Goal: Task Accomplishment & Management: Use online tool/utility

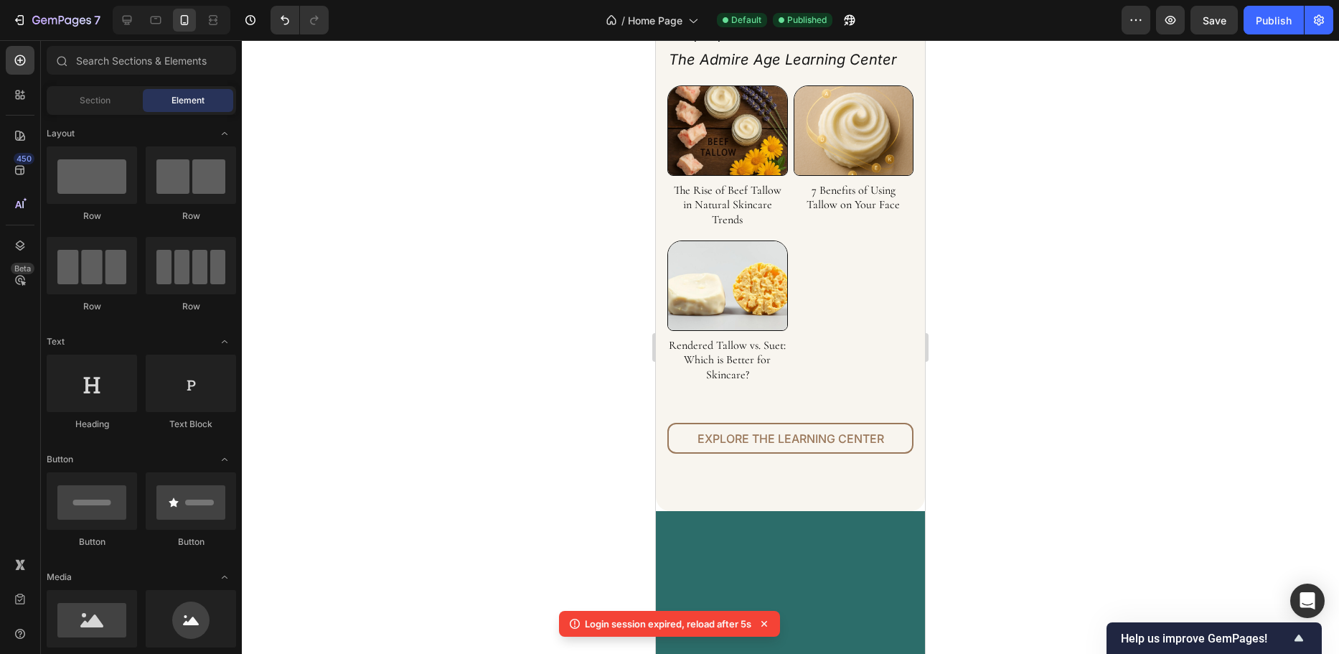
scroll to position [4881, 0]
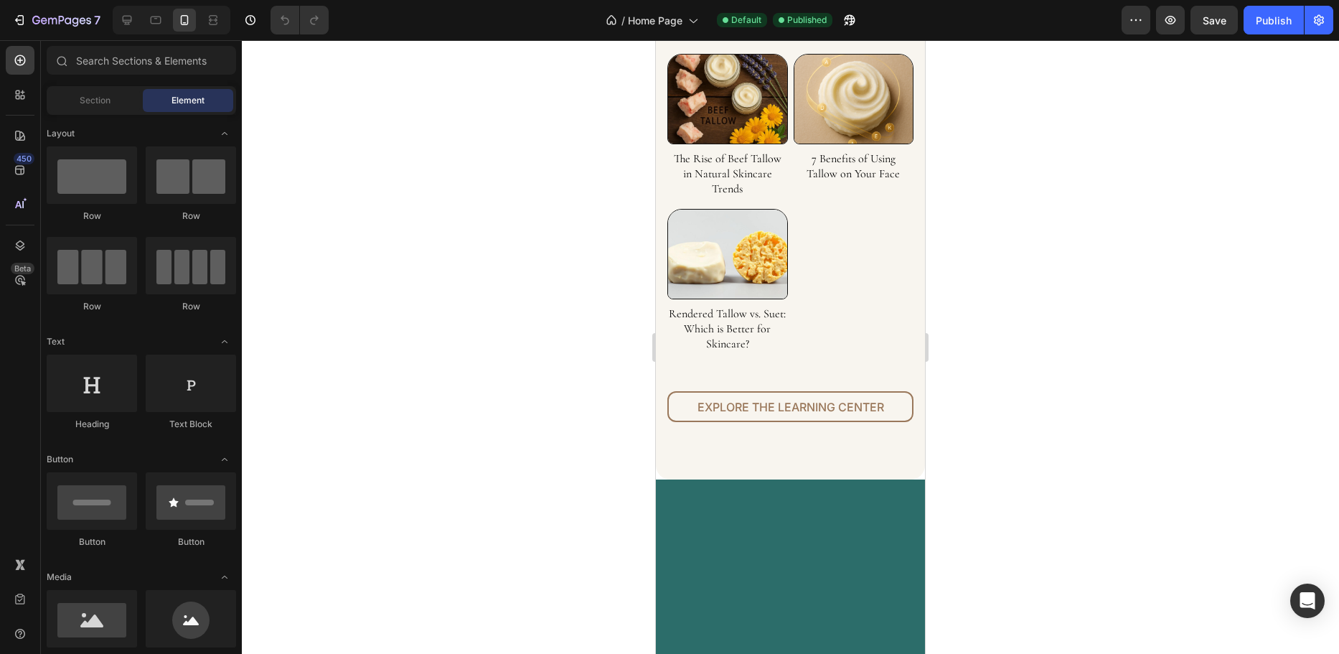
scroll to position [4953, 0]
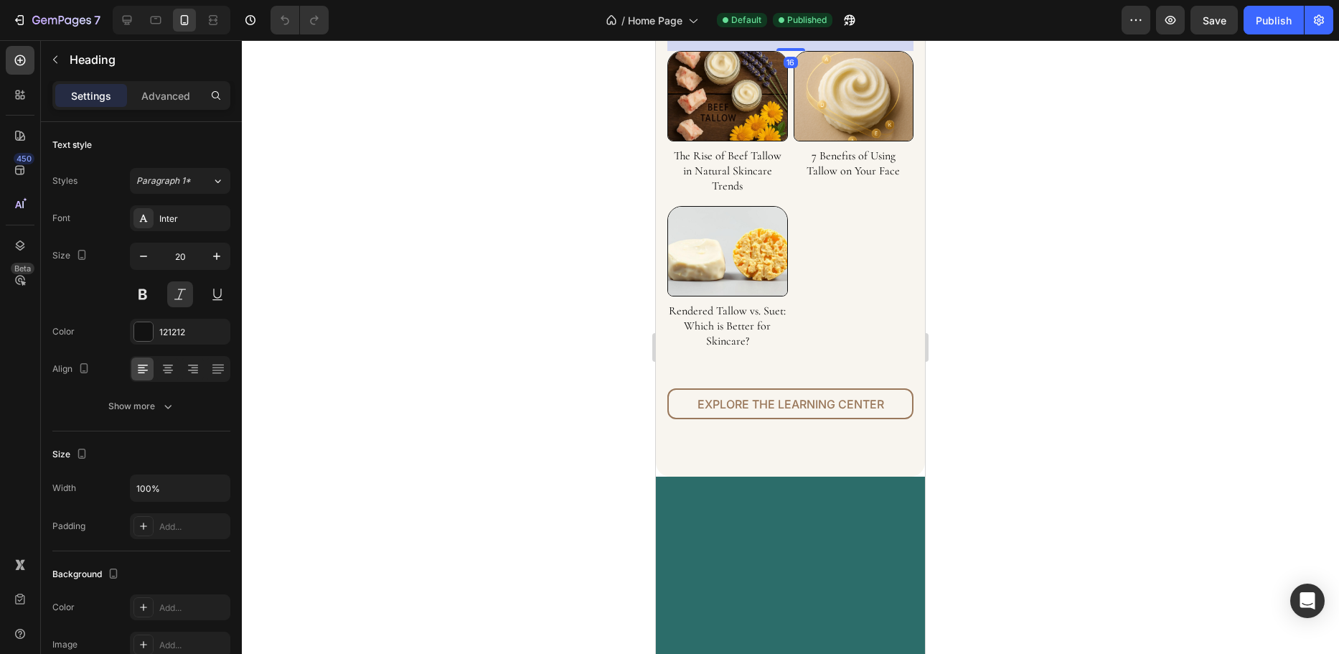
click at [761, 39] on h2 "Keep Up With The Admire Age Learning Center" at bounding box center [791, 12] width 246 height 55
click at [153, 91] on p "Advanced" at bounding box center [165, 95] width 49 height 15
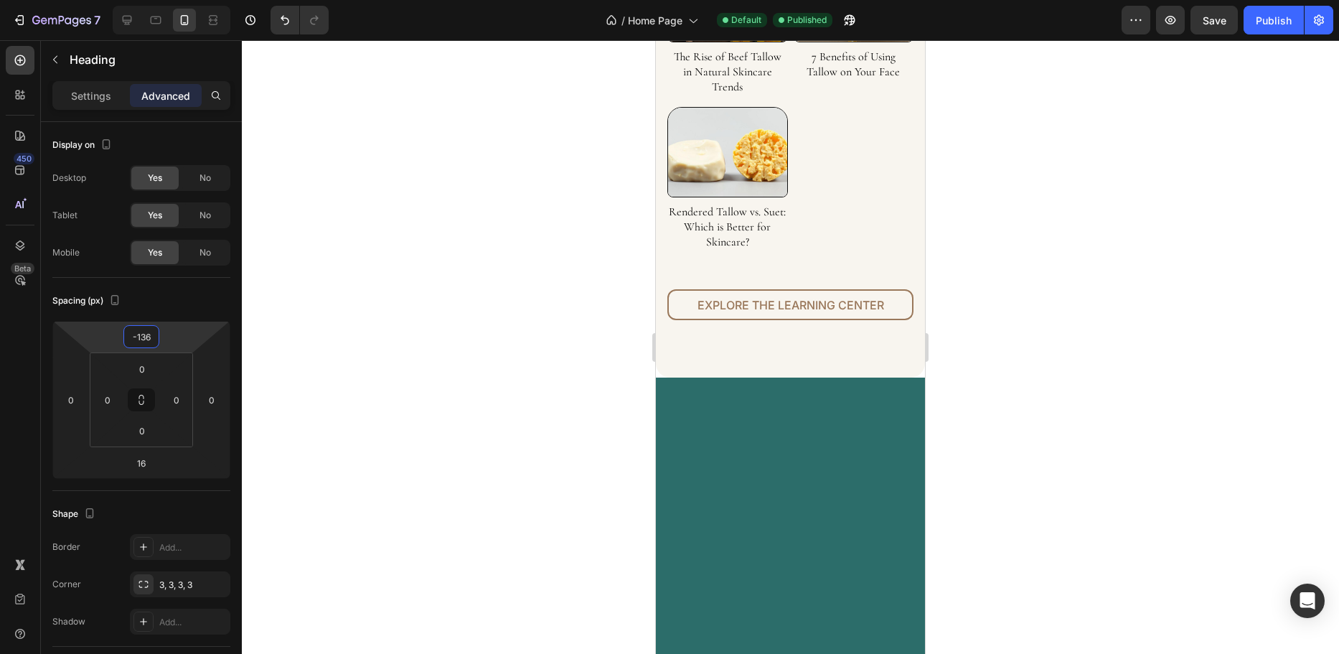
type input "-134"
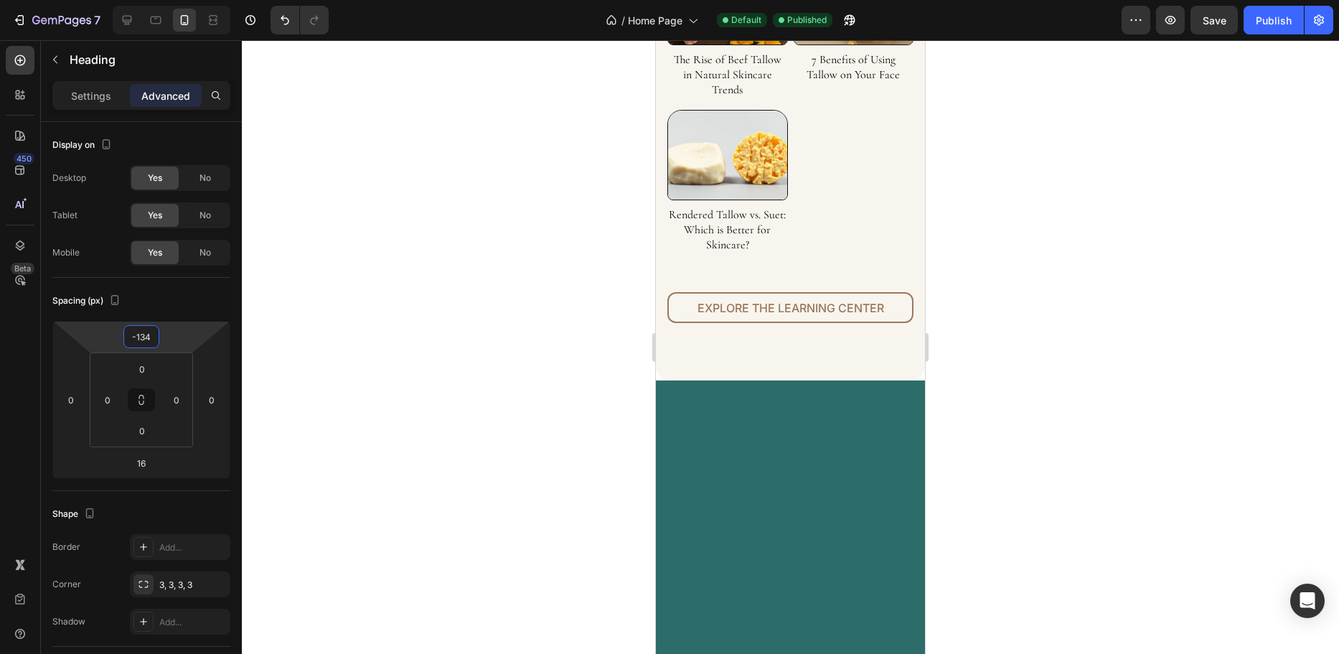
drag, startPoint x: 169, startPoint y: 341, endPoint x: 176, endPoint y: 389, distance: 48.6
click at [176, 0] on html "7 Version history / Home Page Default Published Preview Save Publish 450 Beta S…" at bounding box center [669, 0] width 1339 height 0
click at [750, 323] on link "Explore the Learning Center" at bounding box center [791, 307] width 246 height 31
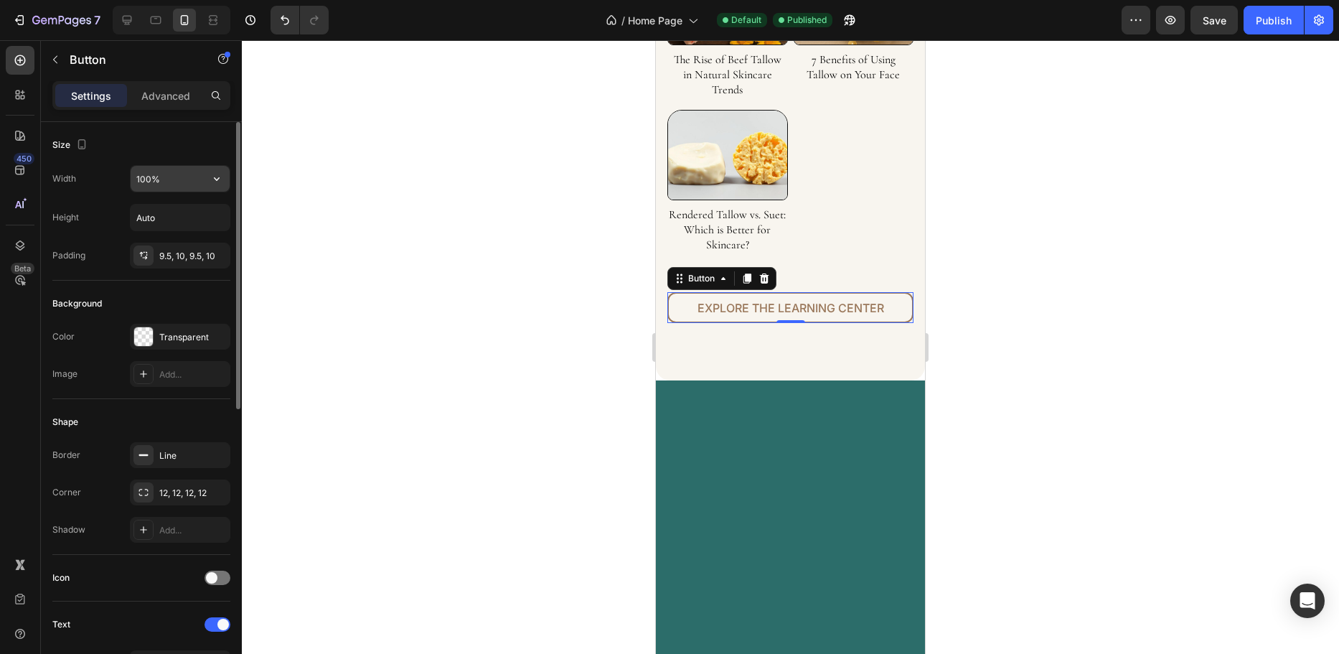
click at [165, 178] on input "100%" at bounding box center [180, 179] width 99 height 26
click at [175, 177] on input "100%" at bounding box center [180, 179] width 99 height 26
click at [214, 181] on icon "button" at bounding box center [217, 179] width 14 height 14
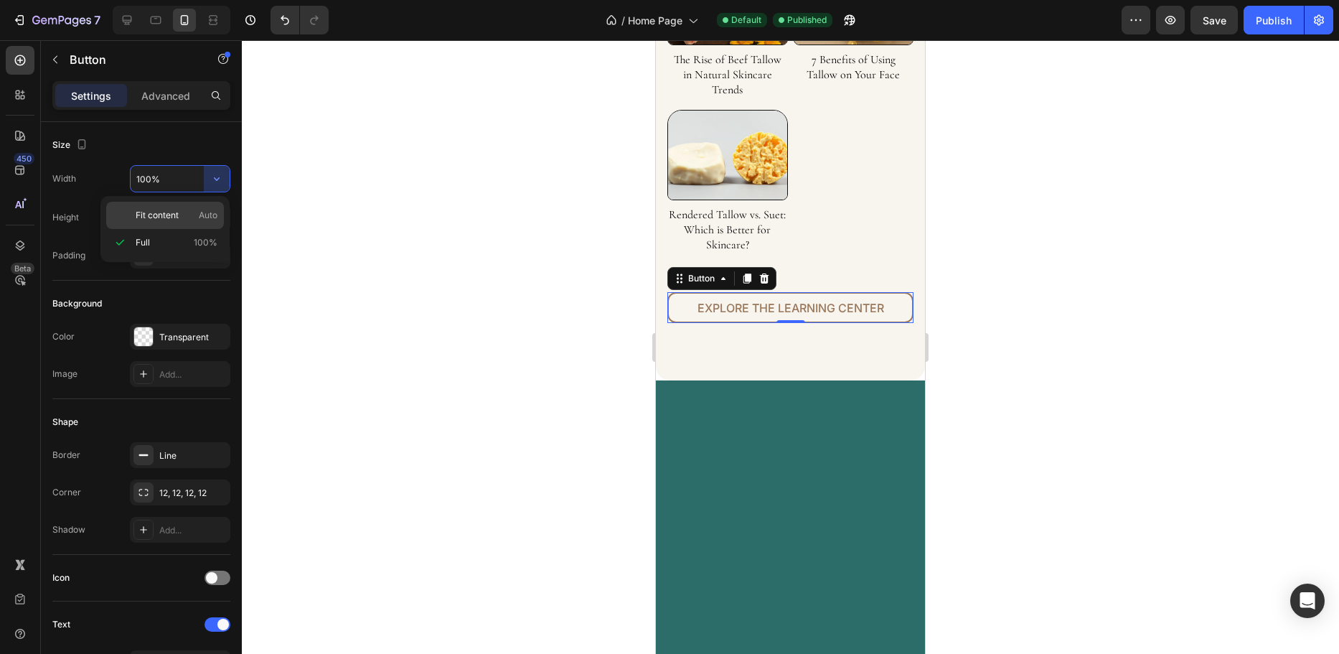
click at [175, 211] on span "Fit content" at bounding box center [157, 215] width 43 height 13
type input "Auto"
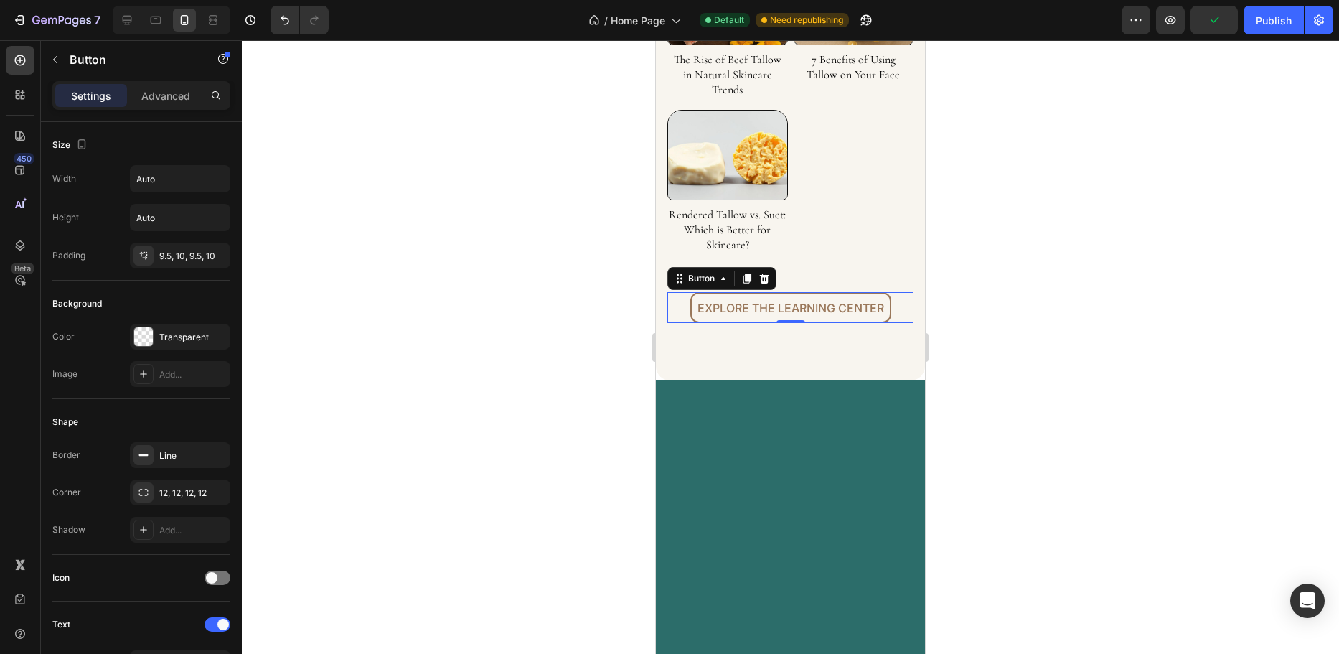
click at [406, 389] on div at bounding box center [791, 347] width 1098 height 614
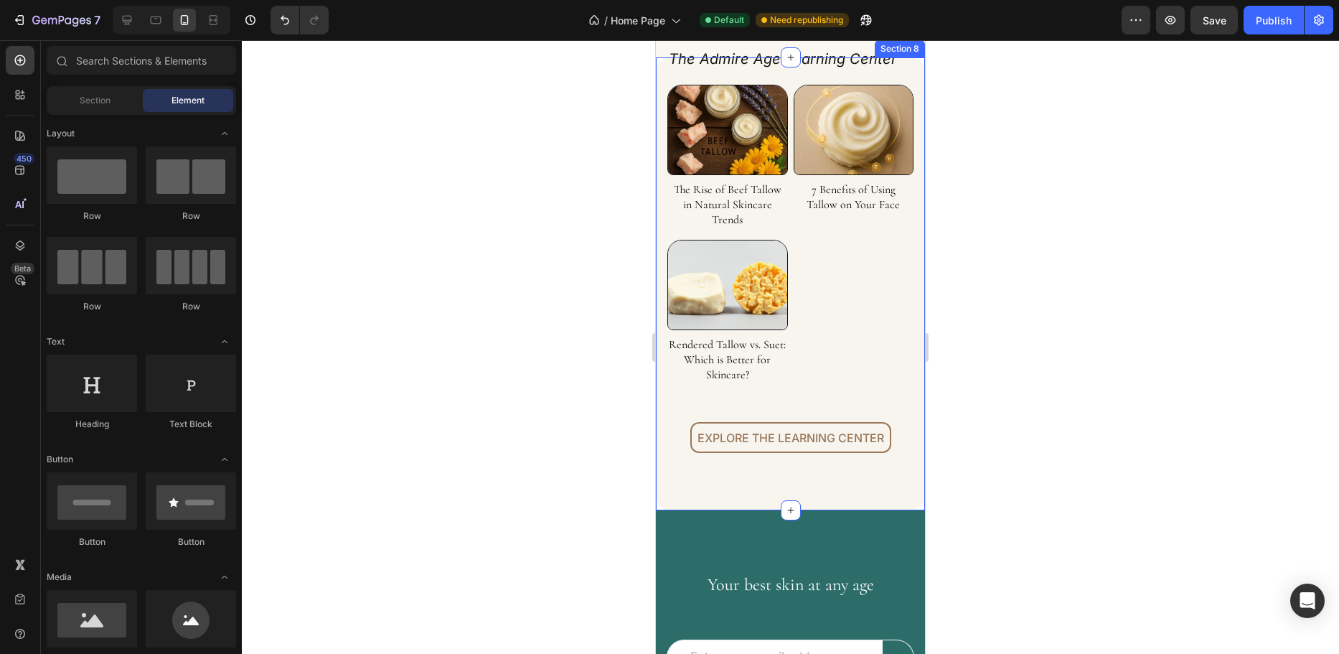
scroll to position [5240, 0]
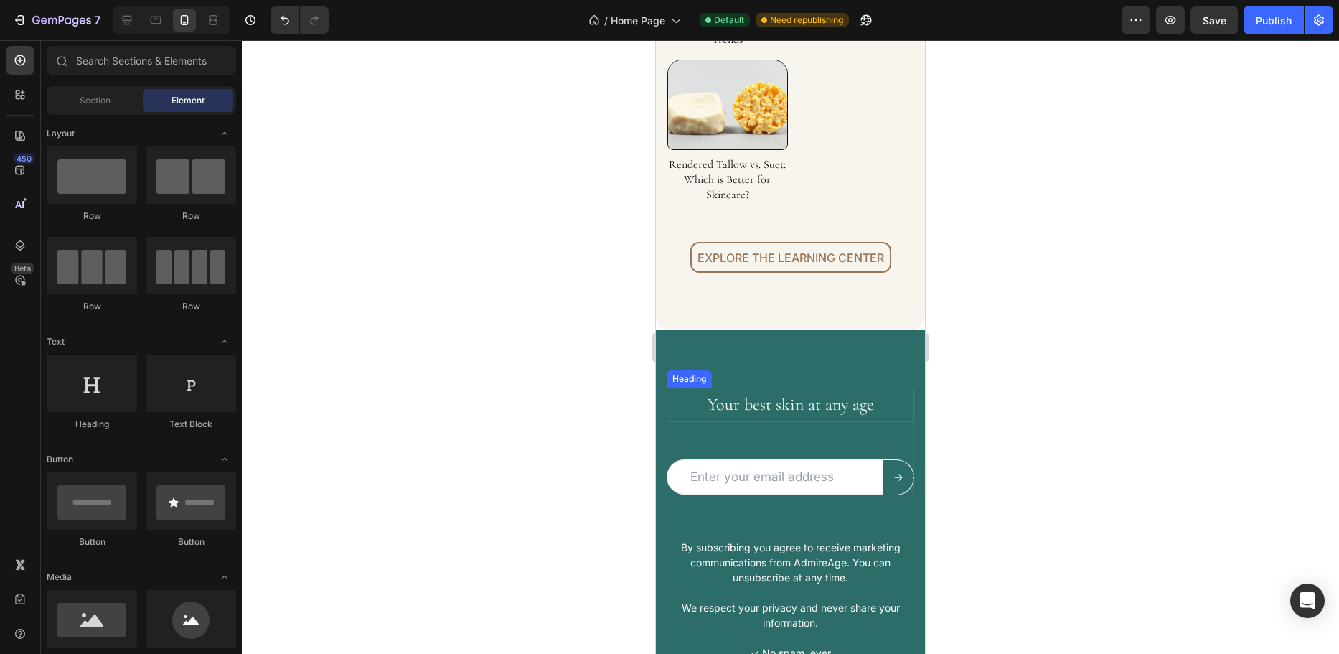
click at [780, 397] on h2 "Your best skin at any age" at bounding box center [791, 405] width 248 height 34
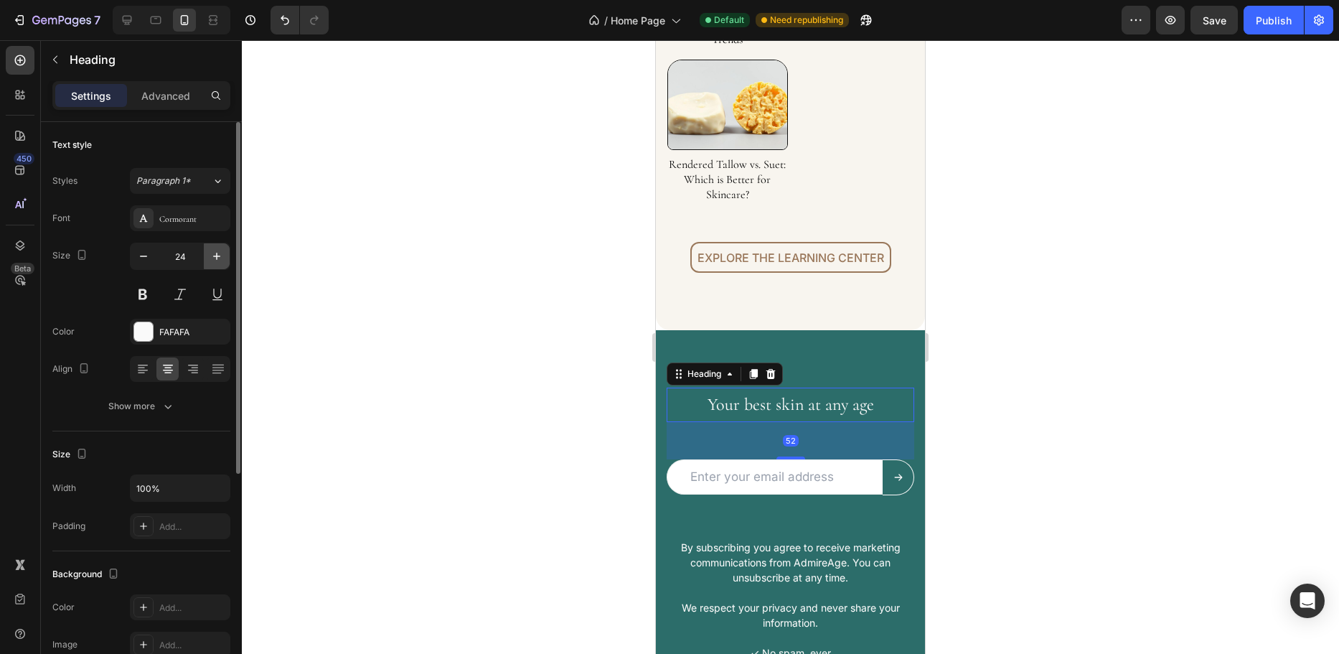
click at [219, 258] on icon "button" at bounding box center [217, 256] width 14 height 14
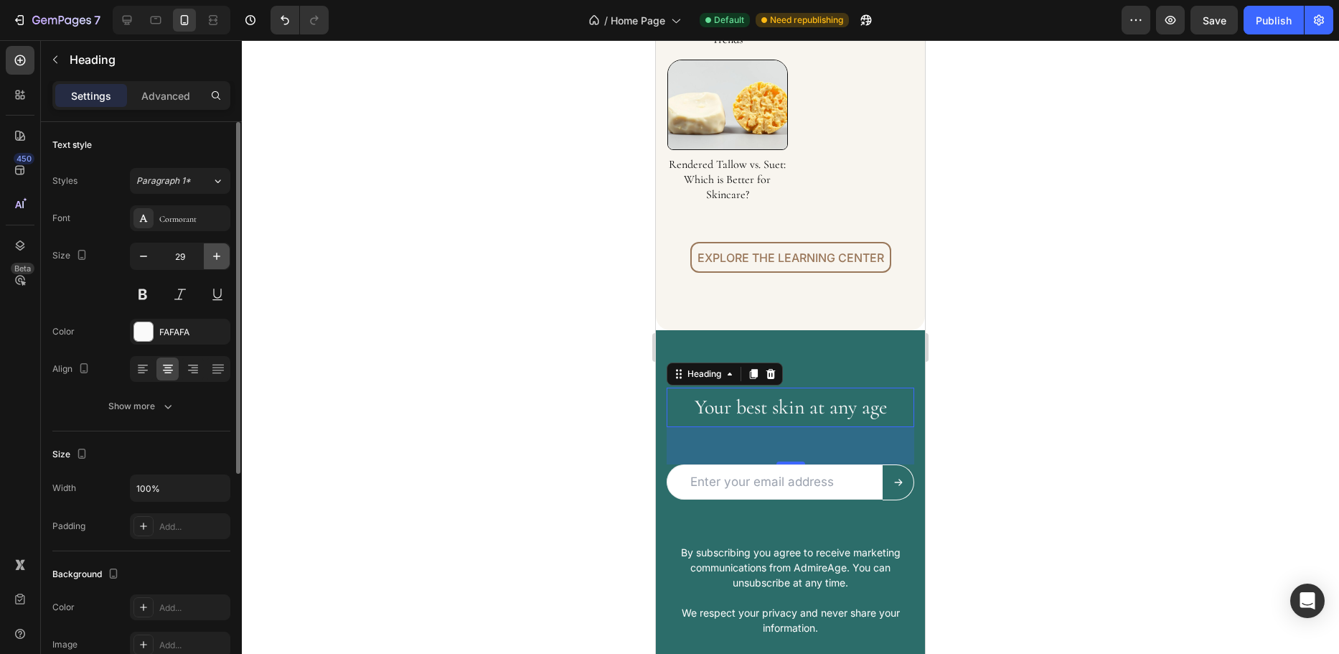
click at [219, 258] on icon "button" at bounding box center [217, 256] width 14 height 14
type input "30"
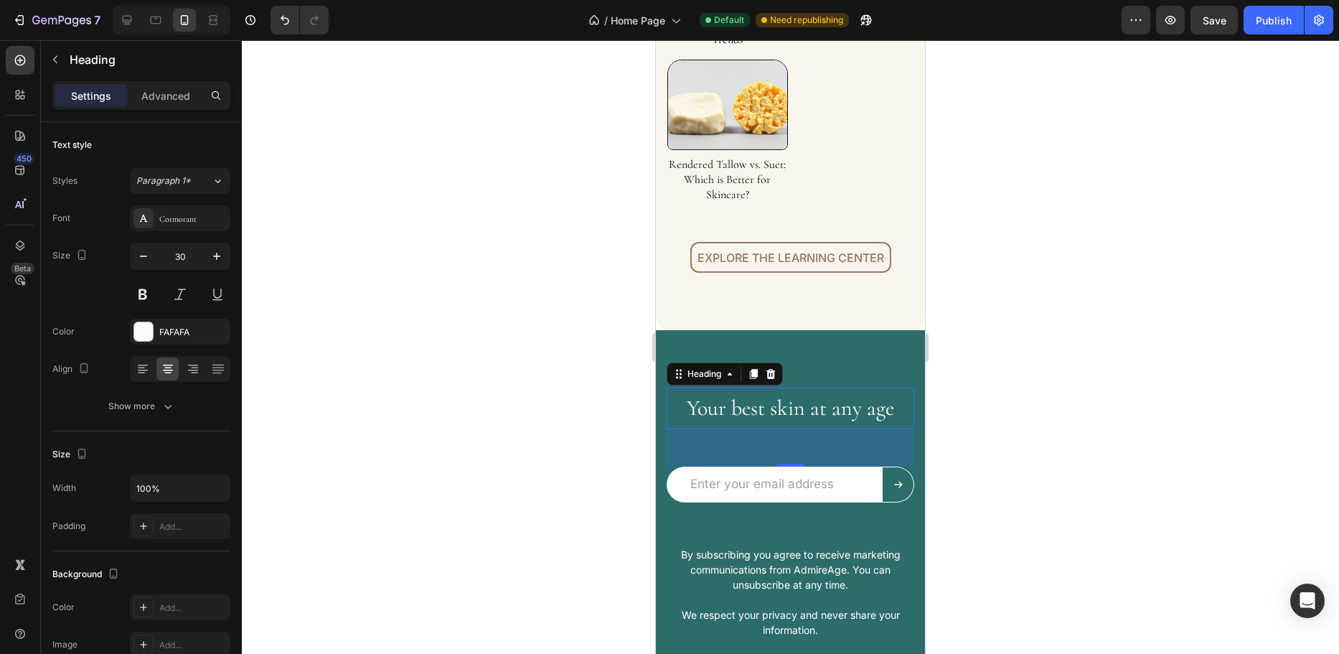
click at [452, 365] on div at bounding box center [791, 347] width 1098 height 614
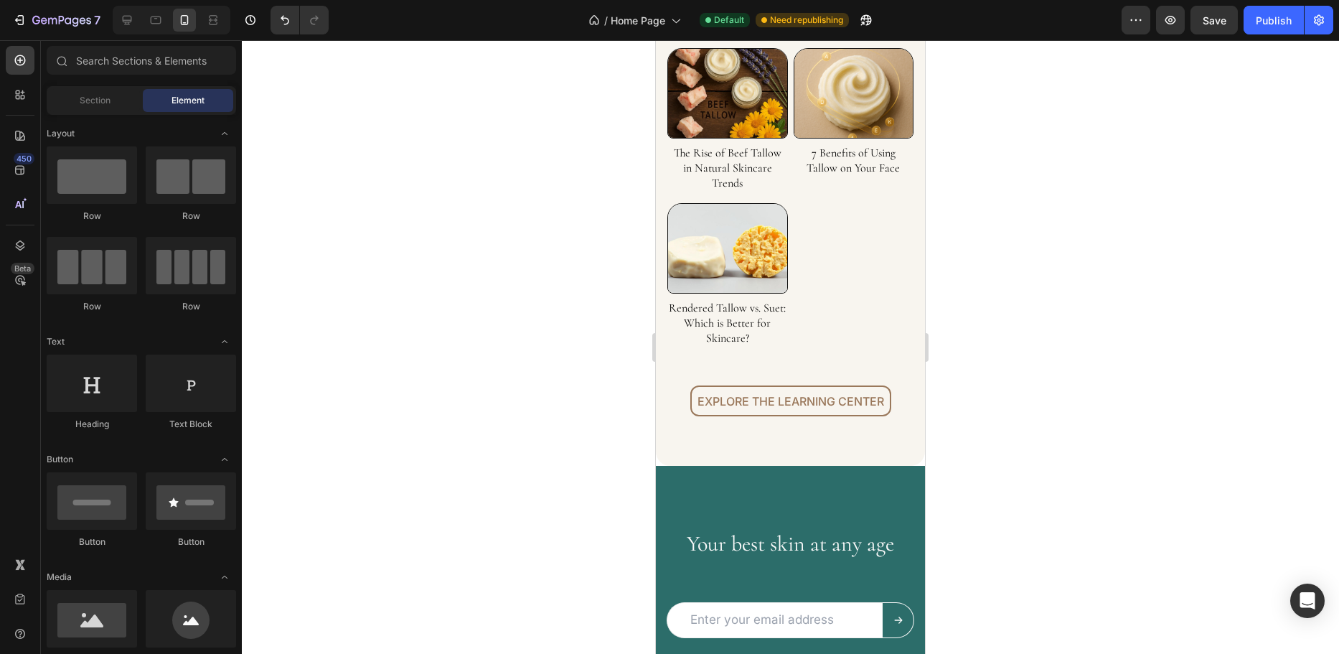
scroll to position [4666, 0]
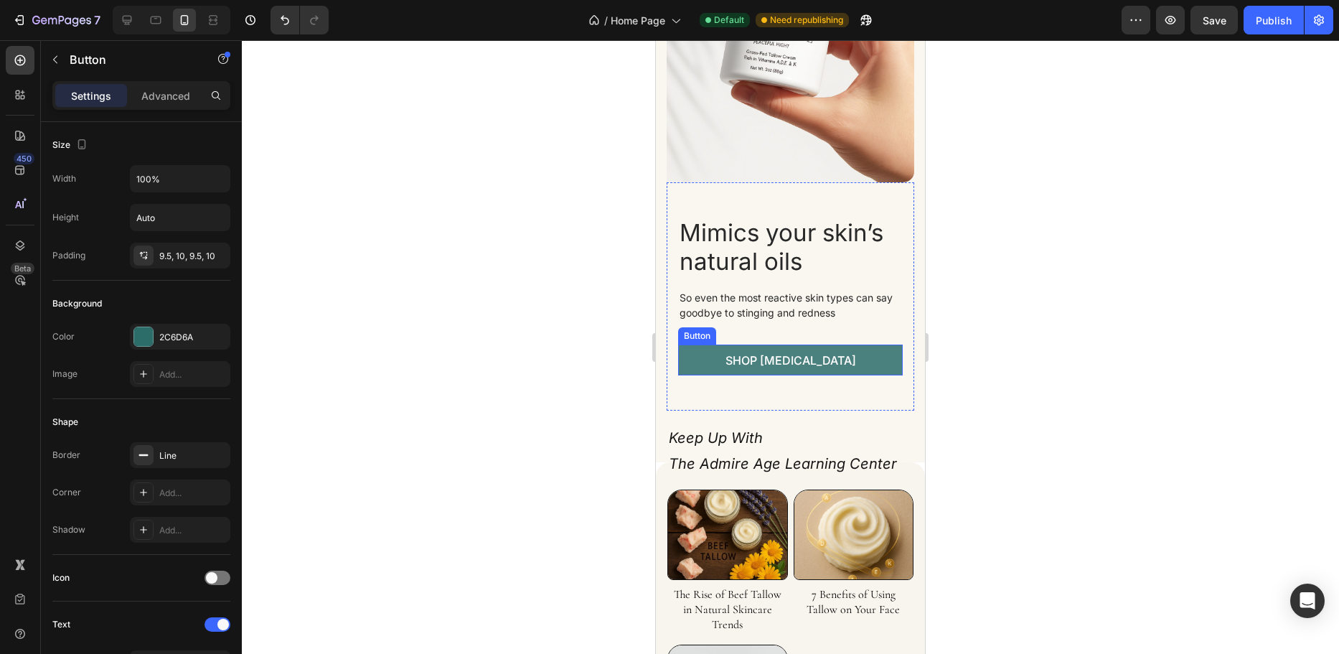
click at [703, 360] on link "Shop [MEDICAL_DATA]" at bounding box center [790, 360] width 225 height 31
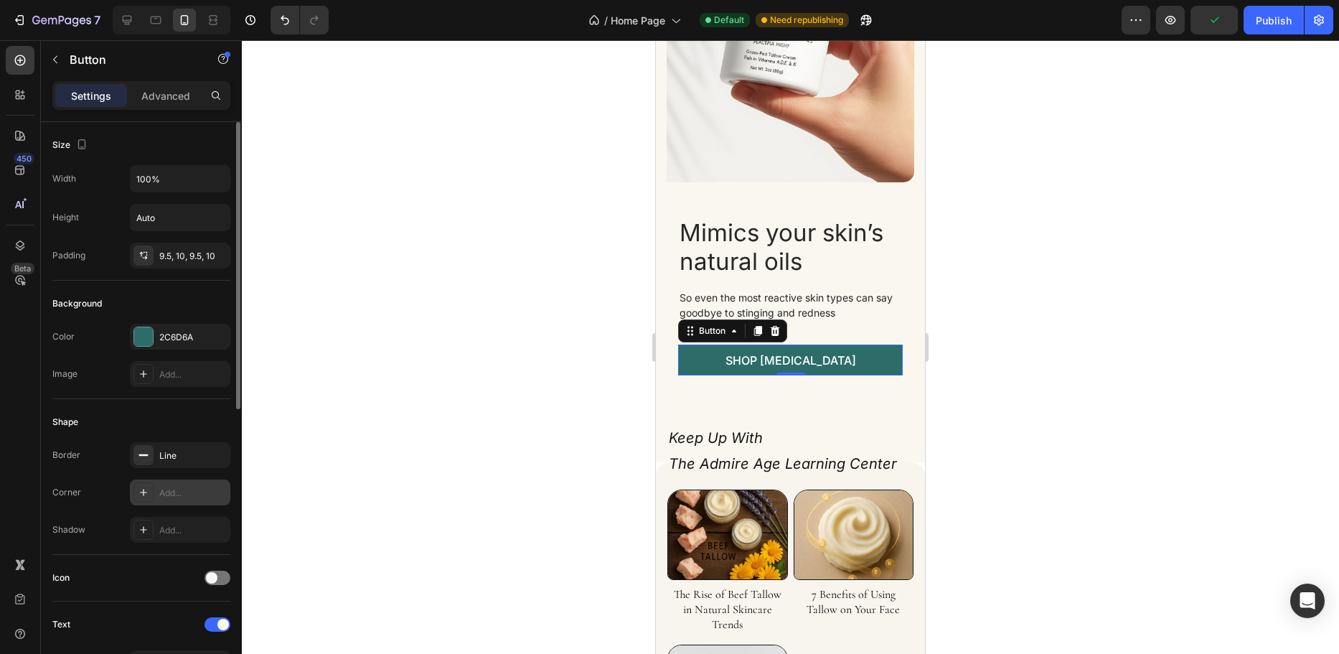
click at [172, 490] on div "Add..." at bounding box center [192, 493] width 67 height 13
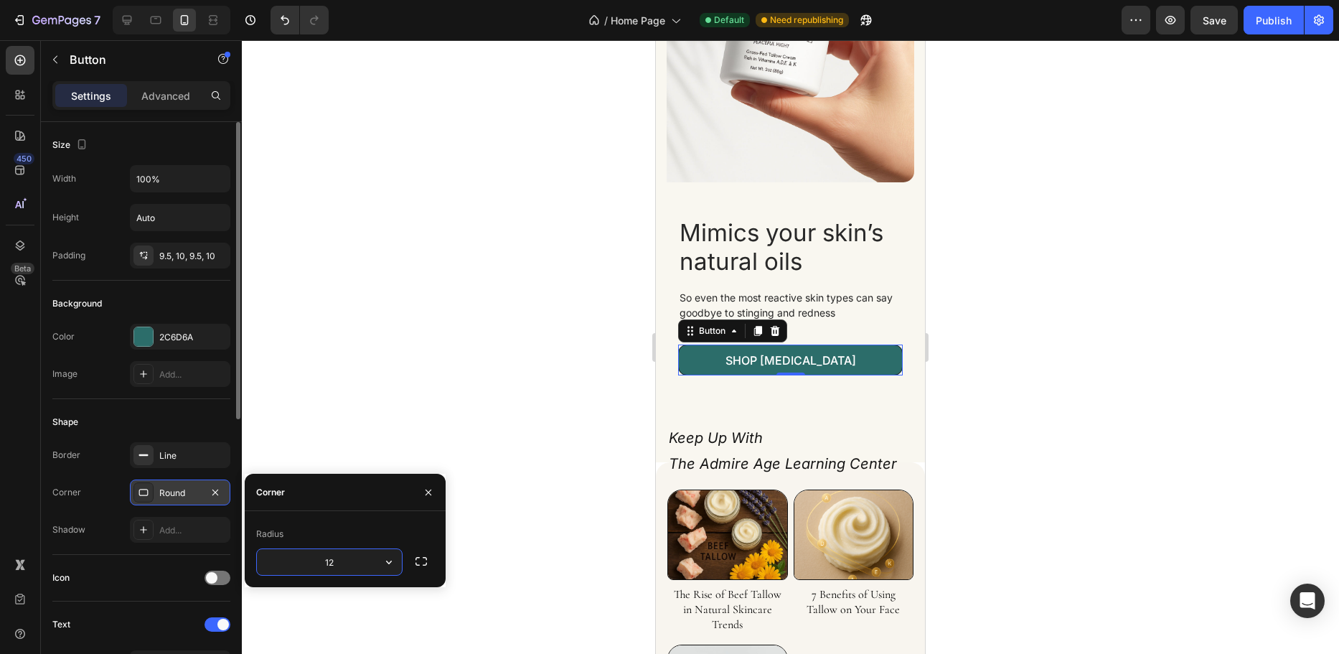
drag, startPoint x: 317, startPoint y: 563, endPoint x: 375, endPoint y: 561, distance: 58.2
click at [375, 561] on input "12" at bounding box center [329, 562] width 145 height 26
drag, startPoint x: 318, startPoint y: 566, endPoint x: 350, endPoint y: 562, distance: 32.5
click at [345, 563] on input "15" at bounding box center [329, 562] width 145 height 26
type input "12"
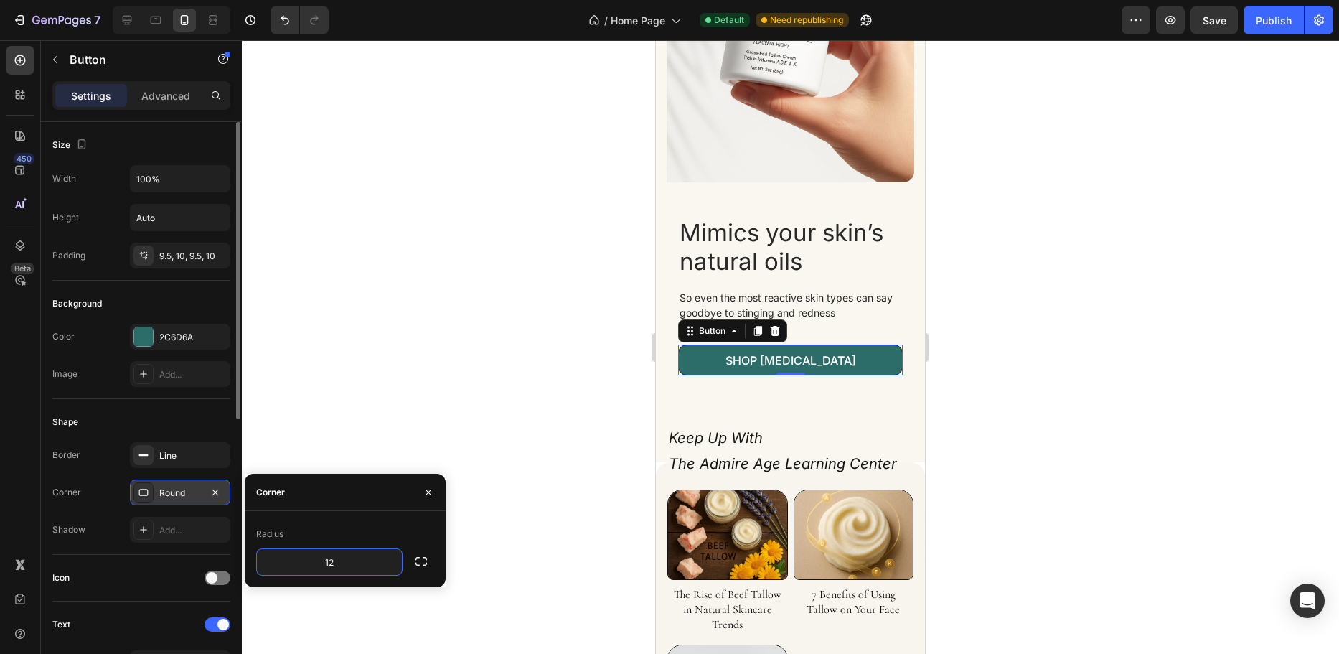
click at [385, 439] on div at bounding box center [791, 347] width 1098 height 614
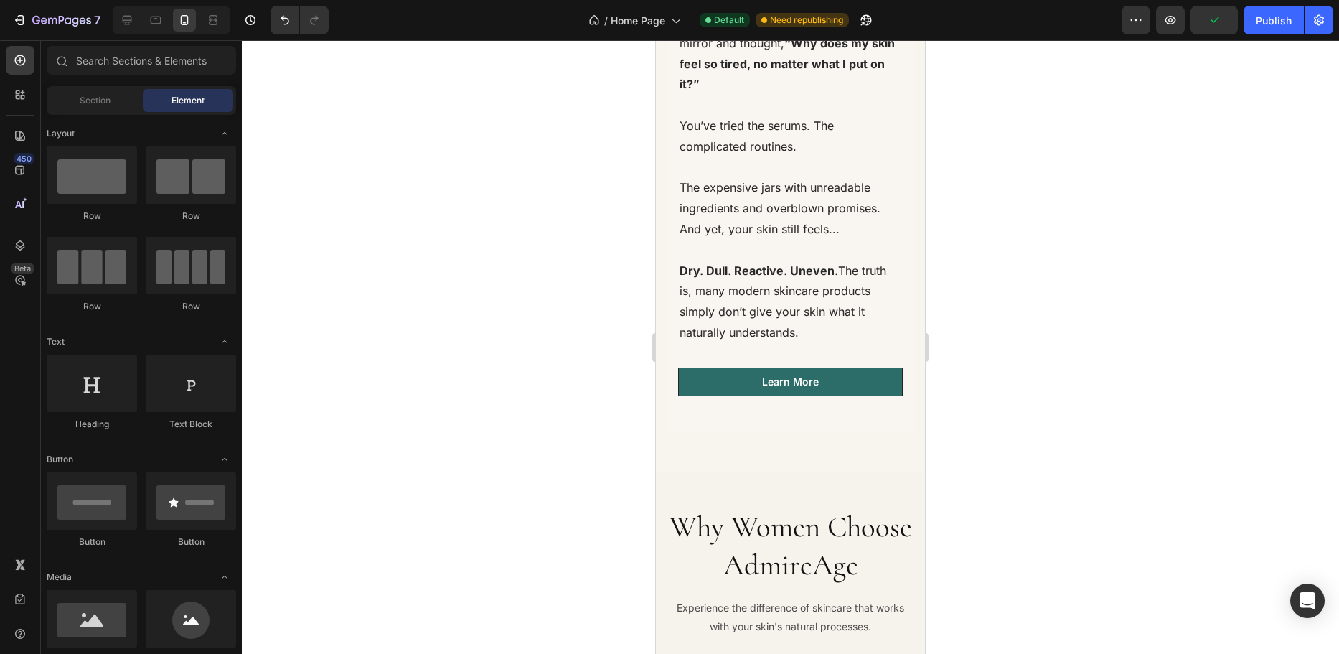
scroll to position [2670, 0]
click at [707, 378] on link "Learn More" at bounding box center [790, 383] width 225 height 29
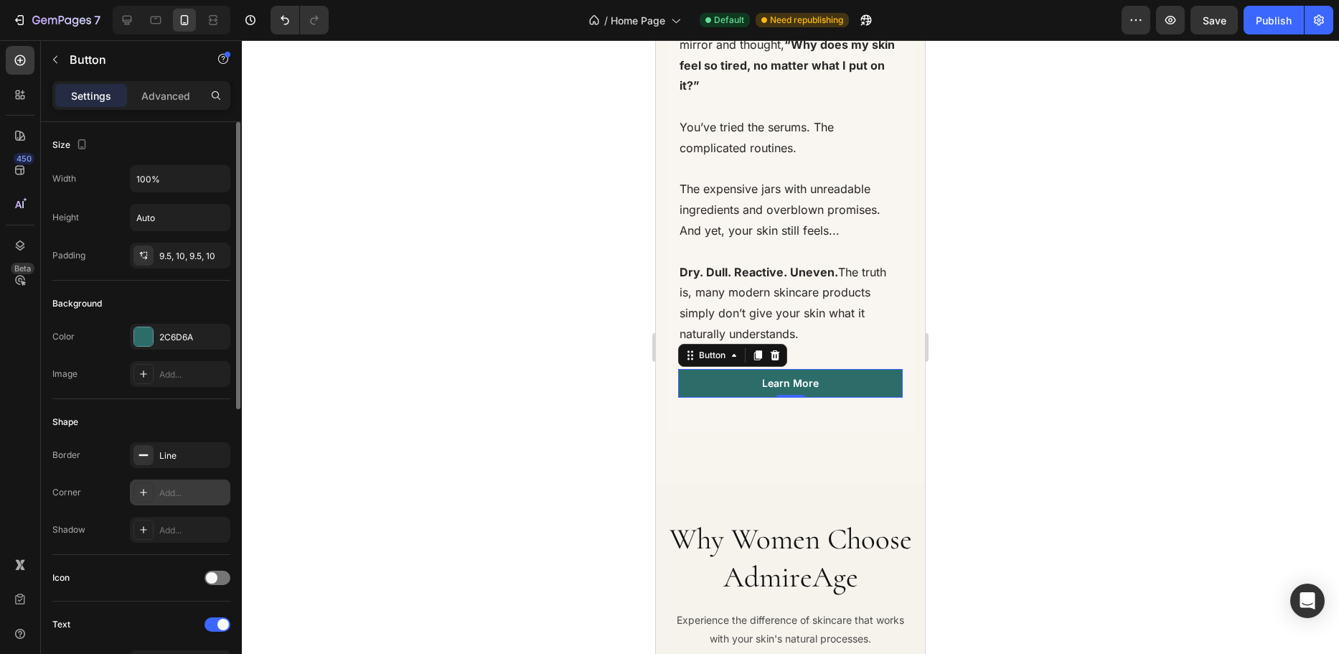
click at [171, 492] on div "Add..." at bounding box center [192, 493] width 67 height 13
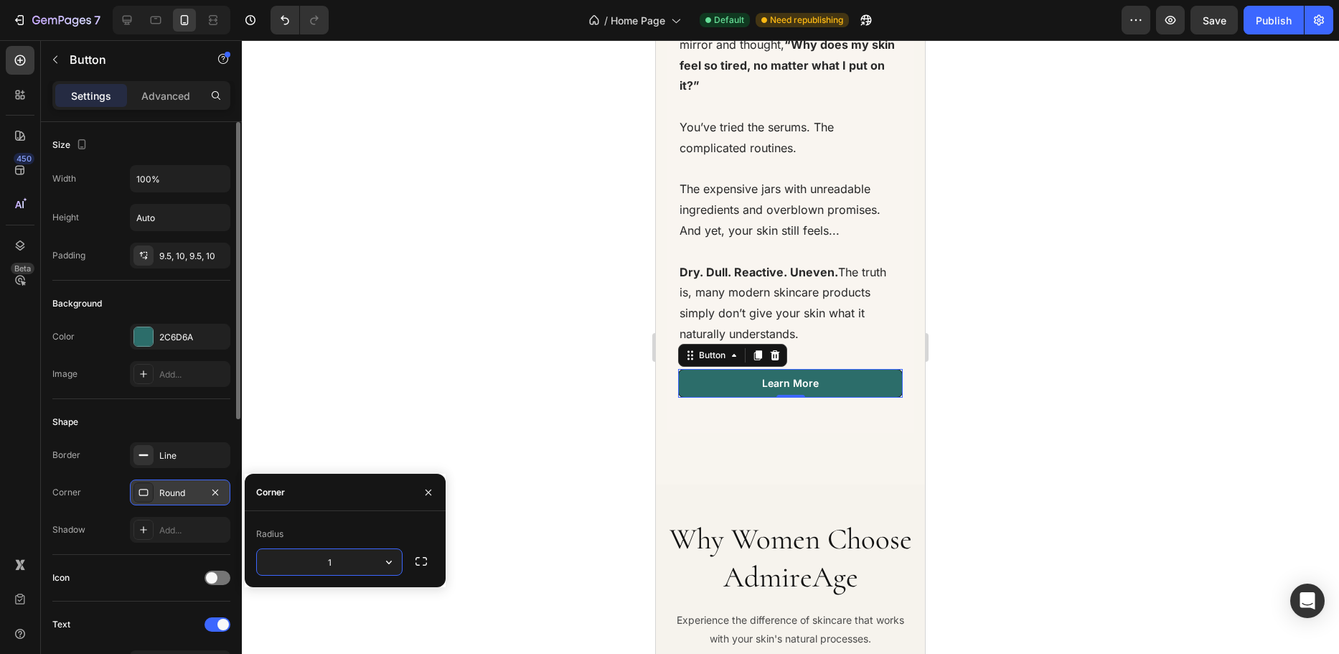
type input "12"
click at [371, 412] on div at bounding box center [791, 347] width 1098 height 614
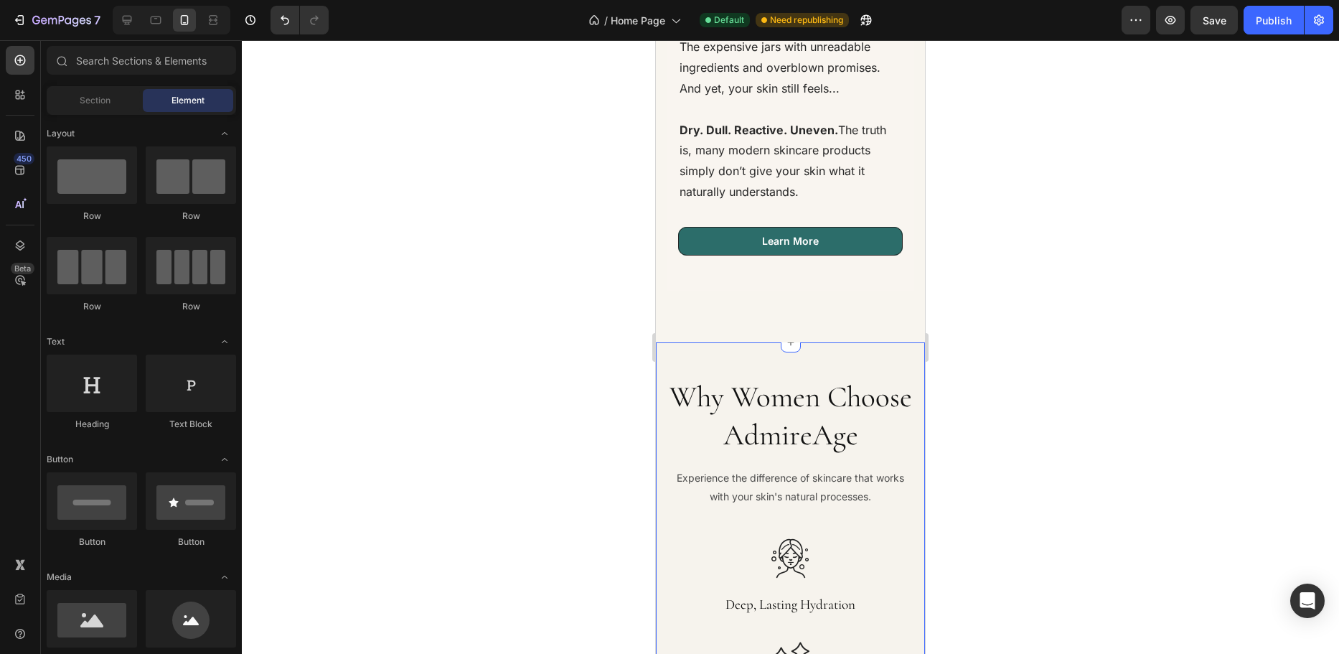
scroll to position [2814, 0]
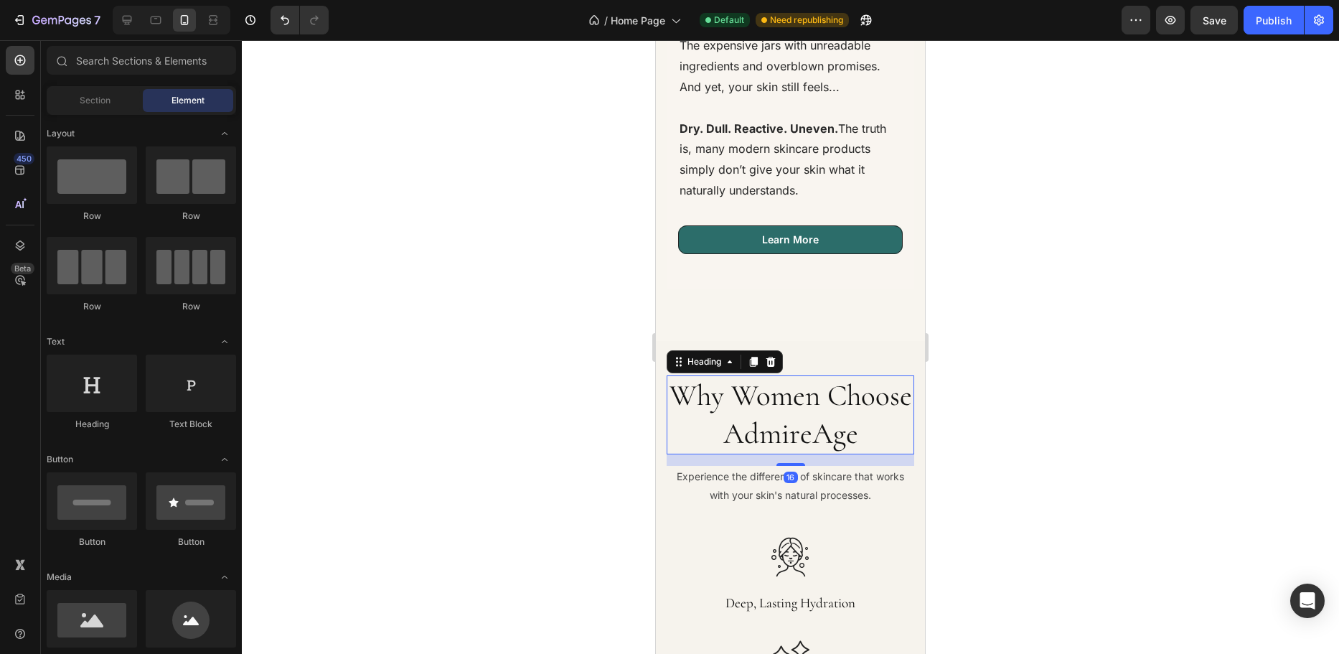
click at [745, 375] on h2 "Why Women Choose AdmireAge" at bounding box center [791, 415] width 248 height 80
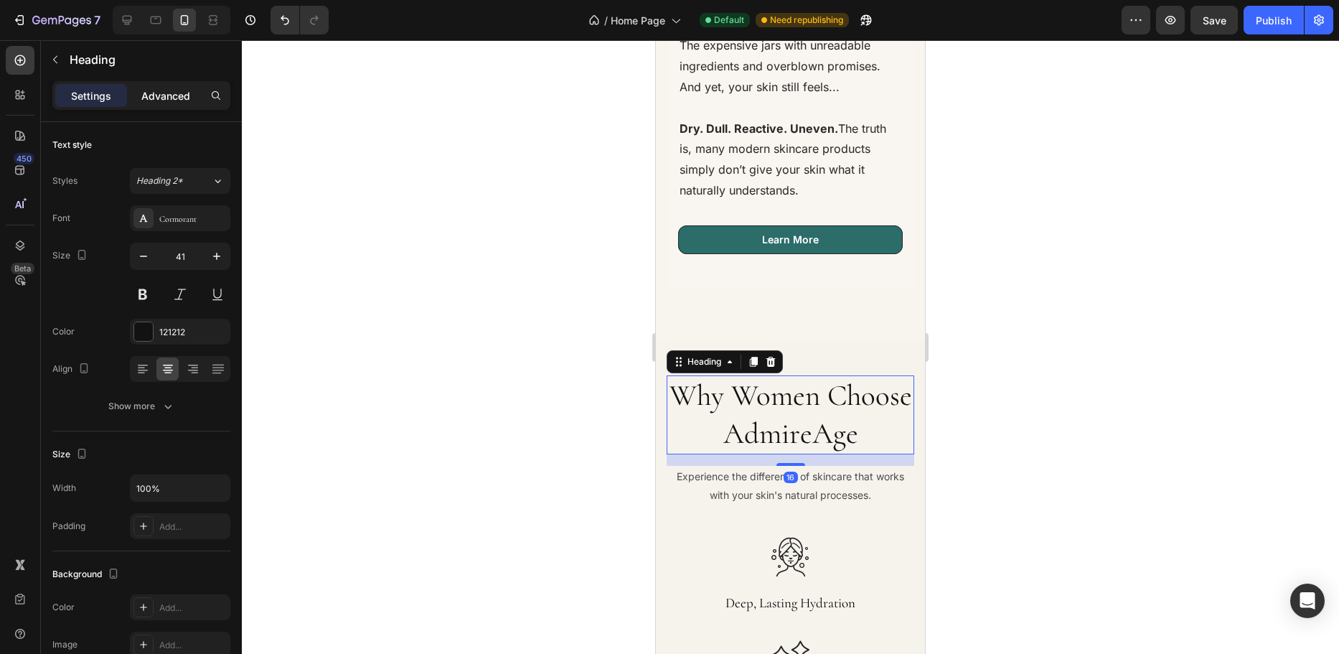
click at [167, 94] on p "Advanced" at bounding box center [165, 95] width 49 height 15
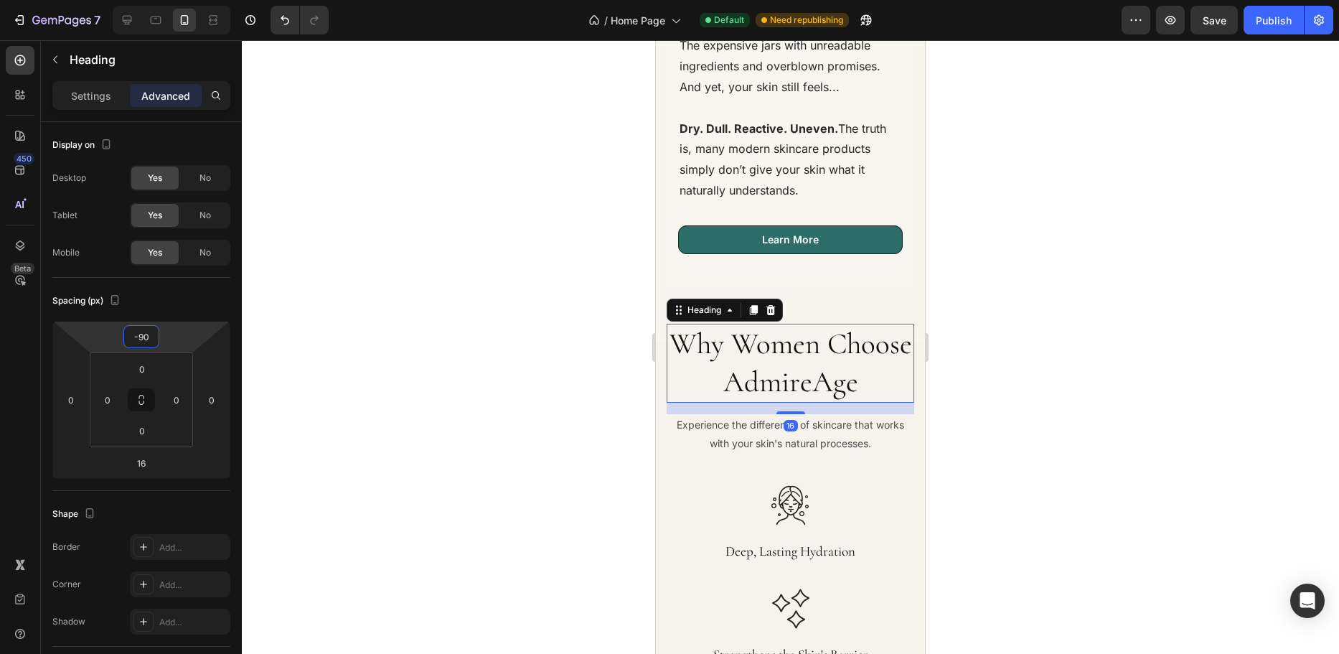
type input "-92"
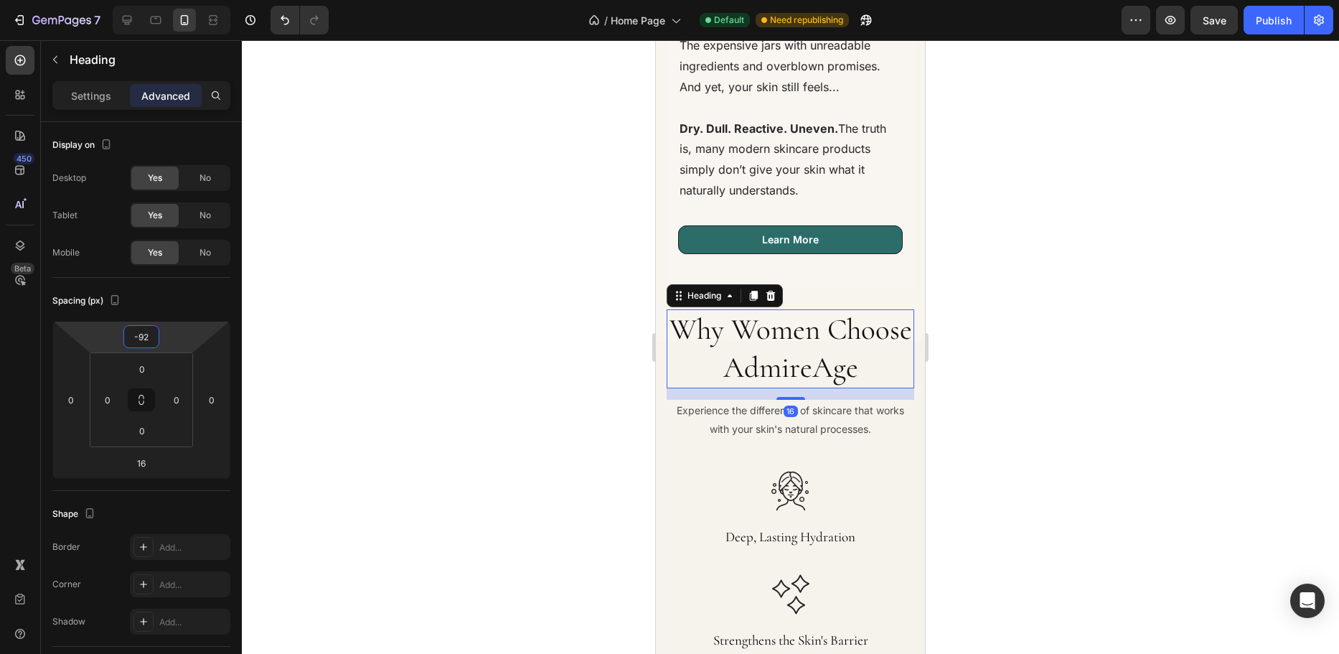
drag, startPoint x: 176, startPoint y: 334, endPoint x: 179, endPoint y: 367, distance: 33.2
click at [179, 0] on html "7 Version history / Home Page Default Need republishing Preview Save Publish 45…" at bounding box center [669, 0] width 1339 height 0
click at [441, 313] on div at bounding box center [791, 347] width 1098 height 614
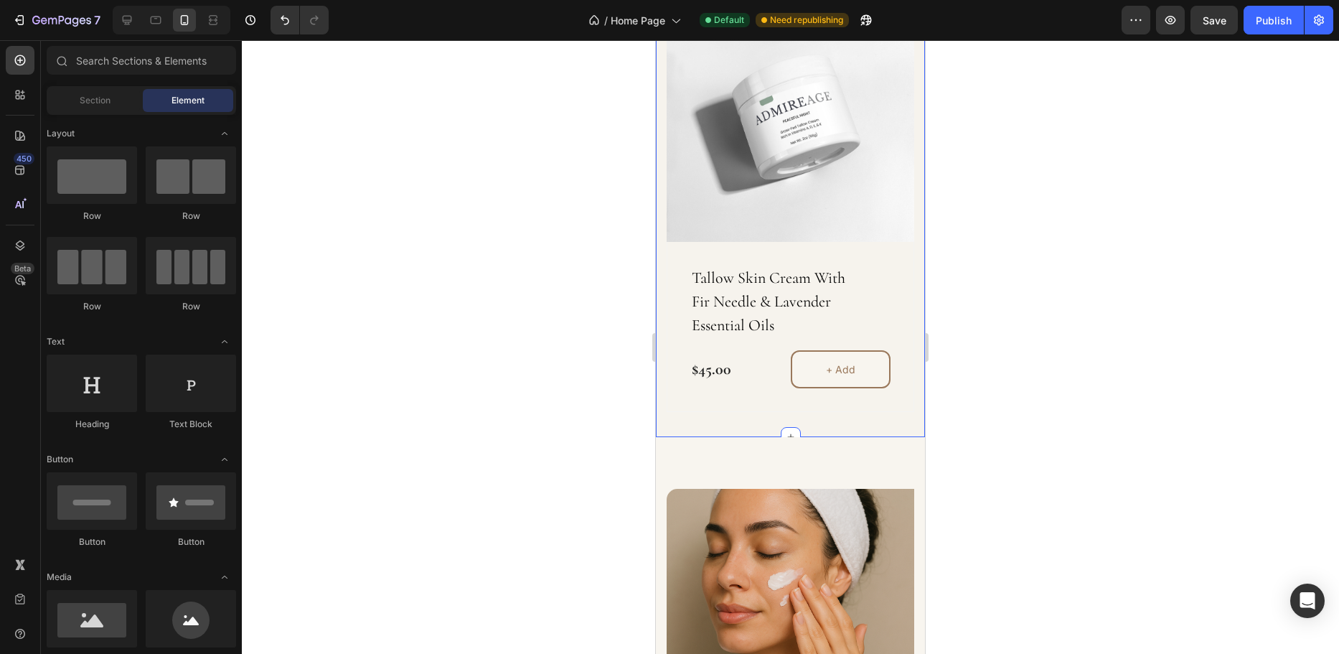
scroll to position [1881, 0]
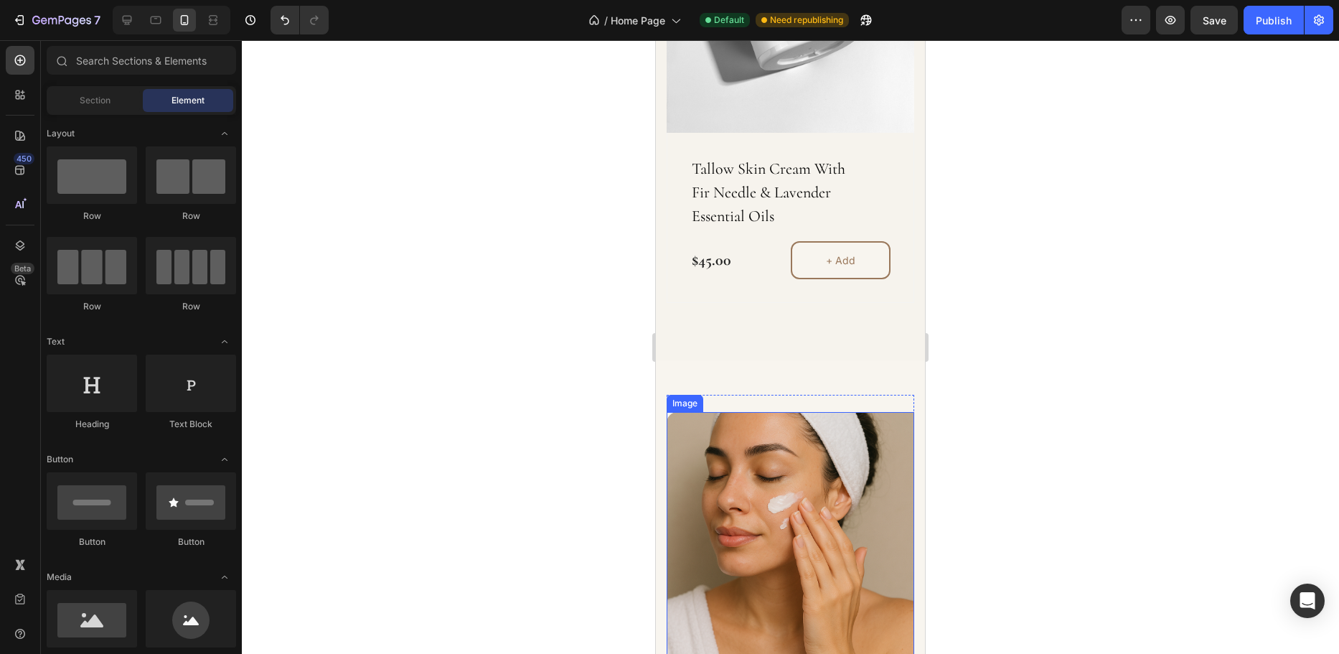
click at [724, 412] on img at bounding box center [791, 536] width 248 height 248
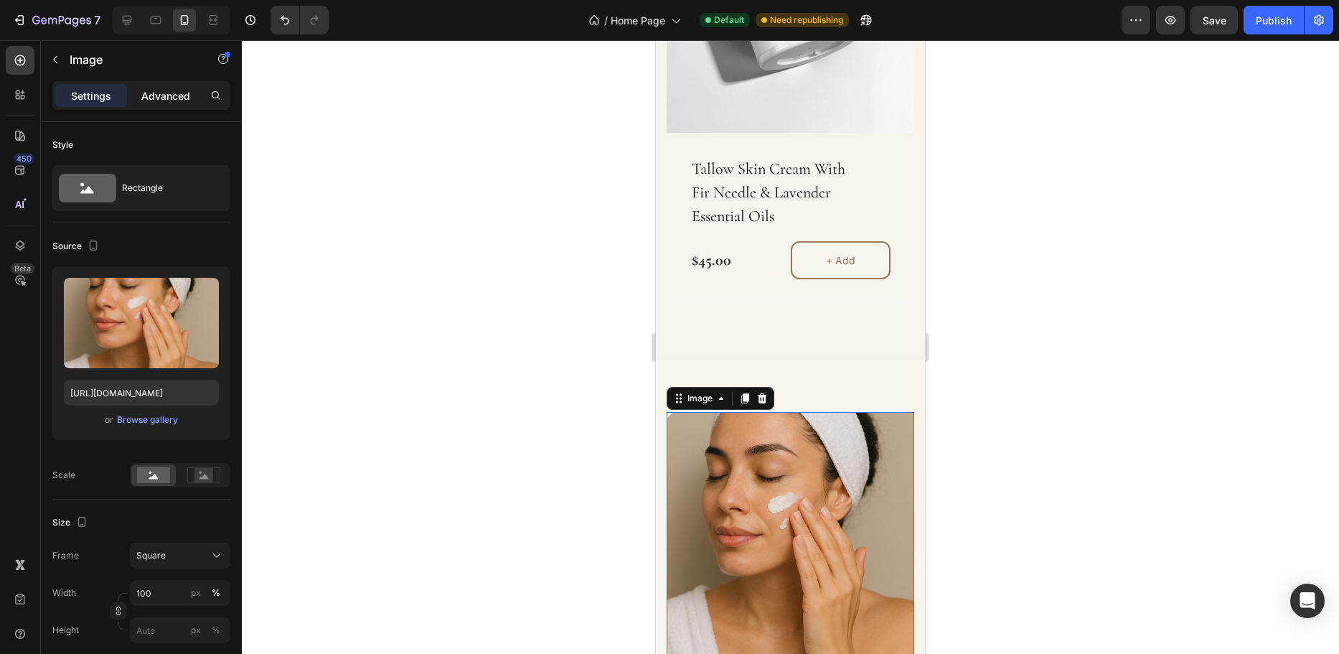
click at [182, 100] on p "Advanced" at bounding box center [165, 95] width 49 height 15
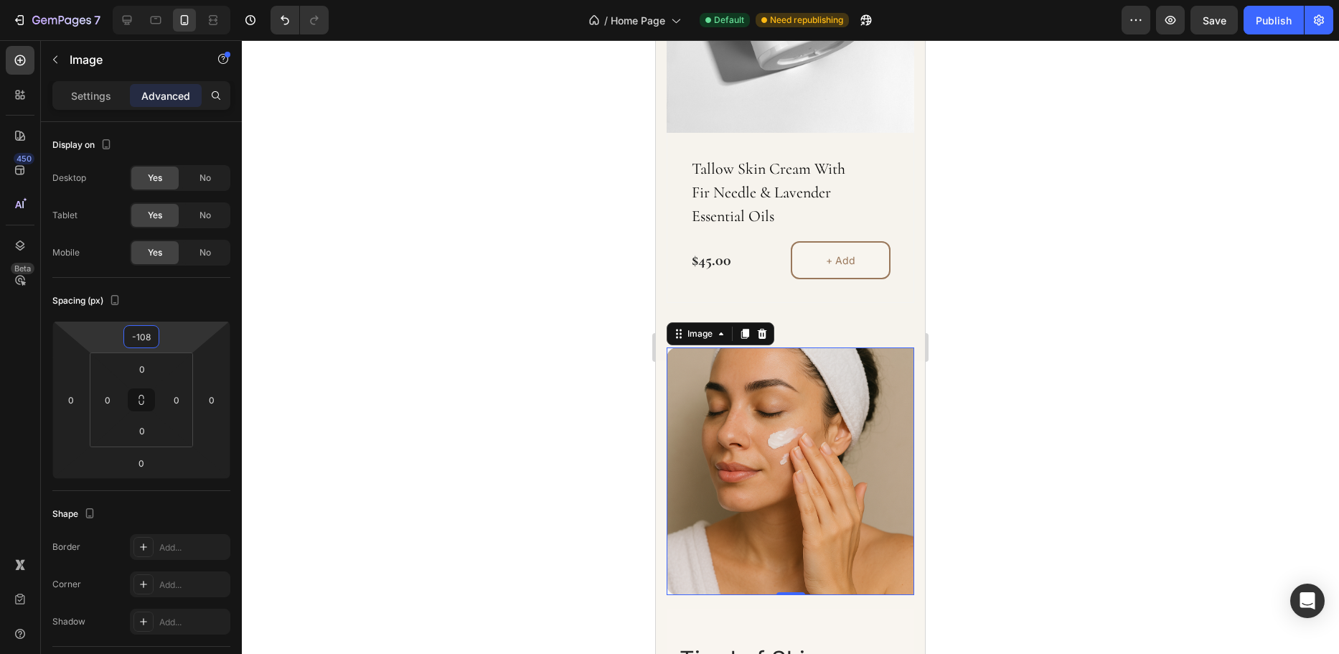
type input "-110"
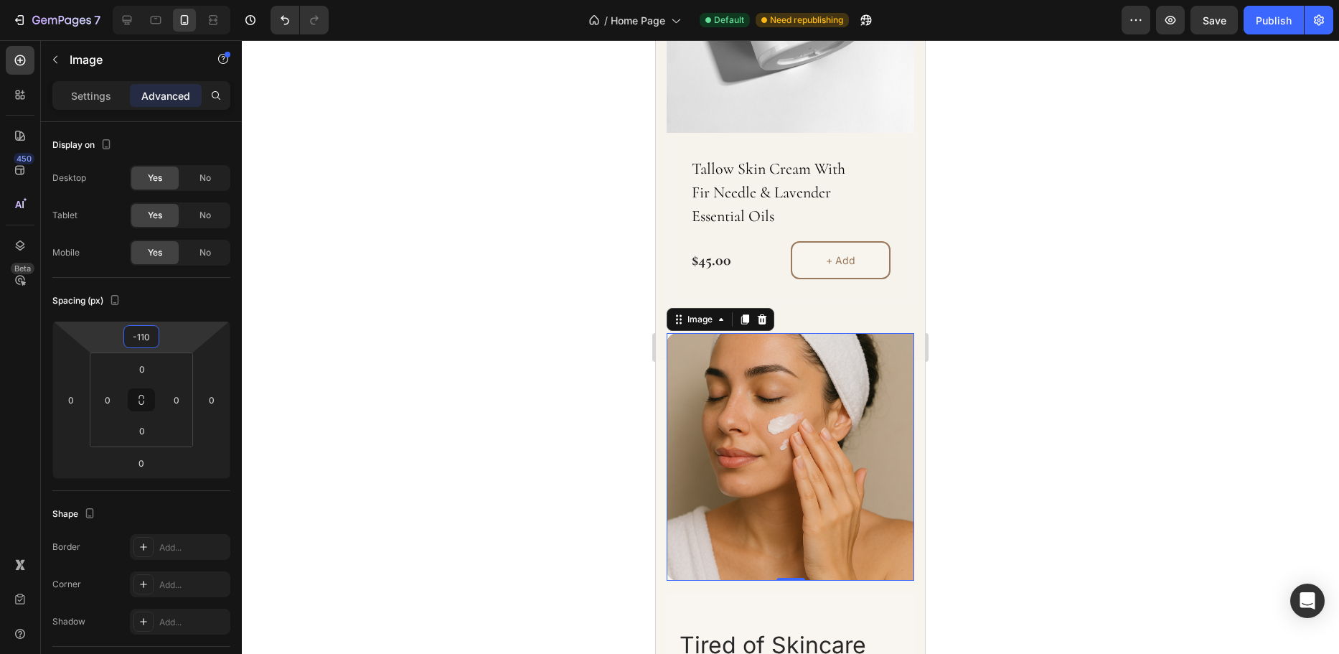
drag, startPoint x: 178, startPoint y: 347, endPoint x: 187, endPoint y: 380, distance: 34.3
click at [187, 0] on html "7 Version history / Home Page Default Need republishing Preview Save Publish 45…" at bounding box center [669, 0] width 1339 height 0
click at [492, 329] on div at bounding box center [791, 347] width 1098 height 614
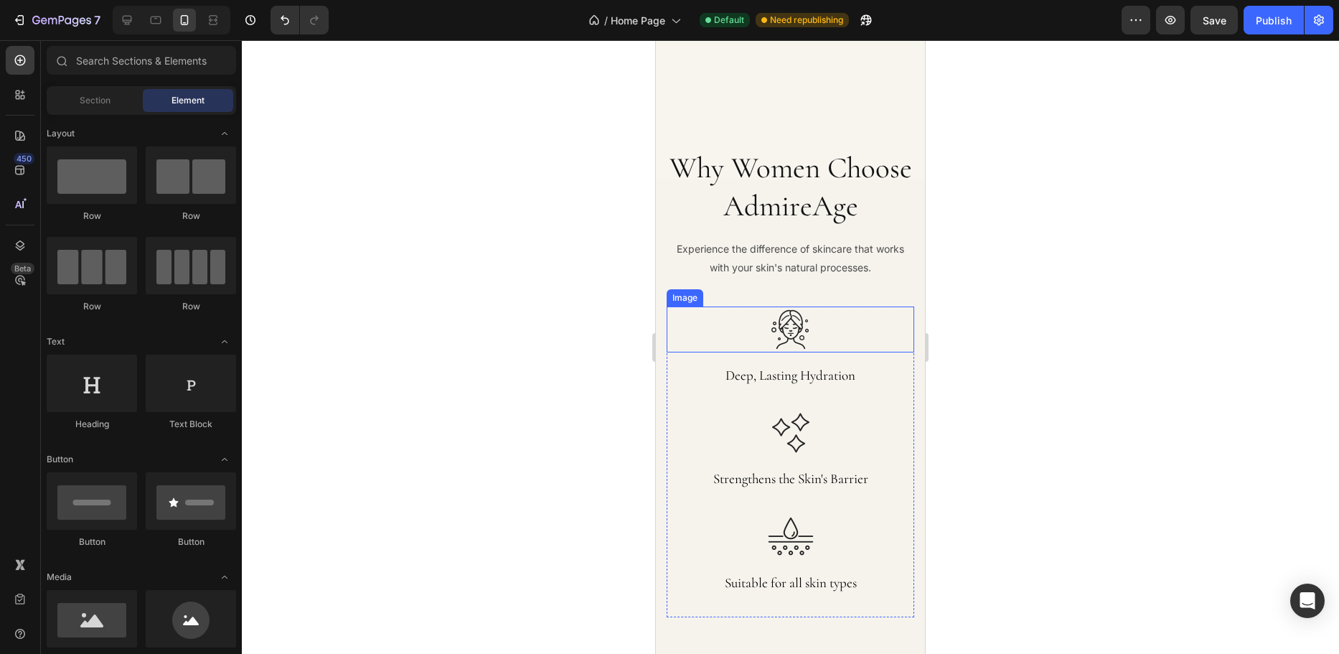
scroll to position [3245, 0]
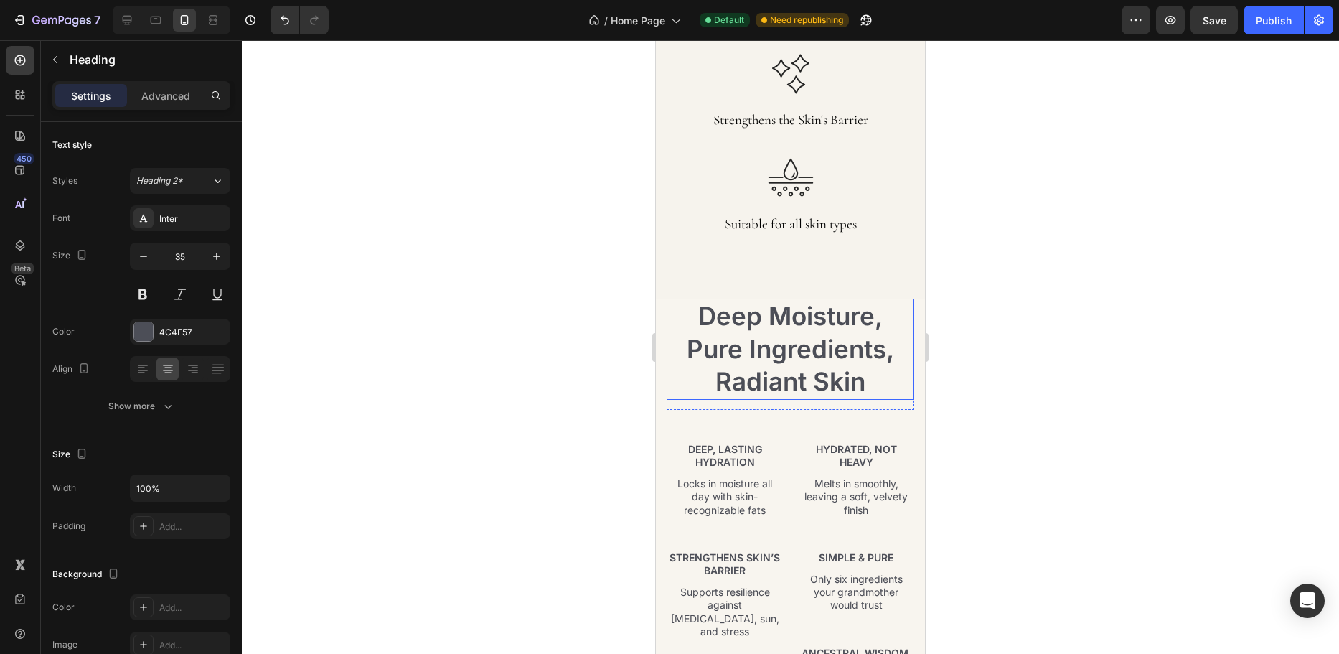
click at [757, 330] on h2 "Deep Moisture, Pure Ingredients, Radiant Skin" at bounding box center [791, 349] width 248 height 101
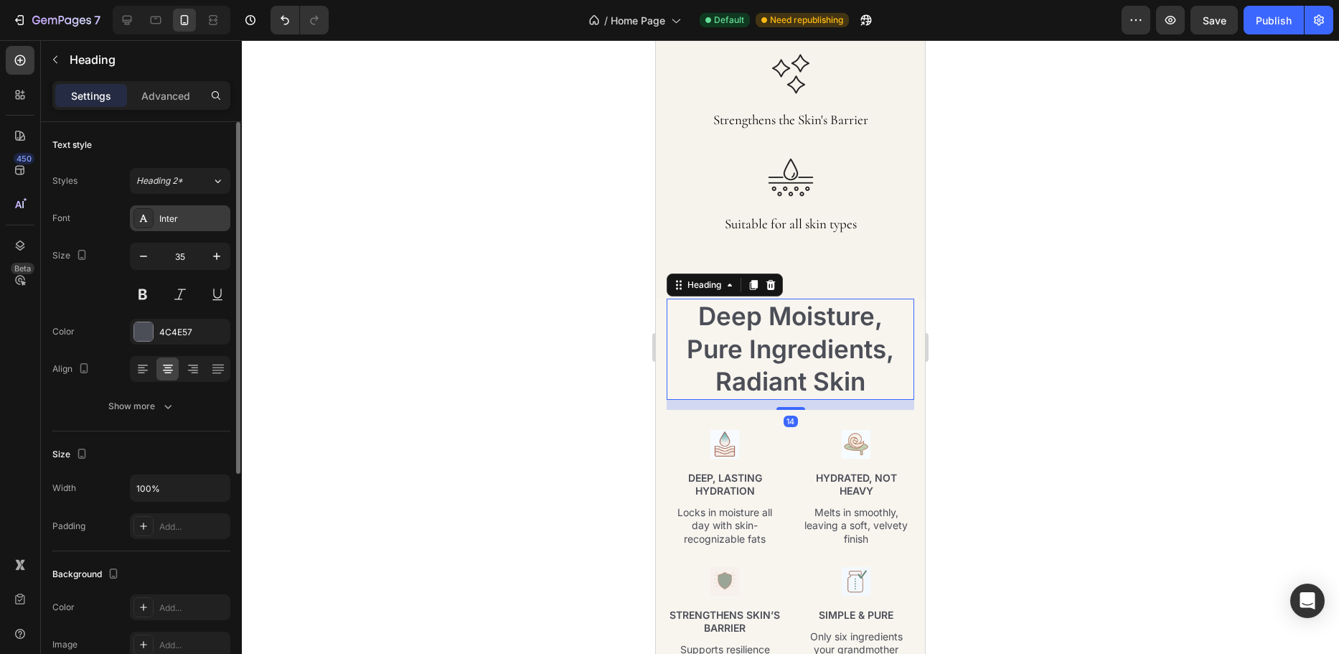
click at [187, 210] on div "Inter" at bounding box center [180, 218] width 100 height 26
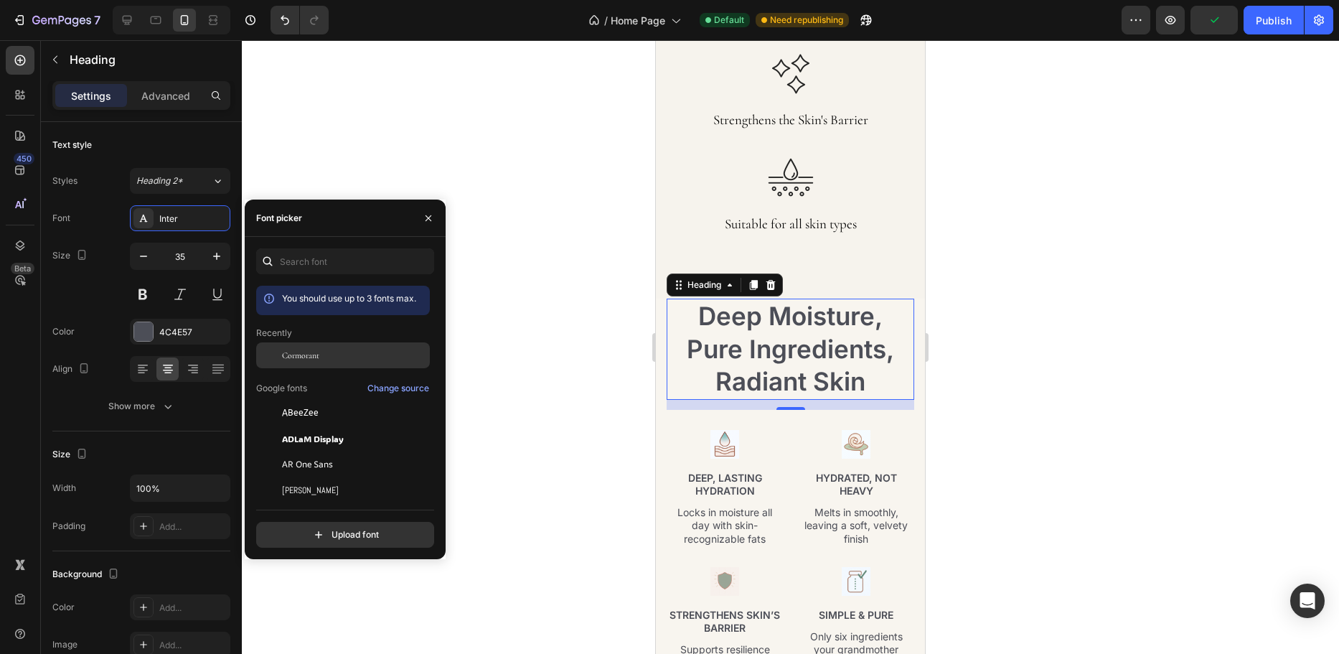
click at [327, 353] on div "Cormorant" at bounding box center [354, 355] width 145 height 13
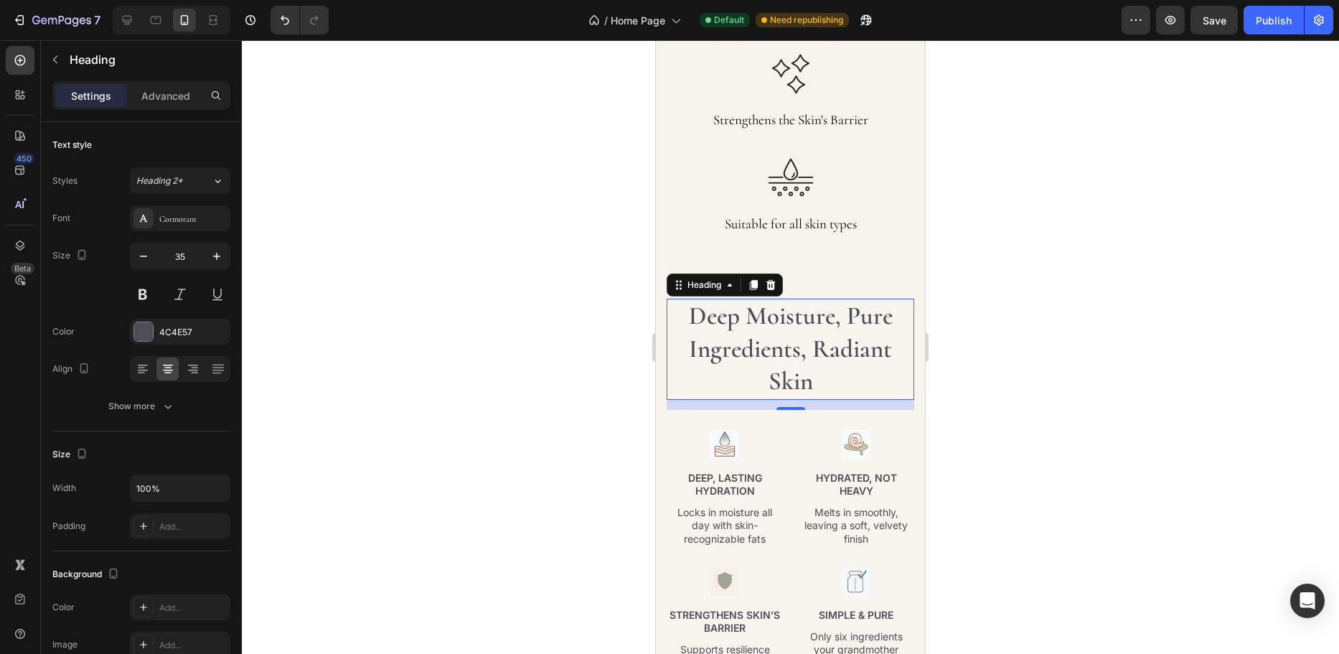
click at [589, 284] on div at bounding box center [791, 347] width 1098 height 614
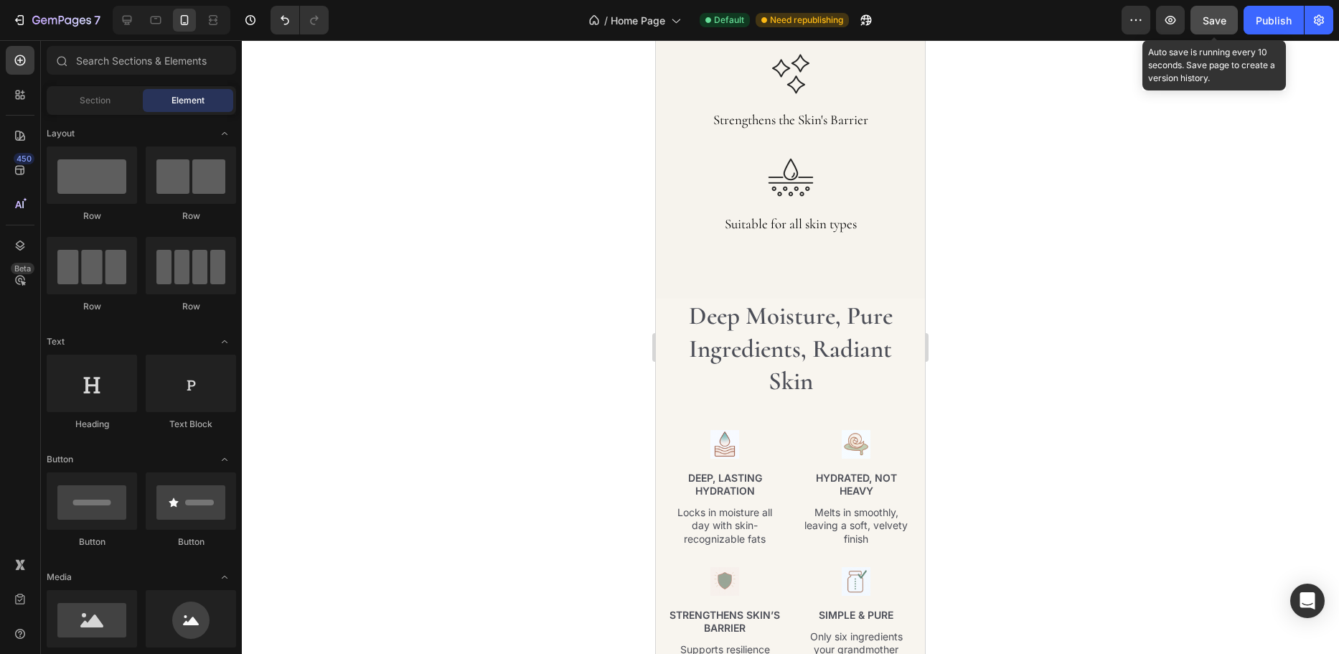
click at [1203, 17] on span "Save" at bounding box center [1215, 20] width 24 height 12
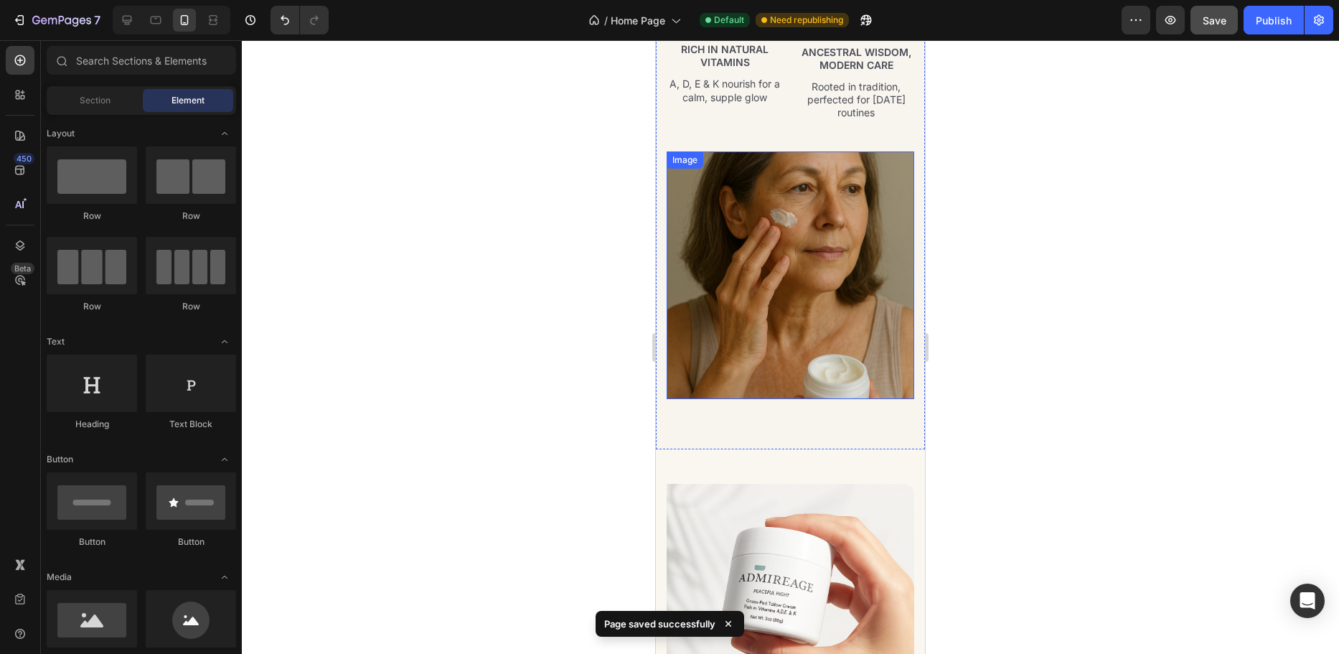
scroll to position [3891, 0]
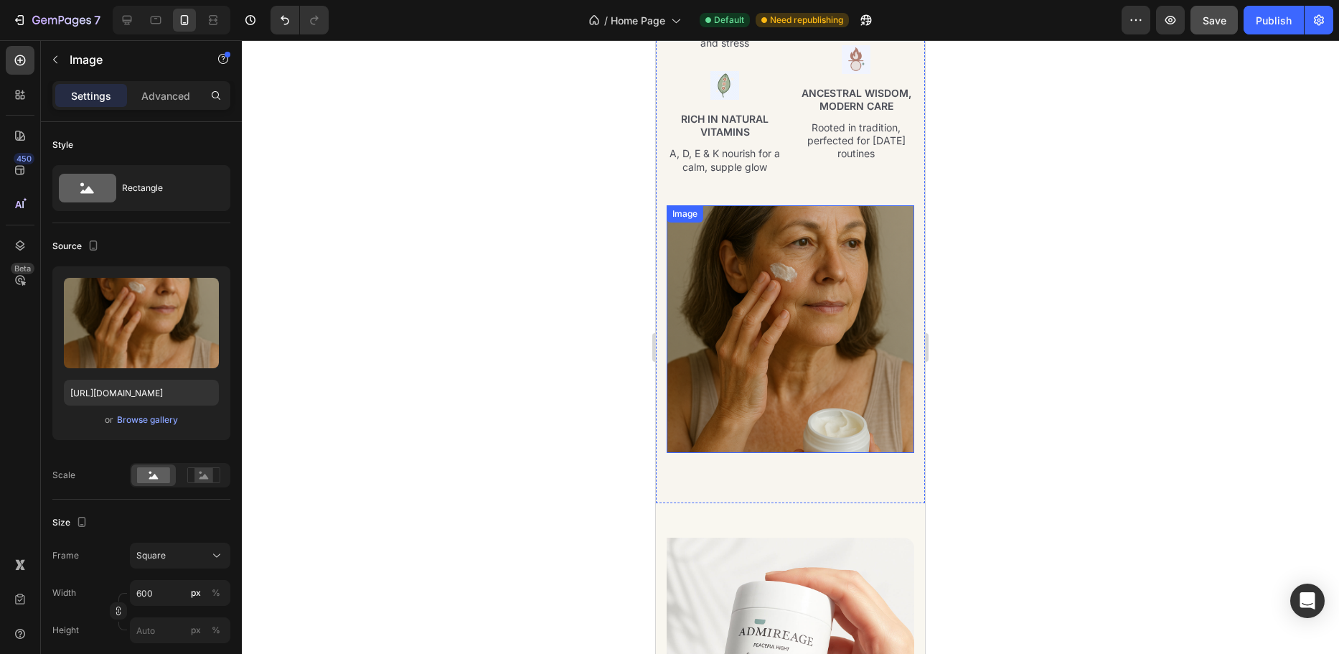
click at [818, 252] on img at bounding box center [791, 329] width 248 height 248
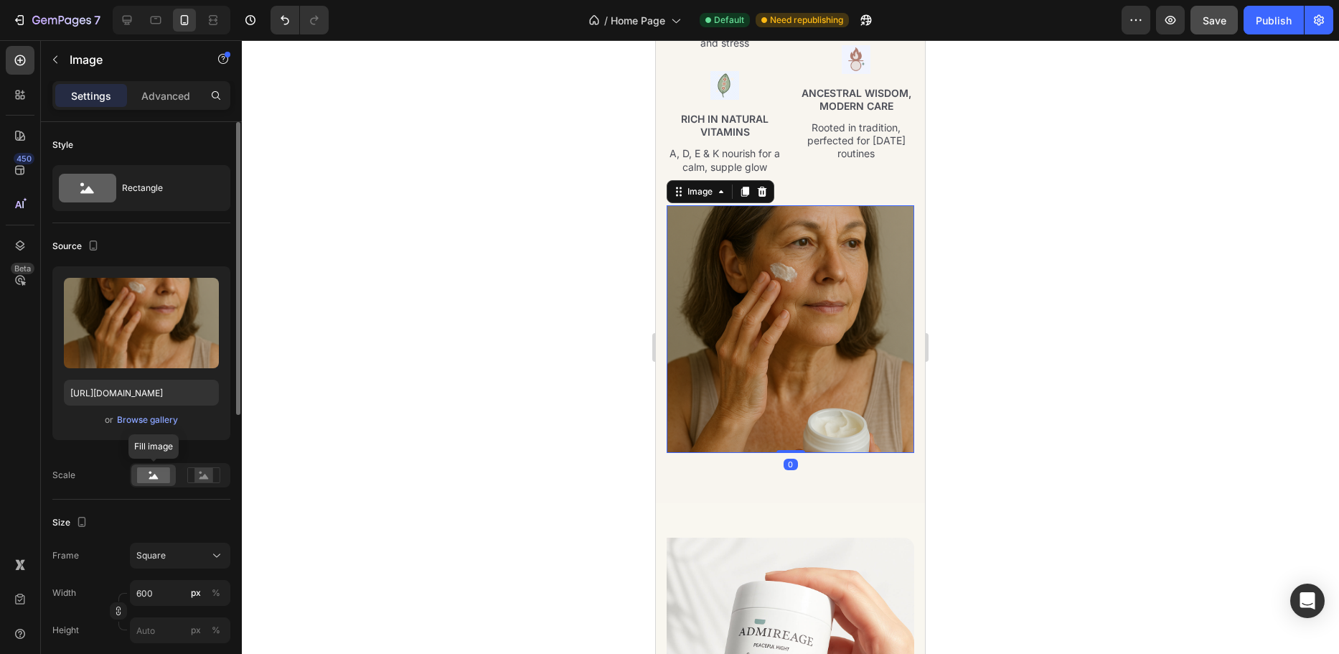
scroll to position [215, 0]
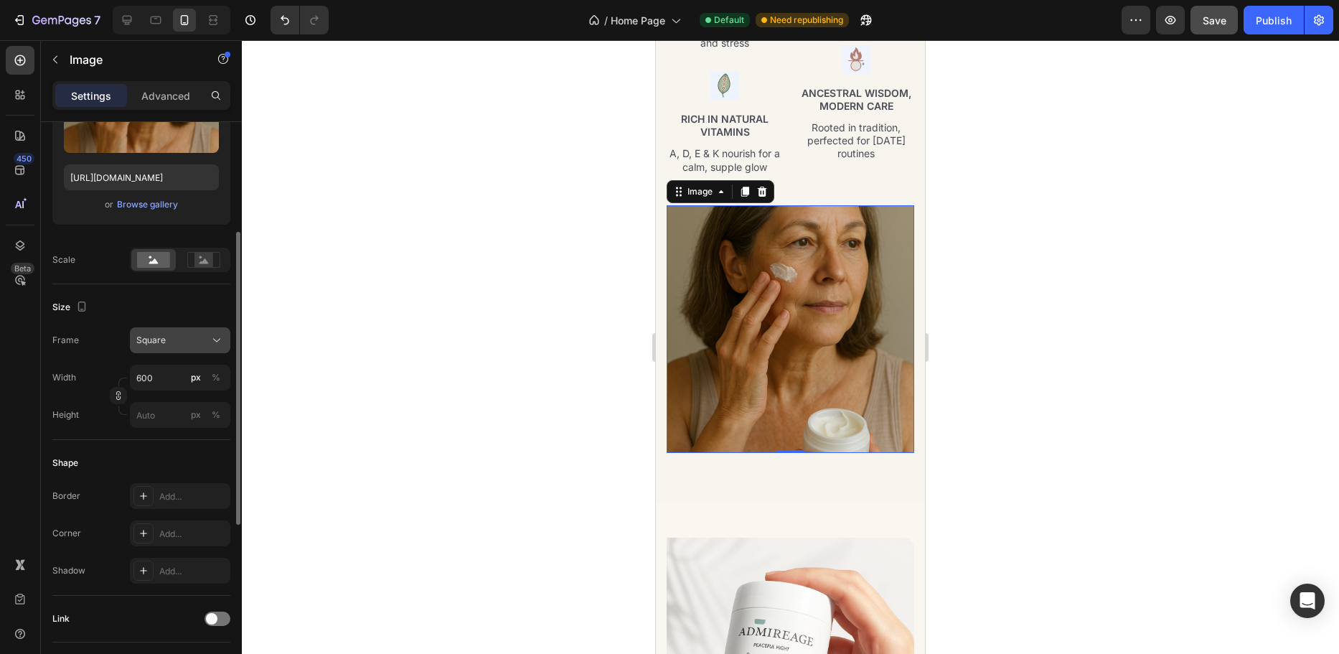
click at [177, 340] on div "Square" at bounding box center [171, 340] width 70 height 13
click at [178, 340] on div "Square" at bounding box center [171, 340] width 70 height 13
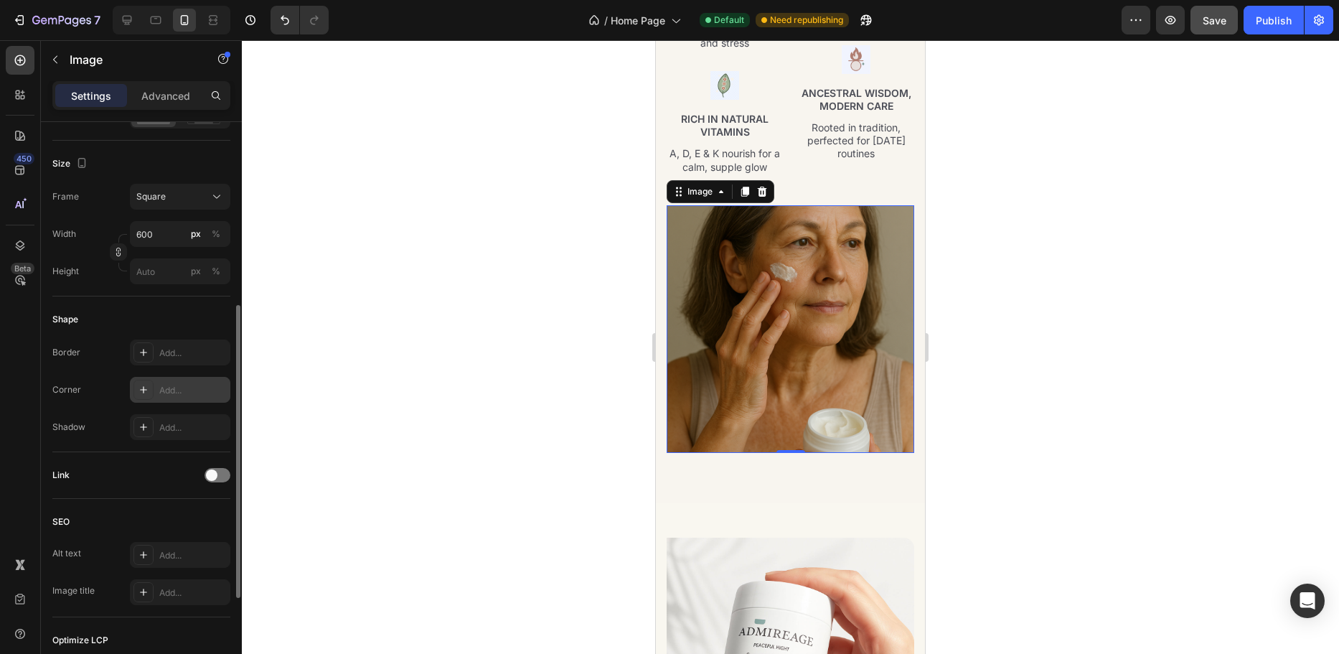
click at [179, 390] on div "Add..." at bounding box center [192, 390] width 67 height 13
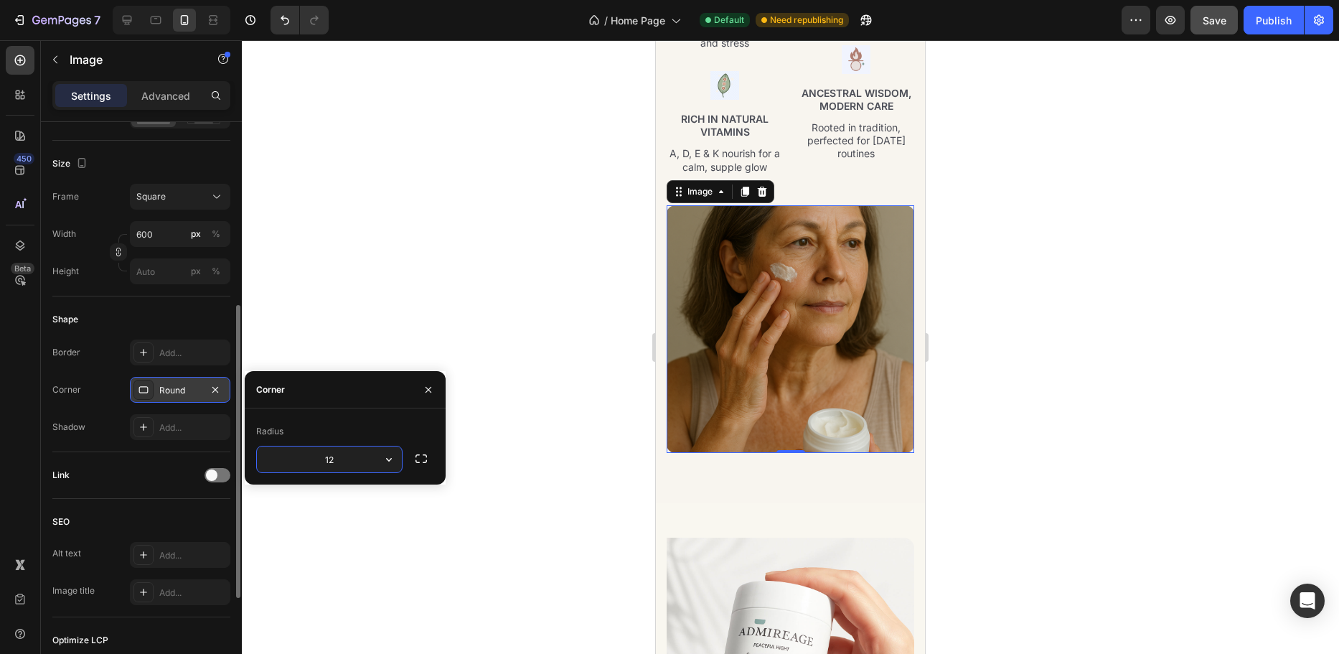
drag, startPoint x: 288, startPoint y: 464, endPoint x: 345, endPoint y: 462, distance: 56.7
click at [344, 462] on input "12" at bounding box center [329, 459] width 145 height 26
type input "15"
click at [492, 247] on div at bounding box center [791, 347] width 1098 height 614
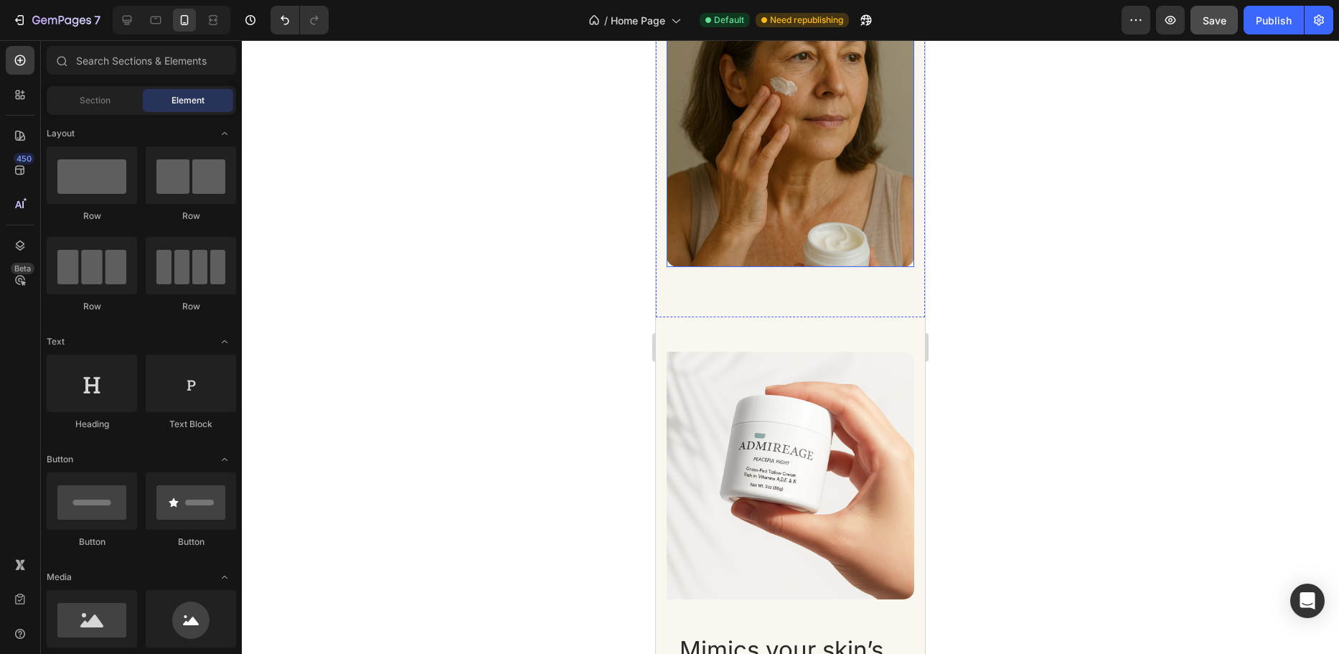
scroll to position [4034, 0]
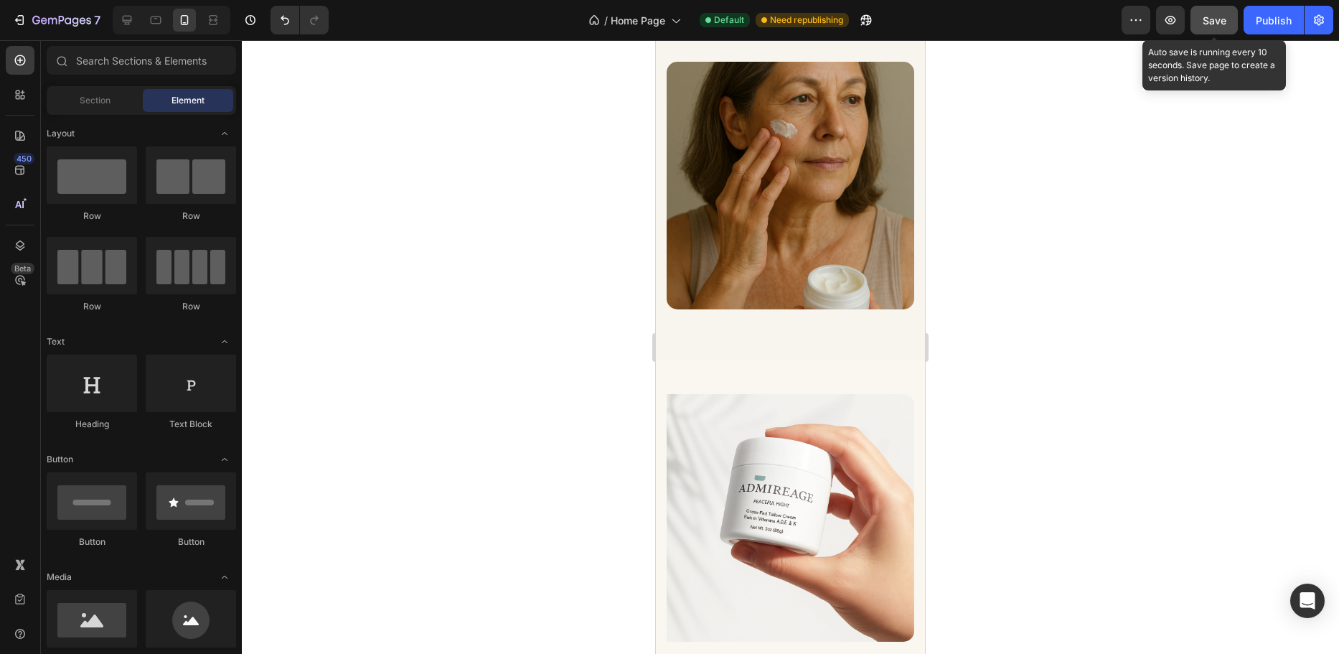
click at [1215, 19] on span "Save" at bounding box center [1215, 20] width 24 height 12
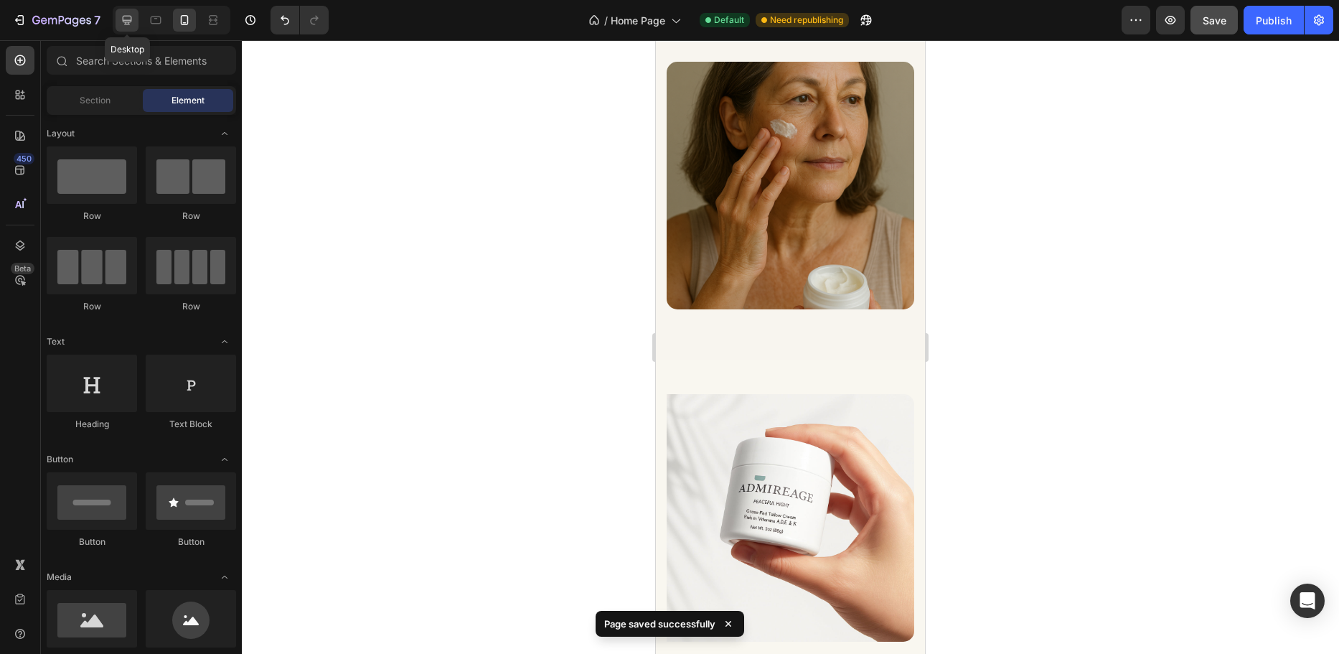
click at [131, 19] on icon at bounding box center [127, 20] width 14 height 14
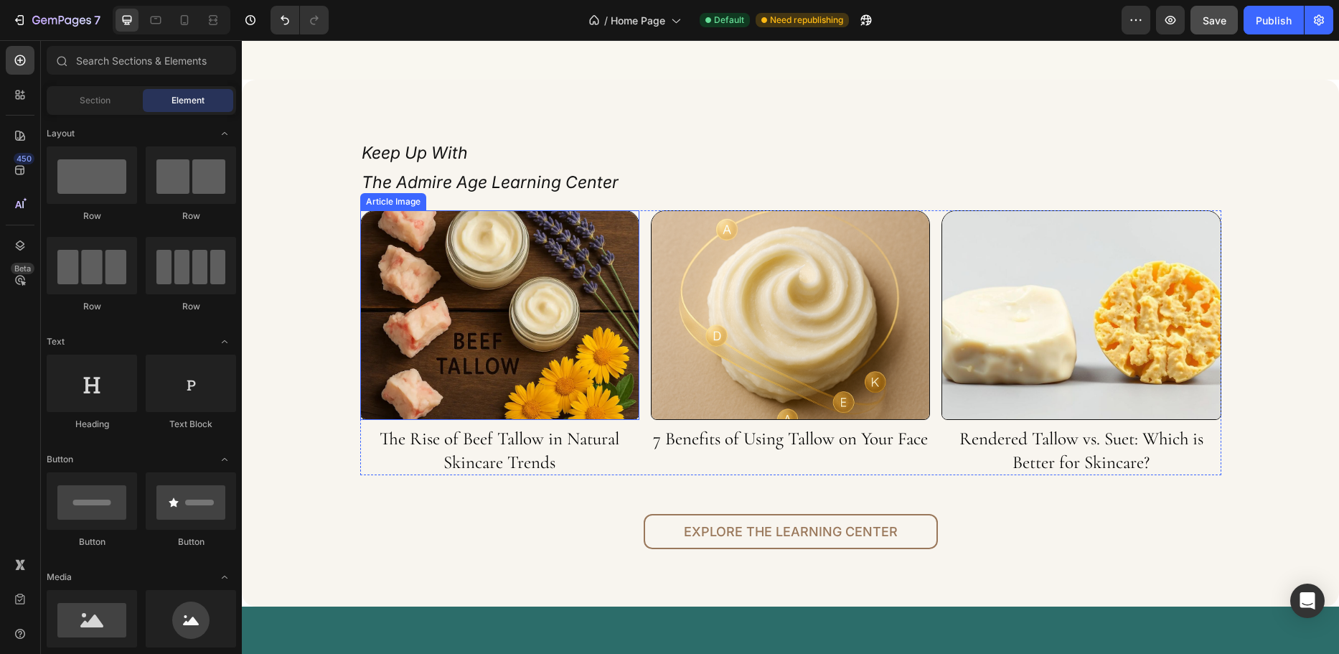
scroll to position [4693, 0]
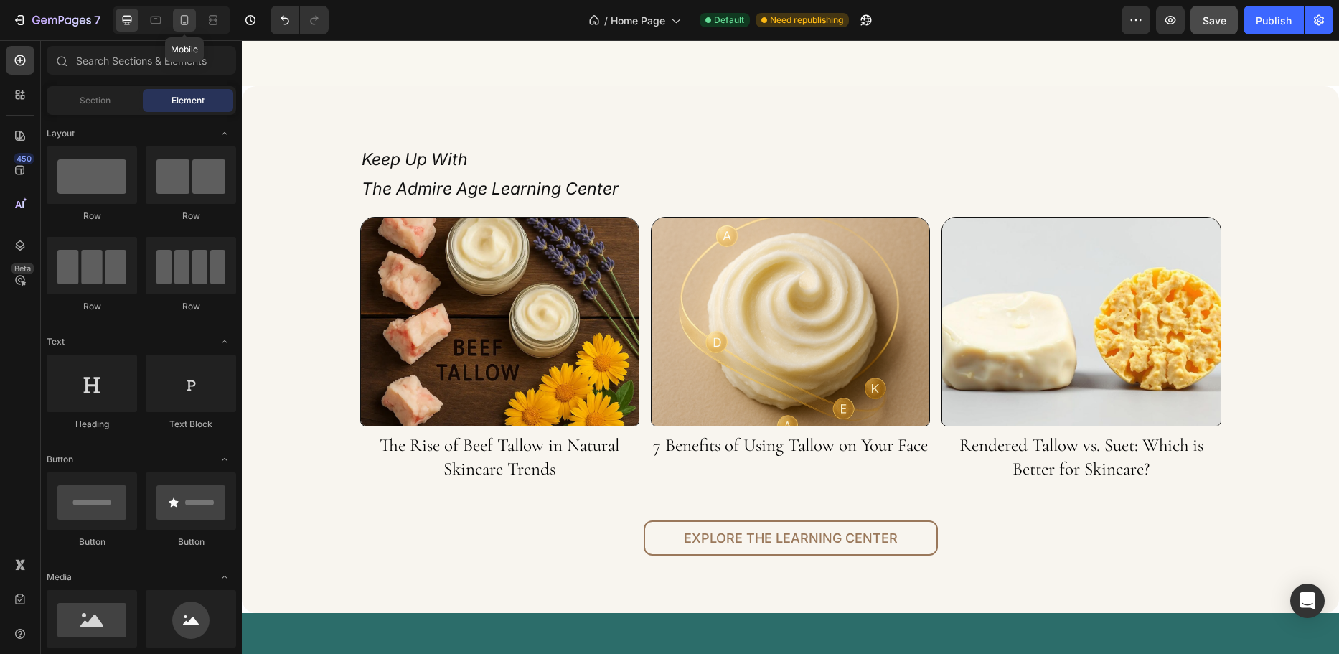
click at [182, 19] on icon at bounding box center [184, 20] width 14 height 14
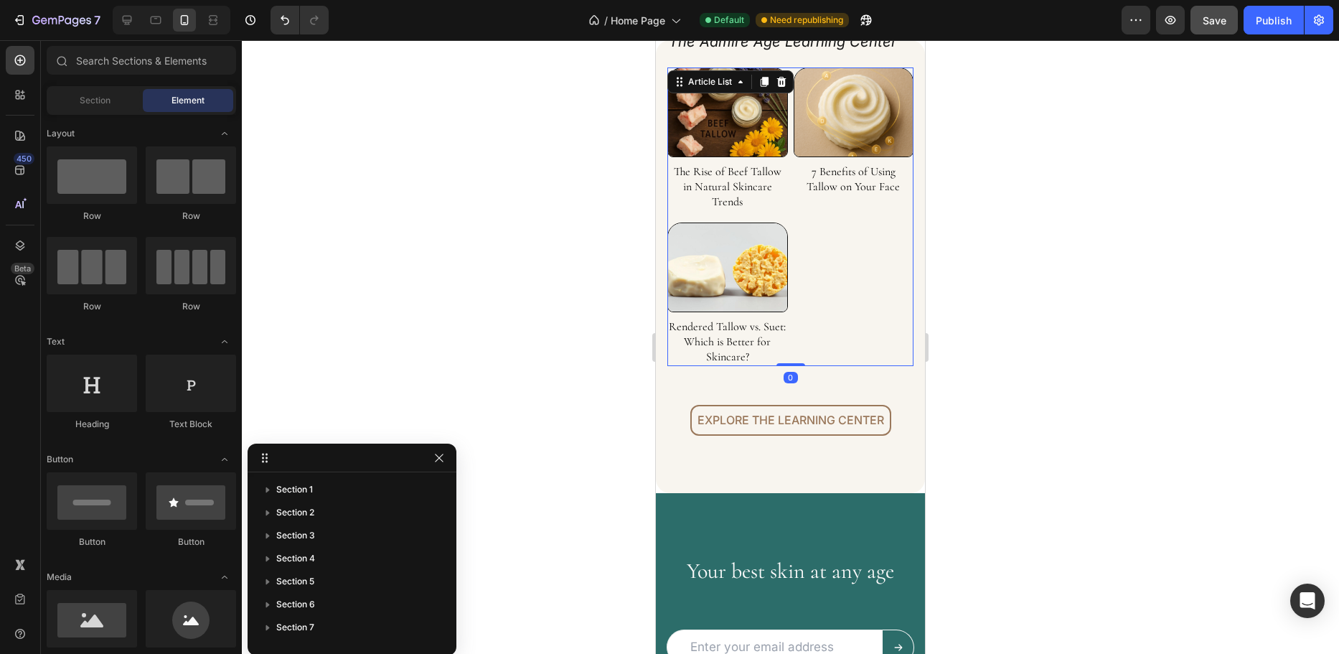
click at [815, 225] on div "Article Image The Rise of Beef Tallow in Natural Skincare Trends Article Title …" at bounding box center [791, 216] width 246 height 299
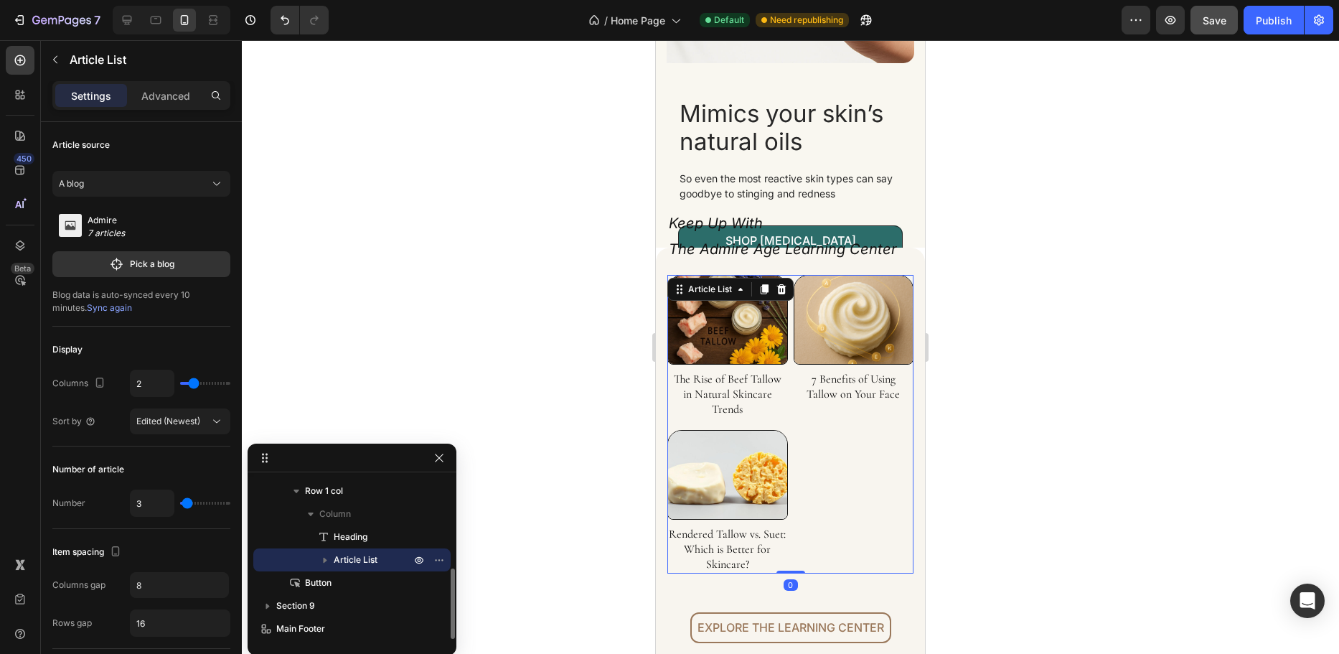
scroll to position [4478, 0]
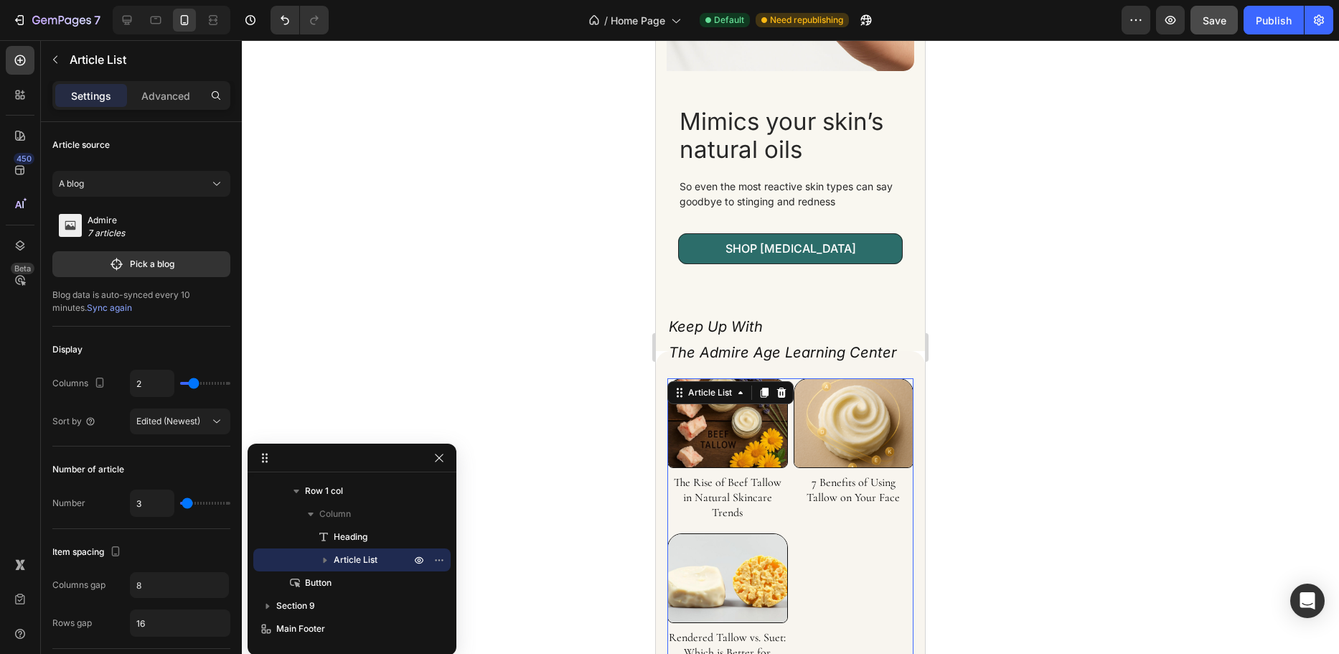
click at [860, 560] on div "Article Image The Rise of Beef Tallow in Natural Skincare Trends Article Title …" at bounding box center [791, 527] width 246 height 299
type input "1"
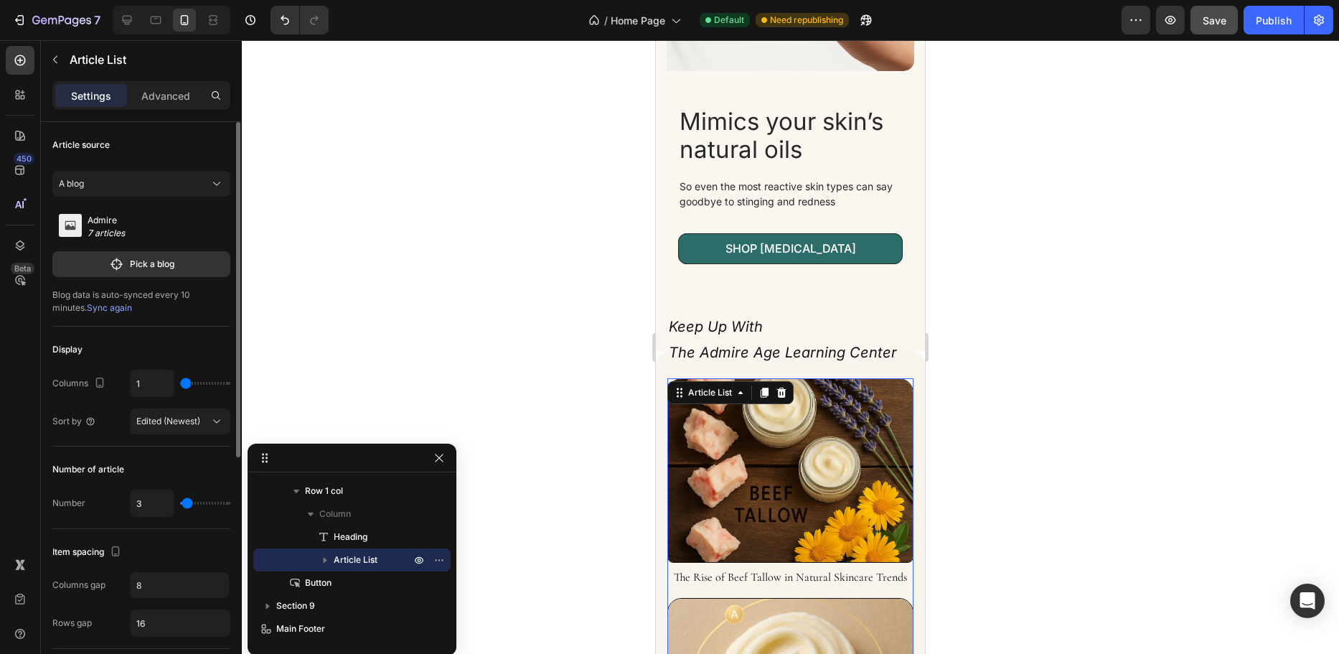
type input "1"
click at [188, 382] on input "range" at bounding box center [205, 383] width 50 height 3
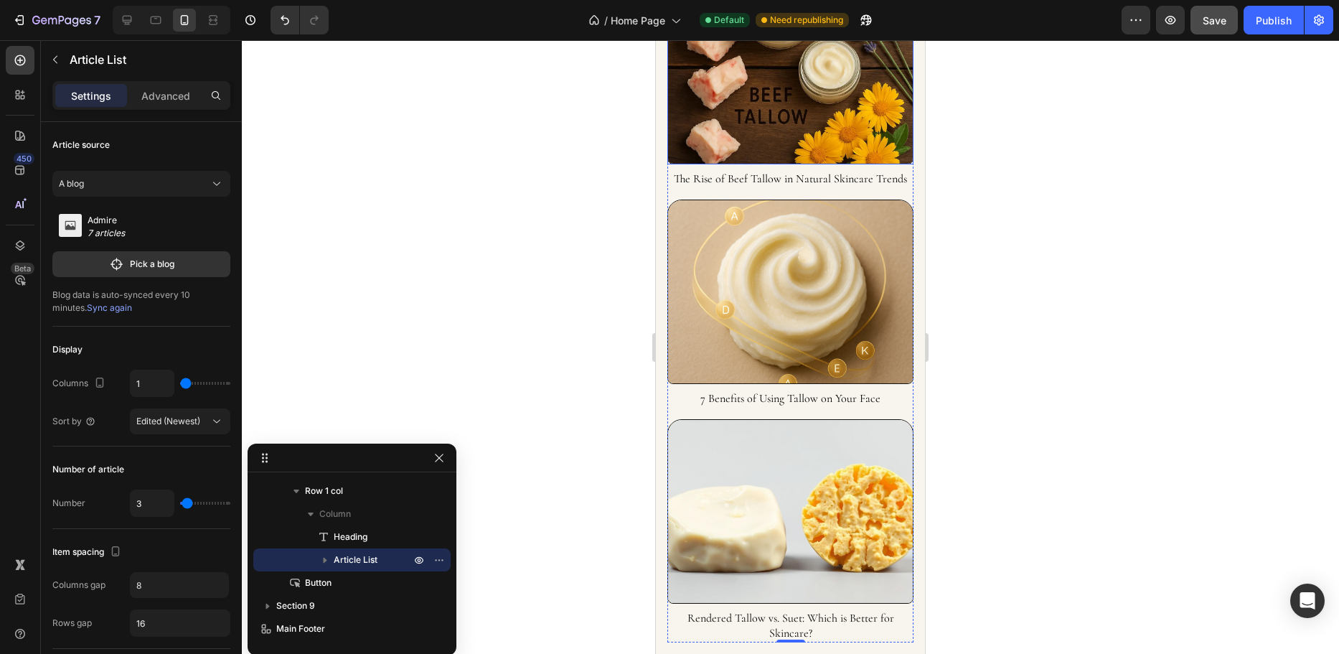
scroll to position [4908, 0]
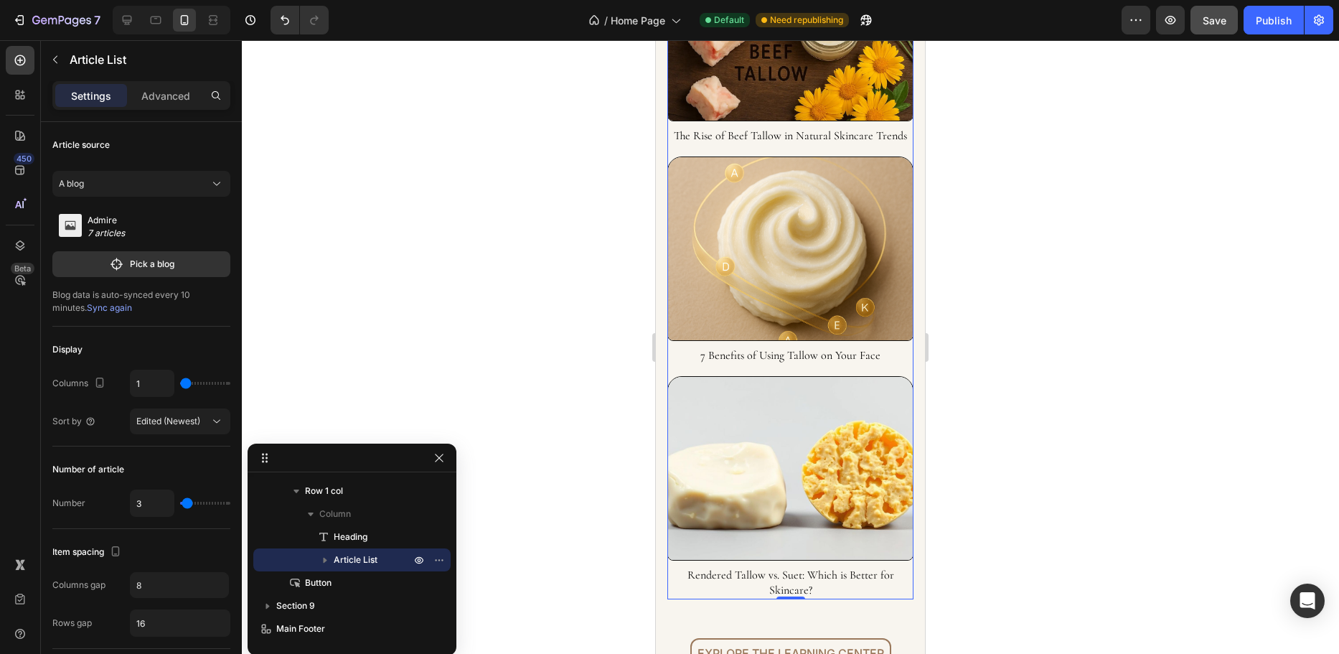
click at [546, 373] on div at bounding box center [791, 347] width 1098 height 614
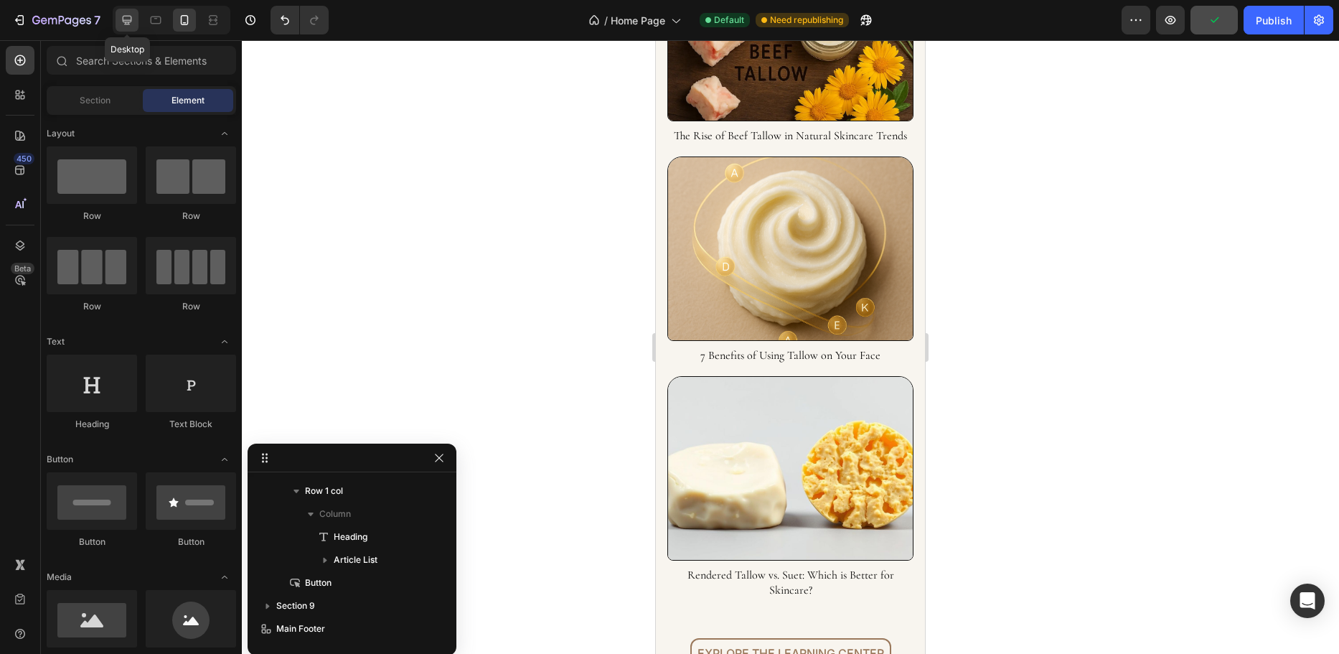
click at [132, 14] on icon at bounding box center [127, 20] width 14 height 14
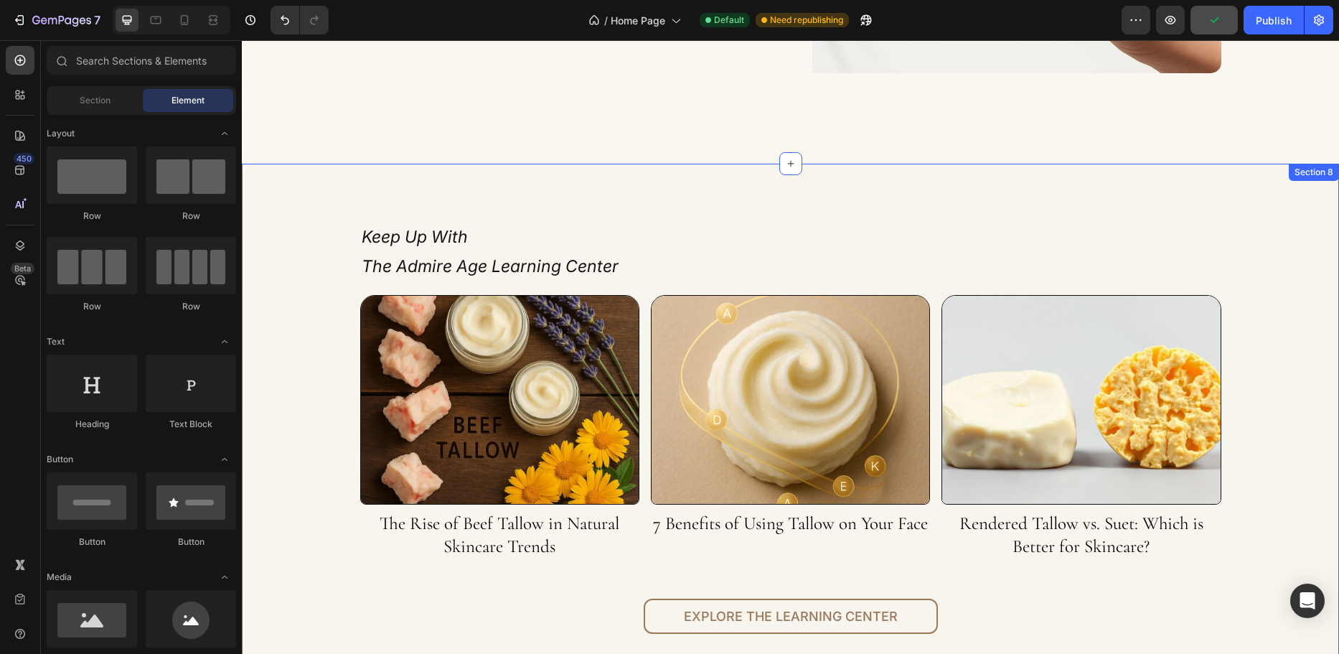
scroll to position [4654, 0]
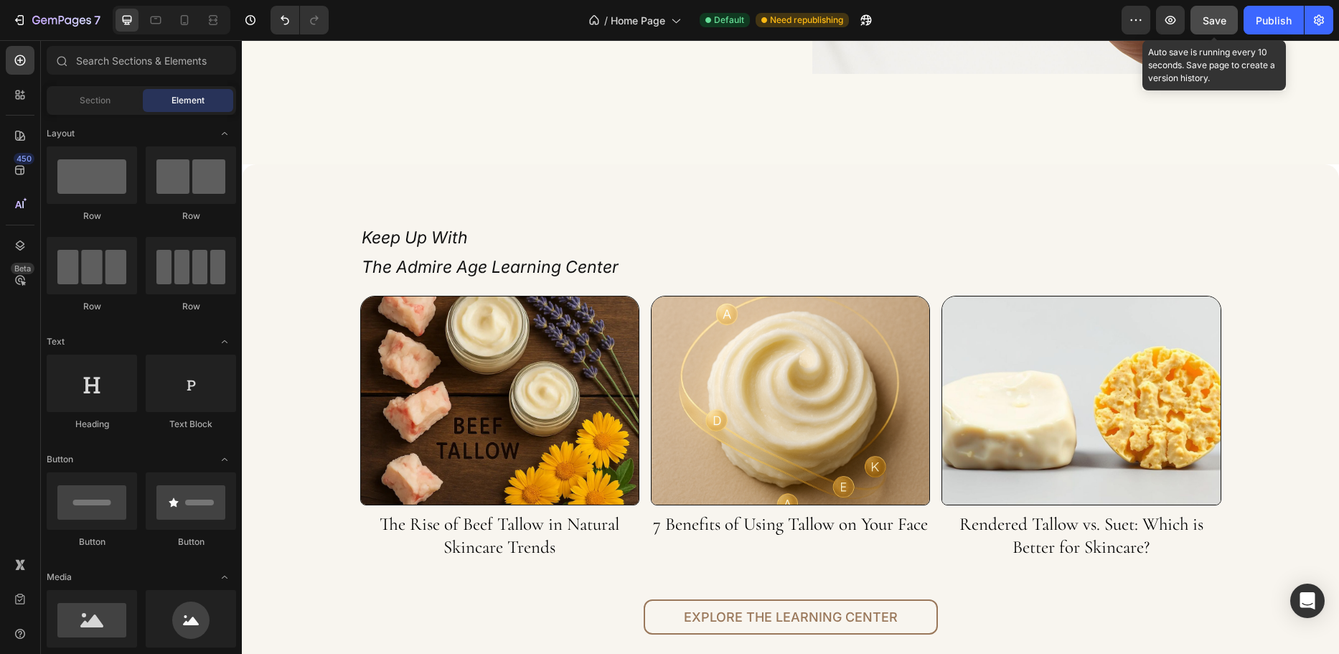
click at [1203, 17] on span "Save" at bounding box center [1215, 20] width 24 height 12
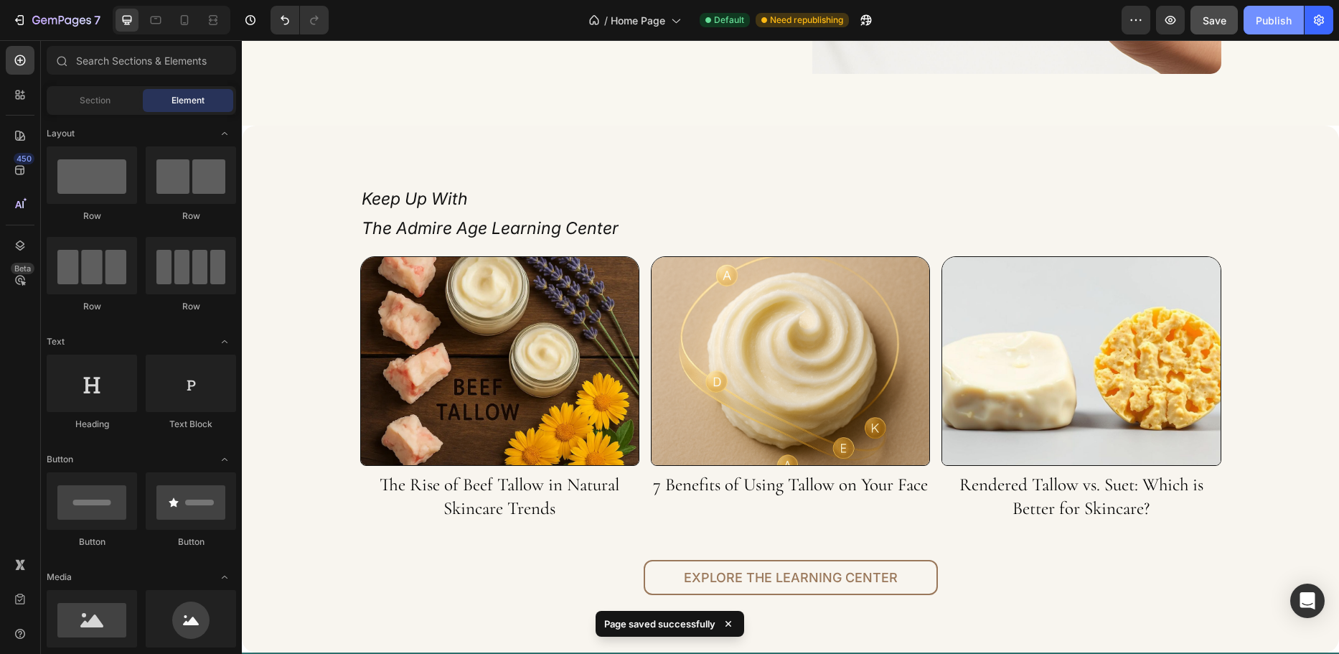
click at [1254, 19] on button "Publish" at bounding box center [1274, 20] width 60 height 29
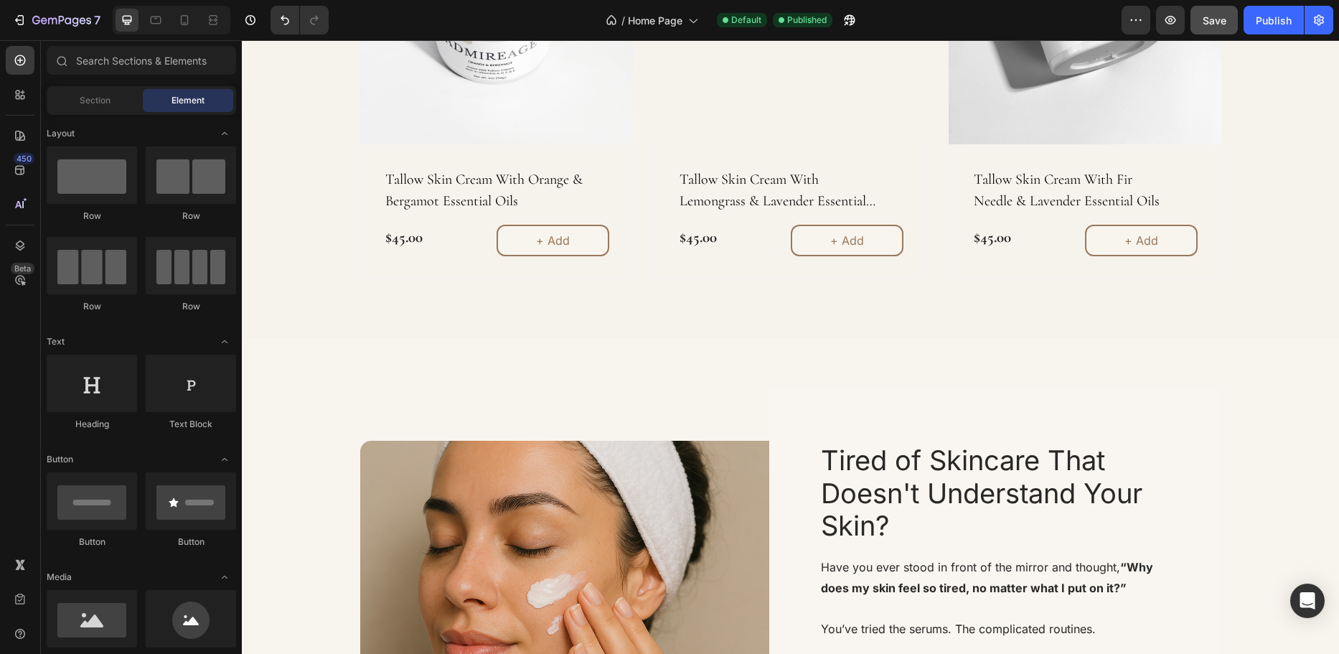
scroll to position [1292, 0]
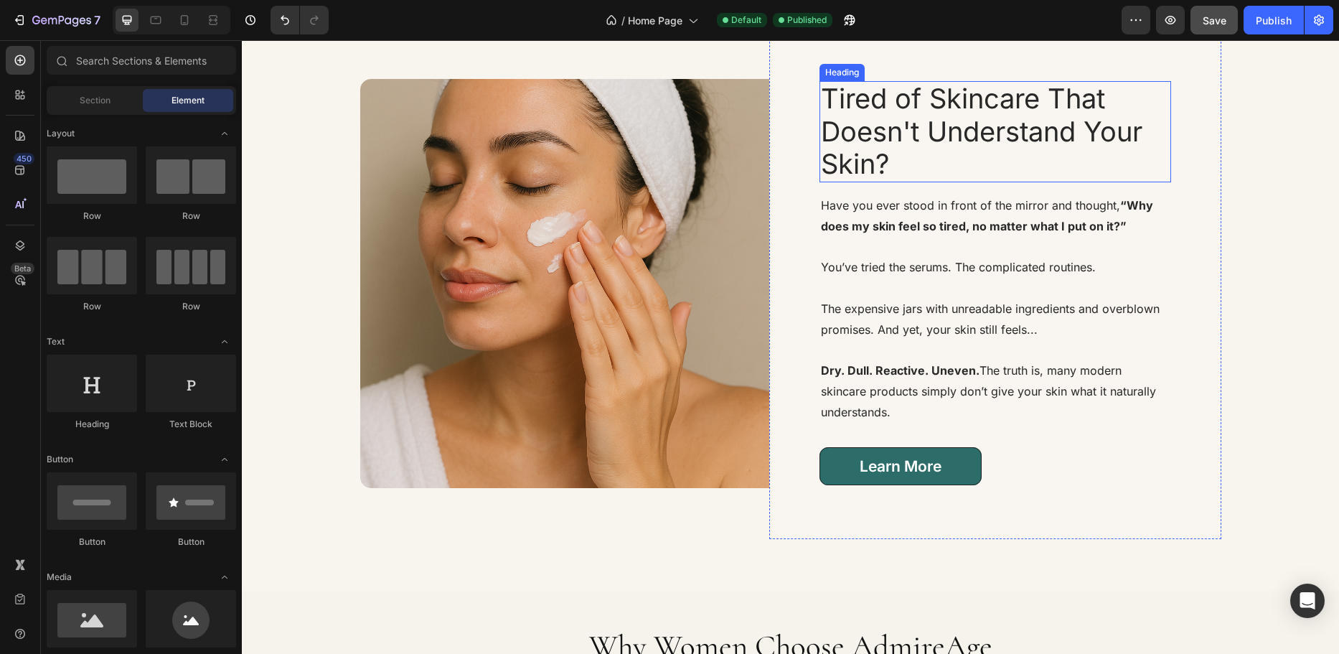
click at [935, 125] on h2 "Tired of Skincare That Doesn't Understand Your Skin?" at bounding box center [996, 131] width 352 height 101
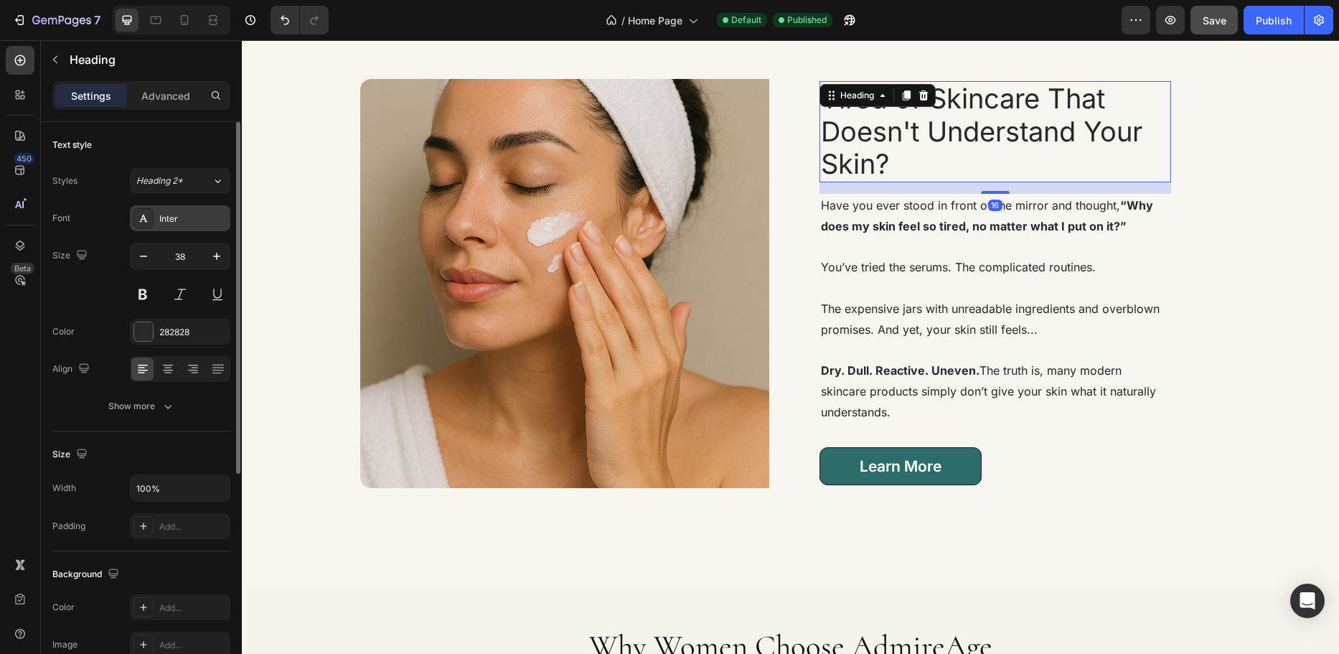
click at [195, 216] on div "Inter" at bounding box center [192, 218] width 67 height 13
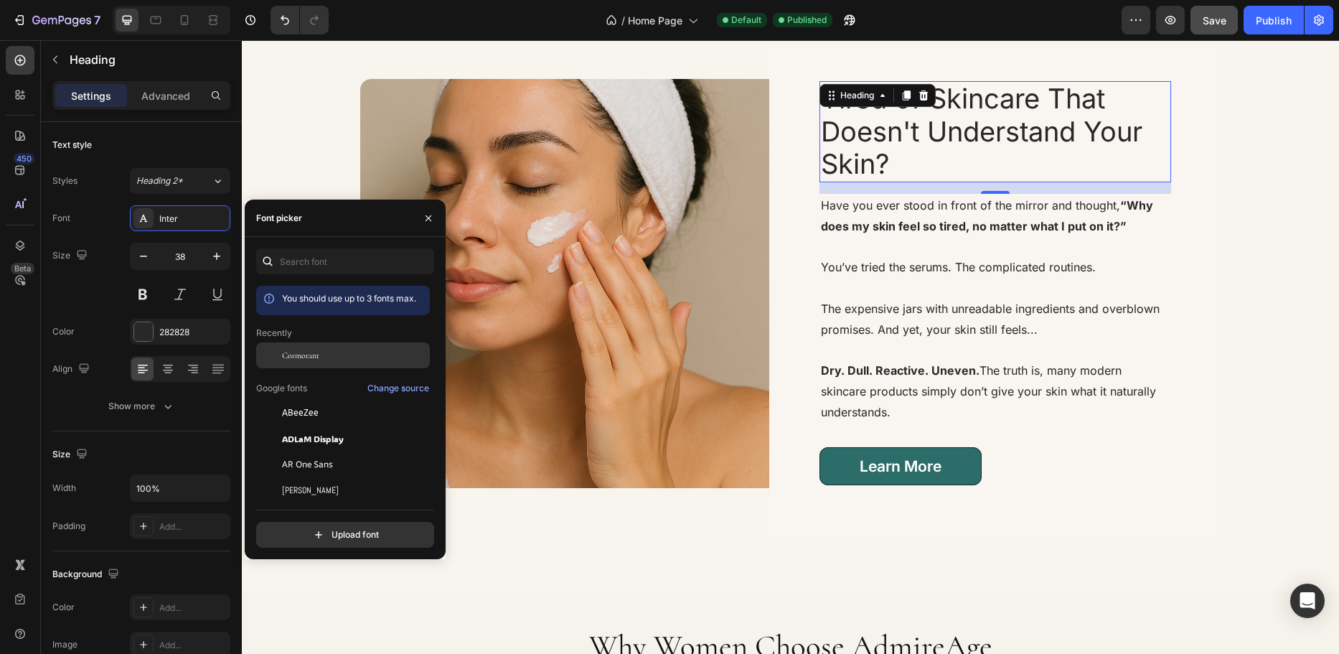
click at [291, 360] on span "Cormorant" at bounding box center [300, 355] width 37 height 13
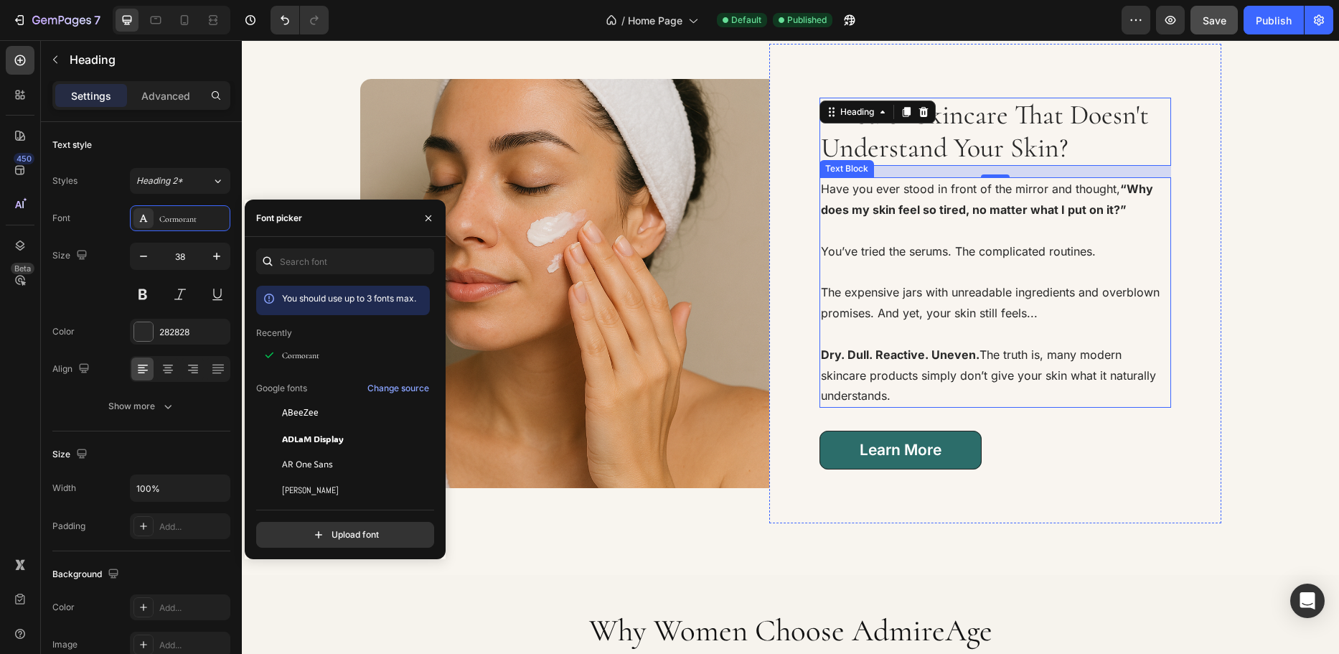
click at [1042, 324] on p at bounding box center [995, 334] width 349 height 21
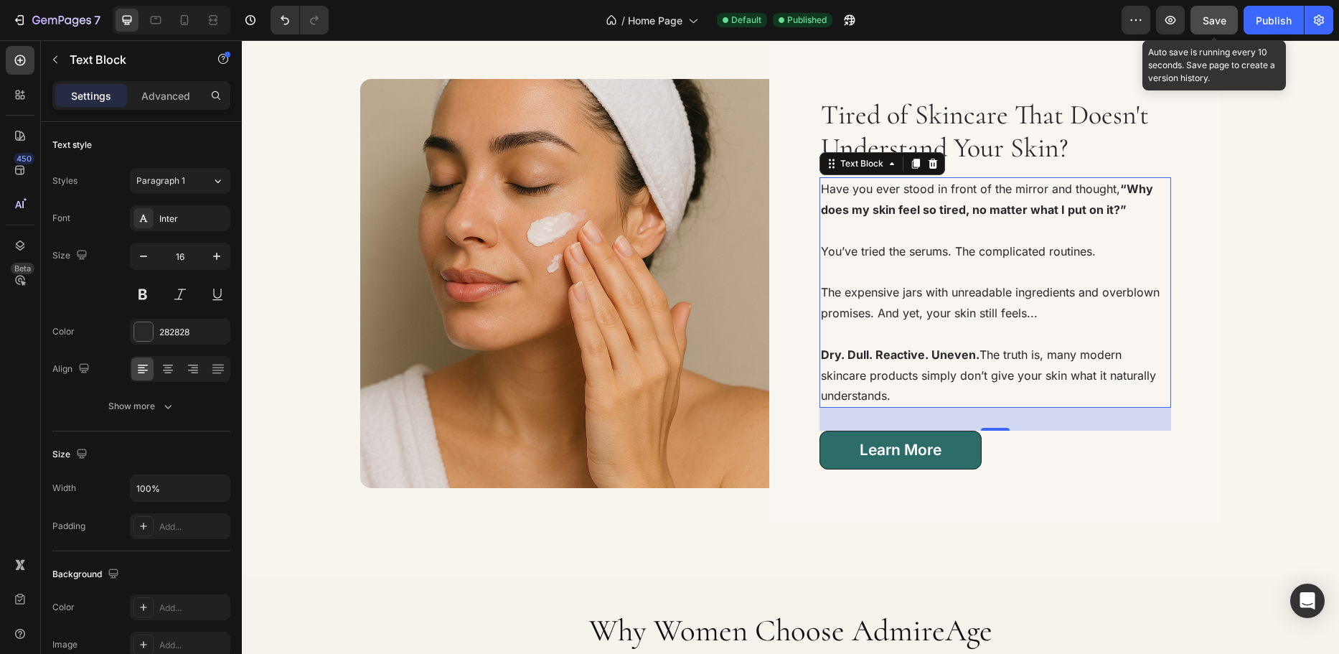
click at [1216, 19] on span "Save" at bounding box center [1215, 20] width 24 height 12
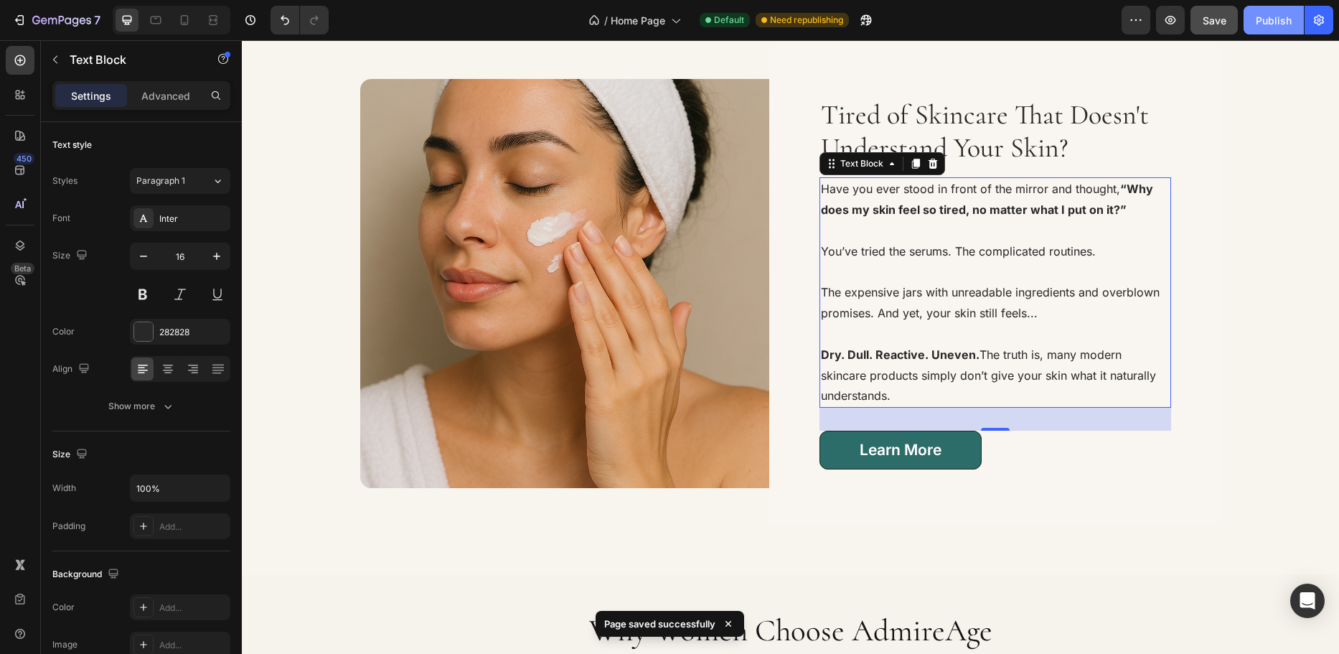
click at [1276, 17] on div "Publish" at bounding box center [1274, 20] width 36 height 15
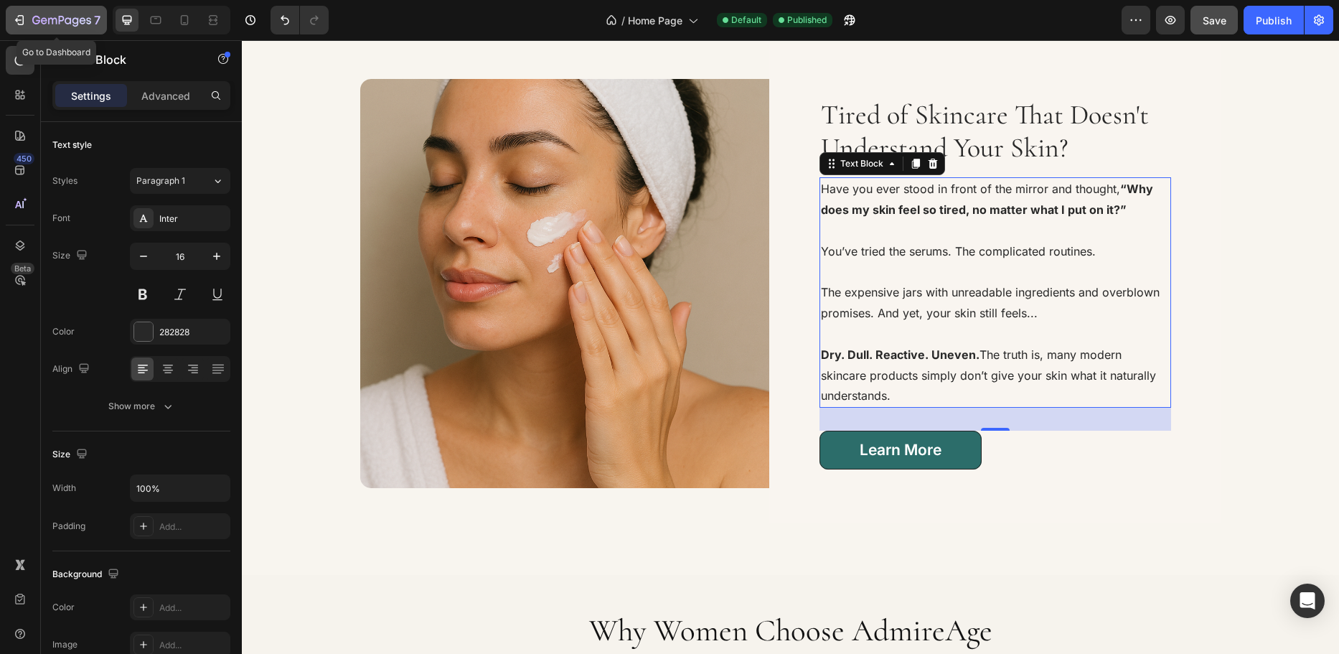
click at [45, 24] on icon "button" at bounding box center [61, 21] width 59 height 12
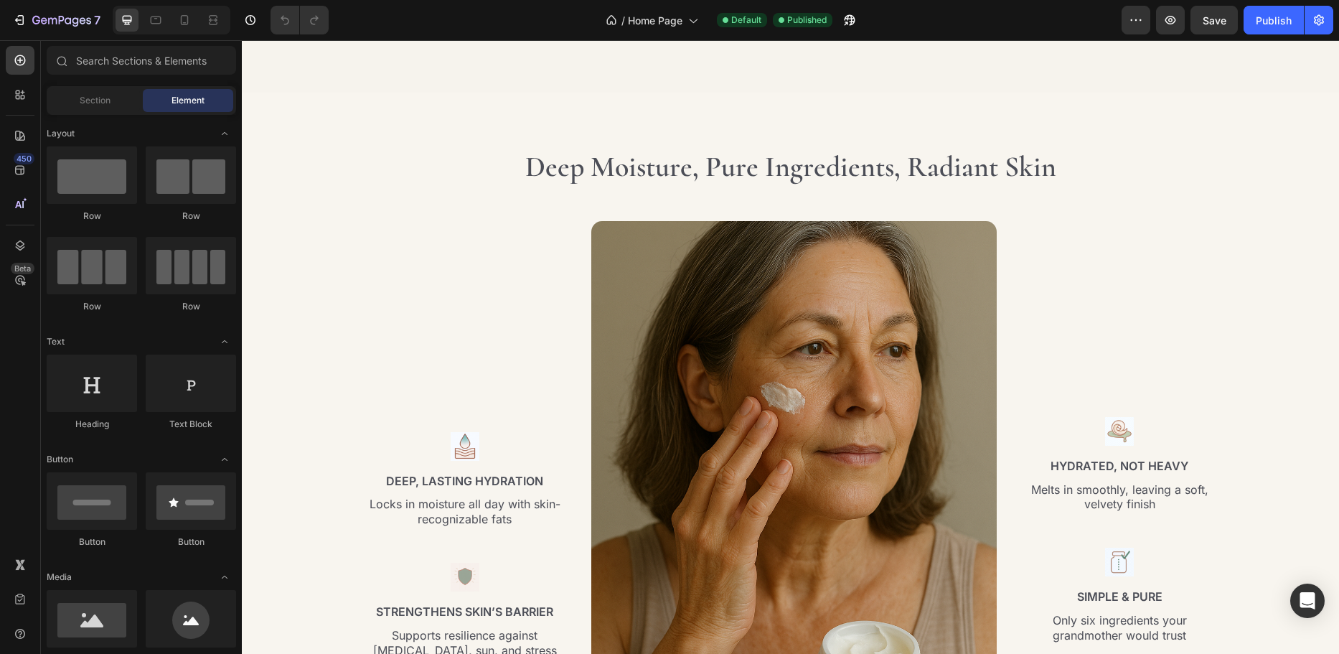
scroll to position [2369, 0]
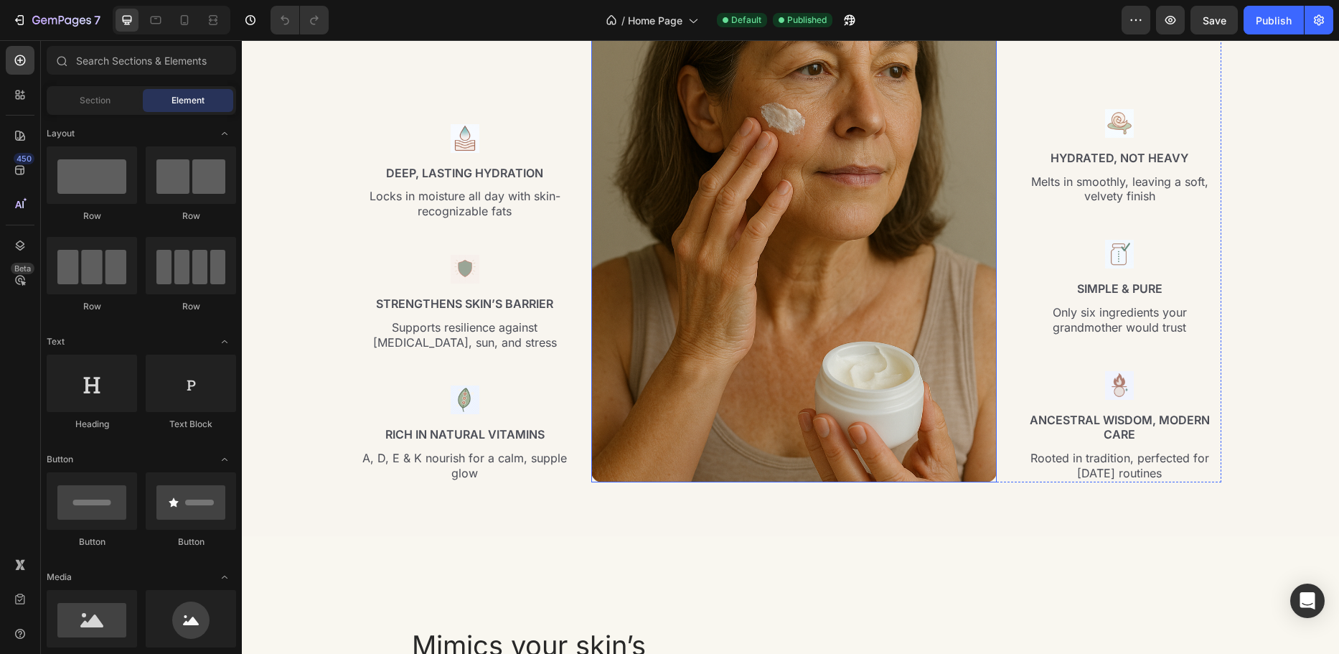
click at [729, 139] on img at bounding box center [794, 212] width 406 height 541
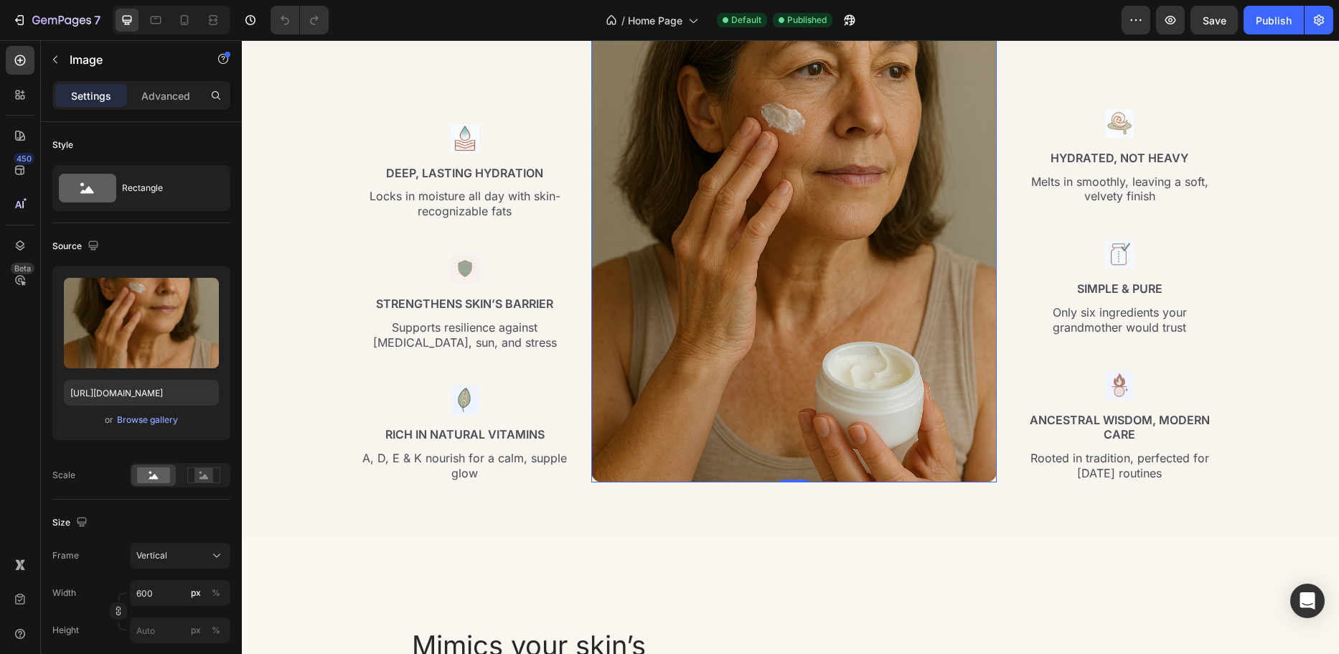
scroll to position [2082, 0]
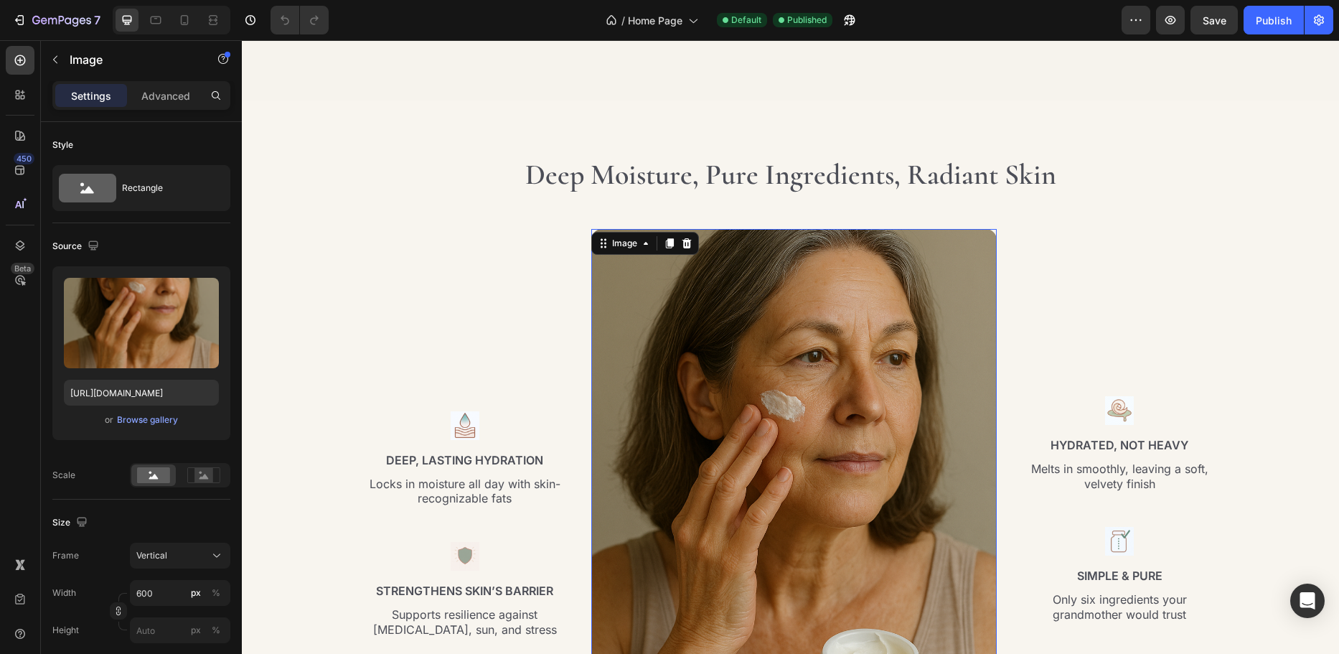
click at [603, 390] on img at bounding box center [794, 499] width 406 height 541
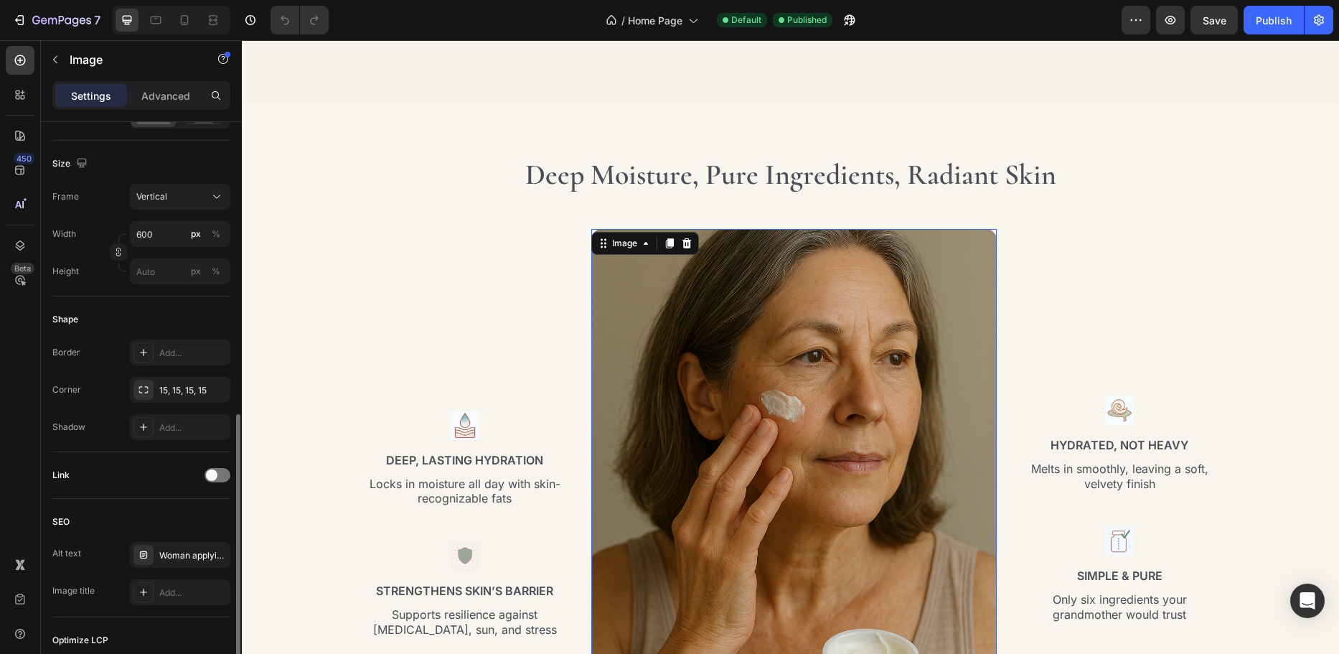
scroll to position [547, 0]
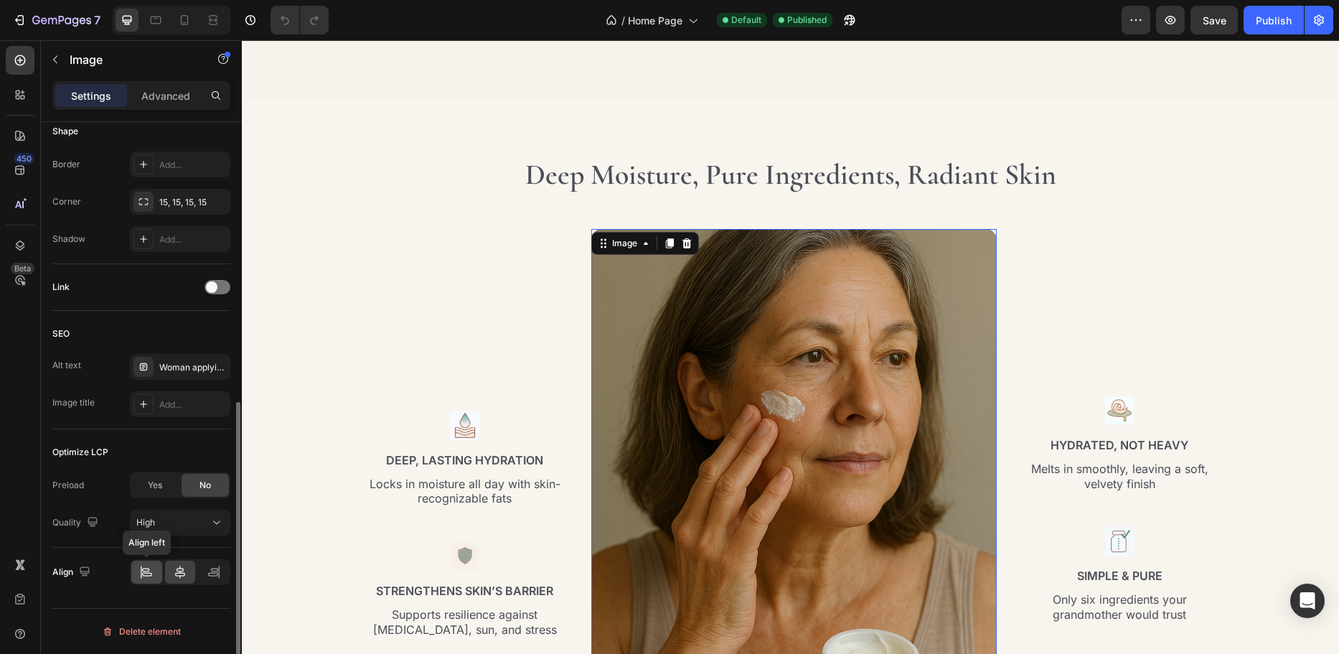
click at [148, 574] on icon at bounding box center [146, 572] width 14 height 14
click at [177, 569] on icon at bounding box center [180, 572] width 14 height 14
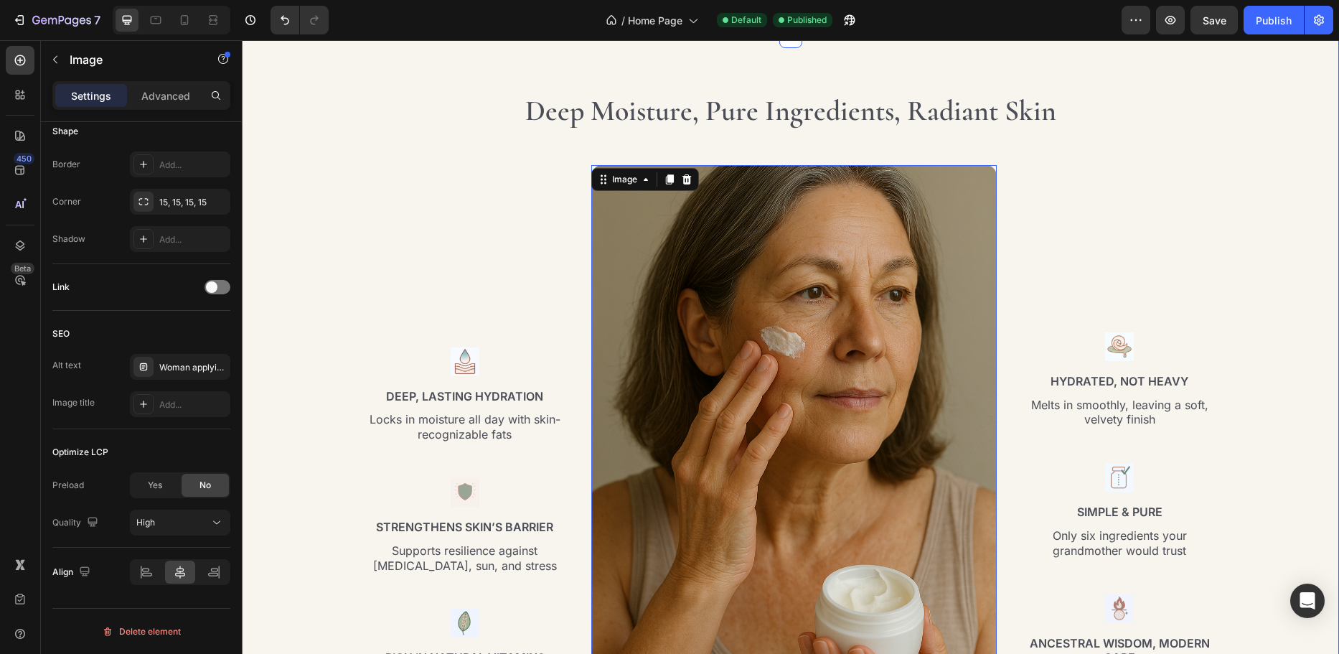
scroll to position [2225, 0]
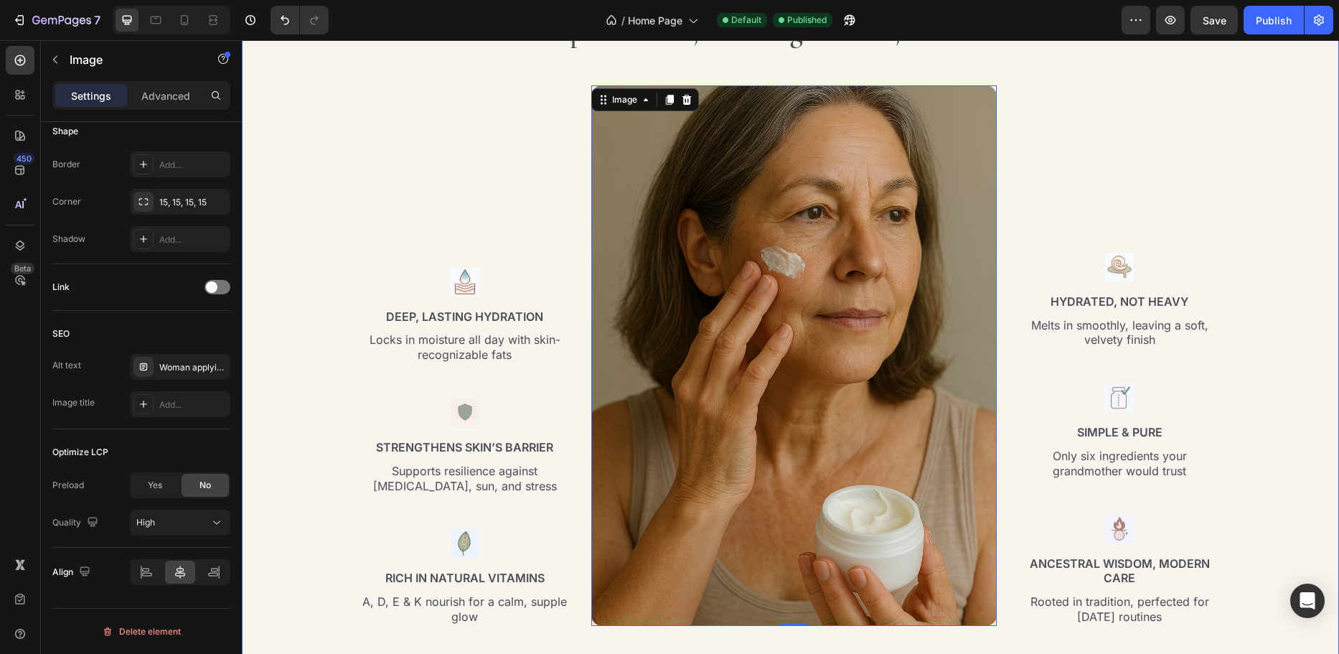
click at [345, 357] on div "Deep Moisture, Pure Ingredients, Radiant Skin Heading Row Image Deep, Lasting H…" at bounding box center [791, 324] width 1076 height 627
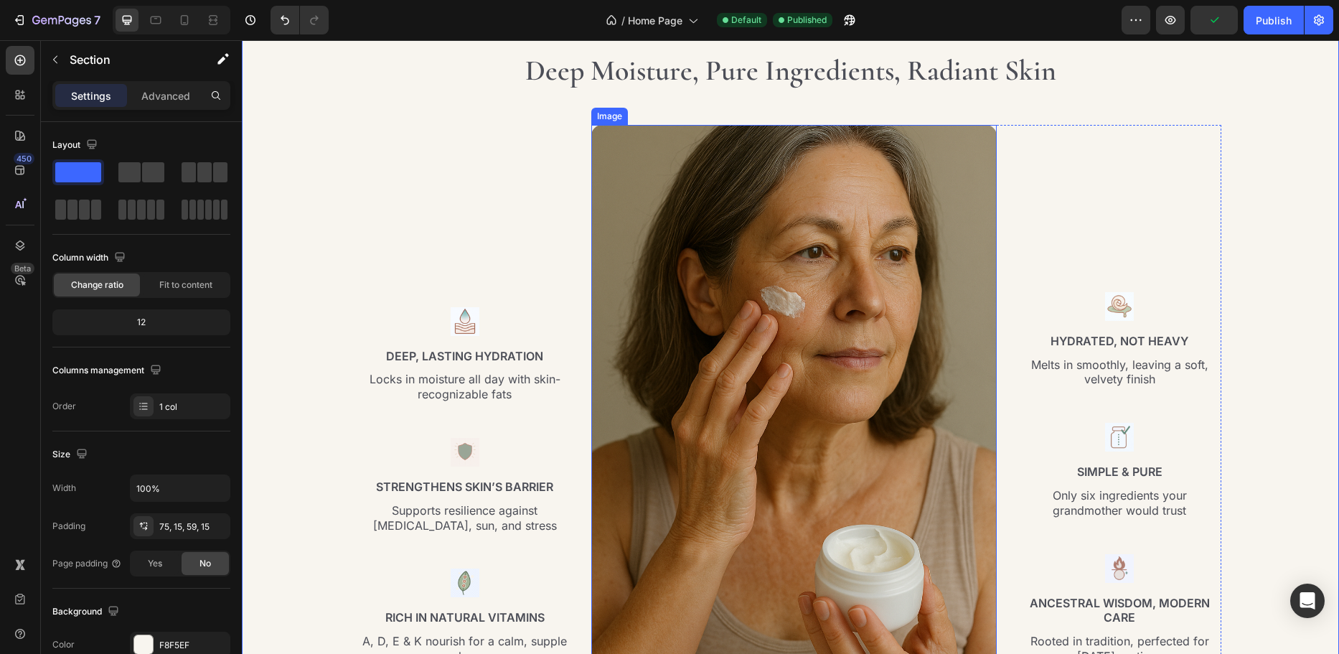
scroll to position [2082, 0]
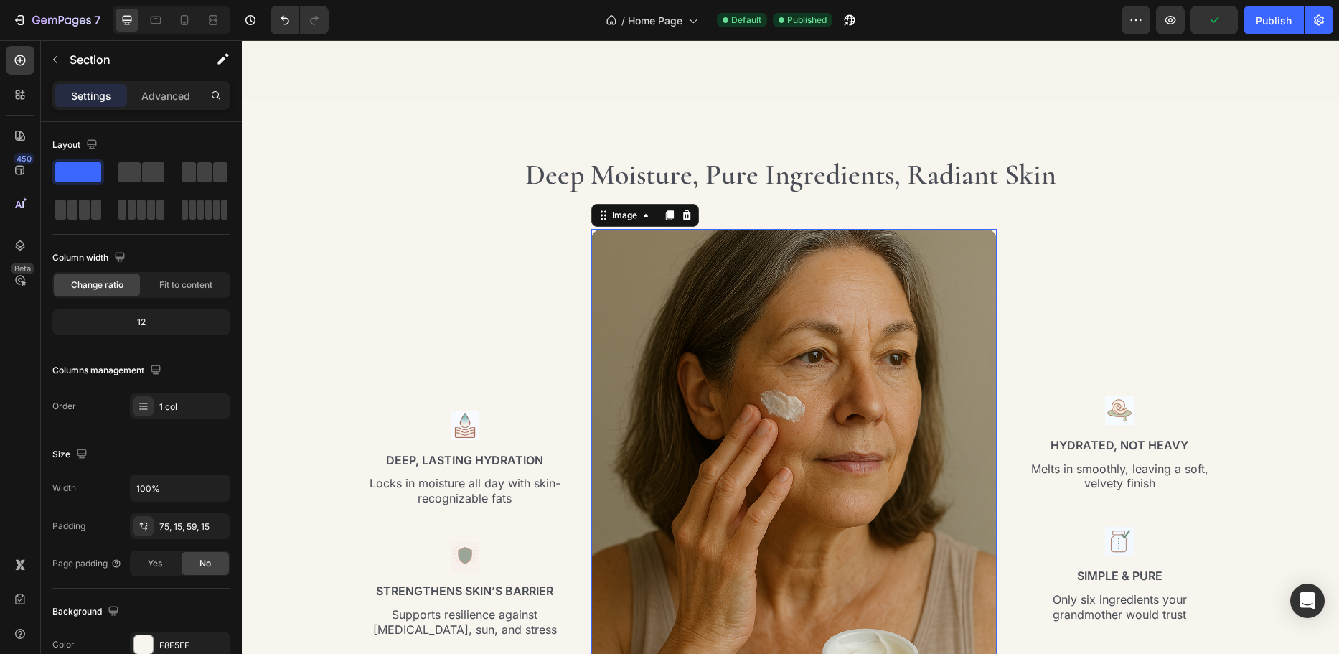
click at [772, 258] on img at bounding box center [794, 499] width 406 height 541
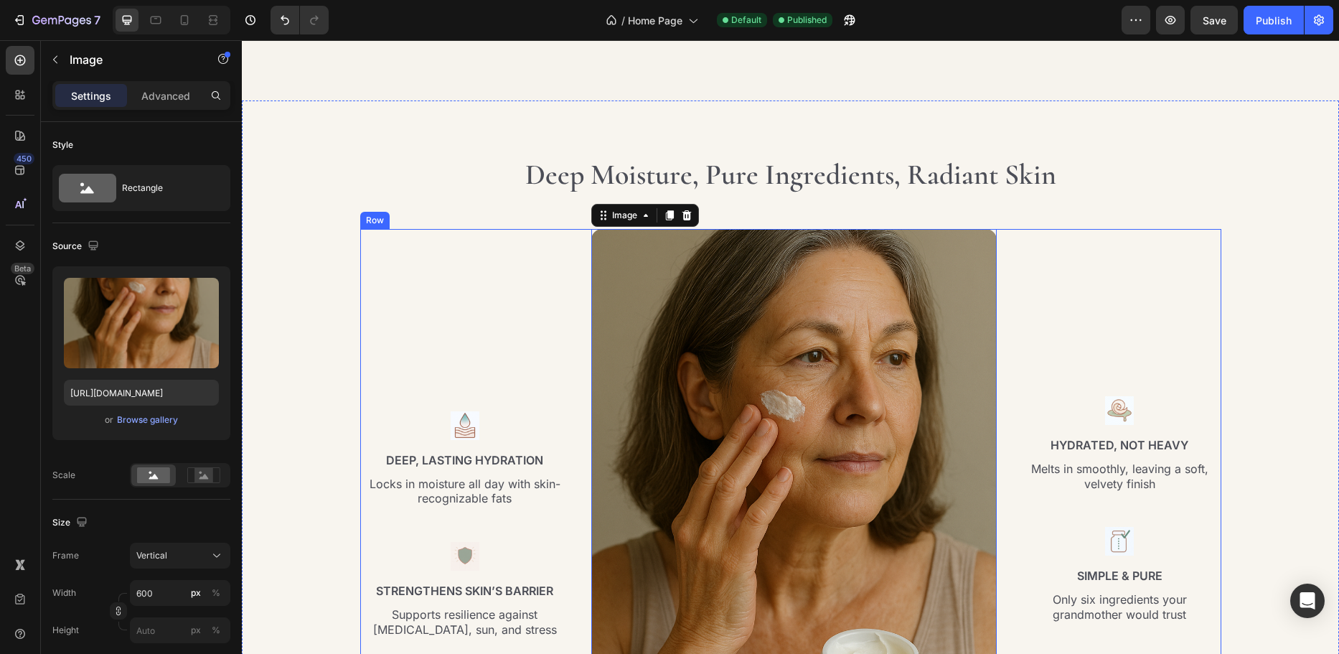
click at [474, 375] on div "Image Deep, Lasting Hydration Text Block Locks in moisture all day with skin-re…" at bounding box center [465, 499] width 210 height 541
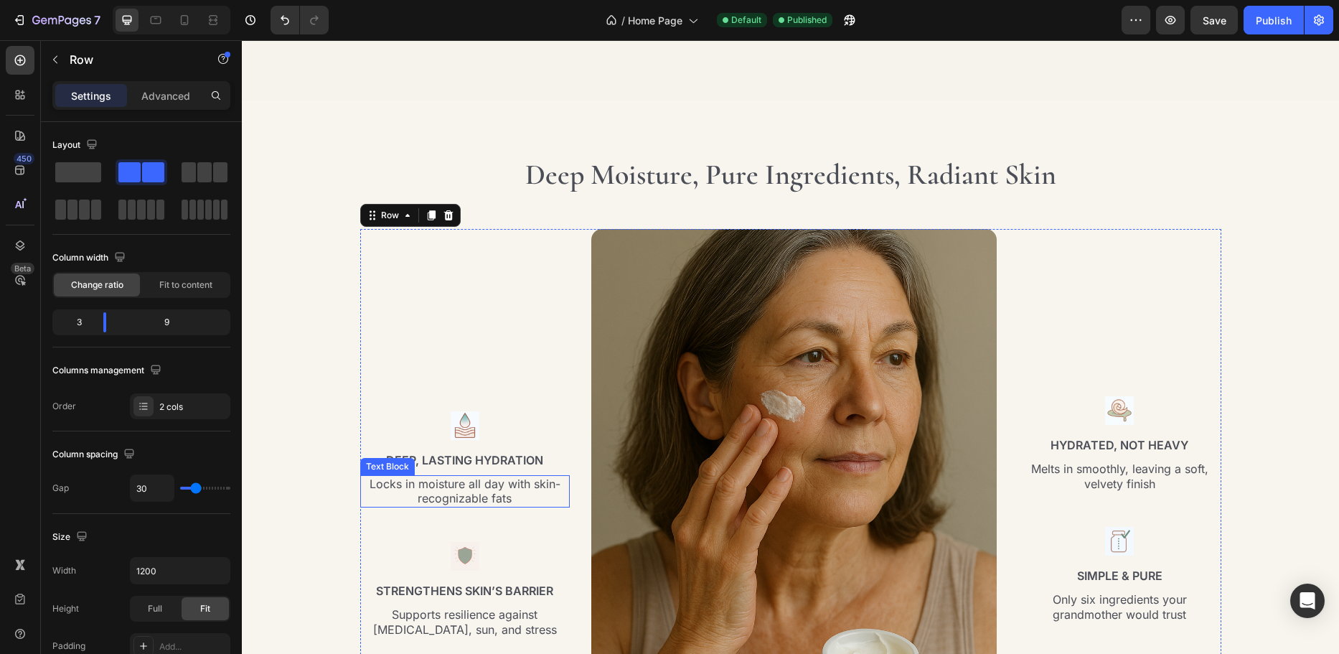
click at [437, 475] on div "Locks in moisture all day with skin-recognizable fats" at bounding box center [465, 491] width 210 height 33
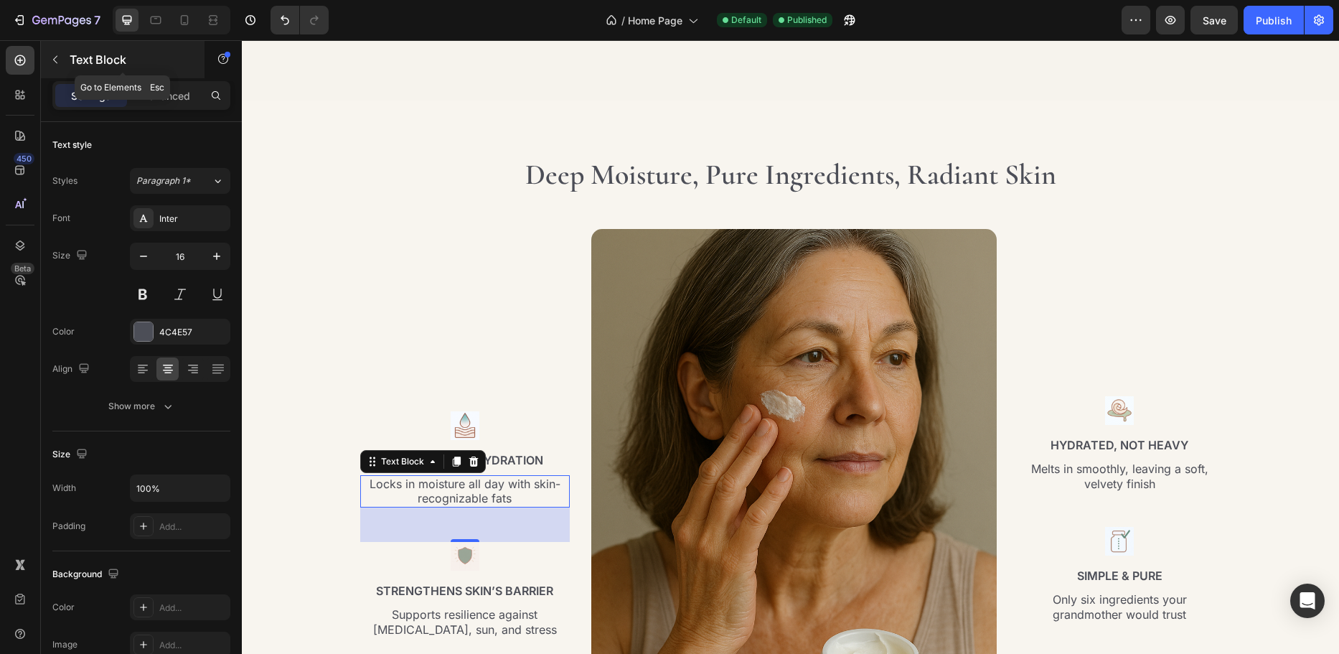
click at [55, 51] on button "button" at bounding box center [55, 59] width 23 height 23
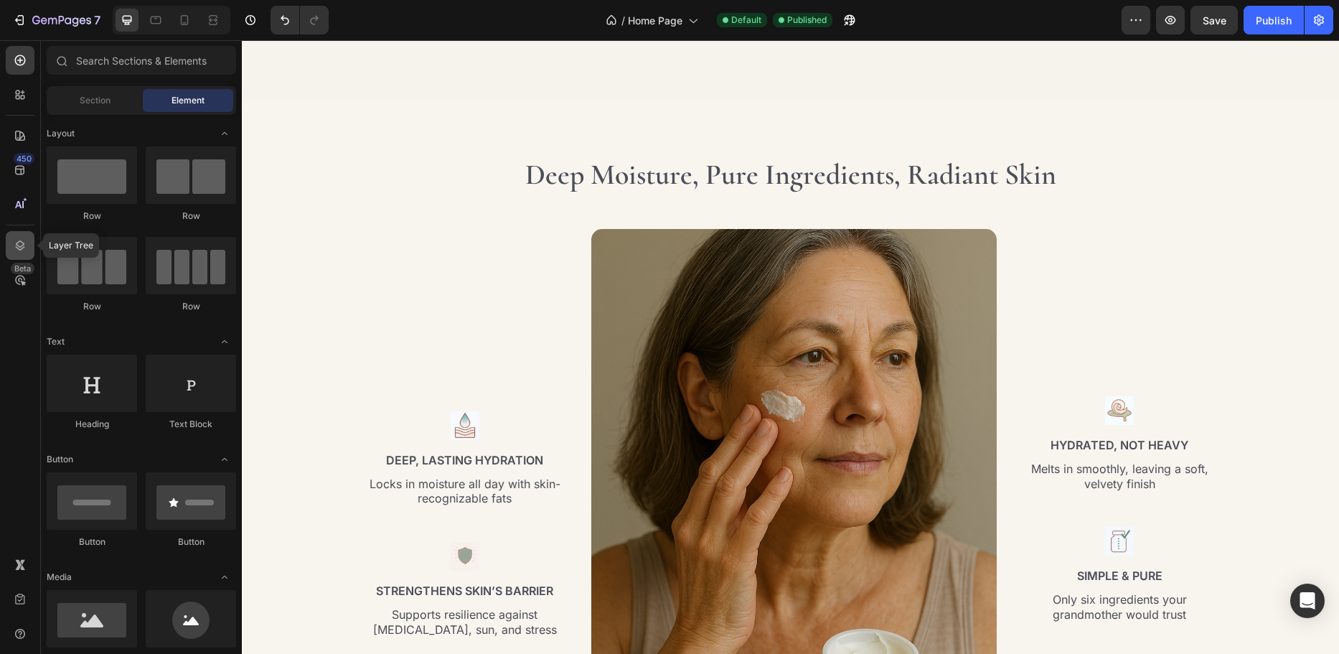
click at [20, 245] on icon at bounding box center [20, 245] width 14 height 14
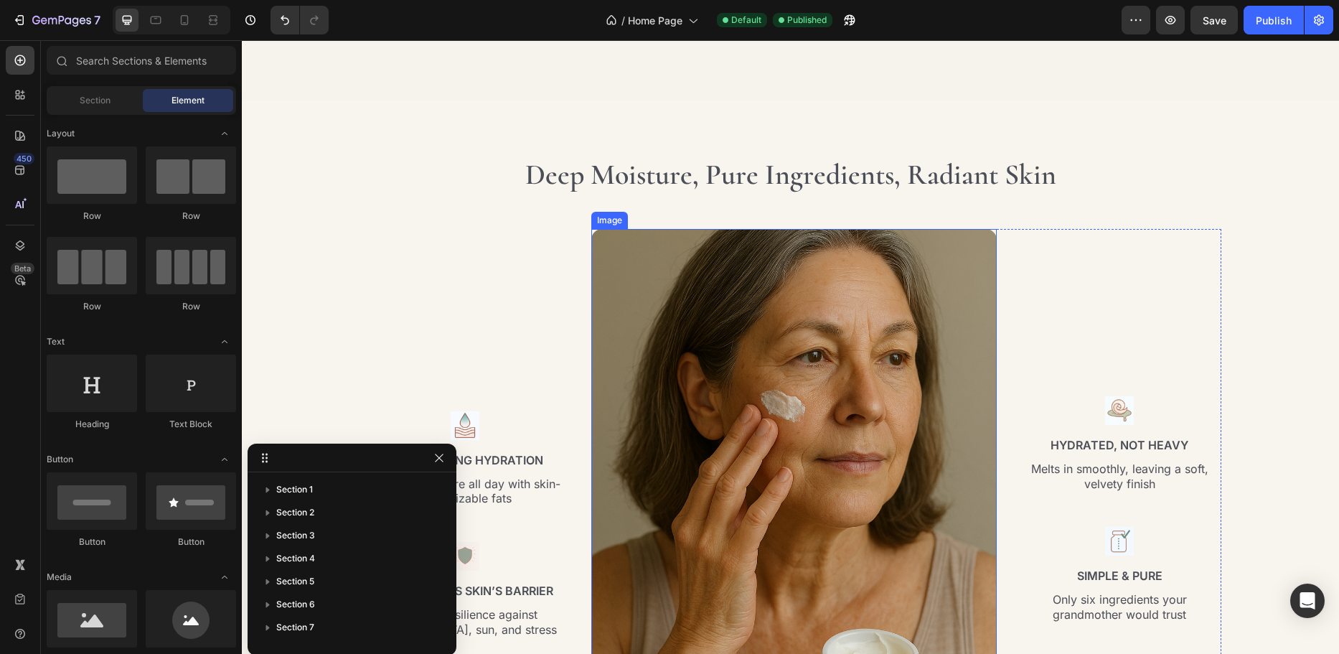
click at [670, 436] on img at bounding box center [794, 499] width 406 height 541
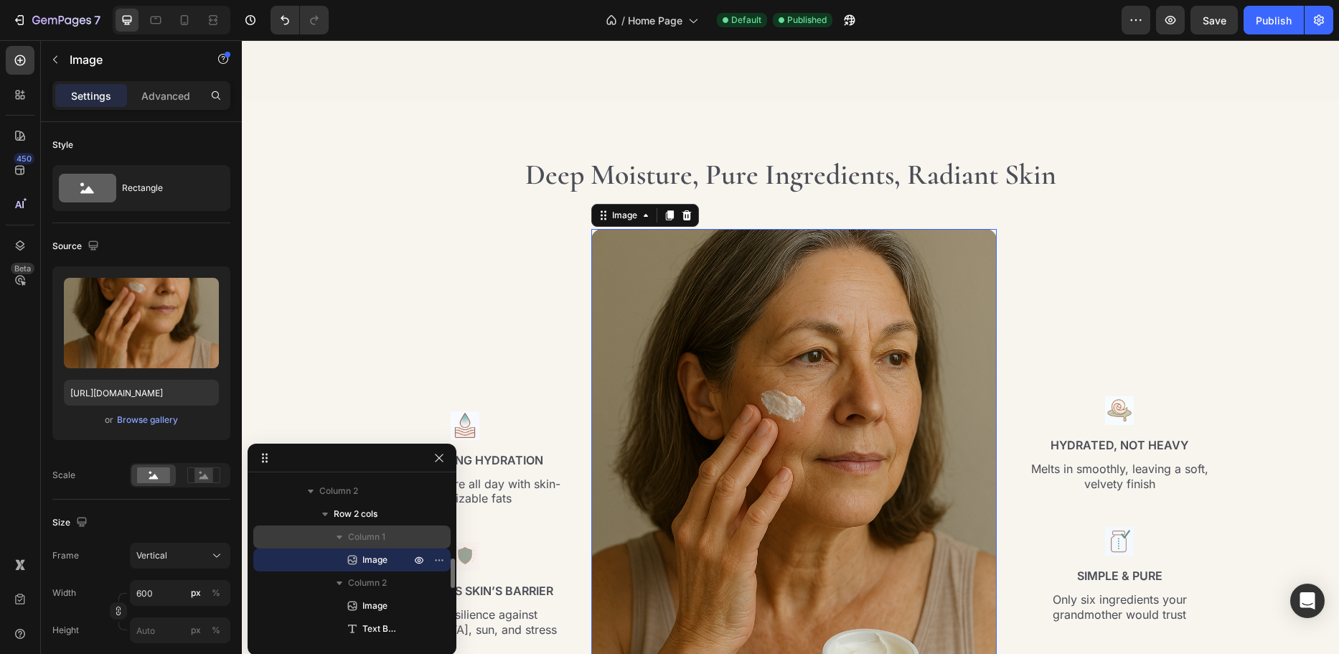
click at [369, 538] on span "Column 1" at bounding box center [366, 537] width 37 height 14
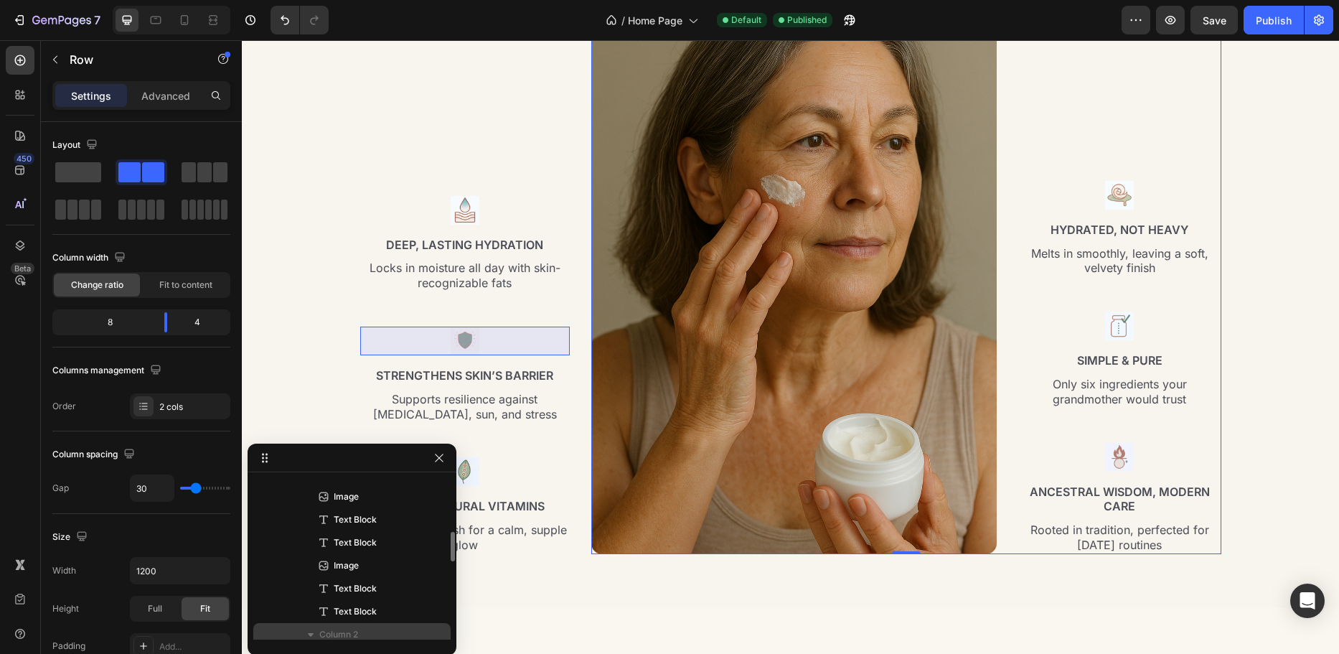
scroll to position [363, 0]
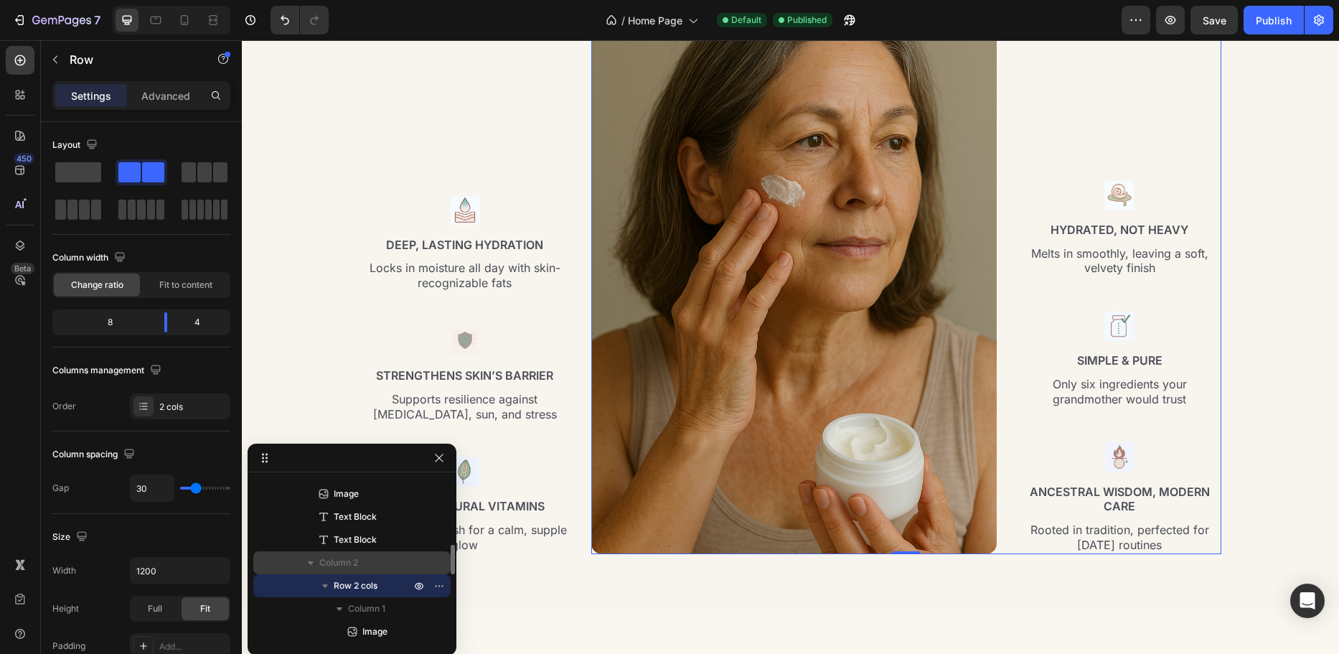
click at [353, 568] on span "Column 2" at bounding box center [338, 563] width 39 height 14
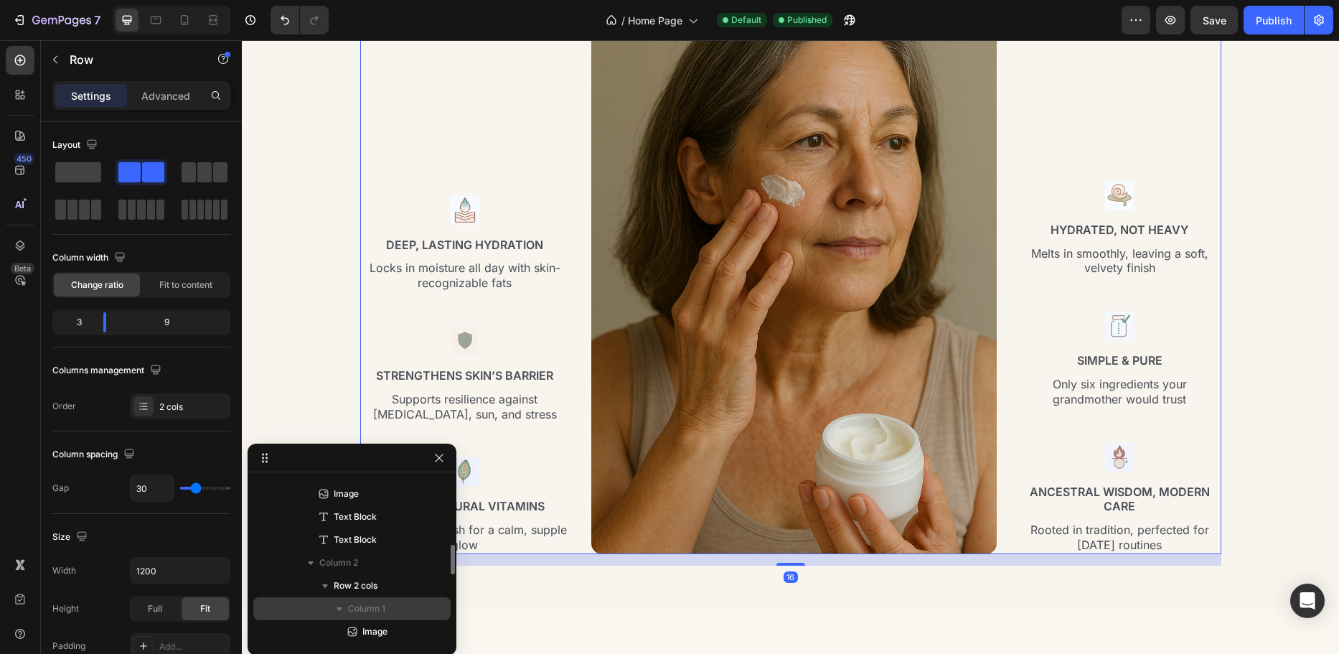
click at [361, 608] on span "Column 1" at bounding box center [366, 609] width 37 height 14
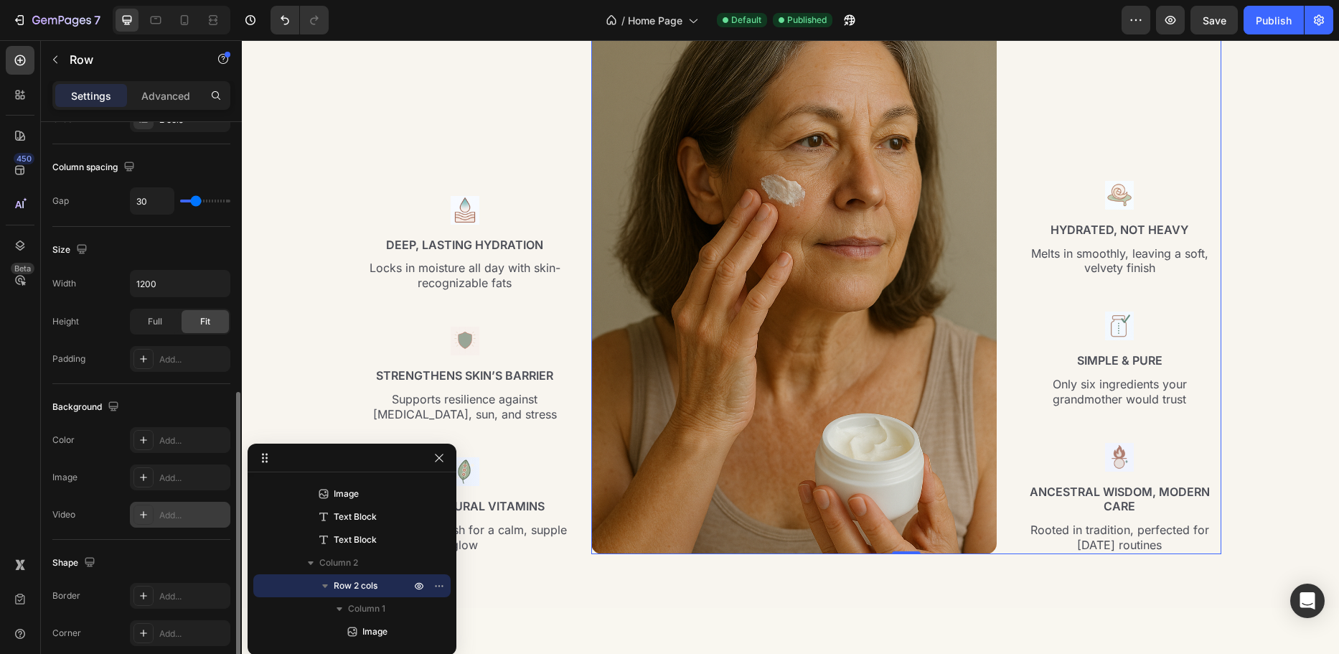
scroll to position [467, 0]
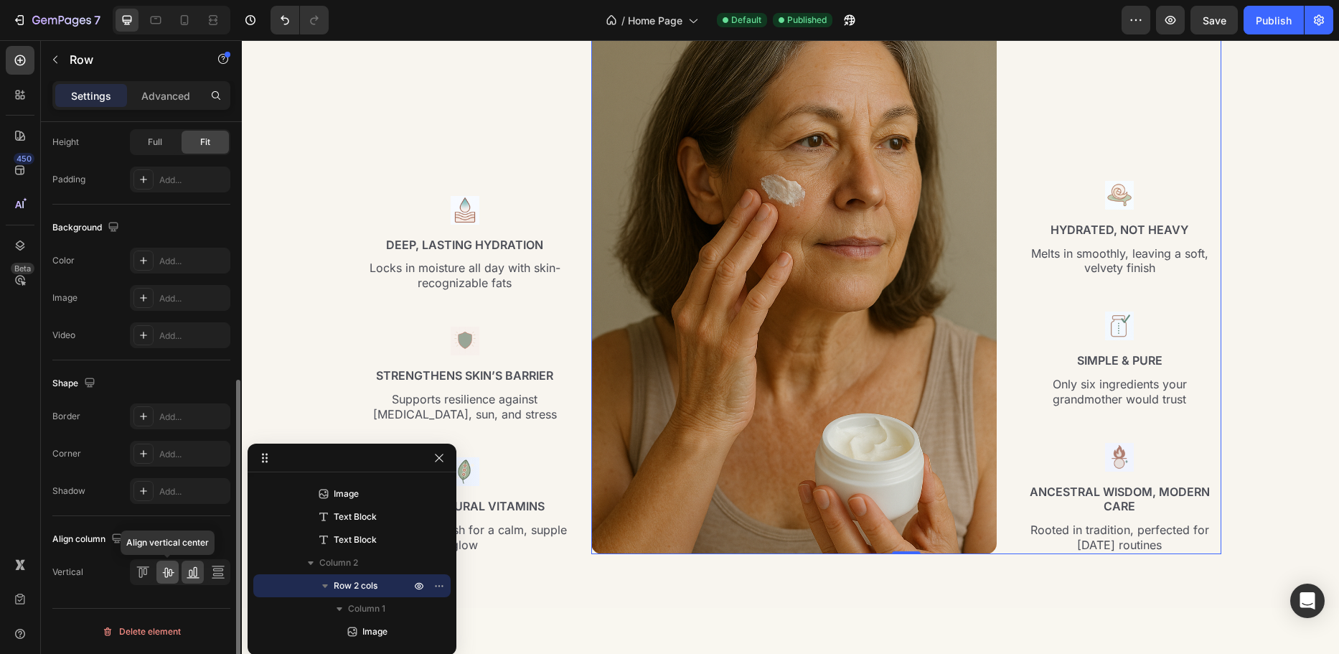
click at [167, 571] on icon at bounding box center [167, 573] width 11 height 10
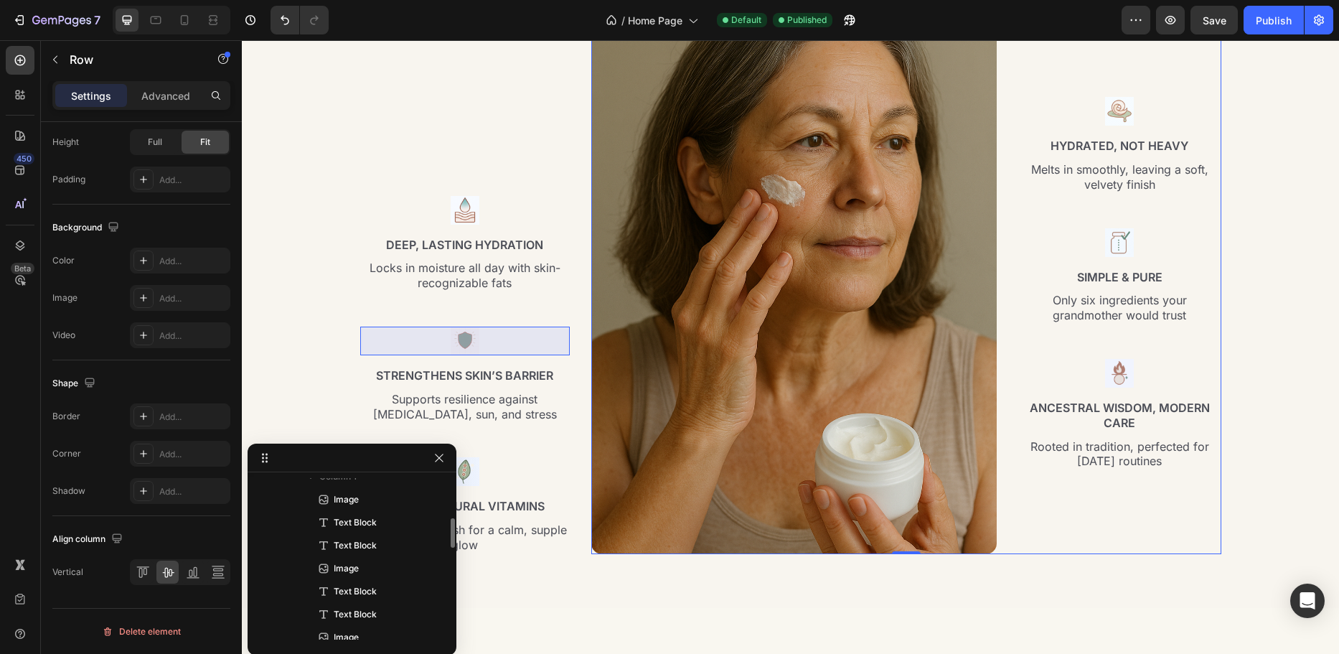
scroll to position [148, 0]
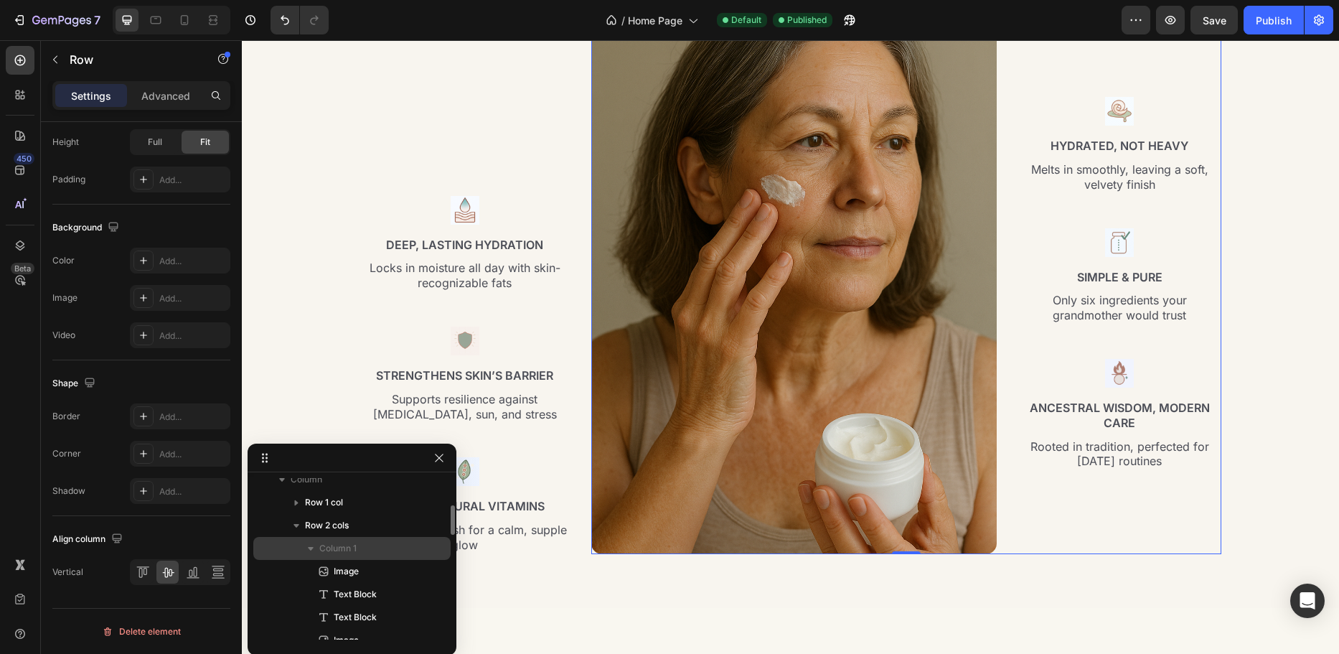
click at [355, 551] on span "Column 1" at bounding box center [337, 548] width 37 height 14
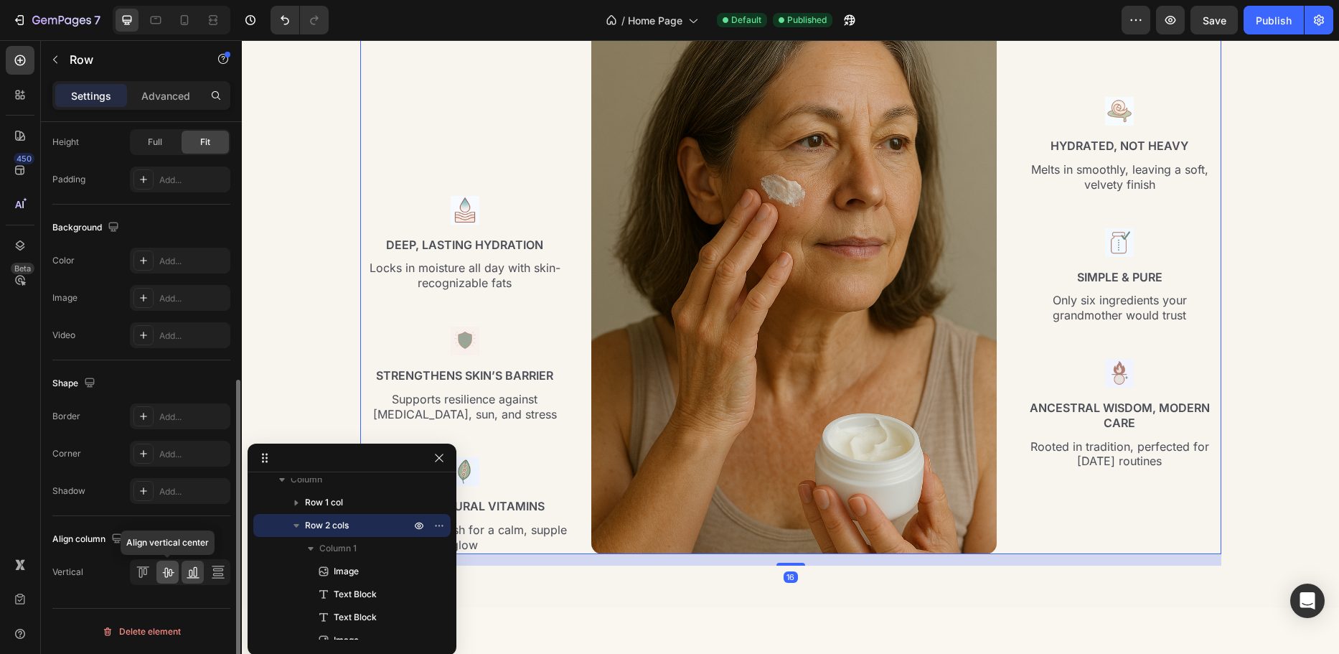
click at [168, 570] on icon at bounding box center [168, 572] width 14 height 14
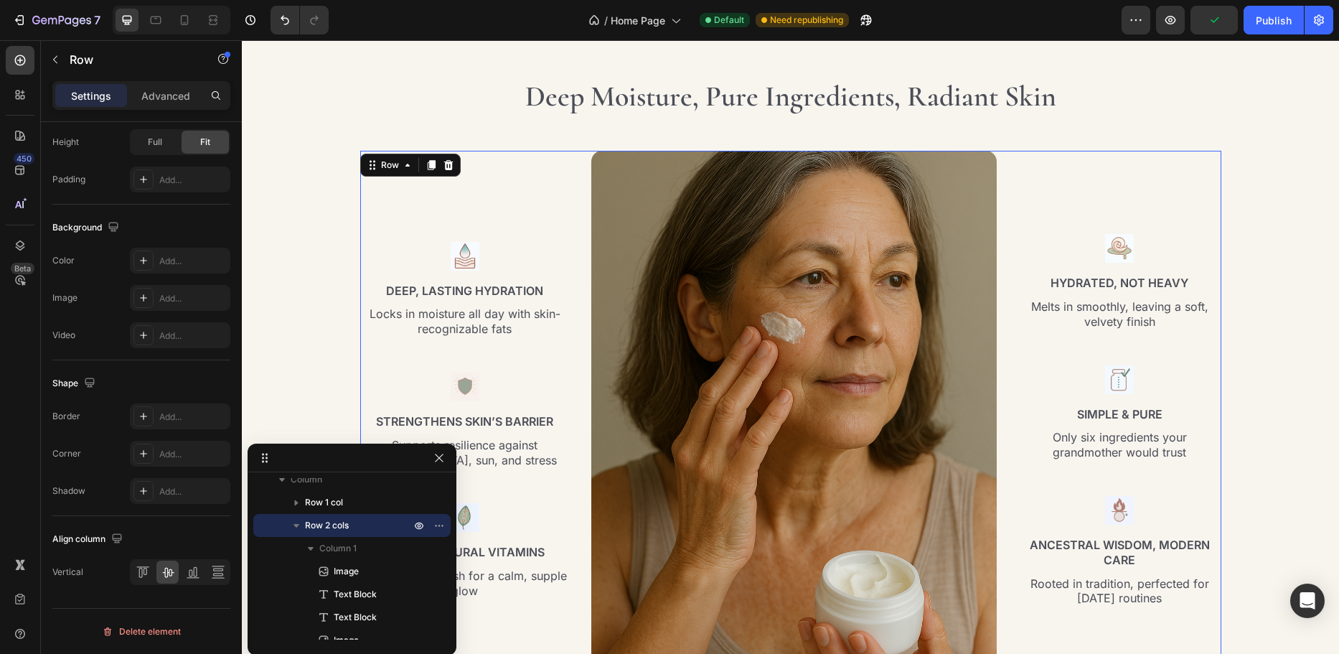
scroll to position [2134, 0]
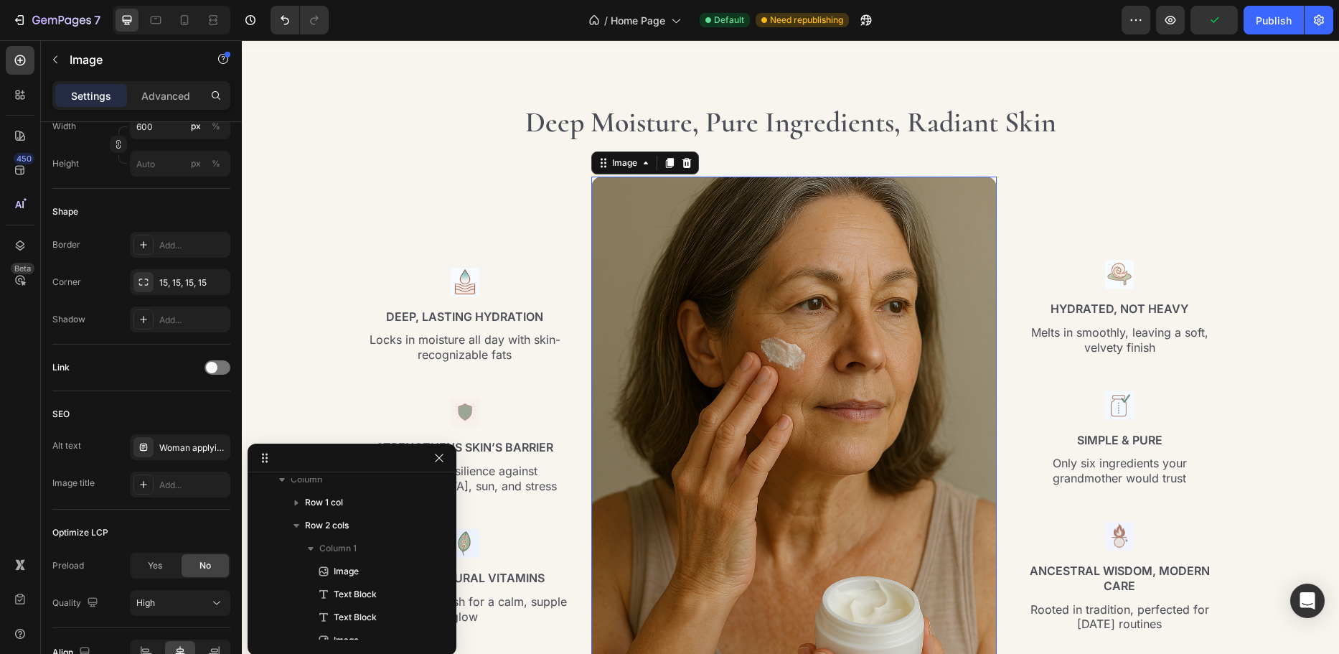
click at [719, 253] on img at bounding box center [794, 447] width 406 height 541
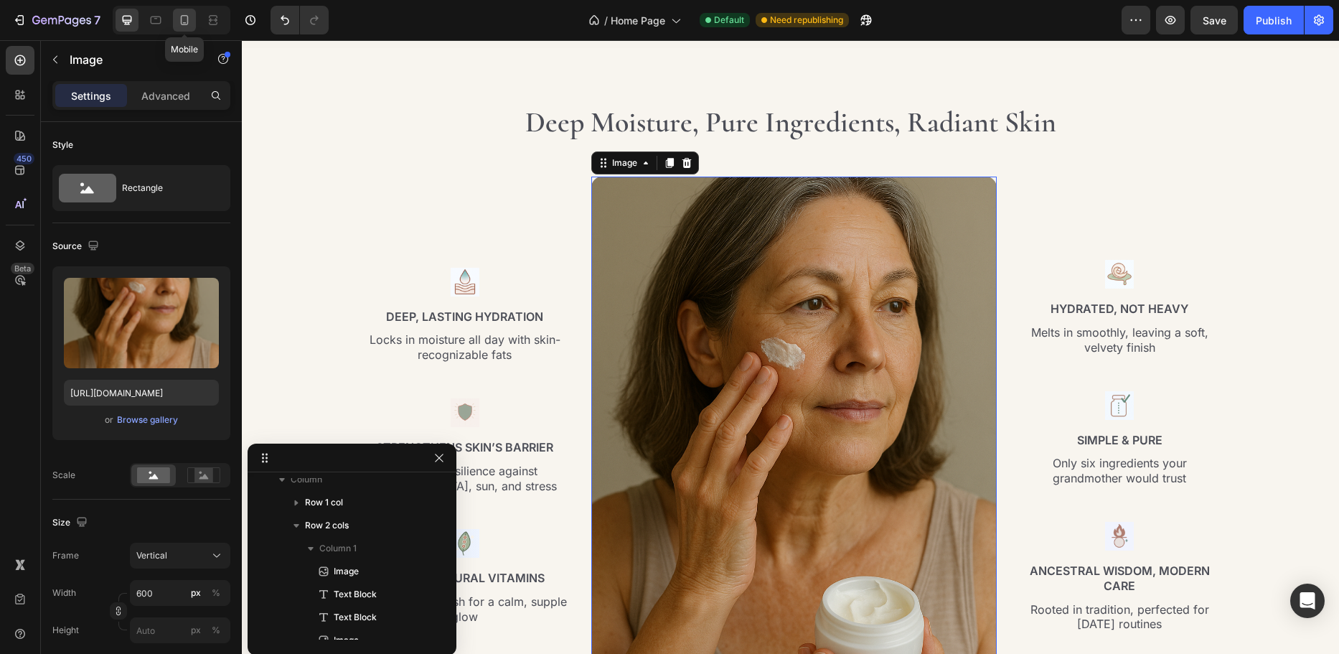
click at [187, 17] on icon at bounding box center [185, 20] width 8 height 10
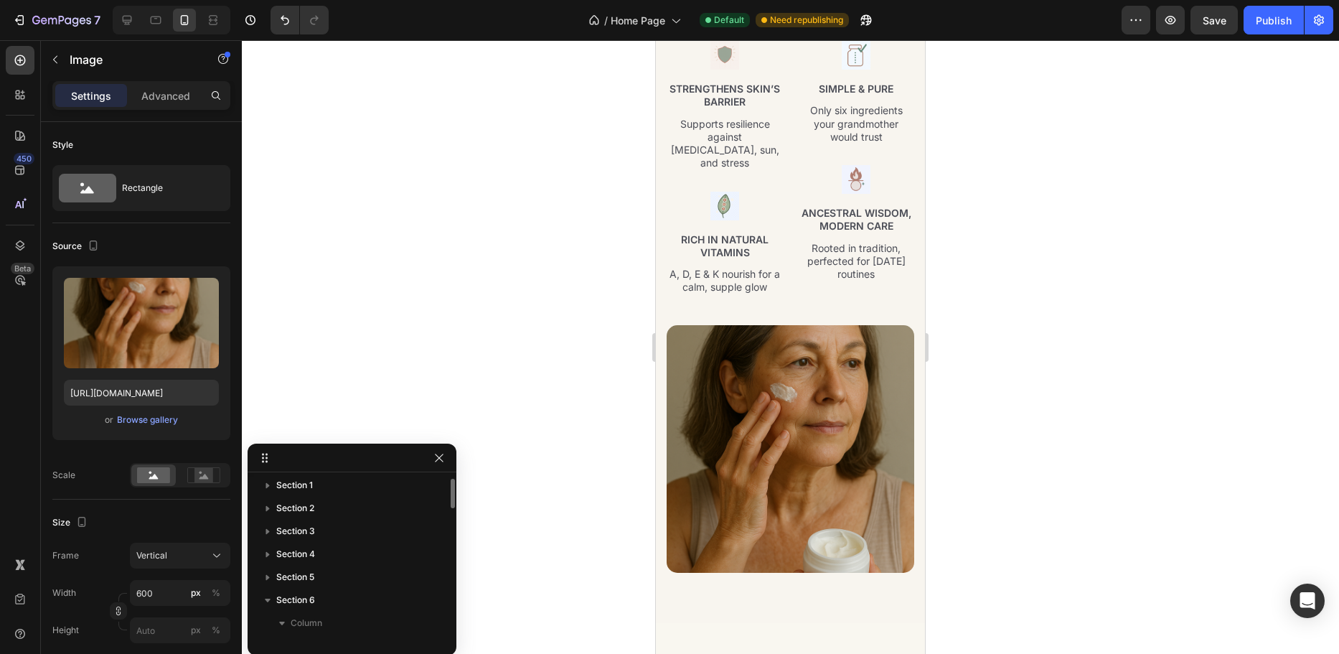
scroll to position [76, 0]
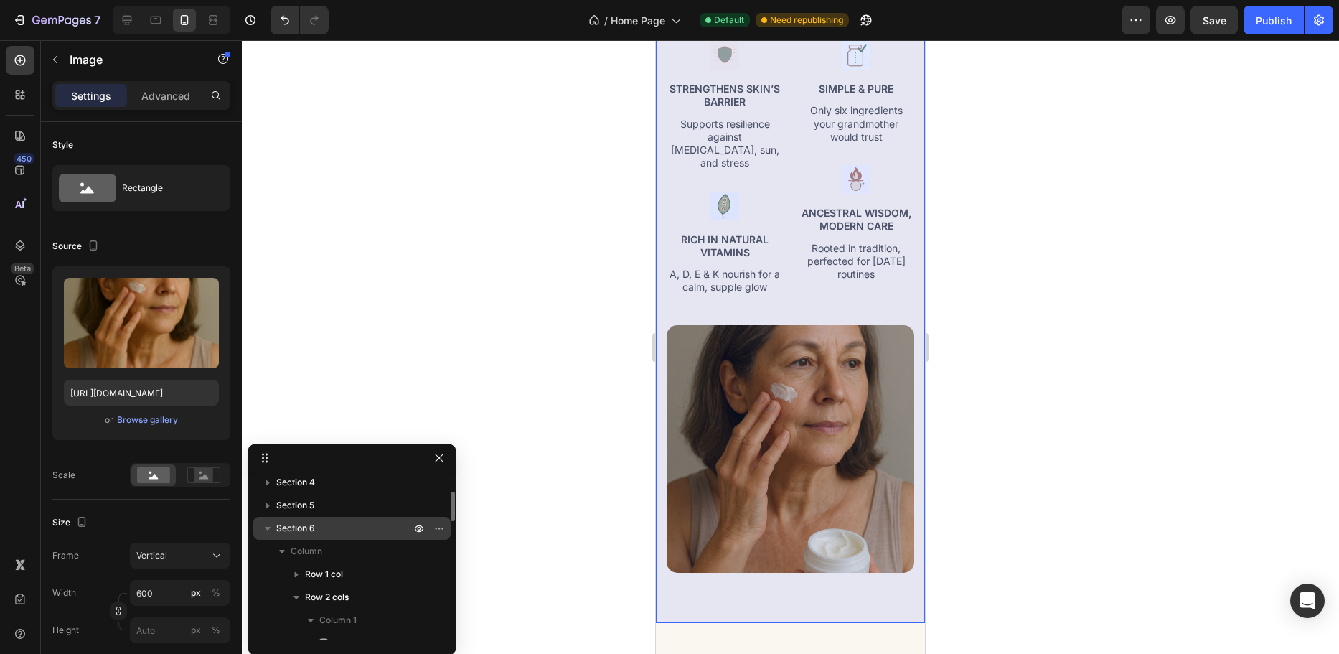
click at [317, 530] on p "Section 6" at bounding box center [344, 528] width 137 height 14
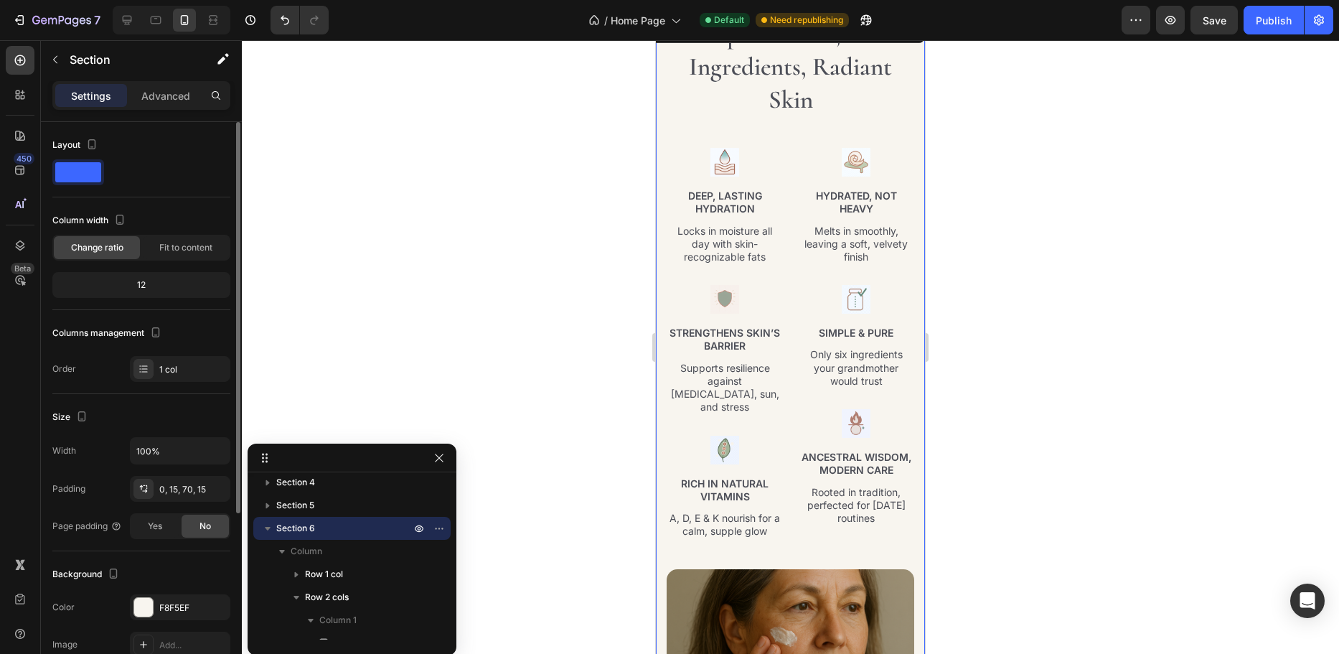
scroll to position [2484, 0]
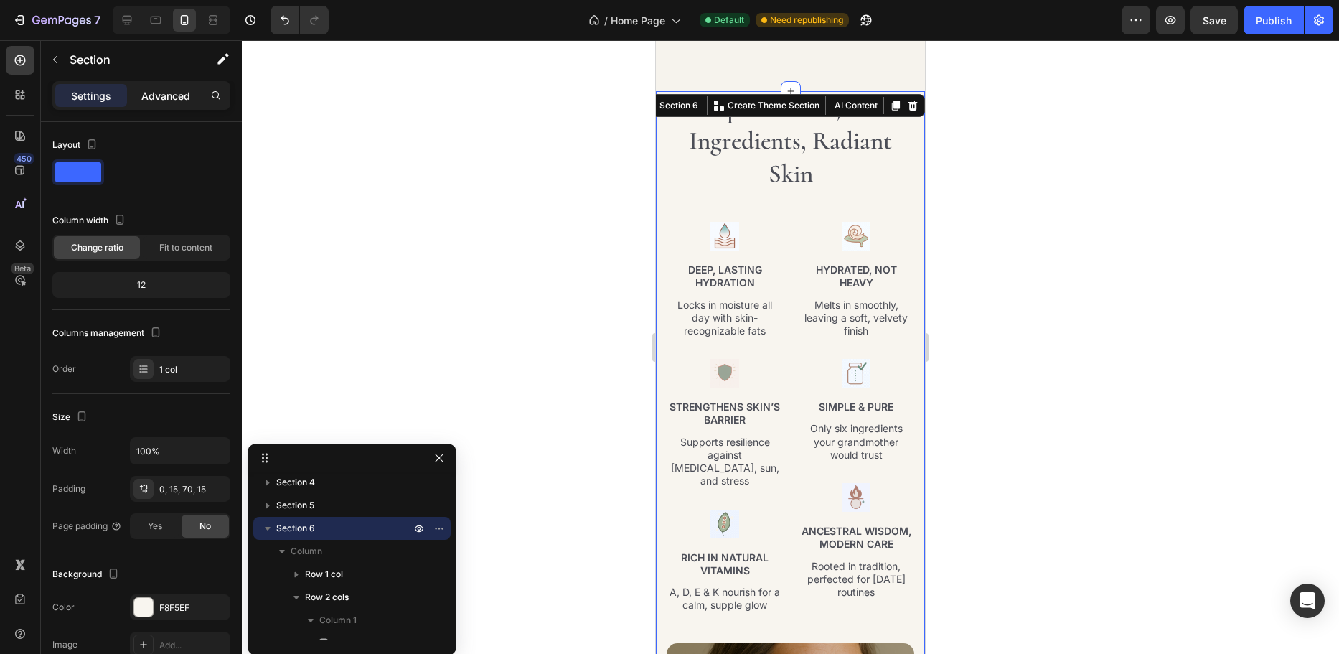
click at [163, 103] on p "Advanced" at bounding box center [165, 95] width 49 height 15
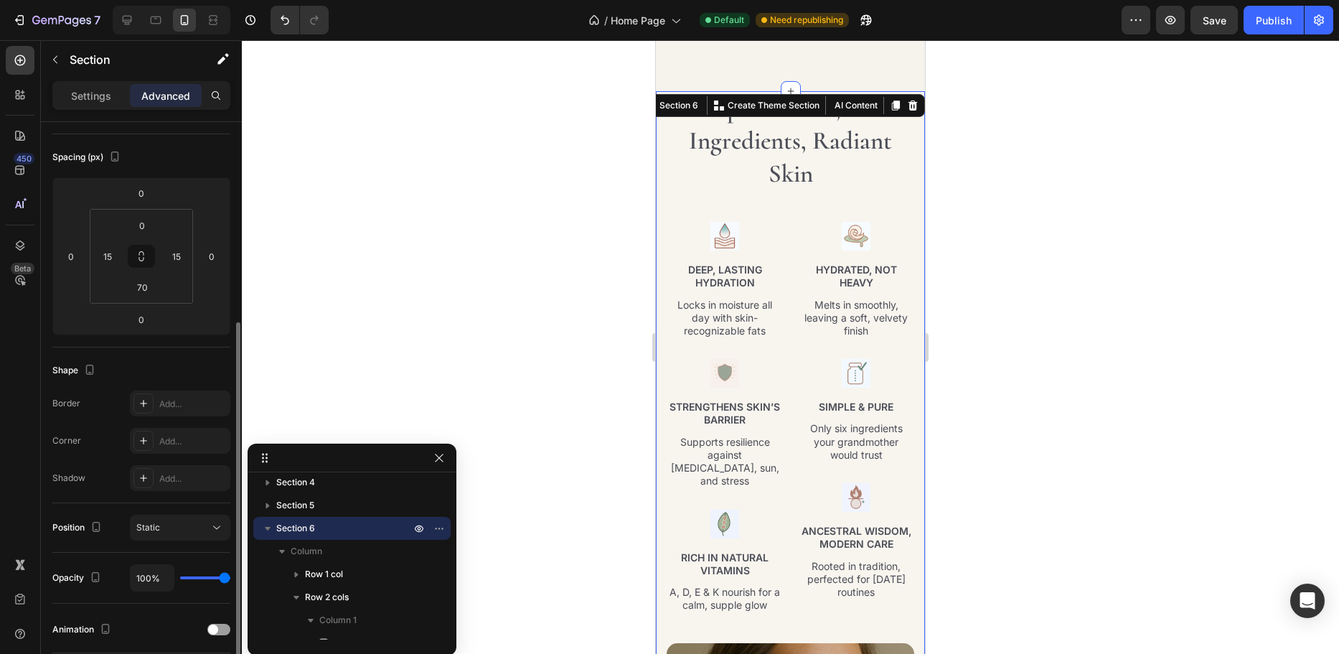
scroll to position [287, 0]
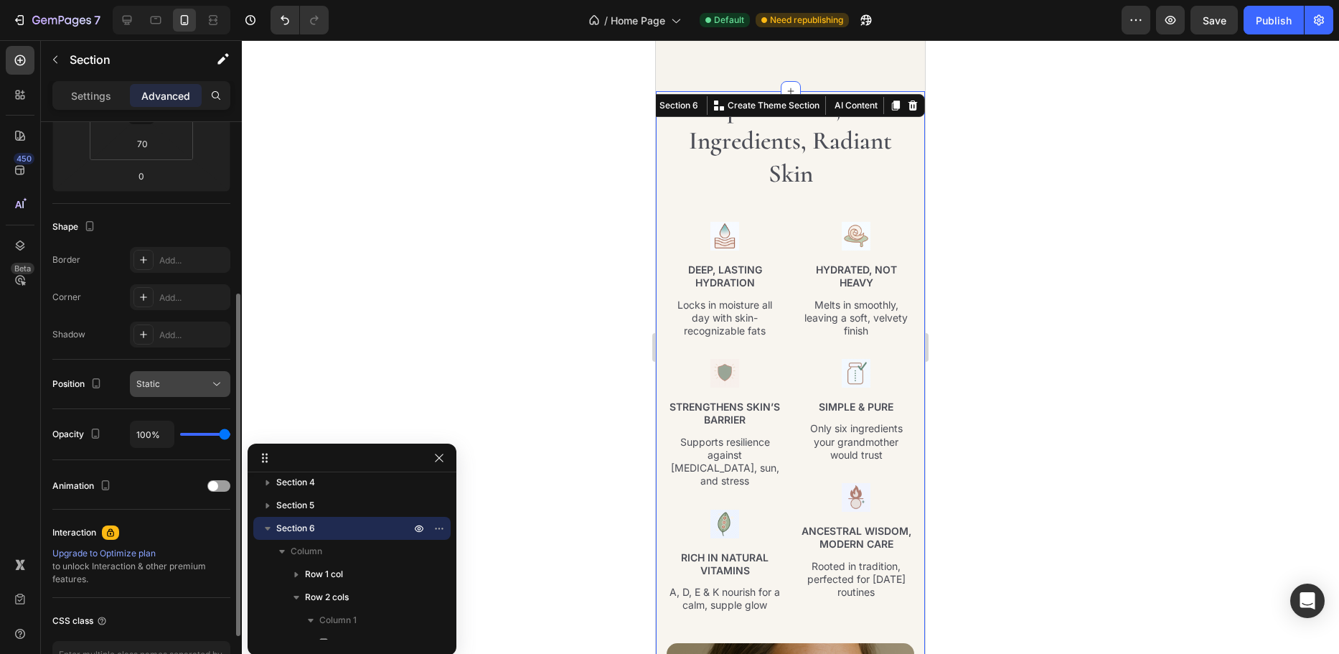
click at [200, 383] on div "Static" at bounding box center [172, 384] width 73 height 13
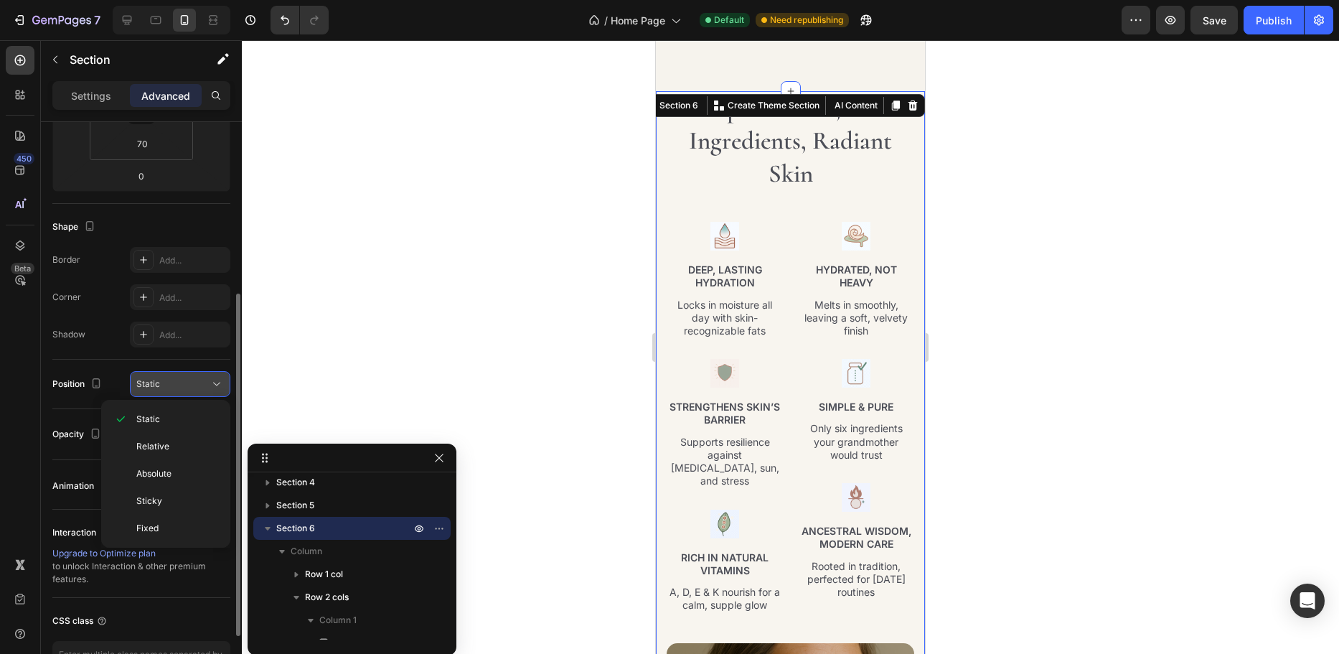
click at [200, 383] on div "Static" at bounding box center [172, 384] width 73 height 13
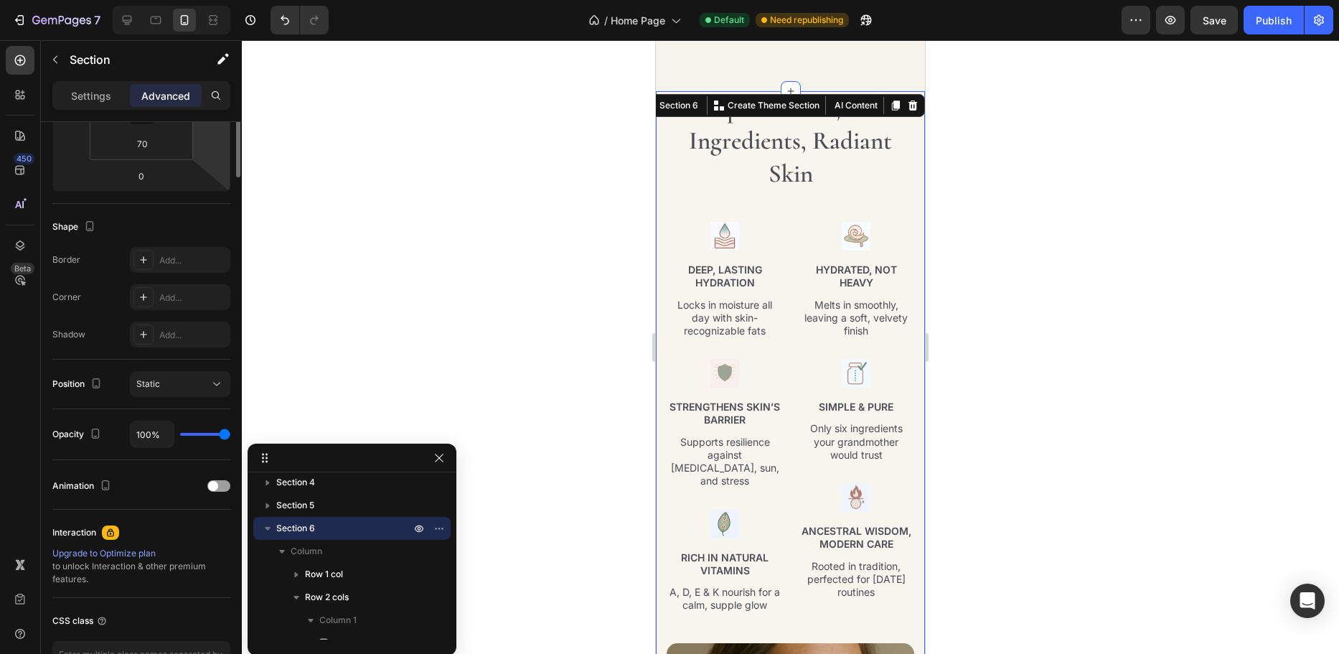
scroll to position [0, 0]
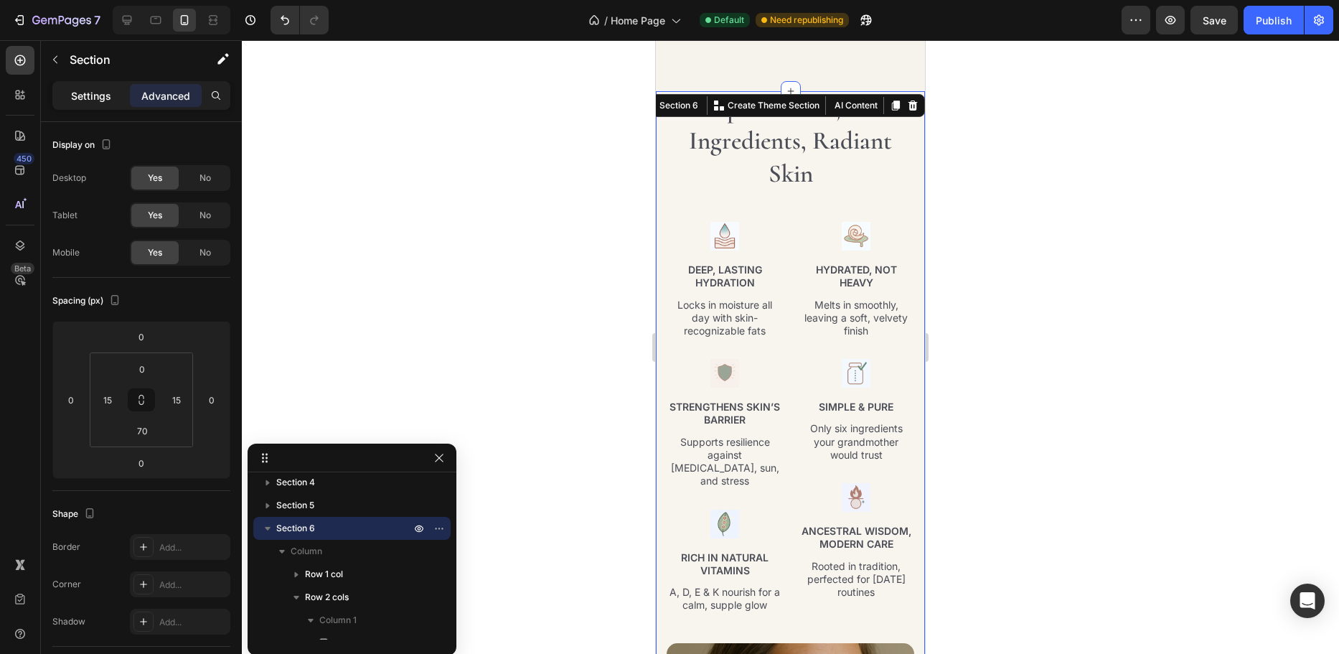
click at [84, 96] on p "Settings" at bounding box center [91, 95] width 40 height 15
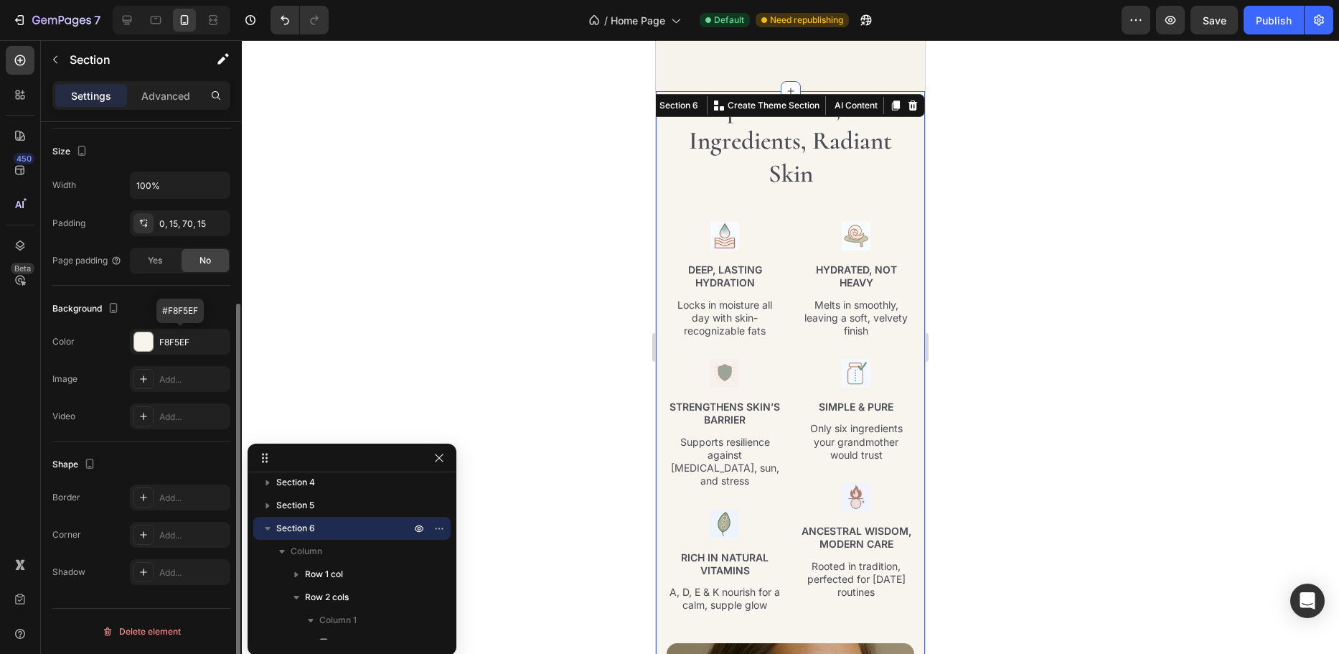
scroll to position [122, 0]
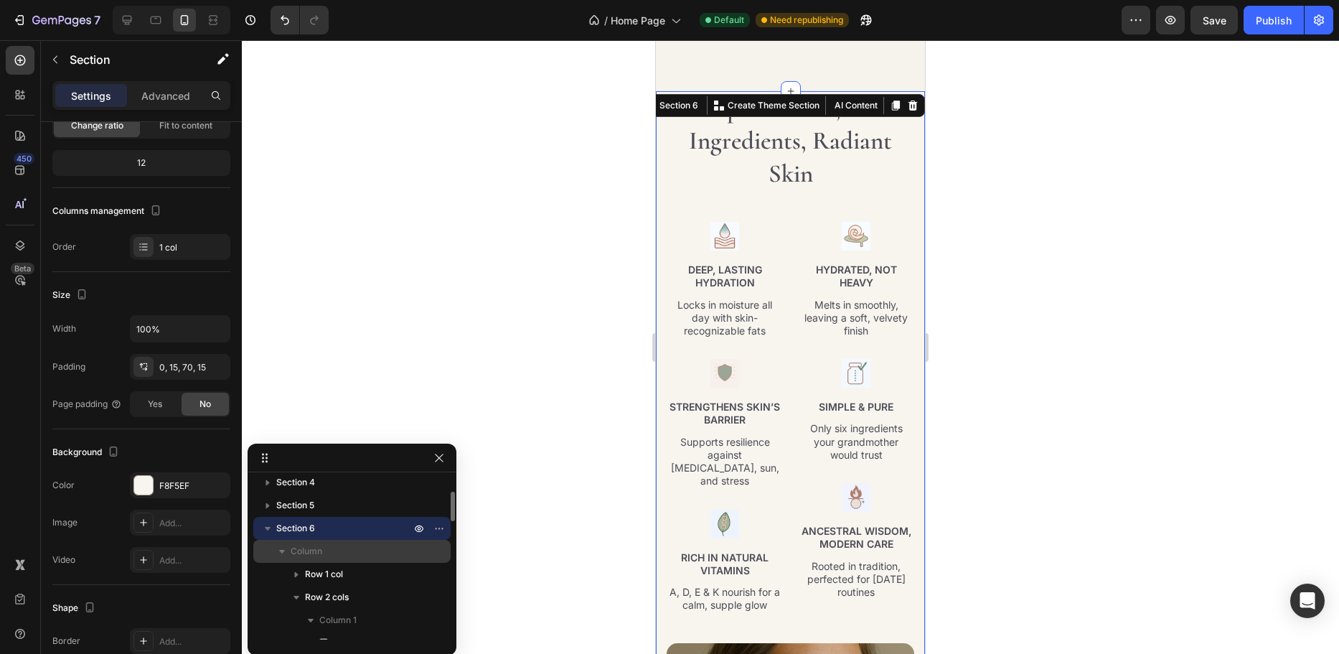
click at [323, 551] on p "Column" at bounding box center [352, 551] width 123 height 14
click at [310, 548] on span "Column" at bounding box center [307, 551] width 32 height 14
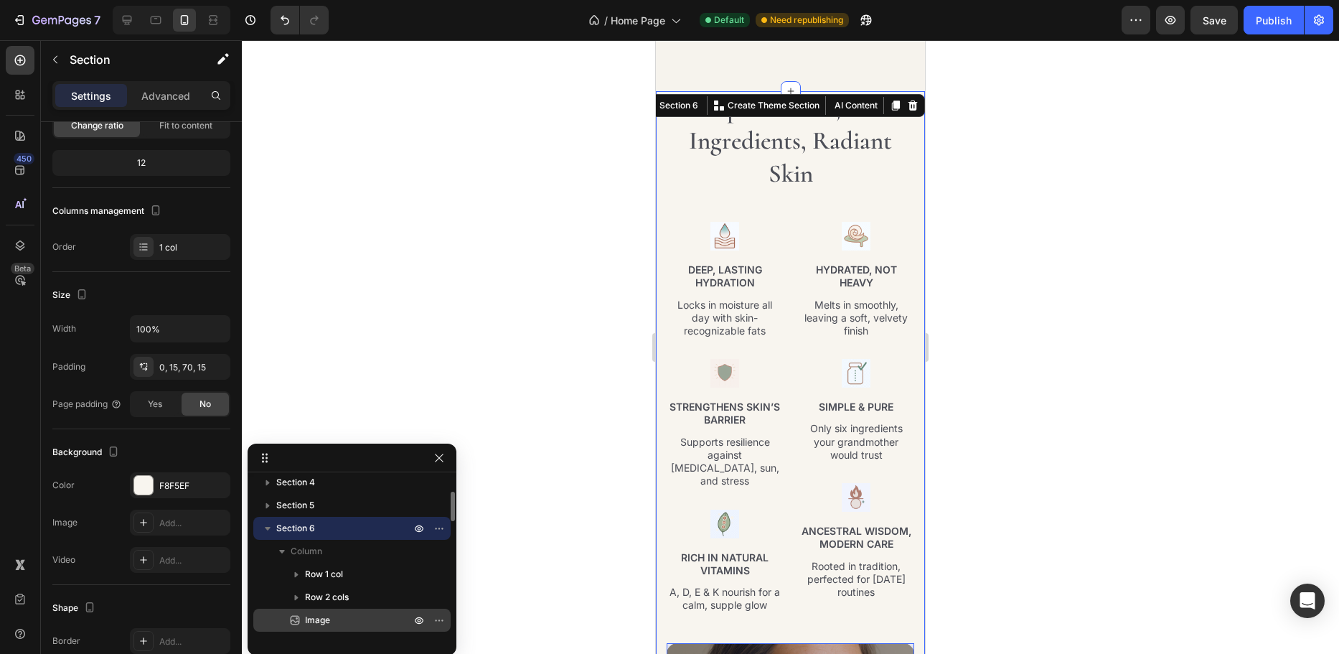
click at [328, 620] on span "Image" at bounding box center [317, 620] width 25 height 14
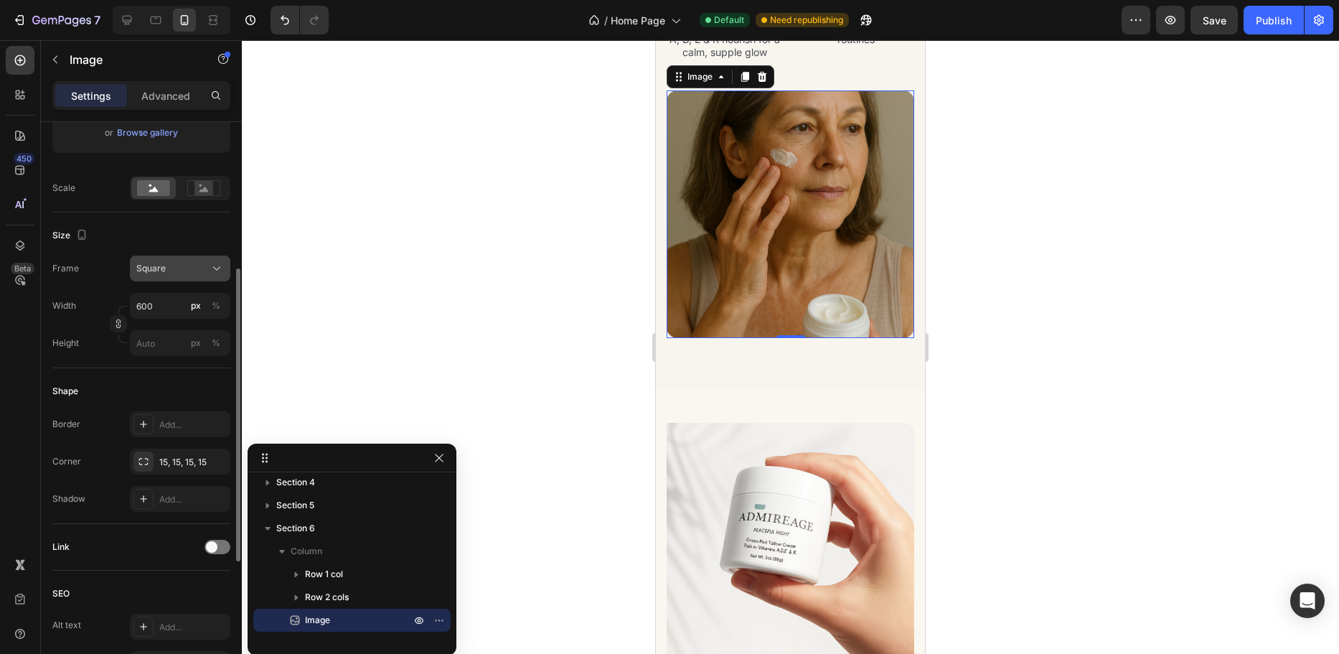
scroll to position [0, 0]
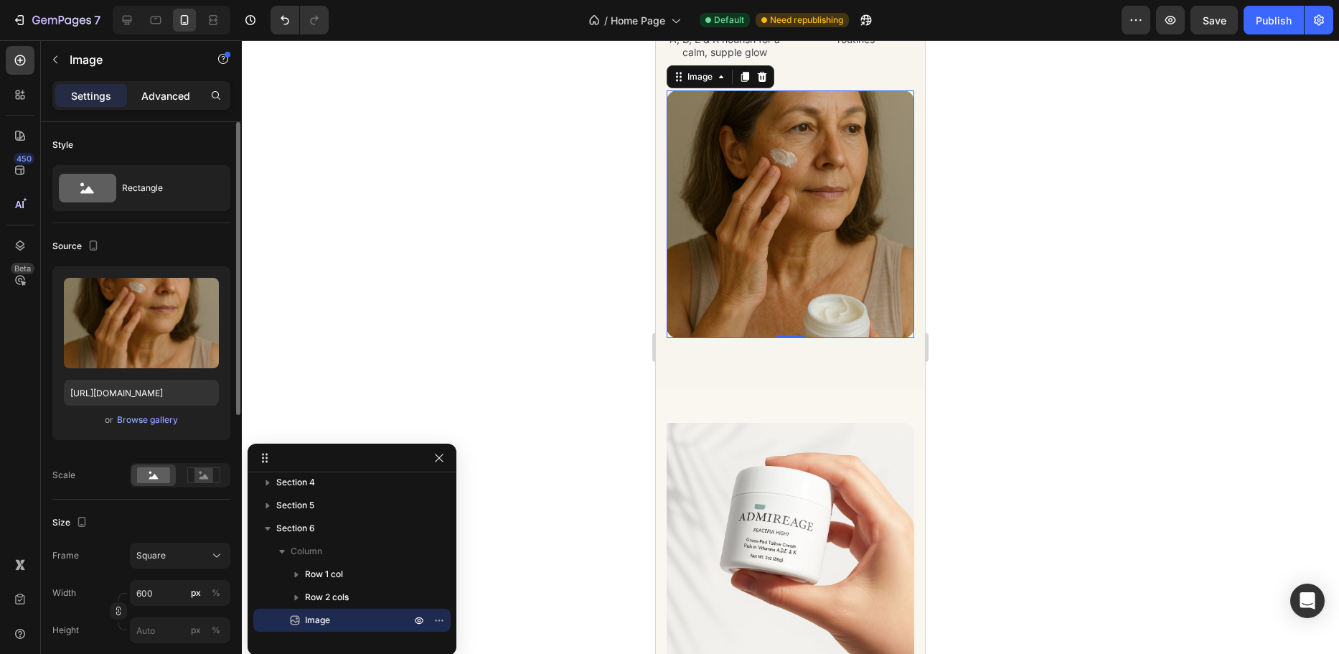
click at [158, 95] on p "Advanced" at bounding box center [165, 95] width 49 height 15
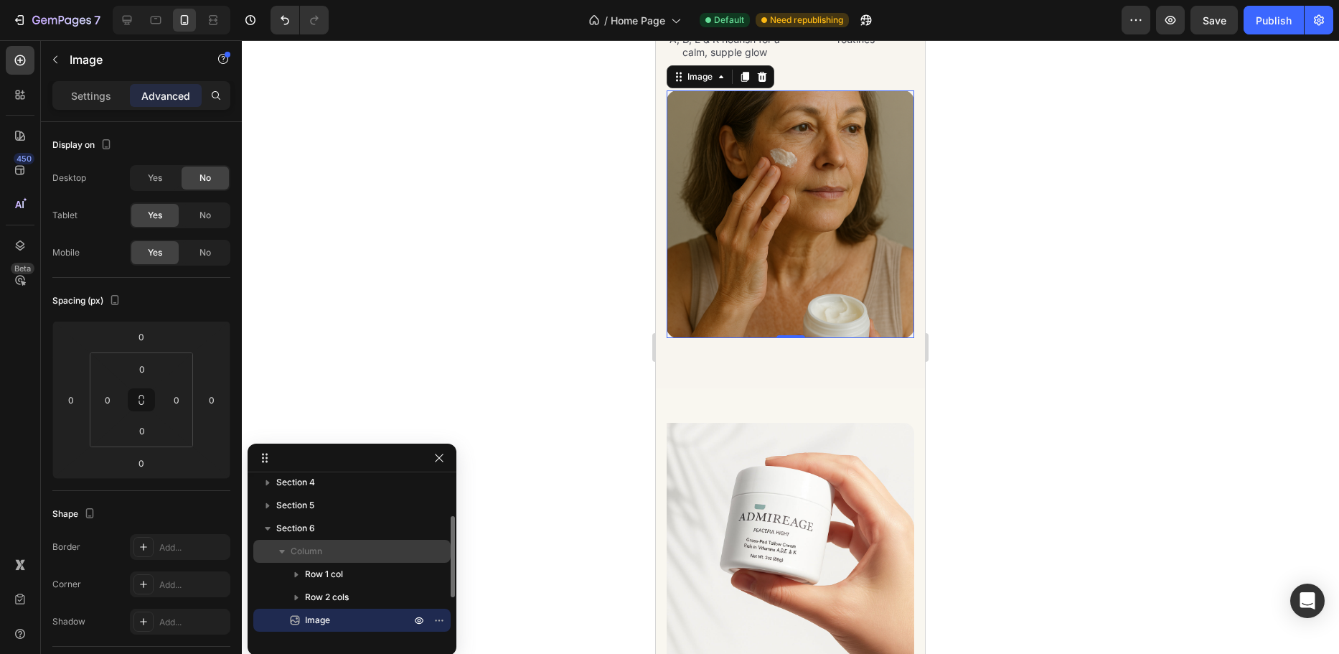
click at [312, 556] on span "Column" at bounding box center [307, 551] width 32 height 14
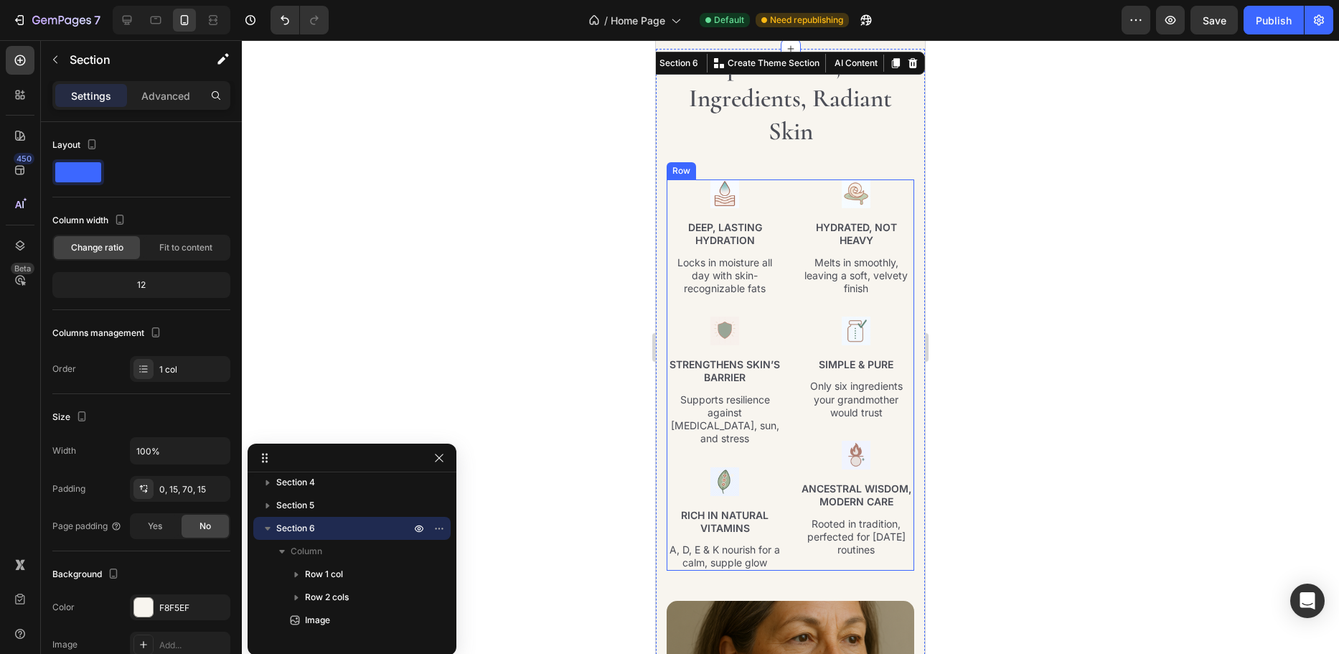
scroll to position [2534, 0]
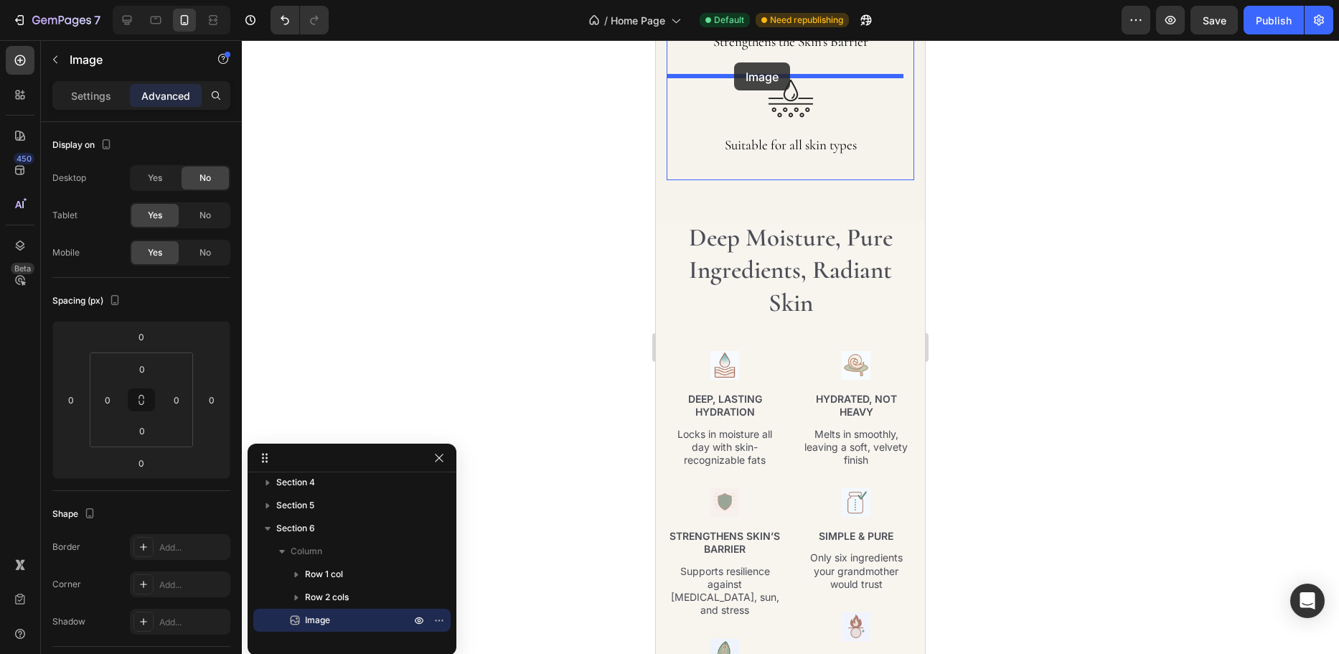
scroll to position [2348, 0]
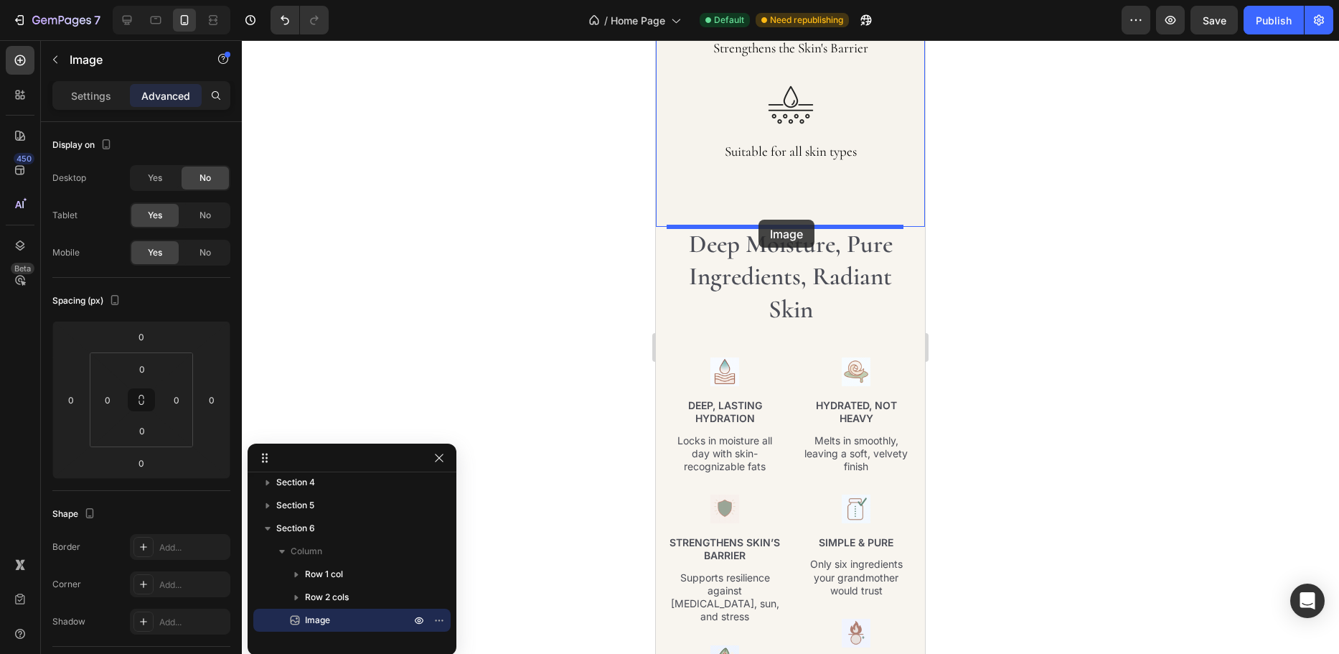
drag, startPoint x: 680, startPoint y: 583, endPoint x: 759, endPoint y: 220, distance: 371.9
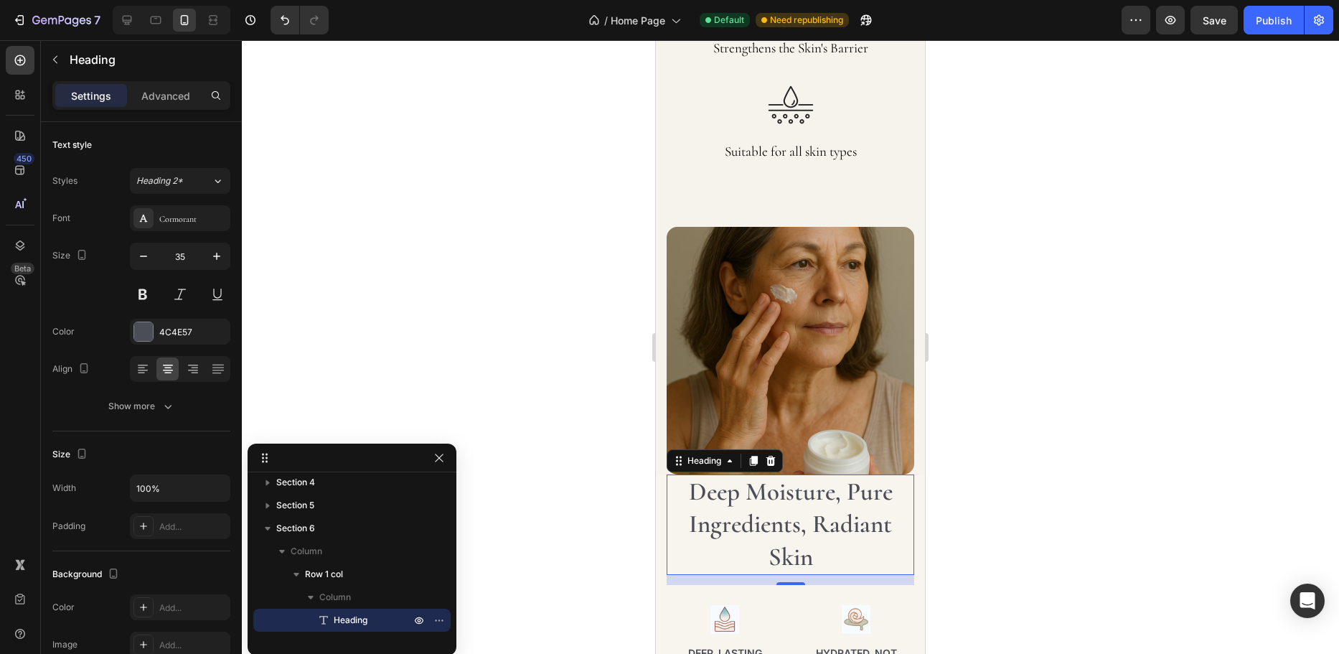
click at [742, 477] on h2 "Deep Moisture, Pure Ingredients, Radiant Skin" at bounding box center [791, 524] width 248 height 101
click at [166, 94] on p "Advanced" at bounding box center [165, 95] width 49 height 15
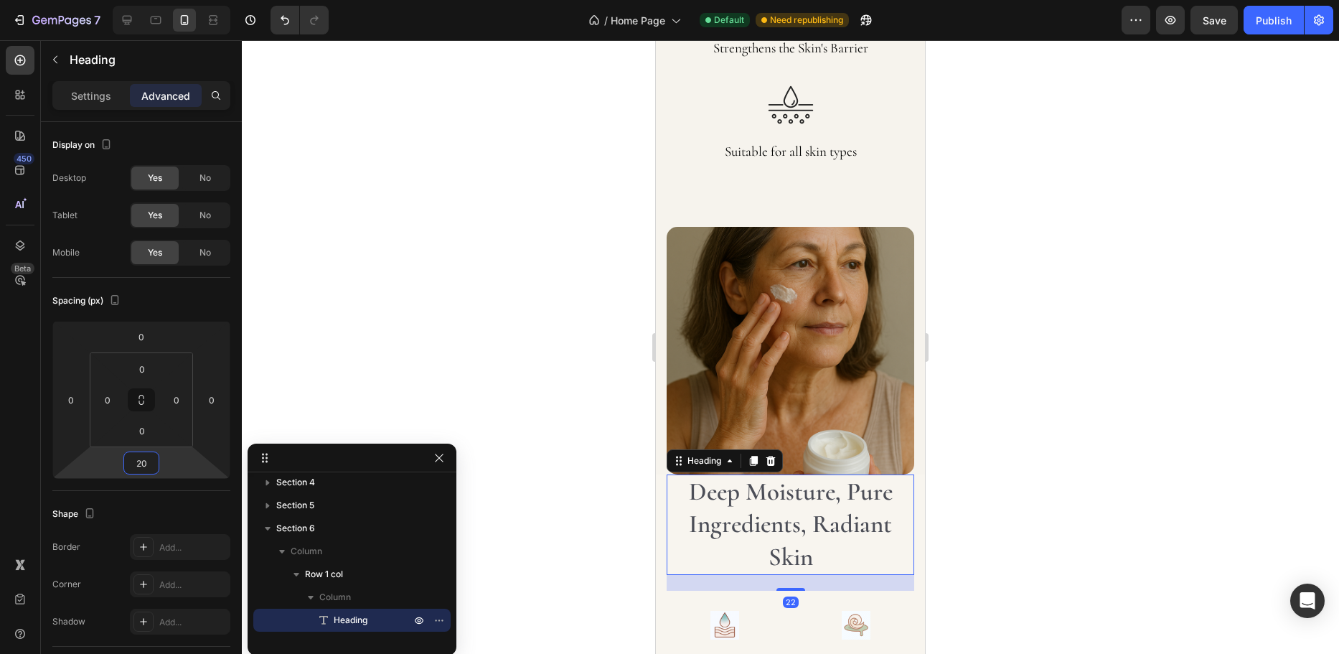
type input "16"
click at [163, 0] on html "7 Version history / Home Page Default Need republishing Preview Save Publish 45…" at bounding box center [669, 0] width 1339 height 0
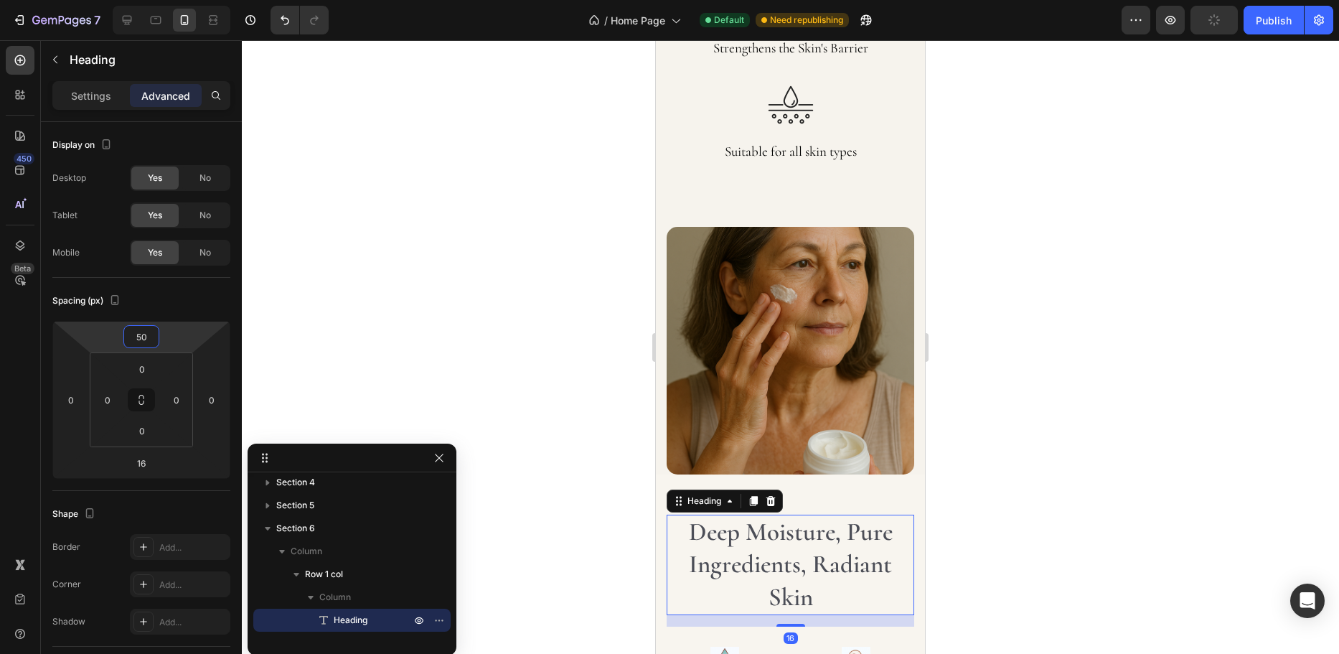
type input "48"
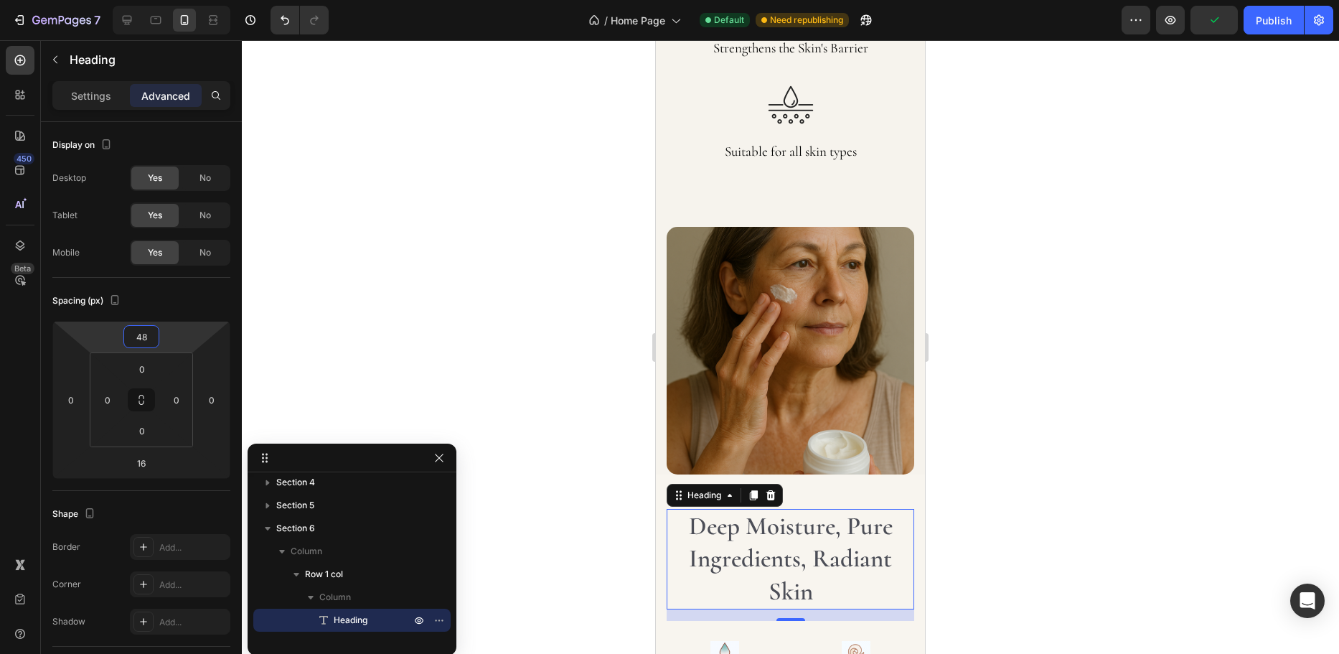
drag, startPoint x: 163, startPoint y: 340, endPoint x: 175, endPoint y: 322, distance: 21.1
click at [175, 0] on html "7 Version history / Home Page Default Need republishing Preview Publish 450 Bet…" at bounding box center [669, 0] width 1339 height 0
click at [558, 308] on div at bounding box center [791, 347] width 1098 height 614
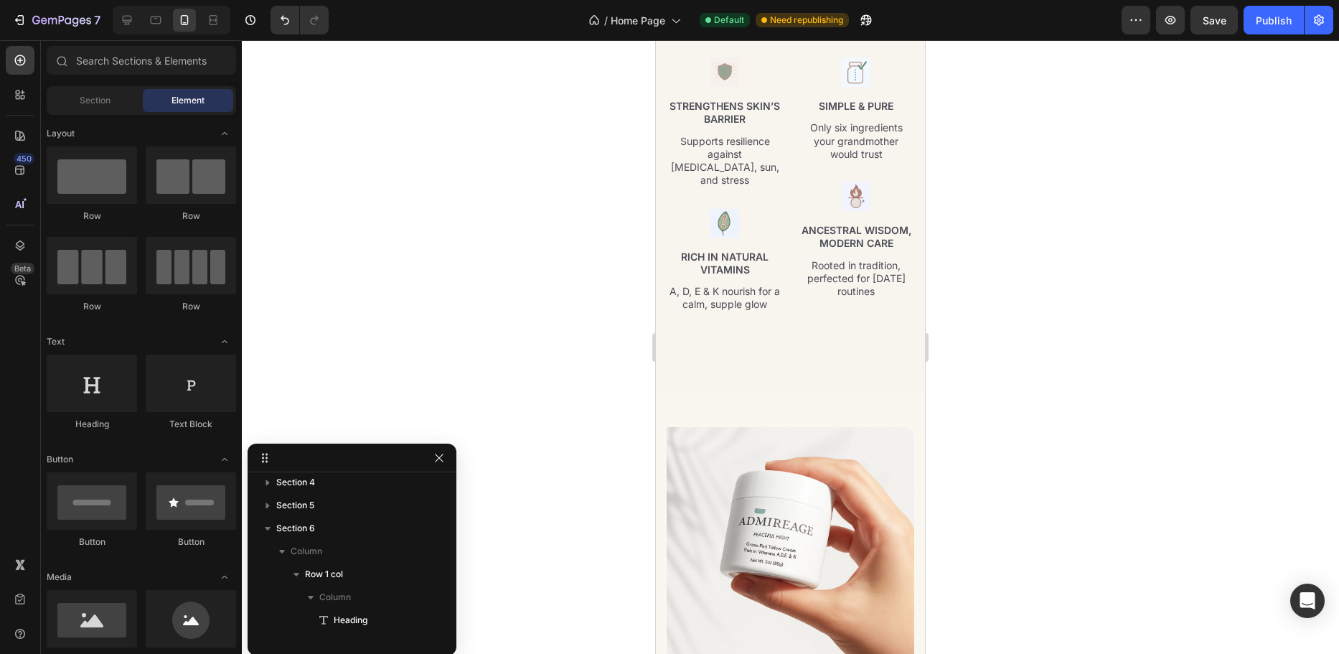
scroll to position [3066, 0]
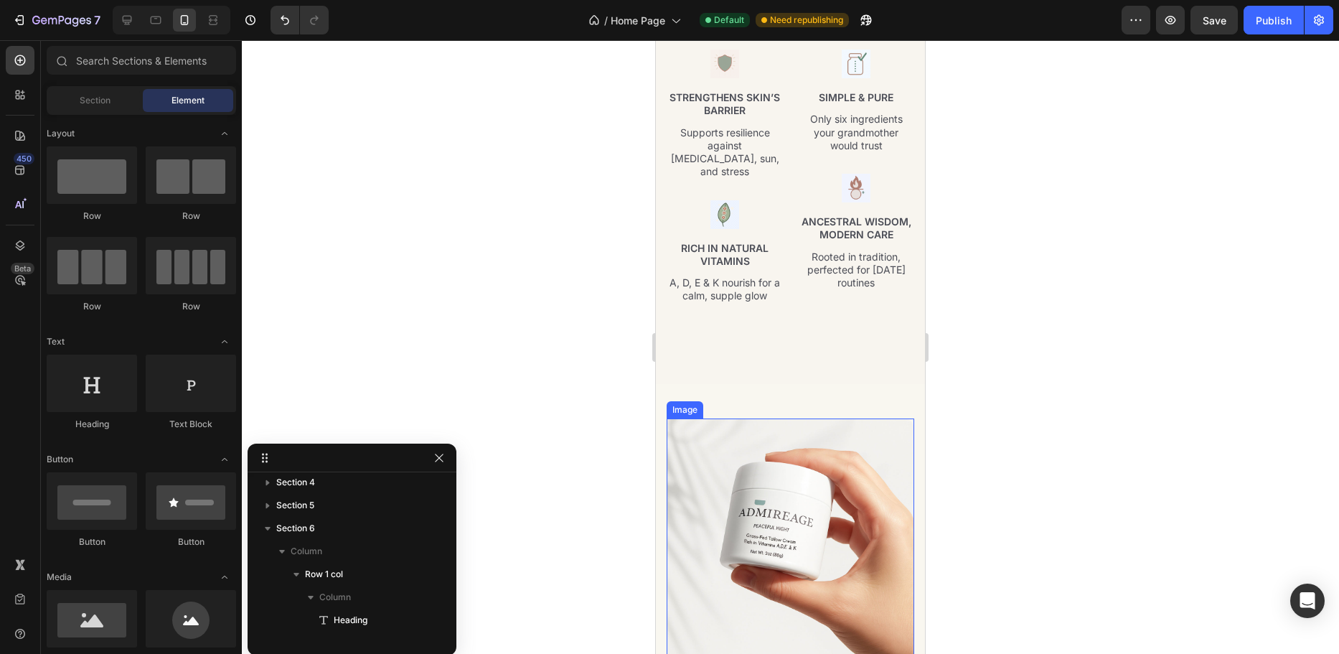
click at [719, 439] on img at bounding box center [791, 542] width 248 height 248
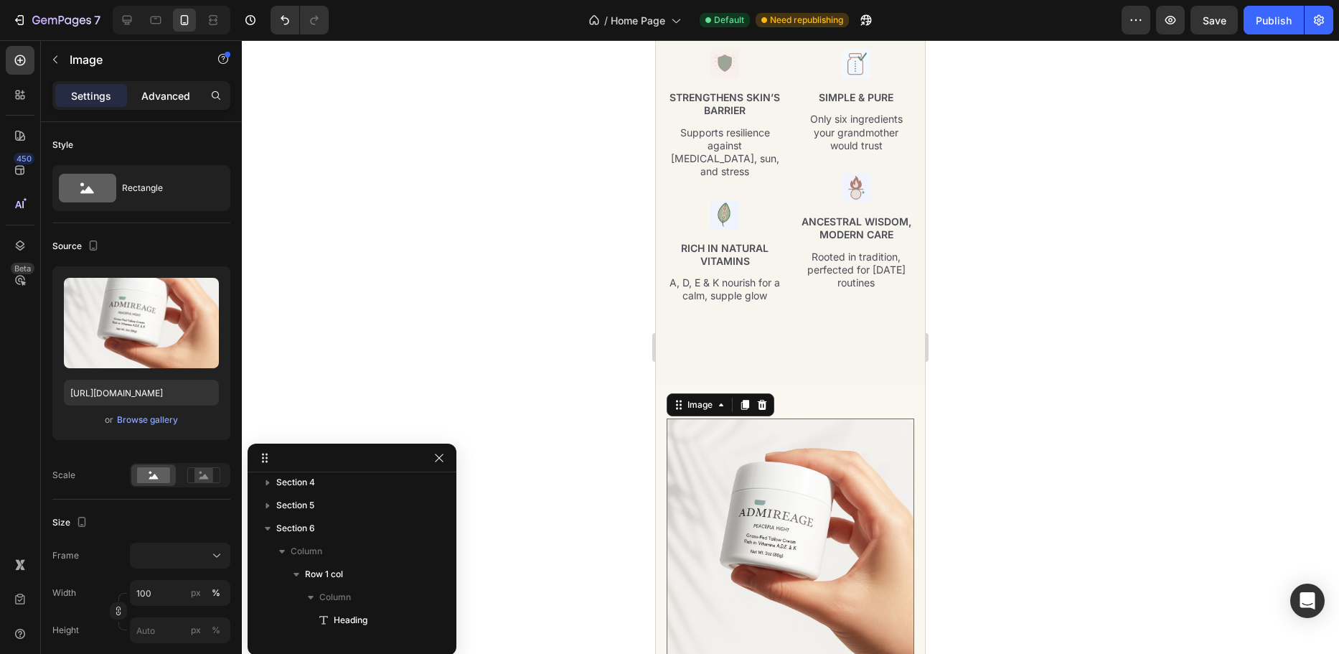
click at [158, 98] on p "Advanced" at bounding box center [165, 95] width 49 height 15
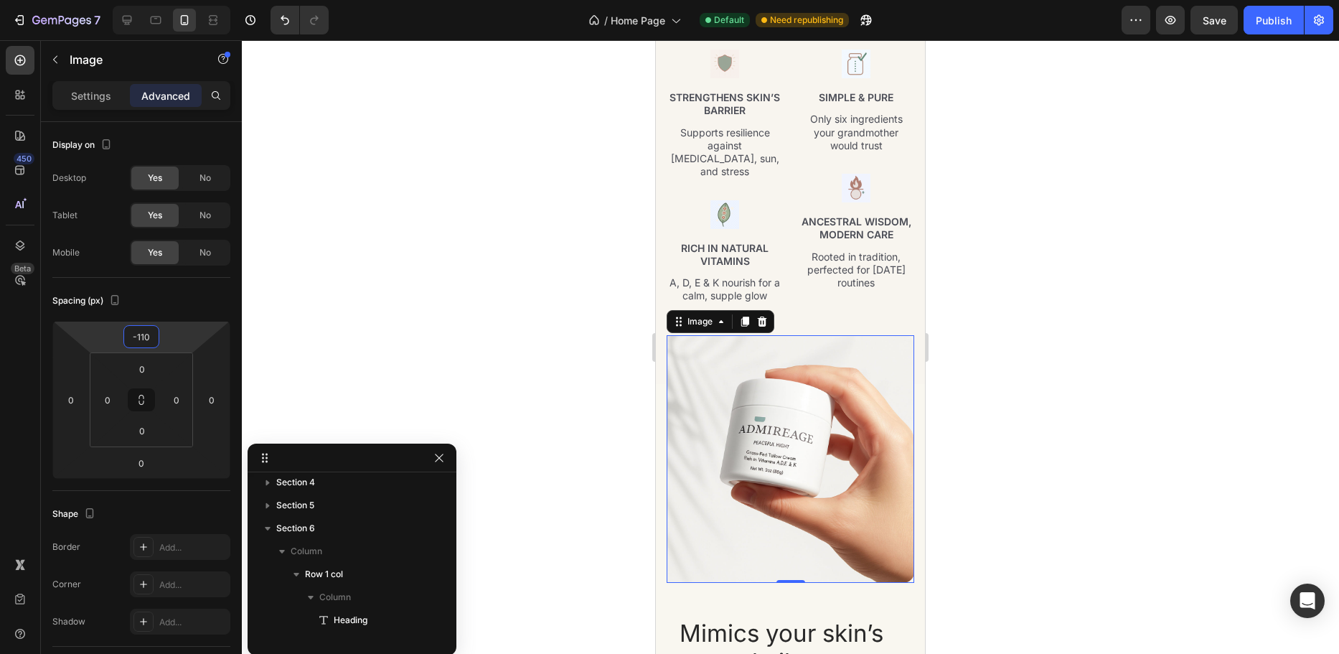
type input "-108"
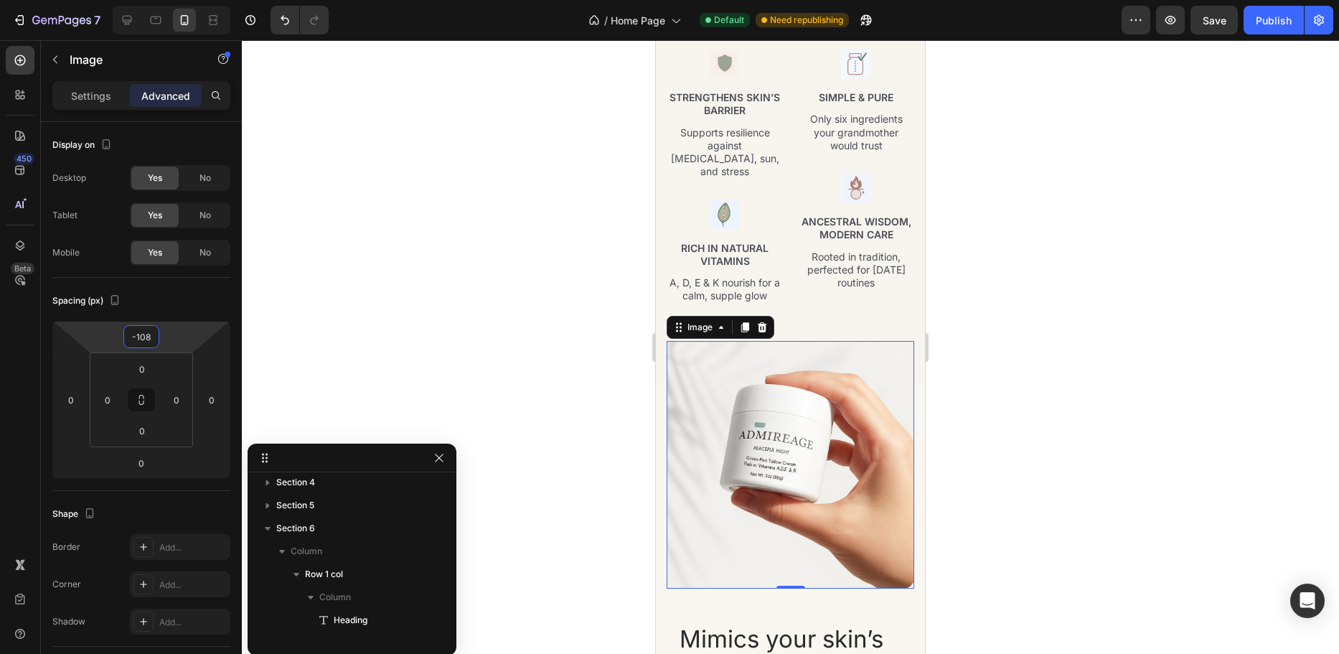
drag, startPoint x: 178, startPoint y: 345, endPoint x: 193, endPoint y: 375, distance: 33.1
click at [193, 0] on html "7 Version history / Home Page Default Need republishing Preview Save Publish 45…" at bounding box center [669, 0] width 1339 height 0
click at [719, 401] on img at bounding box center [791, 465] width 248 height 248
click at [538, 337] on div at bounding box center [791, 347] width 1098 height 614
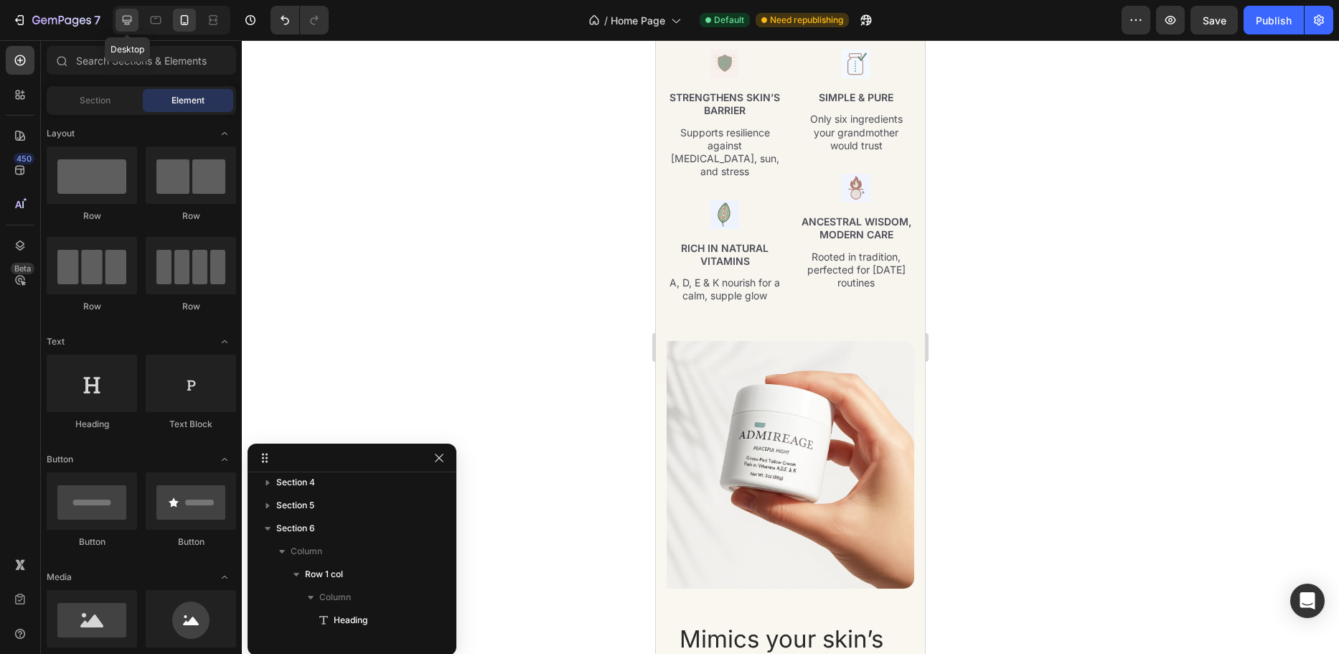
click at [127, 11] on div at bounding box center [127, 20] width 23 height 23
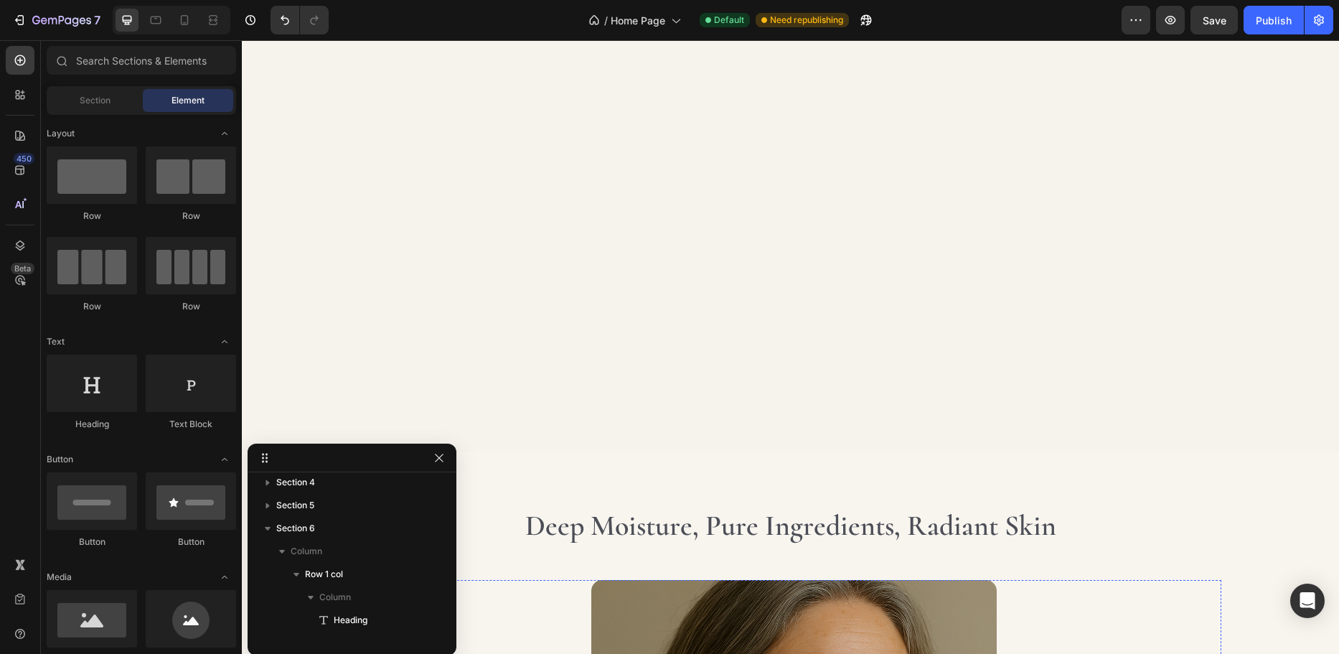
scroll to position [2073, 0]
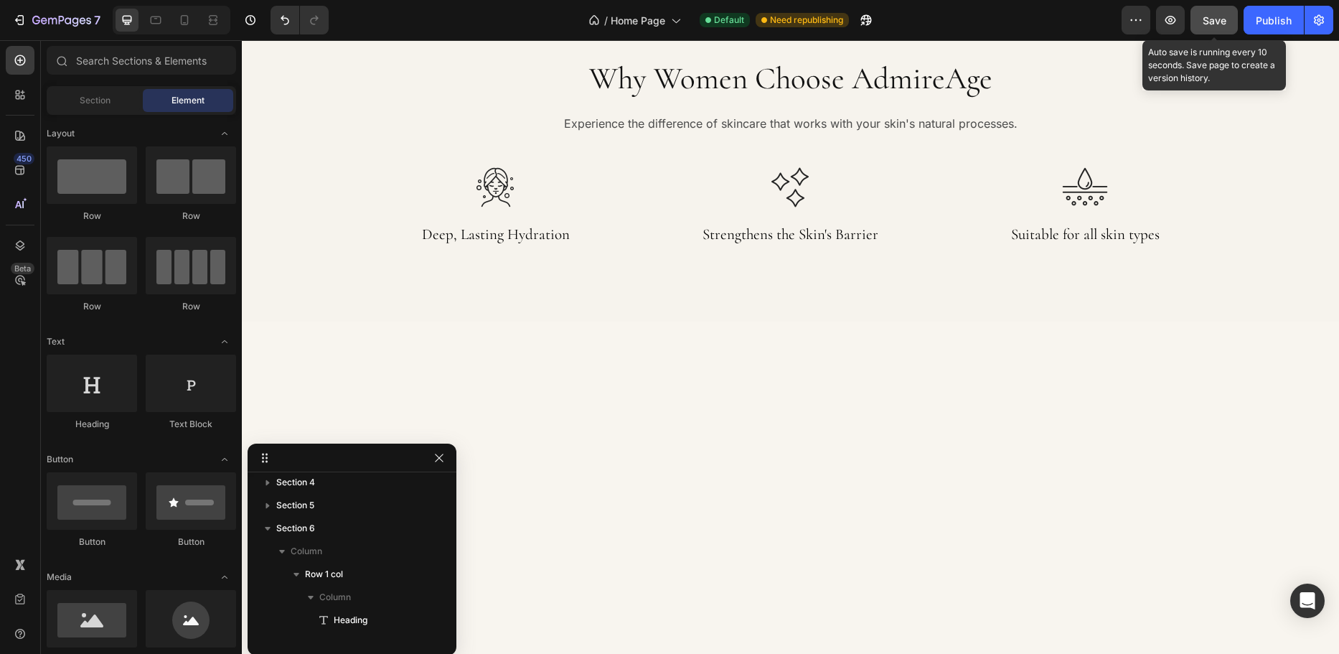
click at [1212, 16] on span "Save" at bounding box center [1215, 20] width 24 height 12
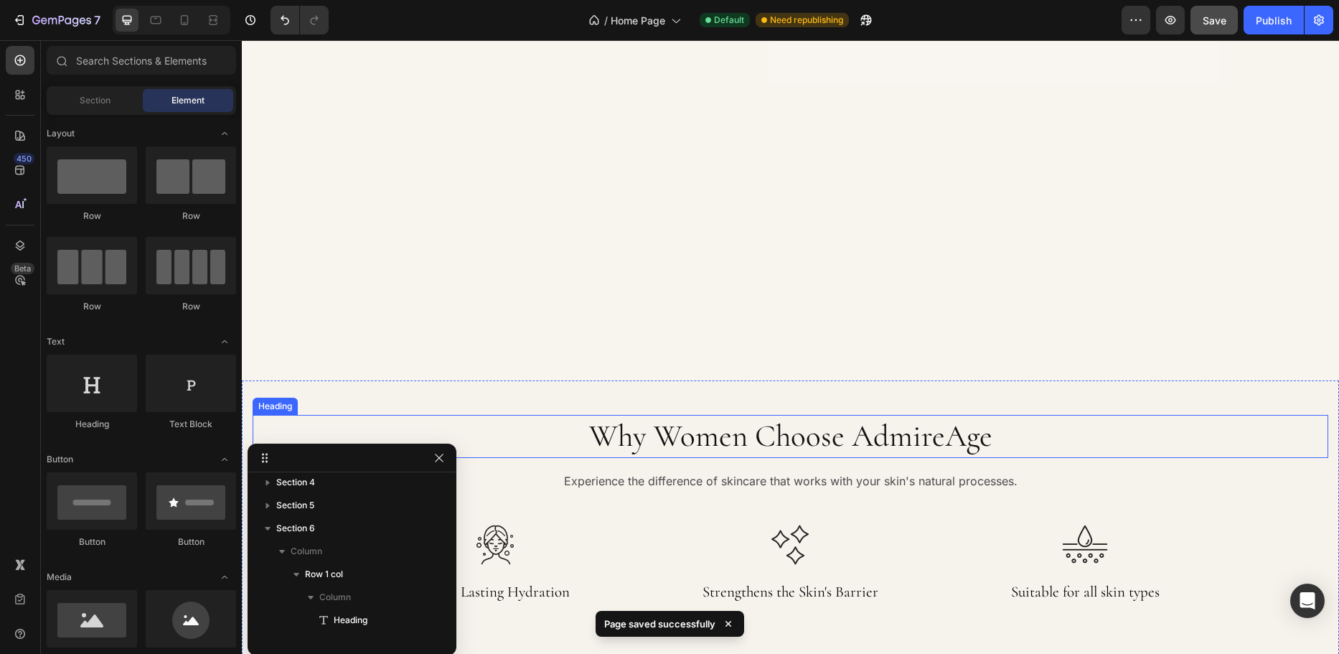
scroll to position [1714, 0]
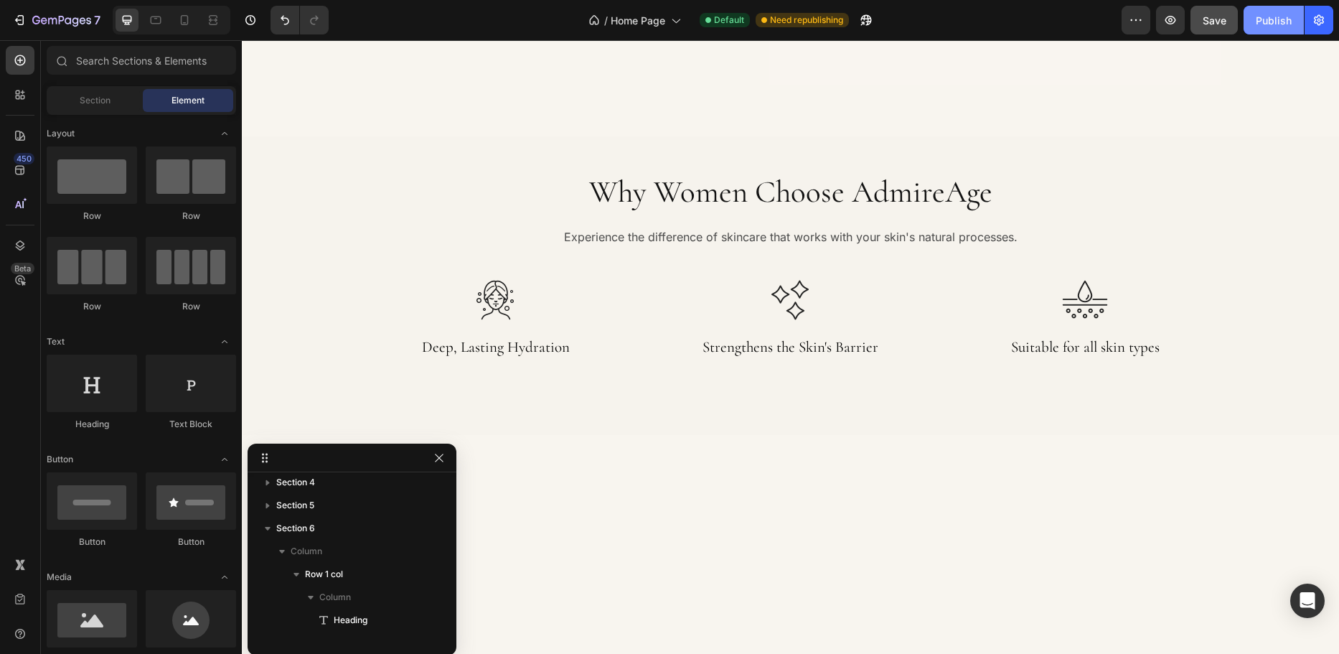
click at [1264, 17] on div "Publish" at bounding box center [1274, 20] width 36 height 15
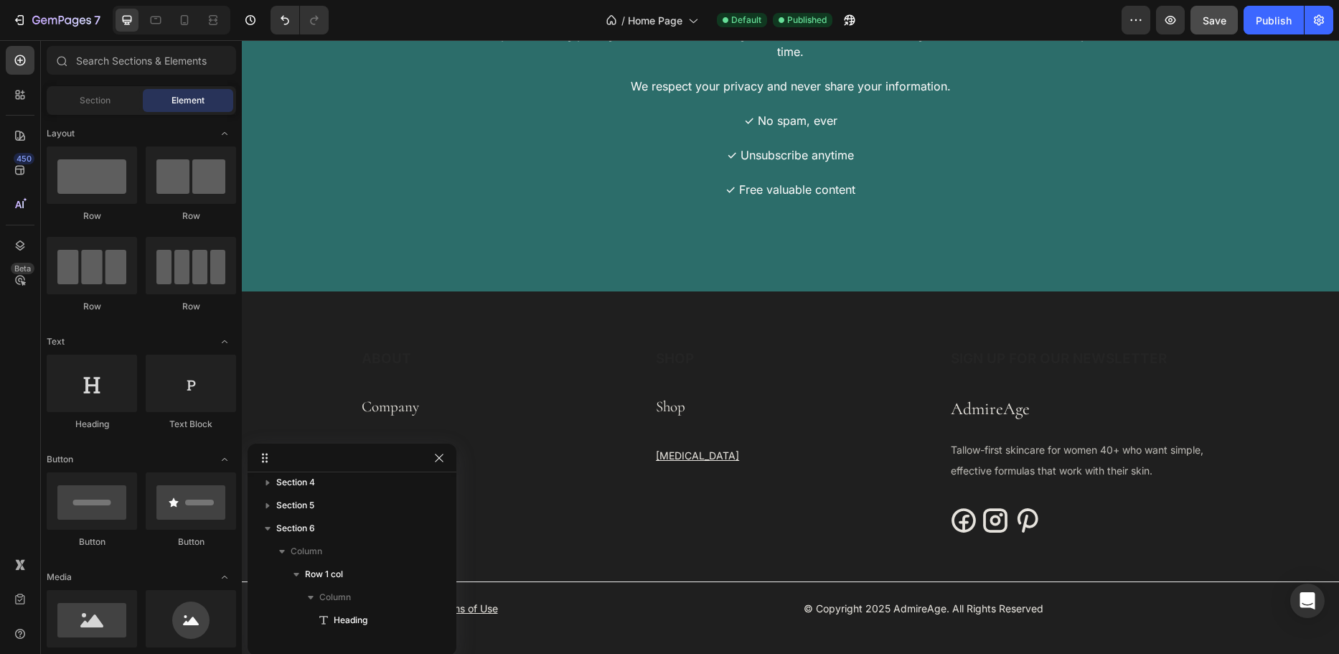
scroll to position [4296, 0]
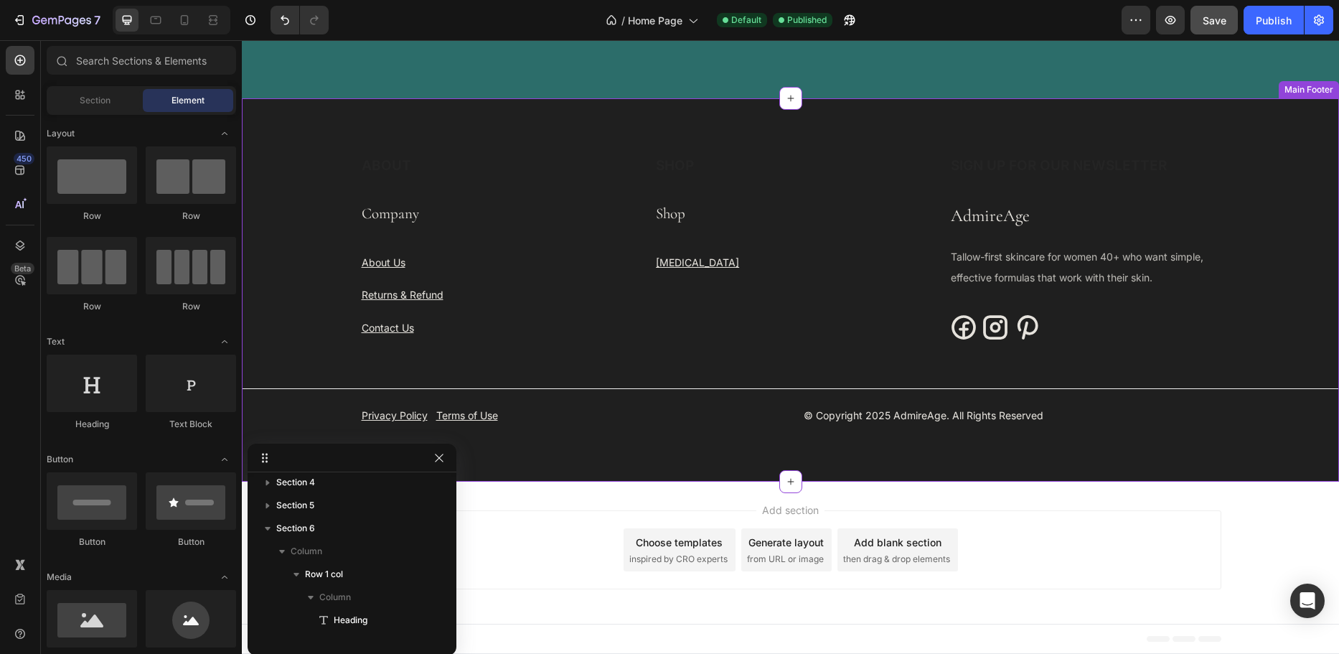
click at [561, 350] on div "ABOUT Heading Company Text Block About Us Text block Returns & Refund Text bloc…" at bounding box center [496, 261] width 272 height 210
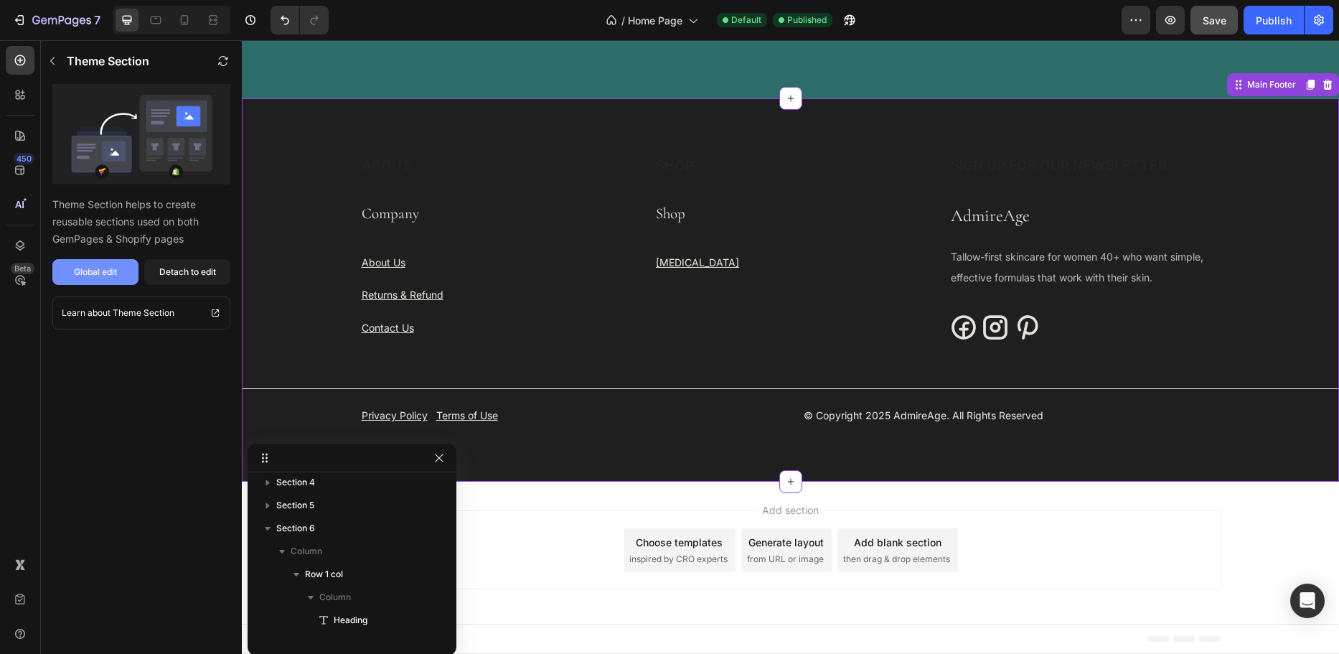
click at [117, 275] on div "Global edit" at bounding box center [95, 272] width 43 height 13
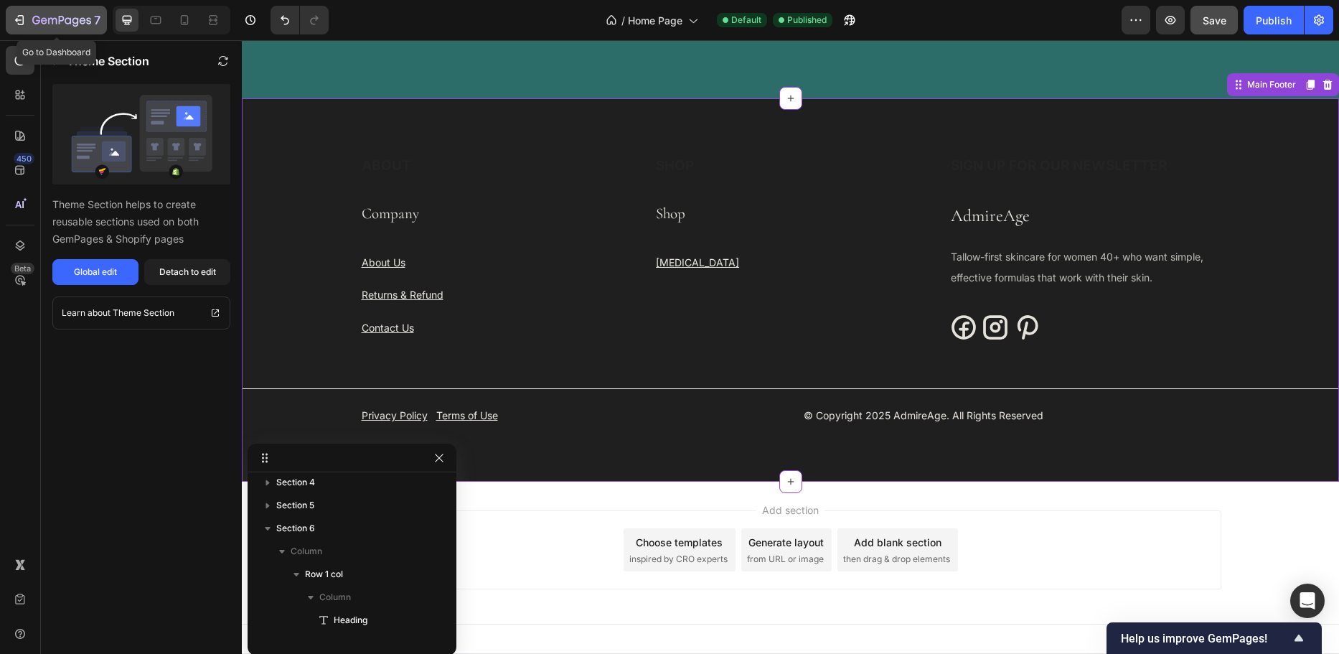
click at [67, 21] on icon "button" at bounding box center [61, 21] width 59 height 12
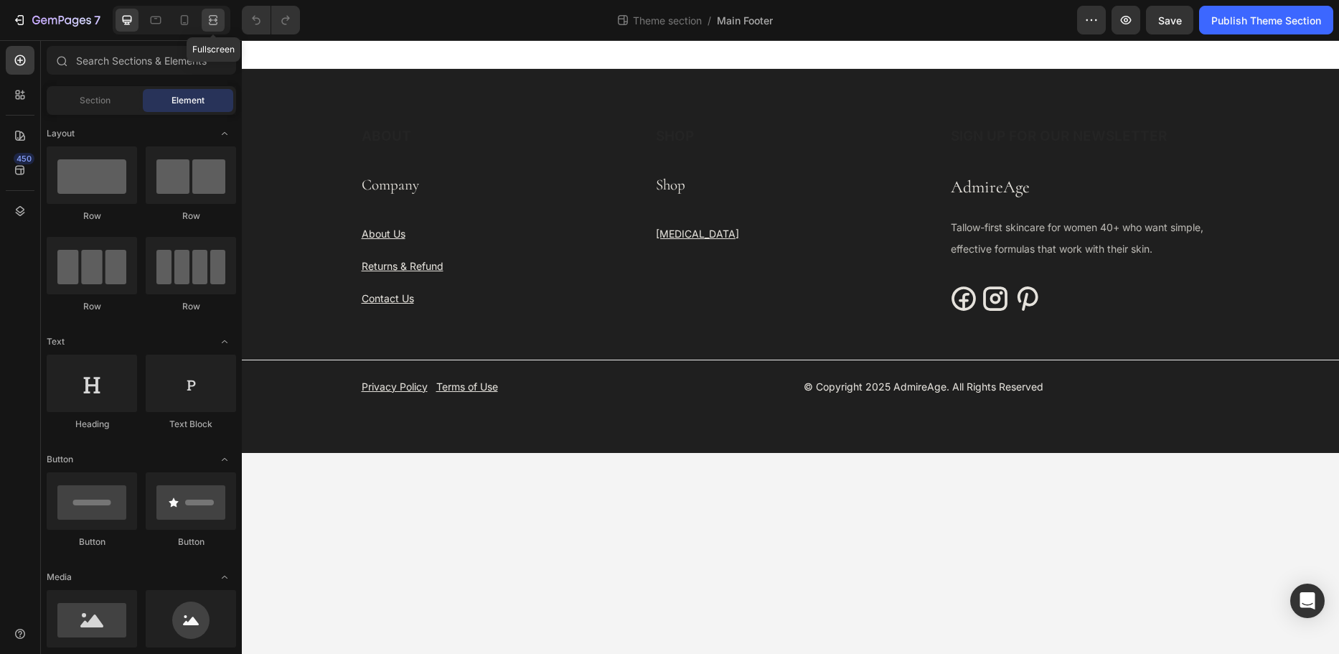
click at [210, 24] on icon at bounding box center [213, 23] width 9 height 3
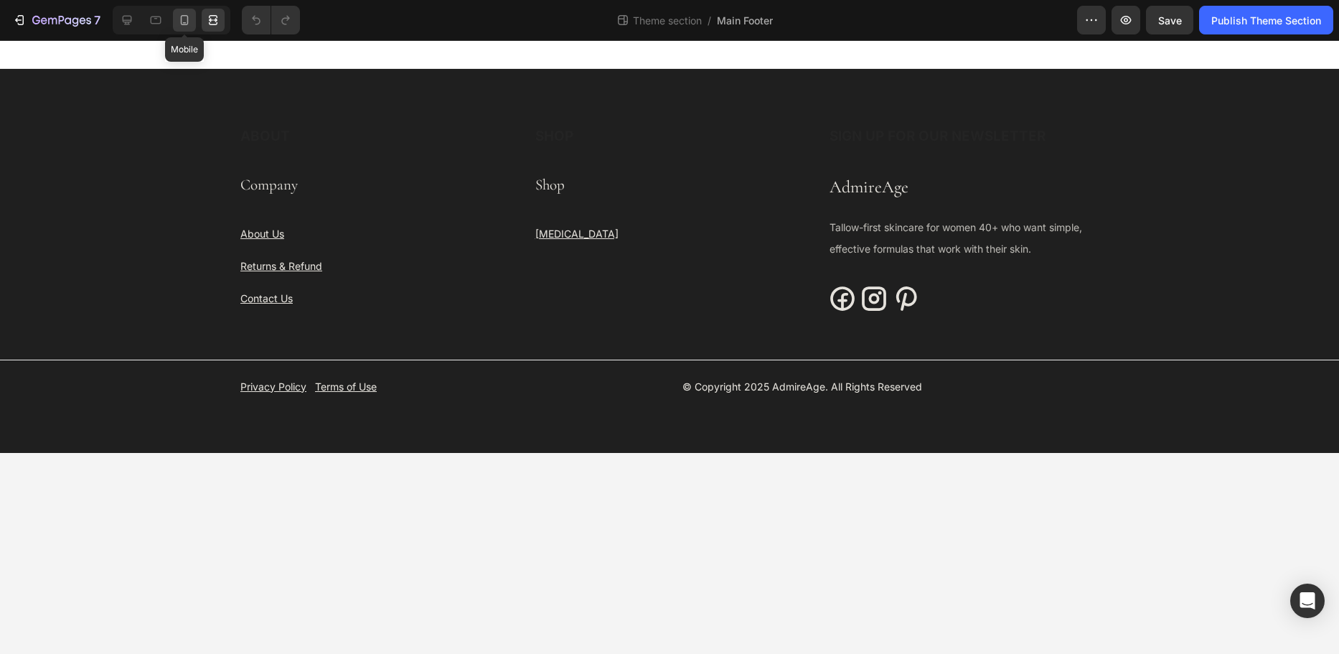
click at [189, 25] on icon at bounding box center [184, 20] width 14 height 14
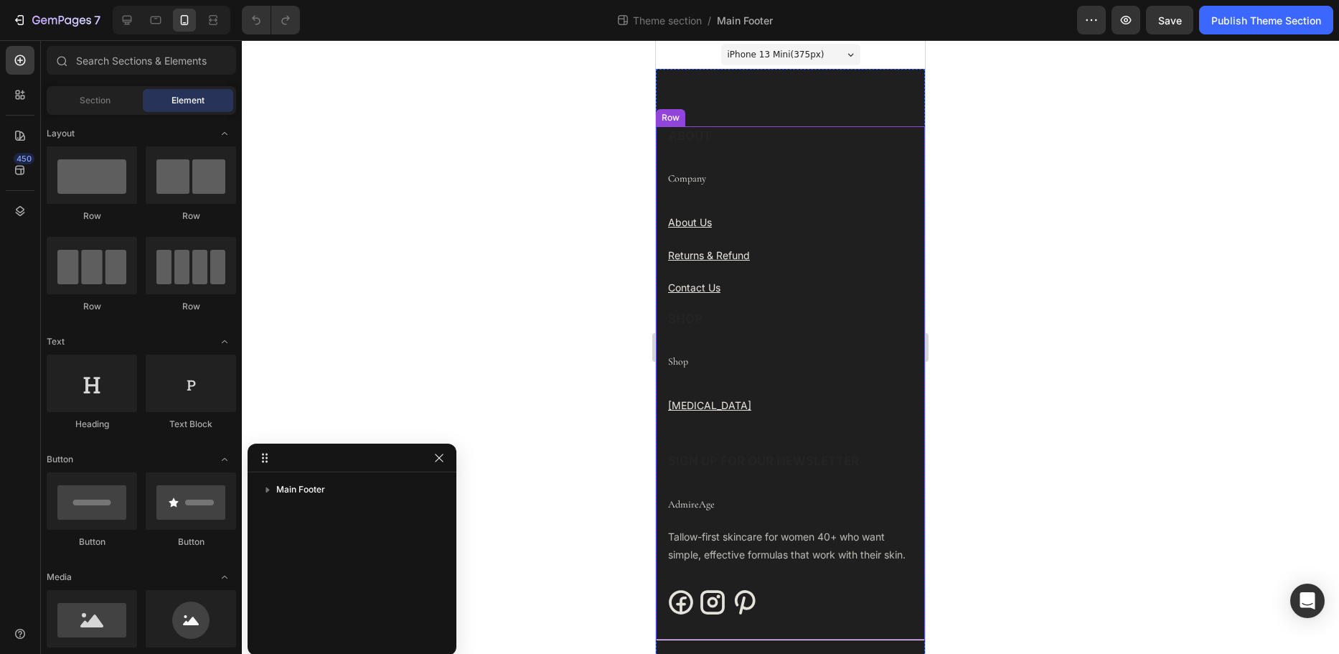
click at [772, 522] on div "SIGN UP FOR OUR NEWSLETTER Heading AdmireAge Text block Tallow-first skincare f…" at bounding box center [791, 528] width 248 height 224
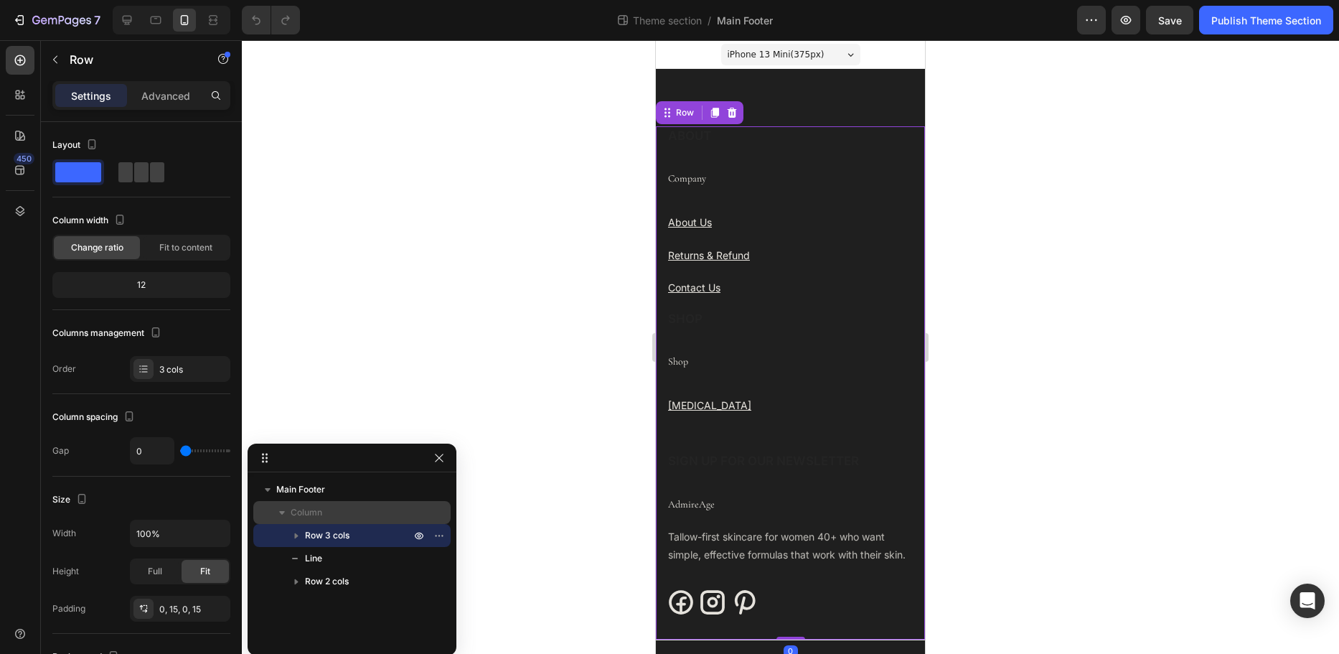
click at [360, 507] on p "Column" at bounding box center [352, 512] width 123 height 14
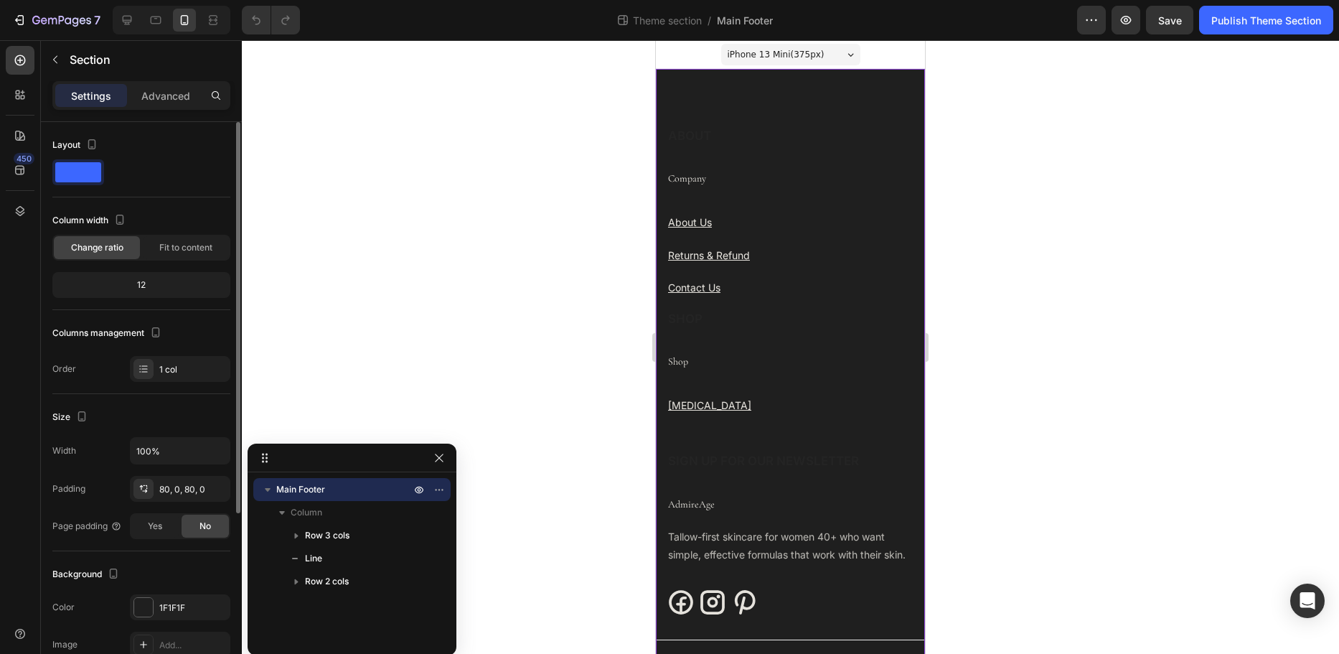
click at [62, 173] on span at bounding box center [78, 172] width 46 height 20
click at [173, 100] on p "Advanced" at bounding box center [165, 95] width 49 height 15
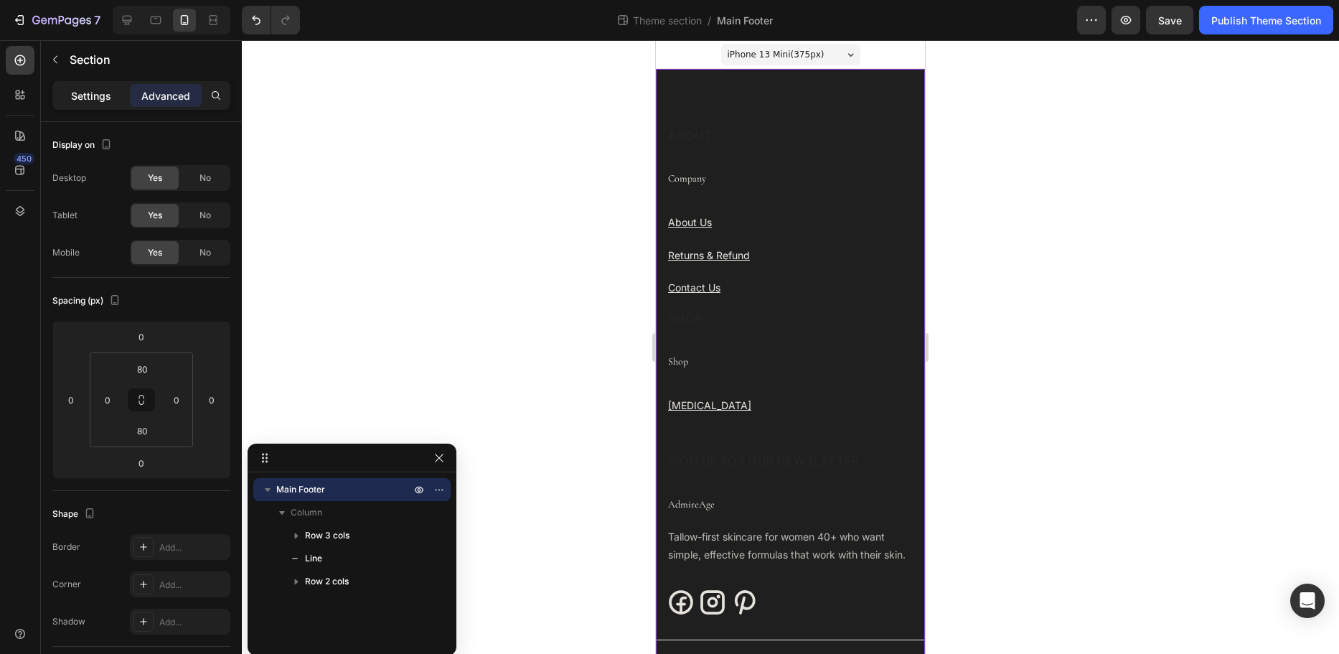
click at [90, 95] on p "Settings" at bounding box center [91, 95] width 40 height 15
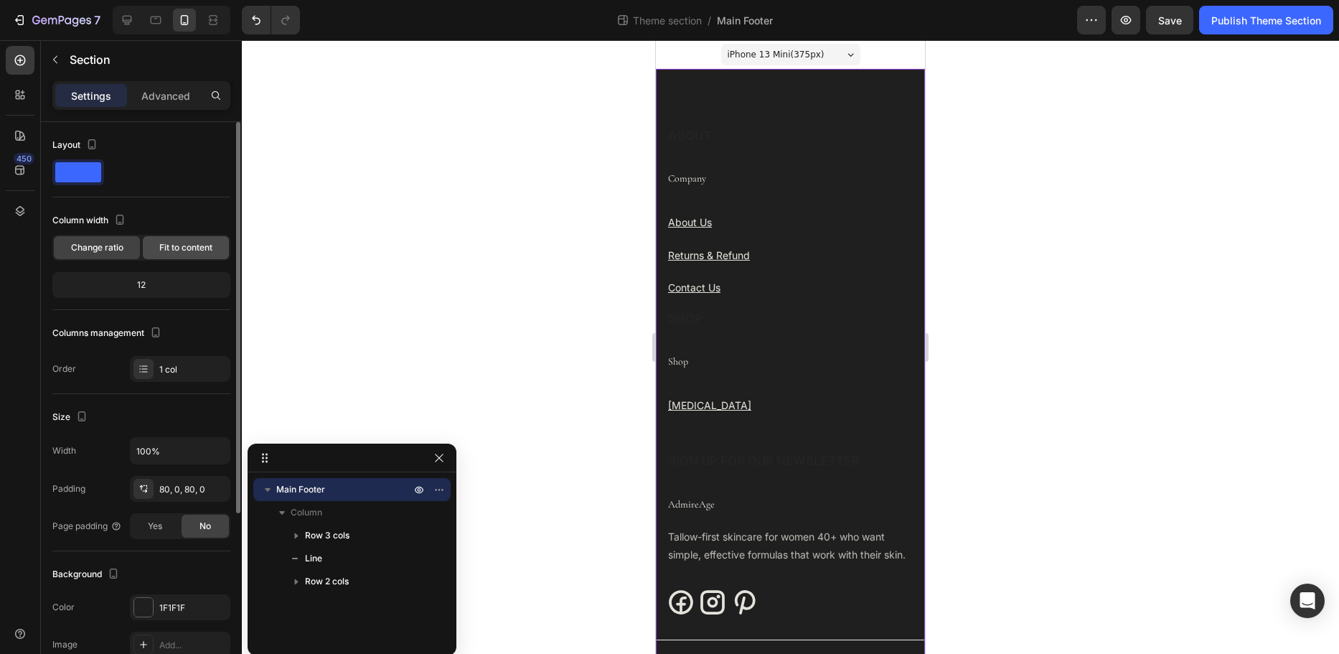
click at [173, 248] on span "Fit to content" at bounding box center [185, 247] width 53 height 13
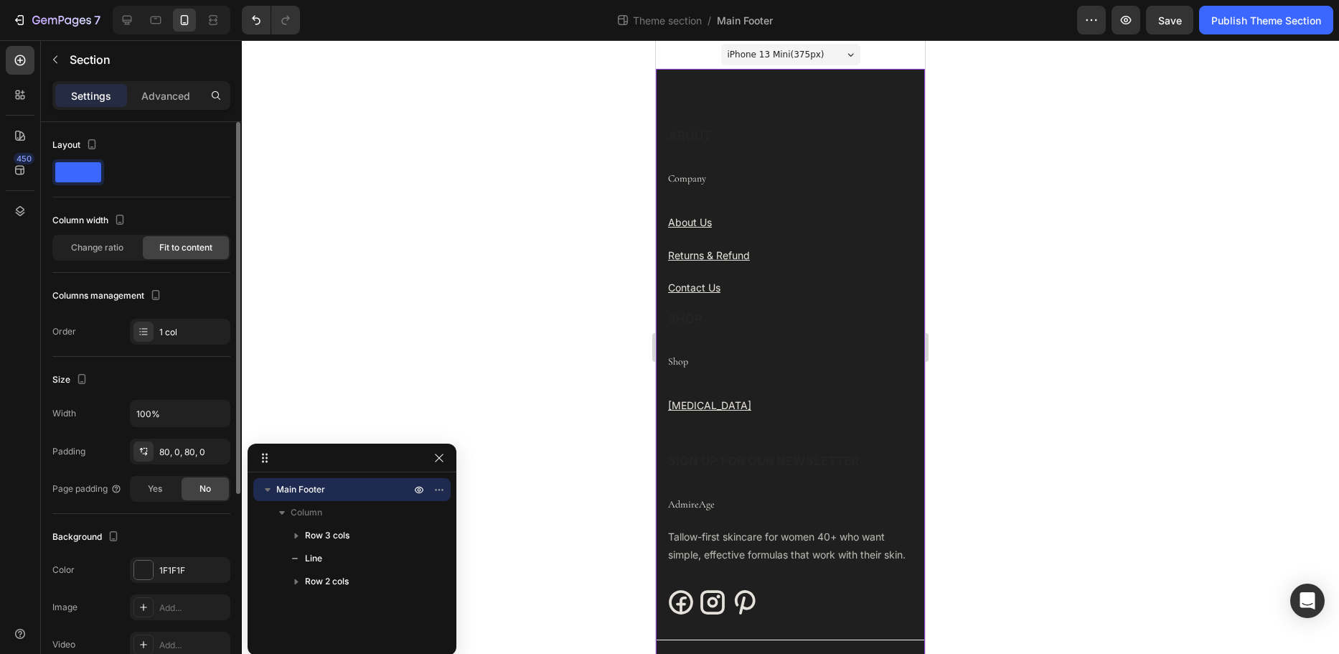
click at [118, 260] on div "Change ratio Fit to content" at bounding box center [141, 248] width 178 height 26
click at [118, 243] on span "Change ratio" at bounding box center [97, 247] width 52 height 13
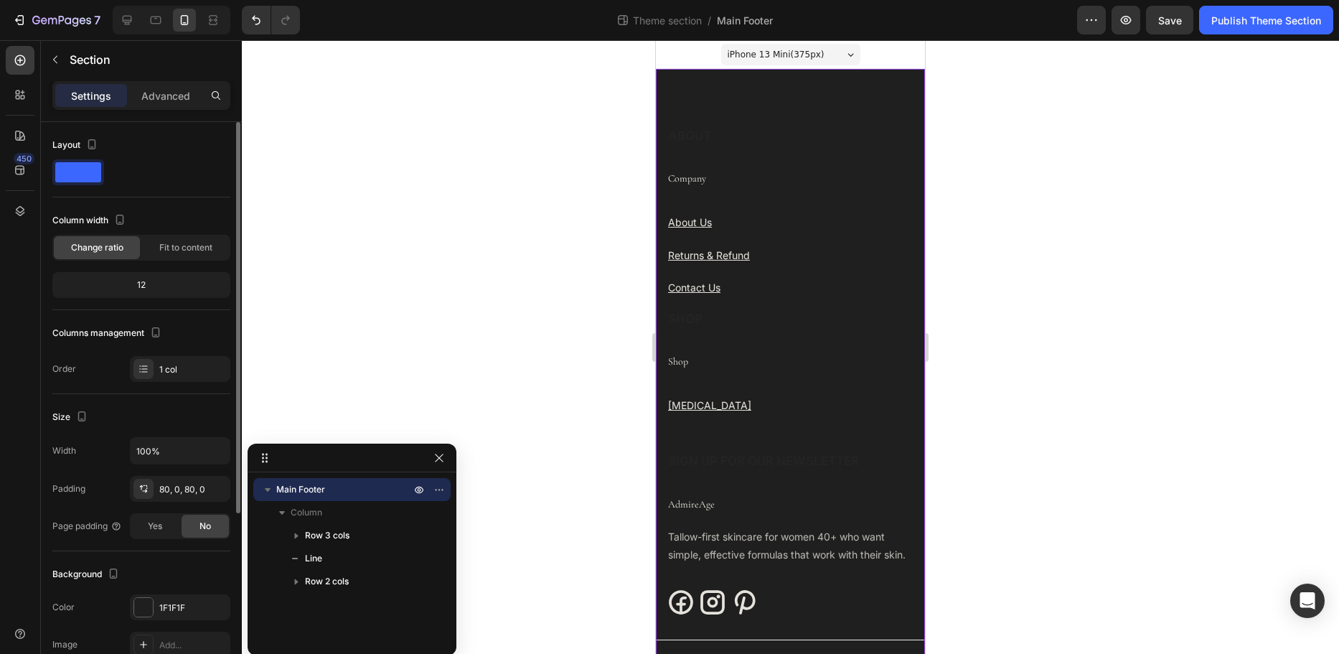
scroll to position [72, 0]
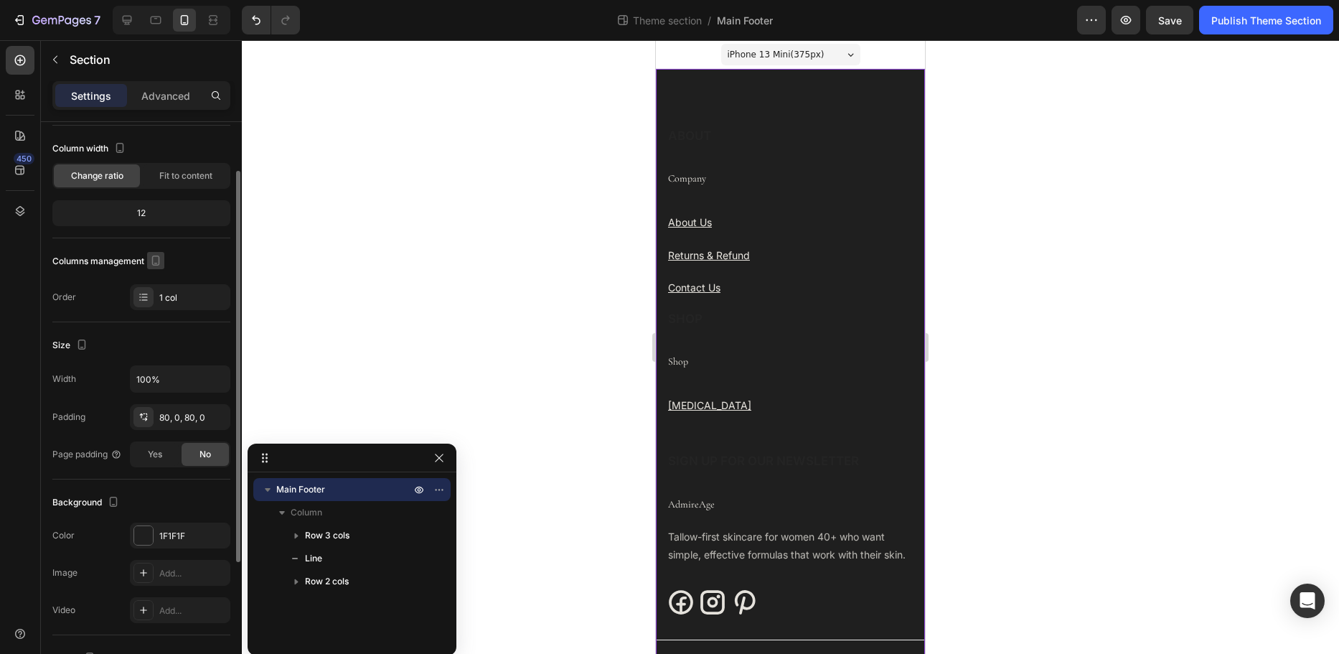
click at [155, 260] on icon "button" at bounding box center [156, 260] width 14 height 14
click at [156, 335] on icon "button" at bounding box center [159, 335] width 8 height 10
click at [139, 294] on icon at bounding box center [143, 296] width 11 height 11
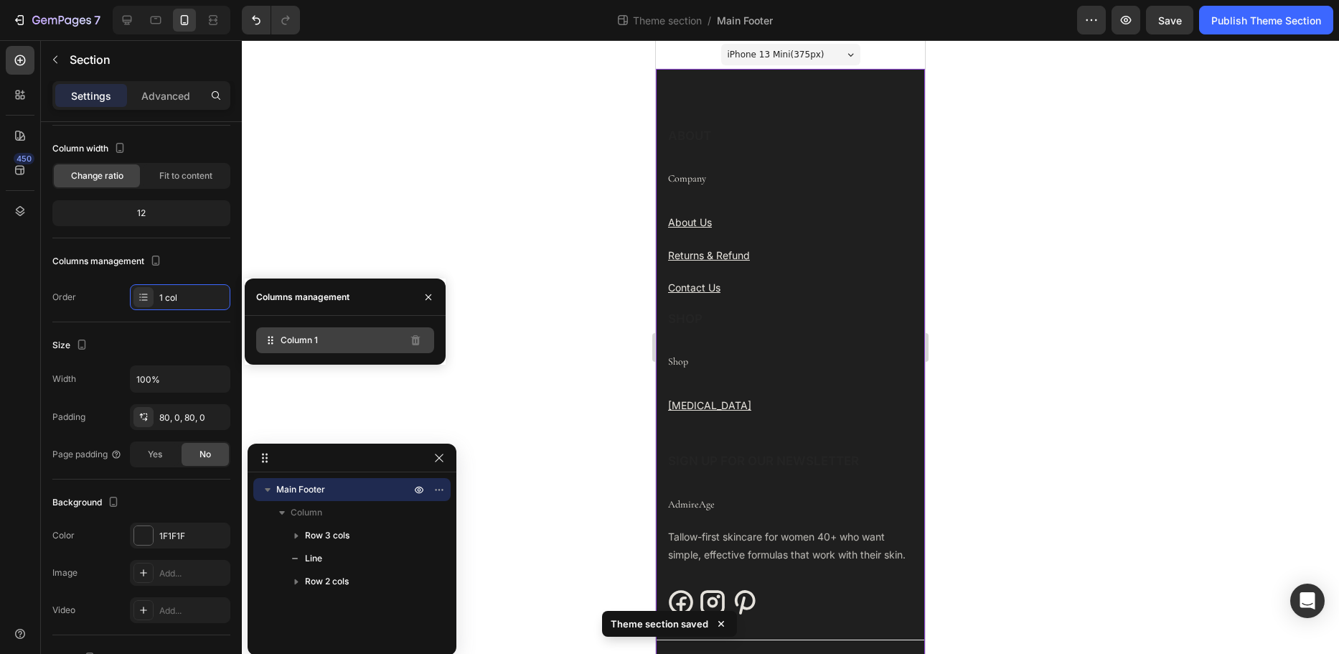
click at [286, 343] on span "Column 1" at bounding box center [299, 340] width 37 height 13
click at [286, 340] on span "Column 1" at bounding box center [299, 340] width 37 height 13
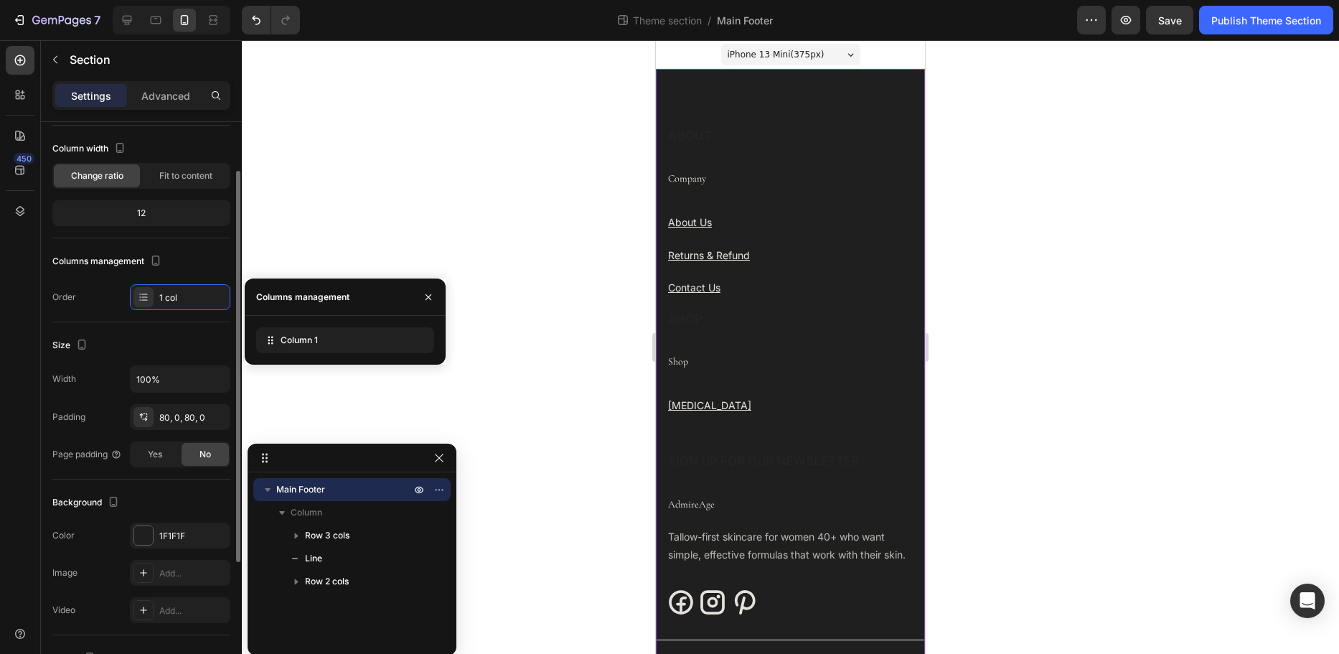
scroll to position [215, 0]
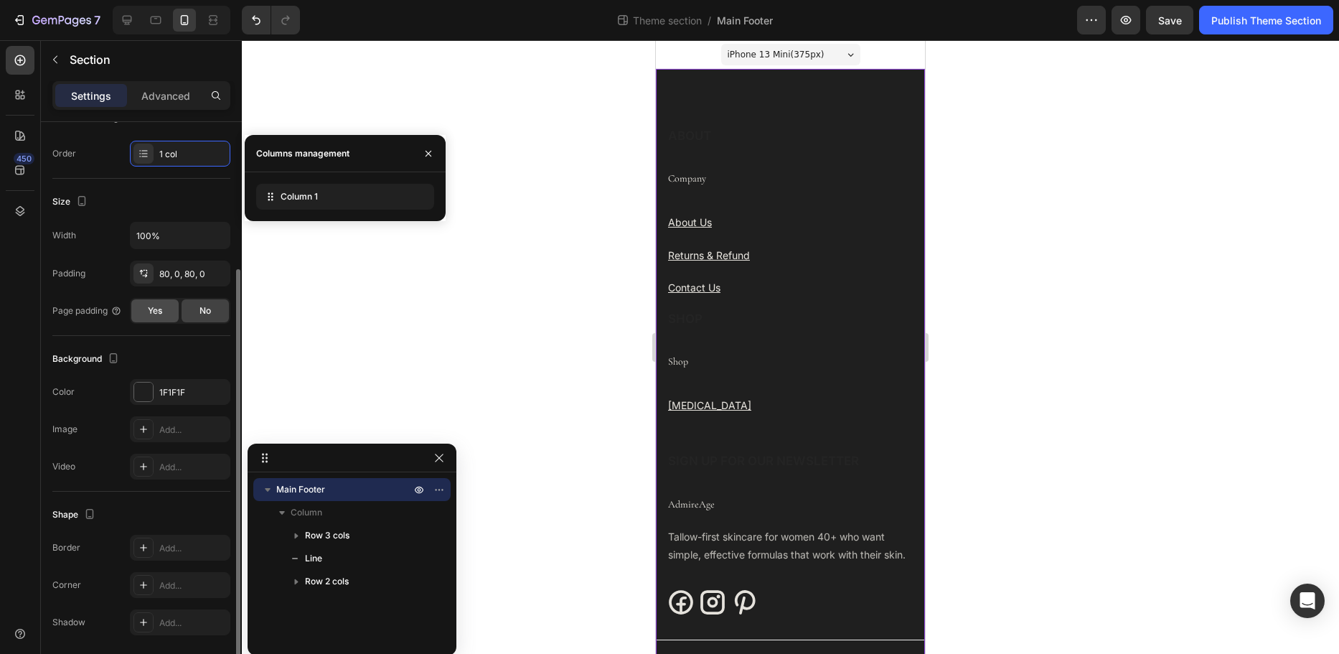
click at [162, 307] on span "Yes" at bounding box center [155, 310] width 14 height 13
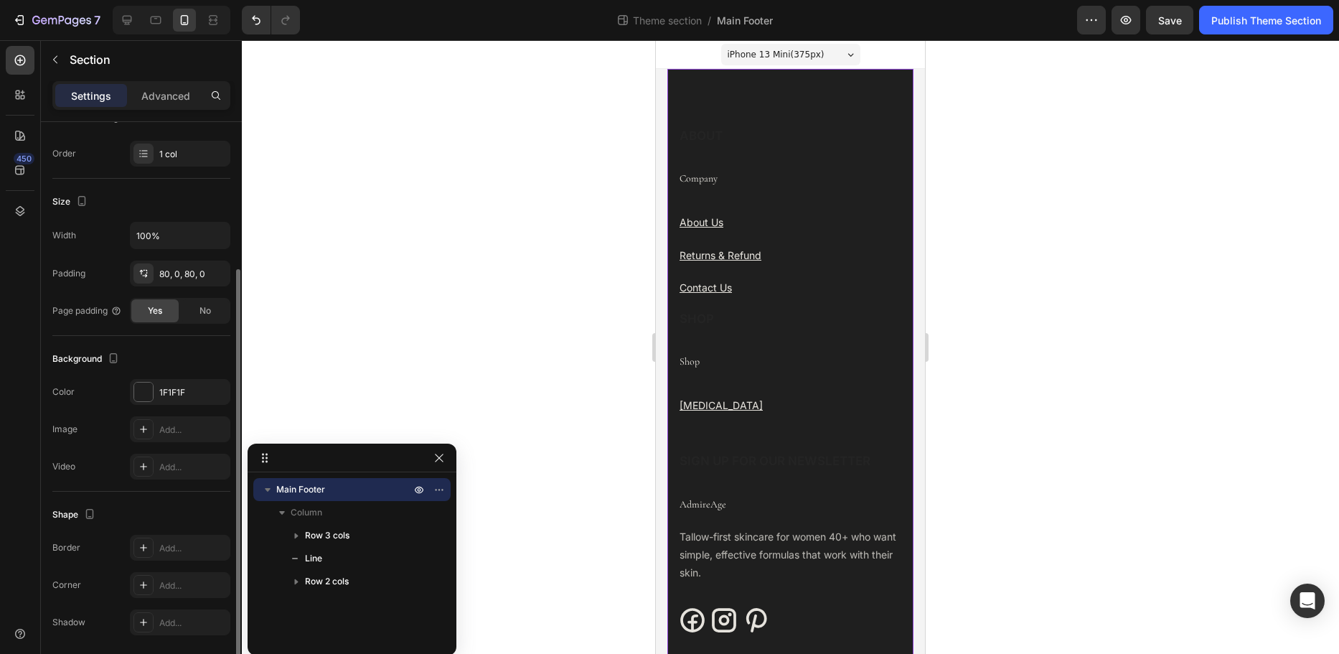
click at [162, 307] on span "Yes" at bounding box center [155, 310] width 14 height 13
click at [194, 307] on div "No" at bounding box center [205, 310] width 47 height 23
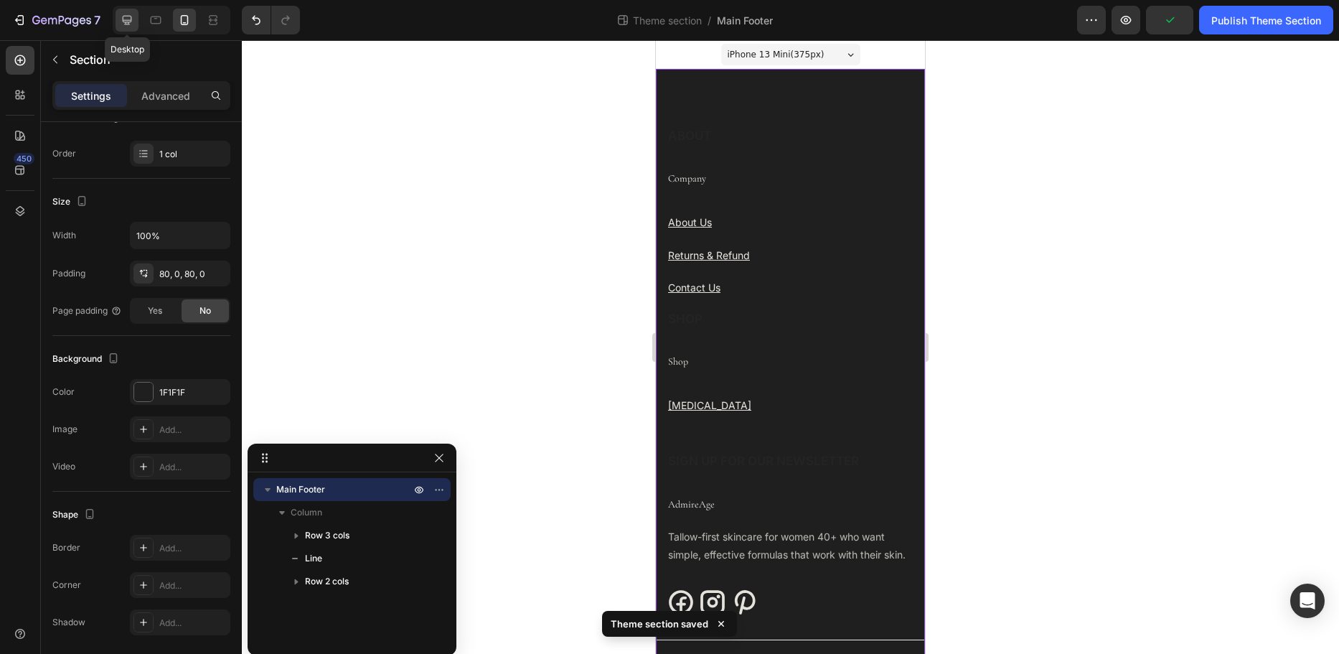
click at [123, 18] on icon at bounding box center [127, 20] width 9 height 9
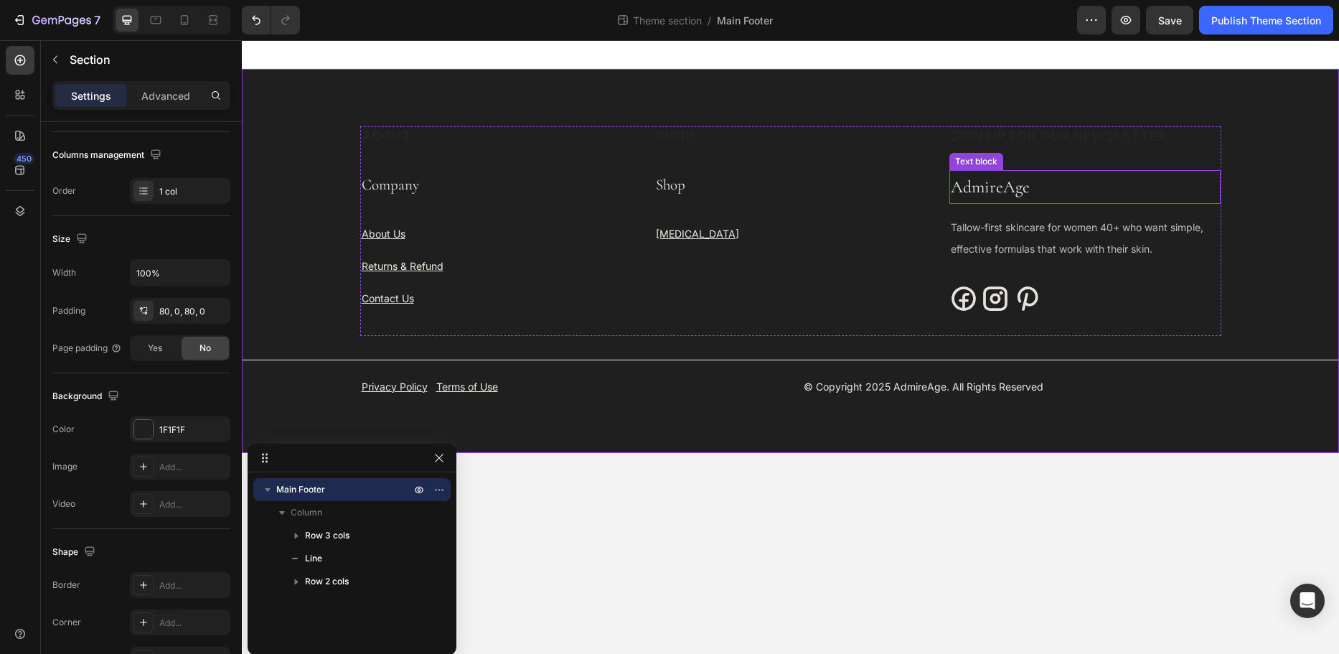
click at [982, 193] on p "AdmireAge" at bounding box center [1085, 187] width 269 height 31
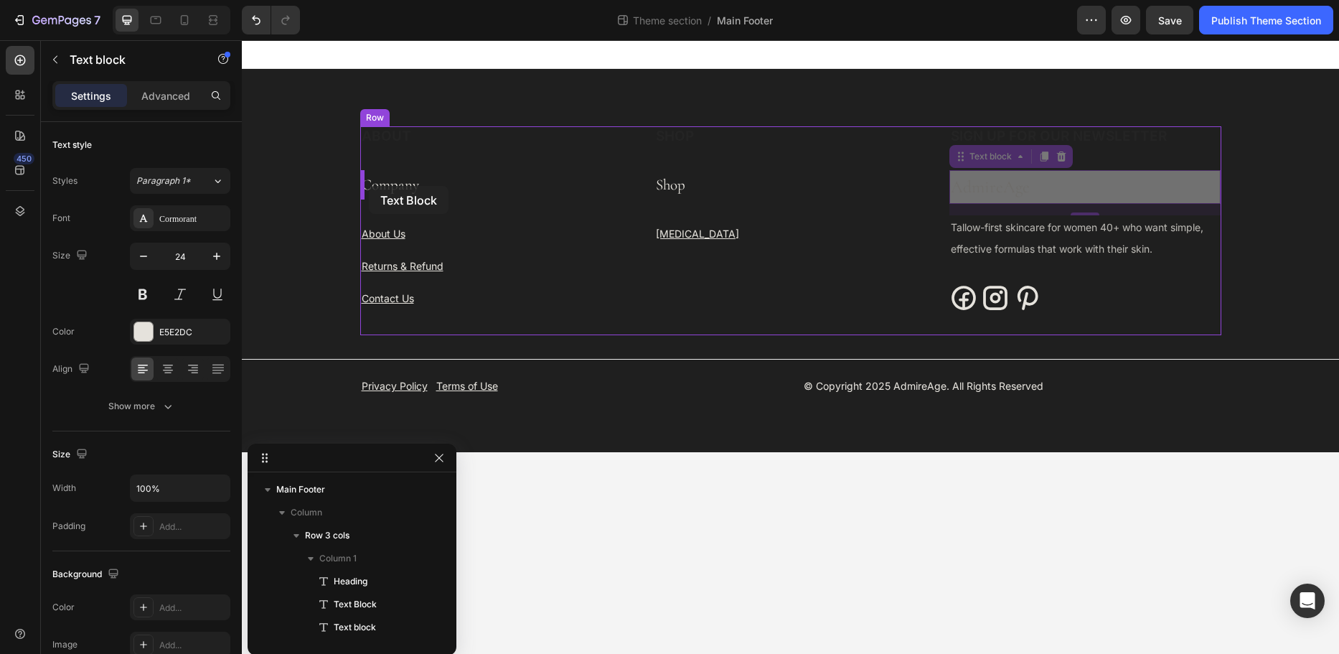
drag, startPoint x: 963, startPoint y: 160, endPoint x: 369, endPoint y: 186, distance: 594.9
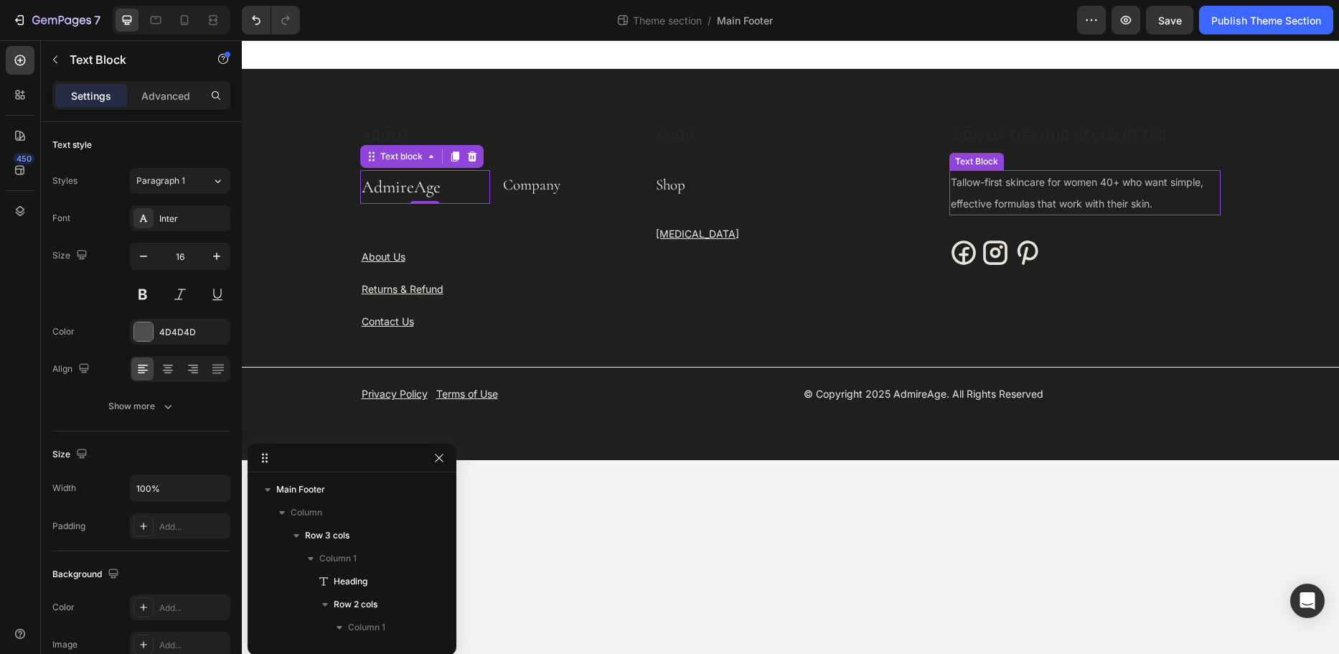
click at [980, 193] on p "Tallow-first skincare for women 40+ who want simple, effective formulas that wo…" at bounding box center [1085, 193] width 269 height 43
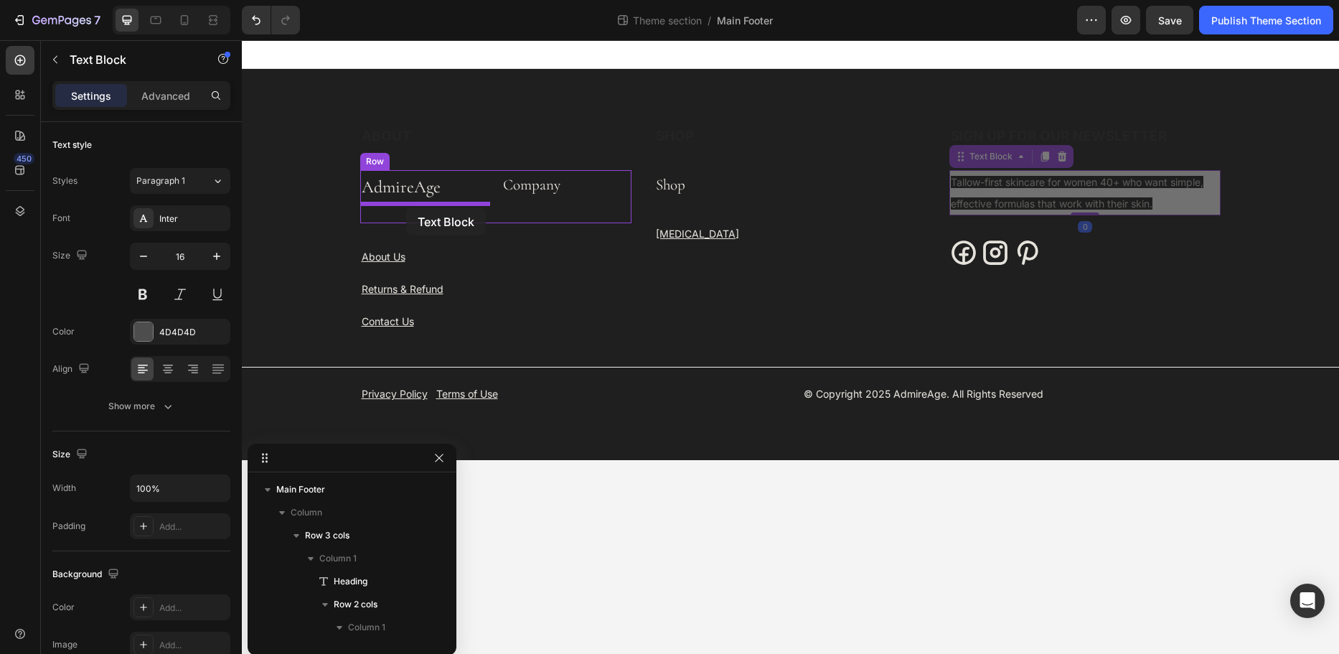
drag, startPoint x: 963, startPoint y: 159, endPoint x: 406, endPoint y: 207, distance: 558.4
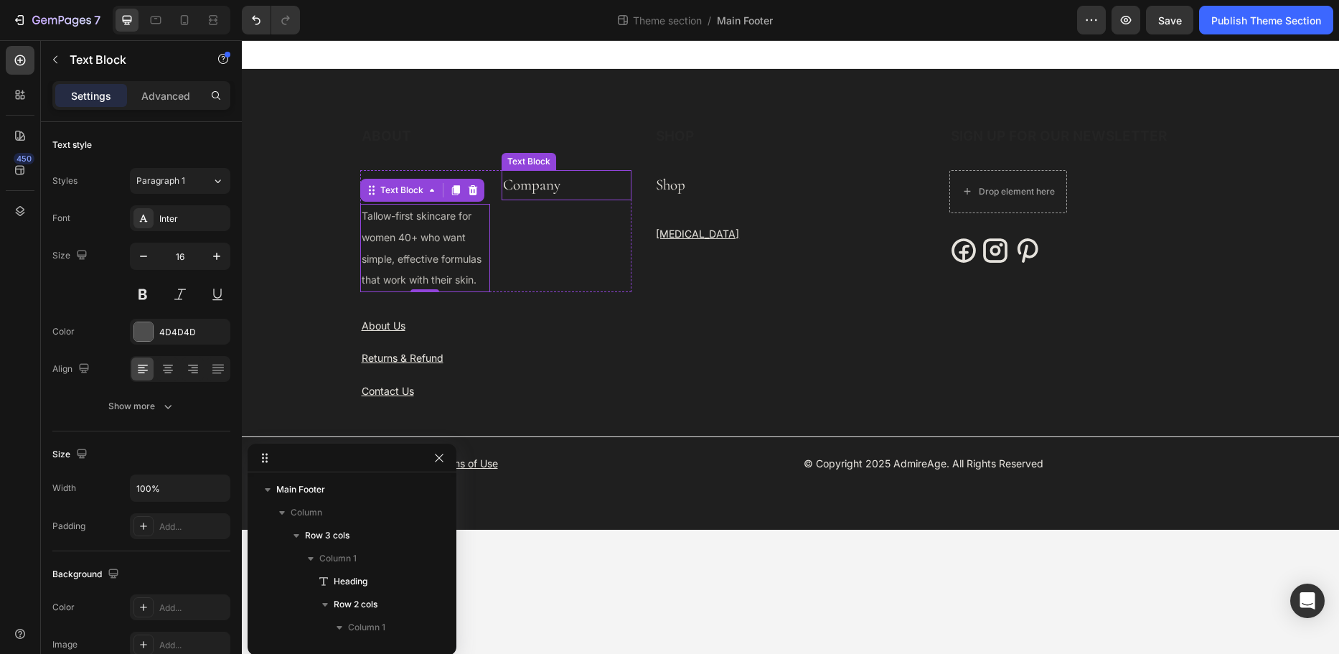
click at [513, 181] on p "Company" at bounding box center [566, 185] width 127 height 27
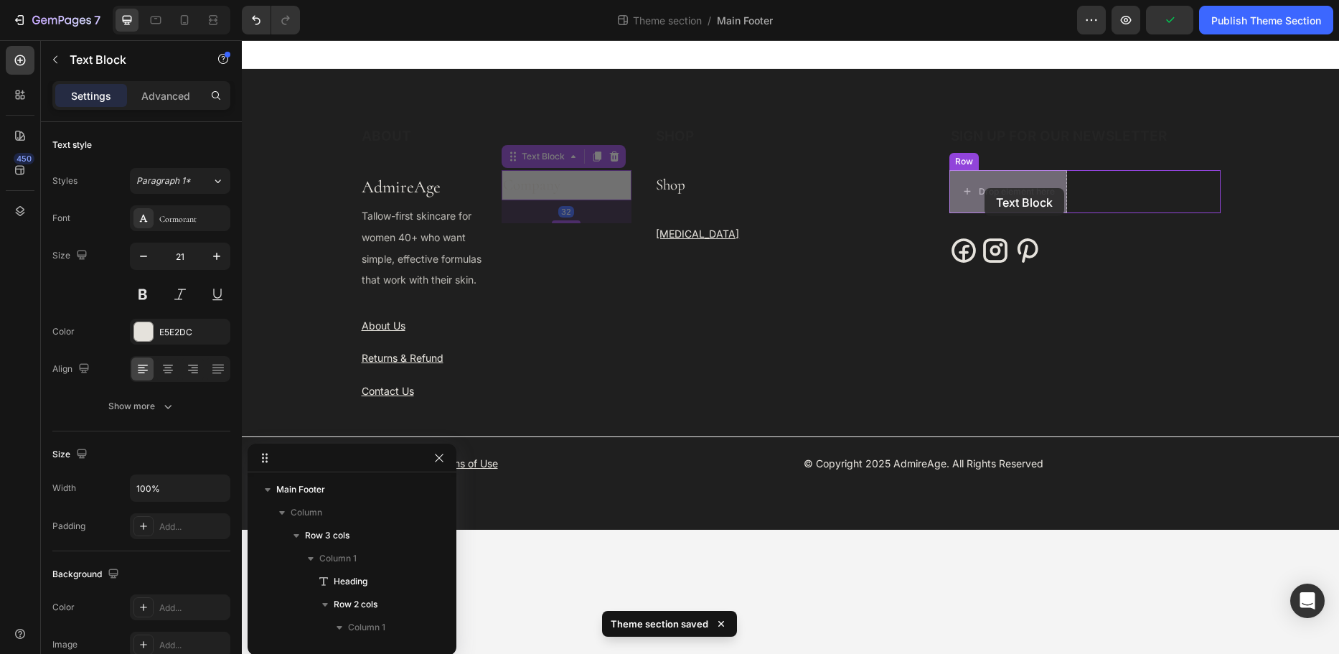
drag, startPoint x: 516, startPoint y: 159, endPoint x: 985, endPoint y: 188, distance: 469.7
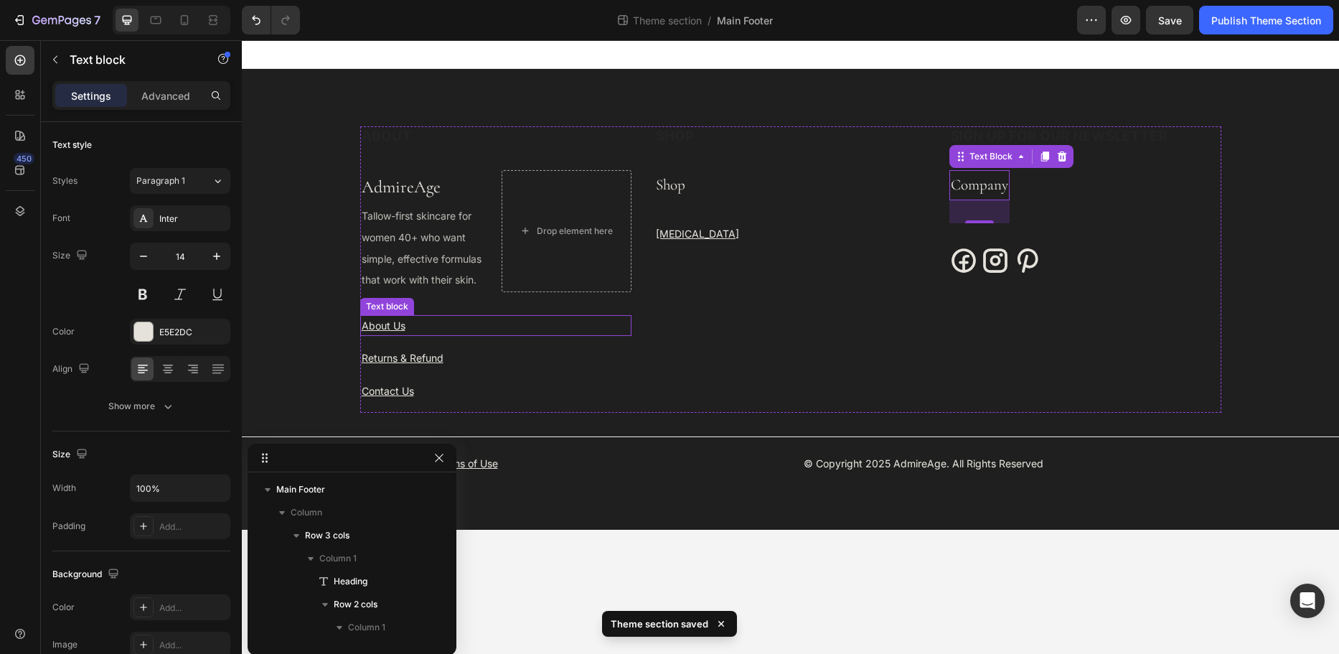
click at [377, 318] on p "About Us" at bounding box center [496, 326] width 269 height 18
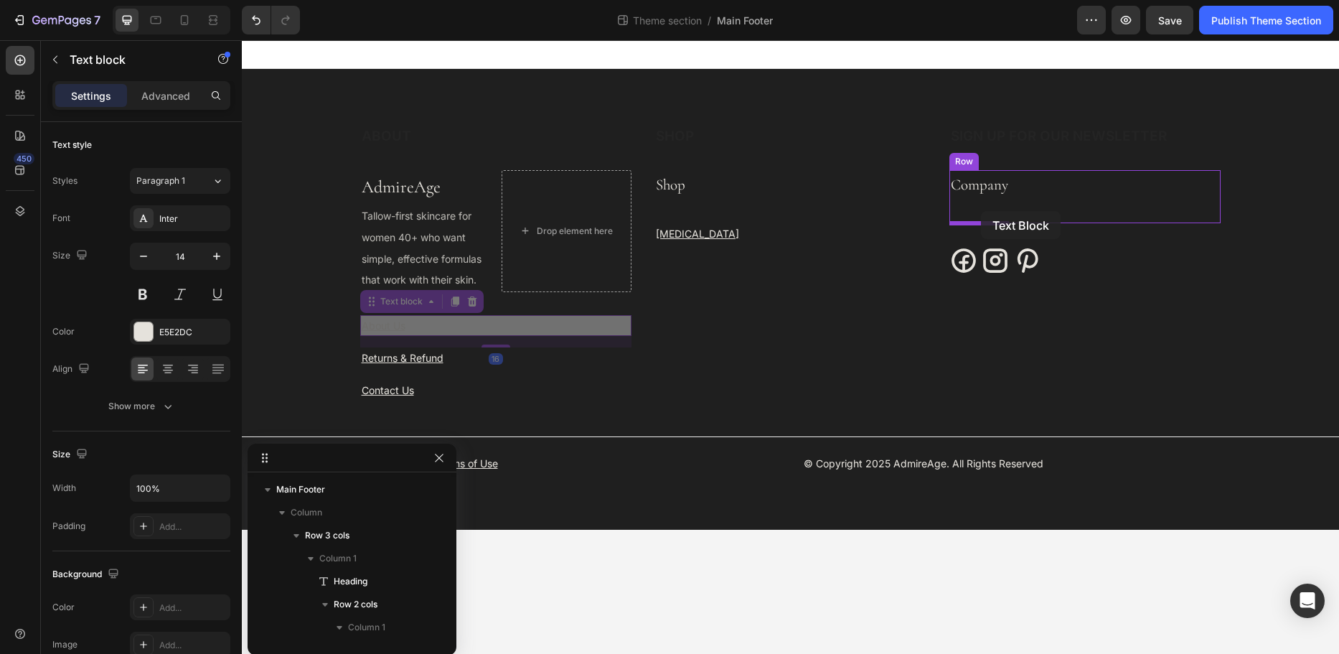
drag, startPoint x: 372, startPoint y: 304, endPoint x: 981, endPoint y: 211, distance: 616.5
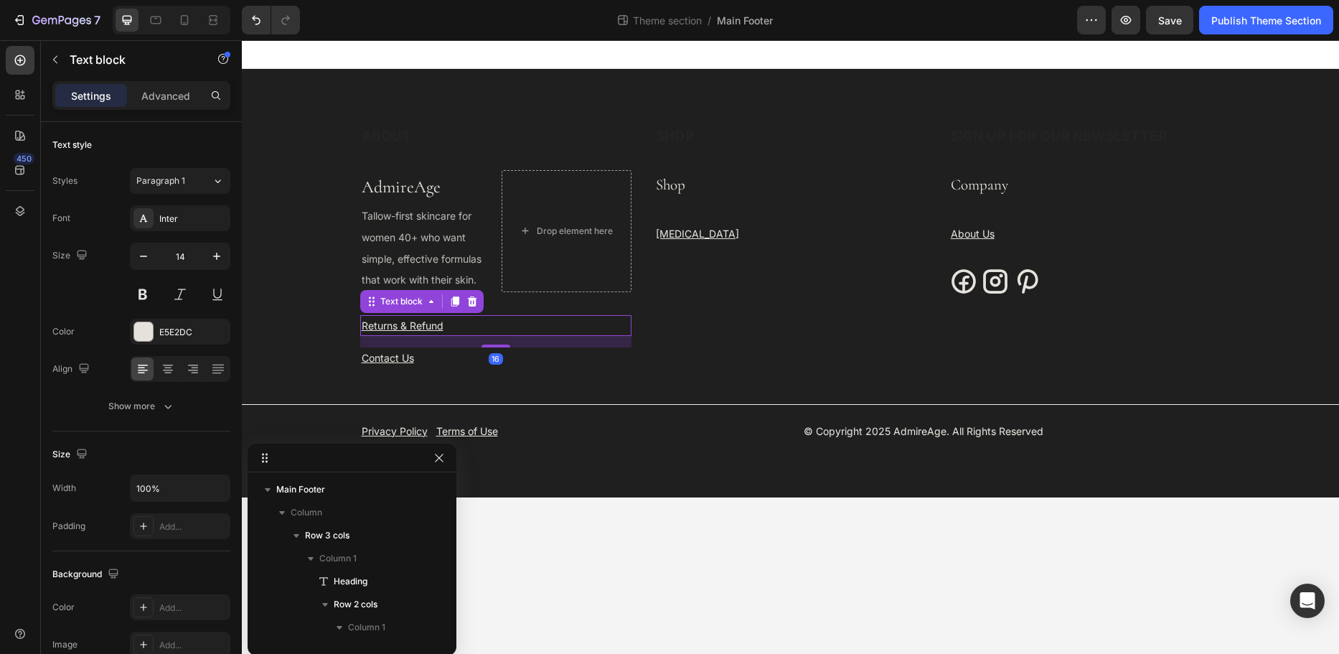
click at [383, 322] on u "Returns & Refund" at bounding box center [403, 325] width 82 height 12
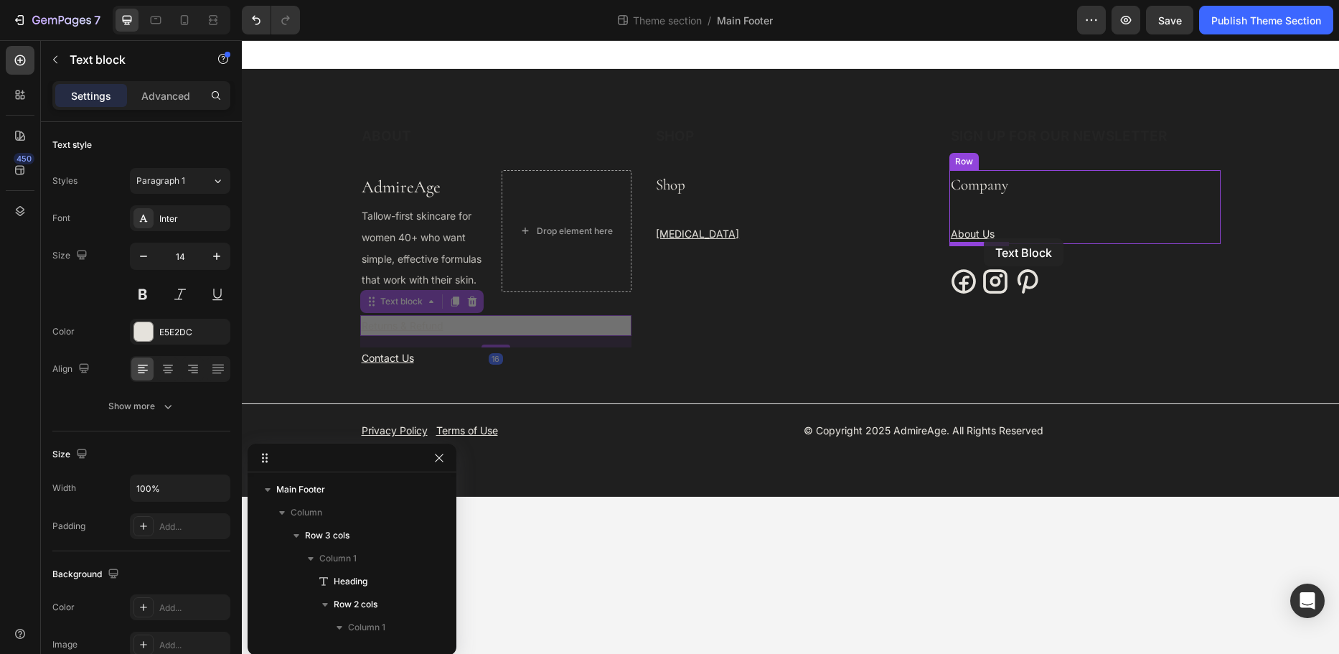
drag, startPoint x: 372, startPoint y: 304, endPoint x: 984, endPoint y: 238, distance: 615.8
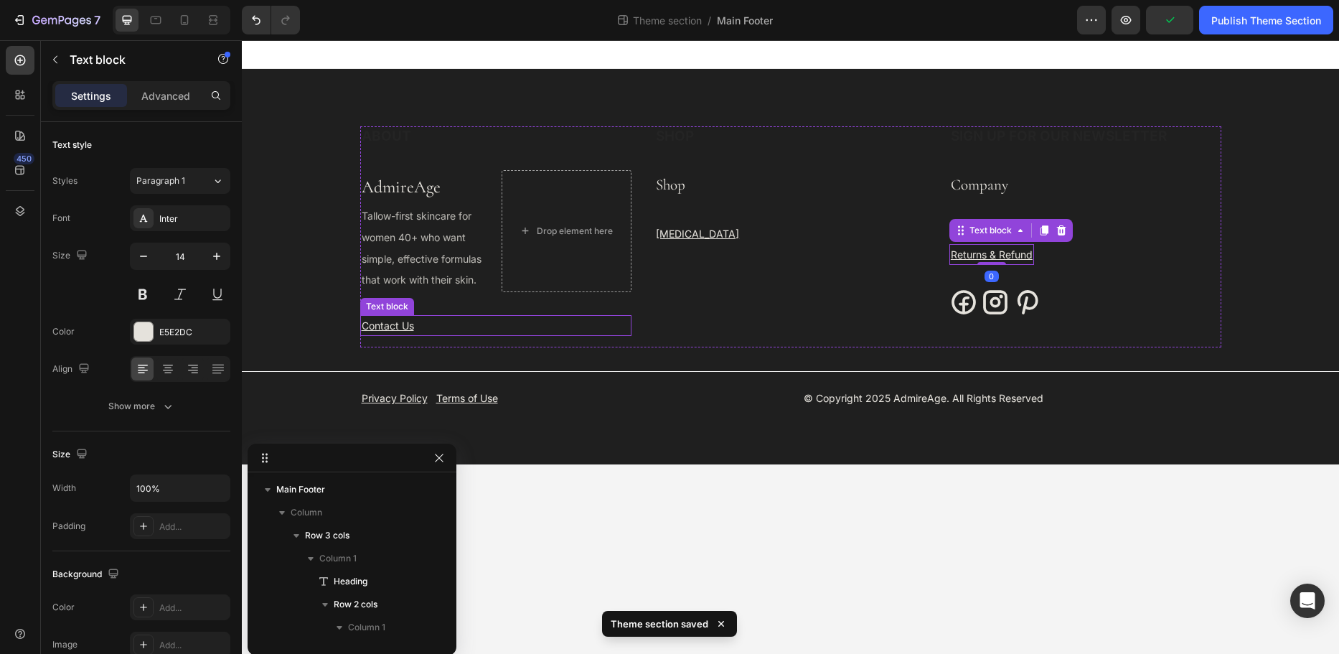
click at [390, 327] on u "Contact Us" at bounding box center [388, 325] width 52 height 12
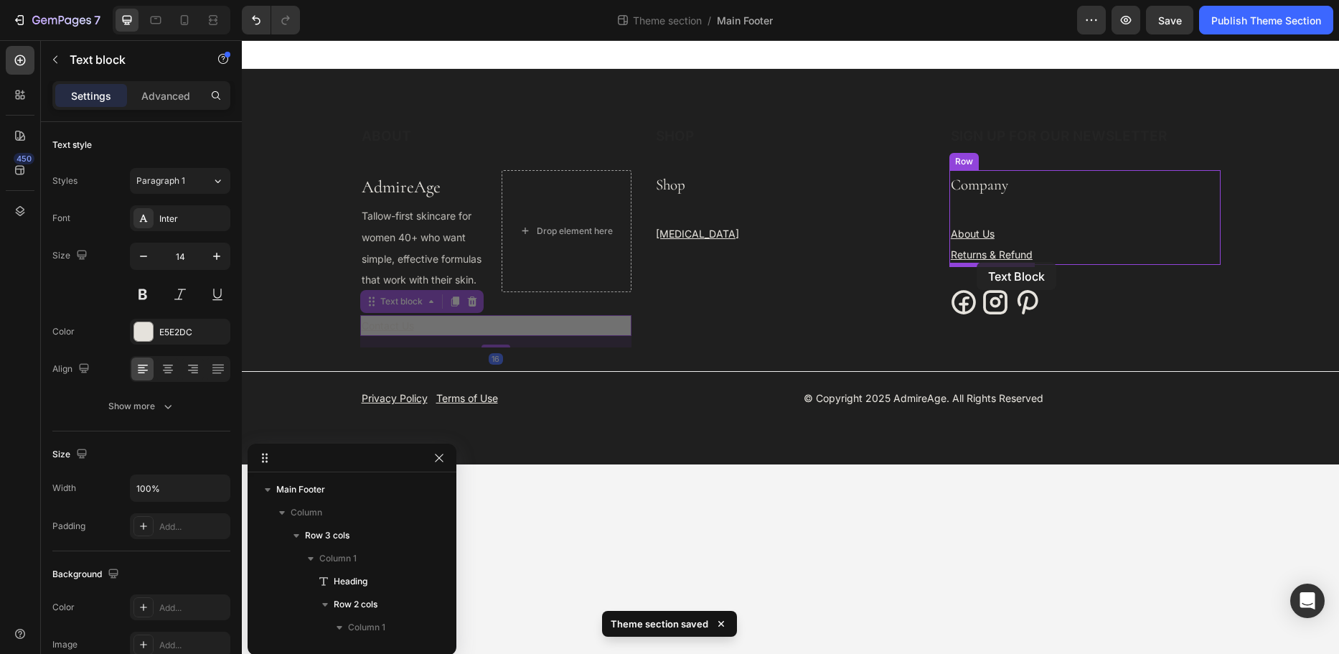
drag, startPoint x: 373, startPoint y: 303, endPoint x: 977, endPoint y: 262, distance: 605.8
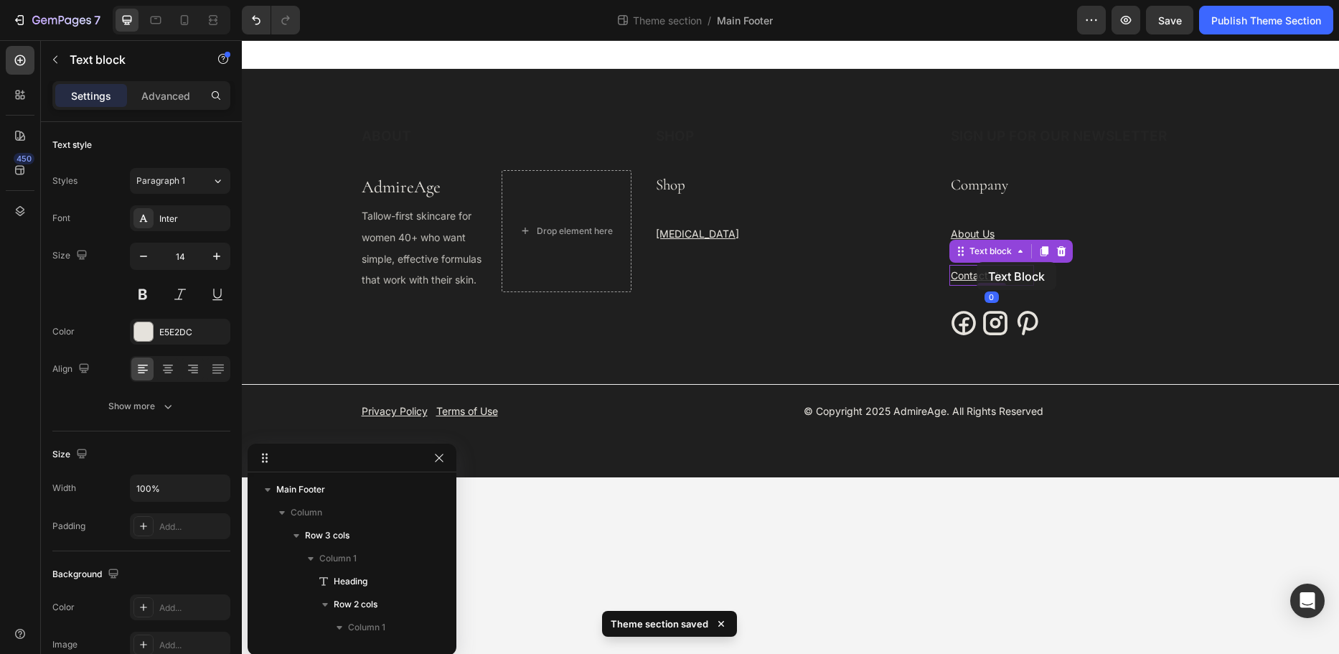
click at [977, 262] on div "Text block" at bounding box center [1011, 251] width 123 height 23
click at [890, 301] on div "SHOP Heading Shop Text Block Skin Care Text block" at bounding box center [791, 243] width 272 height 234
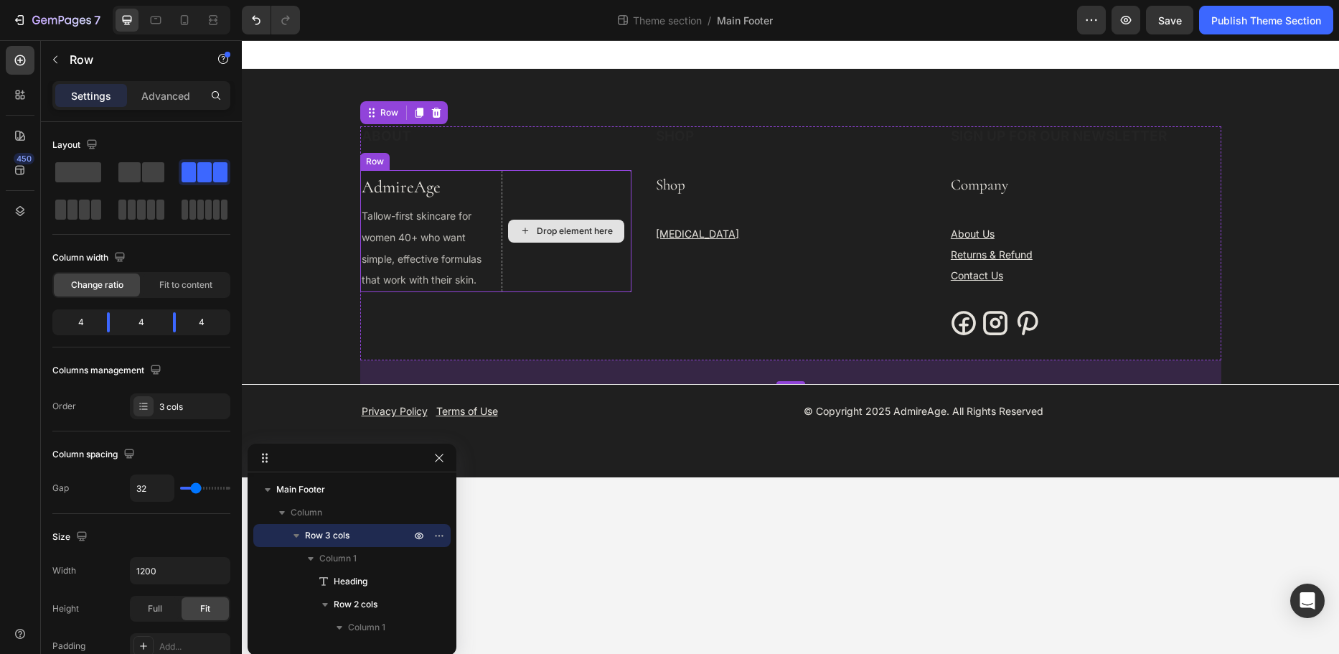
click at [548, 227] on div "Drop element here" at bounding box center [575, 230] width 76 height 11
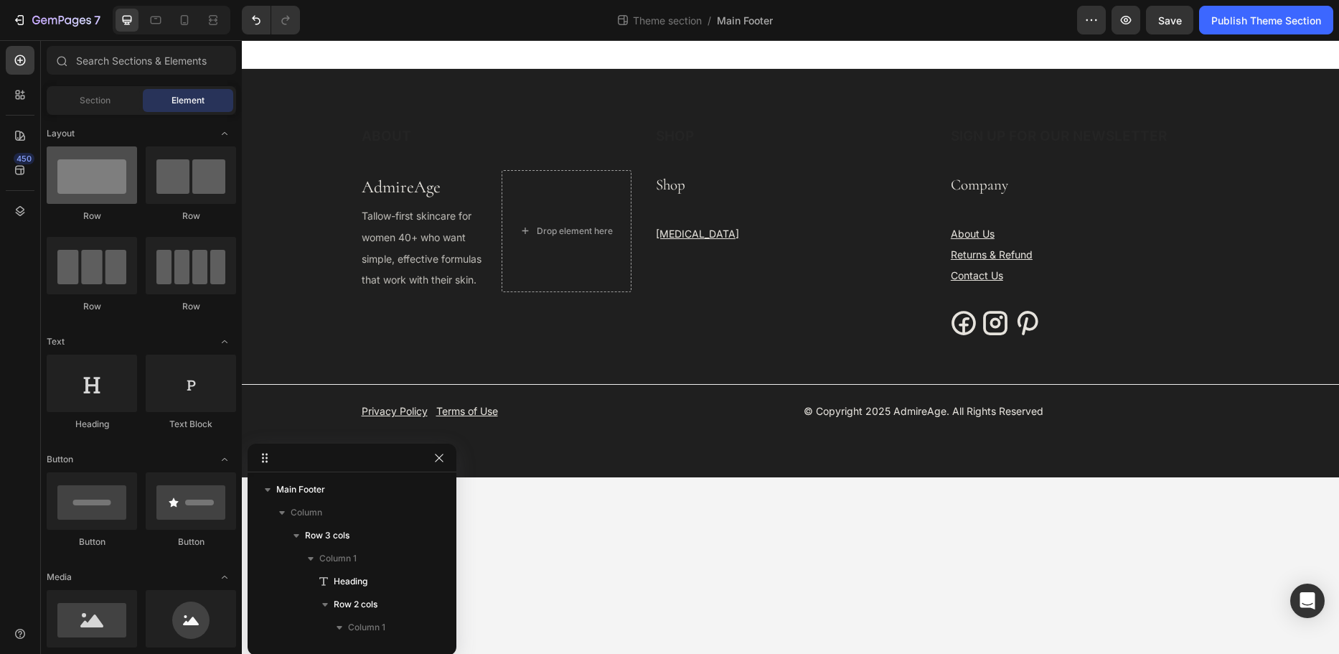
click at [109, 188] on div at bounding box center [92, 174] width 90 height 57
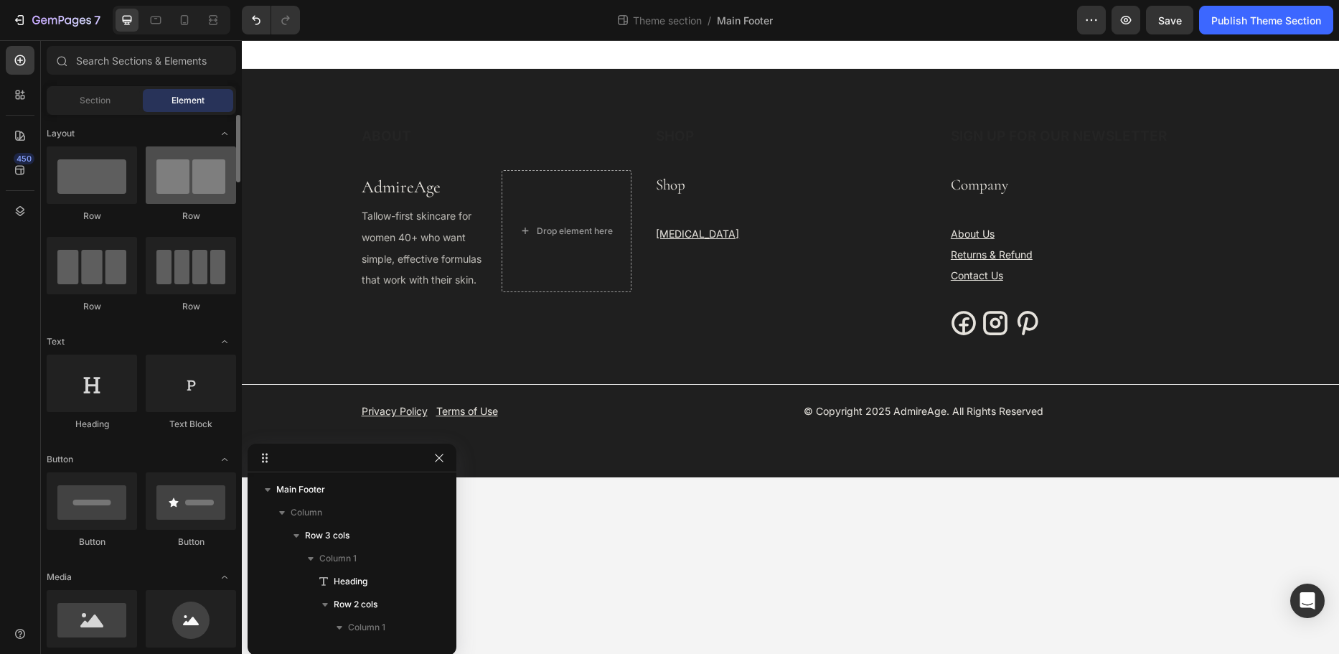
drag, startPoint x: 100, startPoint y: 191, endPoint x: 185, endPoint y: 190, distance: 84.7
click at [102, 191] on div at bounding box center [92, 174] width 90 height 57
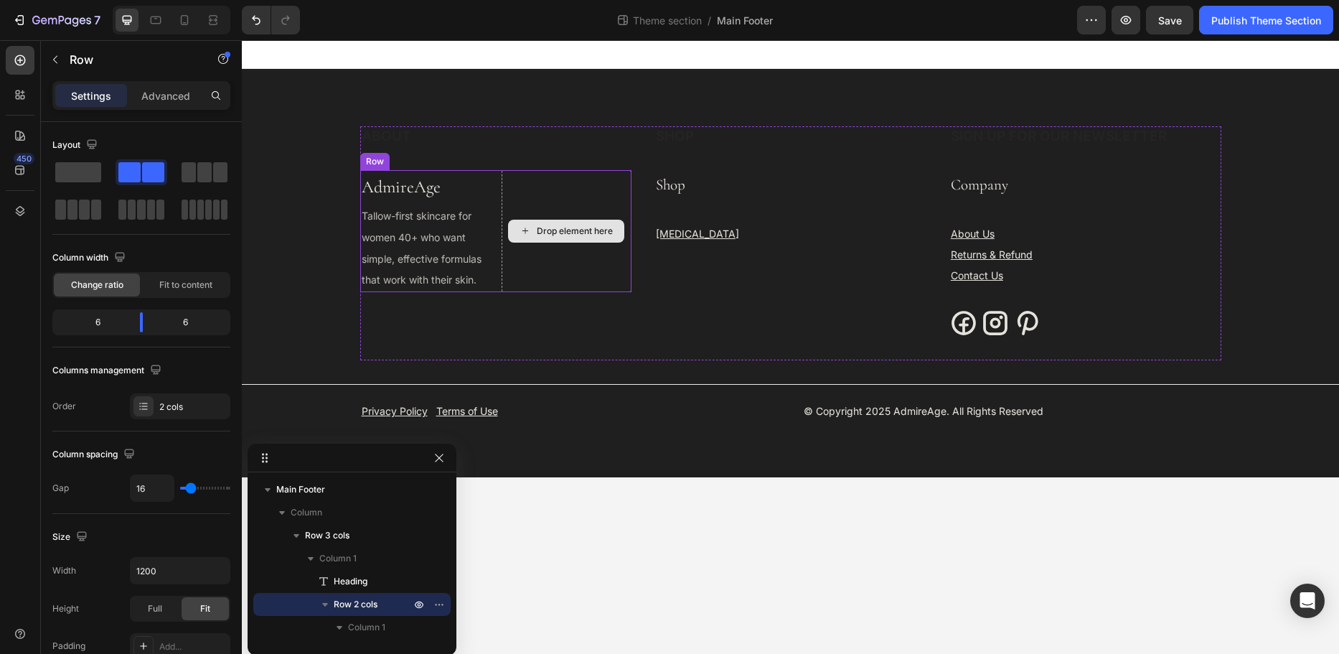
click at [597, 258] on div "Drop element here" at bounding box center [567, 231] width 130 height 122
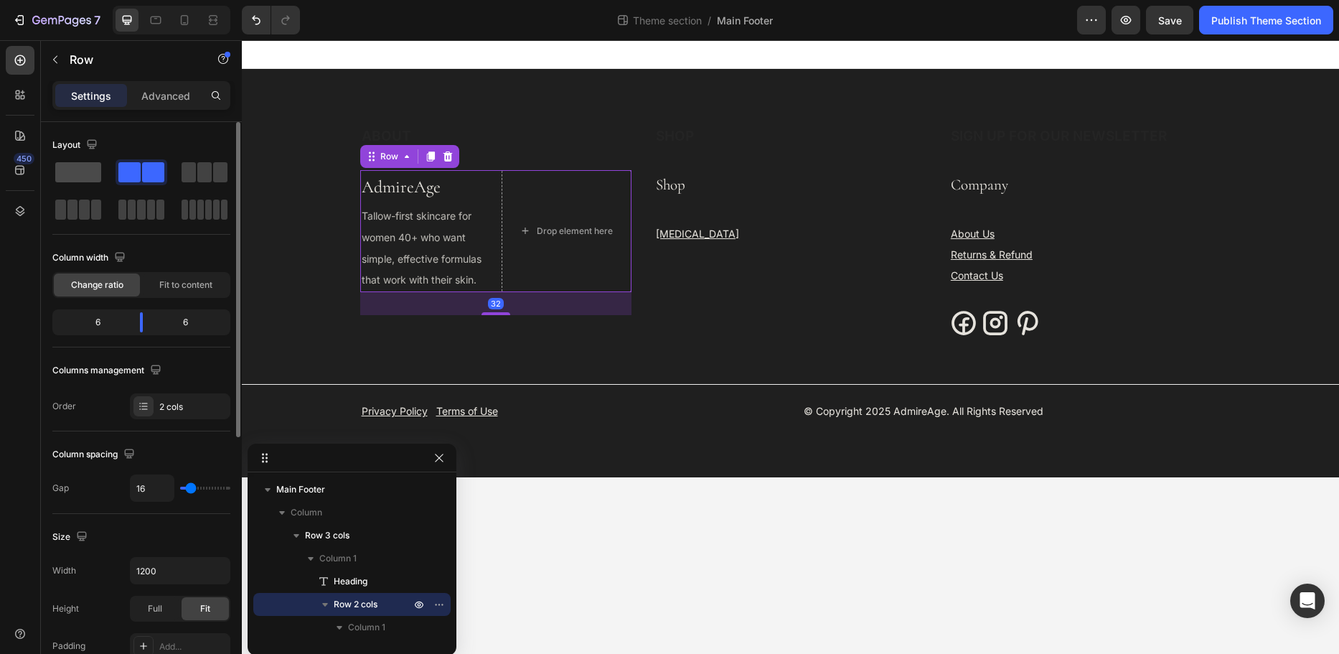
click at [81, 170] on span at bounding box center [78, 172] width 46 height 20
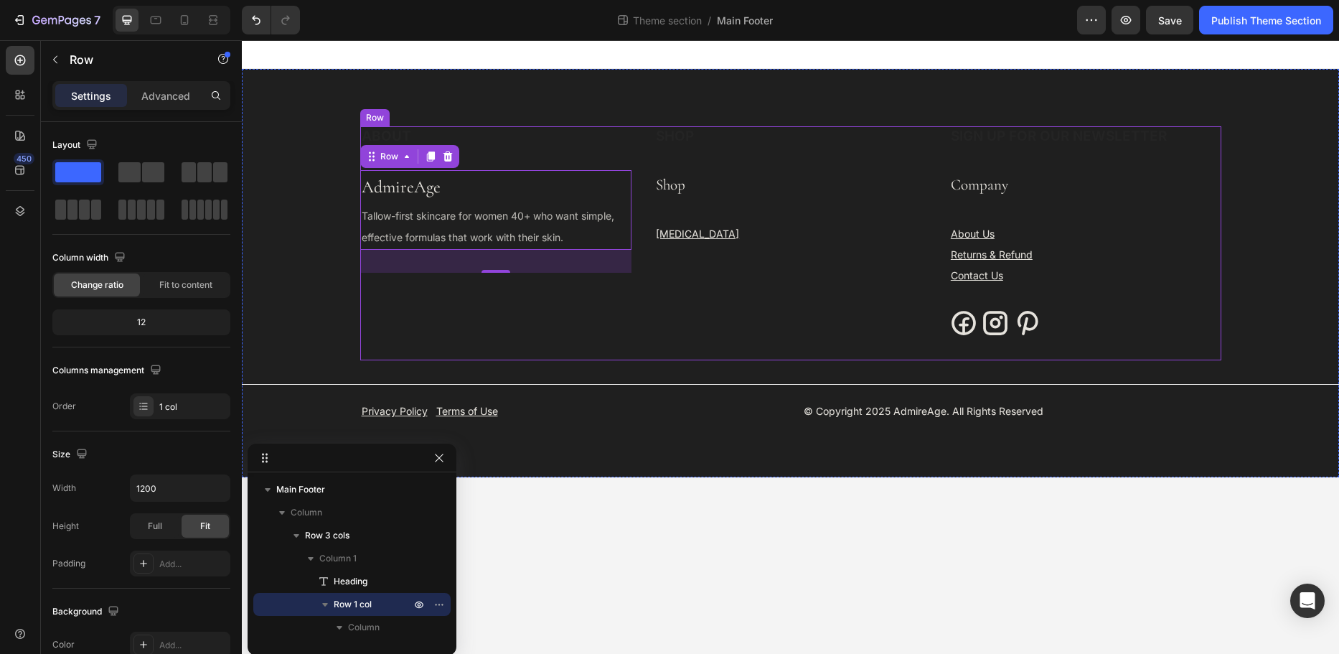
click at [464, 356] on div "ABOUT Heading AdmireAge Text block Tallow-first skincare for women 40+ who want…" at bounding box center [496, 243] width 272 height 234
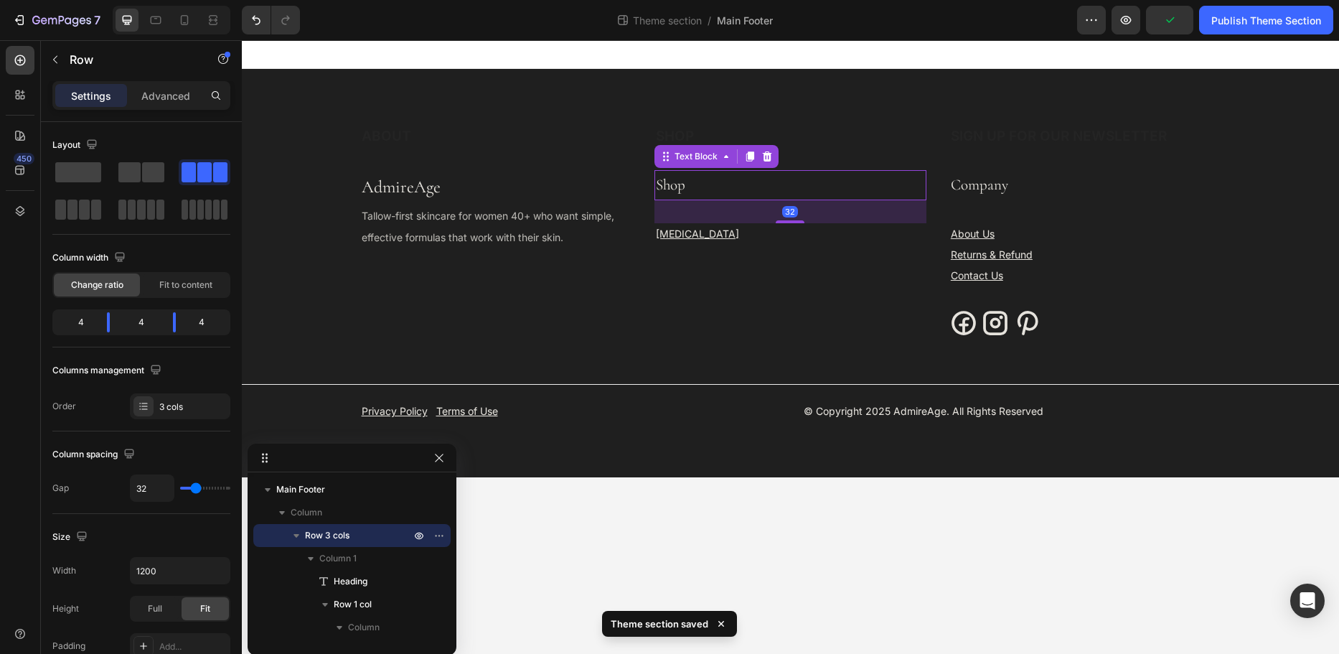
click at [851, 200] on div "Shop Text Block 32" at bounding box center [791, 185] width 272 height 30
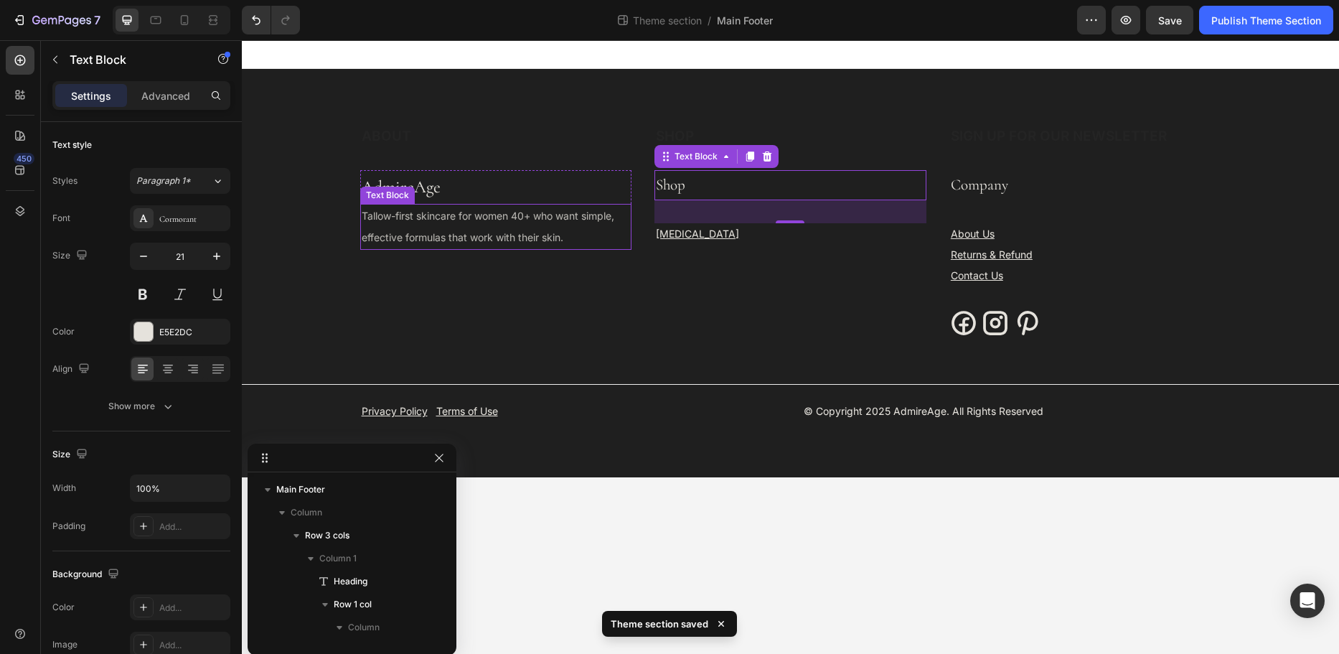
click at [552, 238] on span "Tallow-first skincare for women 40+ who want simple, effective formulas that wo…" at bounding box center [488, 227] width 253 height 34
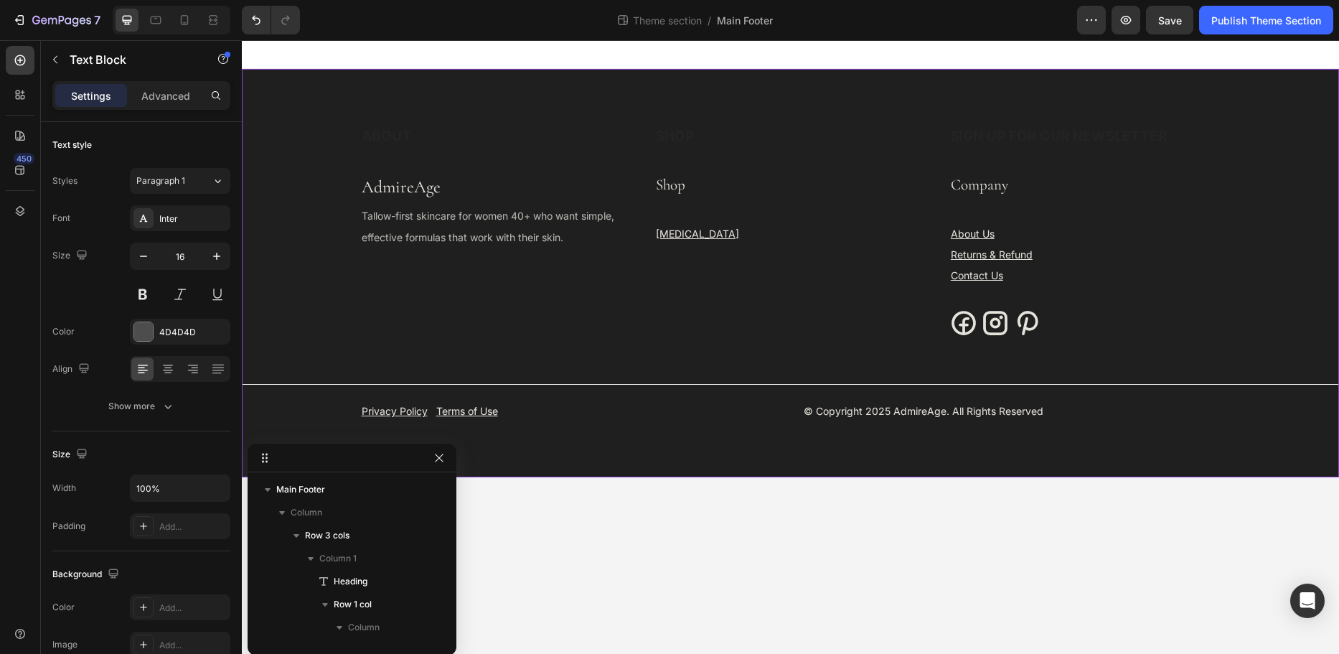
click at [300, 188] on div "ABOUT Heading AdmireAge Text block Tallow-first skincare for women 40+ who want…" at bounding box center [791, 273] width 1098 height 294
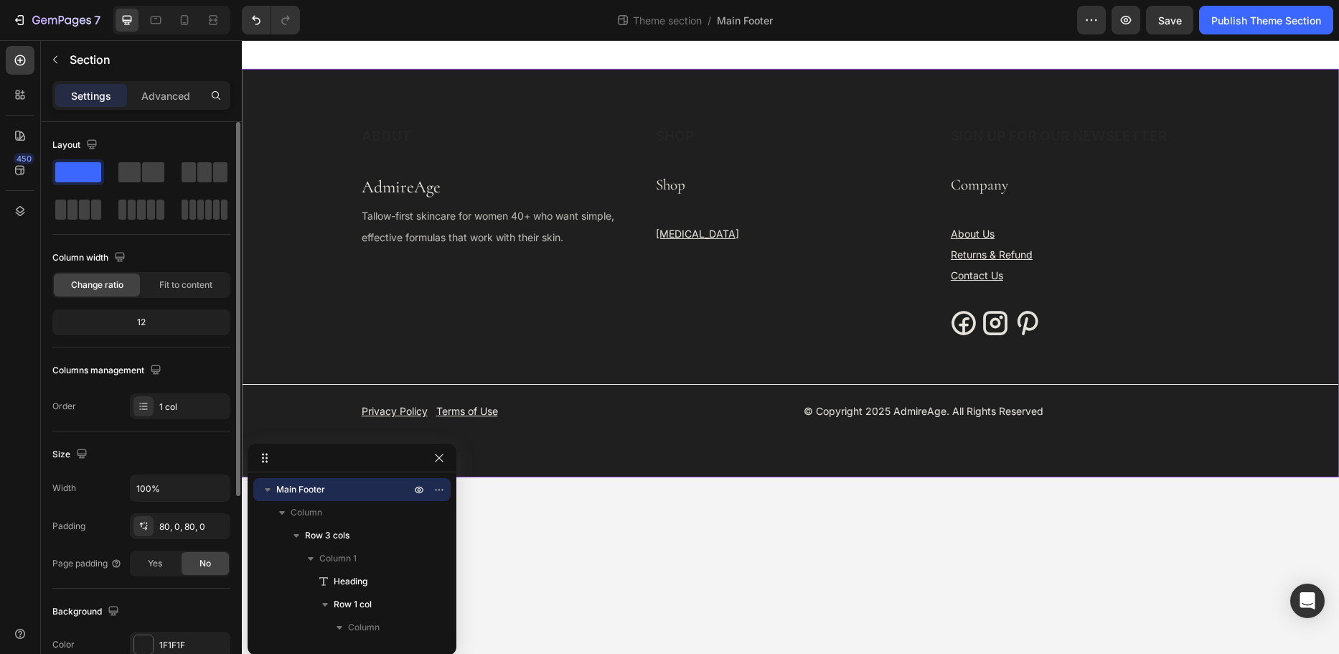
click at [128, 282] on div "Change ratio" at bounding box center [97, 284] width 86 height 23
click at [179, 280] on span "Fit to content" at bounding box center [185, 285] width 53 height 13
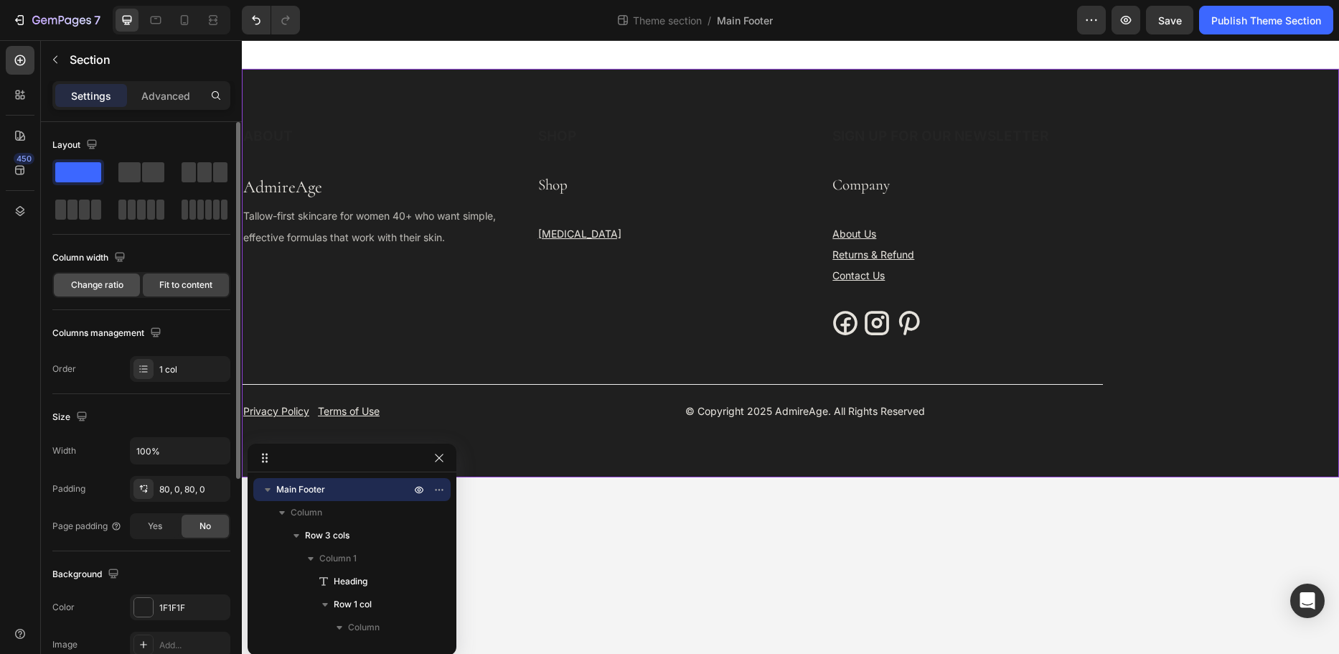
click at [120, 281] on span "Change ratio" at bounding box center [97, 285] width 52 height 13
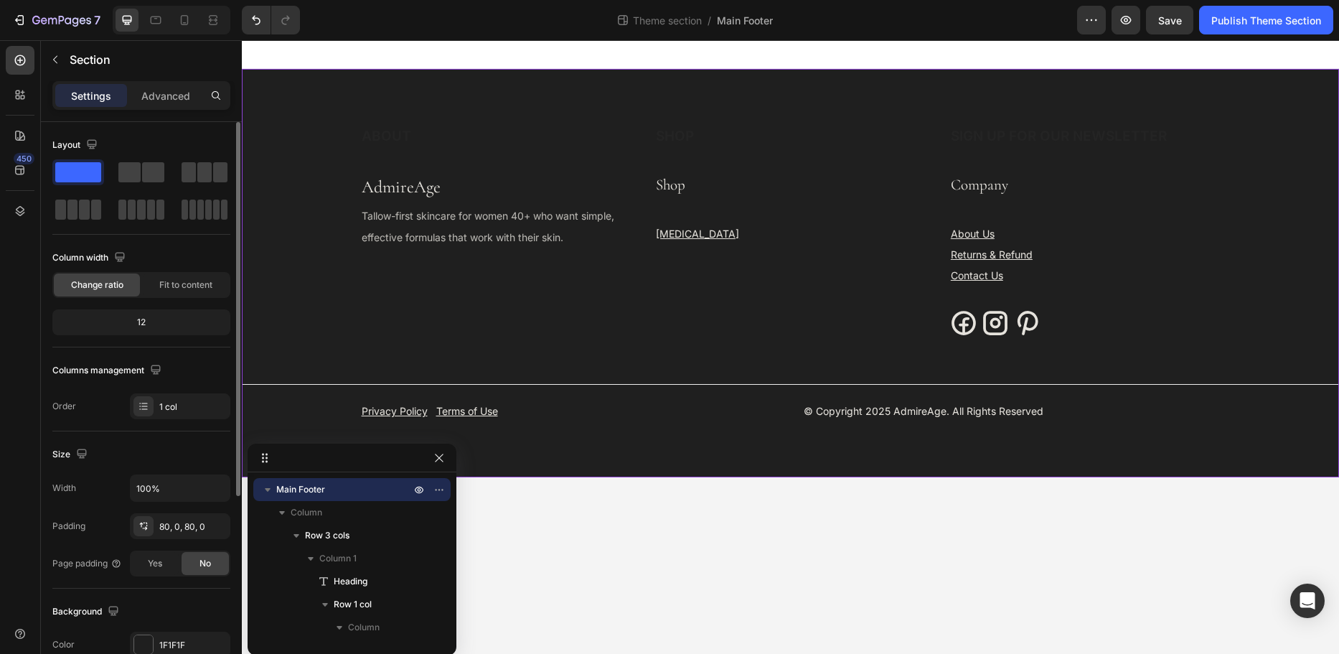
click at [134, 319] on div "12" at bounding box center [141, 322] width 172 height 20
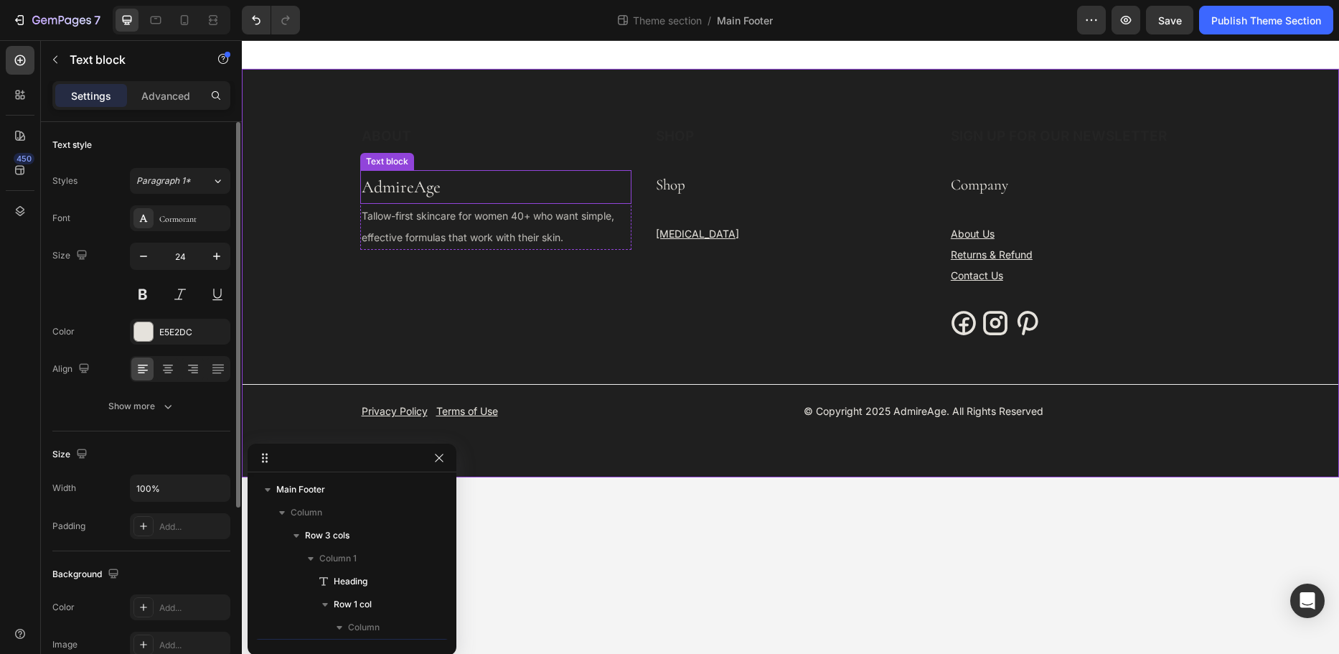
click at [388, 200] on p "AdmireAge" at bounding box center [496, 187] width 269 height 31
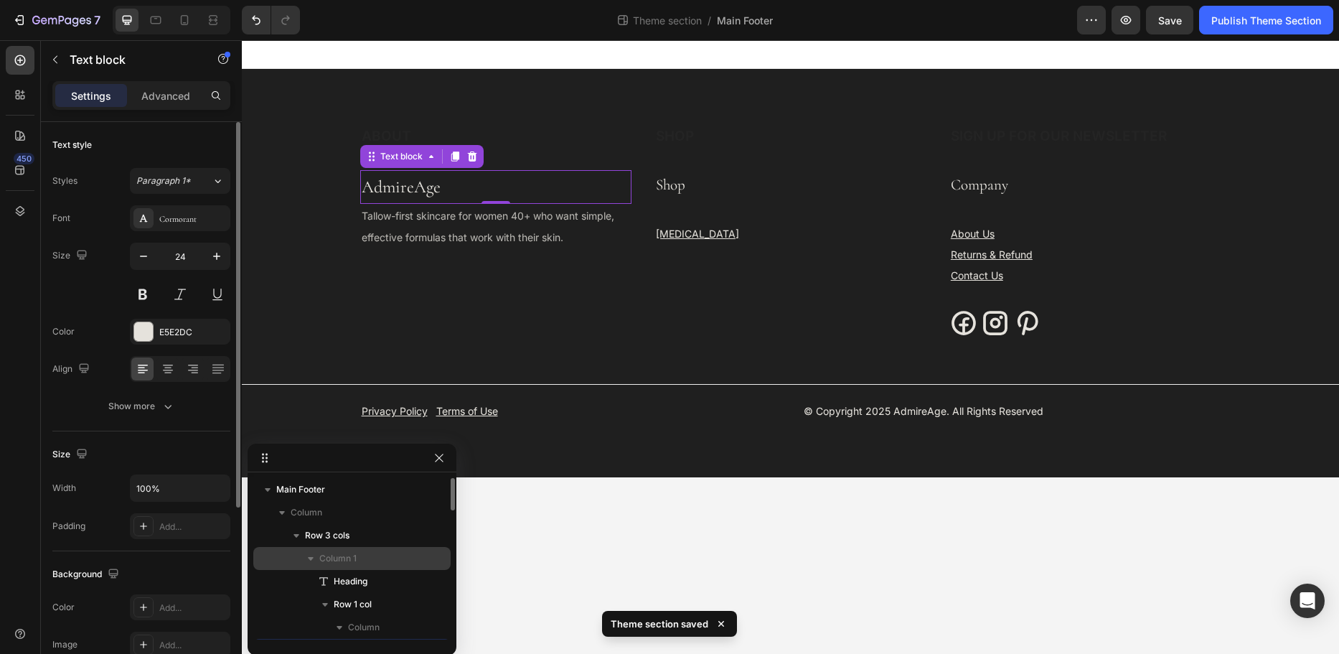
click at [345, 553] on span "Column 1" at bounding box center [337, 558] width 37 height 14
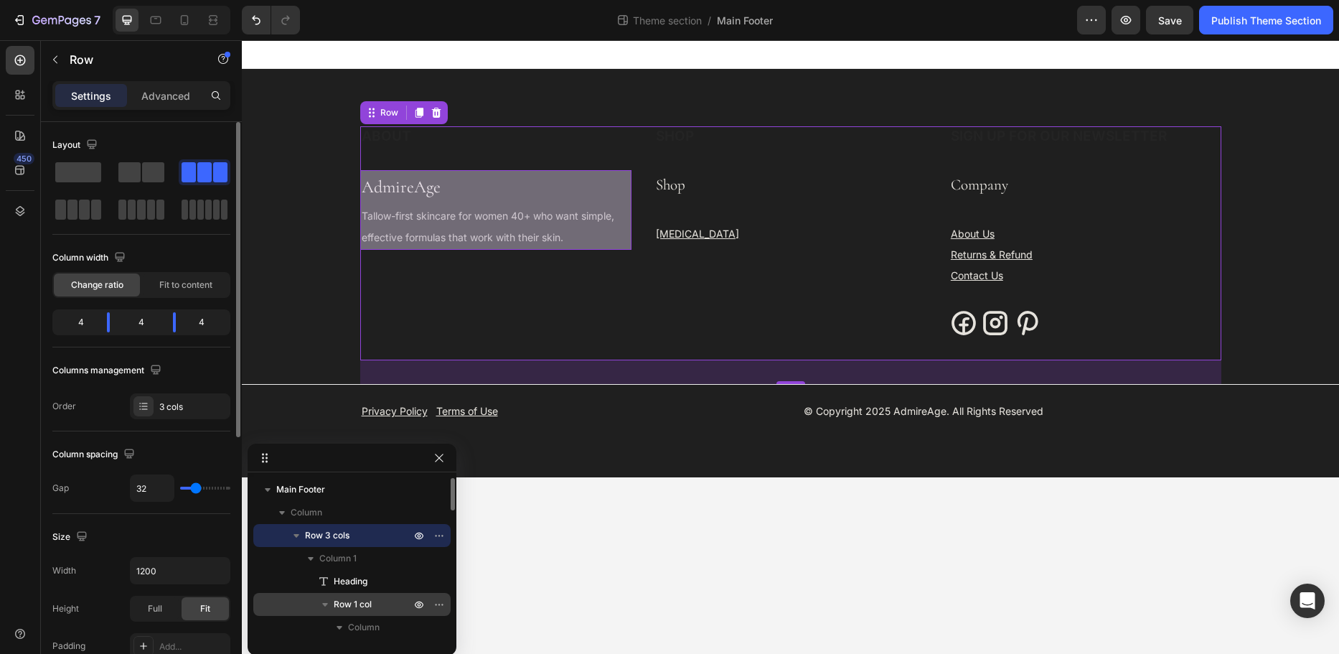
click at [350, 607] on span "Row 1 col" at bounding box center [353, 604] width 38 height 14
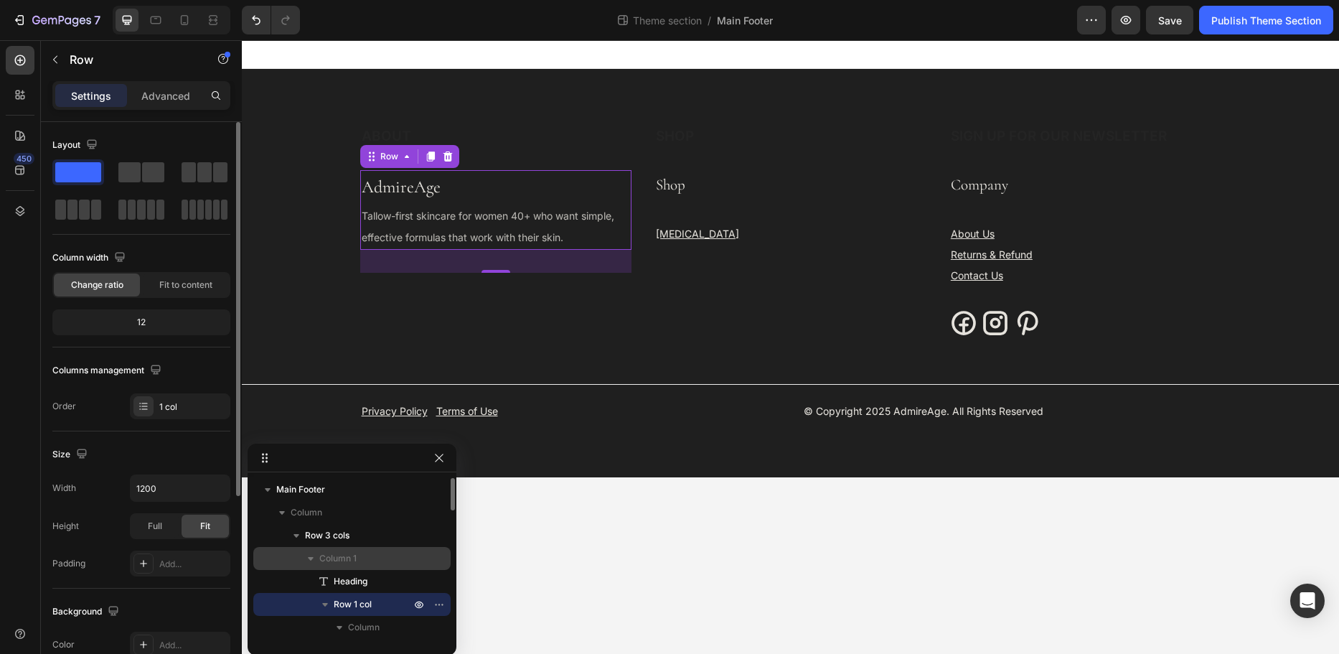
click at [350, 563] on span "Column 1" at bounding box center [337, 558] width 37 height 14
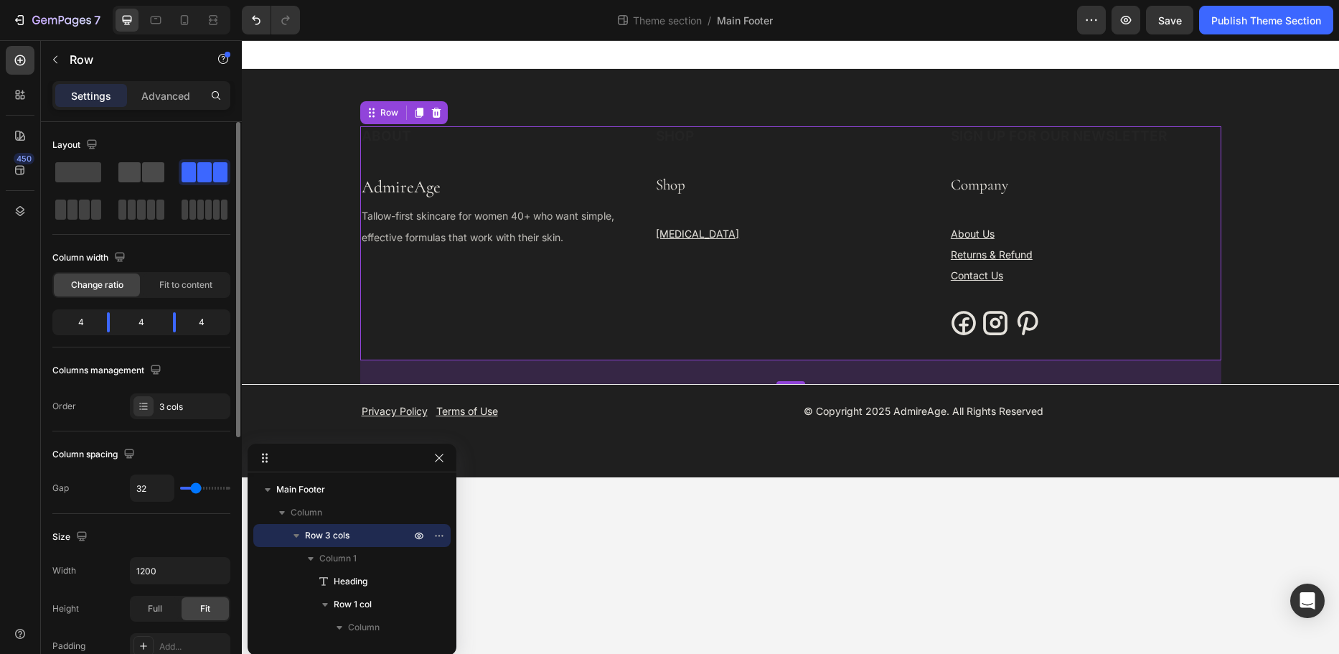
click at [160, 165] on span at bounding box center [153, 172] width 22 height 20
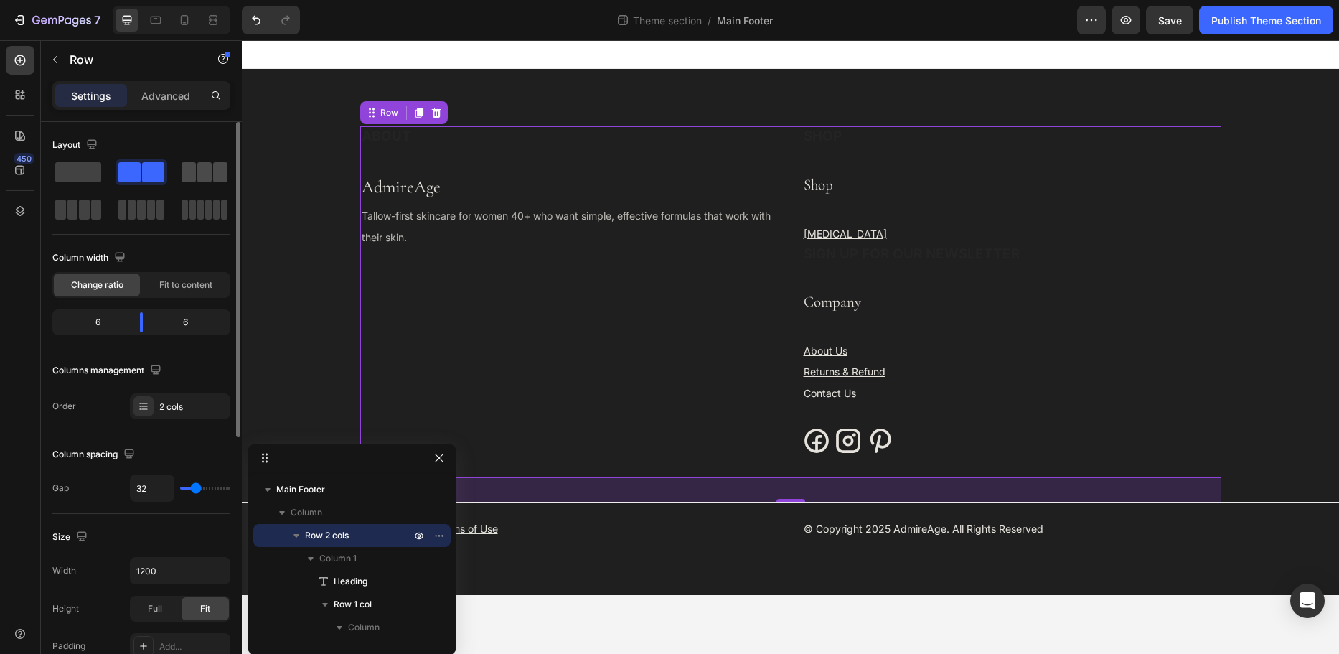
click at [212, 169] on div at bounding box center [205, 172] width 46 height 20
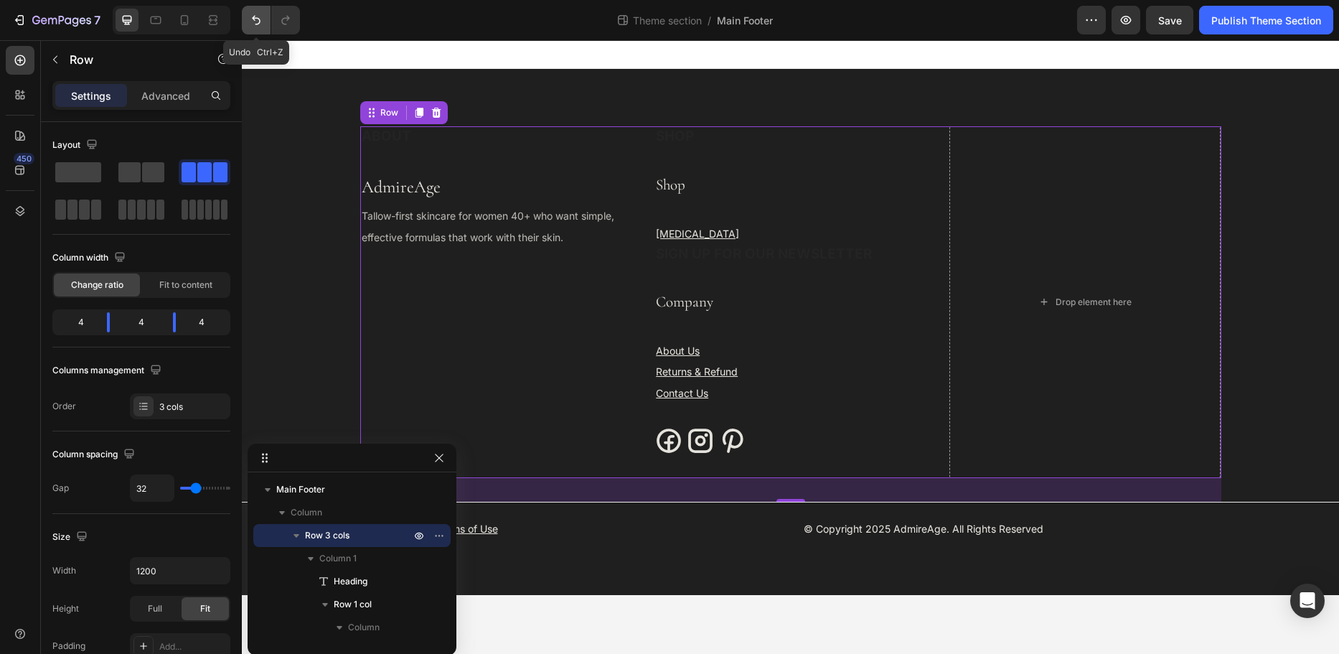
click at [255, 19] on icon "Undo/Redo" at bounding box center [256, 20] width 9 height 9
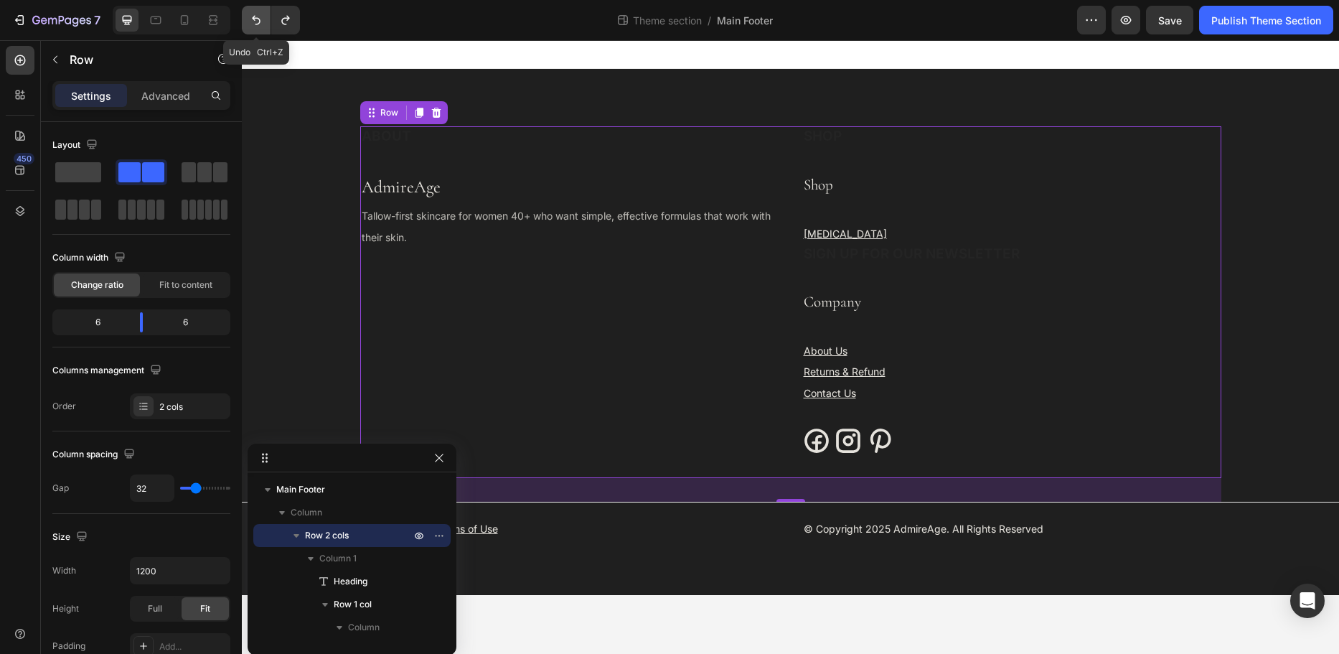
click at [255, 19] on icon "Undo/Redo" at bounding box center [256, 20] width 9 height 9
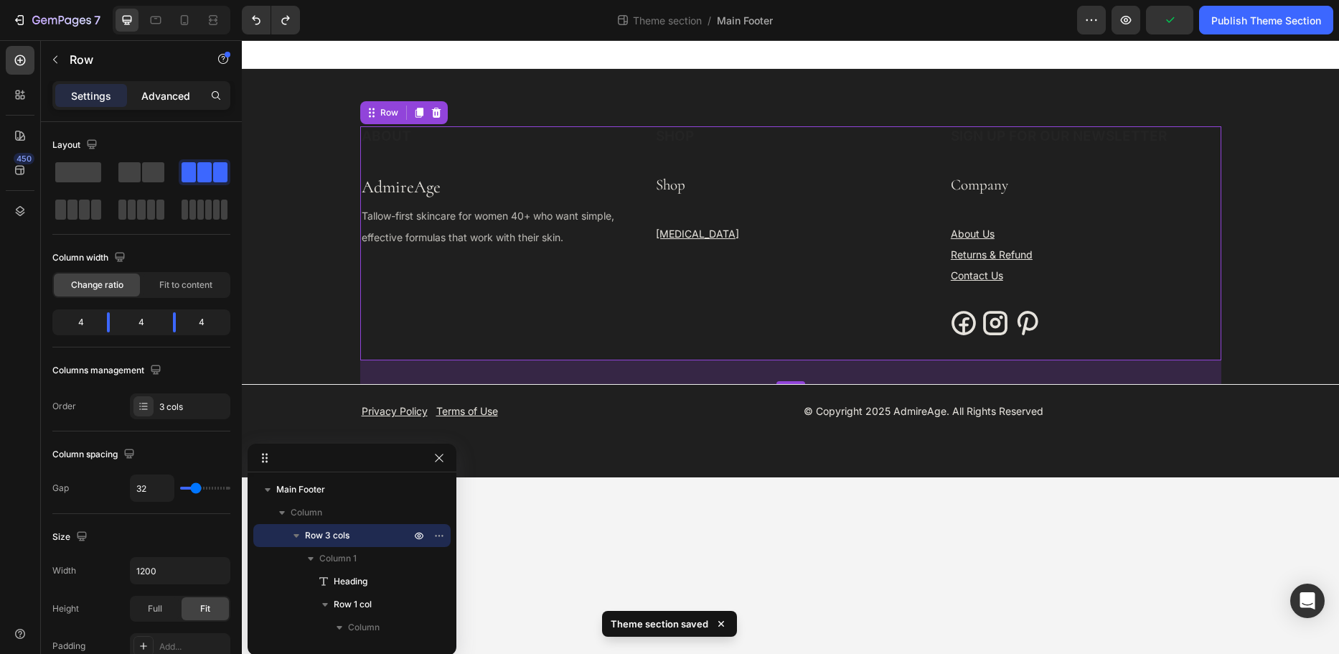
click at [176, 92] on p "Advanced" at bounding box center [165, 95] width 49 height 15
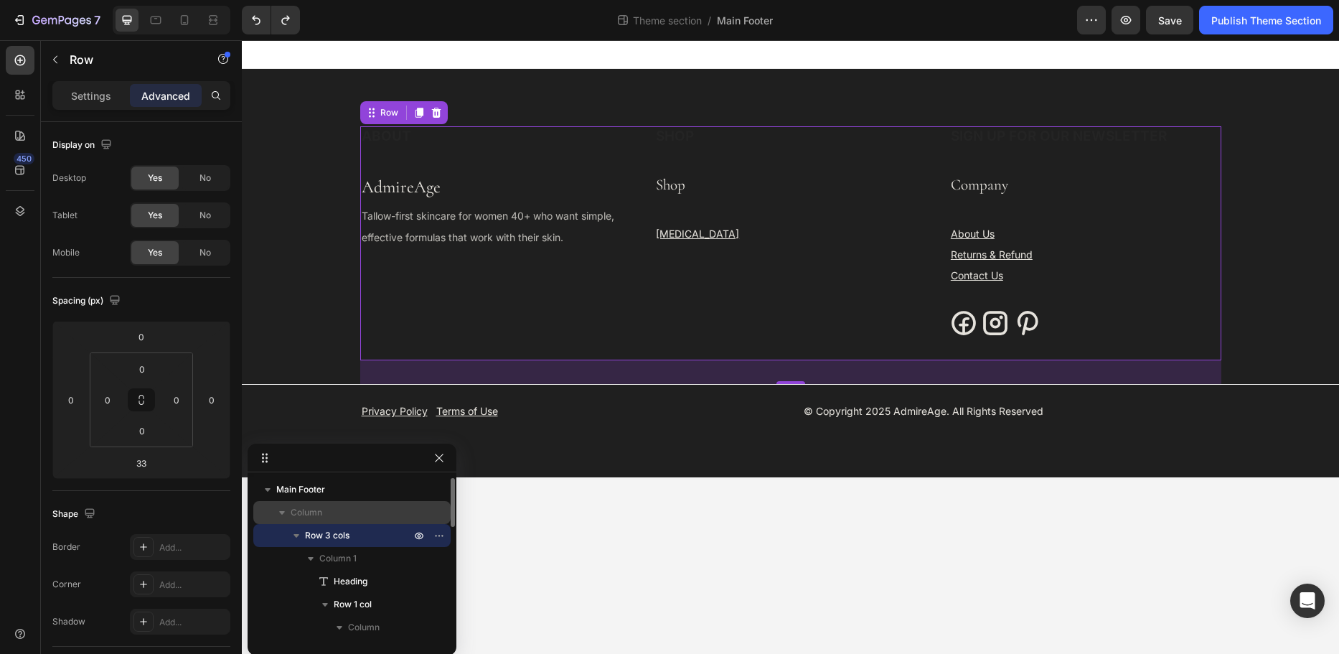
click at [310, 516] on span "Column" at bounding box center [307, 512] width 32 height 14
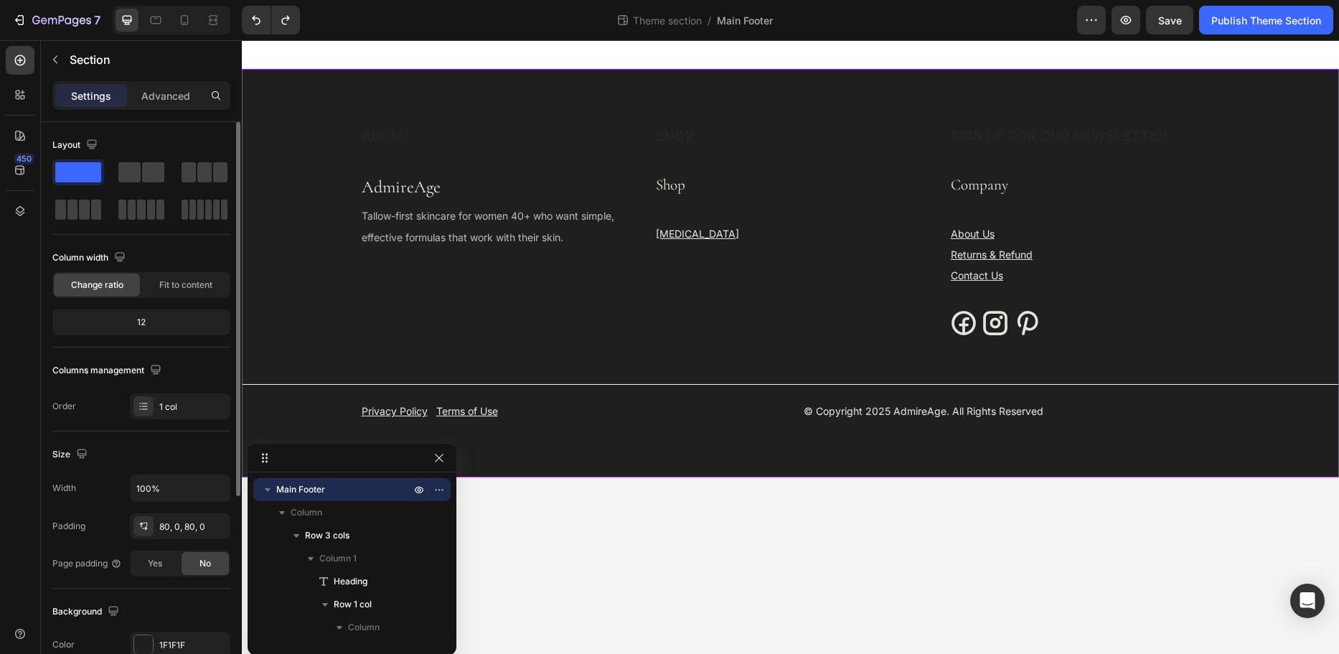
click at [141, 320] on div "12" at bounding box center [141, 322] width 172 height 20
click at [132, 172] on span at bounding box center [129, 172] width 22 height 20
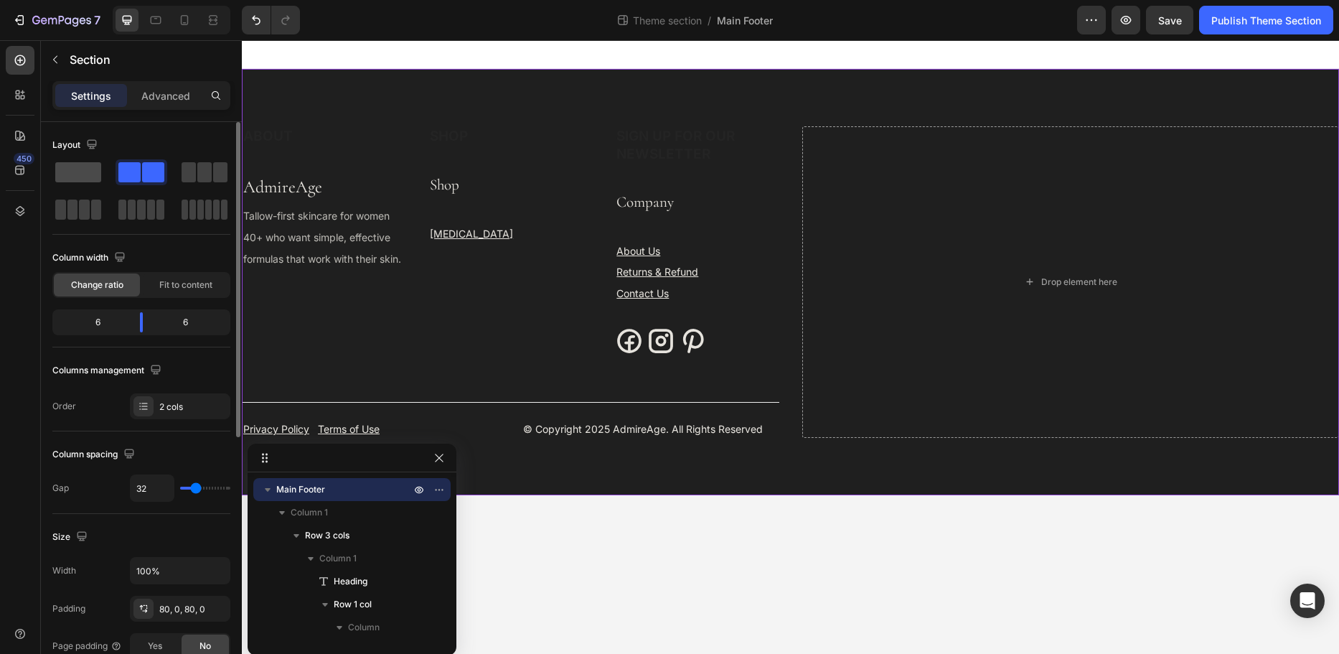
click at [80, 176] on span at bounding box center [78, 172] width 46 height 20
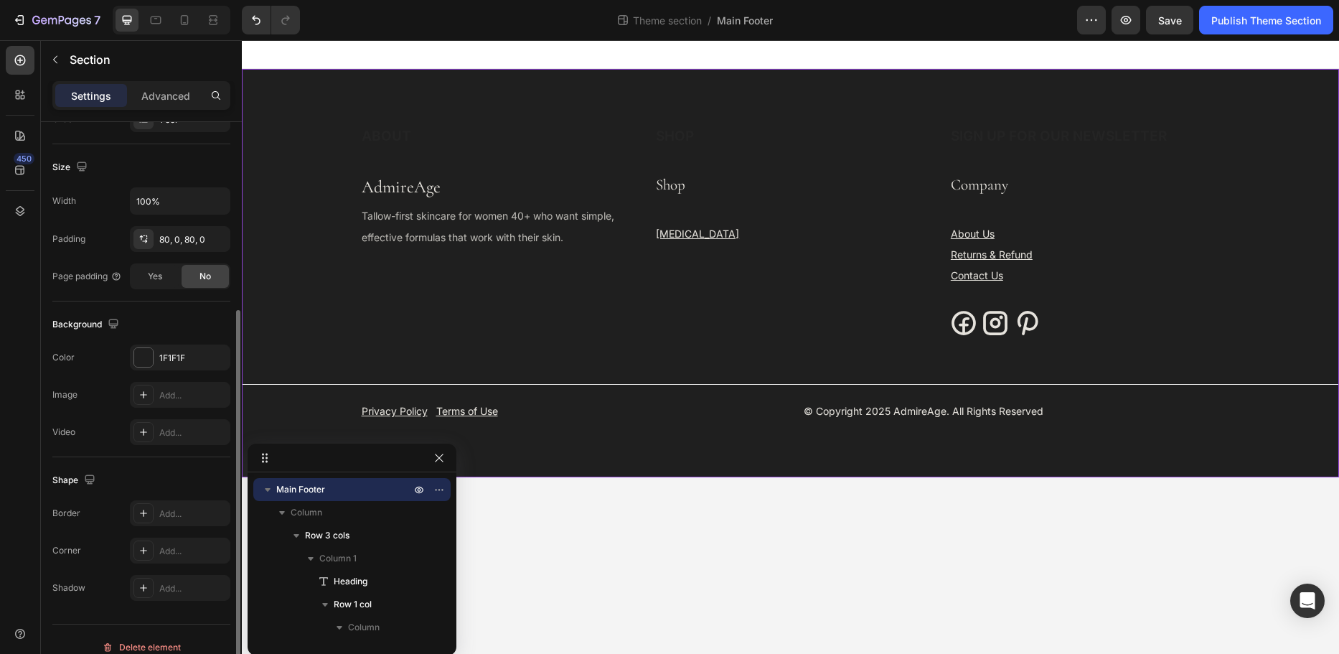
scroll to position [303, 0]
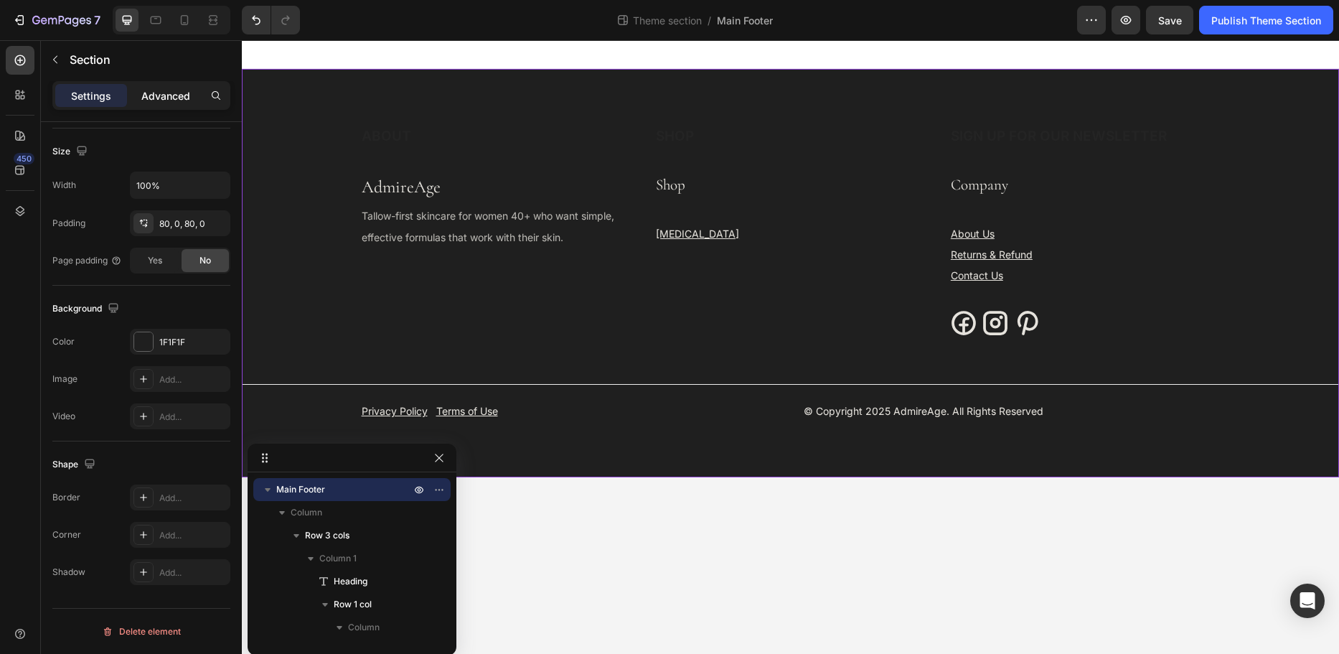
click at [151, 99] on p "Advanced" at bounding box center [165, 95] width 49 height 15
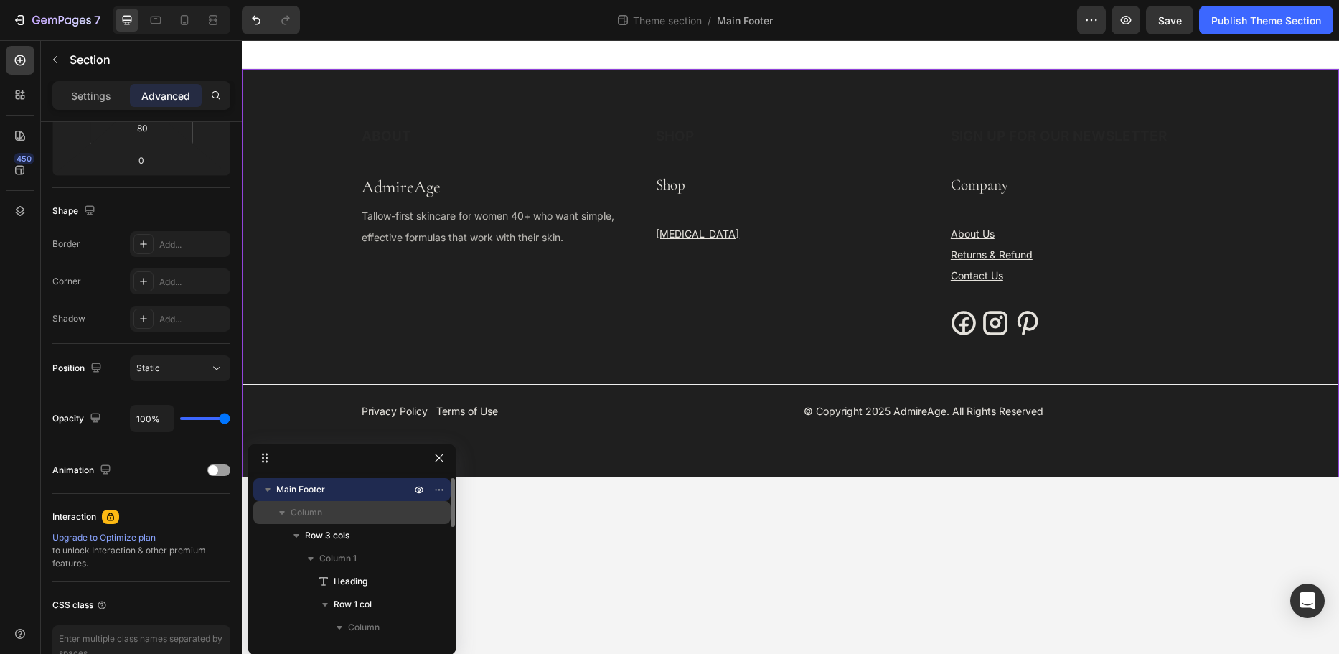
click at [317, 517] on span "Column" at bounding box center [307, 512] width 32 height 14
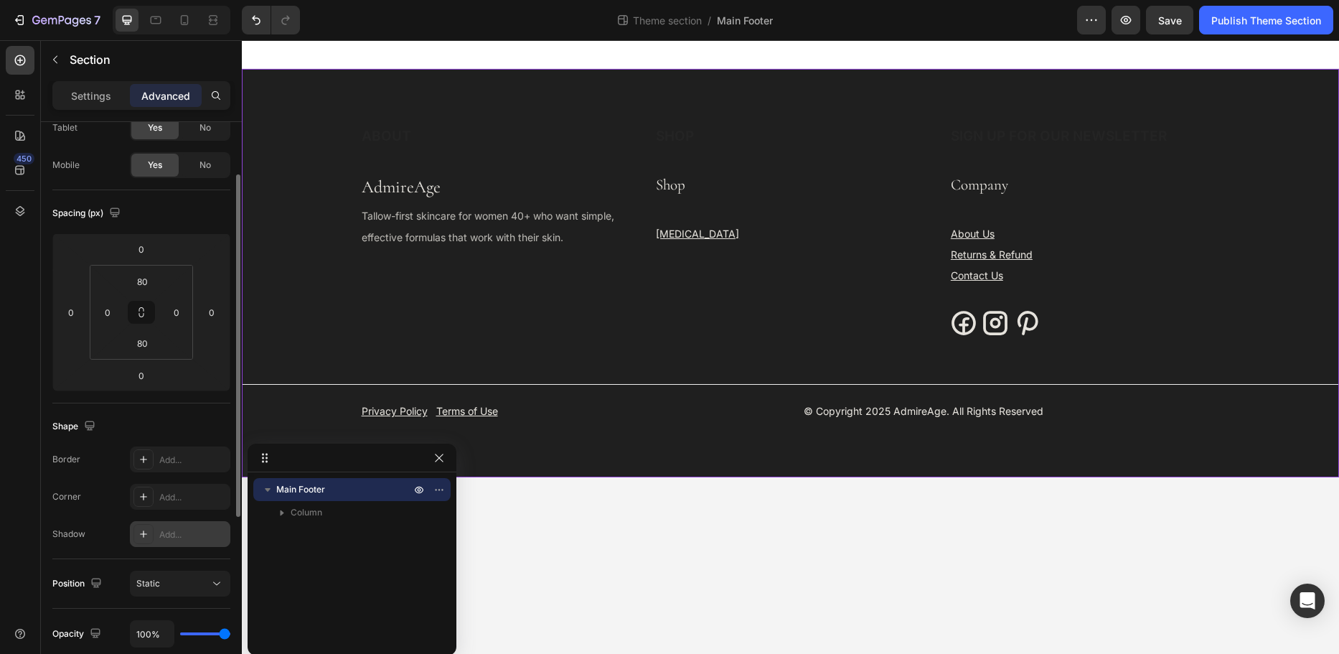
scroll to position [0, 0]
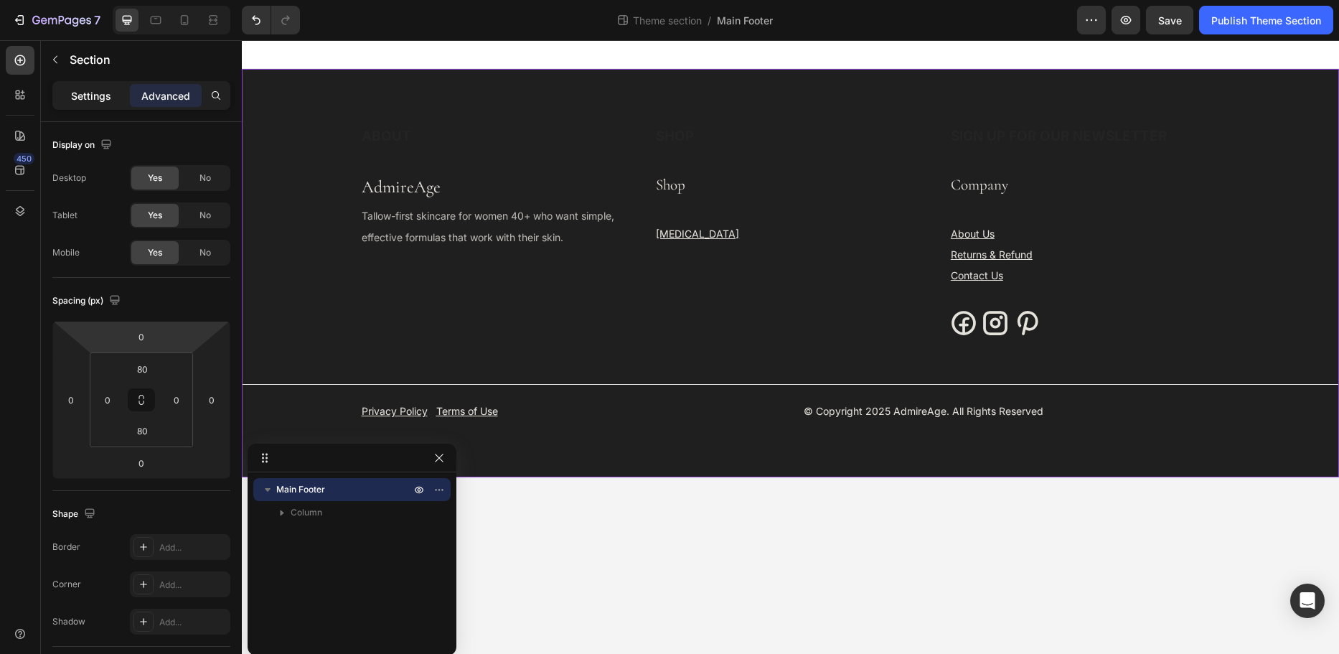
click at [95, 99] on p "Settings" at bounding box center [91, 95] width 40 height 15
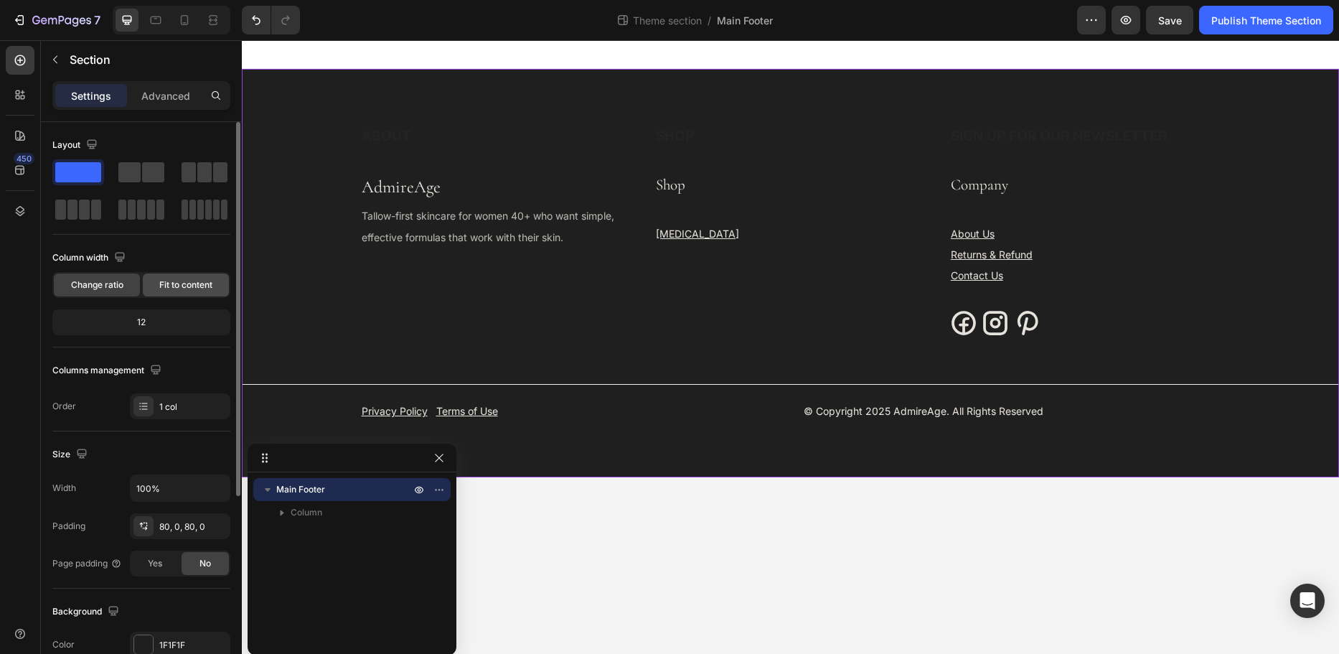
click at [173, 283] on span "Fit to content" at bounding box center [185, 285] width 53 height 13
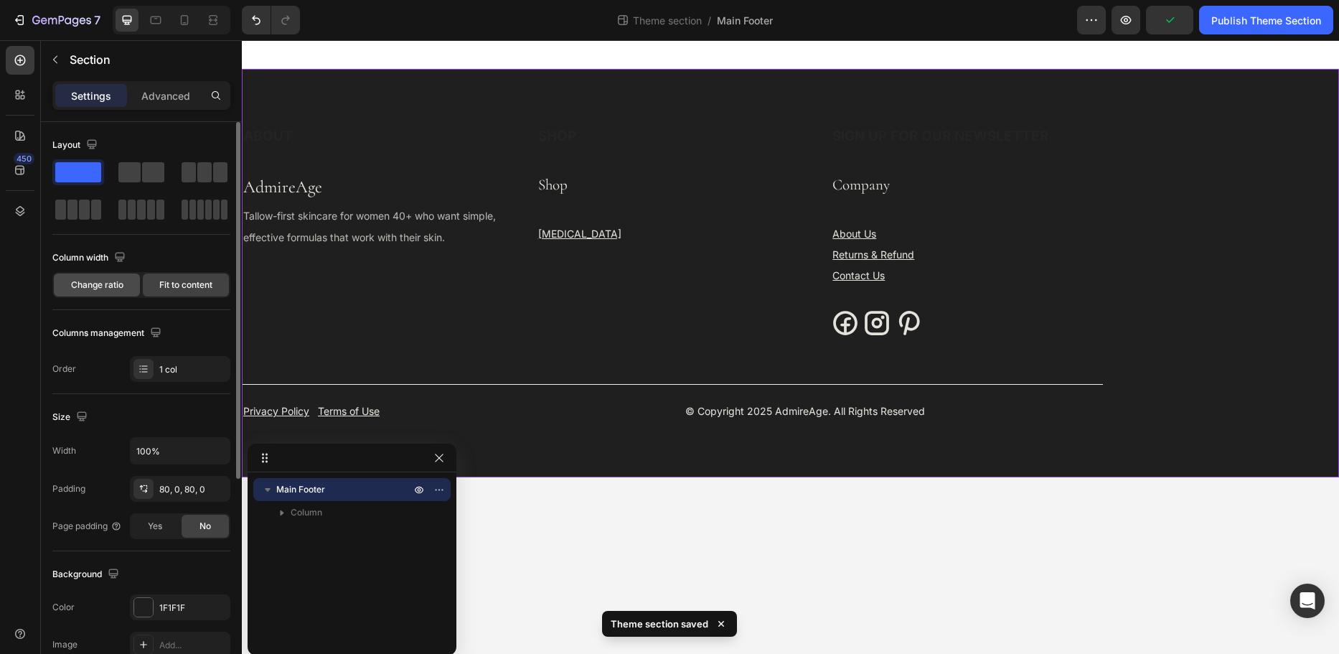
click at [118, 287] on span "Change ratio" at bounding box center [97, 285] width 52 height 13
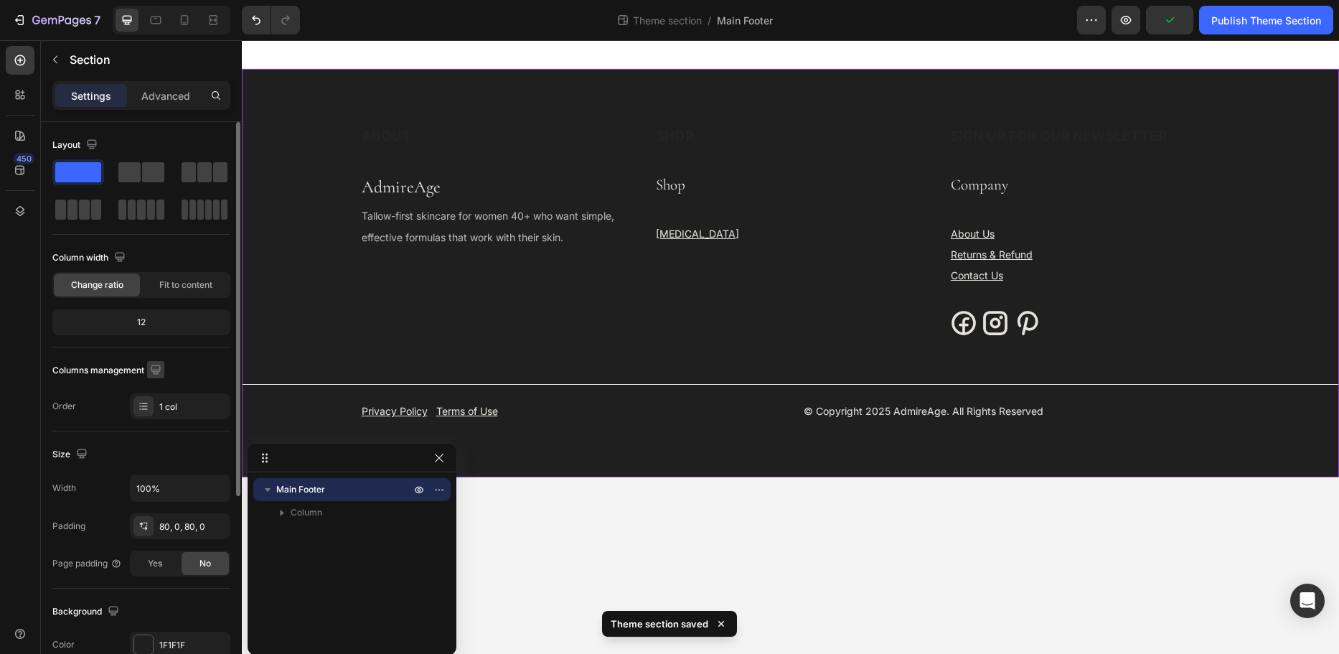
click at [155, 368] on icon "button" at bounding box center [156, 370] width 14 height 14
click at [160, 421] on icon "button" at bounding box center [158, 418] width 14 height 14
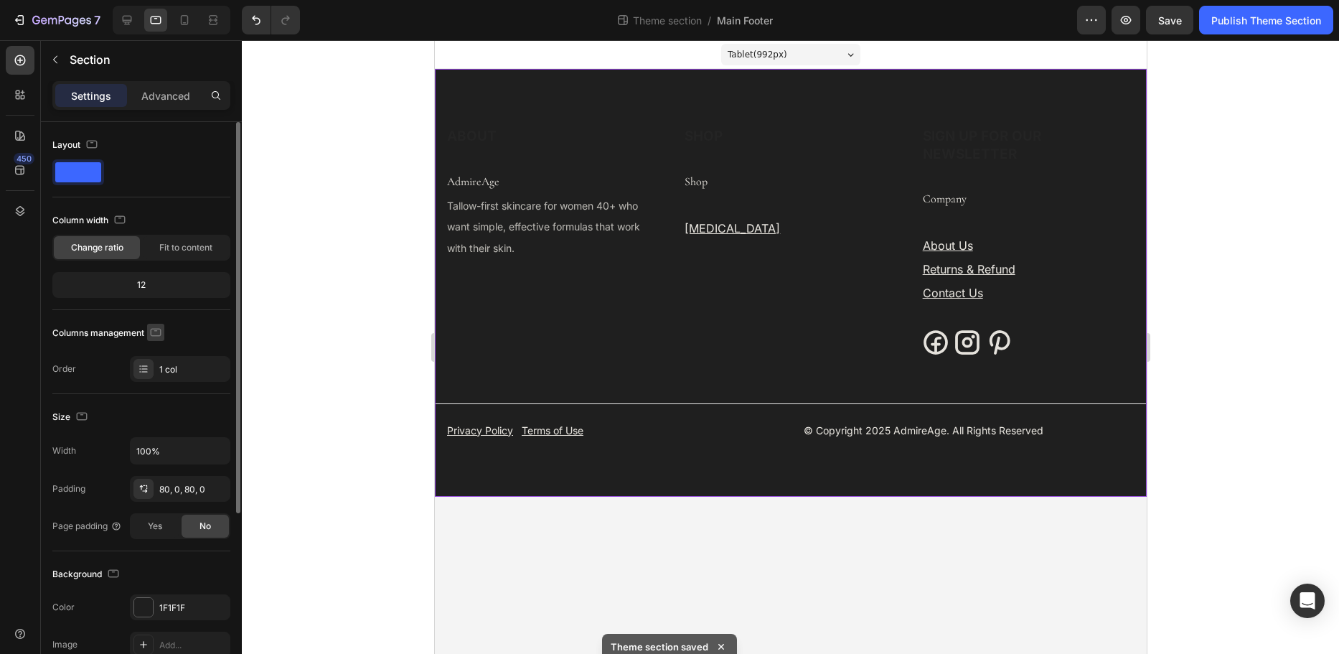
click at [156, 333] on icon "button" at bounding box center [156, 332] width 14 height 14
click at [159, 351] on icon "button" at bounding box center [158, 354] width 9 height 9
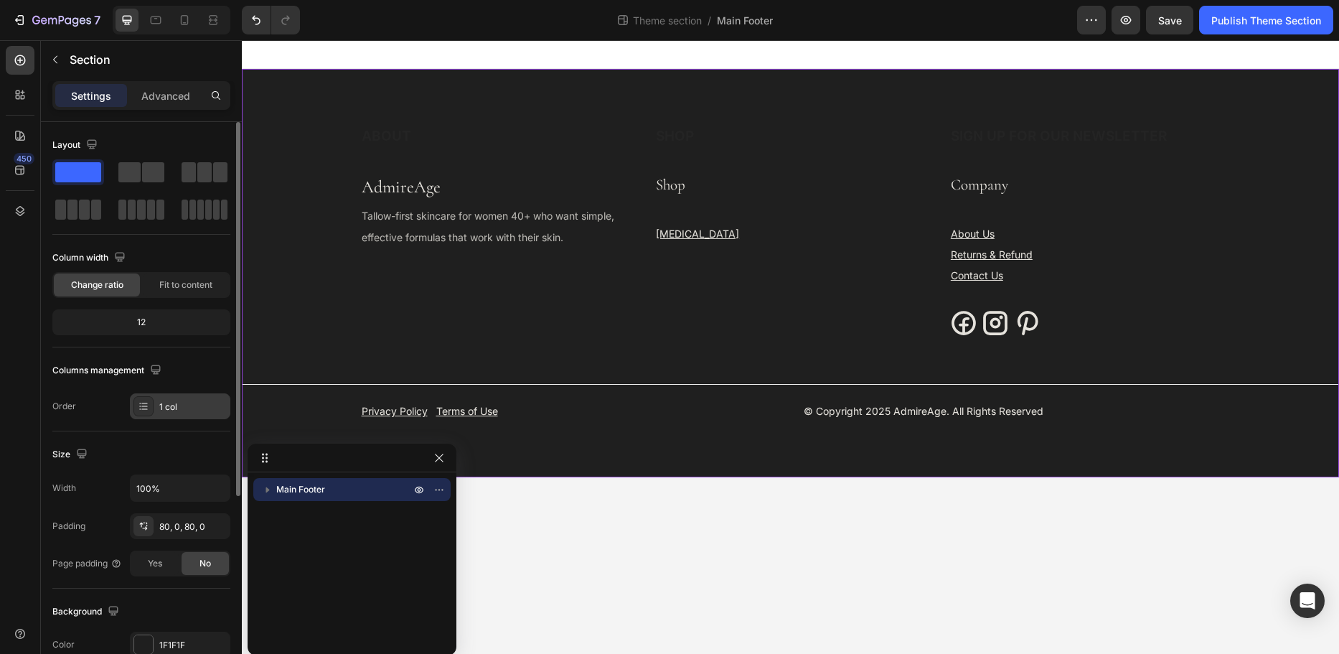
click at [162, 405] on div "1 col" at bounding box center [192, 407] width 67 height 13
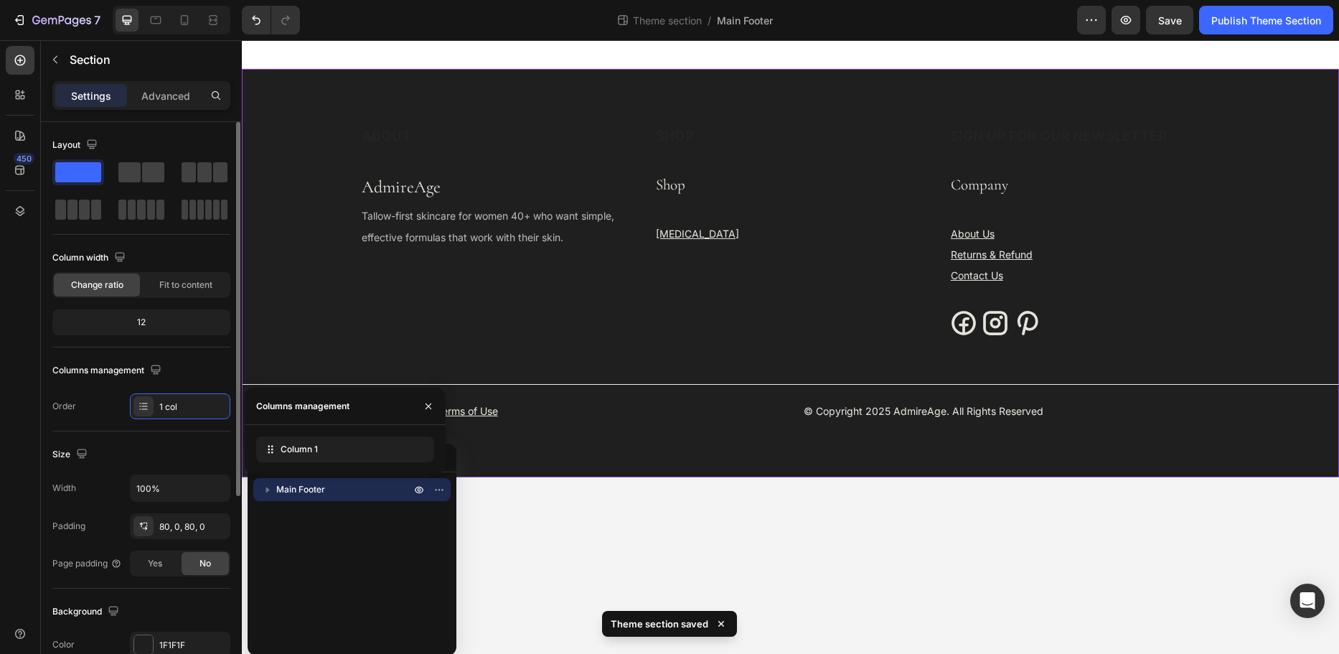
click at [190, 456] on div "Size" at bounding box center [141, 454] width 178 height 23
click at [181, 491] on input "100%" at bounding box center [180, 488] width 99 height 26
click at [218, 486] on icon "button" at bounding box center [217, 488] width 14 height 14
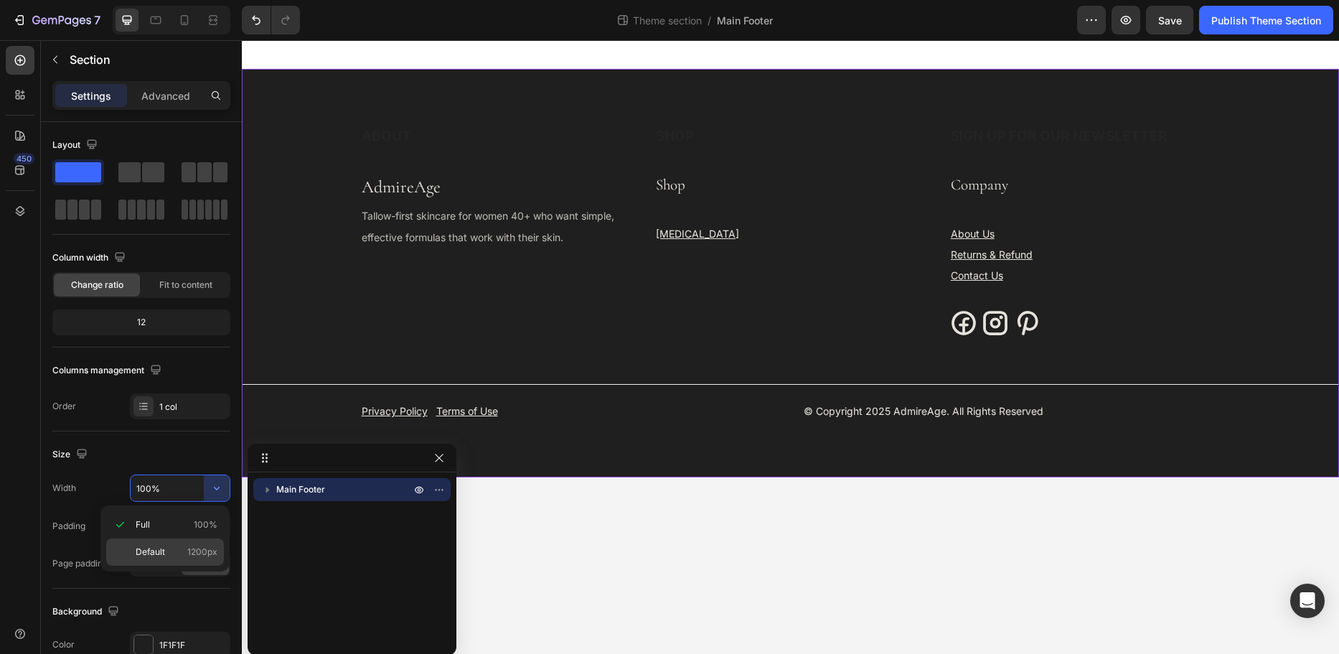
click at [186, 547] on p "Default 1200px" at bounding box center [177, 552] width 82 height 13
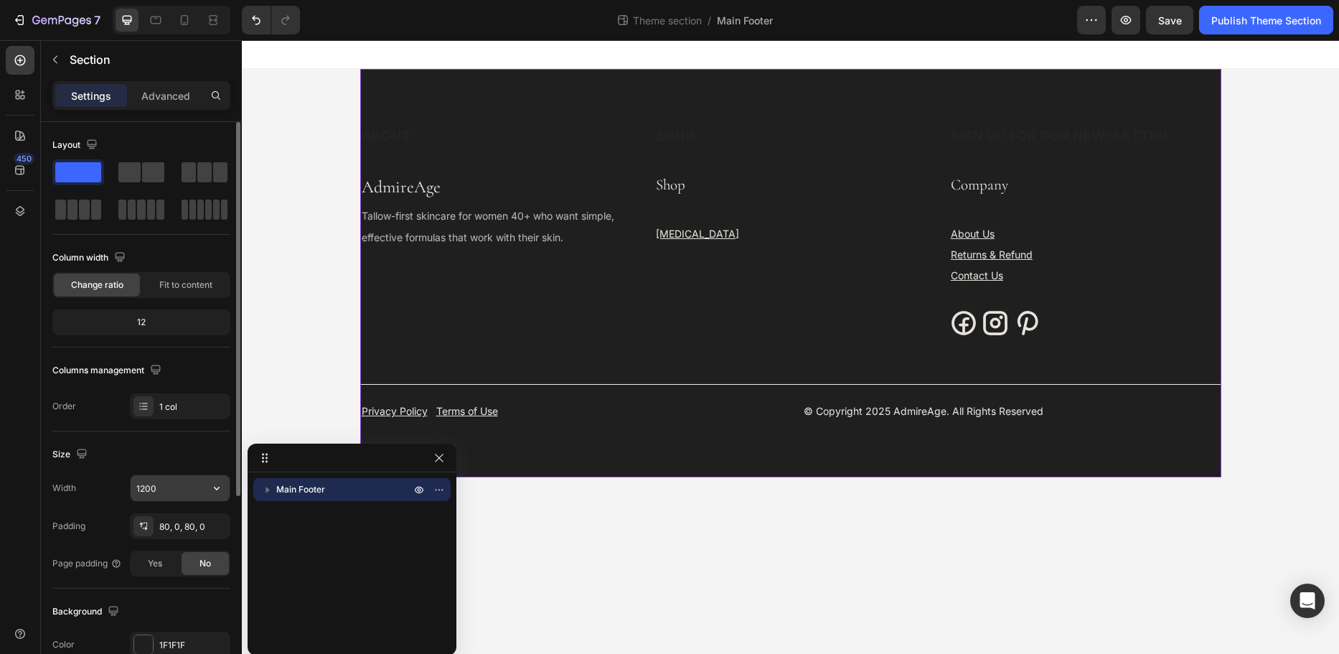
click at [218, 494] on icon "button" at bounding box center [217, 488] width 14 height 14
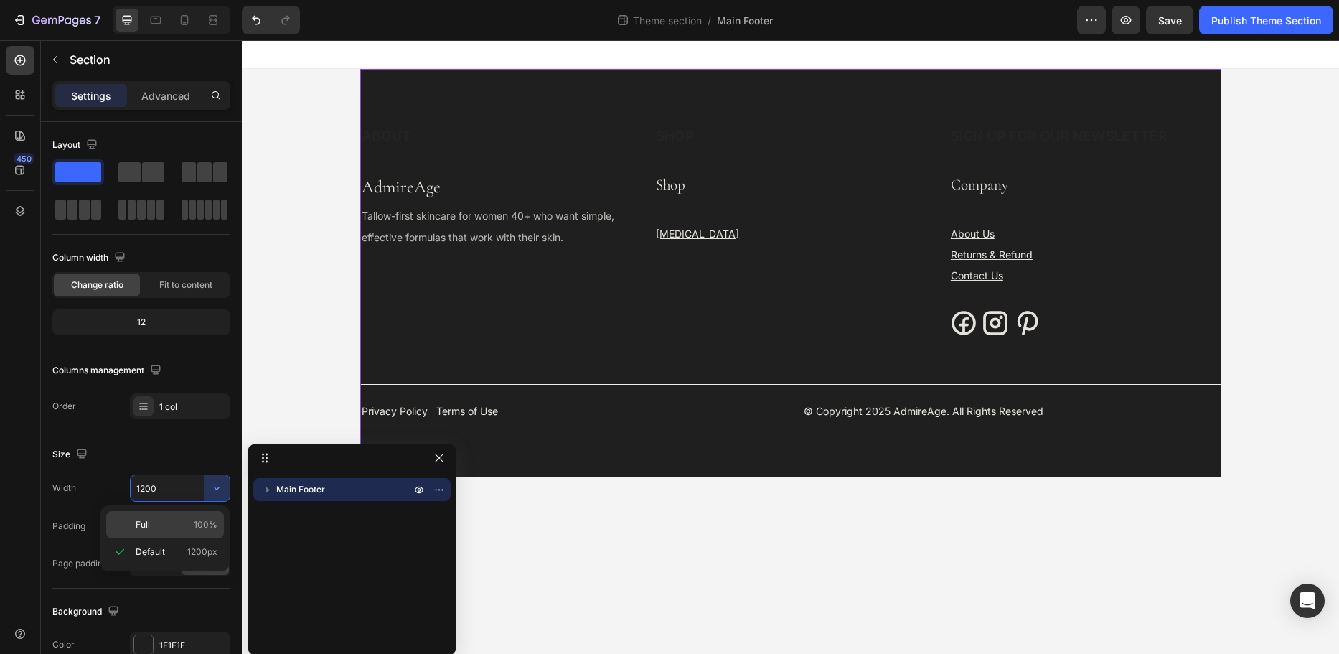
click at [197, 520] on span "100%" at bounding box center [206, 524] width 24 height 13
type input "100%"
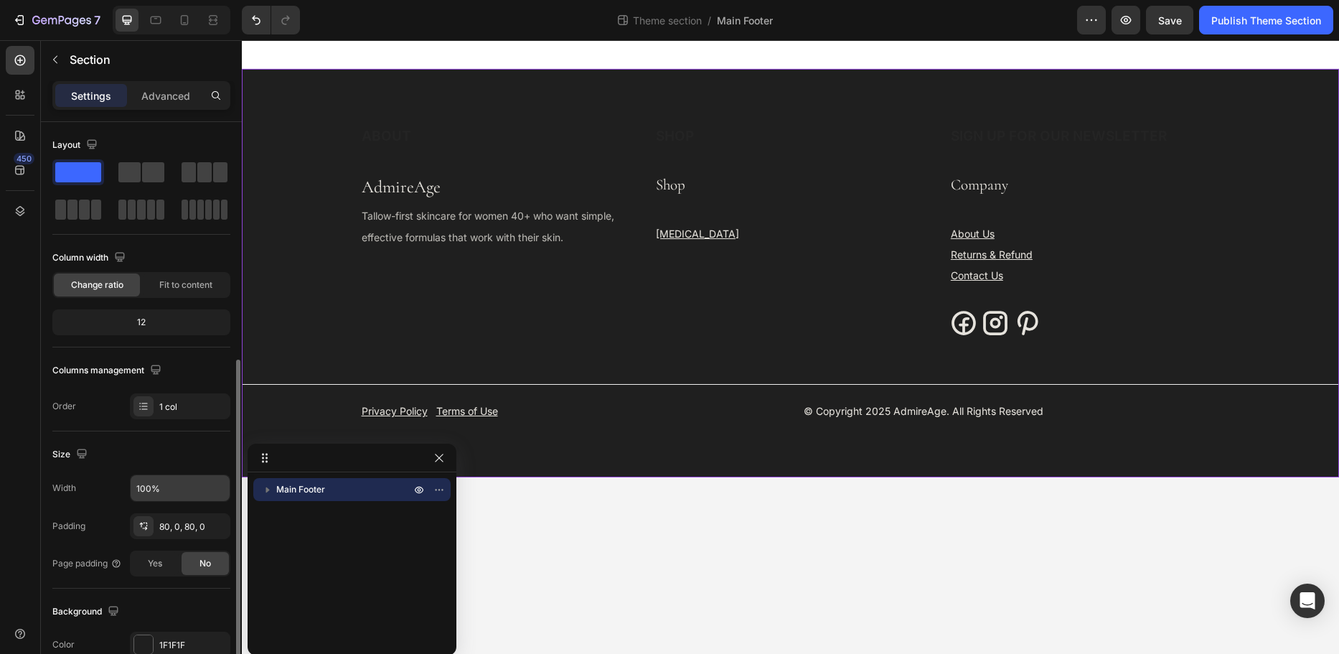
scroll to position [215, 0]
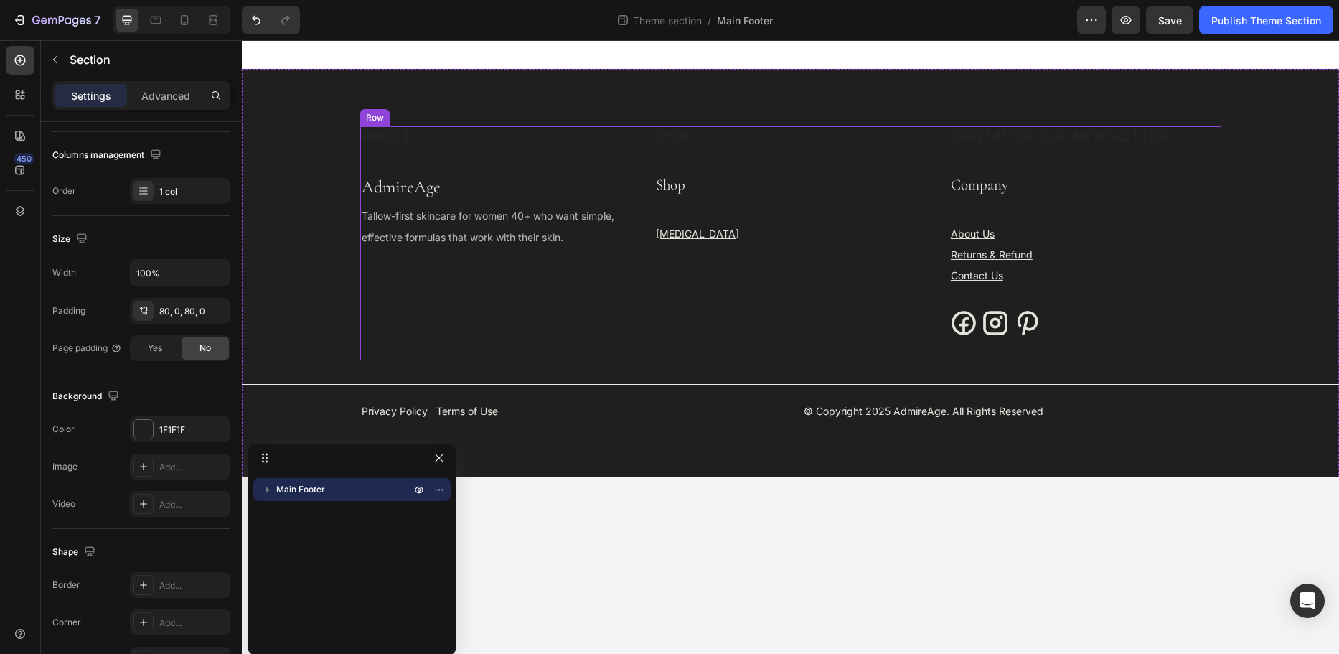
click at [638, 229] on div "ABOUT Heading AdmireAge Text block Tallow-first skincare for women 40+ who want…" at bounding box center [790, 243] width 861 height 234
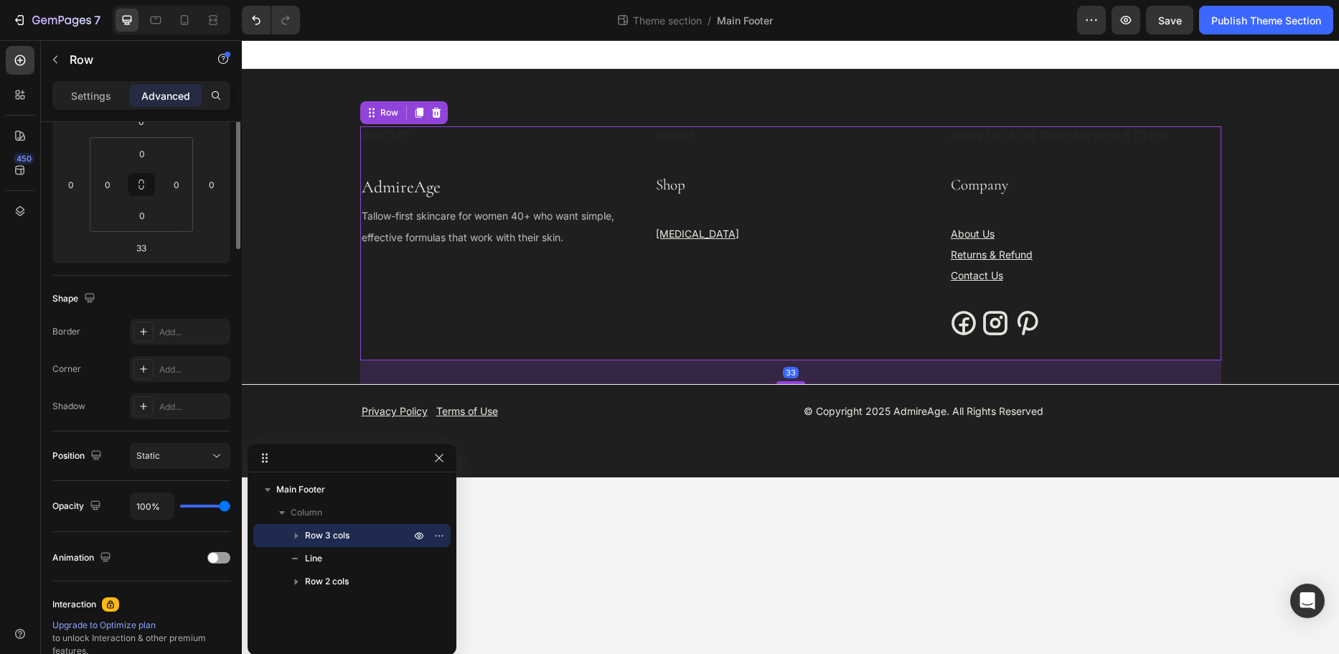
scroll to position [0, 0]
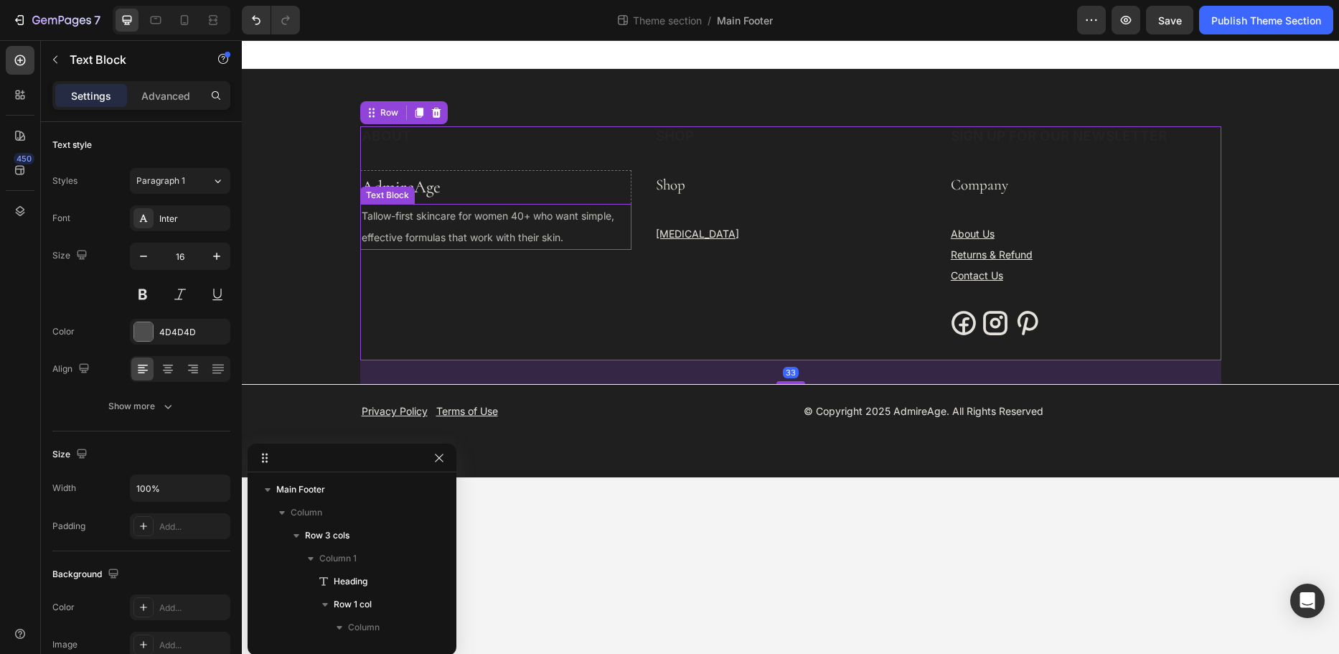
click at [584, 241] on p "Tallow-first skincare for women 40+ who want simple, effective formulas that wo…" at bounding box center [496, 226] width 269 height 43
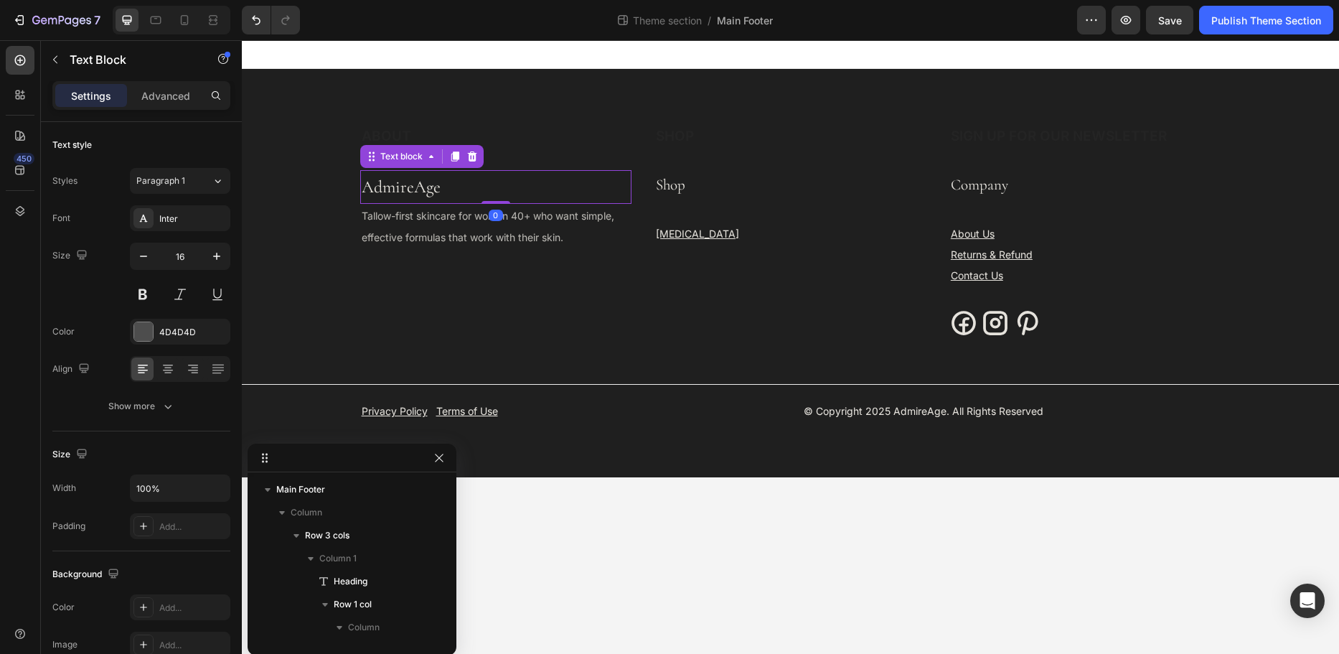
click at [594, 186] on p "AdmireAge" at bounding box center [496, 187] width 269 height 31
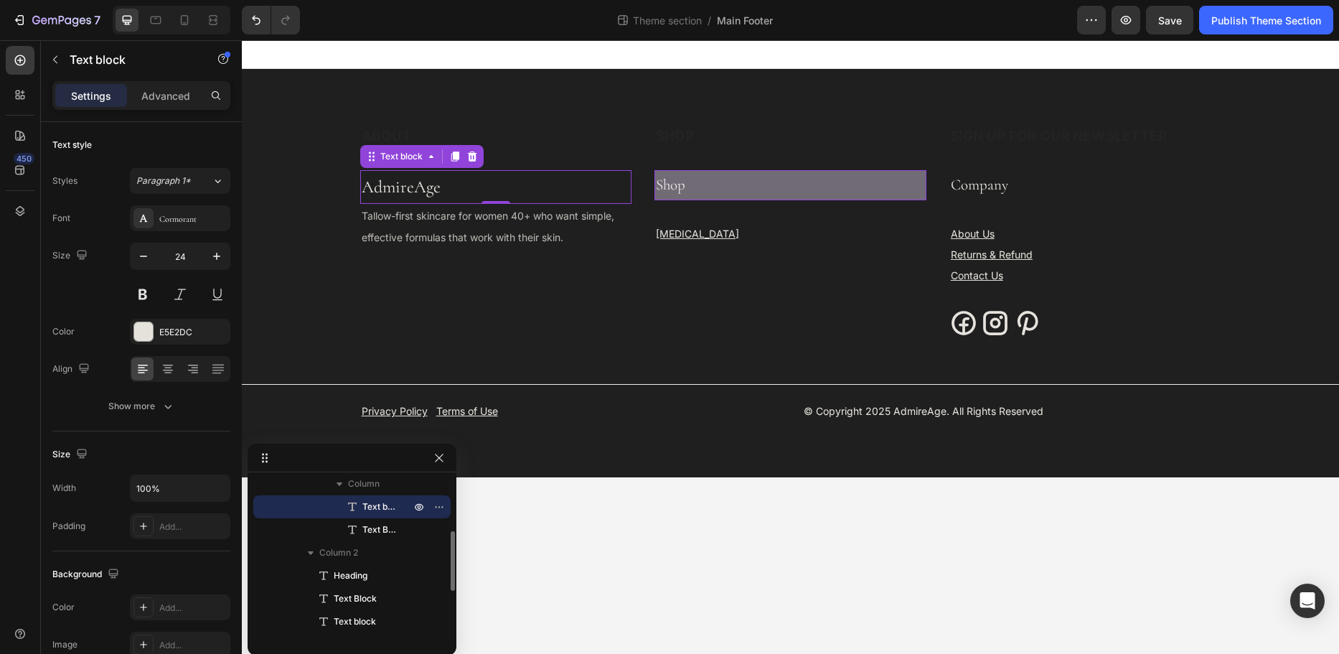
scroll to position [215, 0]
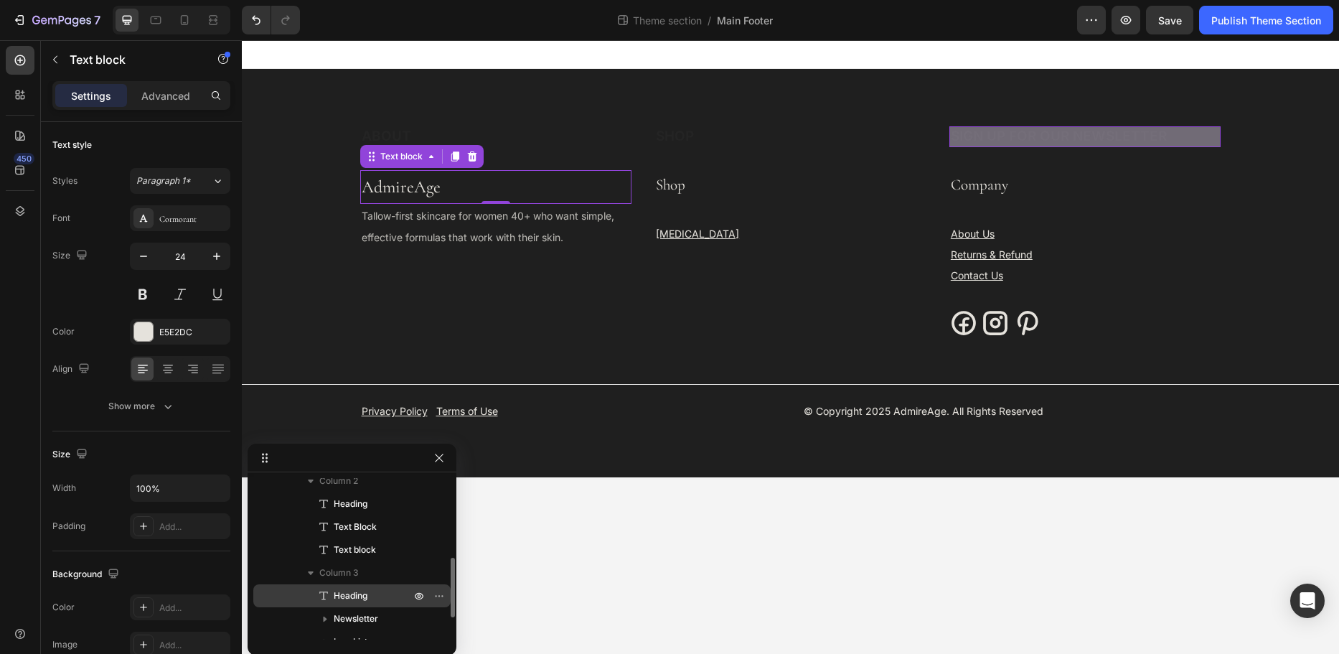
click at [353, 596] on span "Heading" at bounding box center [351, 596] width 34 height 14
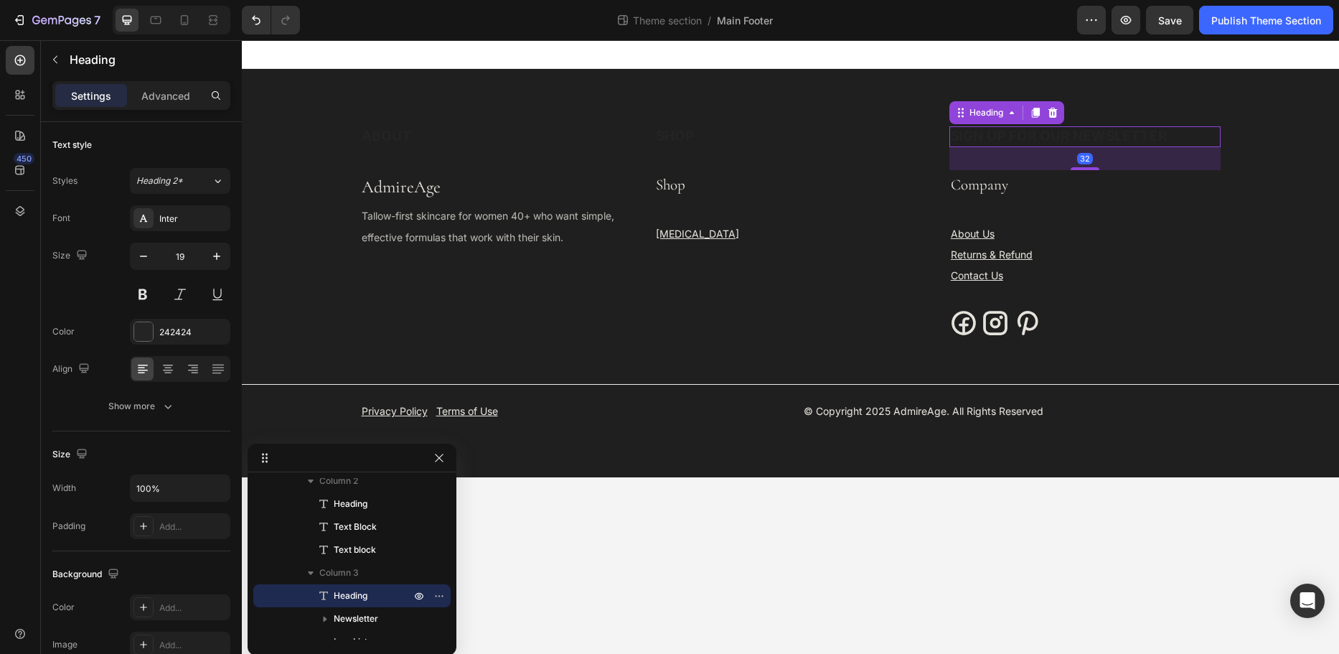
click at [1140, 134] on h3 "SIGN UP FOR OUR NEWSLETTER" at bounding box center [1086, 136] width 272 height 21
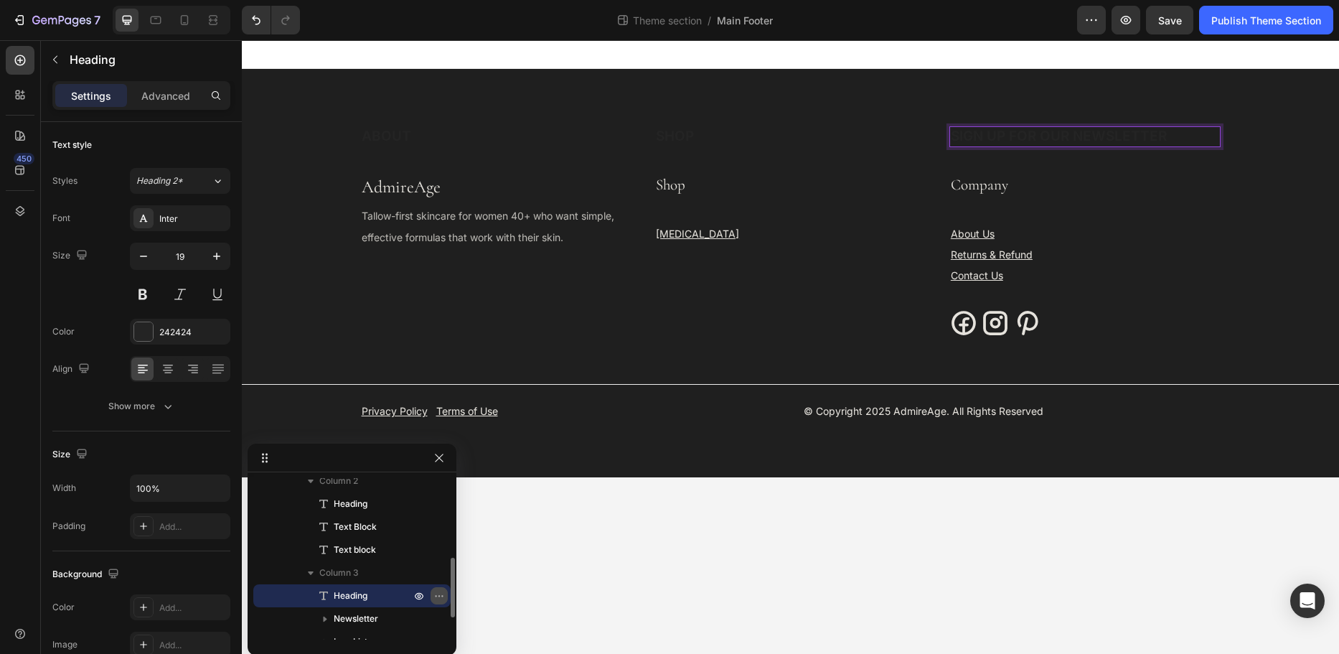
click at [434, 591] on icon "button" at bounding box center [439, 595] width 11 height 11
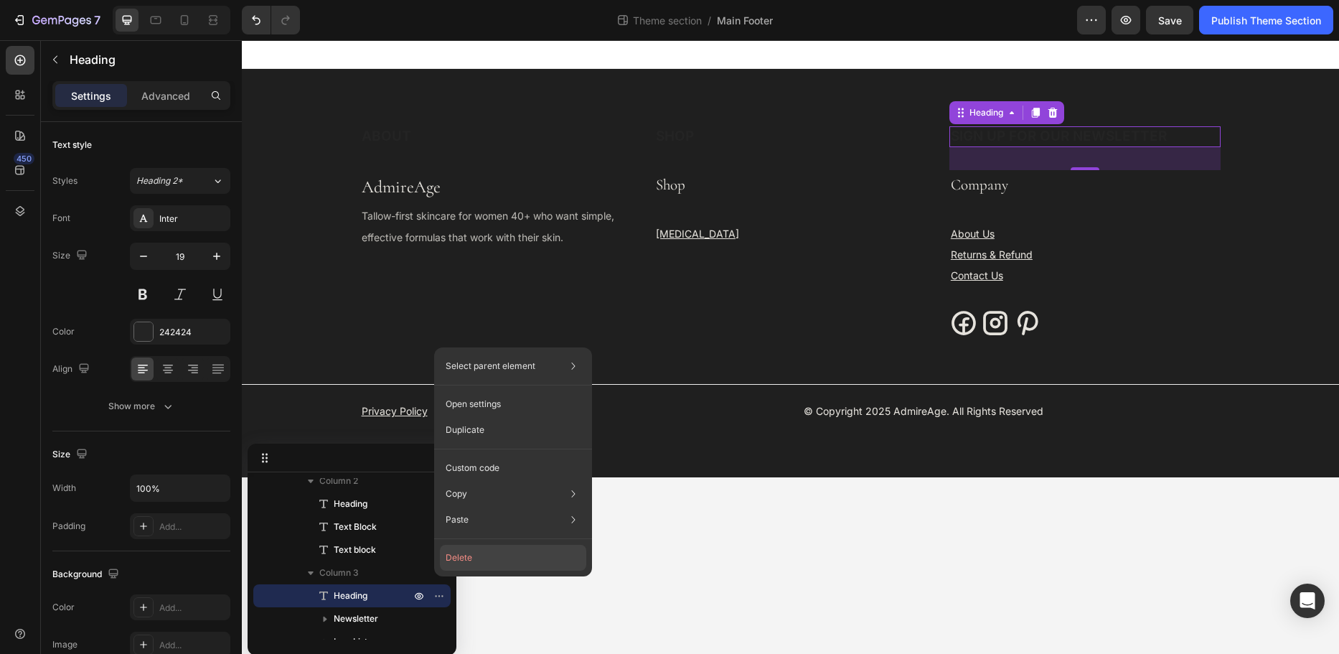
click at [462, 561] on button "Delete" at bounding box center [513, 558] width 146 height 26
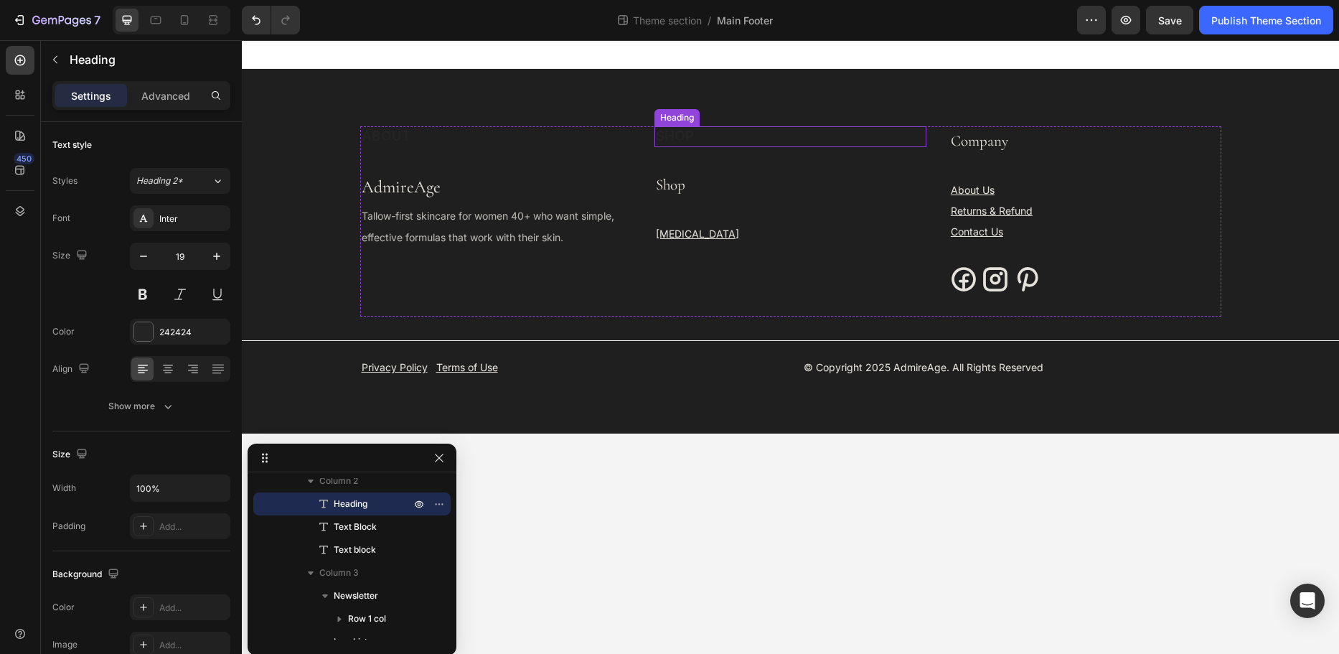
click at [686, 138] on h3 "SHOP" at bounding box center [791, 136] width 272 height 21
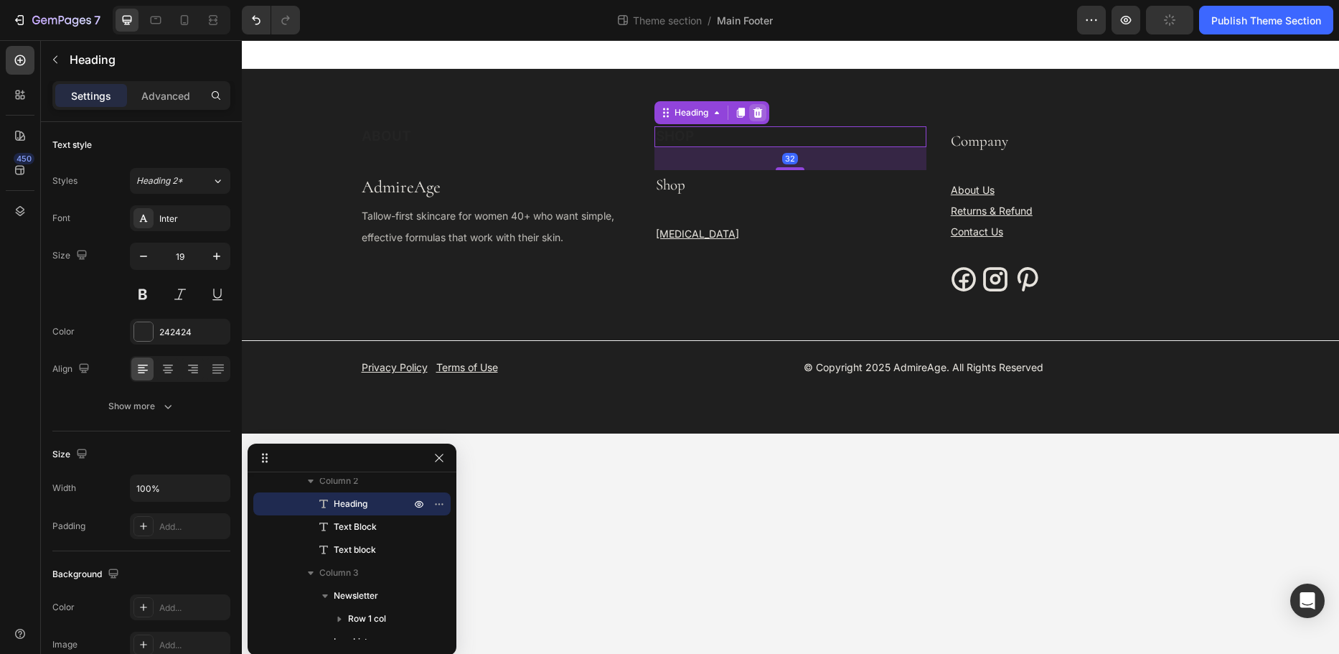
click at [757, 113] on icon at bounding box center [758, 113] width 9 height 10
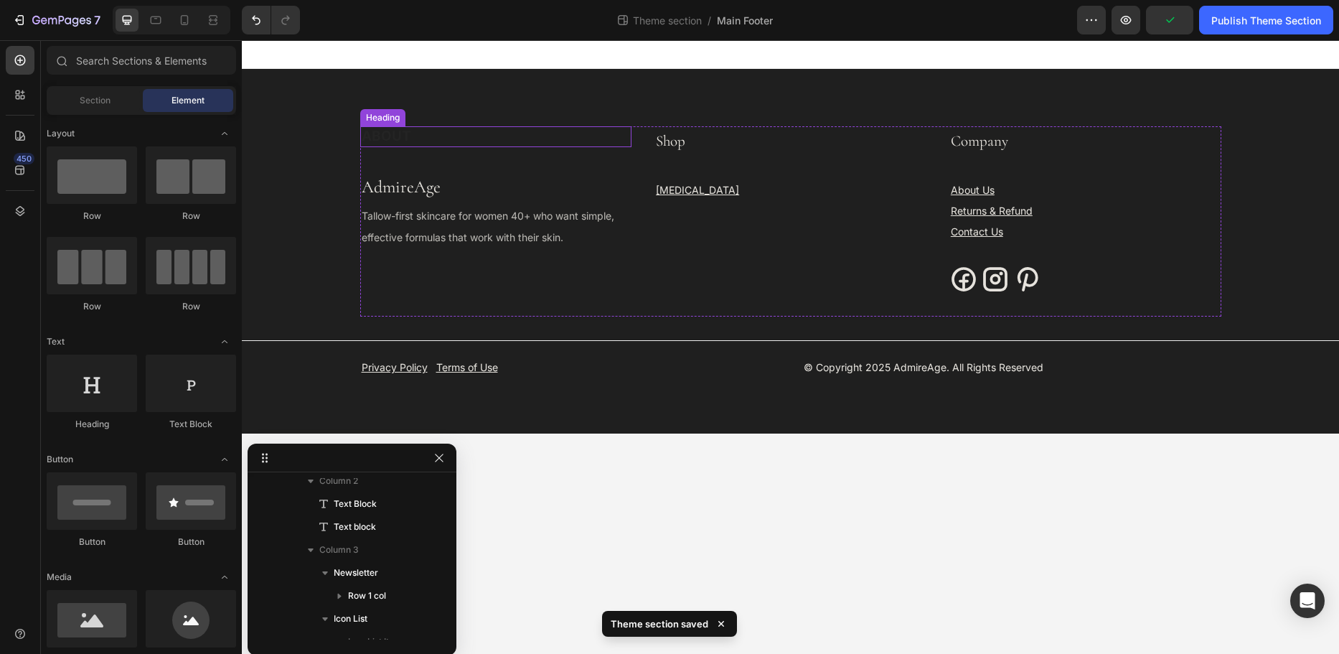
click at [513, 144] on h3 "ABOUT" at bounding box center [496, 136] width 272 height 21
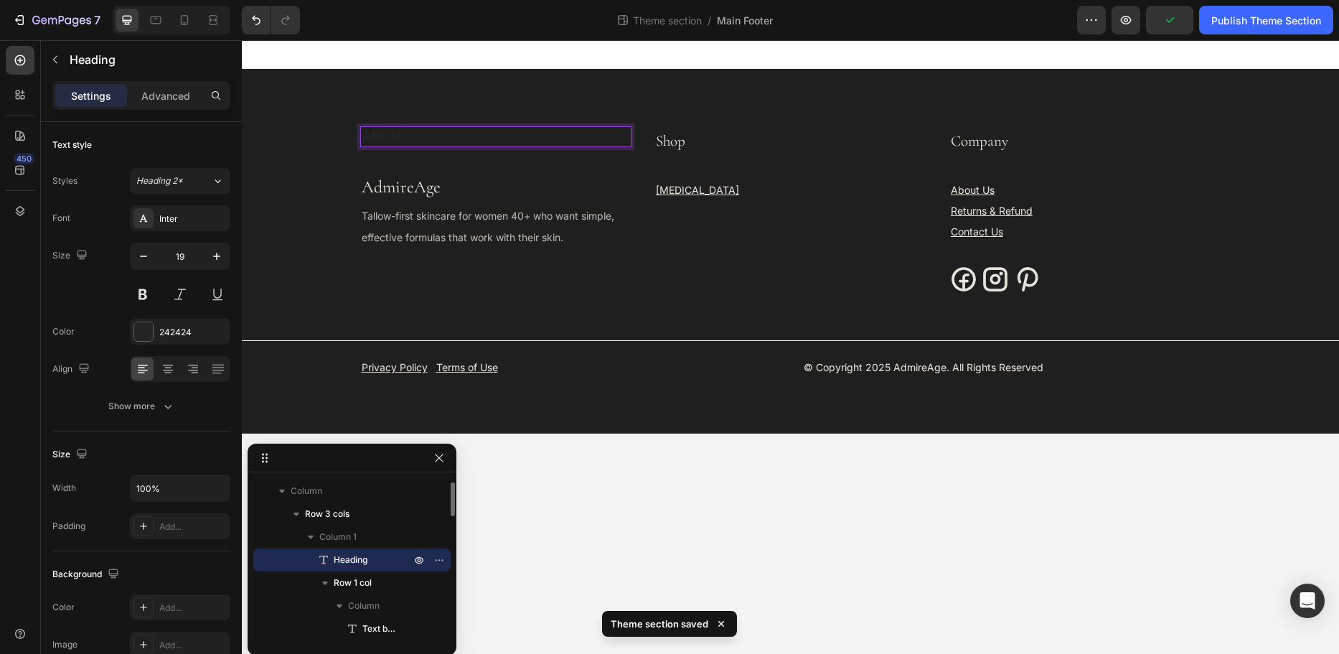
click at [607, 131] on h3 "ABOUT" at bounding box center [496, 136] width 272 height 21
click at [607, 133] on p "ABOUT" at bounding box center [496, 137] width 269 height 18
click at [439, 556] on icon "button" at bounding box center [439, 559] width 11 height 11
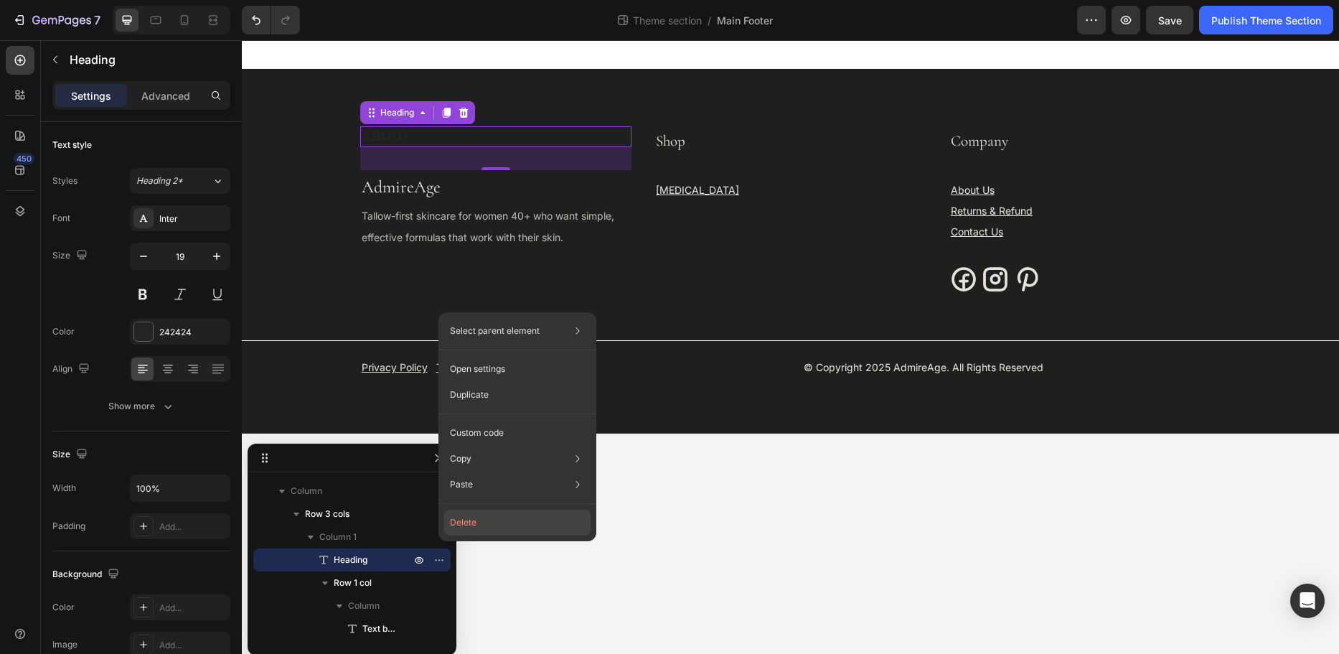
click at [455, 521] on button "Delete" at bounding box center [517, 523] width 146 height 26
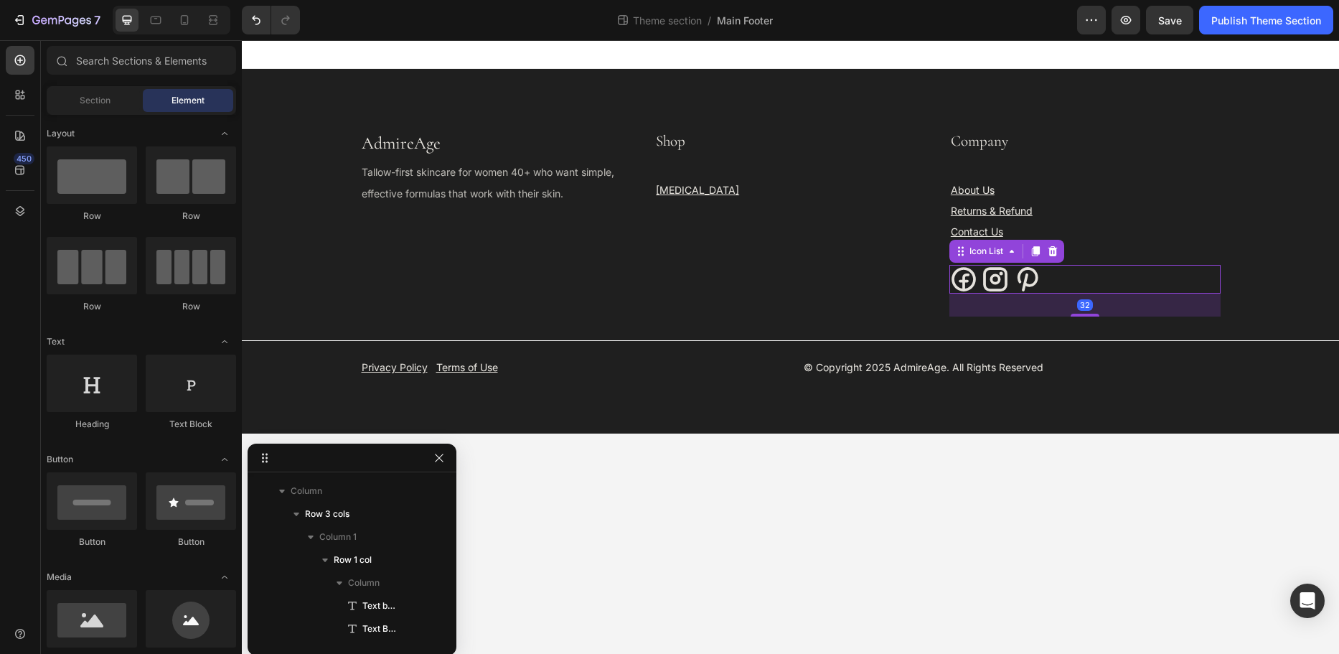
click at [1101, 279] on div "Icon Icon Icon" at bounding box center [1086, 279] width 272 height 29
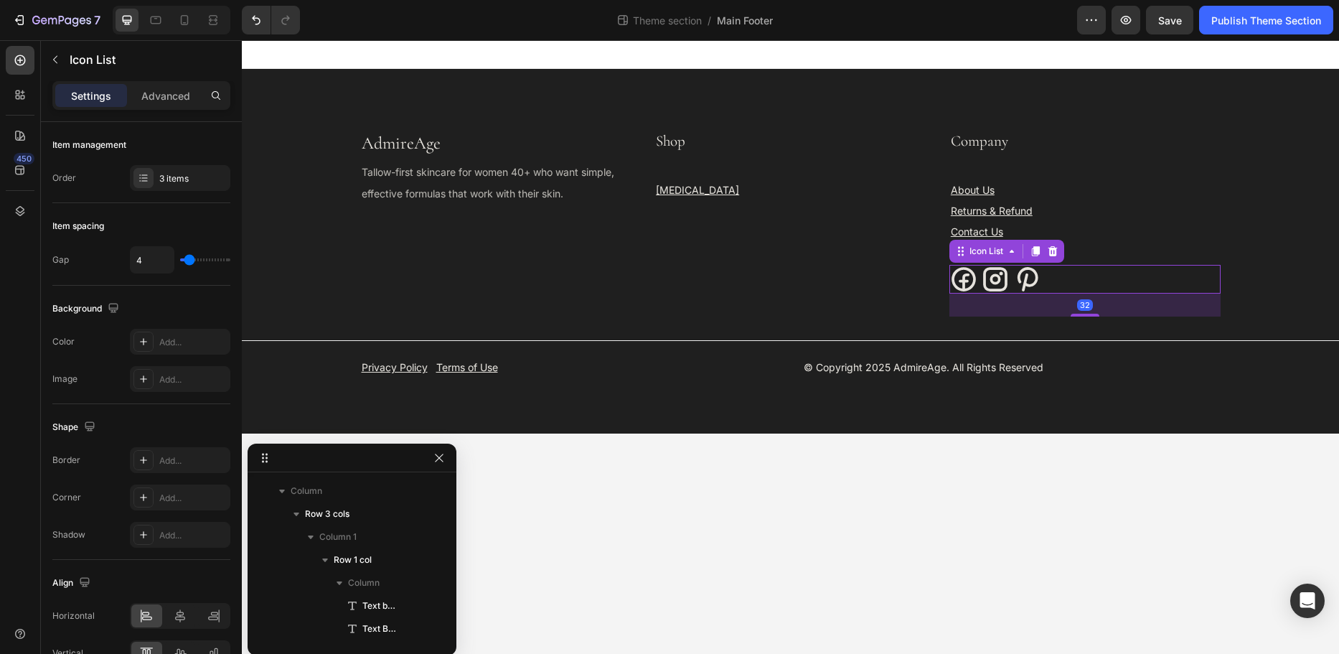
scroll to position [366, 0]
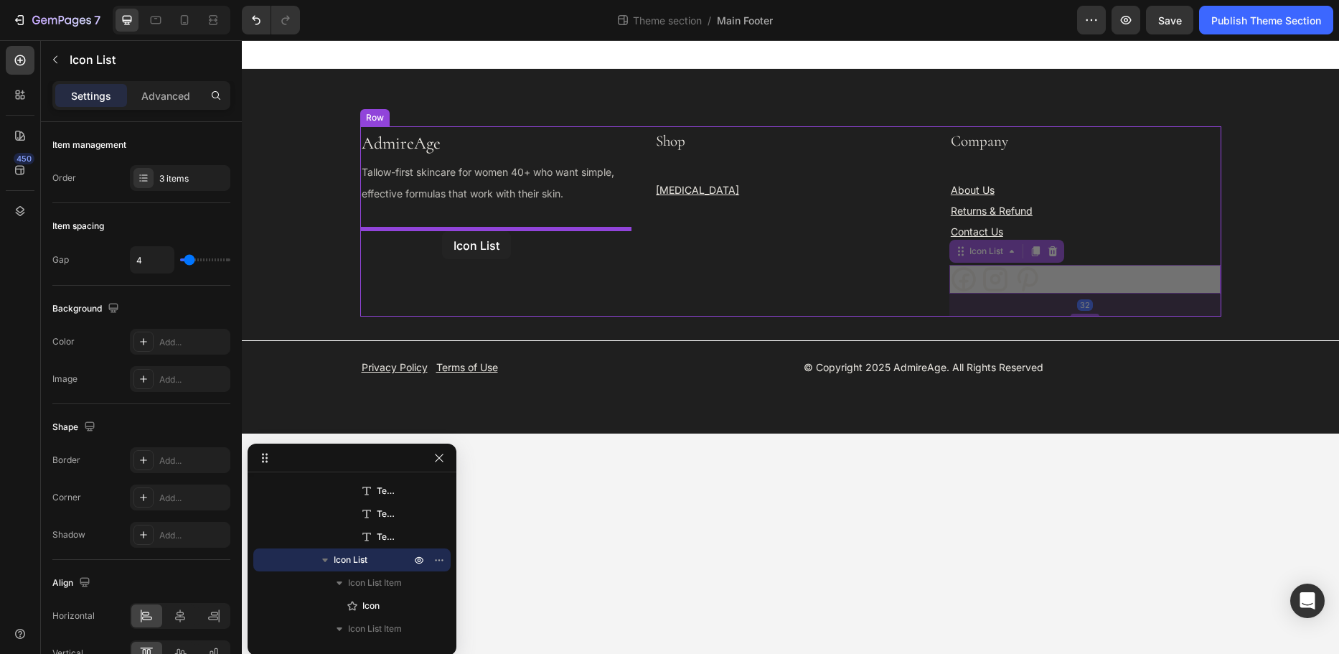
drag, startPoint x: 964, startPoint y: 256, endPoint x: 442, endPoint y: 231, distance: 522.4
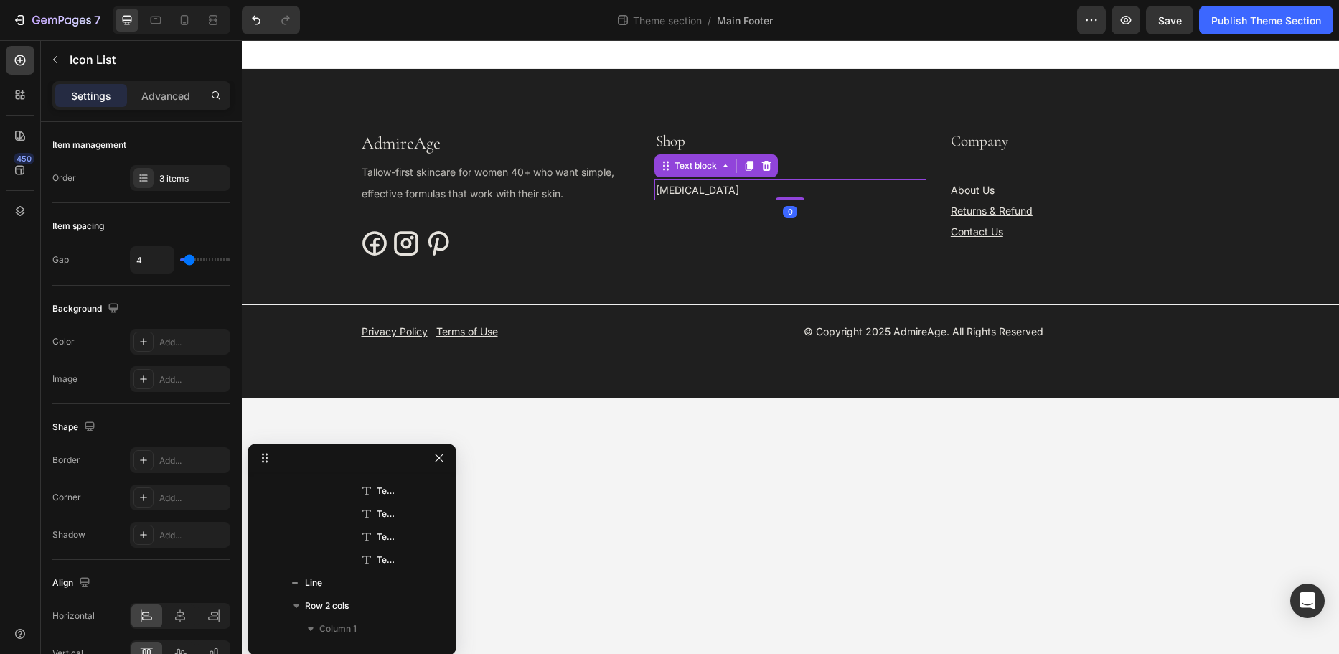
click at [827, 181] on p "[MEDICAL_DATA]" at bounding box center [790, 190] width 269 height 18
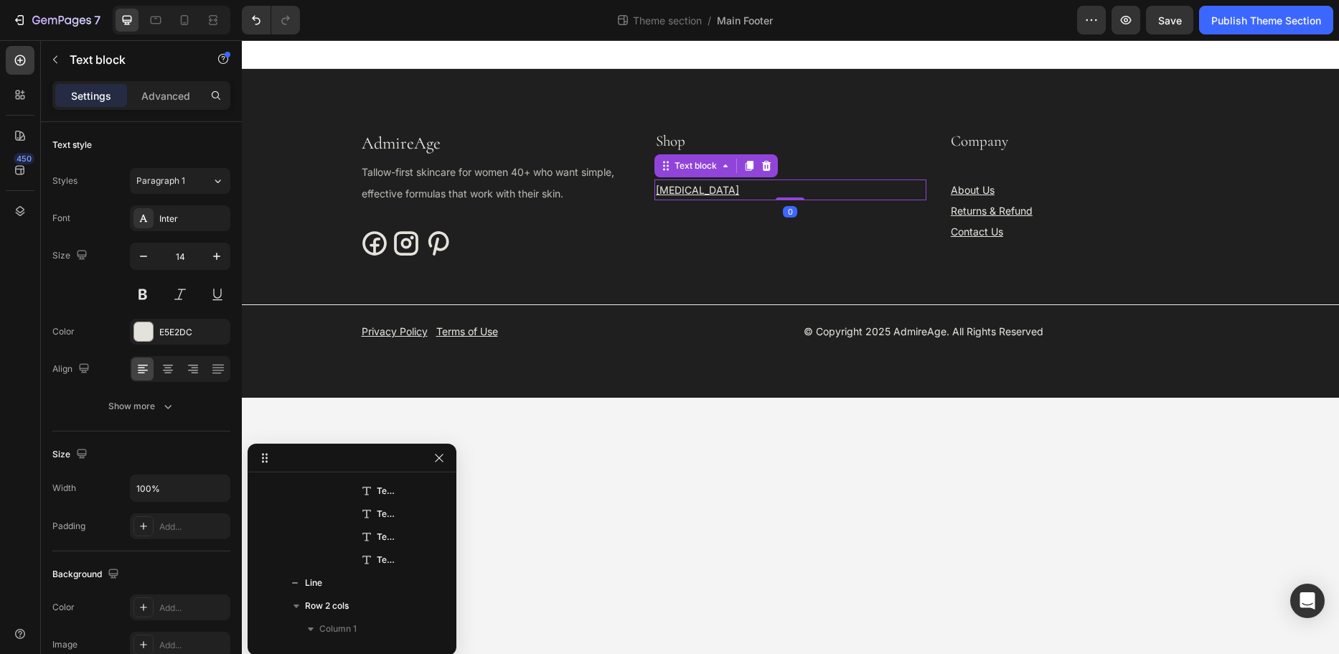
scroll to position [182, 0]
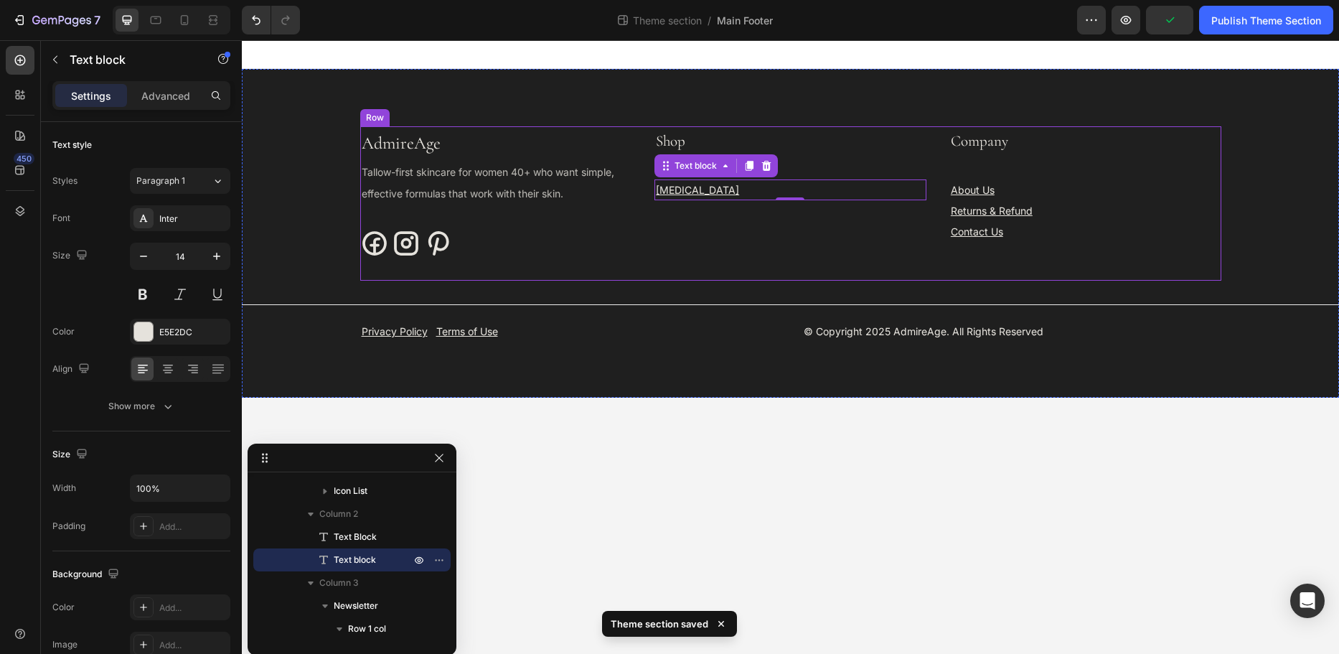
click at [635, 140] on div "AdmireAge Text block Tallow-first skincare for women 40+ who want simple, effec…" at bounding box center [790, 203] width 861 height 154
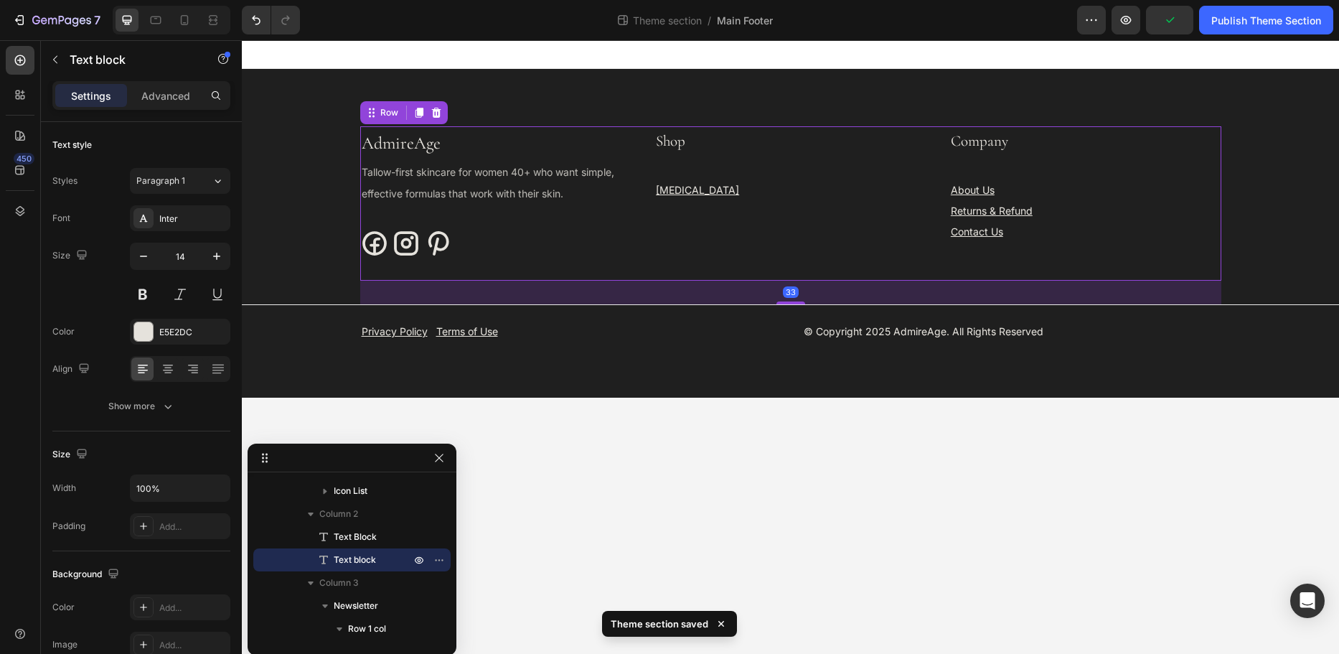
scroll to position [0, 0]
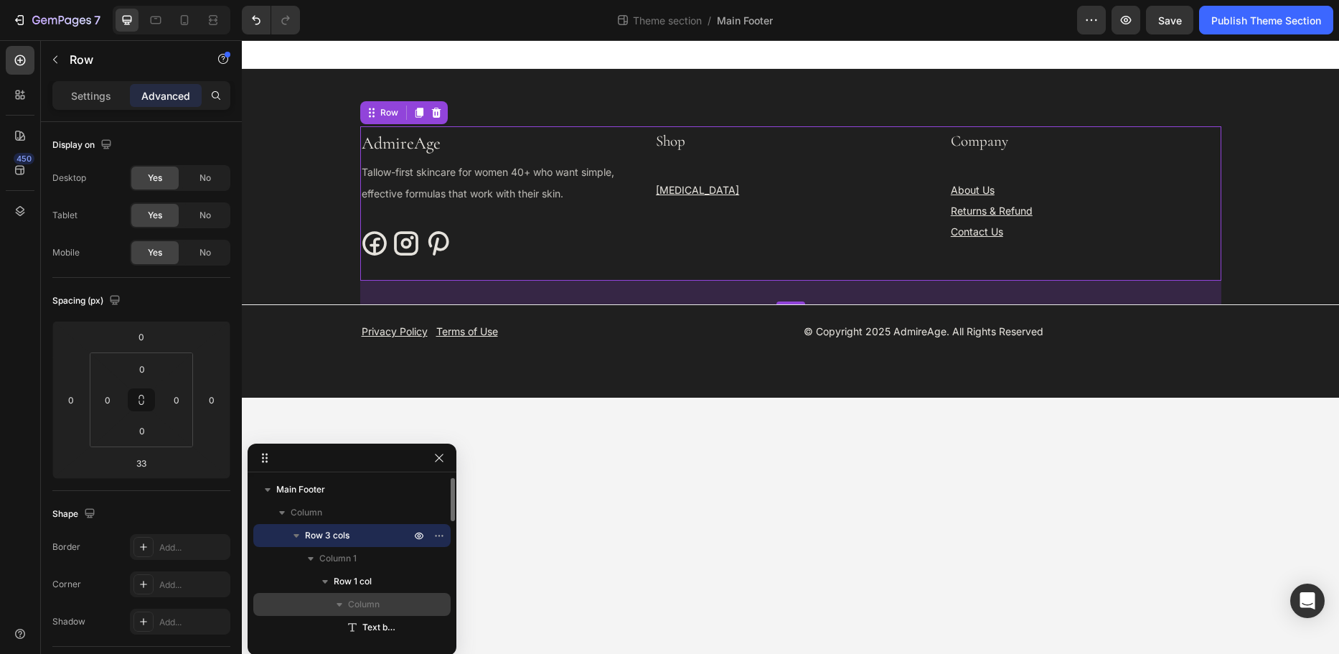
click at [350, 602] on span "Column" at bounding box center [364, 604] width 32 height 14
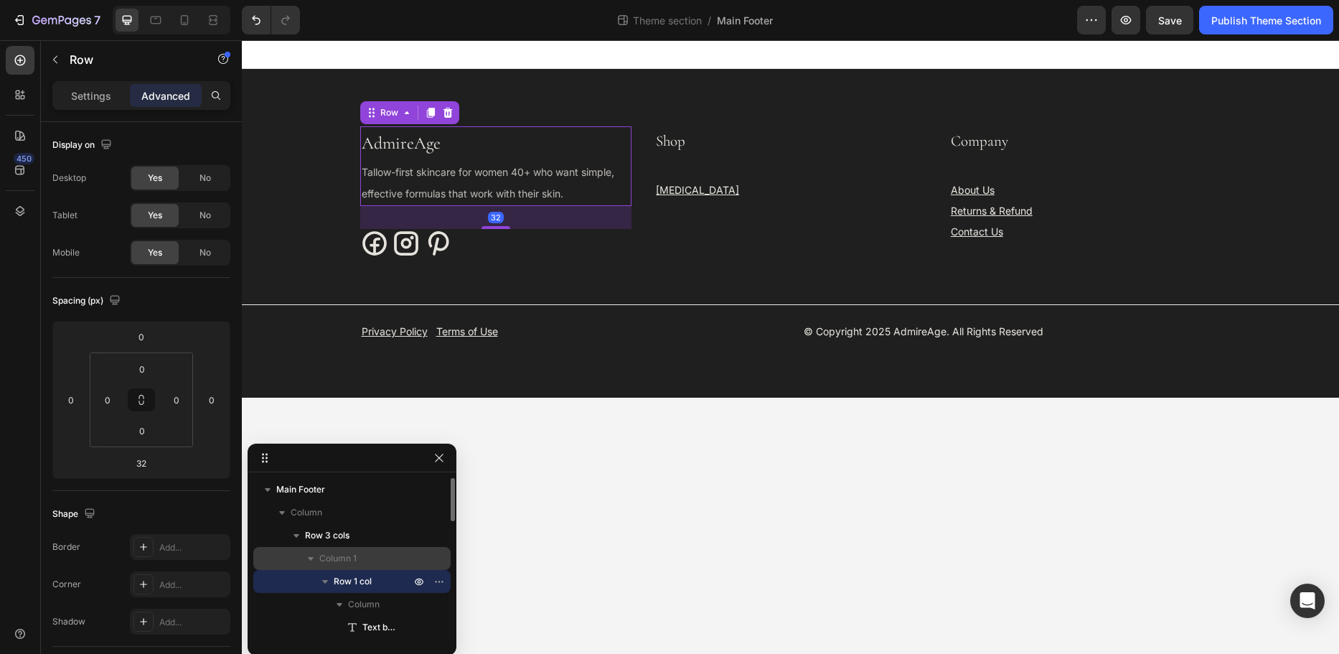
click at [340, 562] on span "Column 1" at bounding box center [337, 558] width 37 height 14
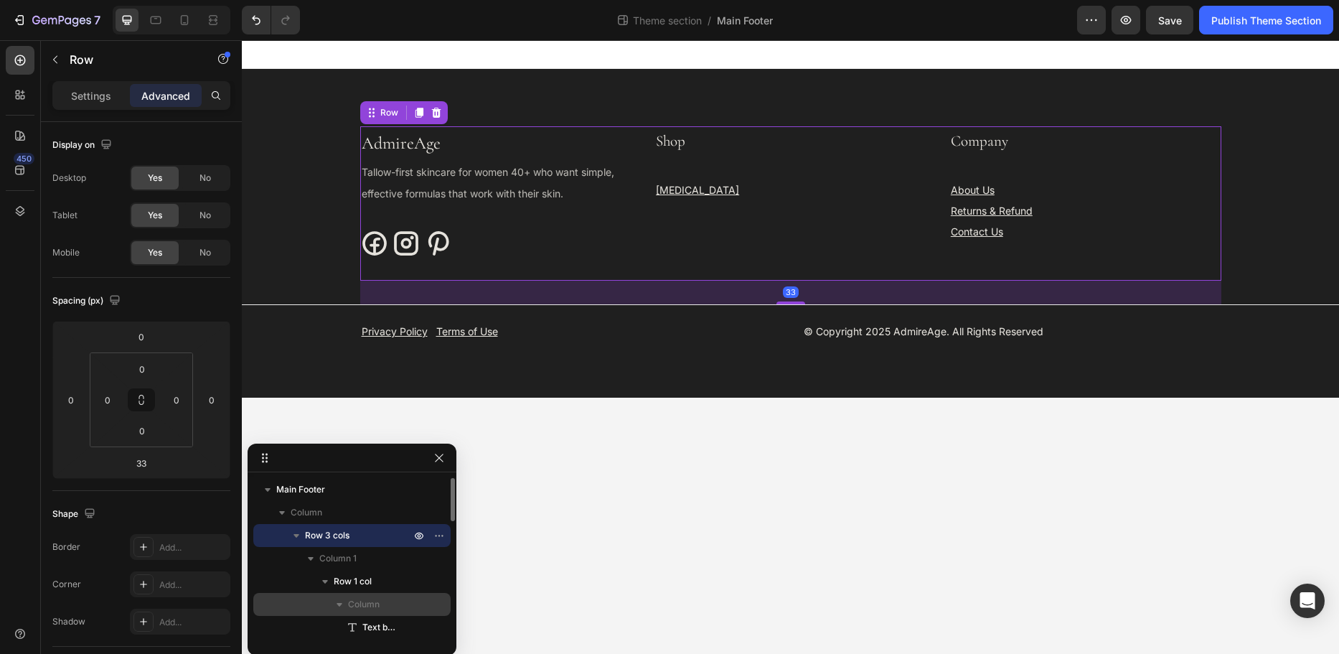
click at [353, 602] on span "Column" at bounding box center [364, 604] width 32 height 14
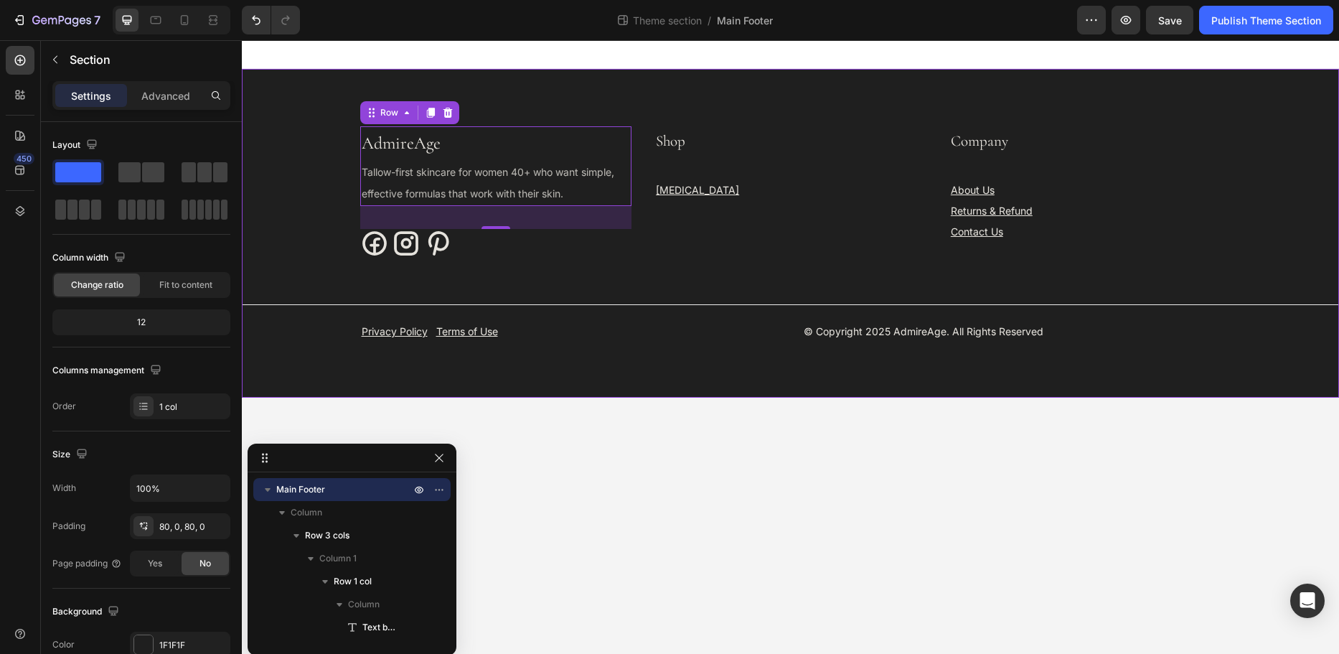
click at [743, 103] on div "AdmireAge Text block Tallow-first skincare for women 40+ who want simple, effec…" at bounding box center [791, 233] width 1098 height 329
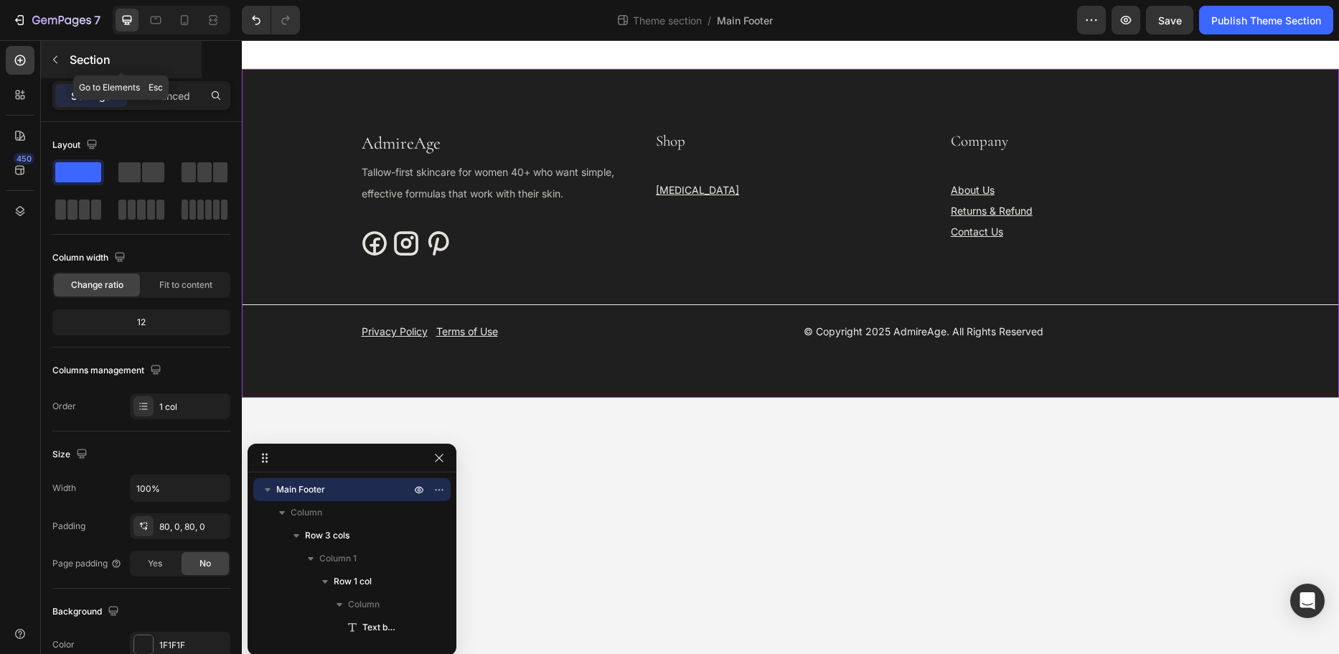
click at [59, 57] on icon "button" at bounding box center [55, 59] width 11 height 11
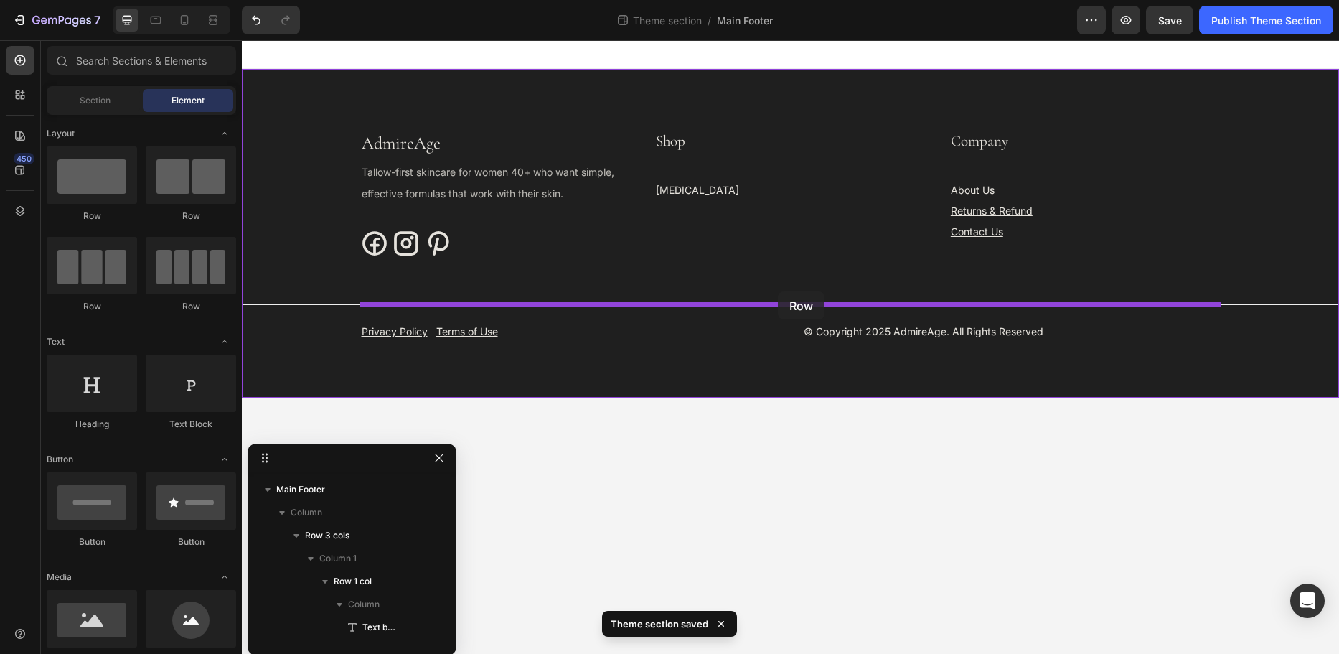
drag, startPoint x: 348, startPoint y: 314, endPoint x: 778, endPoint y: 291, distance: 430.6
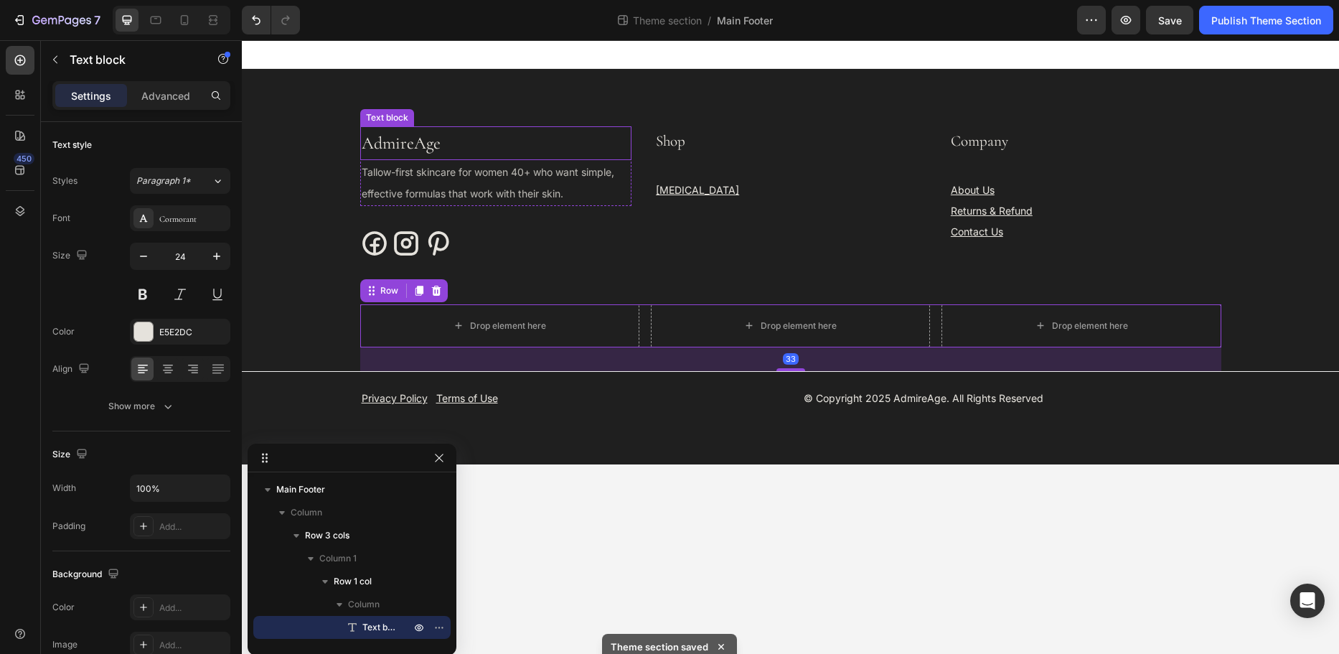
click at [445, 149] on p "AdmireAge" at bounding box center [496, 143] width 269 height 31
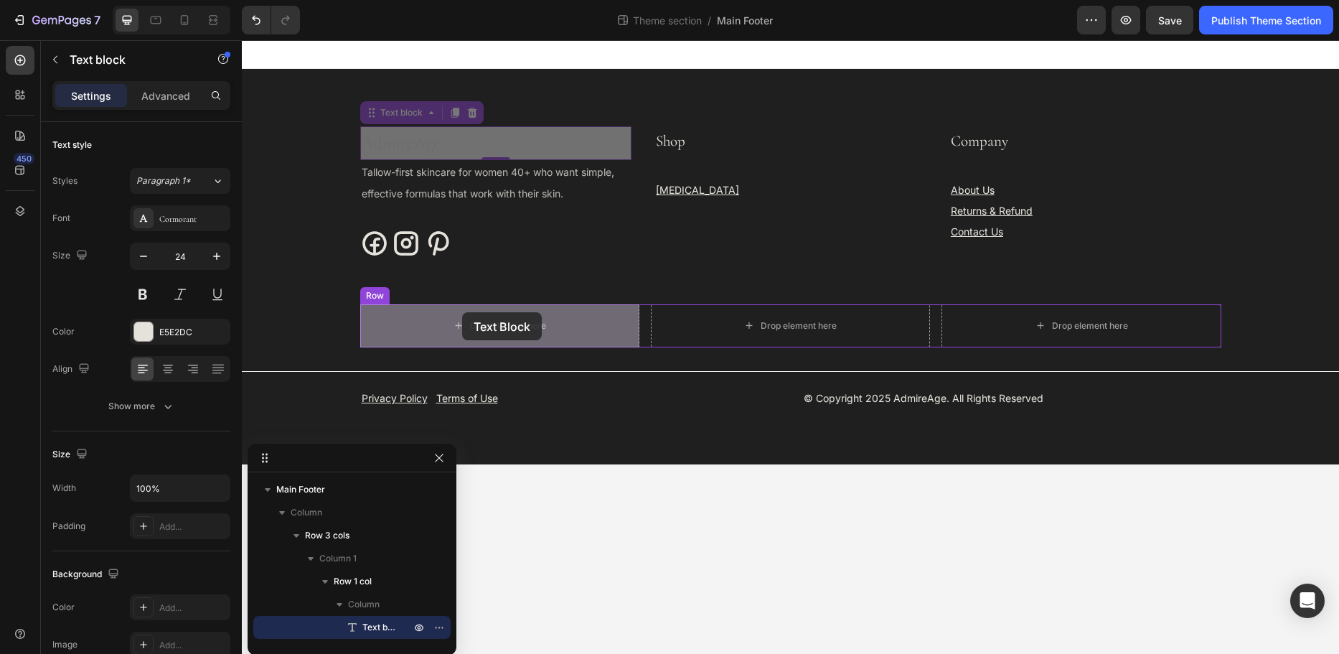
drag, startPoint x: 373, startPoint y: 116, endPoint x: 462, endPoint y: 312, distance: 215.5
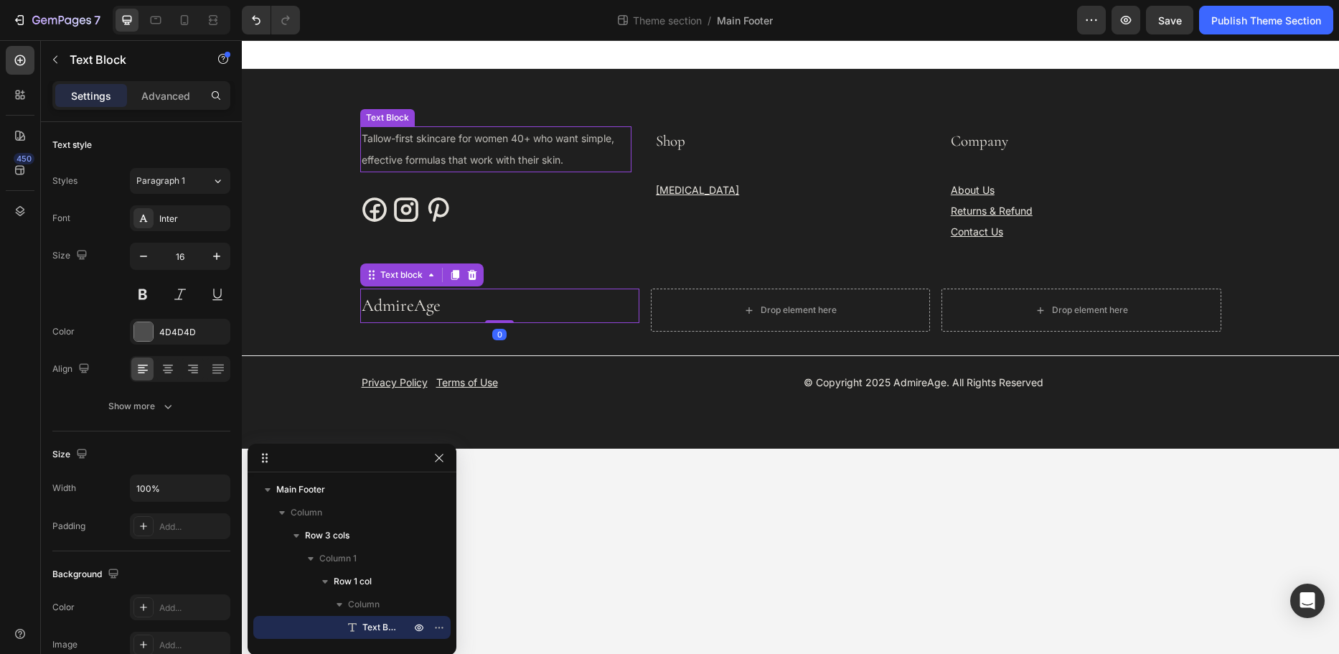
click at [429, 156] on span "Tallow-first skincare for women 40+ who want simple, effective formulas that wo…" at bounding box center [488, 149] width 253 height 34
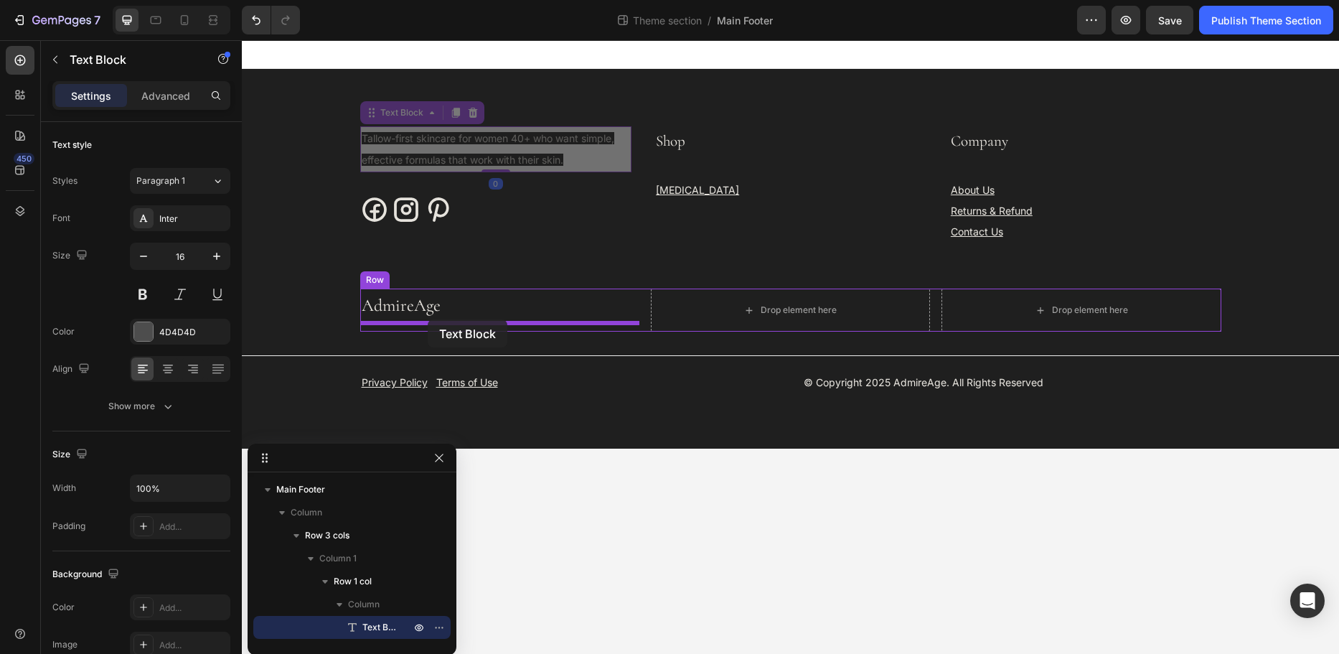
drag, startPoint x: 369, startPoint y: 116, endPoint x: 428, endPoint y: 319, distance: 212.2
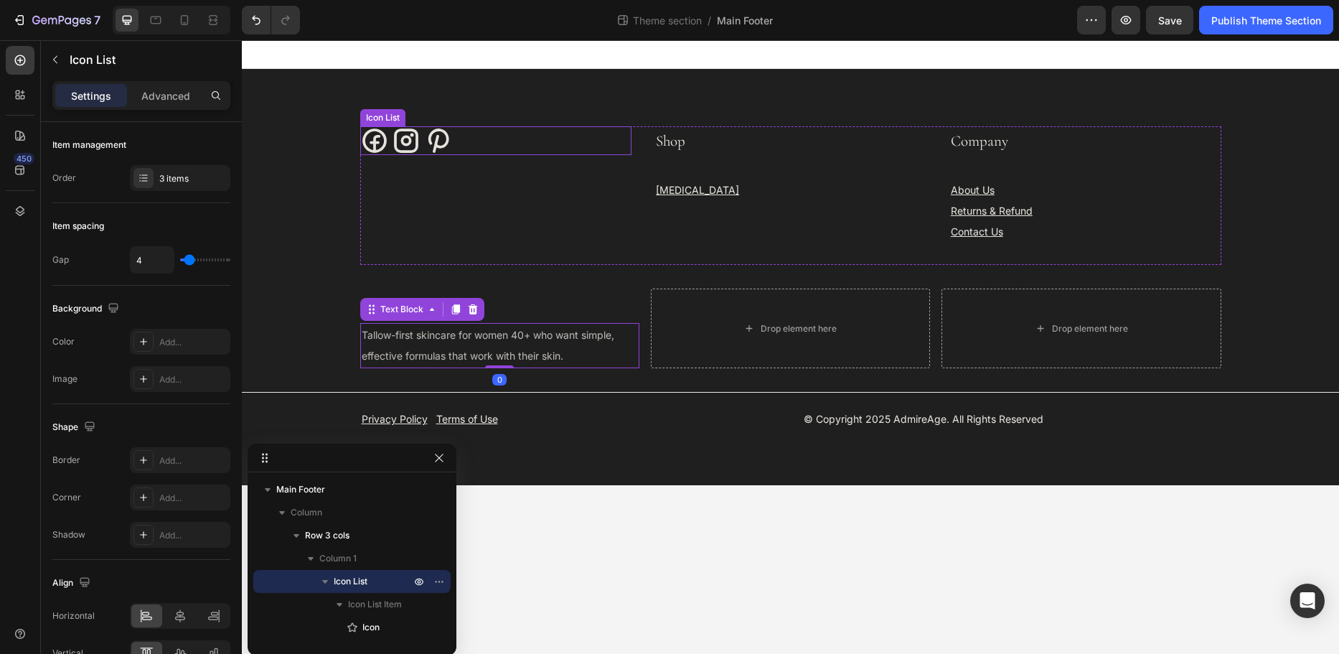
click at [389, 149] on div "Icon Icon Icon" at bounding box center [496, 140] width 272 height 29
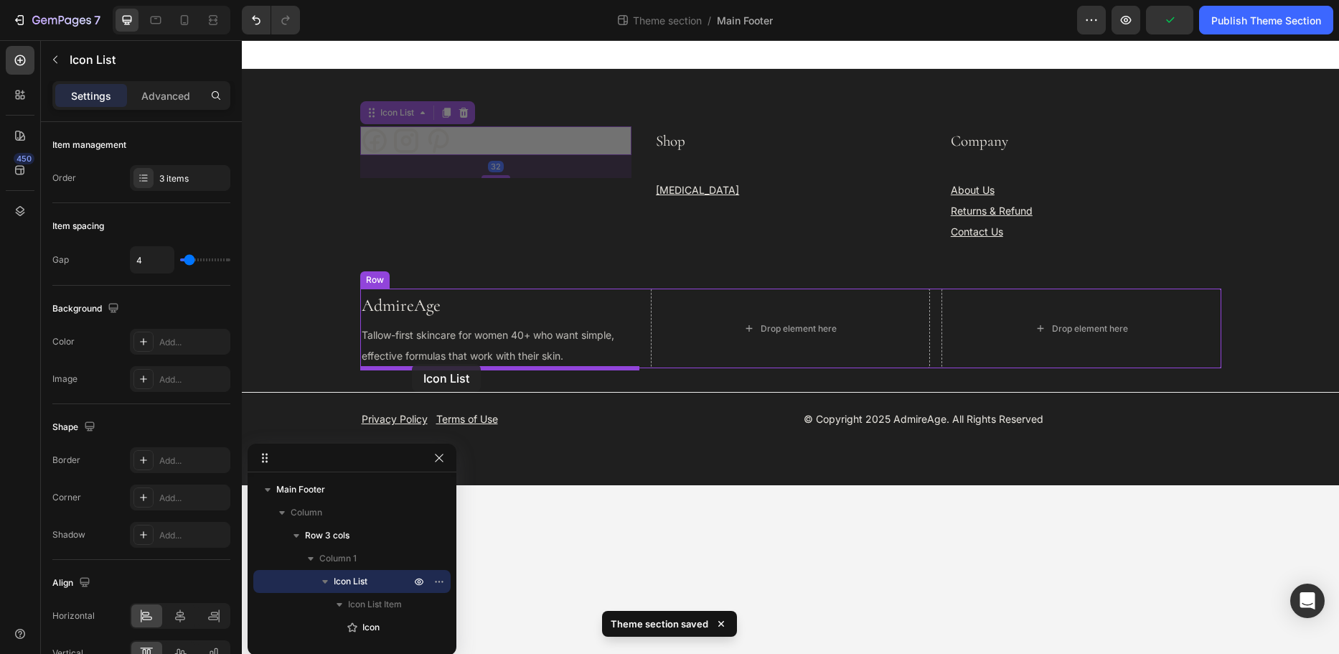
drag, startPoint x: 366, startPoint y: 114, endPoint x: 412, endPoint y: 364, distance: 254.0
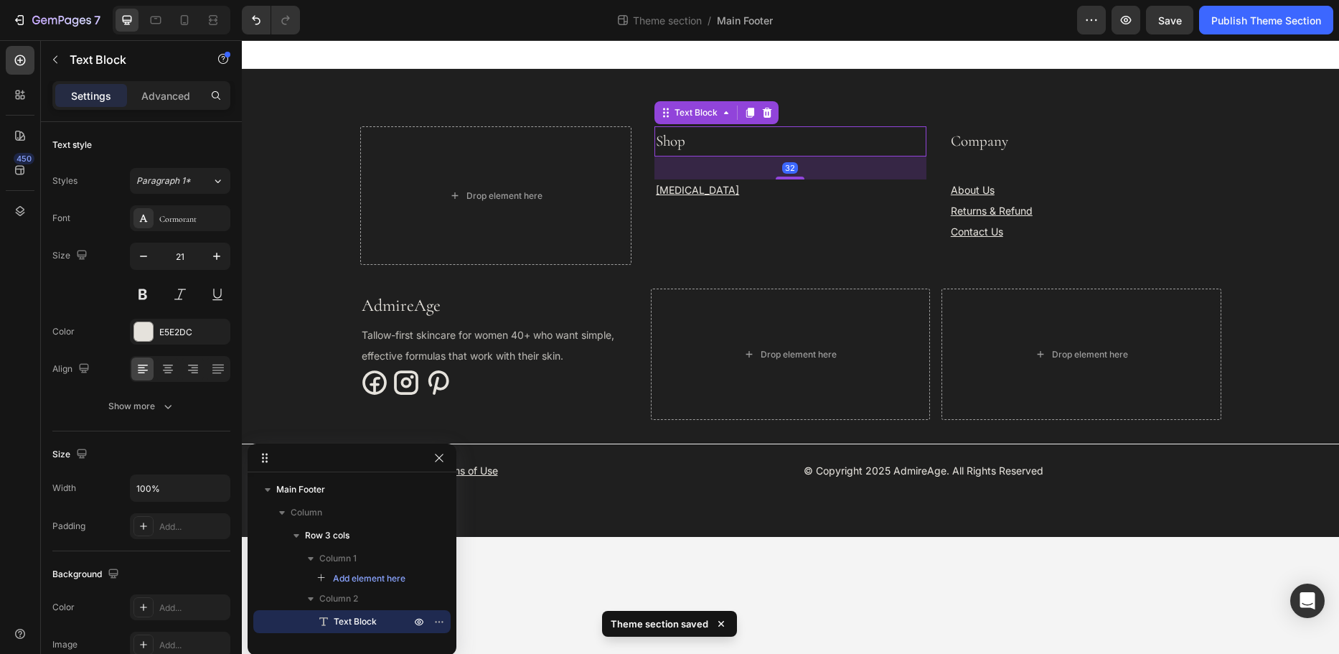
click at [686, 139] on p "Shop" at bounding box center [790, 141] width 269 height 27
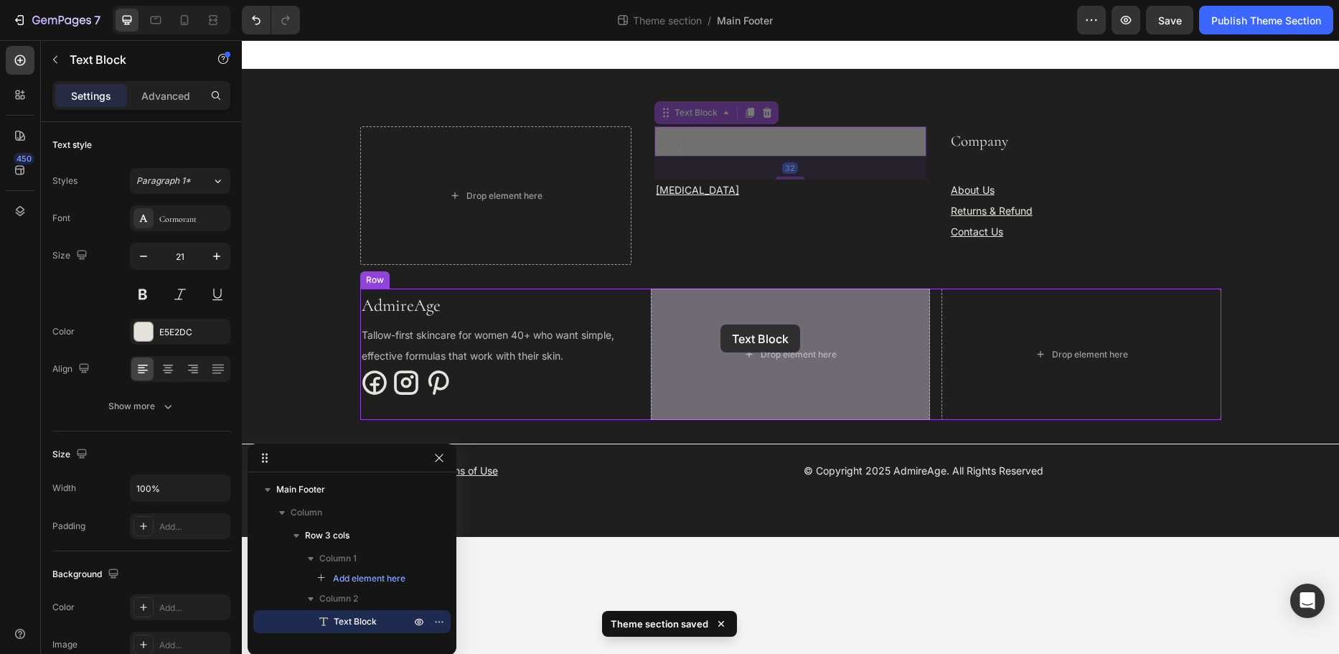
drag, startPoint x: 668, startPoint y: 113, endPoint x: 721, endPoint y: 324, distance: 218.1
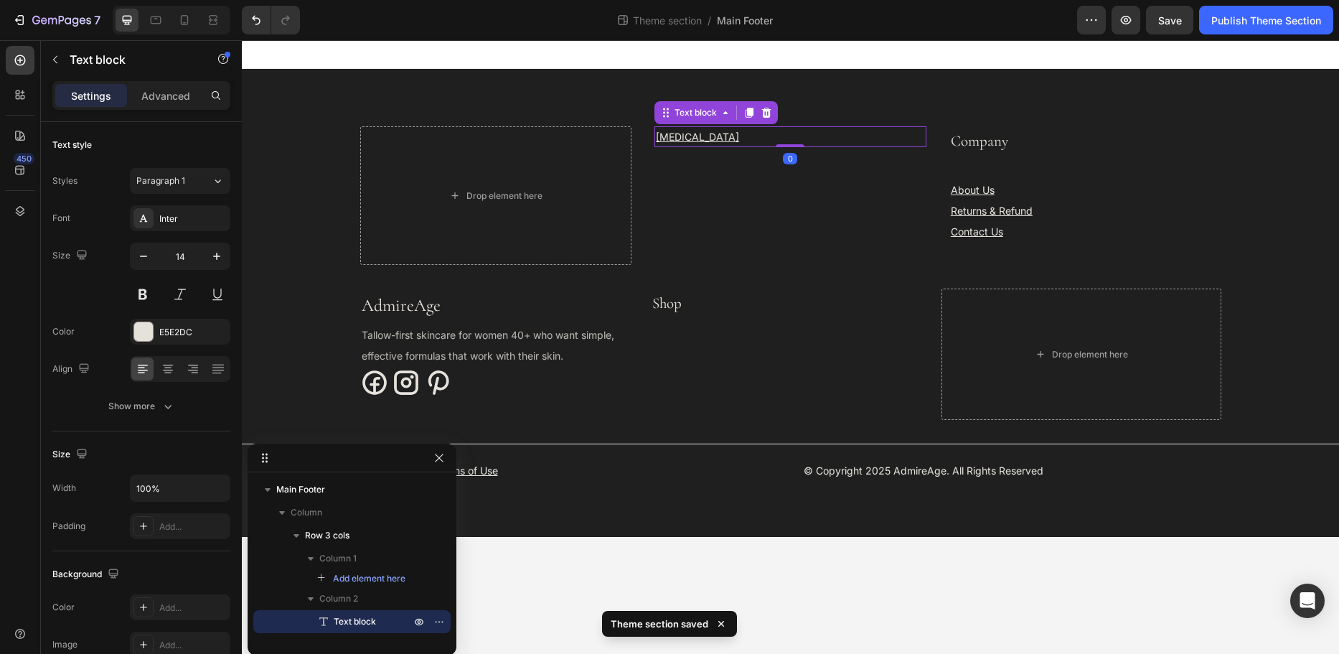
click at [678, 132] on u "[MEDICAL_DATA]" at bounding box center [697, 137] width 83 height 12
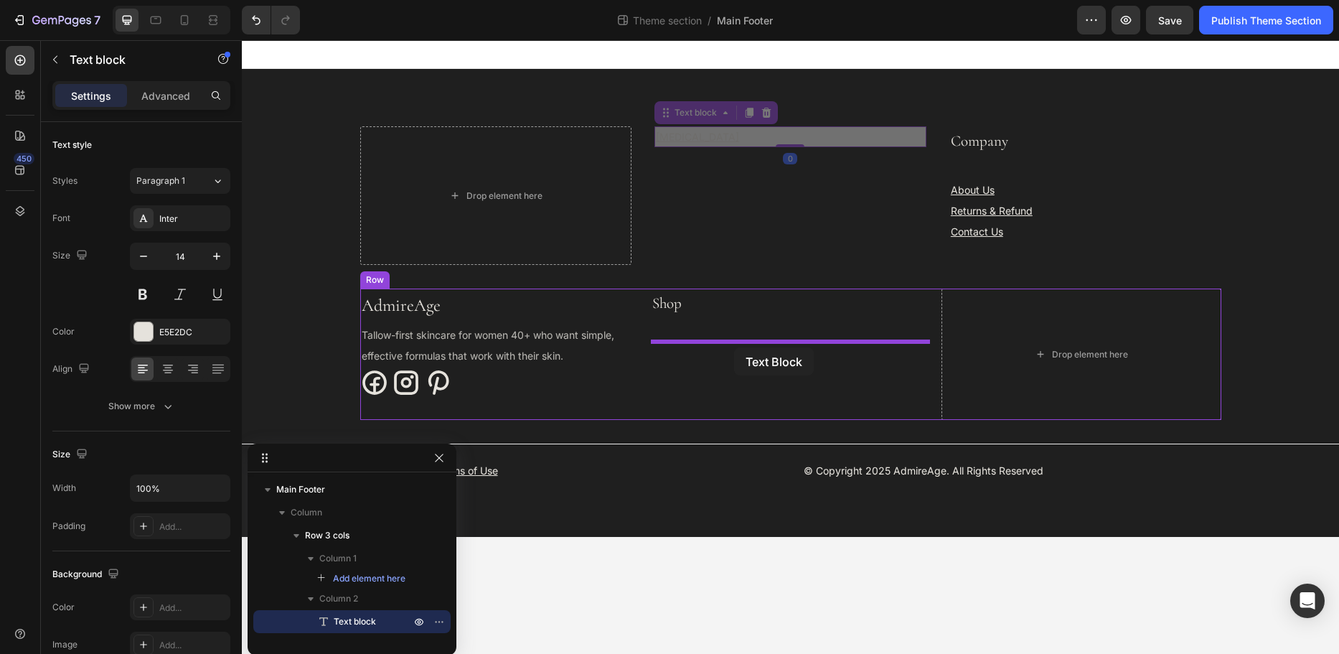
drag, startPoint x: 668, startPoint y: 114, endPoint x: 734, endPoint y: 348, distance: 243.3
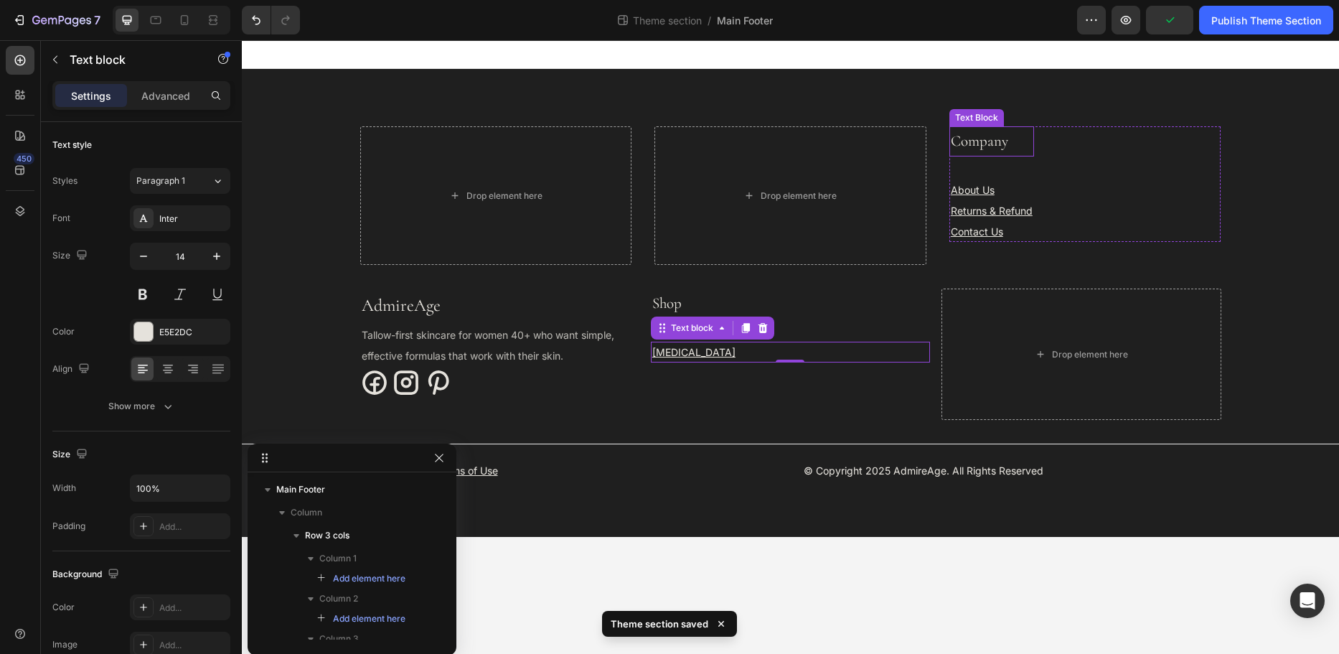
click at [1006, 146] on p "Company" at bounding box center [992, 141] width 82 height 27
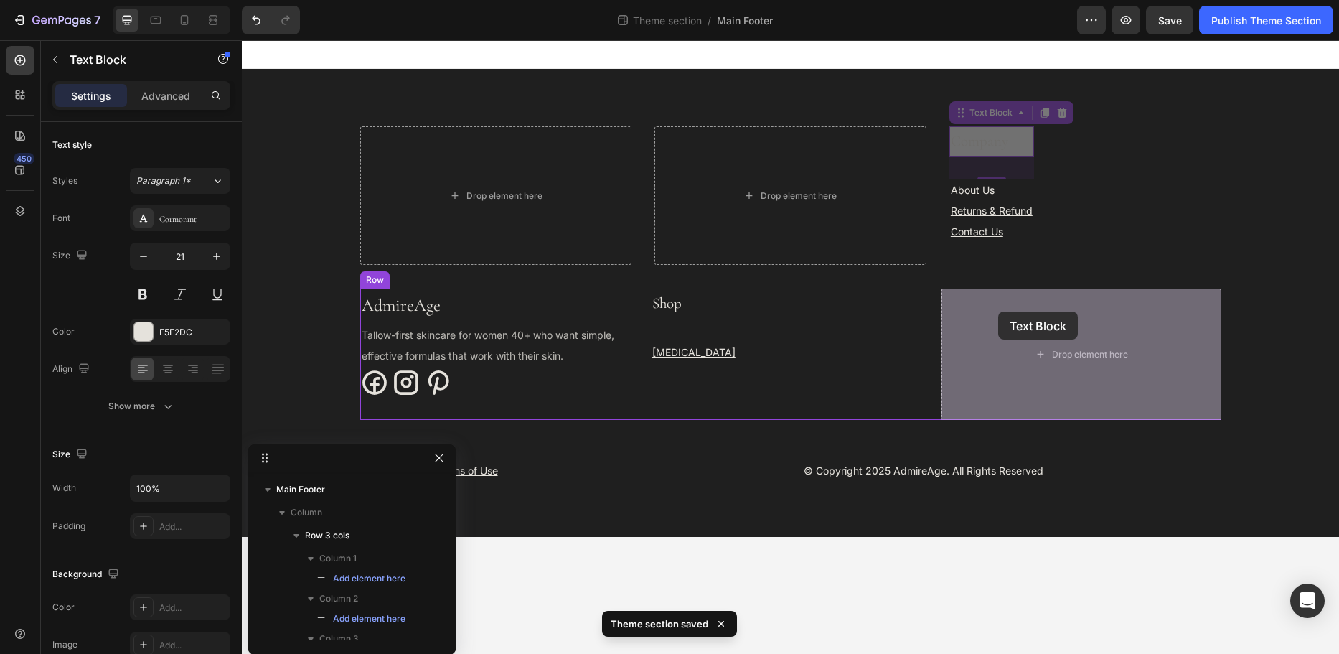
drag, startPoint x: 965, startPoint y: 116, endPoint x: 998, endPoint y: 312, distance: 198.8
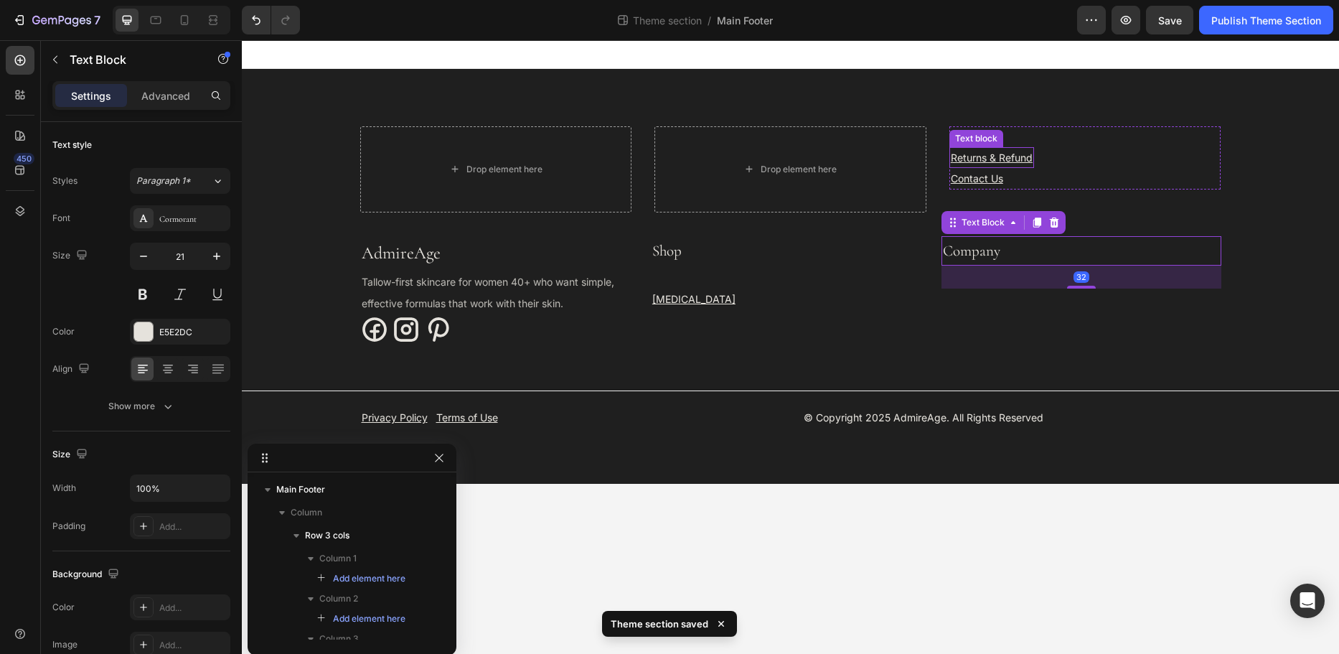
click at [969, 139] on div "Text block" at bounding box center [977, 138] width 48 height 13
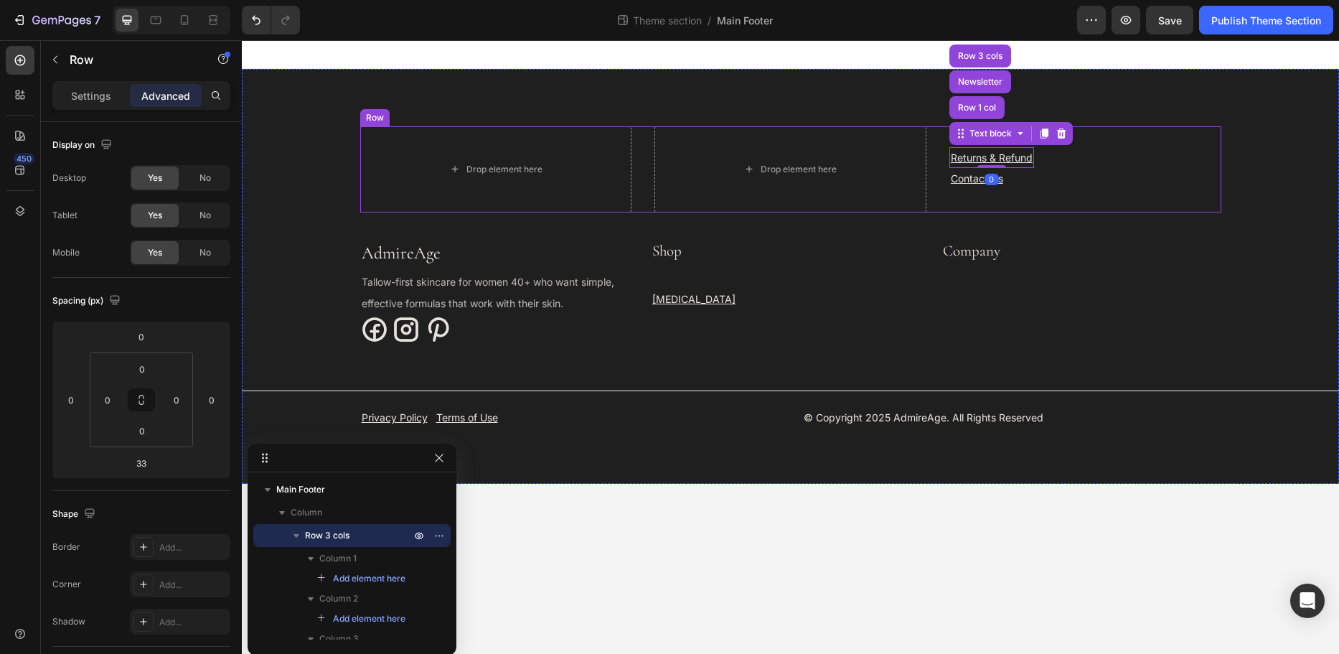
click at [941, 151] on div "Drop element here Drop element here About Us Text block Returns & Refund Text b…" at bounding box center [790, 169] width 861 height 86
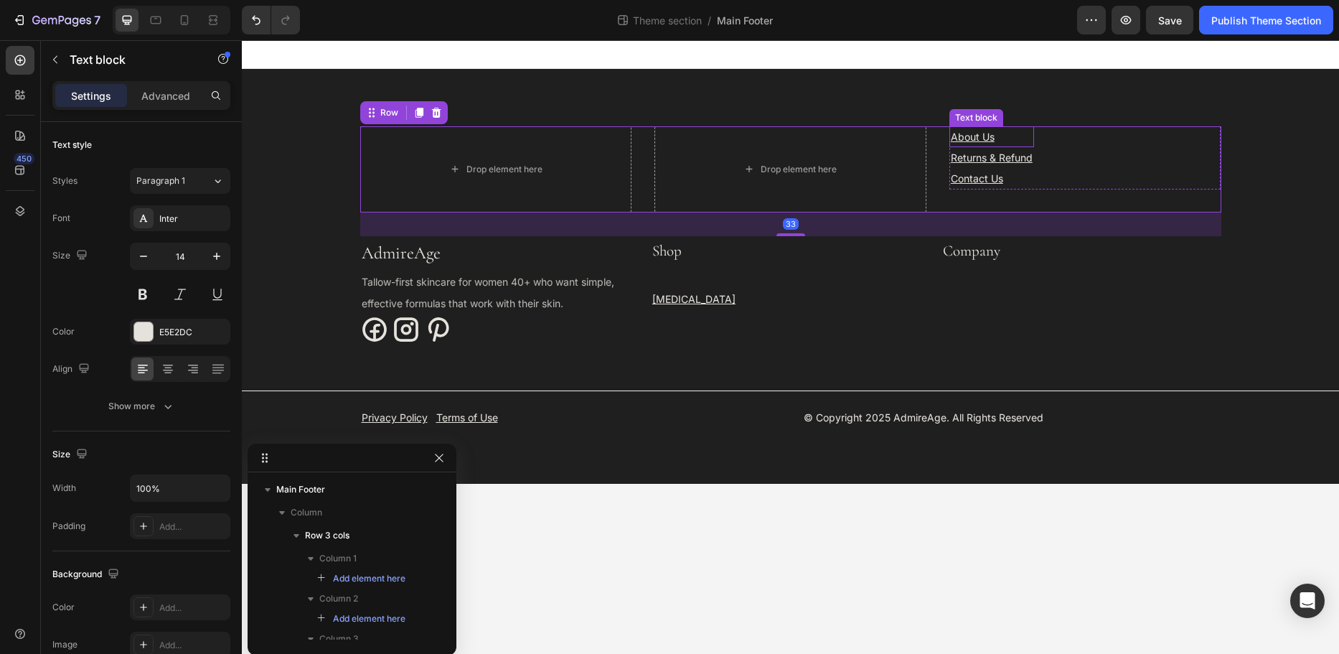
click at [957, 132] on u "About Us" at bounding box center [973, 137] width 44 height 12
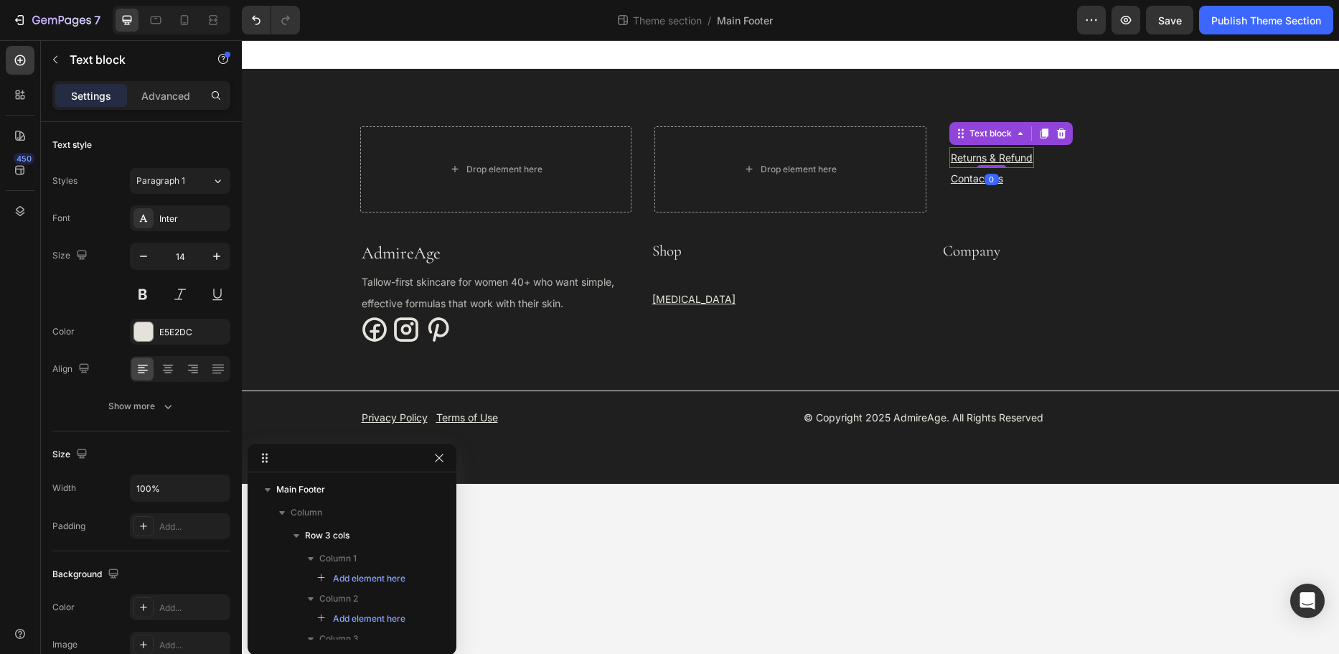
click at [950, 156] on div "Returns & Refund" at bounding box center [992, 157] width 85 height 21
click at [943, 162] on div "Drop element here Drop element here About Us Text block Returns & Refund Text b…" at bounding box center [790, 169] width 861 height 86
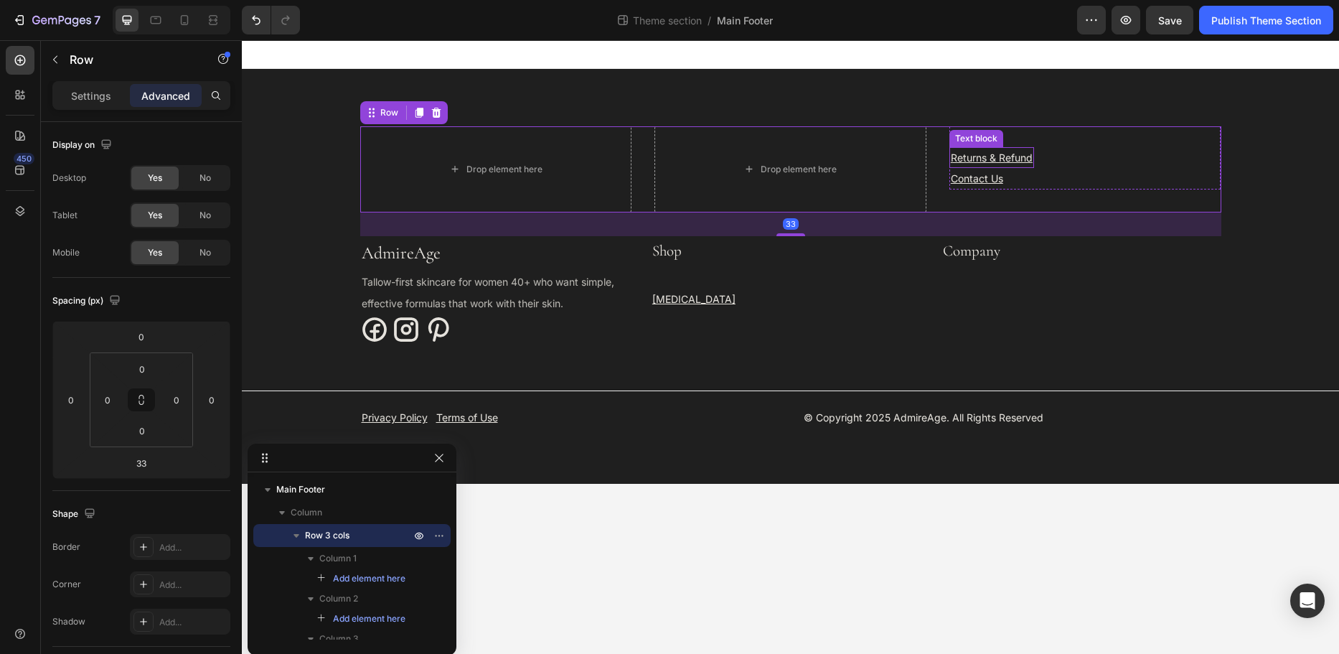
click at [953, 147] on div "Returns & Refund Text block" at bounding box center [992, 157] width 85 height 21
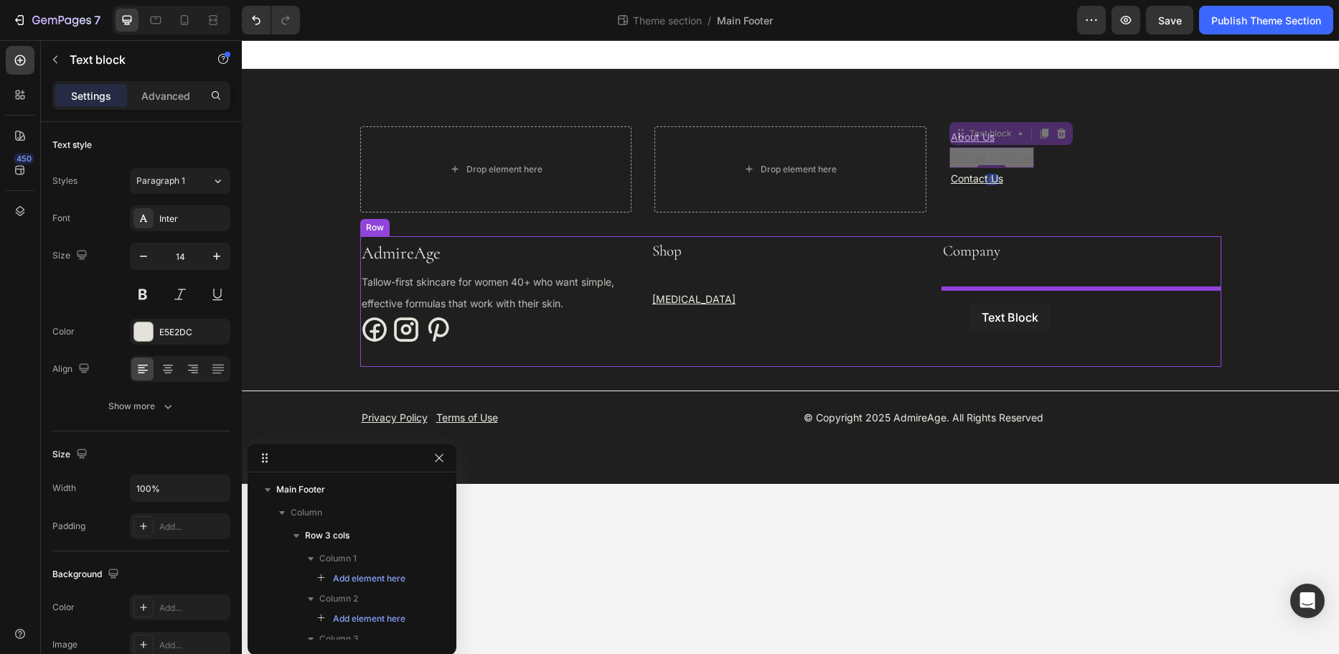
drag, startPoint x: 959, startPoint y: 134, endPoint x: 970, endPoint y: 301, distance: 166.9
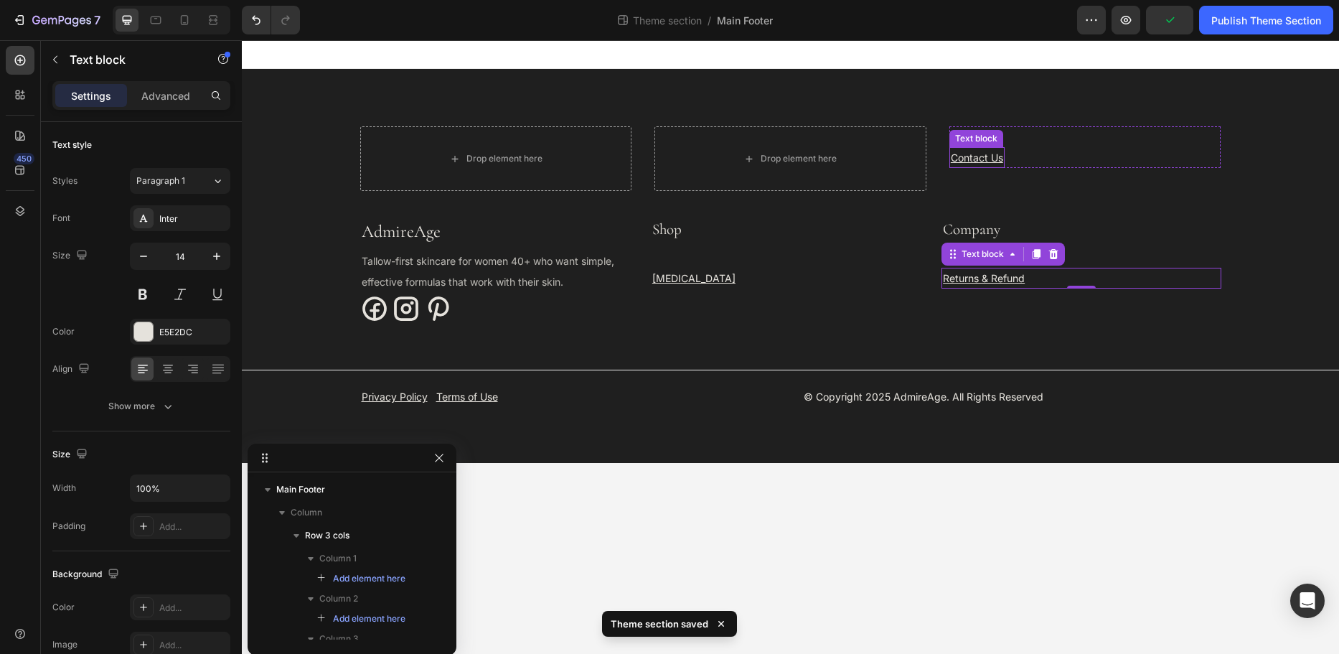
click at [961, 155] on u "Contact Us" at bounding box center [977, 157] width 52 height 12
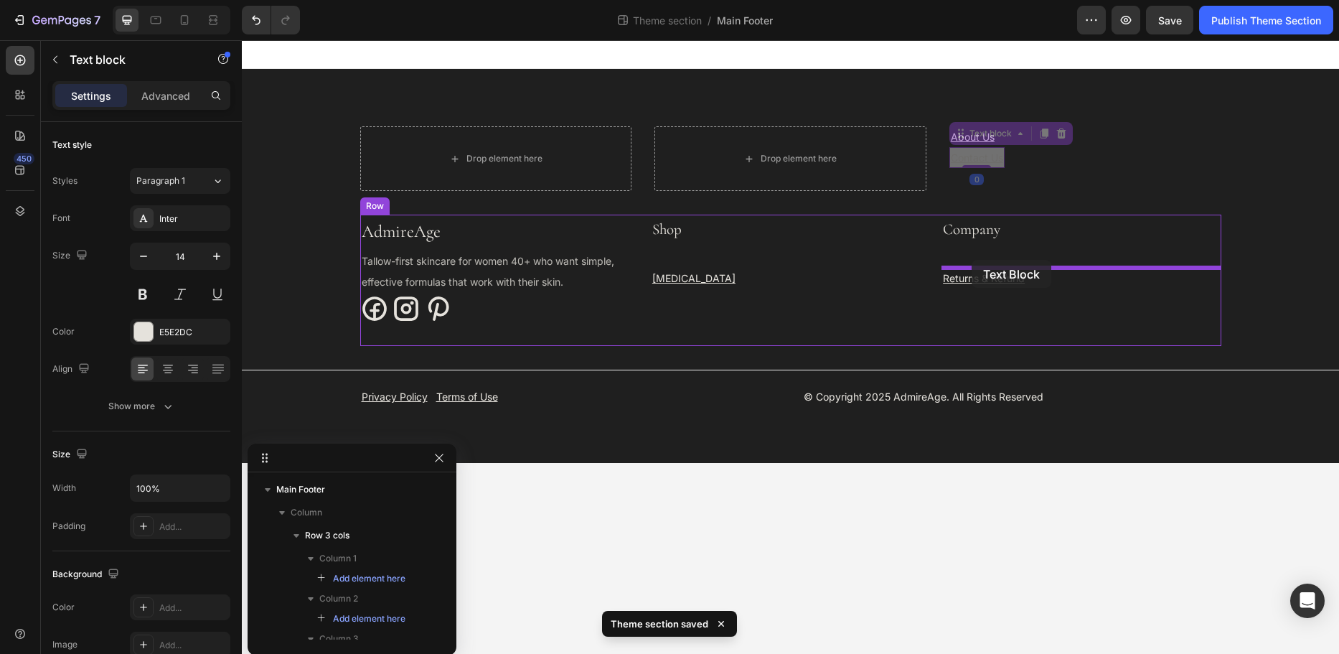
drag, startPoint x: 960, startPoint y: 134, endPoint x: 972, endPoint y: 260, distance: 126.2
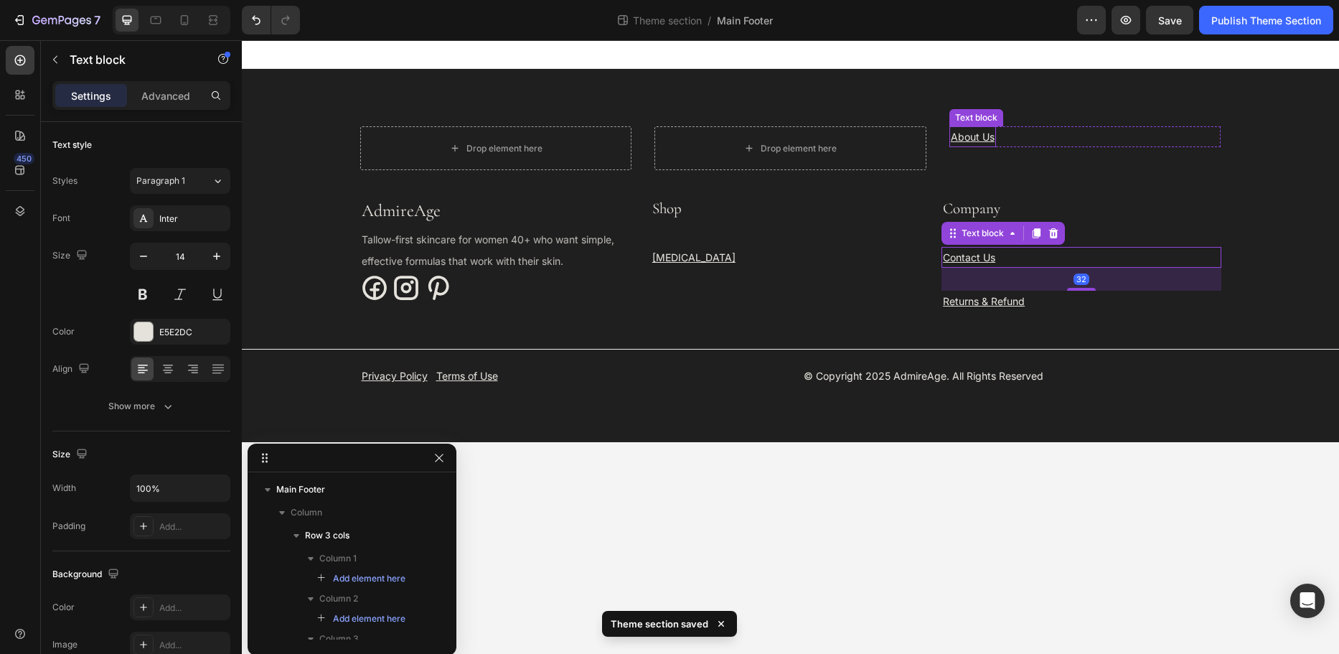
click at [957, 137] on u "About Us" at bounding box center [973, 137] width 44 height 12
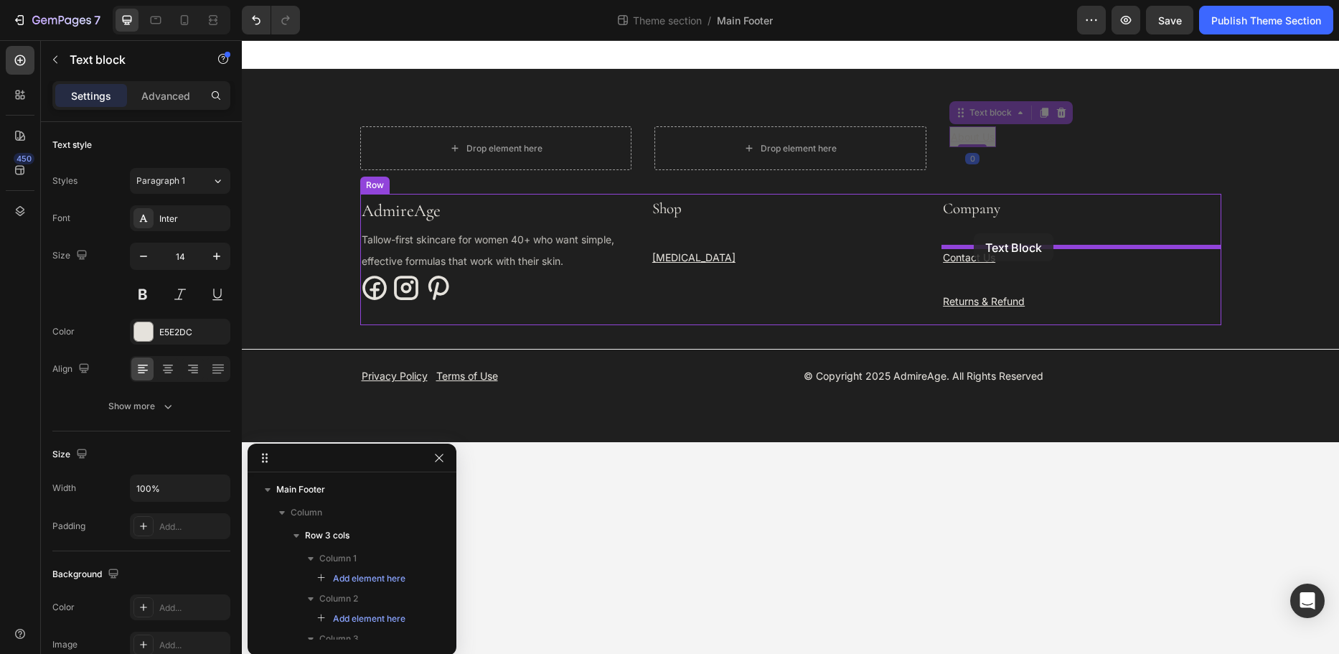
drag, startPoint x: 963, startPoint y: 136, endPoint x: 973, endPoint y: 232, distance: 96.7
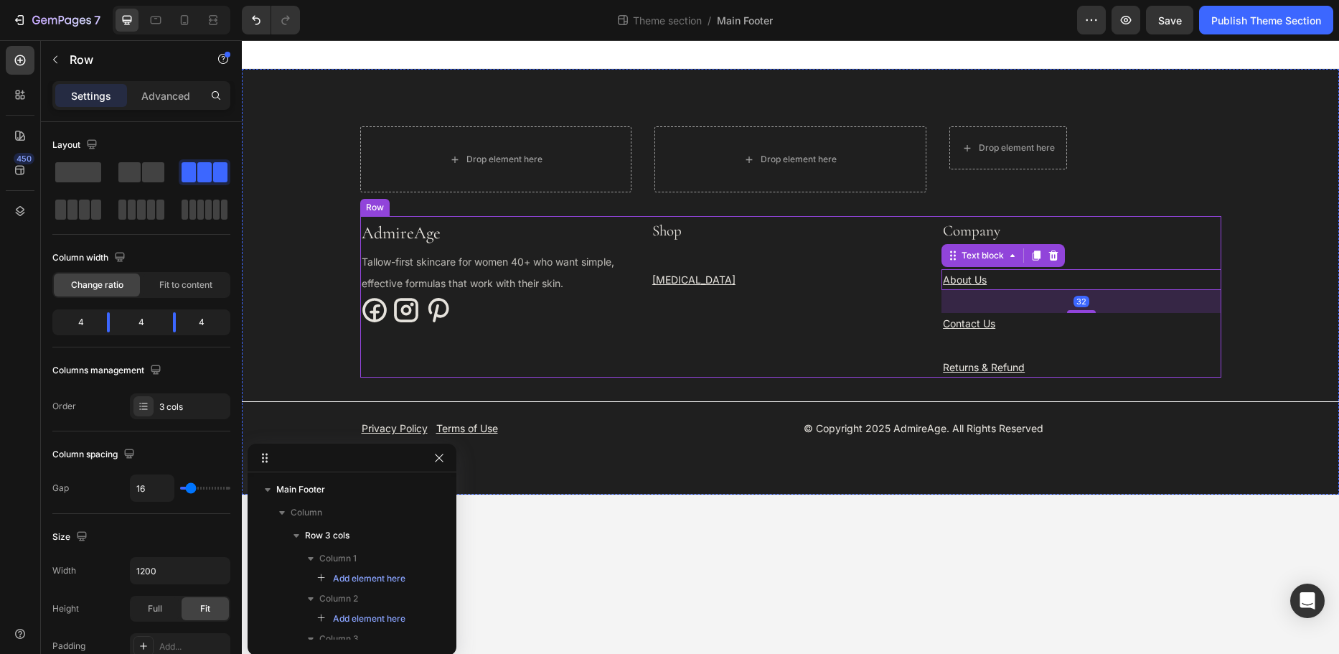
drag, startPoint x: 884, startPoint y: 300, endPoint x: 886, endPoint y: 291, distance: 8.9
click at [883, 300] on div "Shop Text Block Skin Care Text block" at bounding box center [790, 297] width 279 height 162
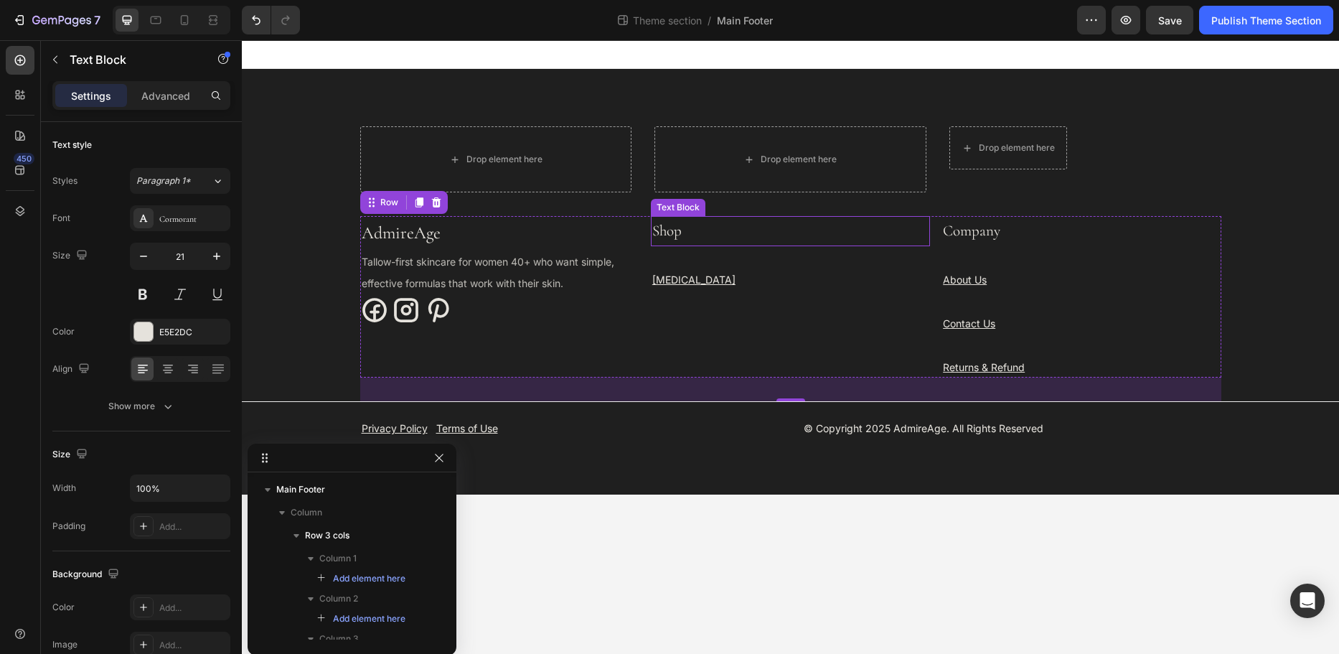
click at [670, 238] on p "Shop" at bounding box center [791, 231] width 276 height 27
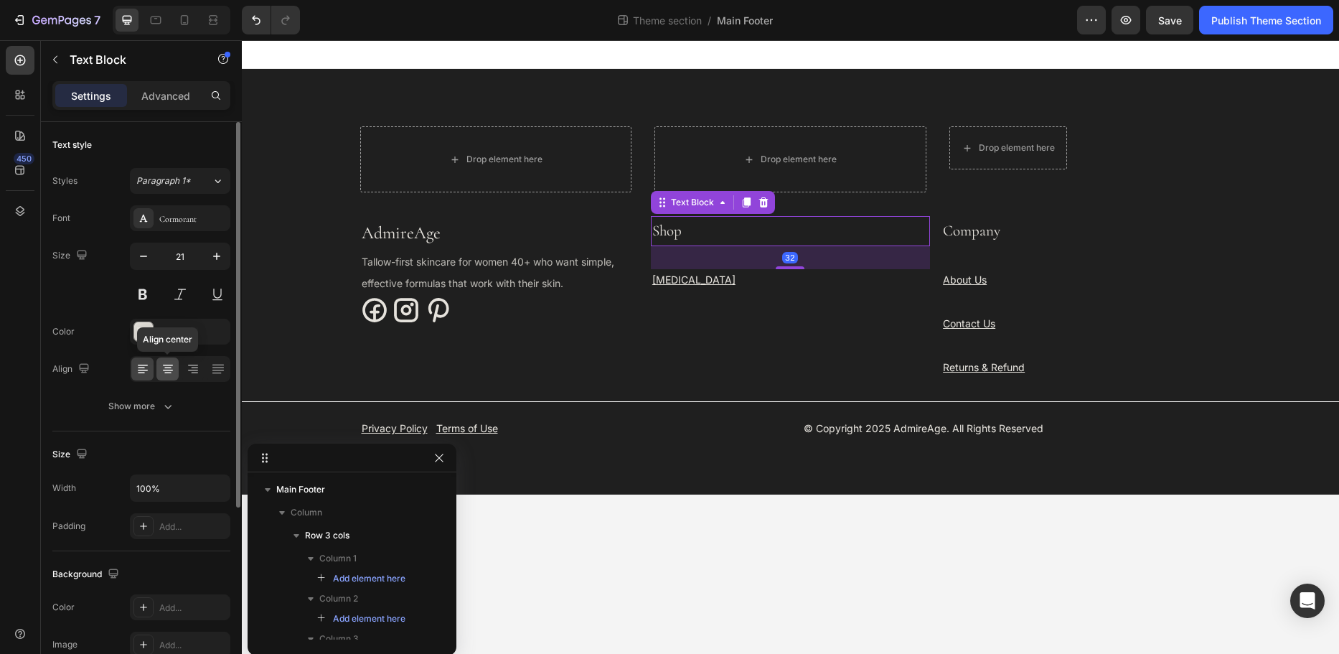
click at [167, 367] on icon at bounding box center [168, 369] width 14 height 14
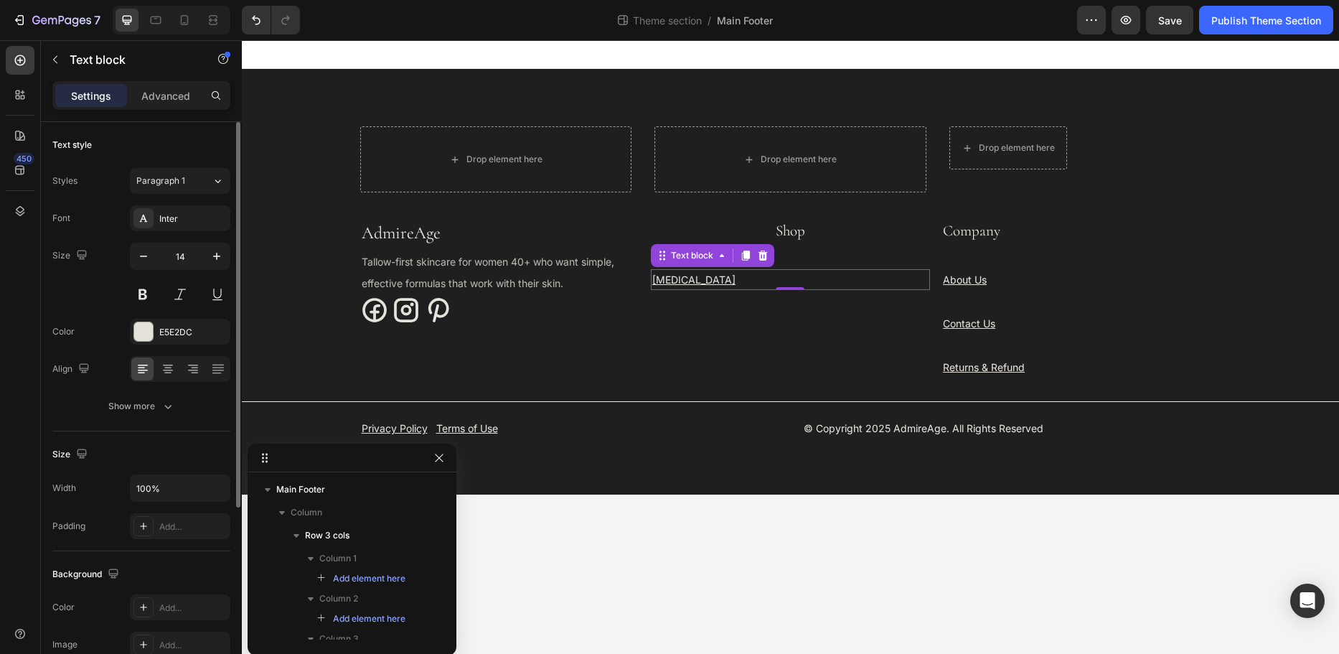
click at [719, 284] on p "[MEDICAL_DATA]" at bounding box center [791, 280] width 276 height 18
click at [169, 365] on icon at bounding box center [168, 365] width 10 height 1
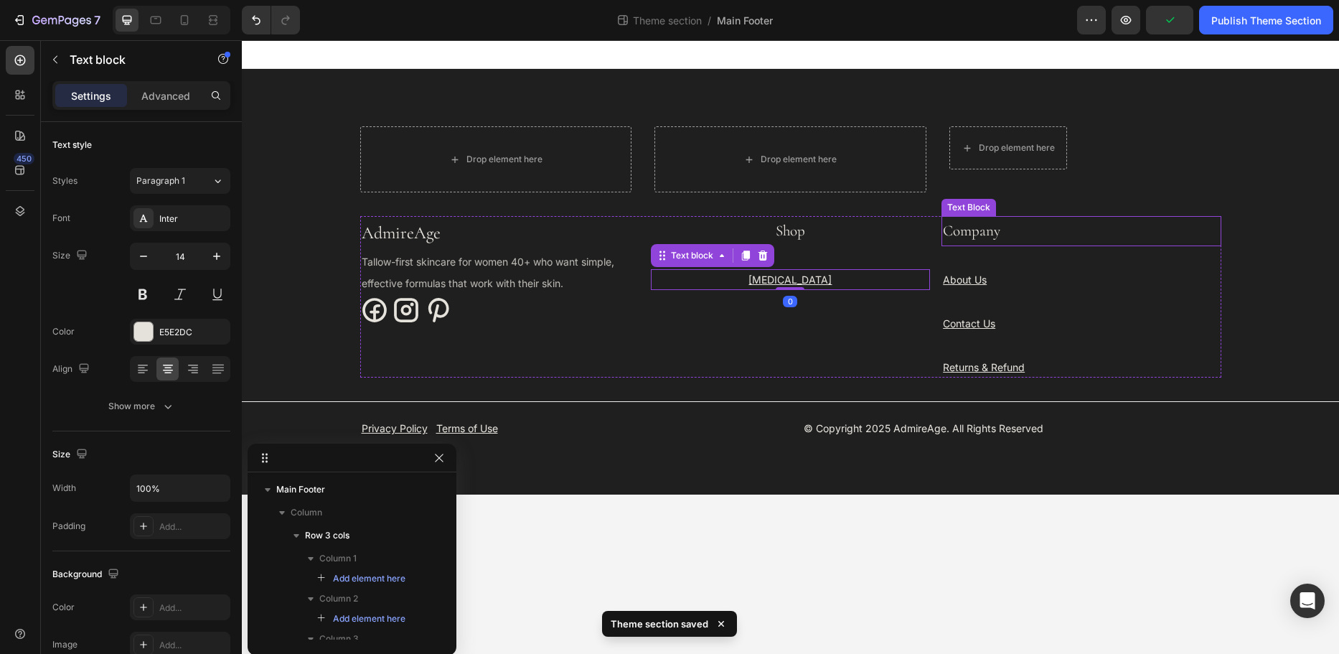
click at [953, 230] on p "Company" at bounding box center [1081, 231] width 276 height 27
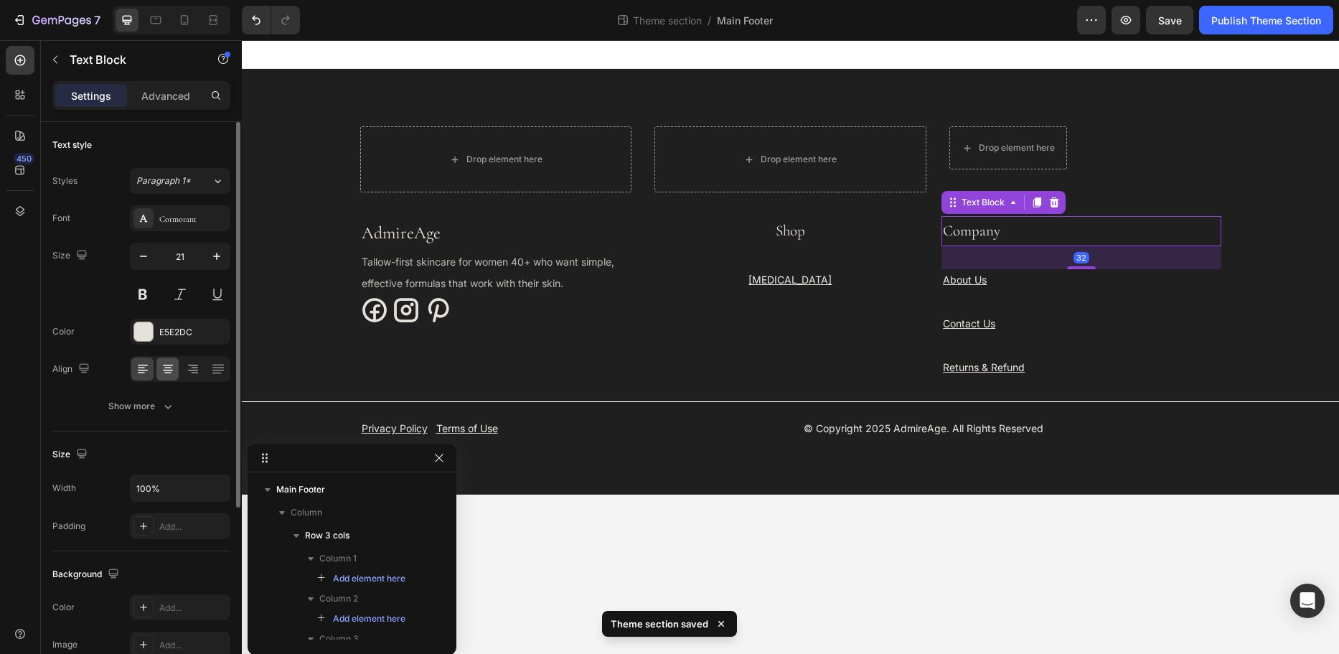
click at [164, 358] on div at bounding box center [167, 368] width 22 height 23
click at [142, 366] on icon at bounding box center [143, 369] width 14 height 14
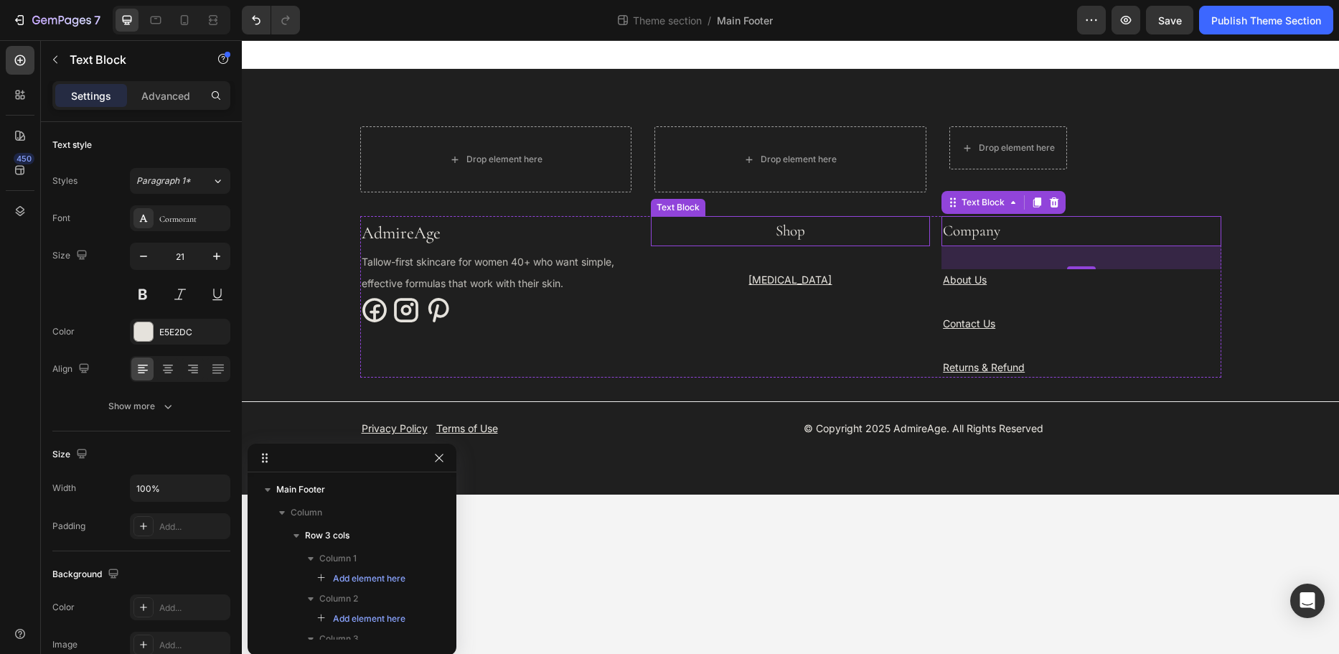
click at [781, 235] on p "Shop" at bounding box center [791, 231] width 276 height 27
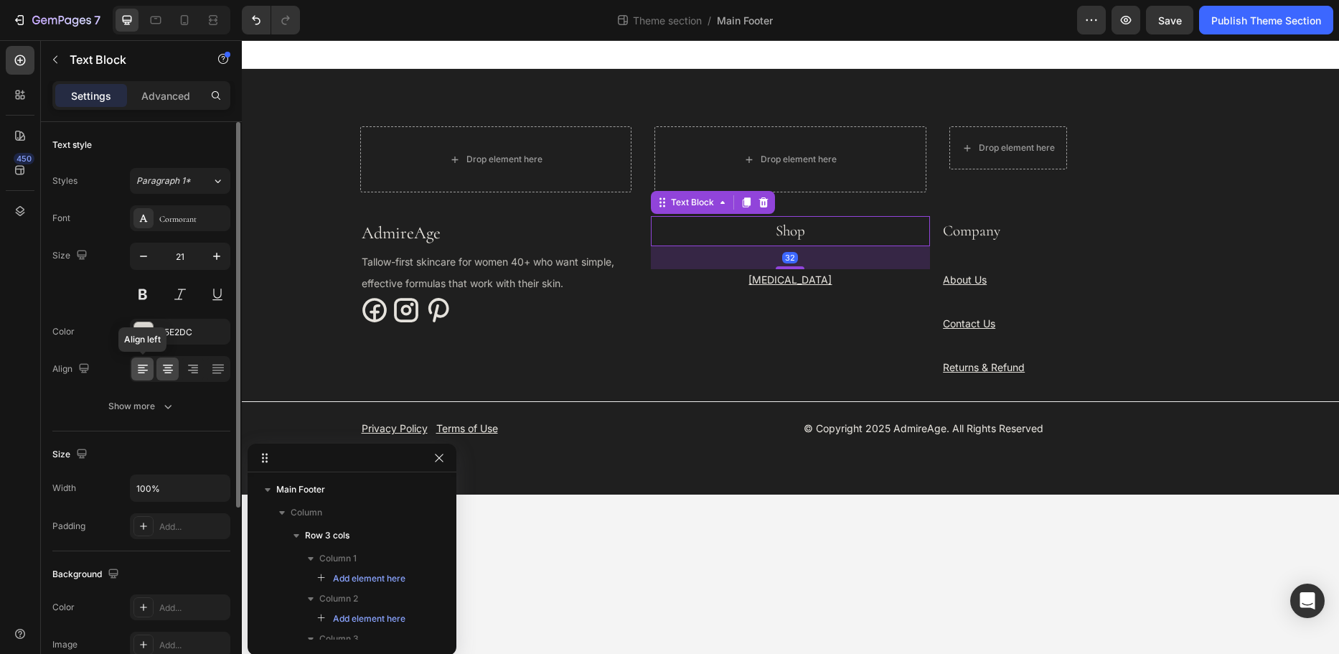
click at [143, 369] on icon at bounding box center [143, 369] width 14 height 14
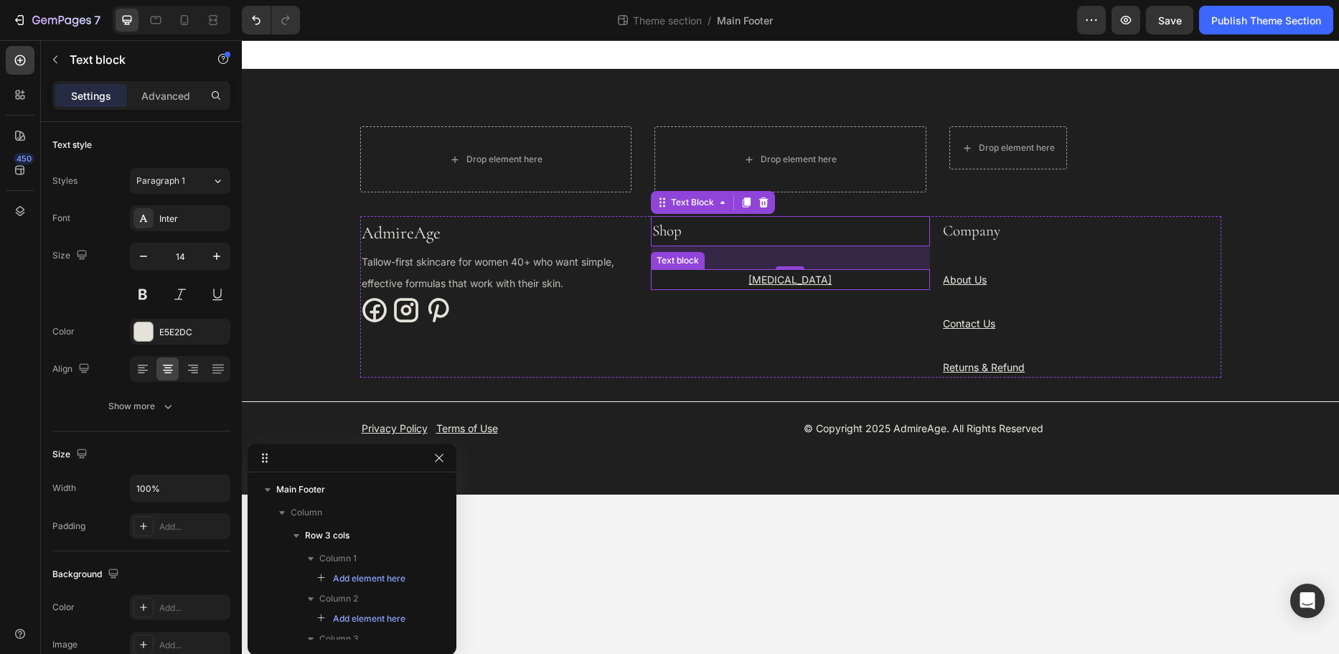
drag, startPoint x: 780, startPoint y: 276, endPoint x: 768, endPoint y: 276, distance: 12.2
click at [780, 276] on u "[MEDICAL_DATA]" at bounding box center [790, 279] width 83 height 12
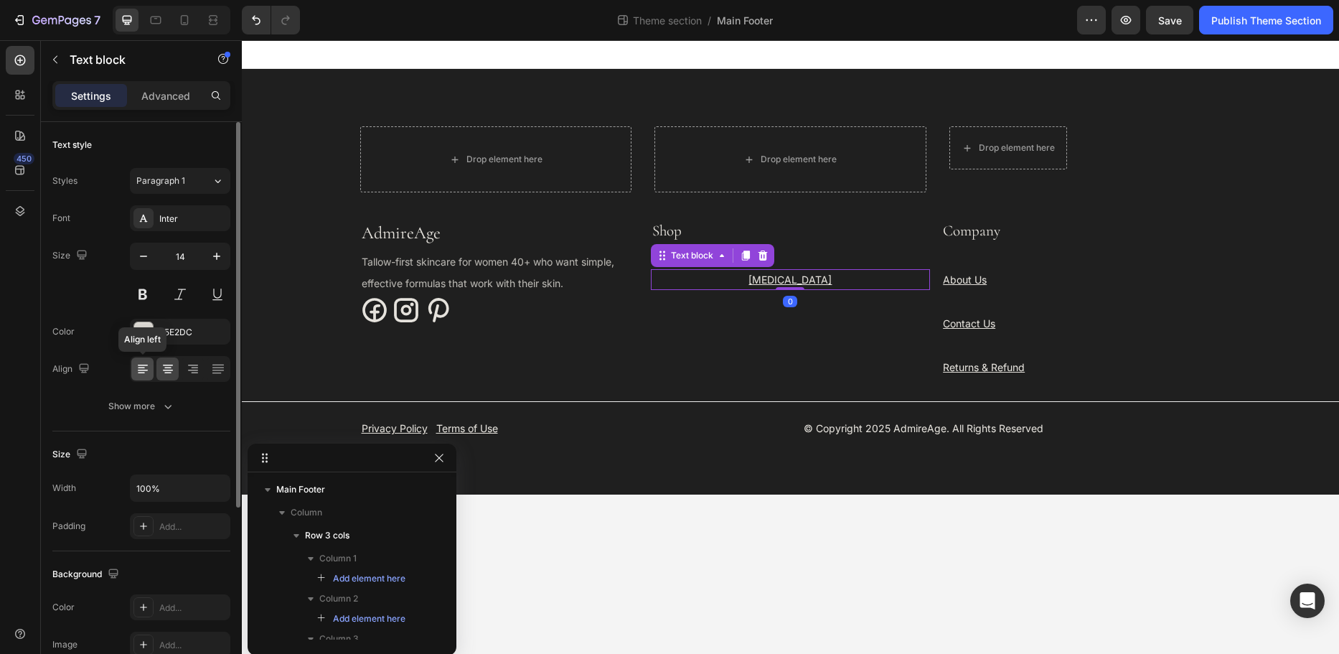
click at [139, 364] on icon at bounding box center [143, 369] width 14 height 14
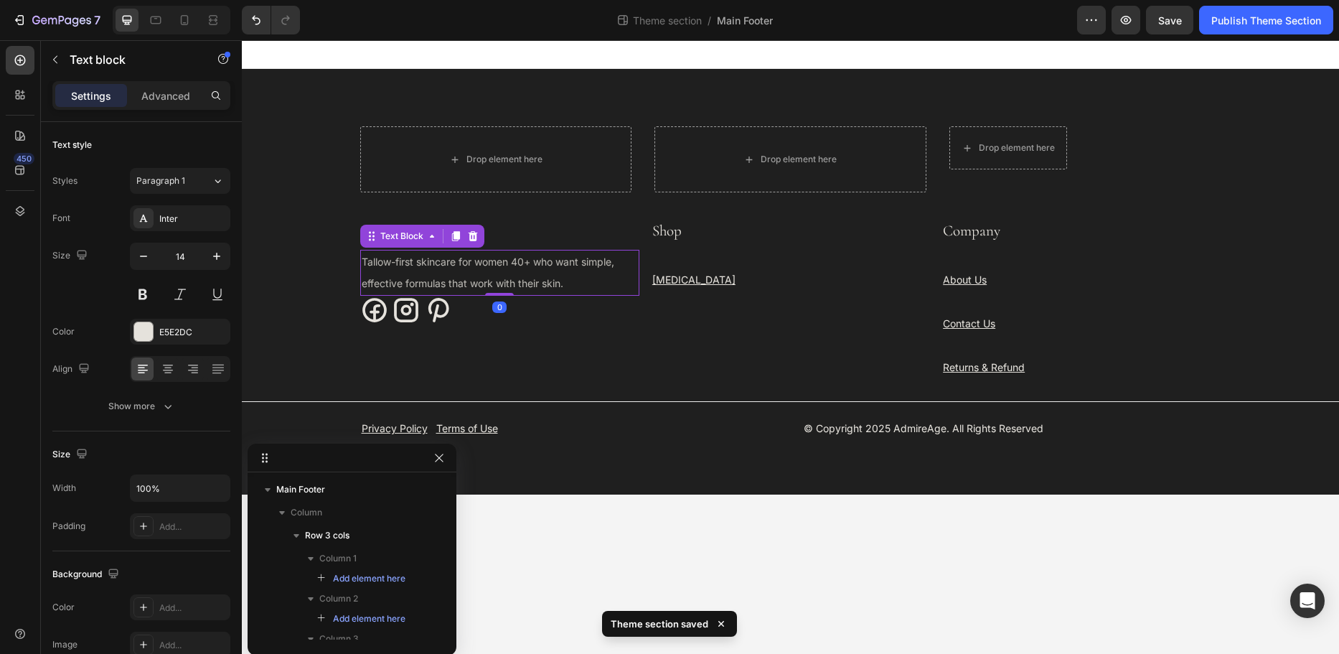
click at [550, 263] on span "Tallow-first skincare for women 40+ who want simple, effective formulas that wo…" at bounding box center [488, 273] width 253 height 34
click at [542, 263] on span "Tallow-first skincare for women 40+ who want simple, effective formulas that wo…" at bounding box center [488, 273] width 253 height 34
click at [537, 263] on span "Tallow-first skincare for women 40+ who want simple, effective formulas that wo…" at bounding box center [488, 273] width 253 height 34
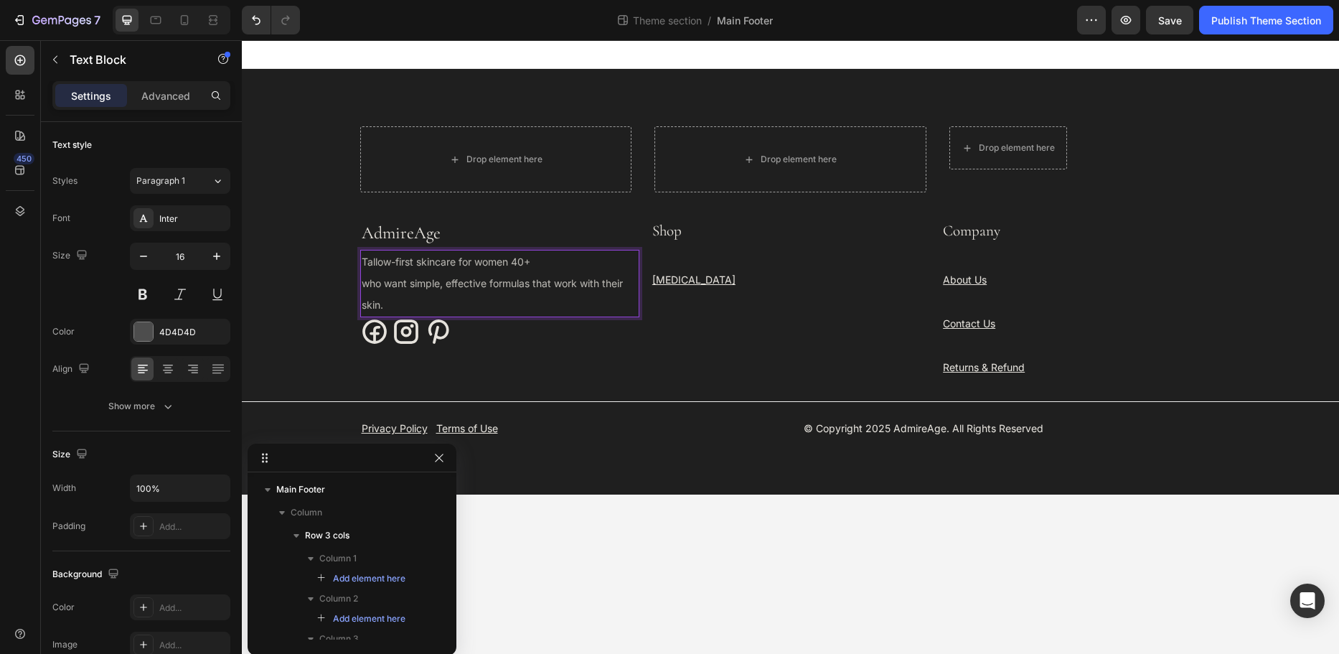
click at [537, 280] on span "who want simple, effective formulas that work with their skin." at bounding box center [492, 294] width 261 height 34
click at [540, 284] on p "who want simple, effective formulas" at bounding box center [500, 284] width 276 height 22
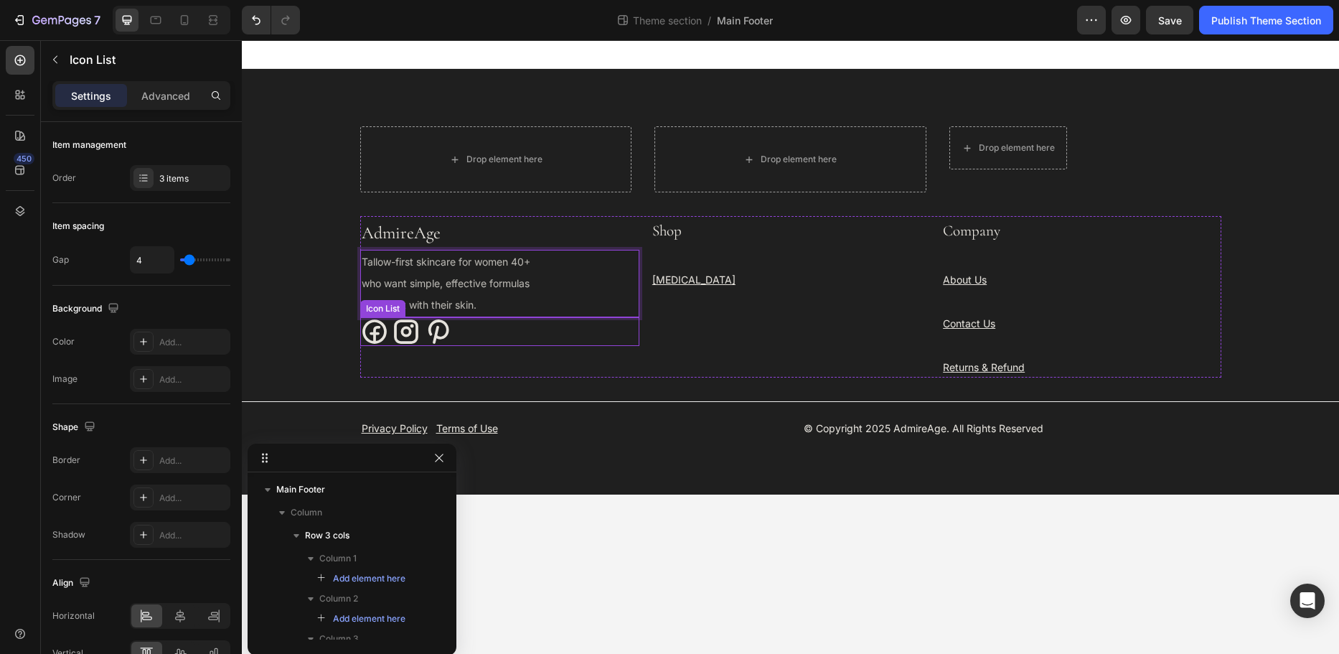
click at [545, 326] on div "Icon Icon Icon" at bounding box center [499, 331] width 279 height 29
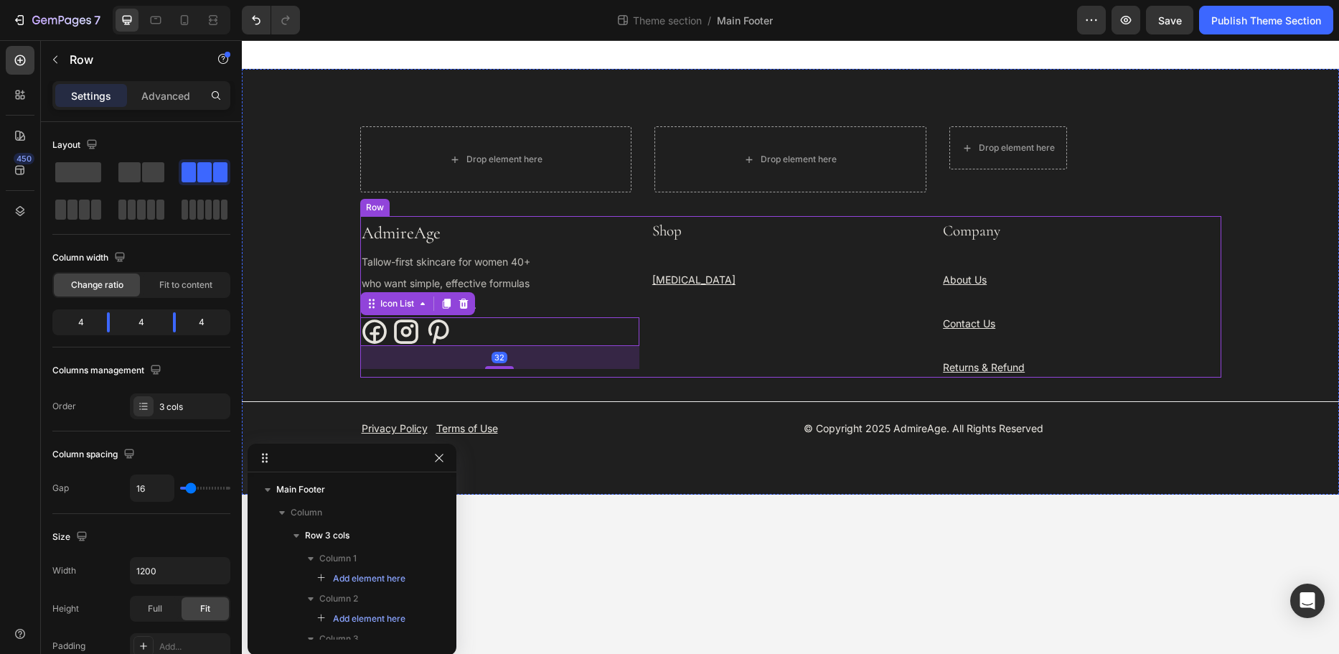
click at [672, 322] on div "Shop Text Block Skin Care Text block" at bounding box center [790, 297] width 279 height 162
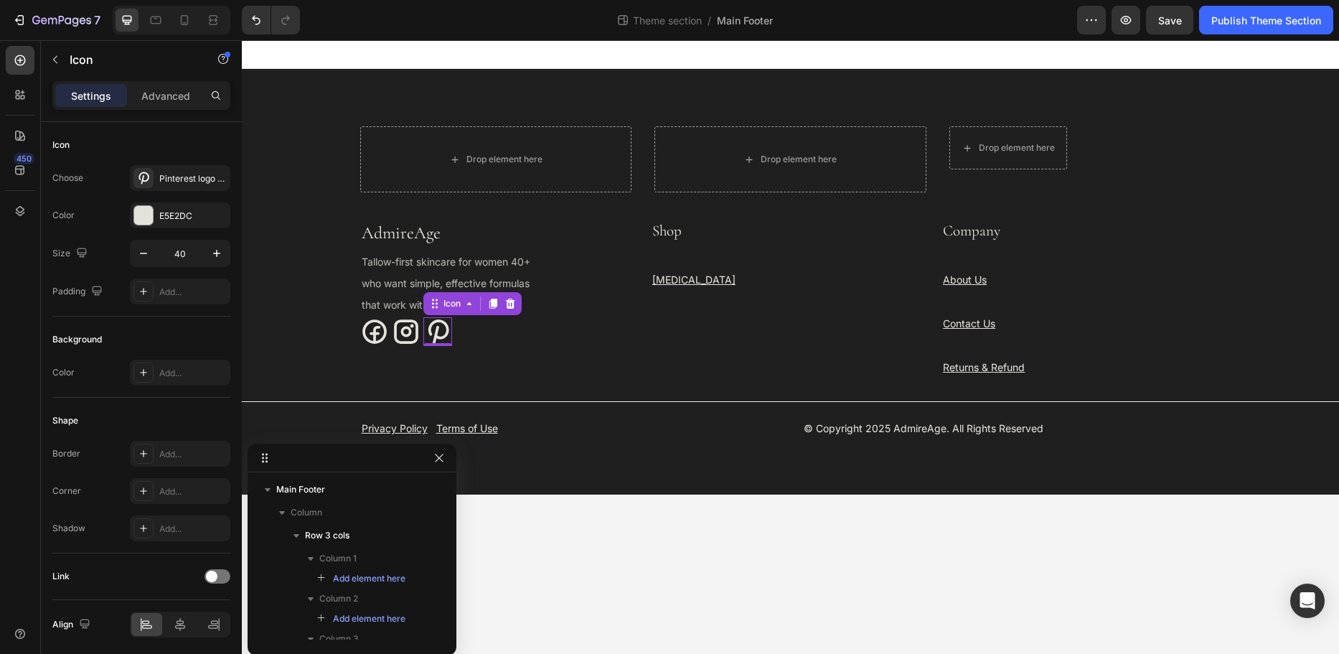
click at [436, 338] on icon at bounding box center [438, 331] width 29 height 29
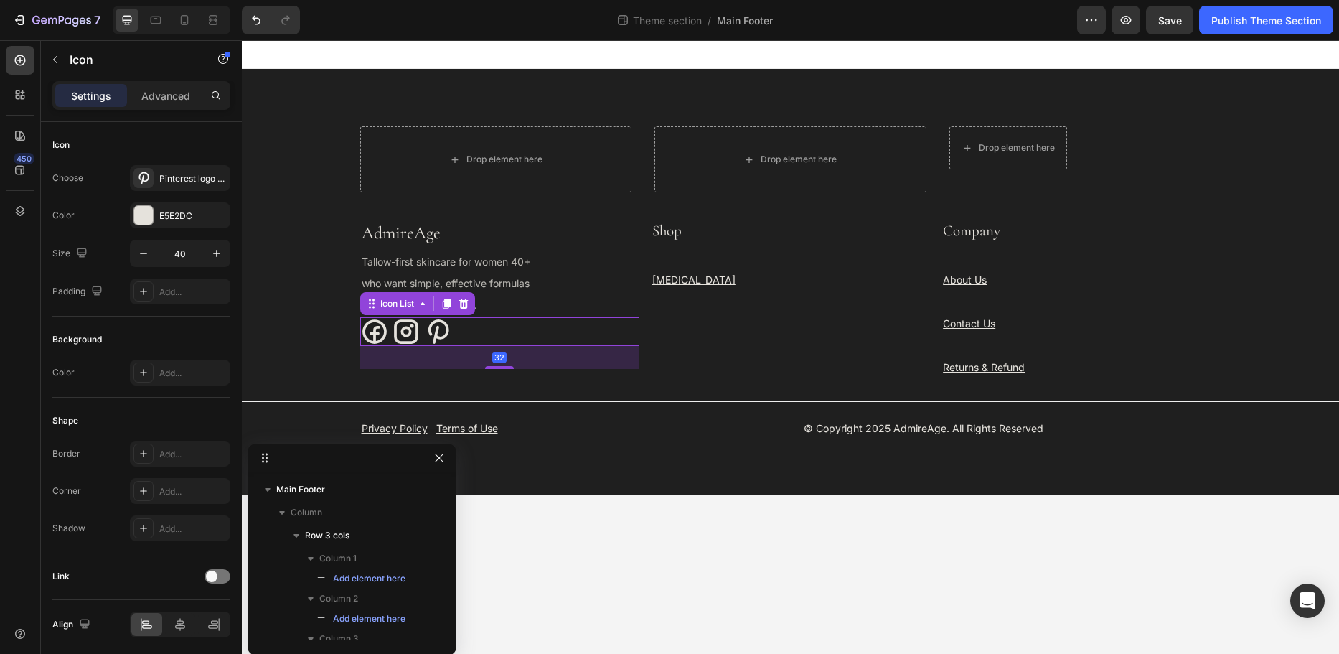
click at [490, 327] on div "Icon Icon Icon" at bounding box center [499, 331] width 279 height 29
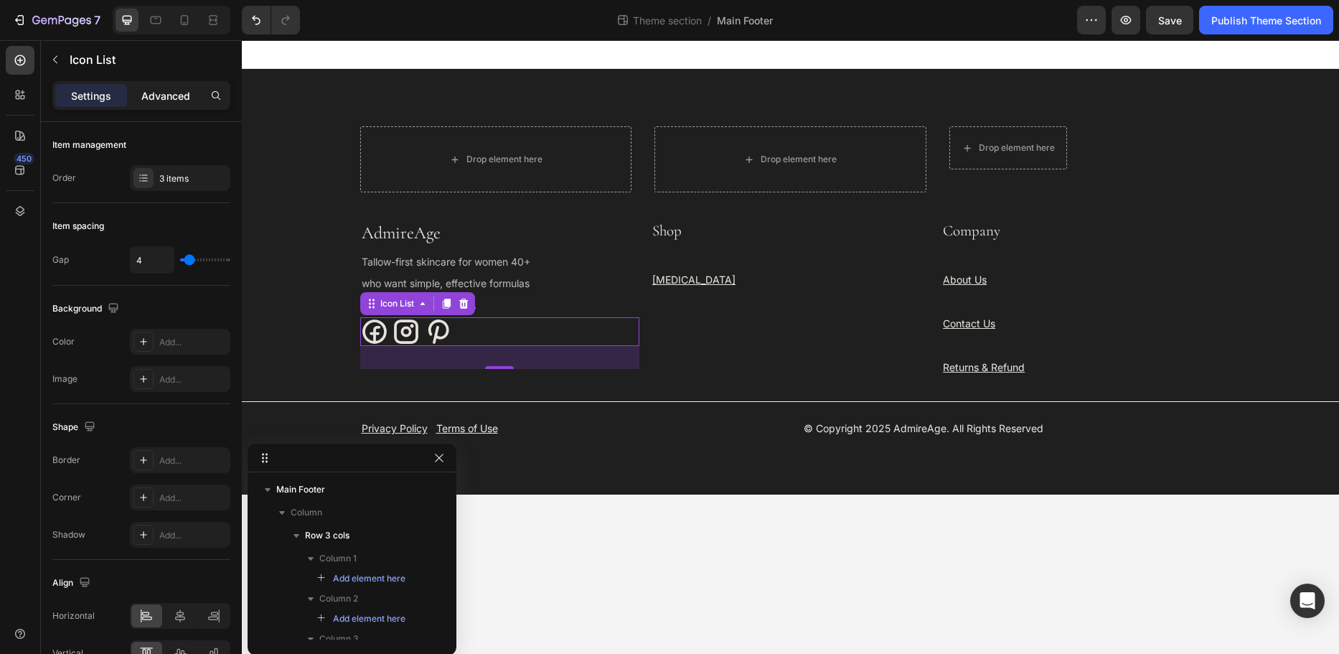
click at [164, 94] on p "Advanced" at bounding box center [165, 95] width 49 height 15
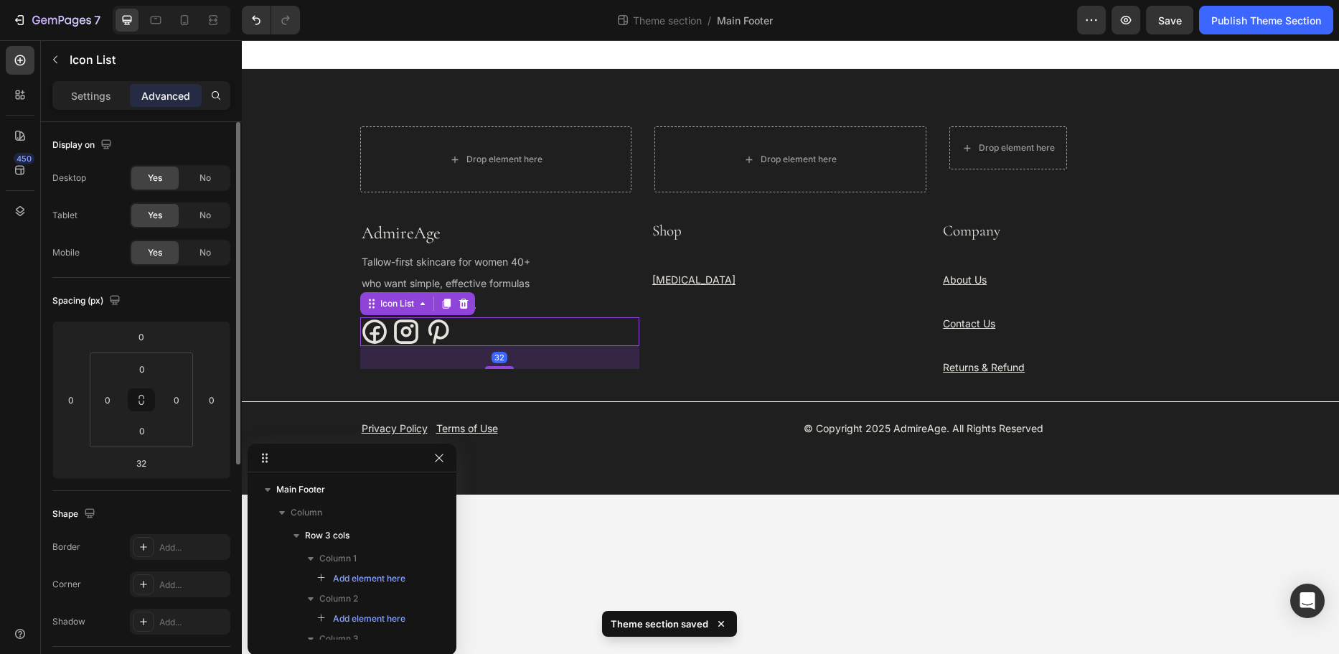
drag, startPoint x: 158, startPoint y: 334, endPoint x: 159, endPoint y: 281, distance: 52.4
click at [159, 281] on div "Spacing (px) 0 0 32 0 0 0 0 0" at bounding box center [141, 384] width 178 height 213
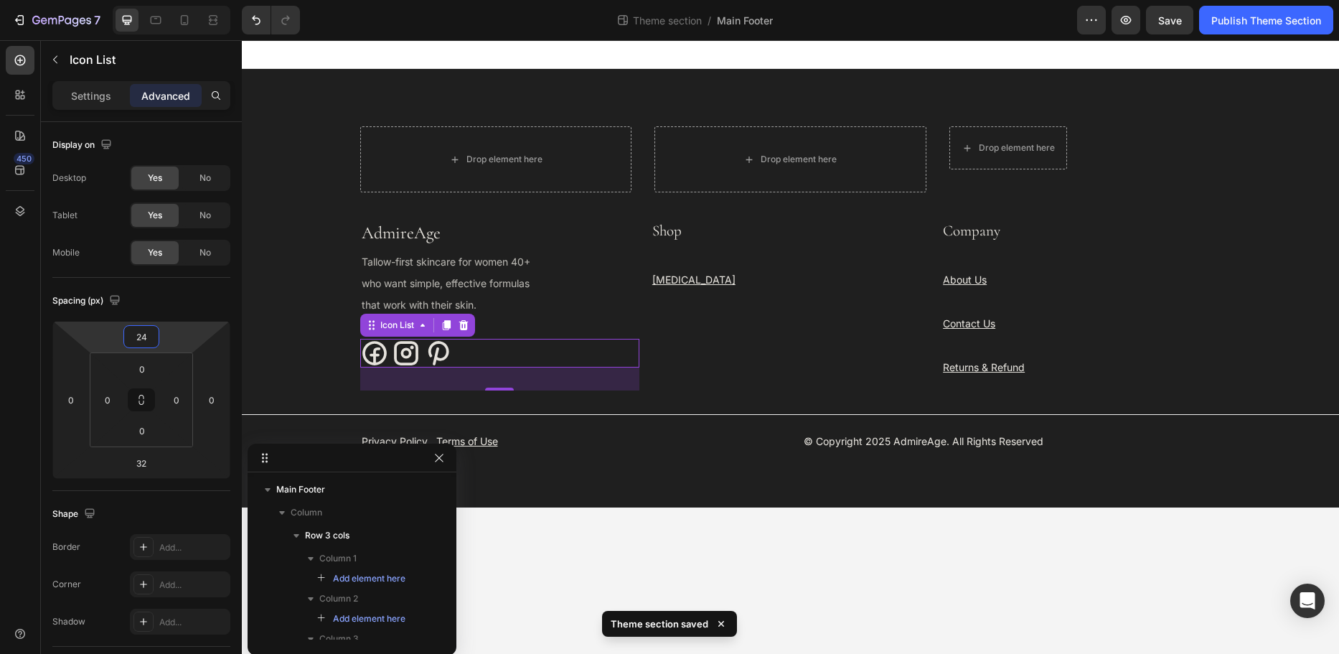
type input "20"
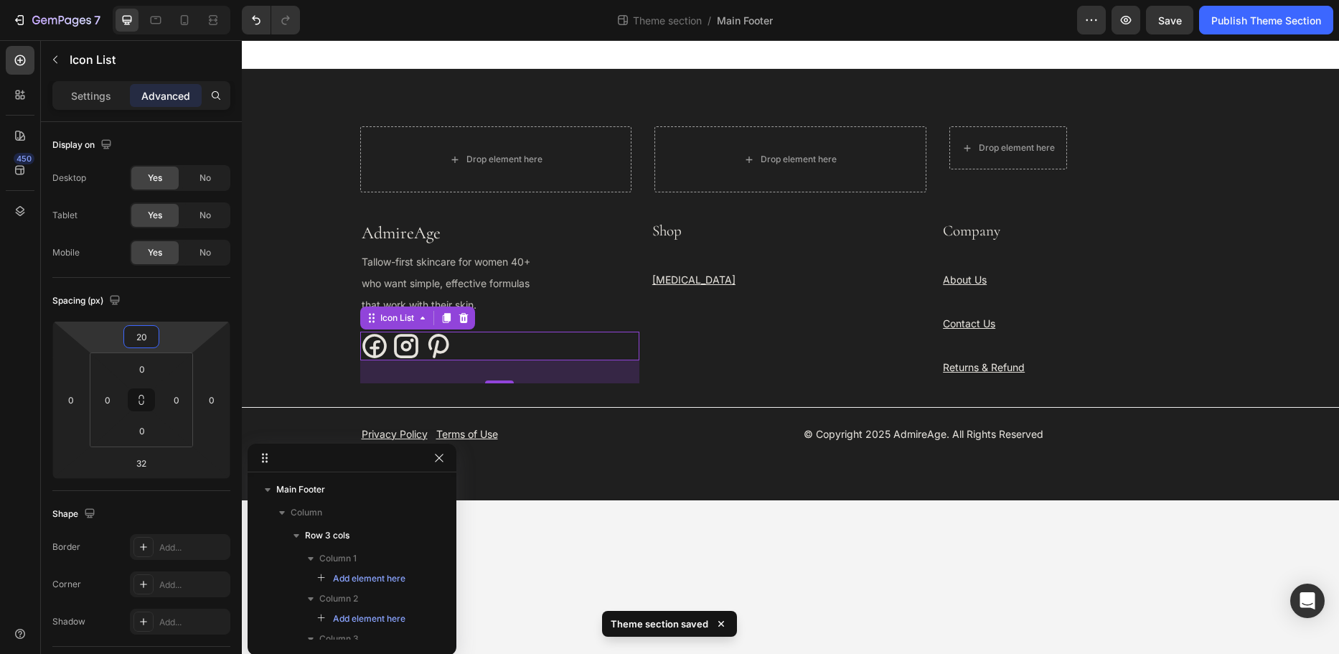
drag, startPoint x: 167, startPoint y: 337, endPoint x: 178, endPoint y: 330, distance: 13.5
click at [178, 0] on html "7 Theme section / Main Footer Preview Save Publish Theme Section 450 Sections(1…" at bounding box center [669, 0] width 1339 height 0
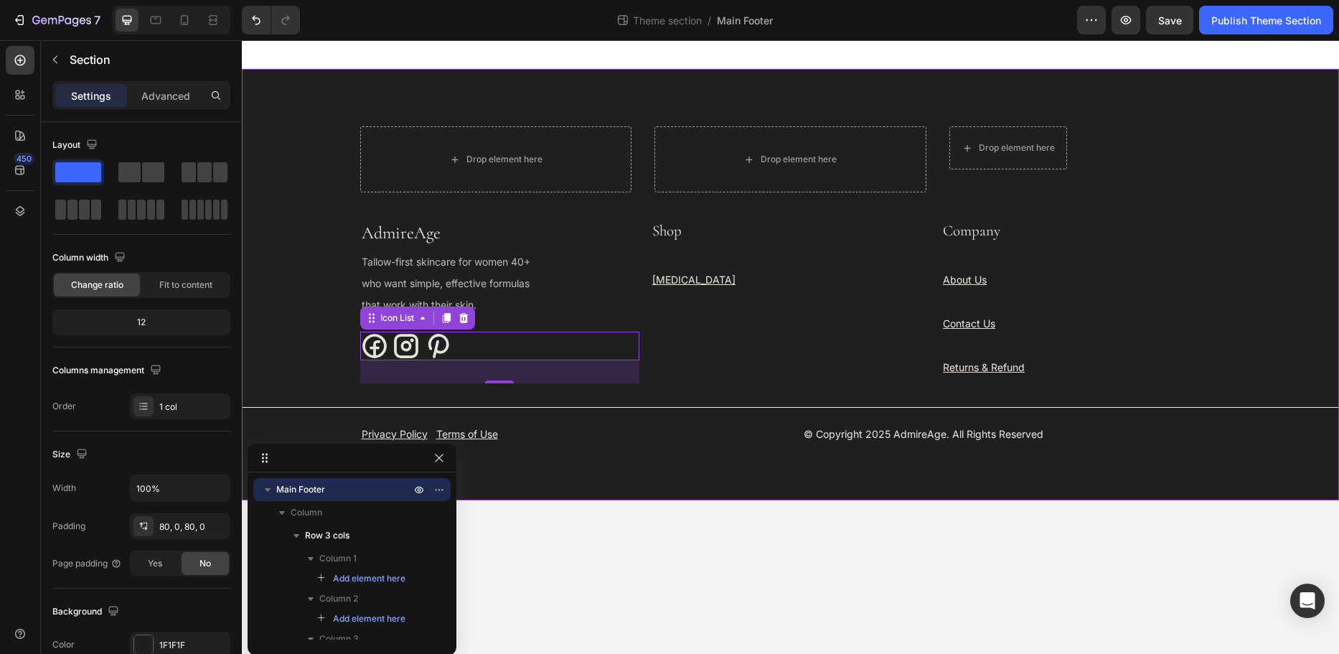
click at [314, 304] on div "Drop element here Drop element here Drop element here Row Newsletter Row Admire…" at bounding box center [791, 284] width 1098 height 317
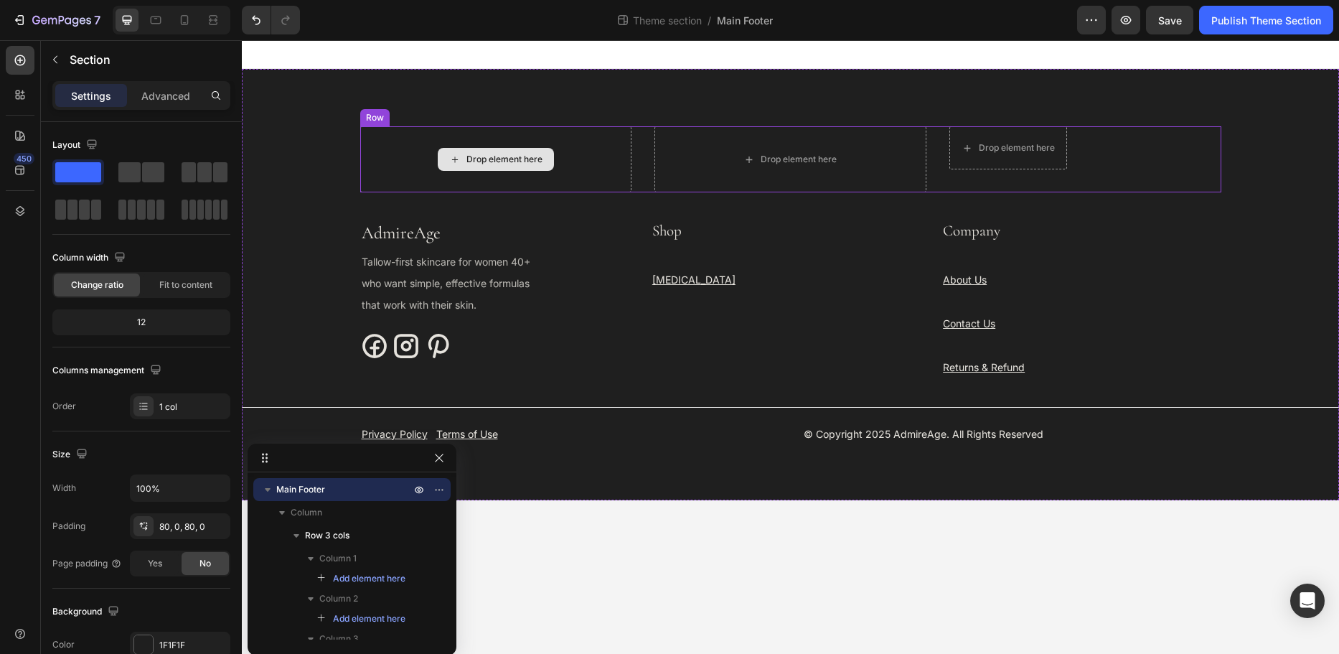
click at [397, 167] on div "Drop element here" at bounding box center [496, 159] width 272 height 66
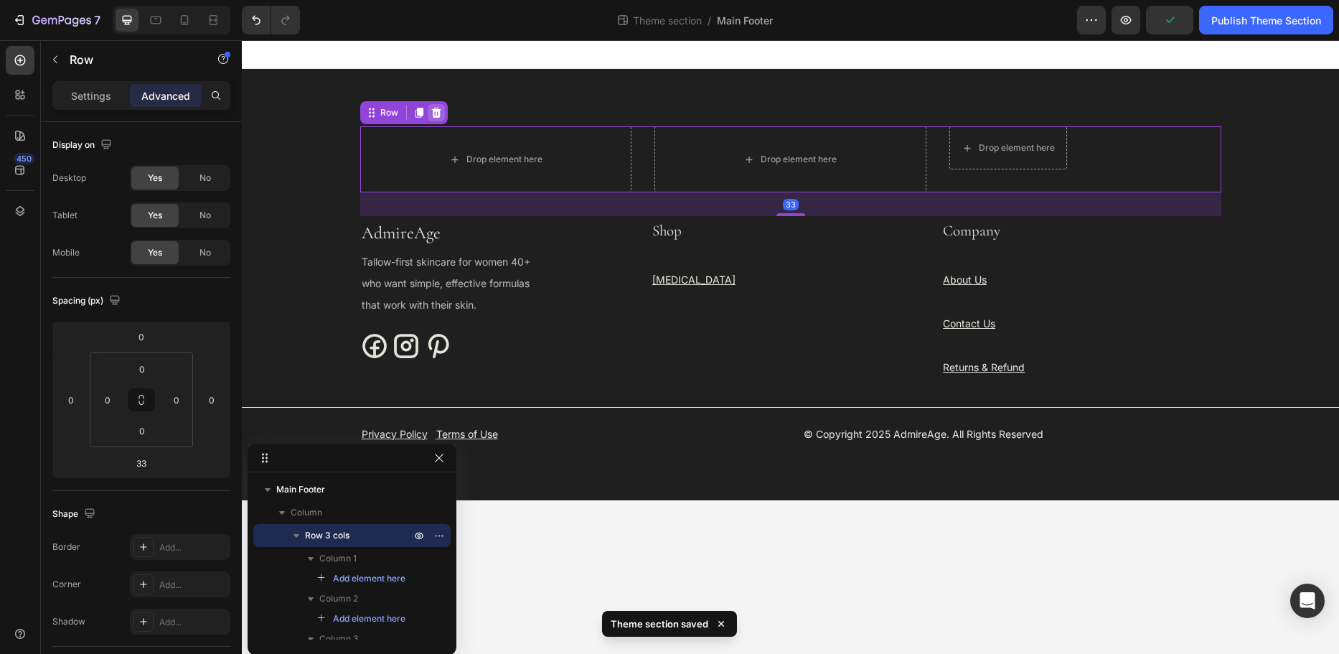
click at [436, 111] on icon at bounding box center [435, 113] width 9 height 10
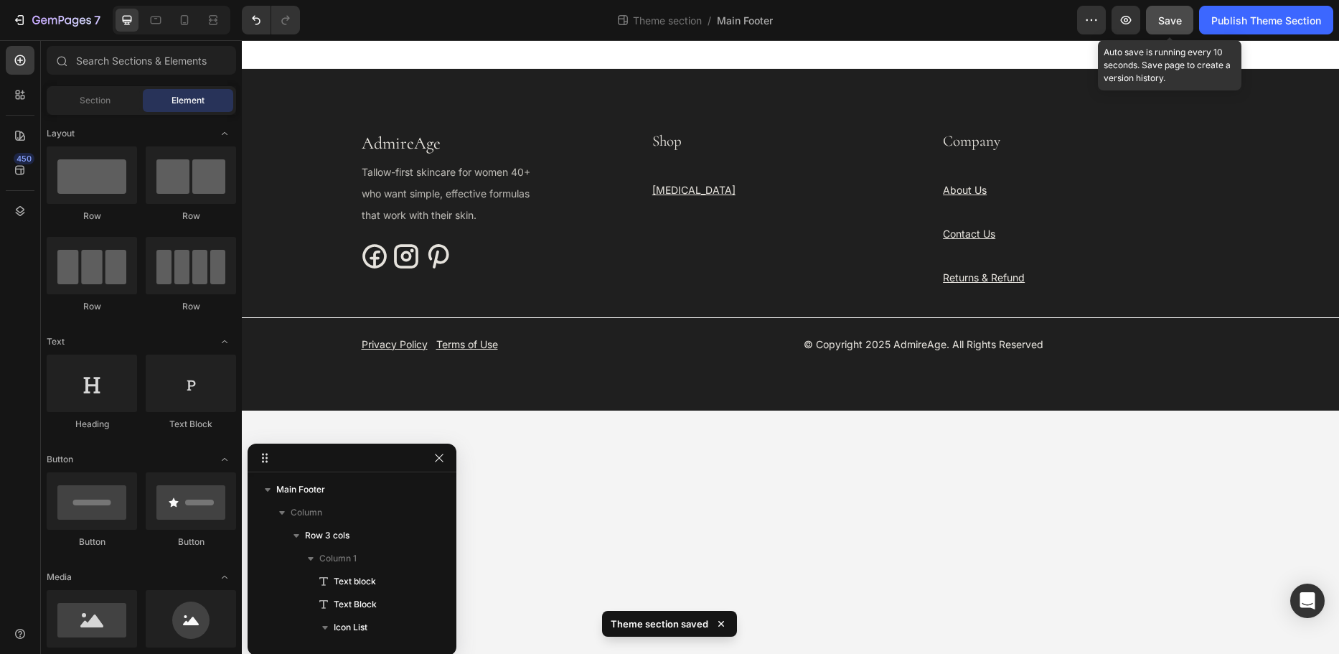
click at [1174, 22] on span "Save" at bounding box center [1171, 20] width 24 height 12
click at [184, 24] on icon at bounding box center [185, 20] width 8 height 10
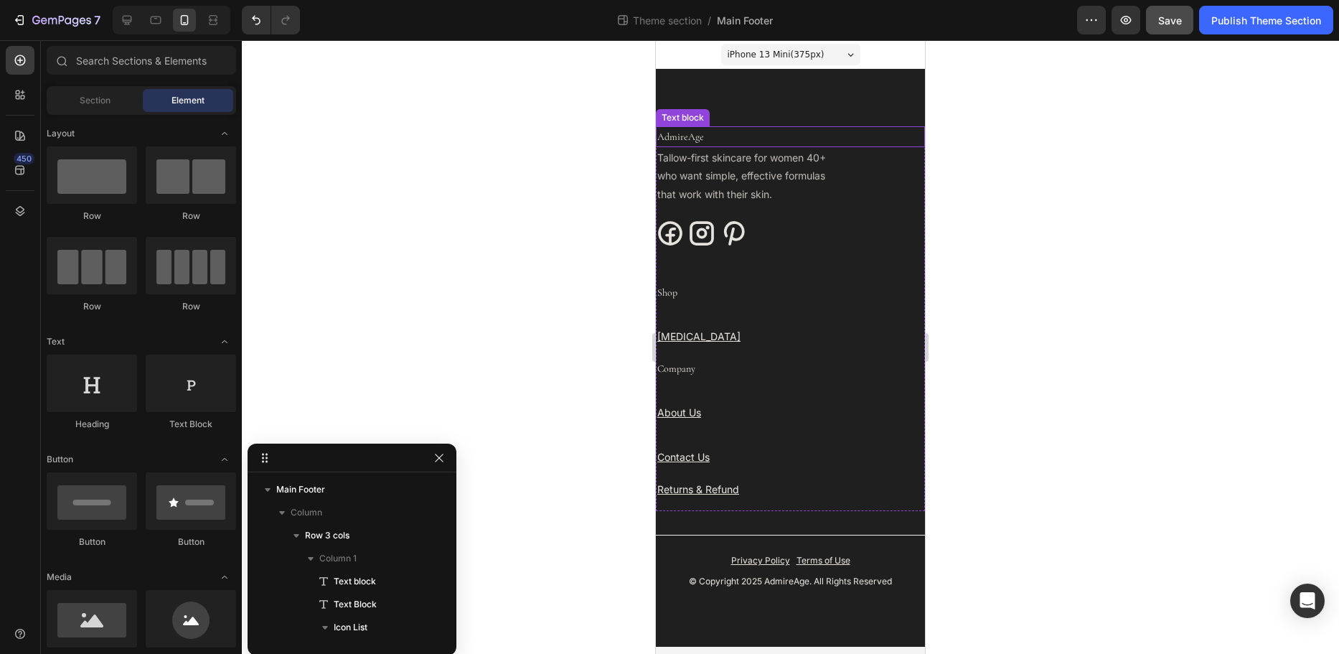
click at [734, 133] on p "AdmireAge" at bounding box center [791, 137] width 266 height 18
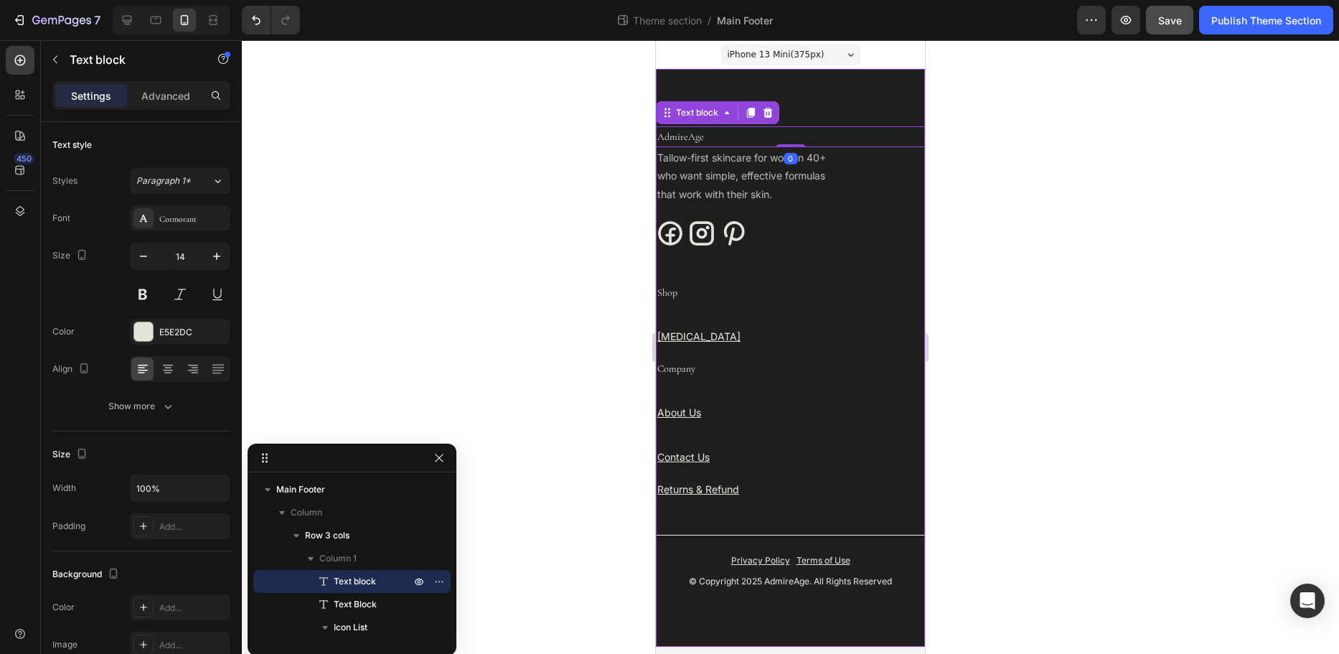
click at [817, 112] on div "AdmireAge Text block 0 Tallow-first skincare for women 40+ who want simple, eff…" at bounding box center [790, 358] width 269 height 578
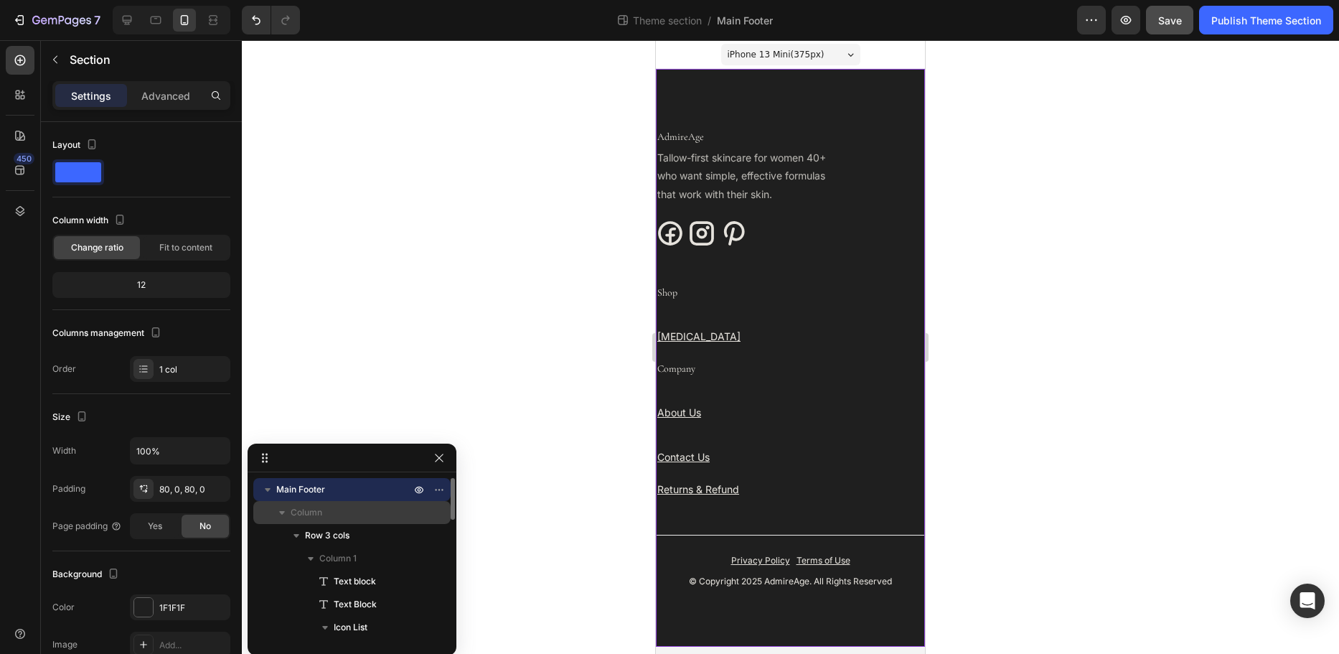
click at [329, 511] on p "Column" at bounding box center [352, 512] width 123 height 14
click at [331, 511] on p "Column" at bounding box center [352, 512] width 123 height 14
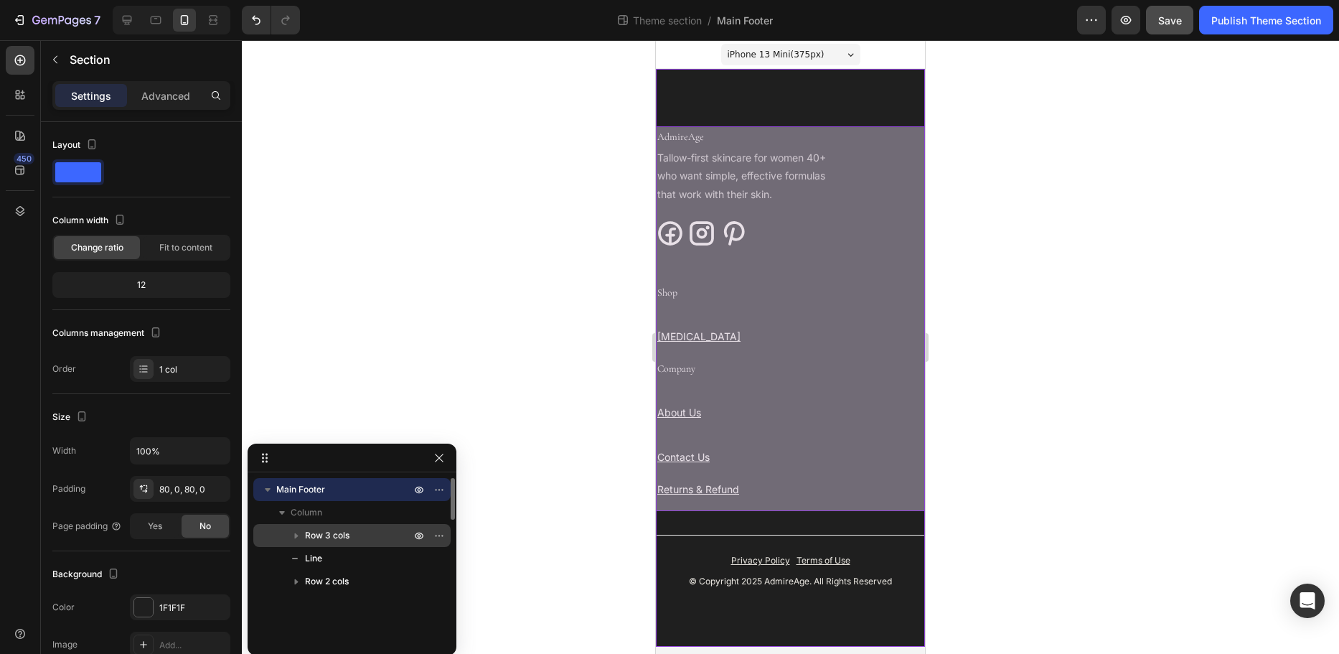
click at [332, 533] on span "Row 3 cols" at bounding box center [327, 535] width 45 height 14
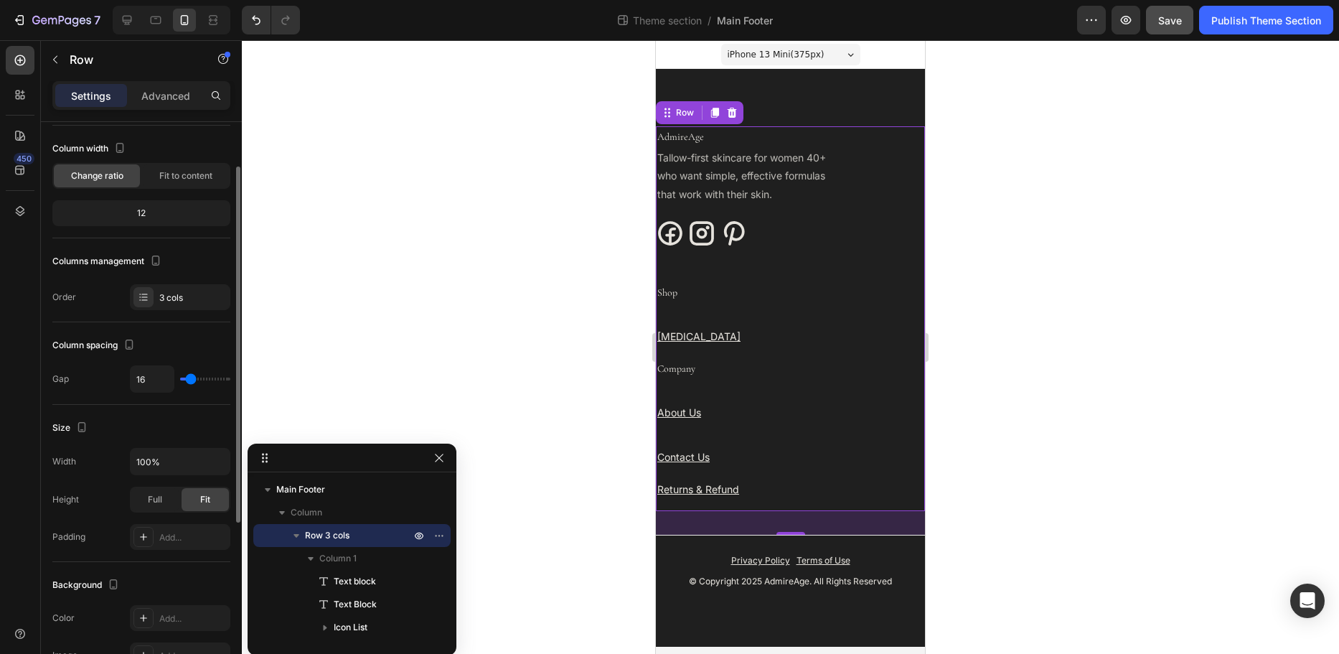
scroll to position [144, 0]
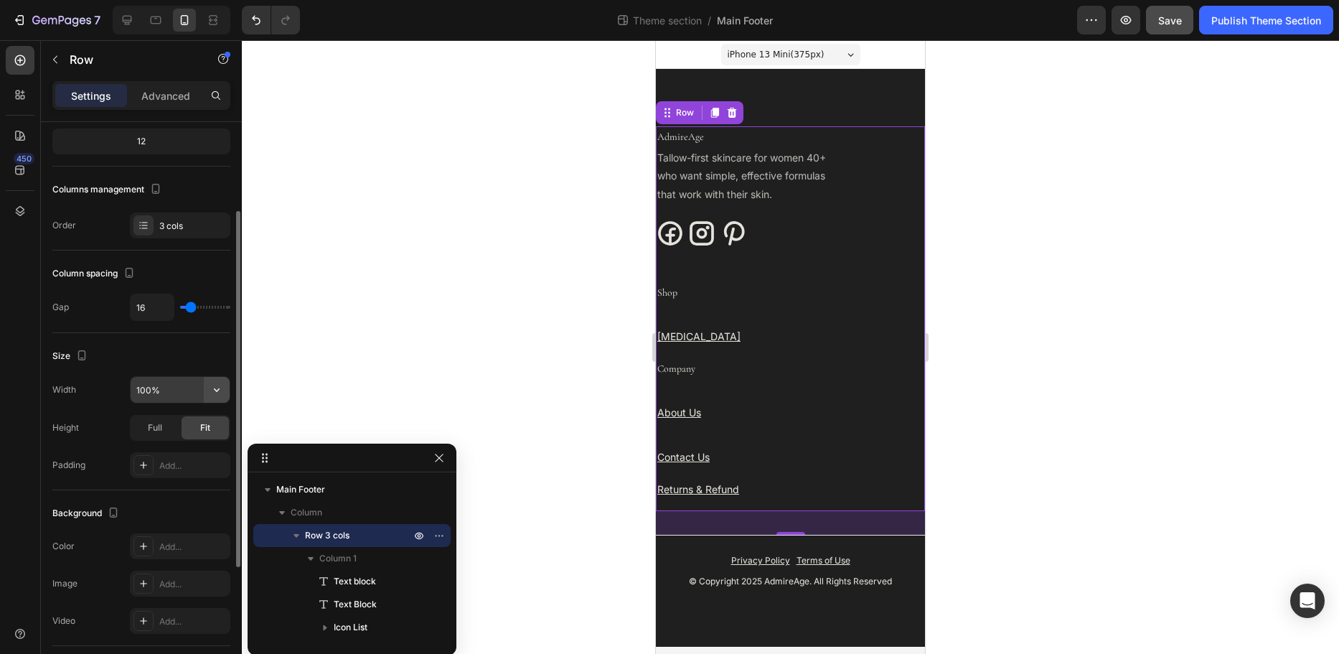
click at [218, 389] on icon "button" at bounding box center [217, 390] width 6 height 4
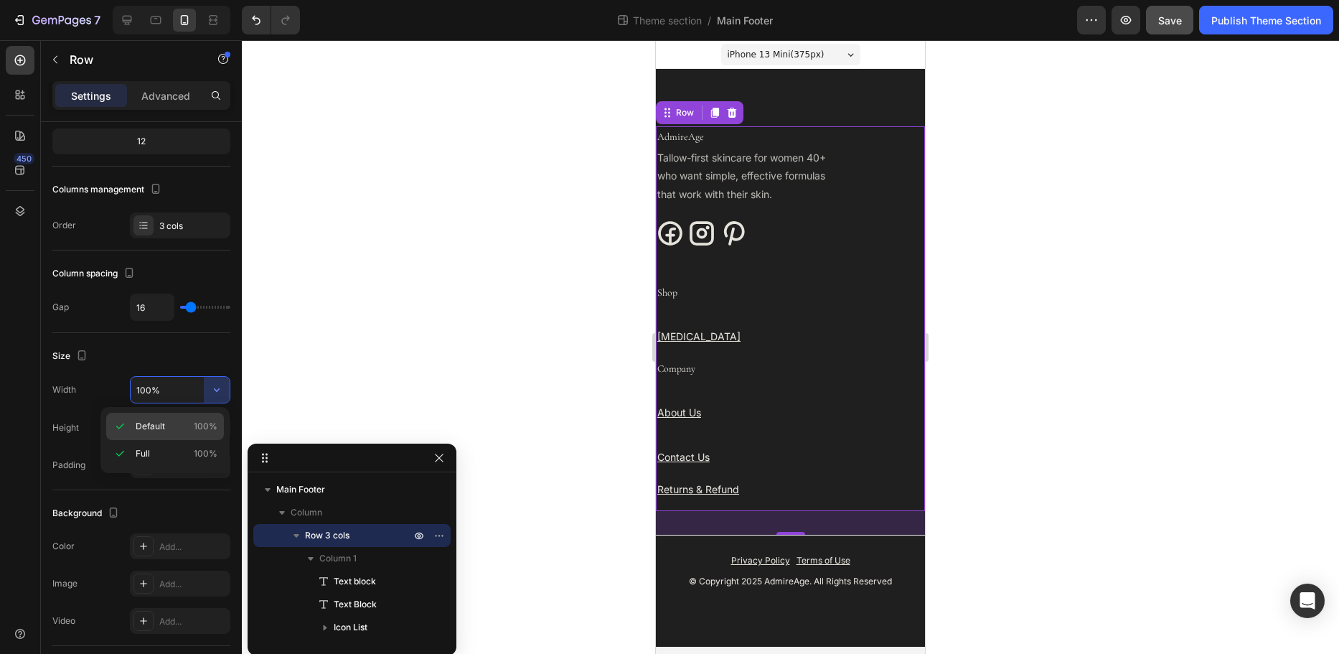
click at [162, 431] on span "Default" at bounding box center [150, 426] width 29 height 13
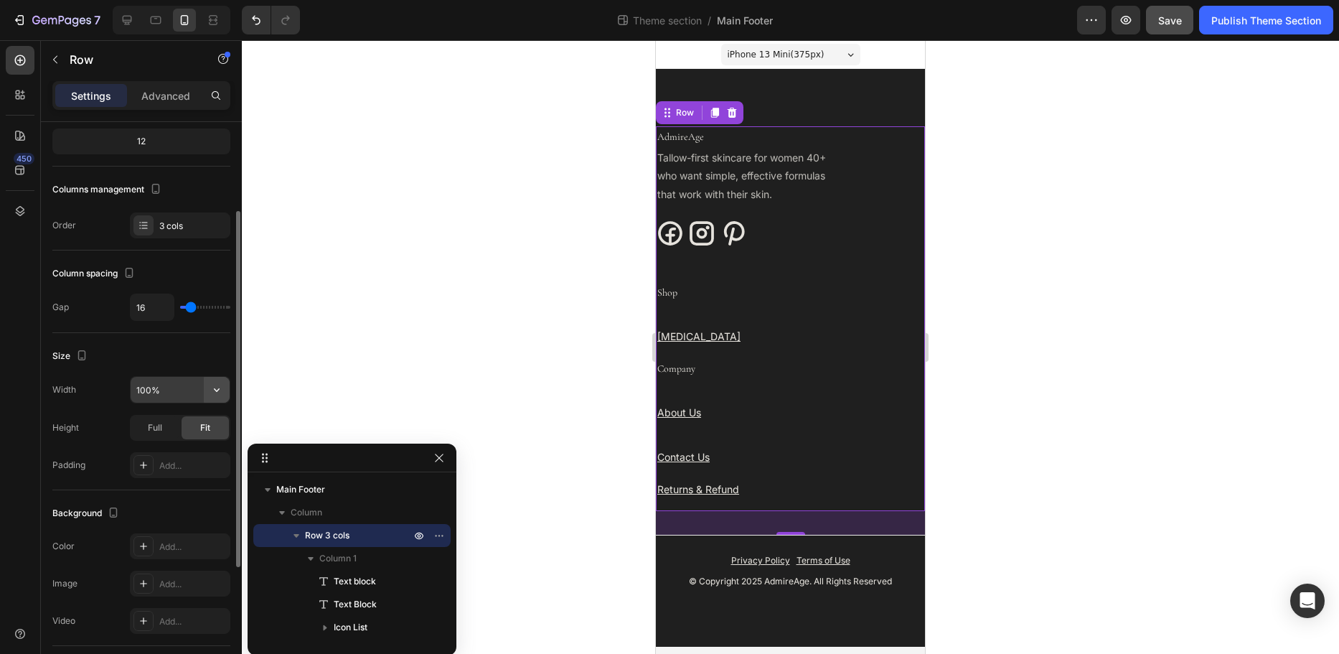
click at [226, 390] on button "button" at bounding box center [217, 390] width 26 height 26
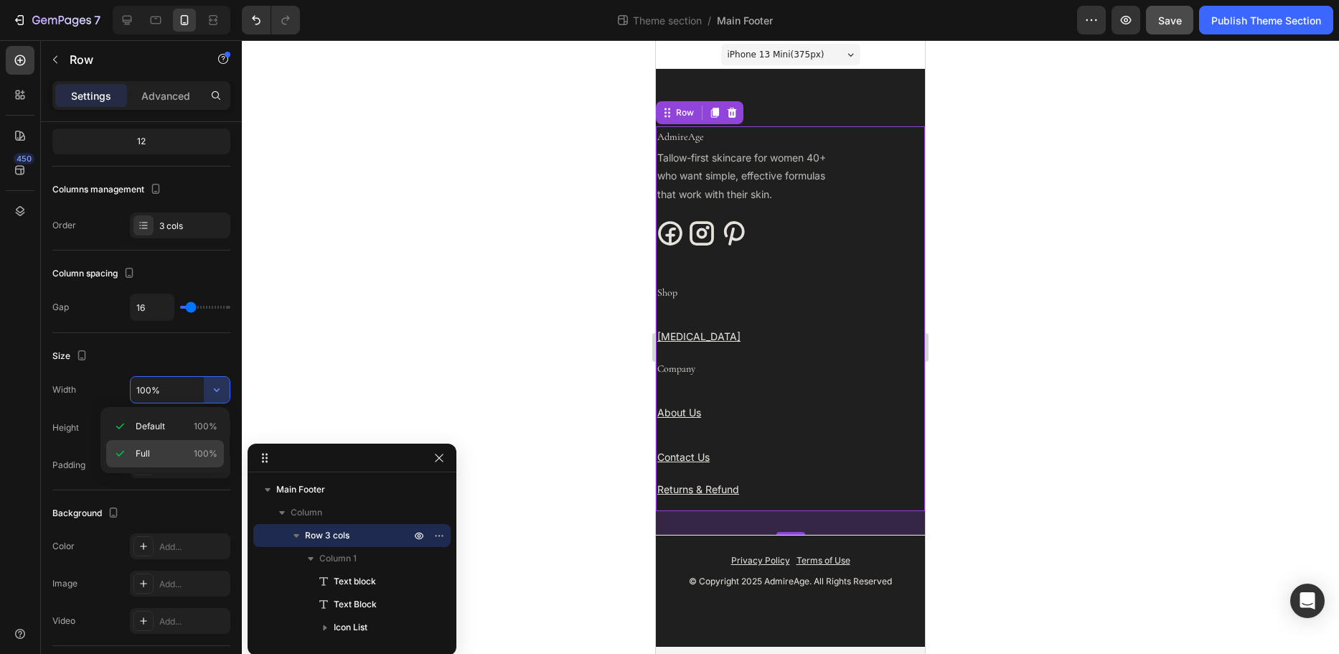
click at [189, 451] on p "Full 100%" at bounding box center [177, 453] width 82 height 13
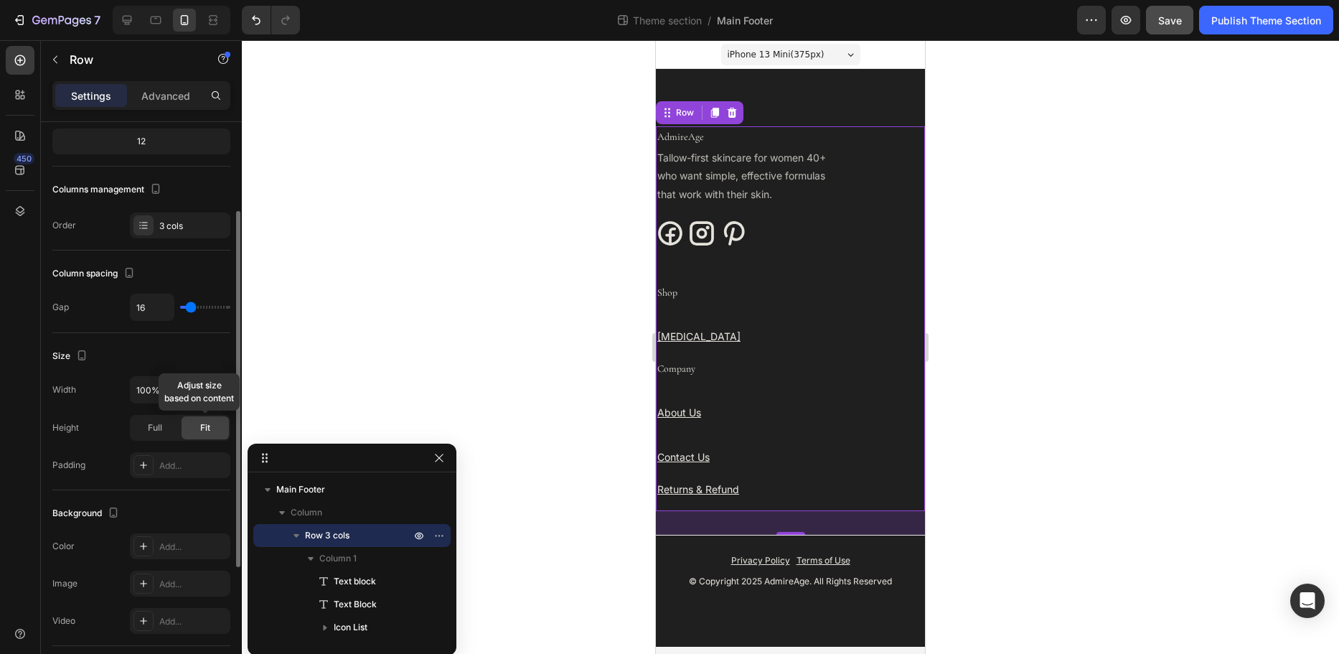
click at [202, 430] on span "Fit" at bounding box center [205, 427] width 10 height 13
click at [159, 426] on span "Full" at bounding box center [155, 427] width 14 height 13
click at [206, 428] on span "Fit" at bounding box center [205, 427] width 10 height 13
click at [185, 462] on div "Add..." at bounding box center [192, 465] width 67 height 13
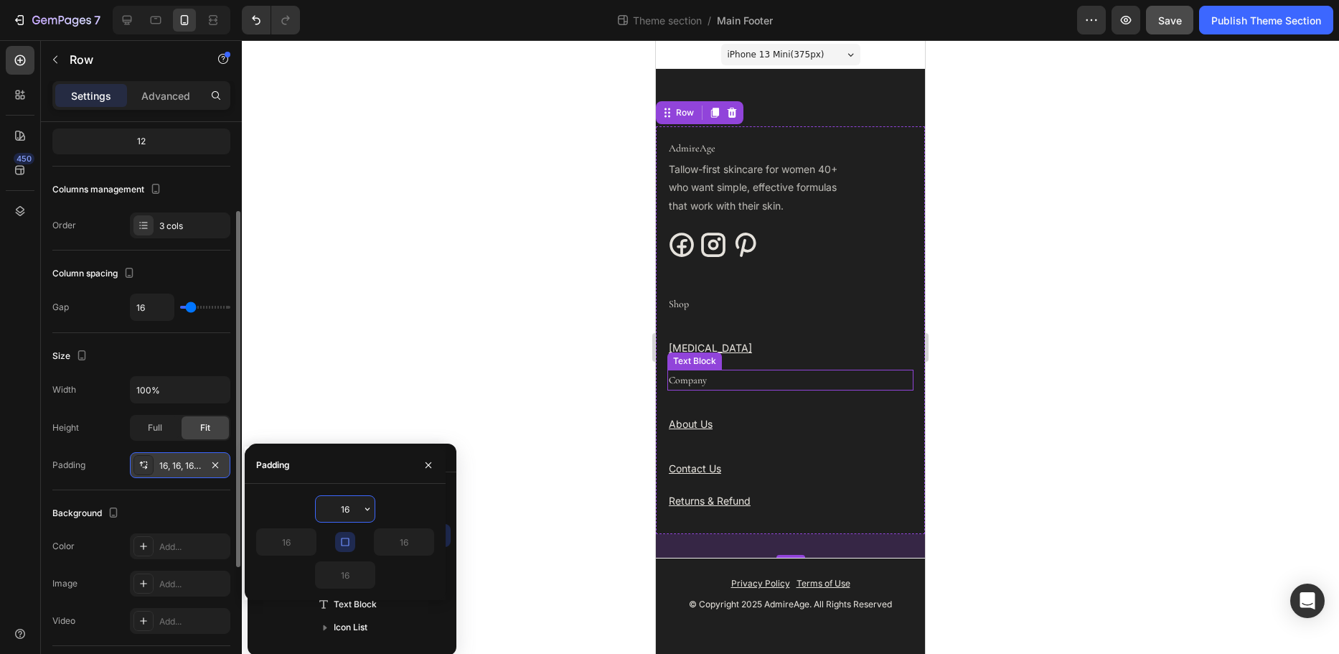
click at [675, 379] on p "Company" at bounding box center [790, 380] width 243 height 18
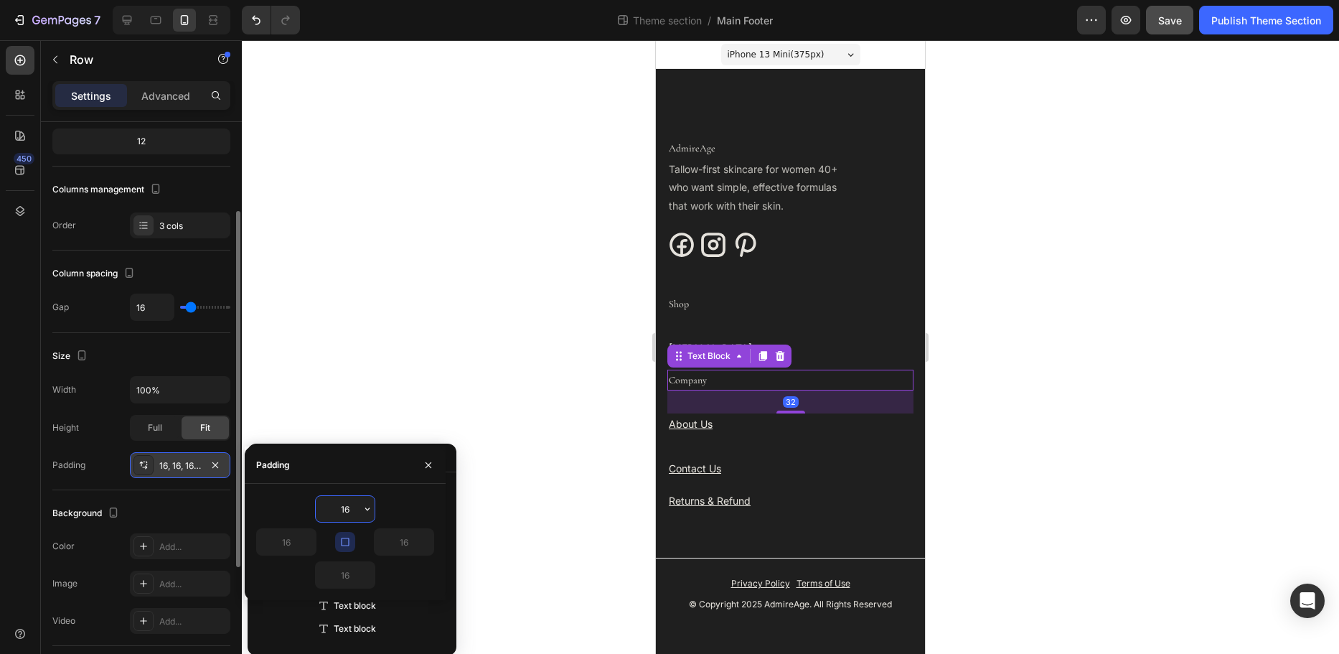
scroll to position [0, 0]
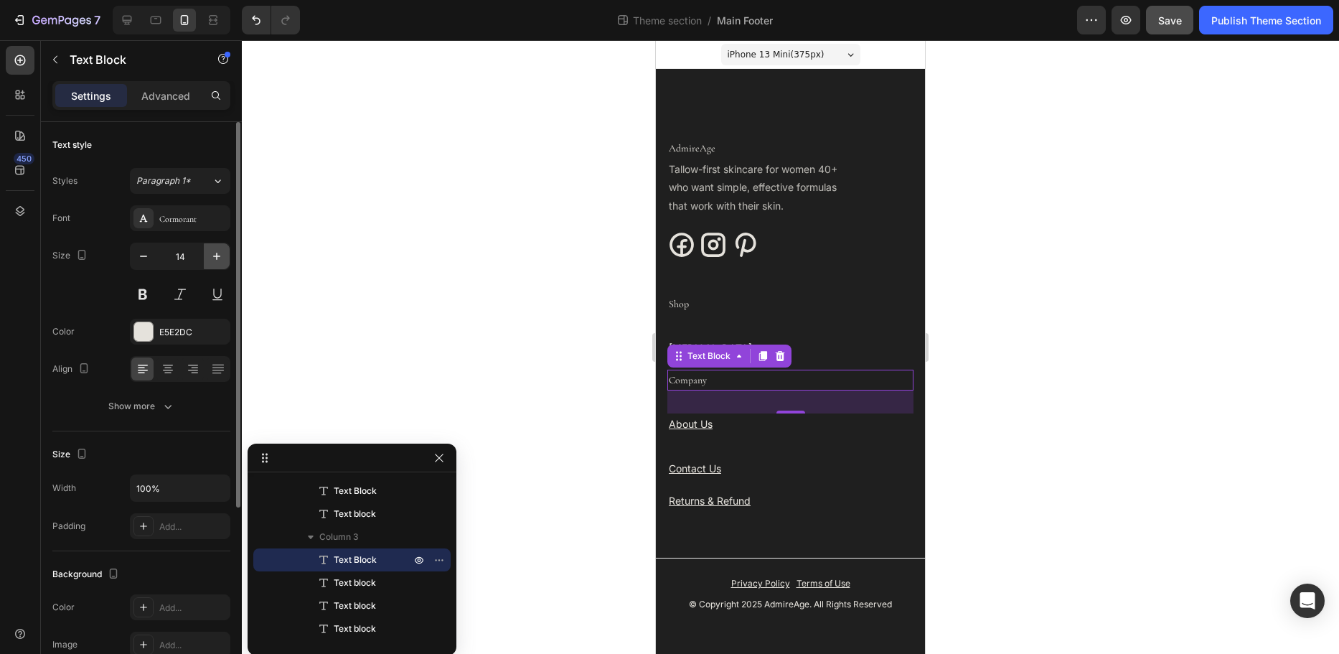
click at [215, 256] on icon "button" at bounding box center [216, 256] width 7 height 7
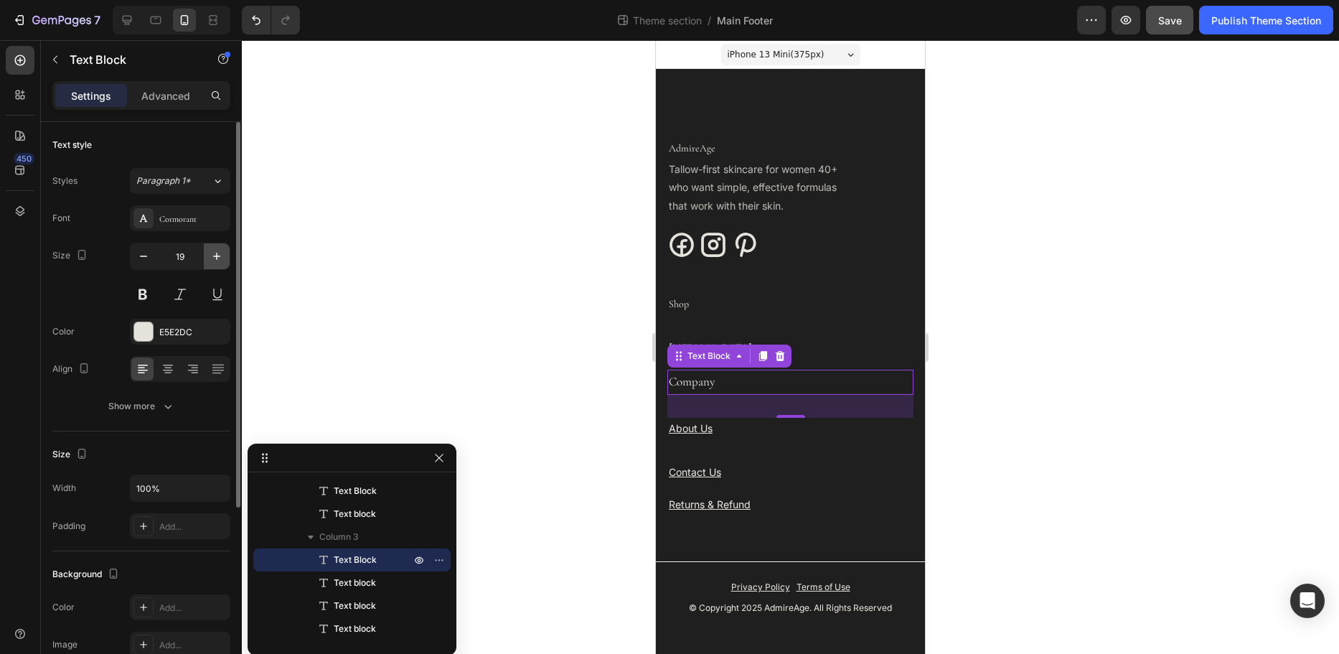
click at [215, 256] on icon "button" at bounding box center [216, 256] width 7 height 7
type input "22"
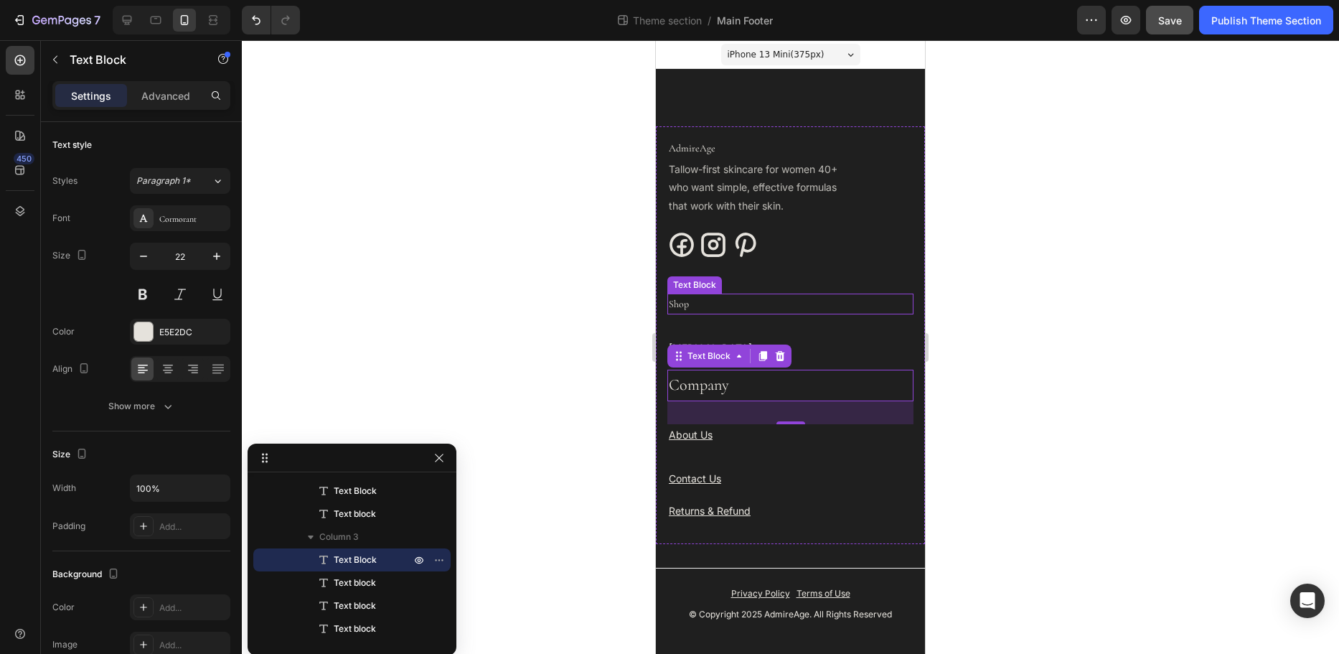
click at [670, 303] on p "Shop" at bounding box center [790, 304] width 243 height 18
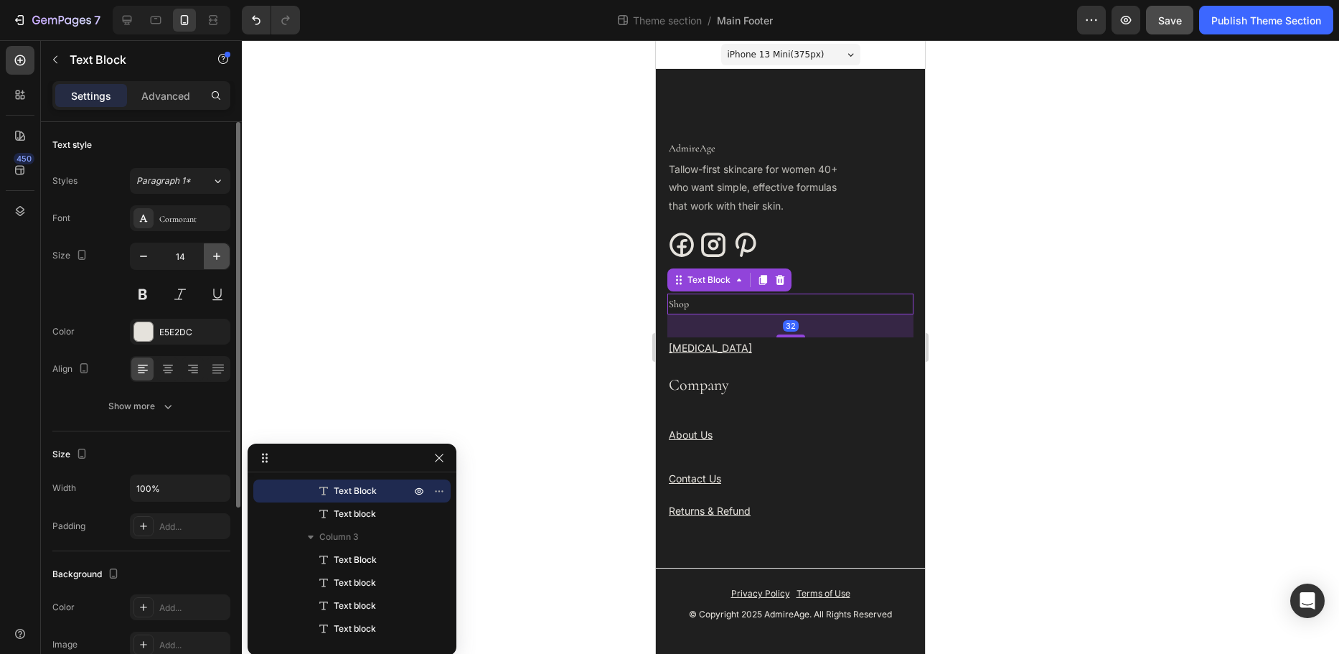
click at [212, 256] on icon "button" at bounding box center [217, 256] width 14 height 14
click at [213, 256] on icon "button" at bounding box center [217, 256] width 14 height 14
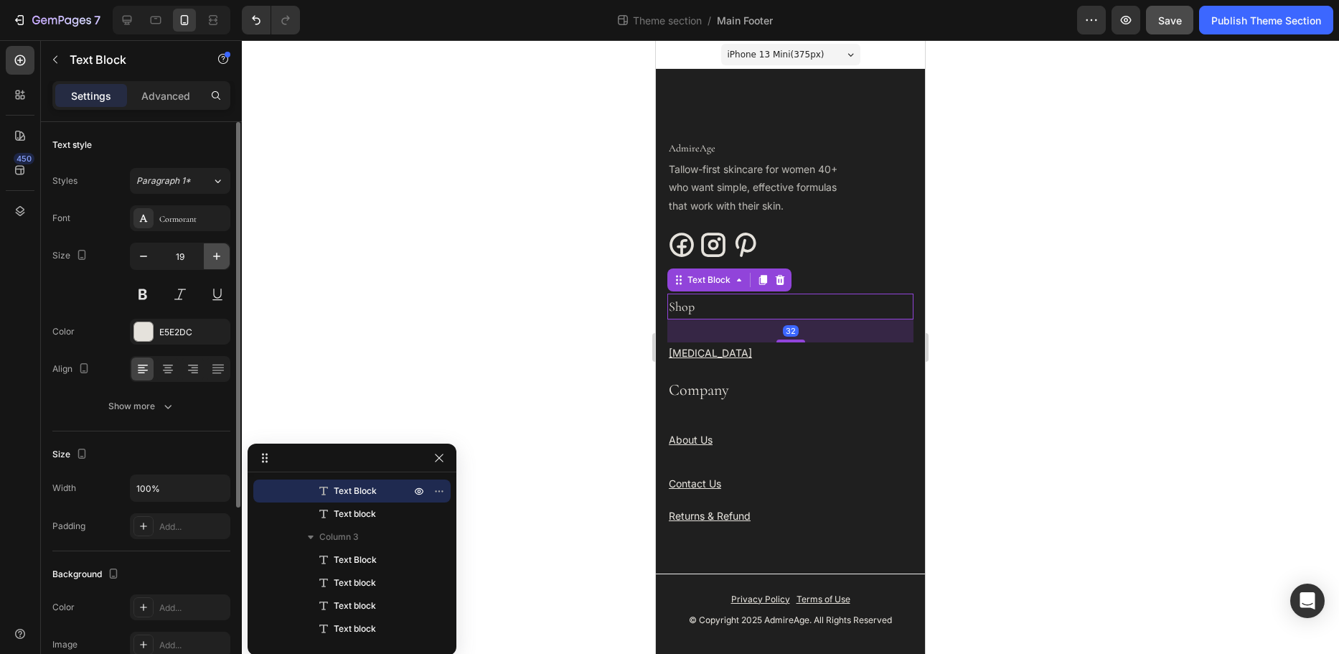
click at [213, 256] on icon "button" at bounding box center [217, 256] width 14 height 14
type input "21"
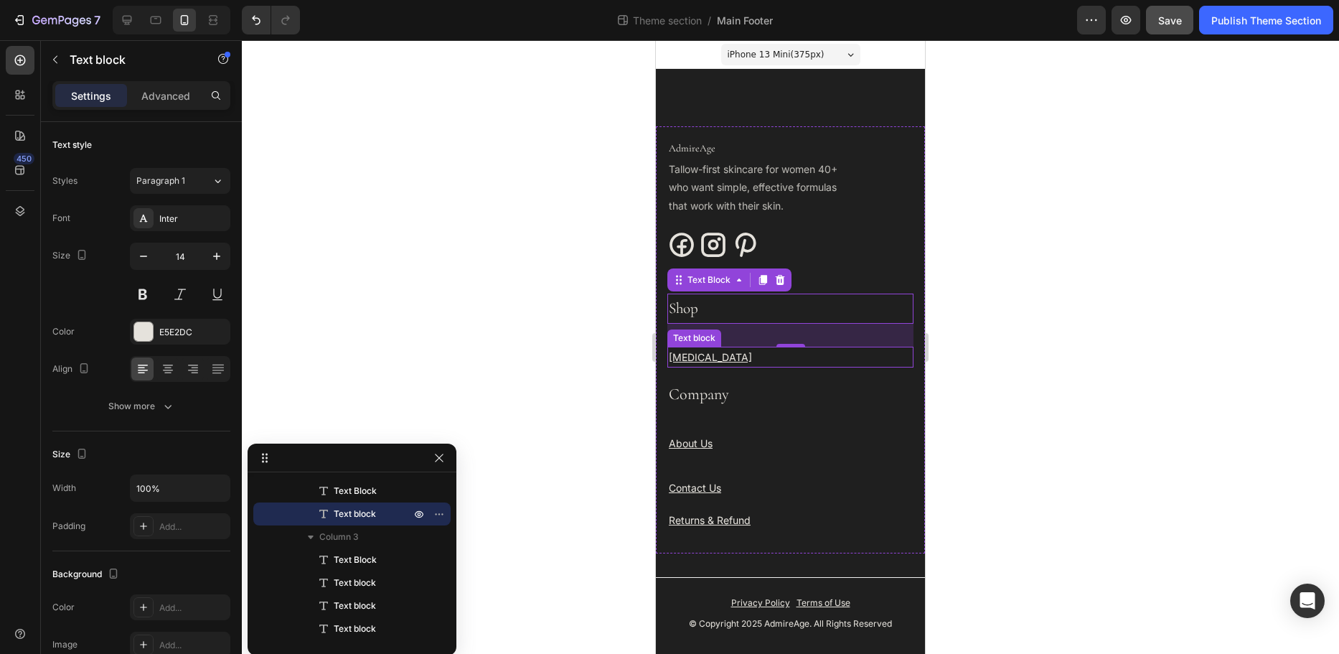
click at [677, 359] on u "[MEDICAL_DATA]" at bounding box center [710, 357] width 83 height 12
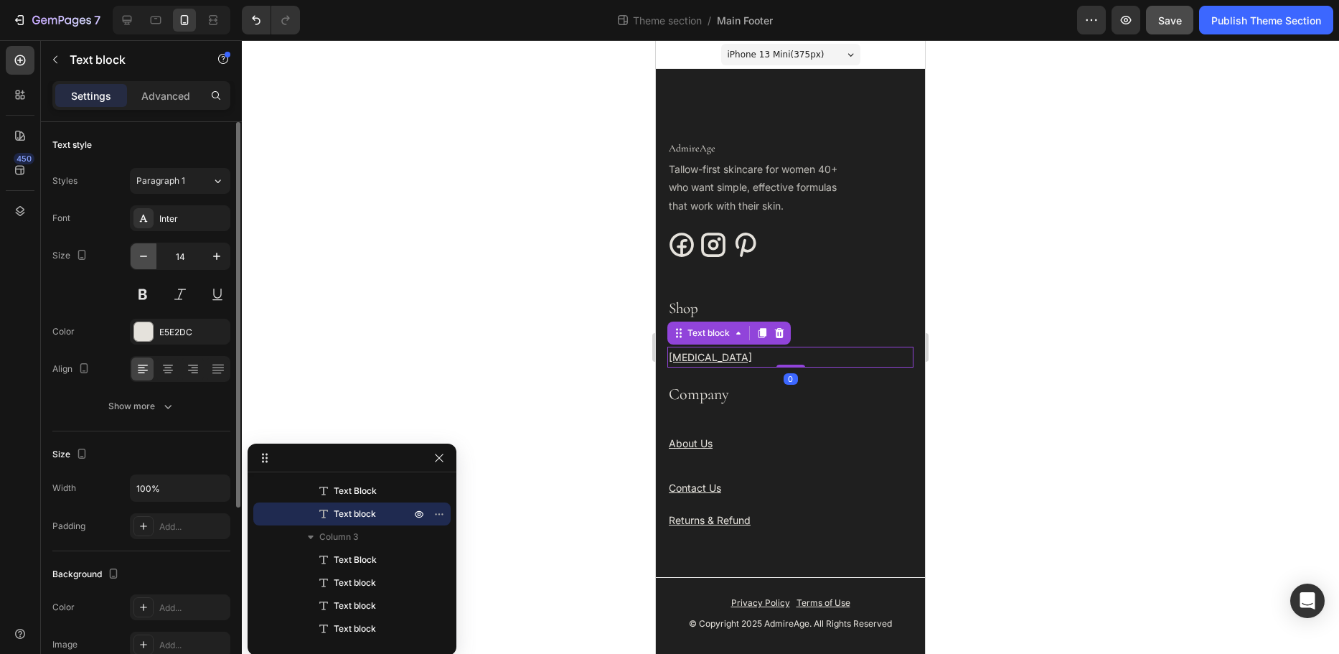
click at [140, 255] on icon "button" at bounding box center [143, 256] width 14 height 14
click at [215, 258] on icon "button" at bounding box center [217, 256] width 14 height 14
type input "13"
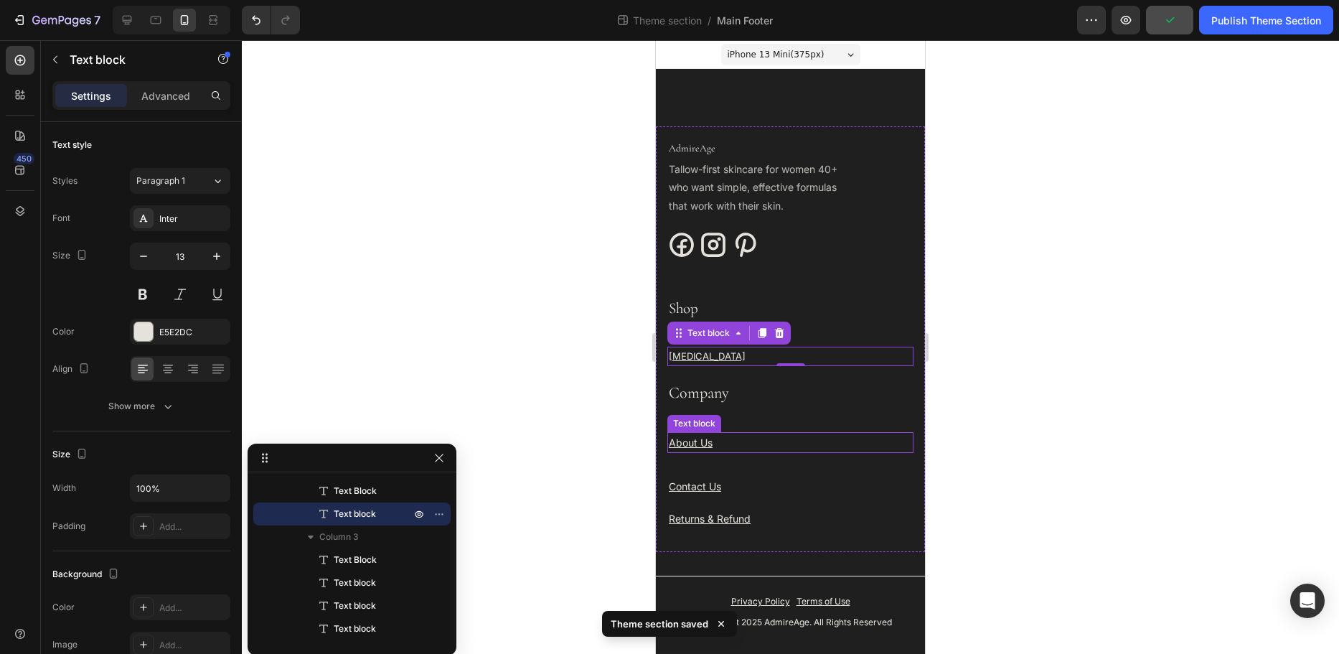
click at [680, 442] on u "About Us" at bounding box center [691, 442] width 44 height 12
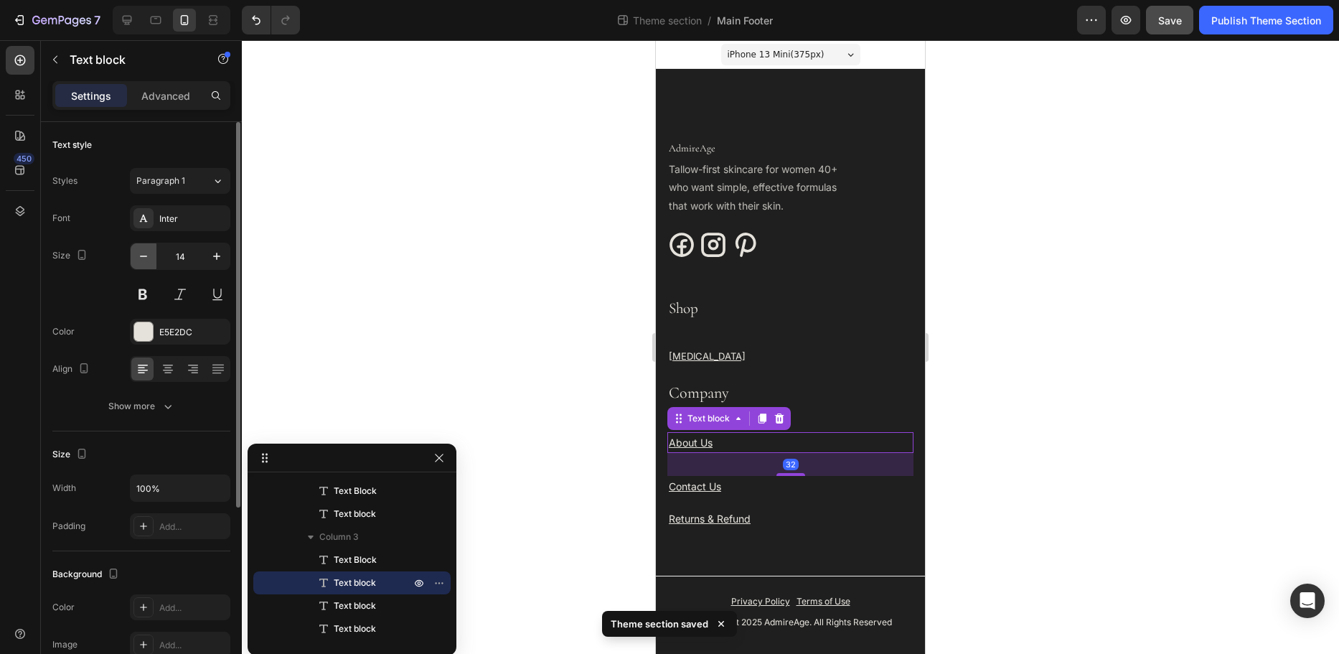
click at [137, 256] on icon "button" at bounding box center [143, 256] width 14 height 14
type input "13"
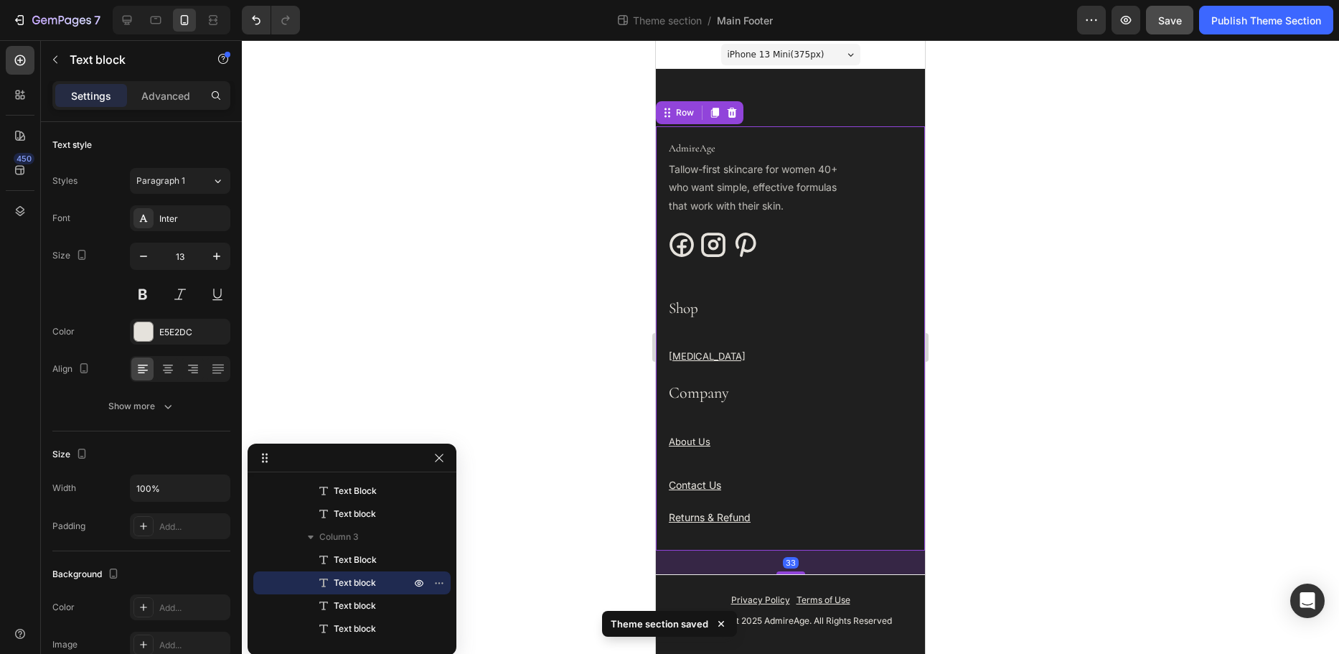
click at [660, 477] on div "AdmireAge Text block Tallow-first skincare for women 40+ who want simple, effec…" at bounding box center [790, 338] width 269 height 424
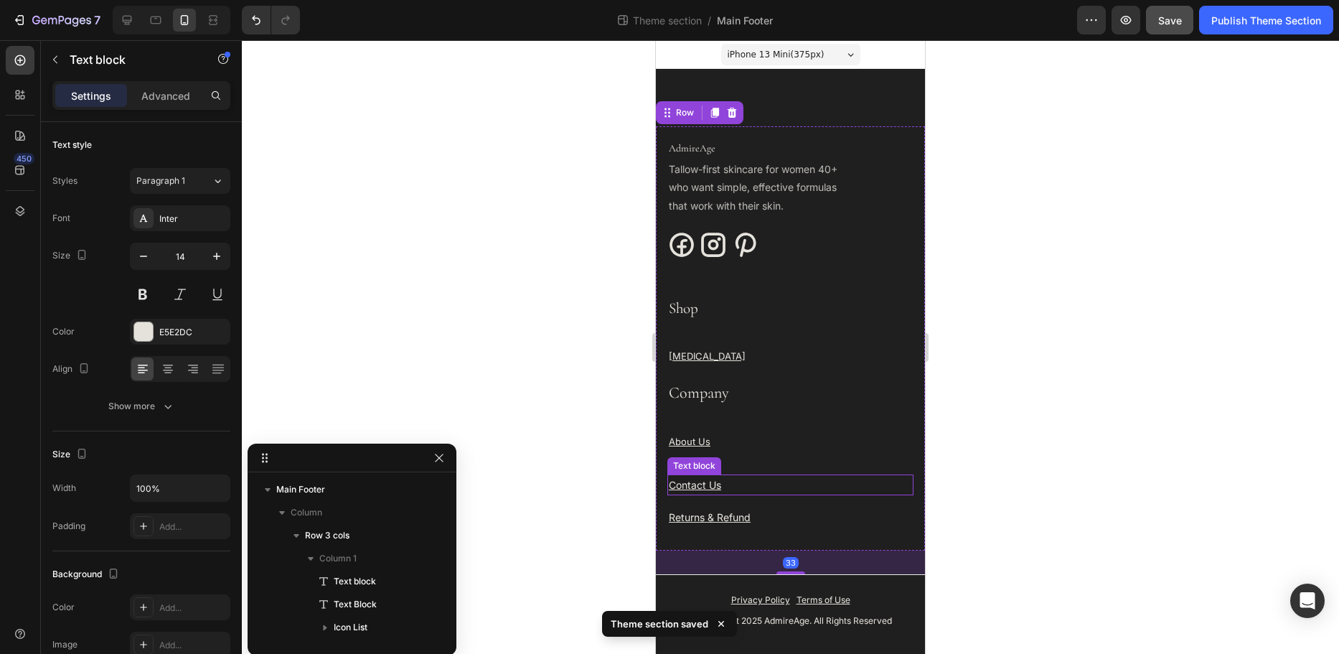
click at [686, 489] on u "Contact Us" at bounding box center [695, 485] width 52 height 12
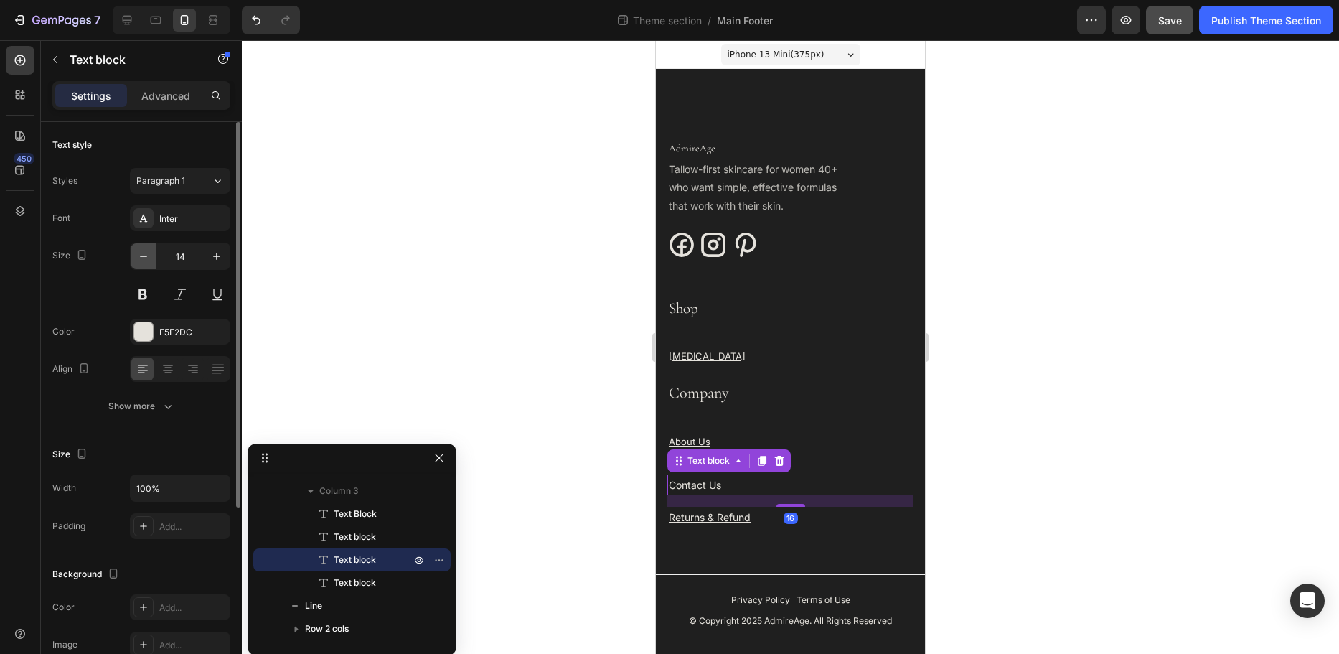
click at [145, 256] on icon "button" at bounding box center [143, 256] width 14 height 14
type input "13"
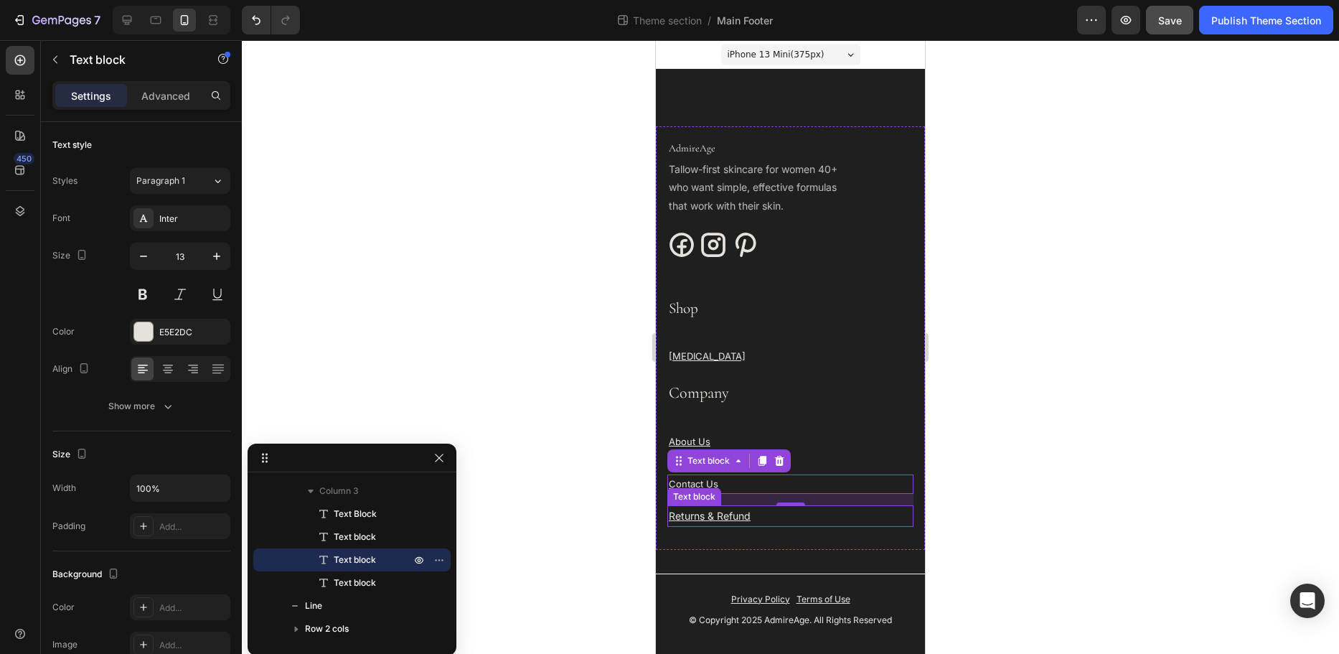
click at [690, 517] on u "Returns & Refund" at bounding box center [710, 516] width 82 height 12
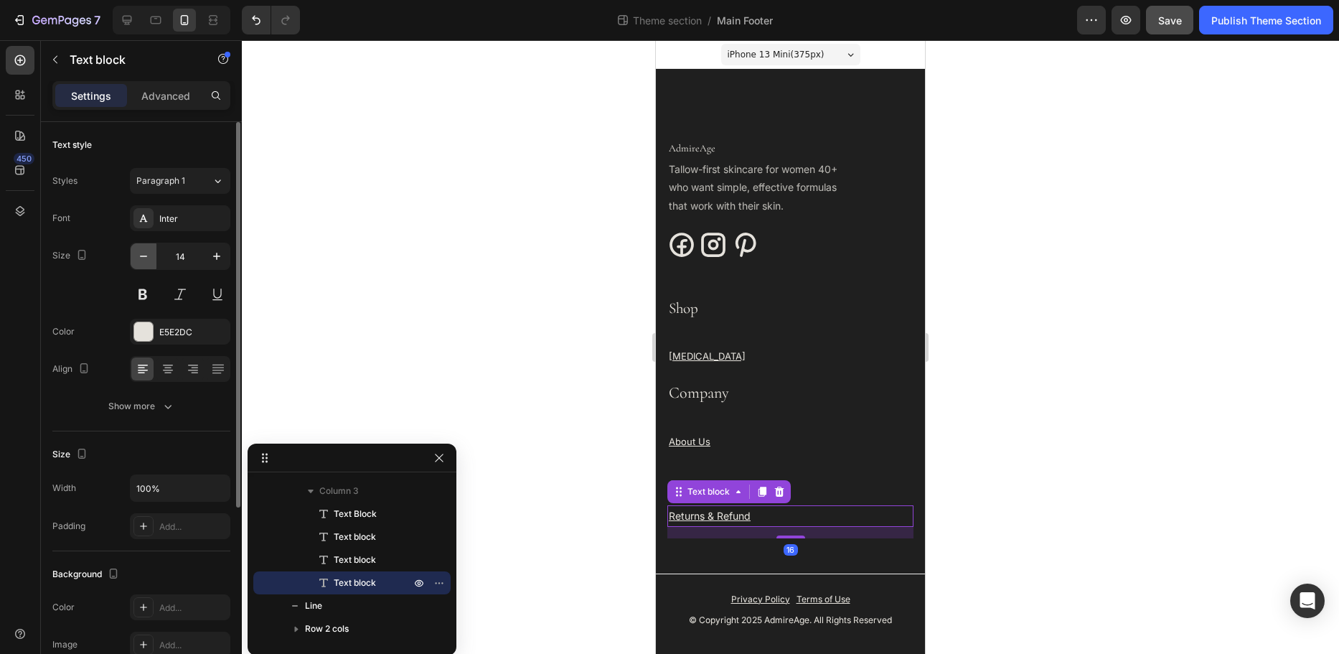
click at [139, 260] on icon "button" at bounding box center [143, 256] width 14 height 14
type input "13"
click at [446, 316] on div at bounding box center [791, 347] width 1098 height 614
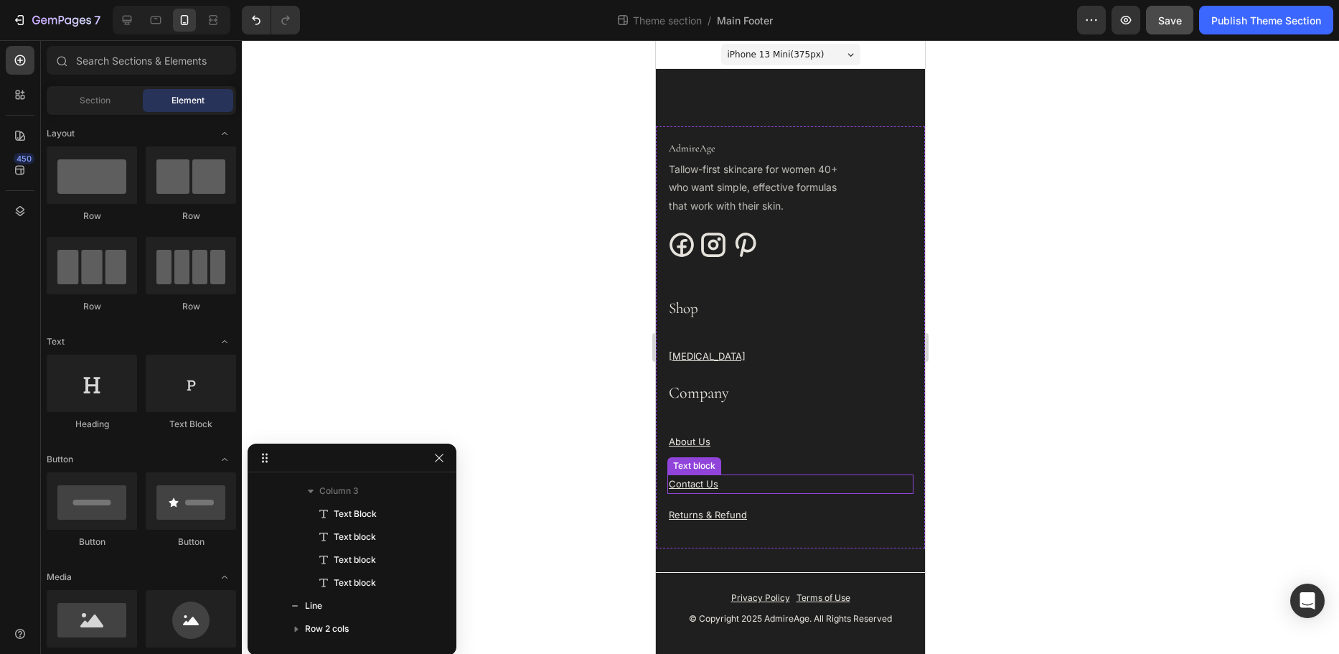
click at [717, 463] on div "Text block" at bounding box center [694, 465] width 48 height 13
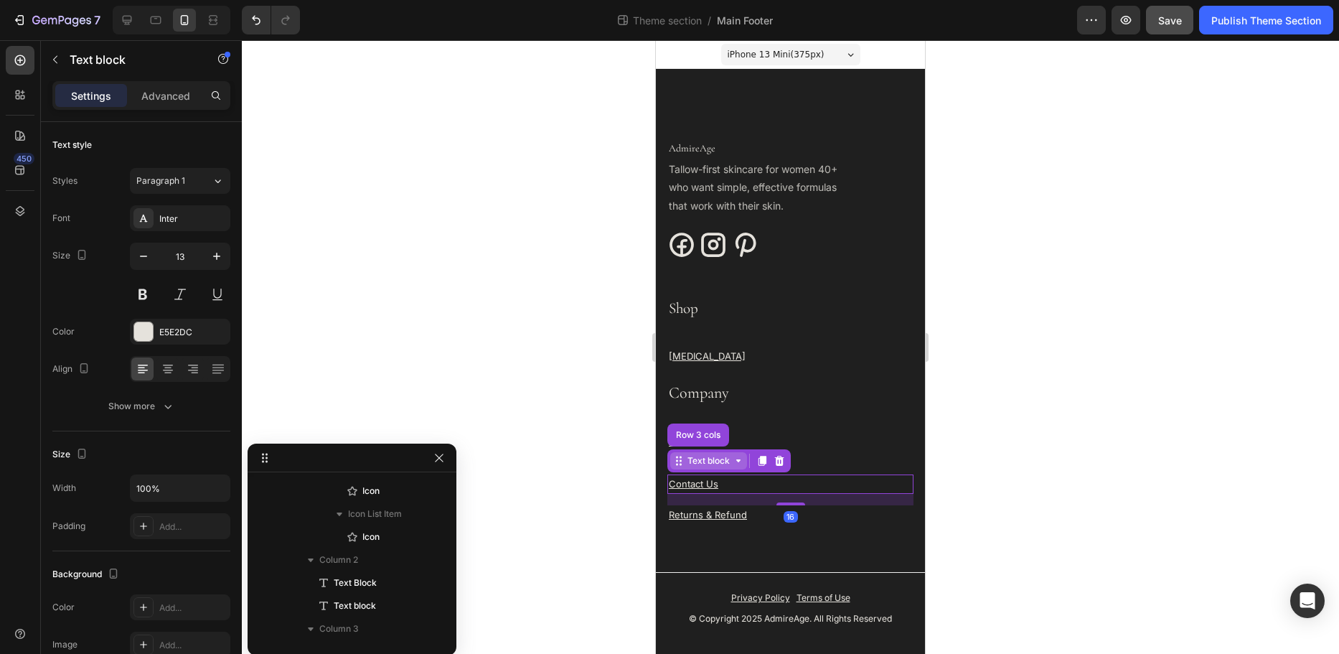
scroll to position [366, 0]
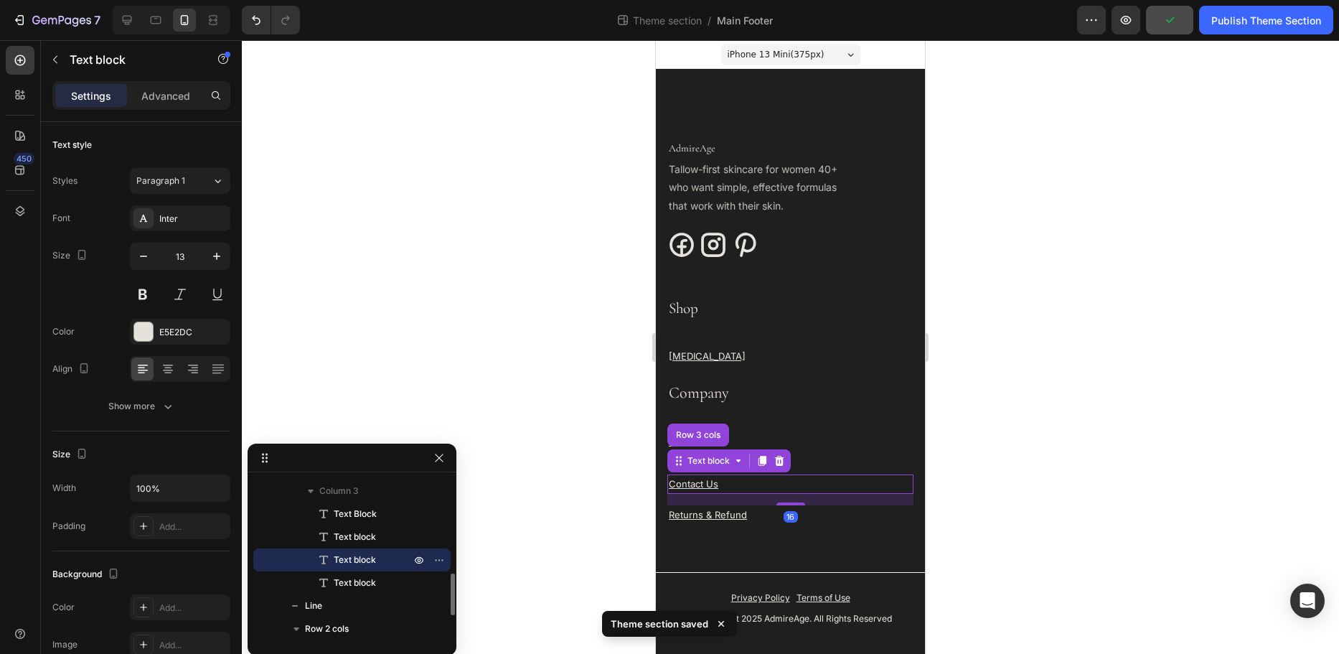
click at [581, 457] on div at bounding box center [791, 347] width 1098 height 614
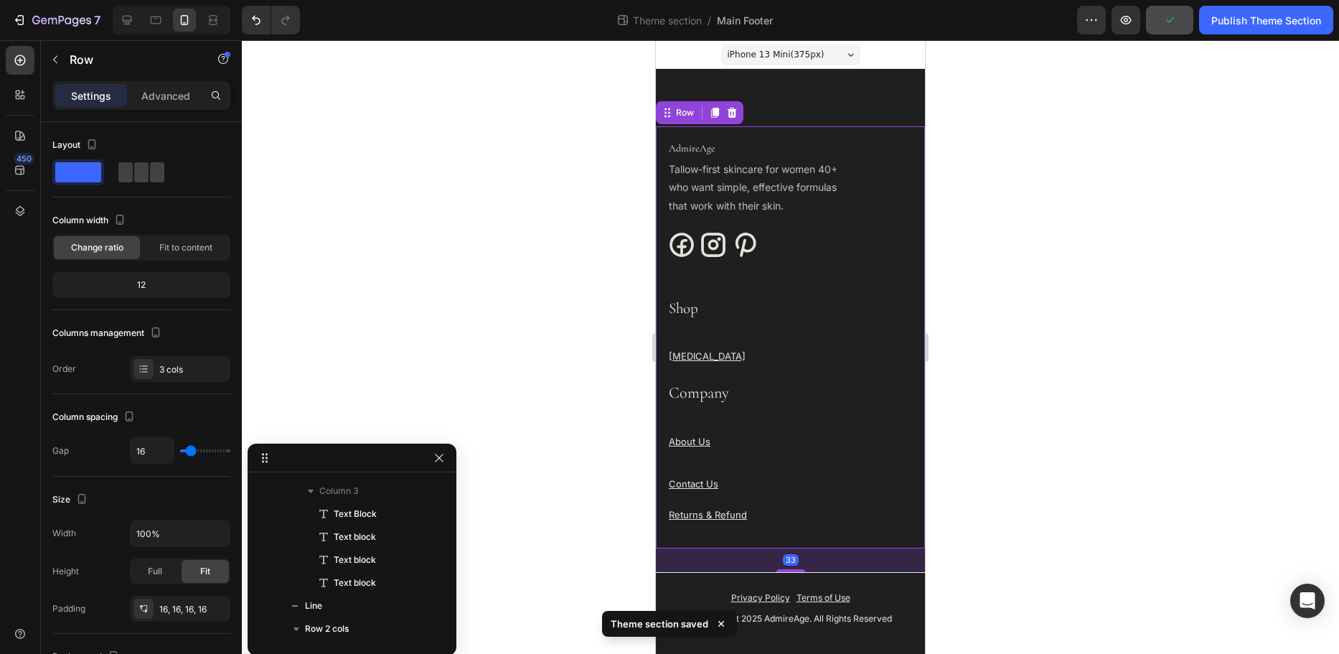
click at [678, 455] on div "Company Text Block About Us Text block Contact Us Text block Returns & Refund T…" at bounding box center [791, 457] width 246 height 159
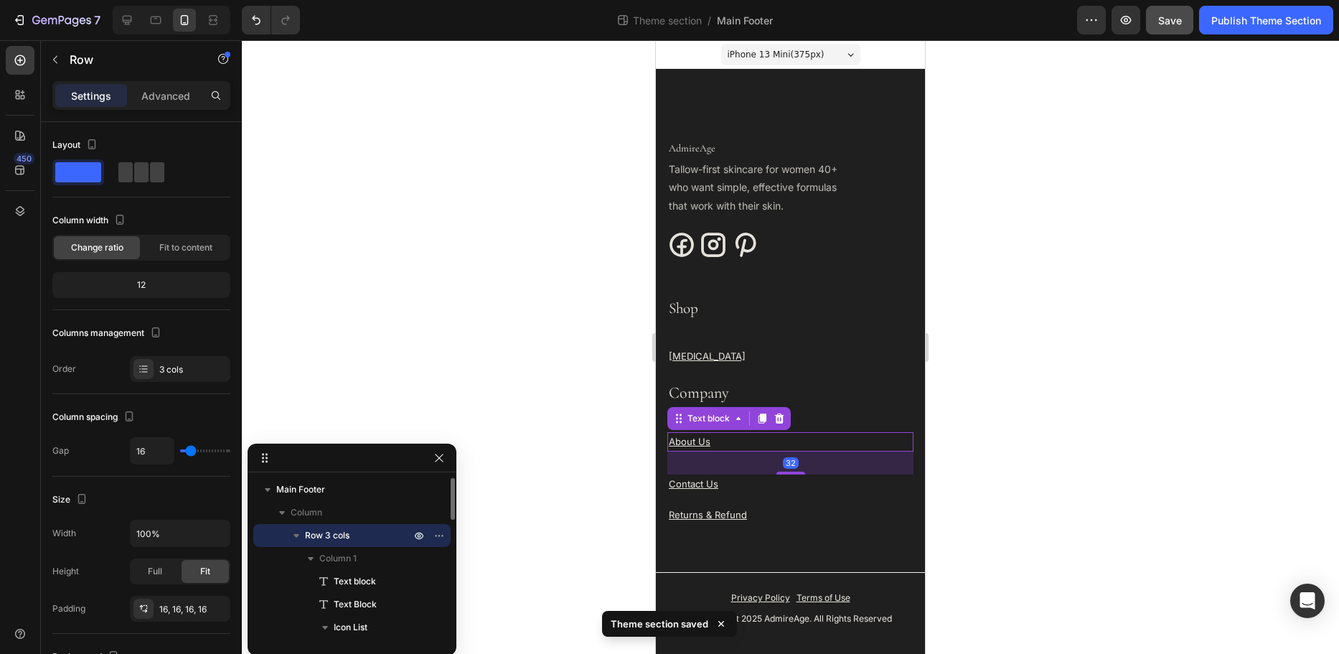
click at [677, 446] on u "About Us" at bounding box center [690, 441] width 42 height 11
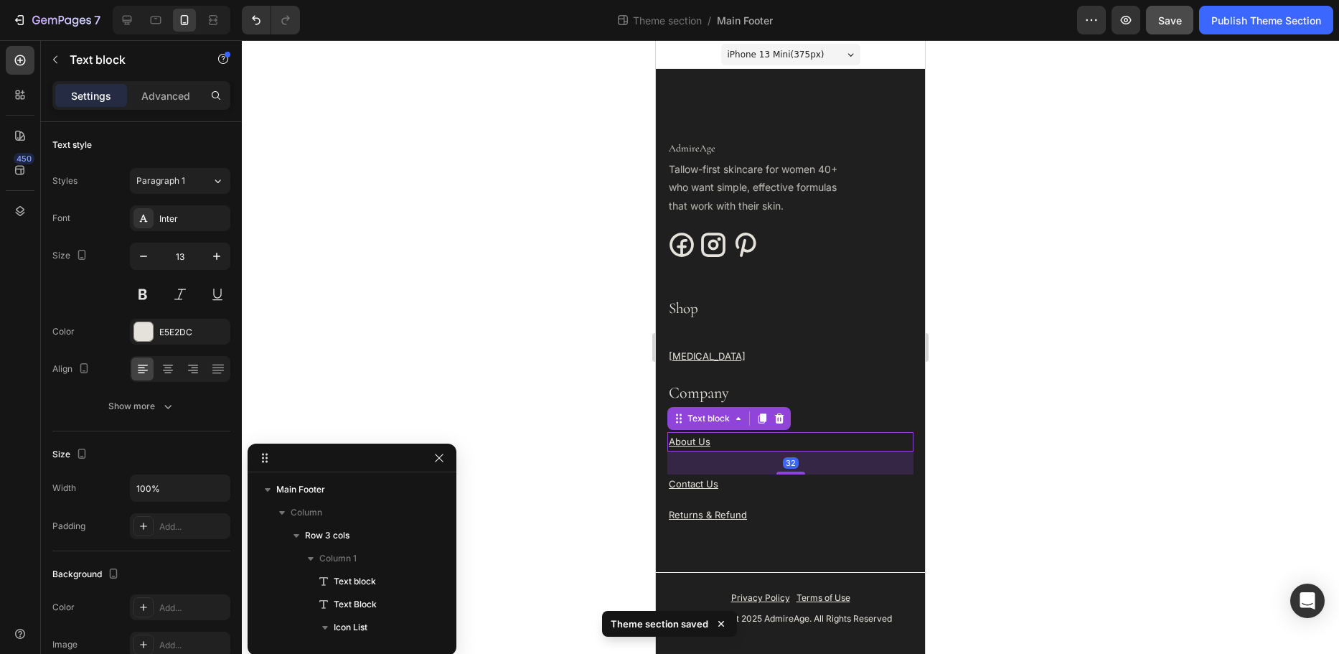
scroll to position [343, 0]
click at [158, 100] on p "Advanced" at bounding box center [165, 95] width 49 height 15
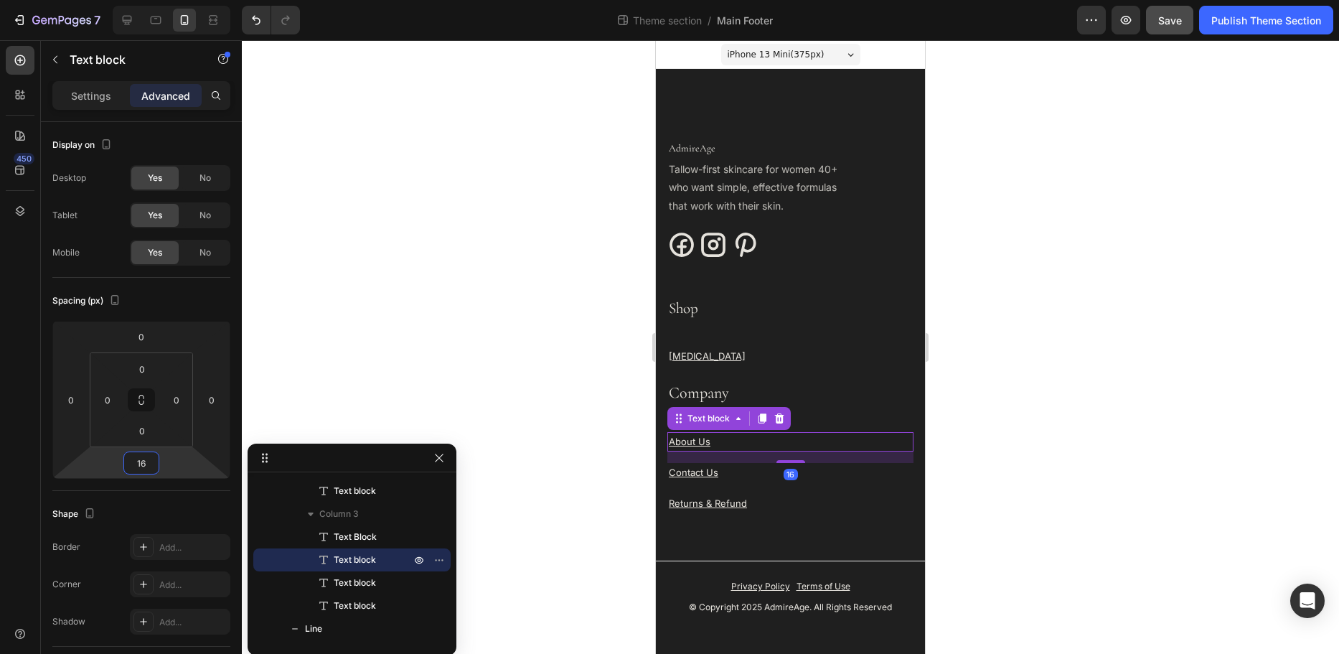
click at [177, 0] on html "7 Theme section / Main Footer Preview Save Publish Theme Section 450 Sections(1…" at bounding box center [669, 0] width 1339 height 0
click at [148, 462] on input "16" at bounding box center [141, 463] width 29 height 22
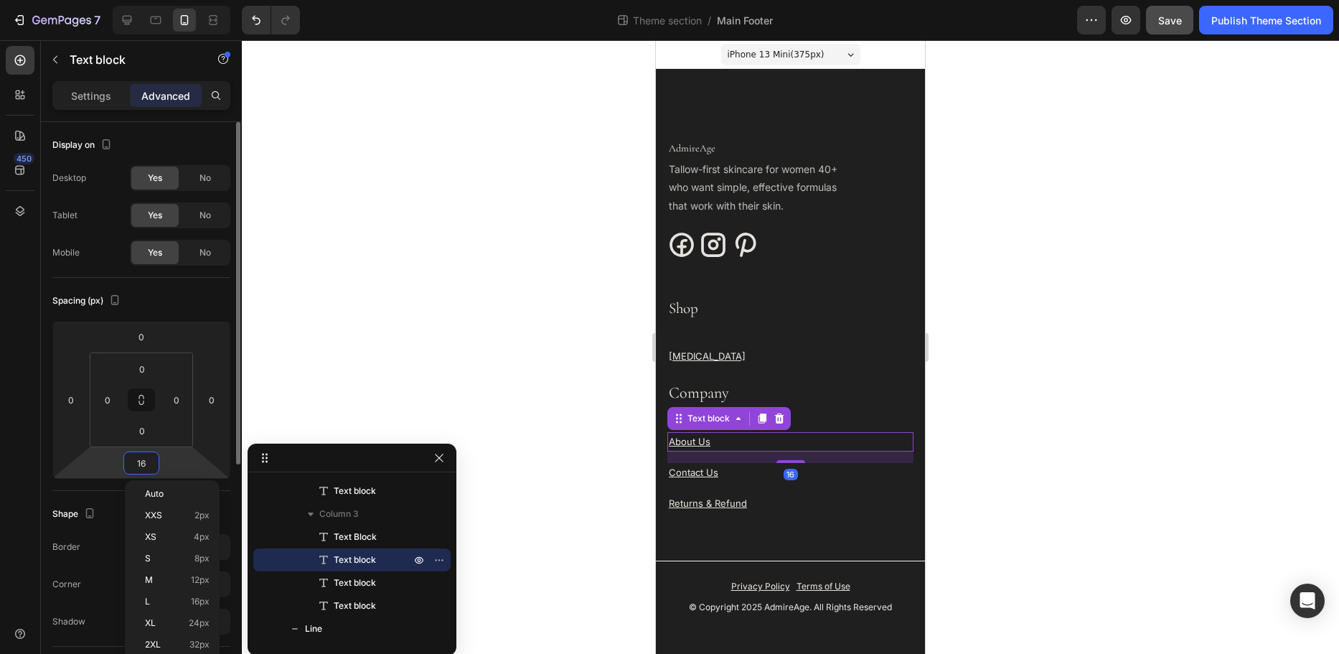
drag, startPoint x: 148, startPoint y: 462, endPoint x: 118, endPoint y: 457, distance: 29.9
click at [118, 457] on div "0 0 16 0" at bounding box center [141, 400] width 178 height 158
type input "0"
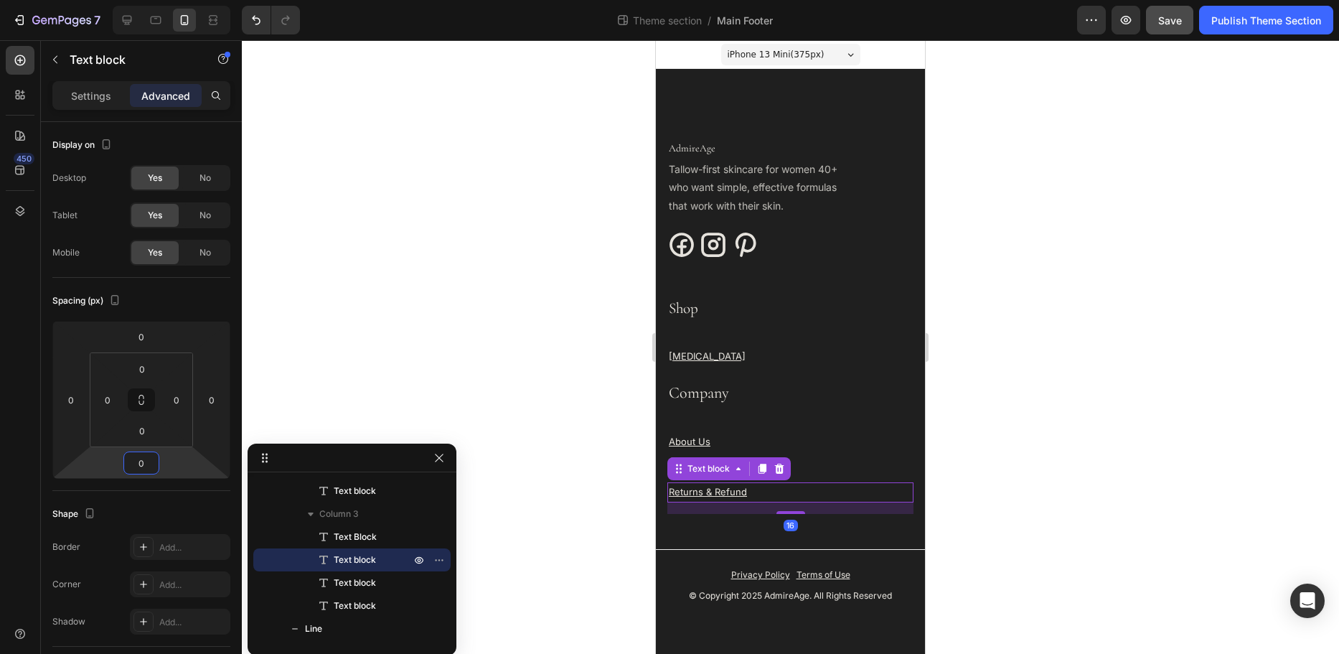
click at [757, 491] on p "Returns & Refund" at bounding box center [790, 492] width 243 height 17
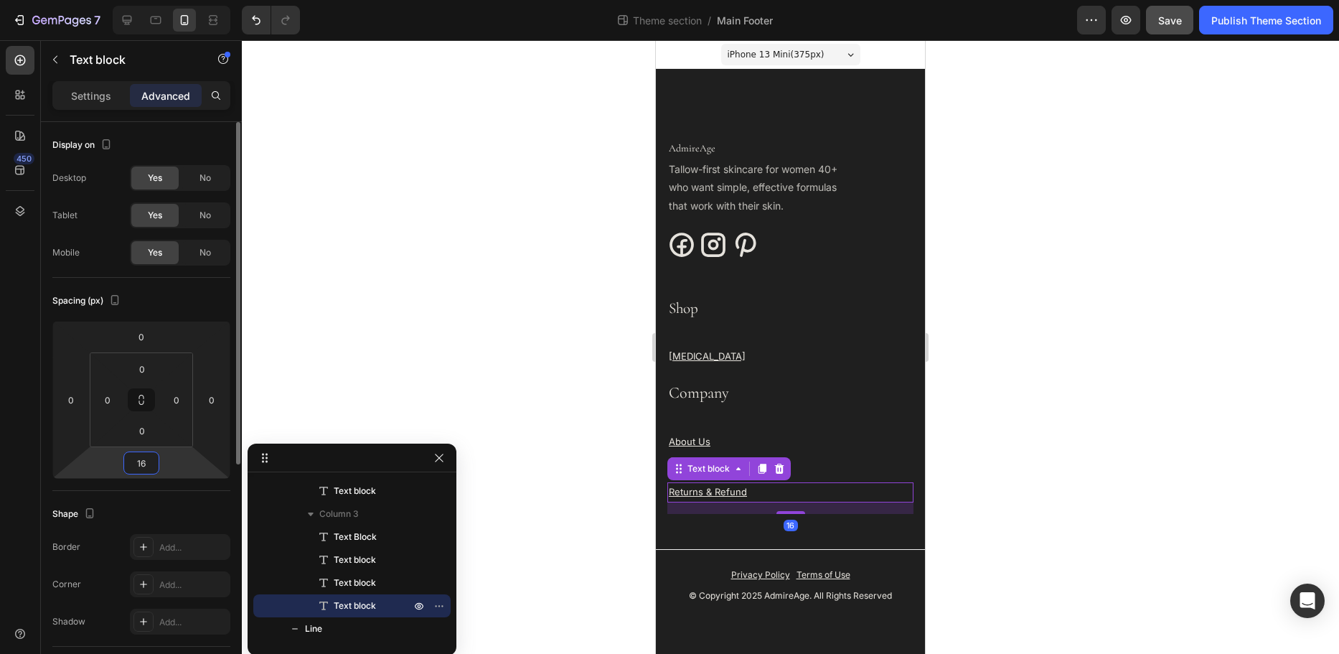
click at [146, 467] on input "16" at bounding box center [141, 463] width 29 height 22
type input "0"
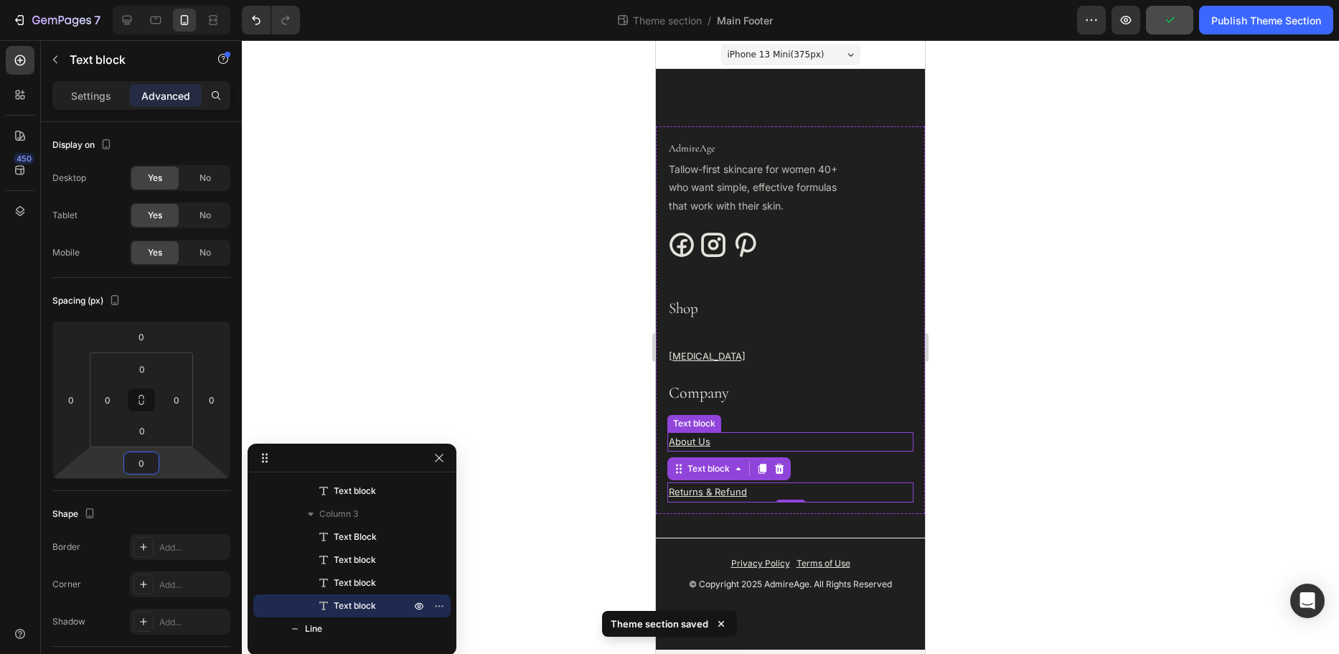
click at [780, 438] on p "About Us" at bounding box center [790, 442] width 243 height 17
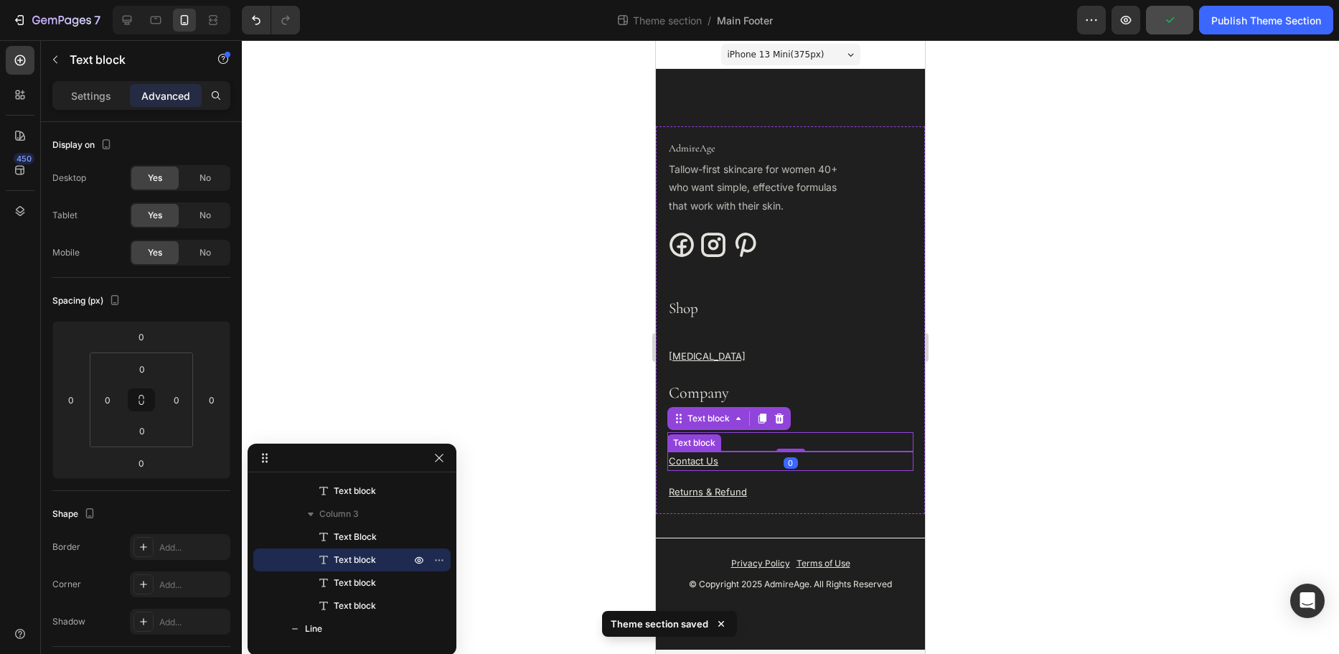
click at [775, 463] on p "Contact Us" at bounding box center [790, 461] width 243 height 17
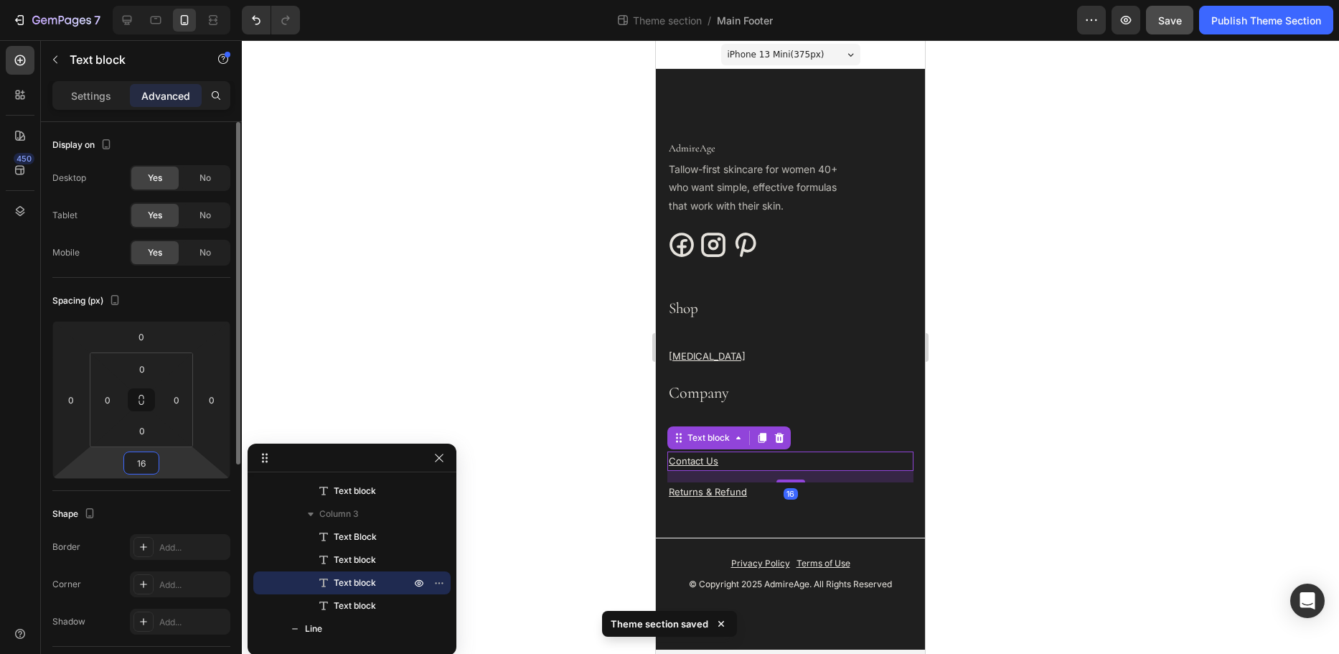
click at [151, 467] on input "16" at bounding box center [141, 463] width 29 height 22
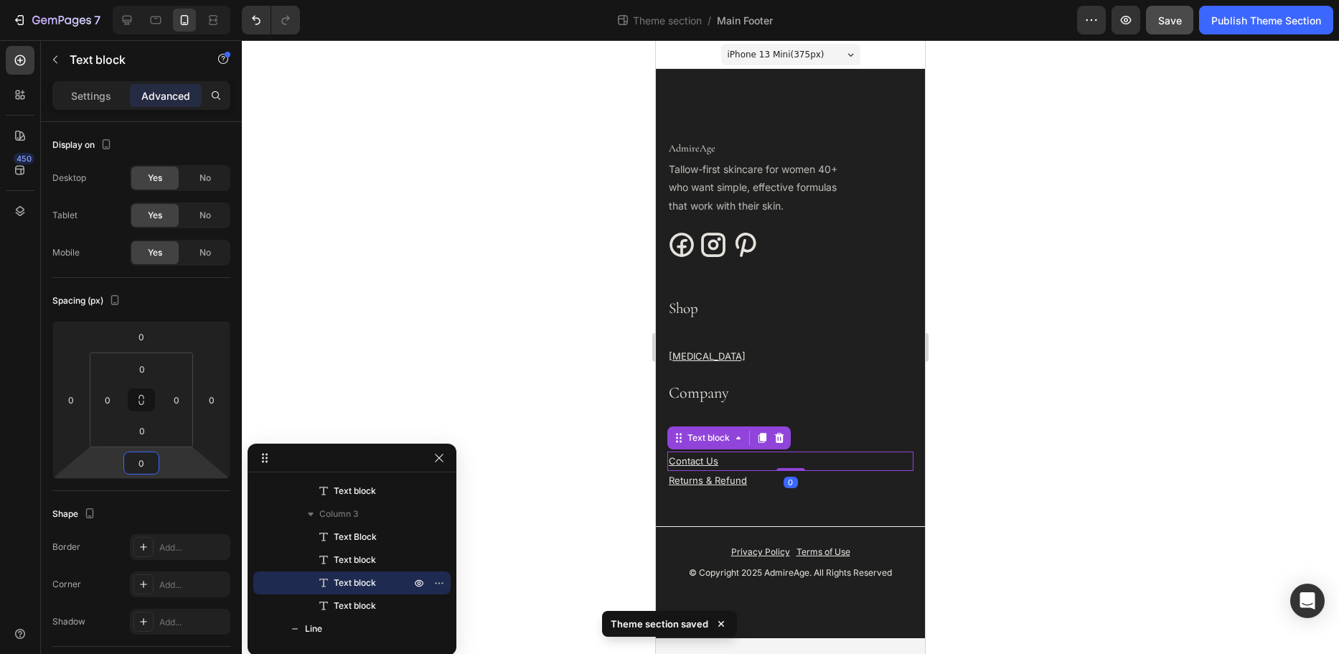
type input "0"
click at [403, 345] on div at bounding box center [791, 347] width 1098 height 614
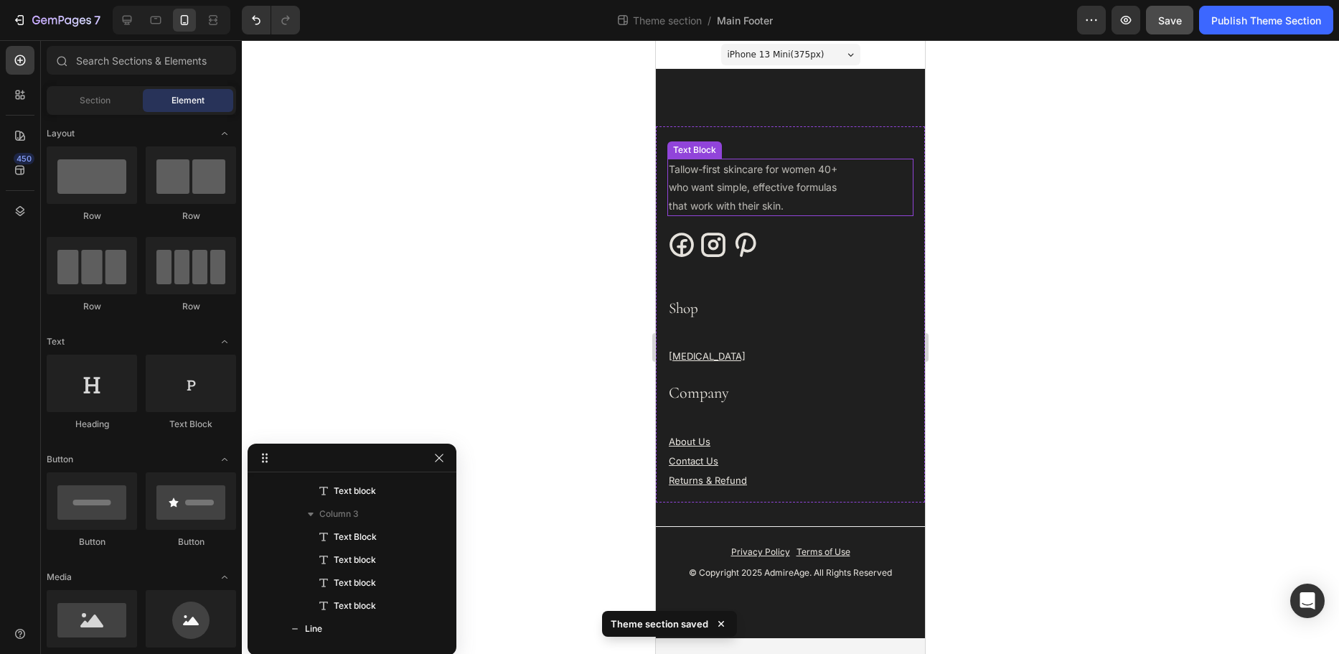
click at [698, 161] on p "Tallow-first skincare for women 40+" at bounding box center [790, 169] width 243 height 18
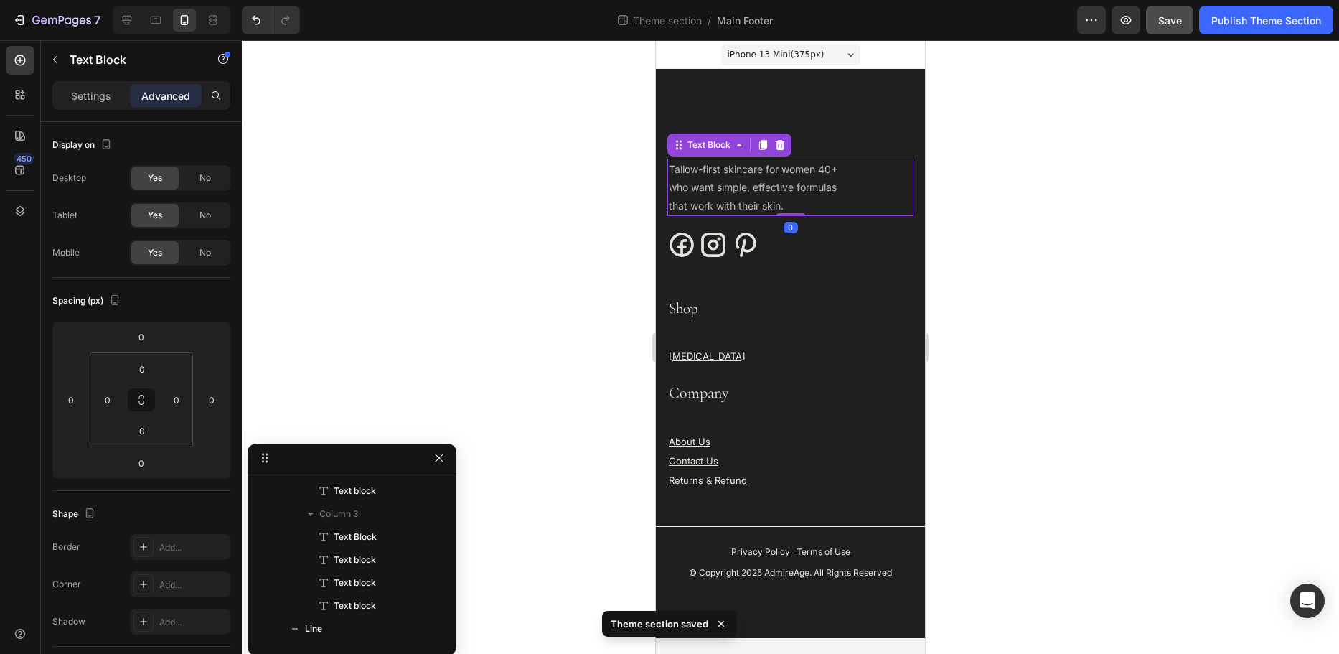
scroll to position [45, 0]
click at [691, 150] on div "Text Block" at bounding box center [709, 145] width 49 height 13
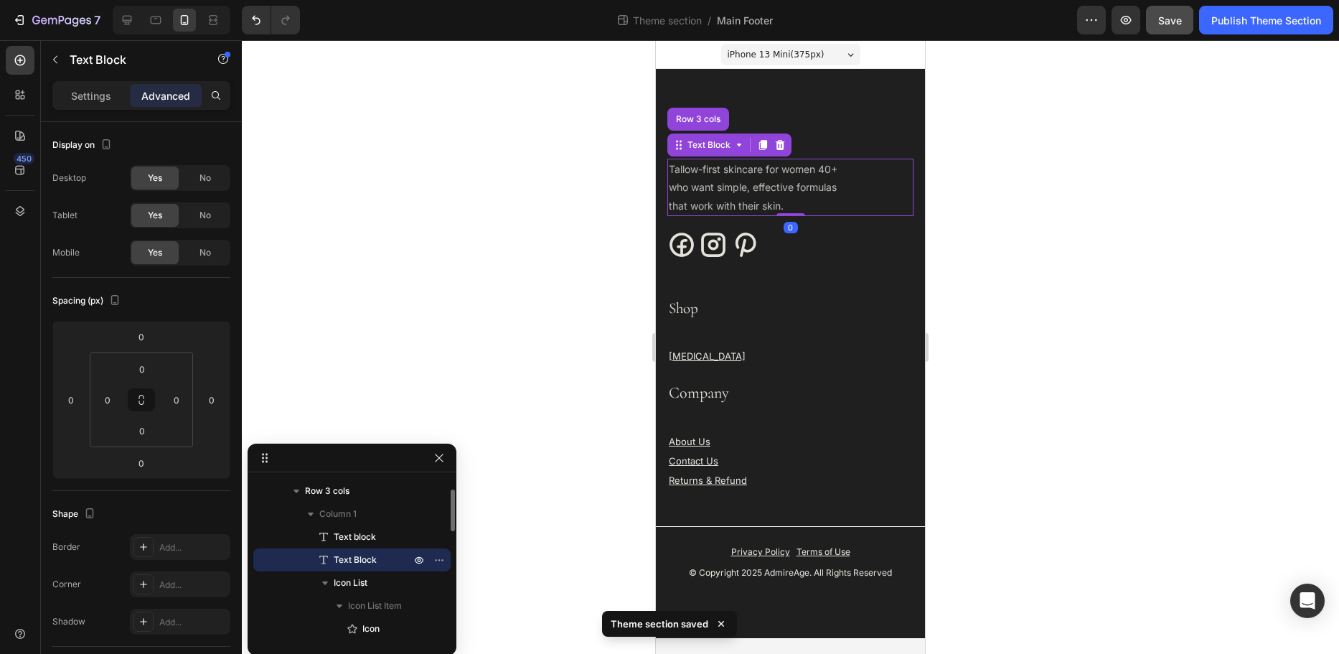
click at [625, 138] on div at bounding box center [791, 347] width 1098 height 614
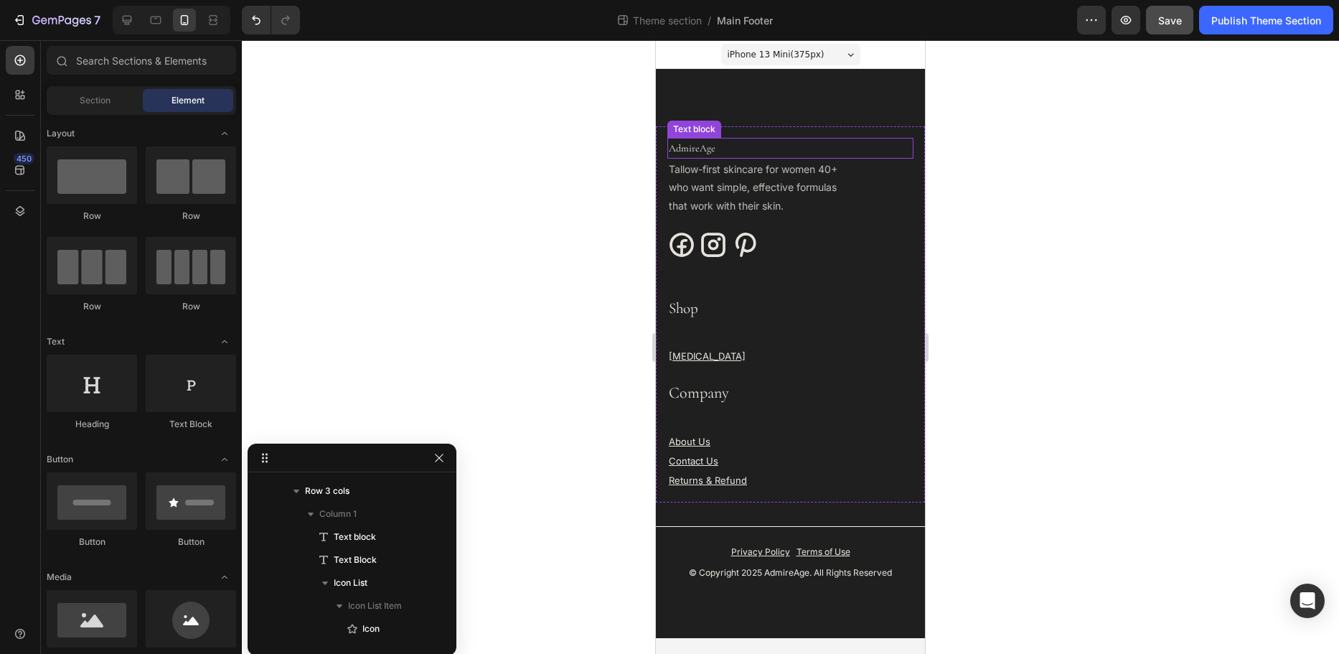
click at [683, 144] on p "AdmireAge" at bounding box center [790, 148] width 243 height 18
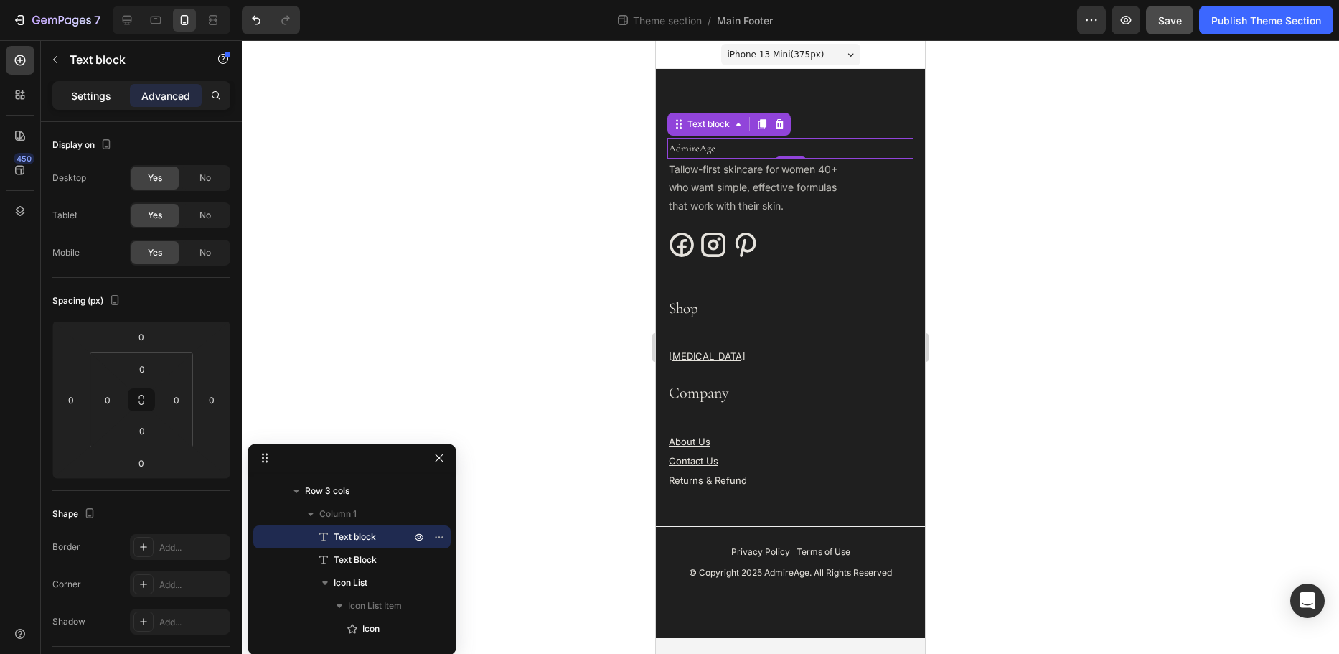
click at [77, 88] on p "Settings" at bounding box center [91, 95] width 40 height 15
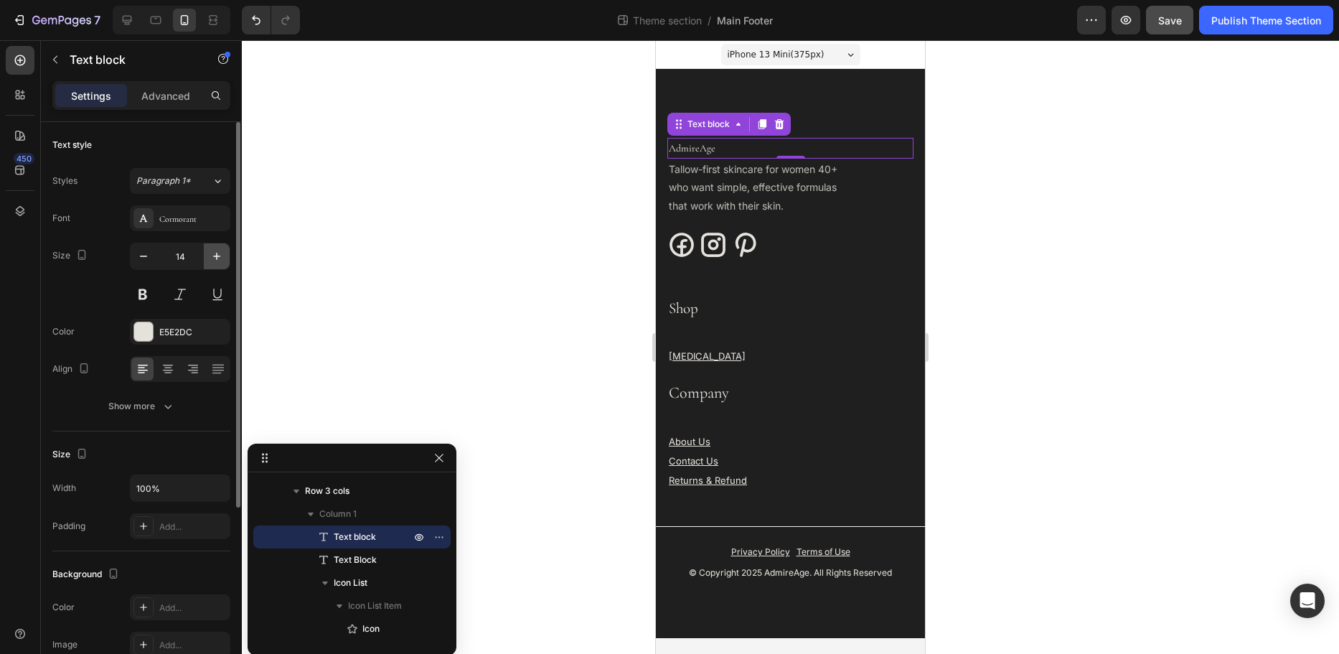
click at [213, 261] on icon "button" at bounding box center [217, 256] width 14 height 14
click at [213, 260] on icon "button" at bounding box center [217, 256] width 14 height 14
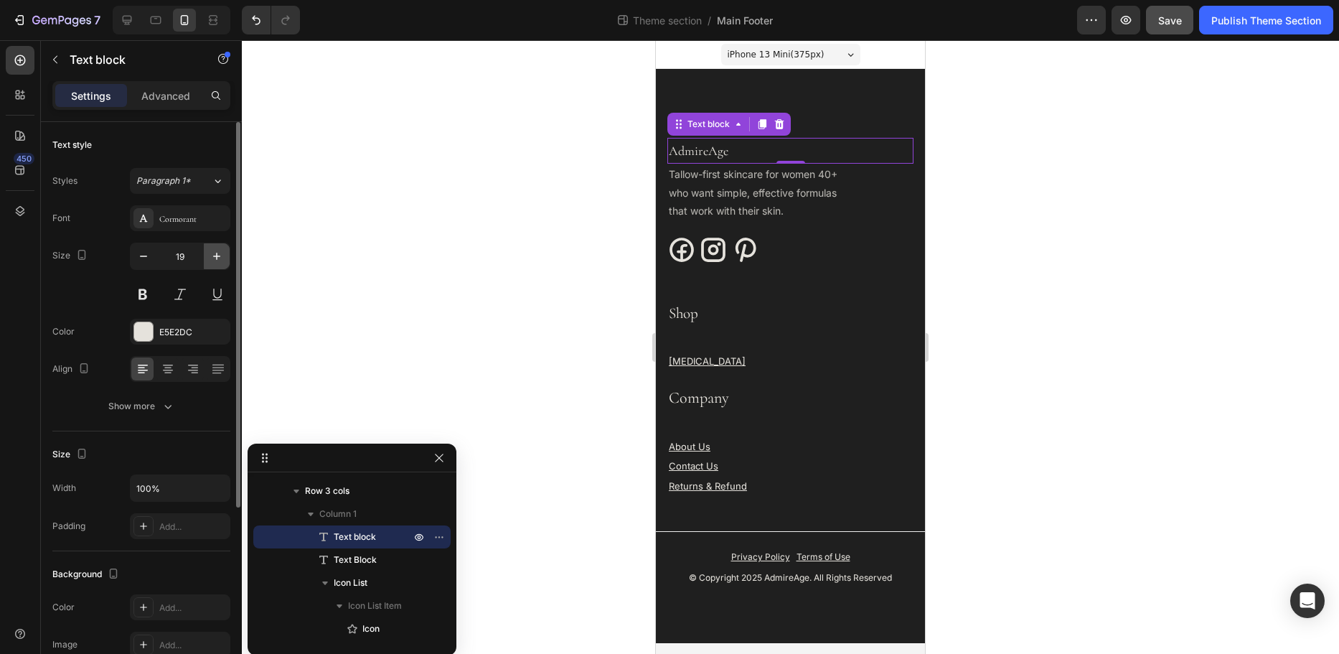
click at [213, 260] on icon "button" at bounding box center [217, 256] width 14 height 14
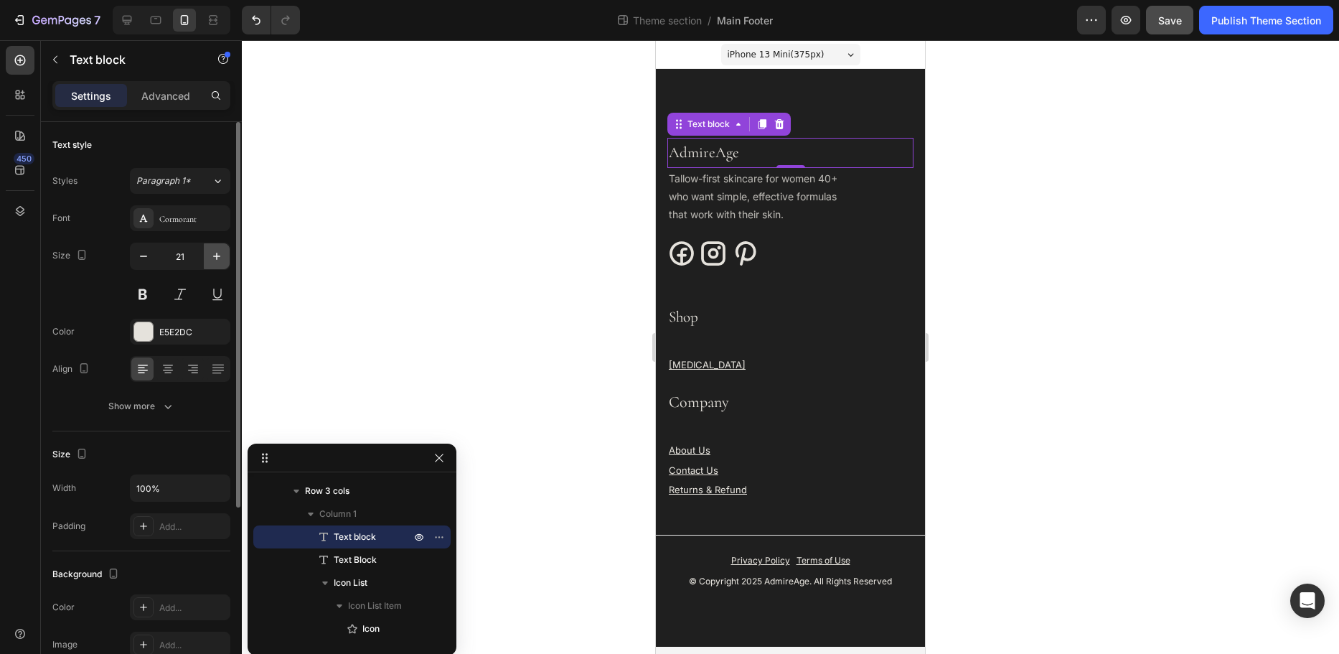
click at [213, 260] on icon "button" at bounding box center [217, 256] width 14 height 14
type input "24"
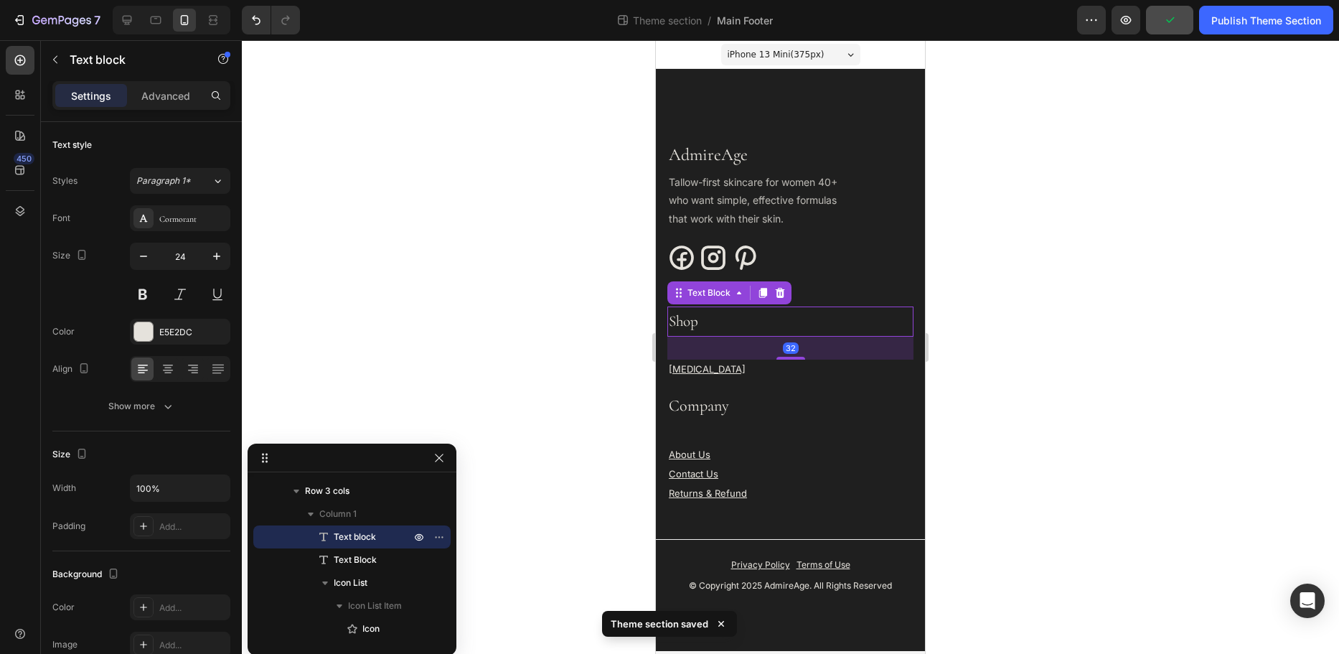
click at [703, 326] on p "Shop" at bounding box center [790, 321] width 243 height 27
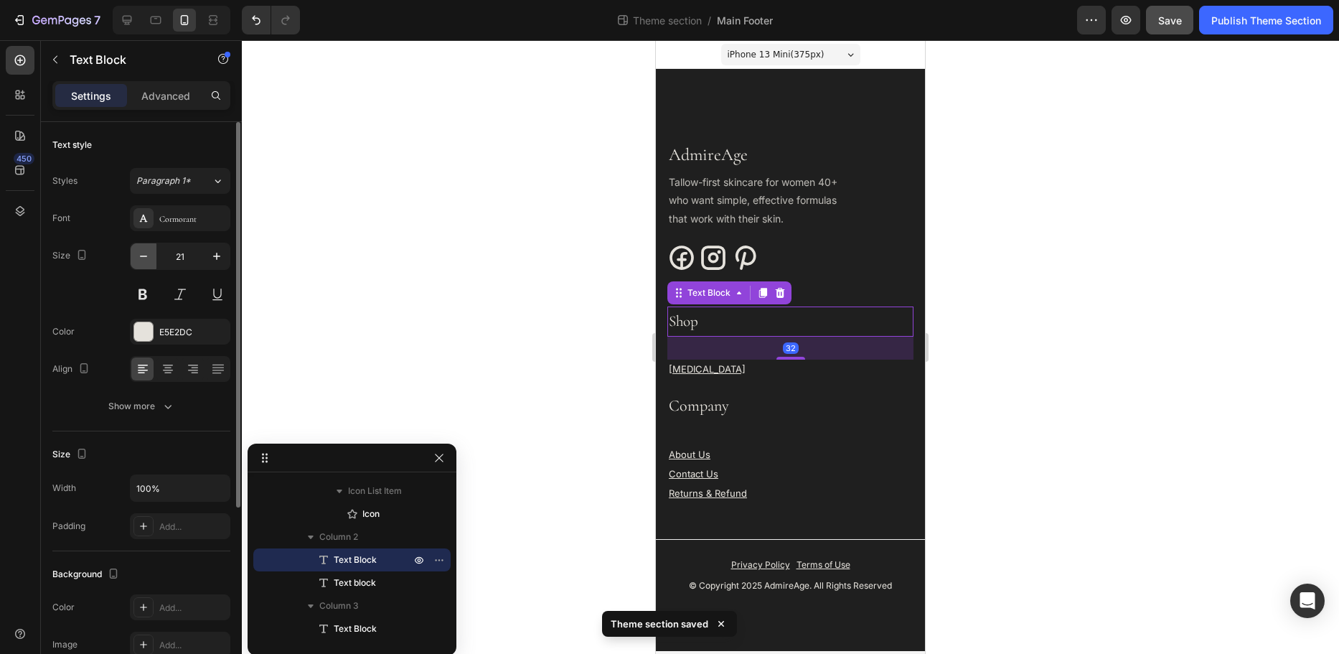
click at [142, 258] on icon "button" at bounding box center [143, 256] width 14 height 14
type input "20"
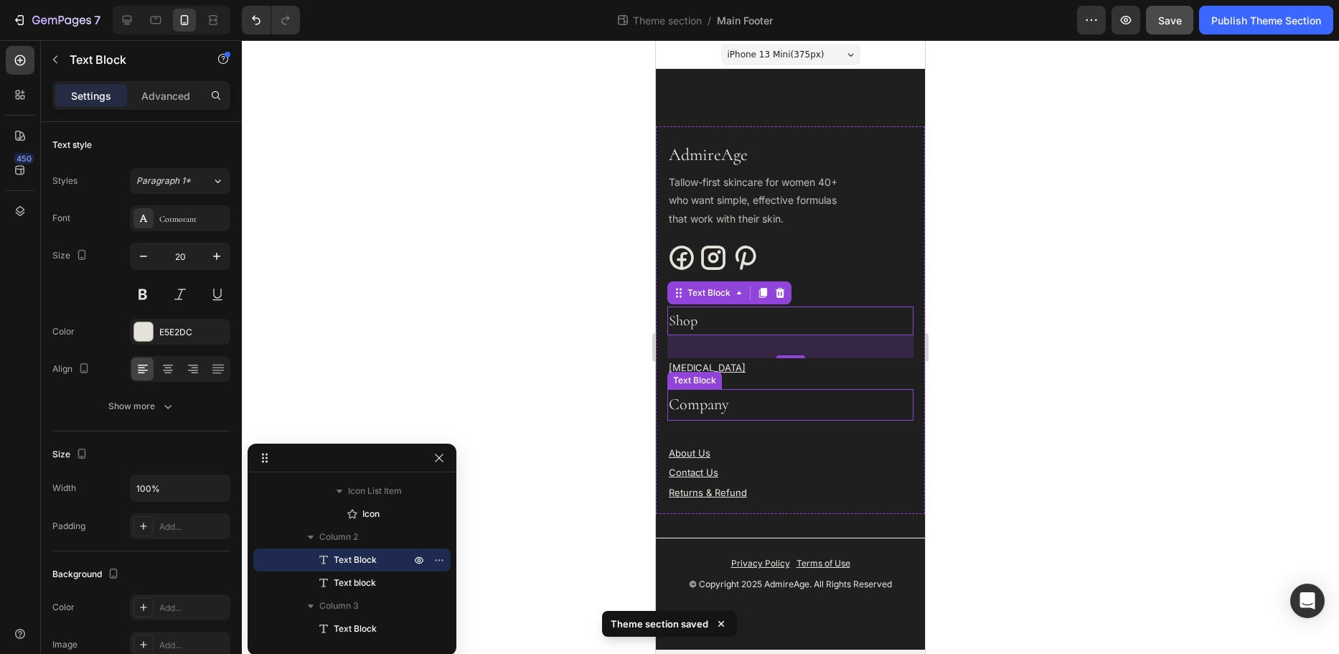
click at [679, 403] on p "Company" at bounding box center [790, 404] width 243 height 29
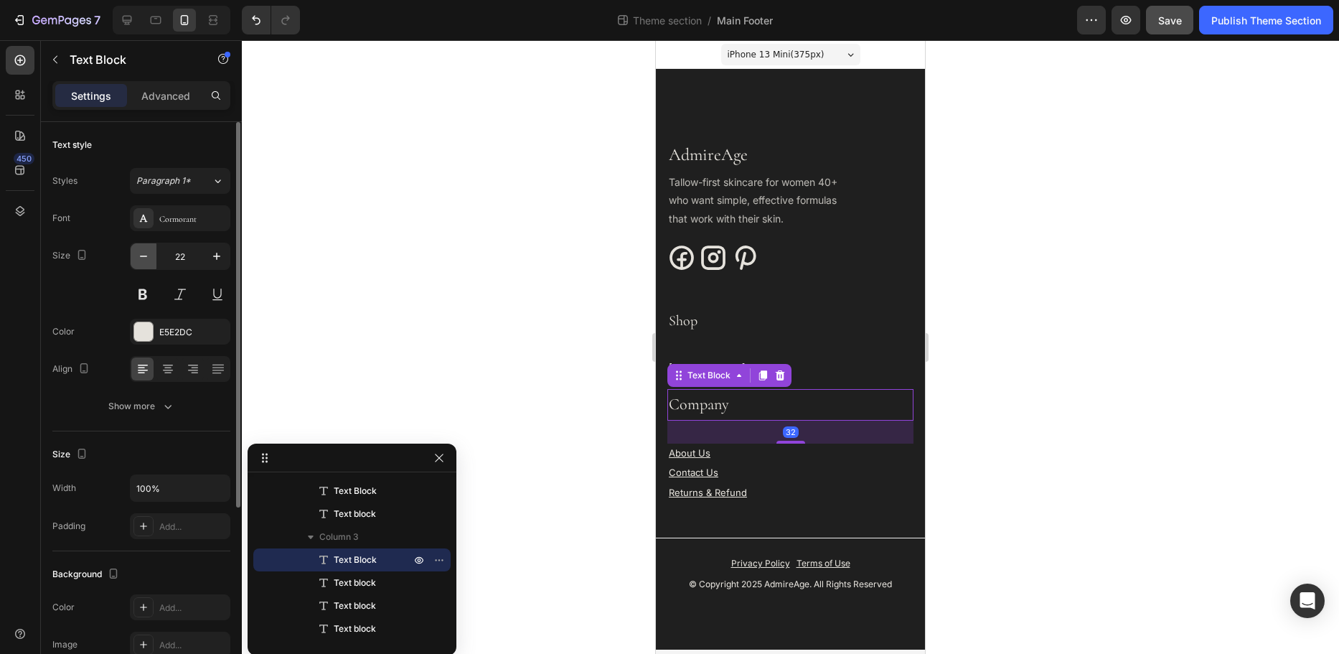
click at [149, 255] on icon "button" at bounding box center [143, 256] width 14 height 14
type input "20"
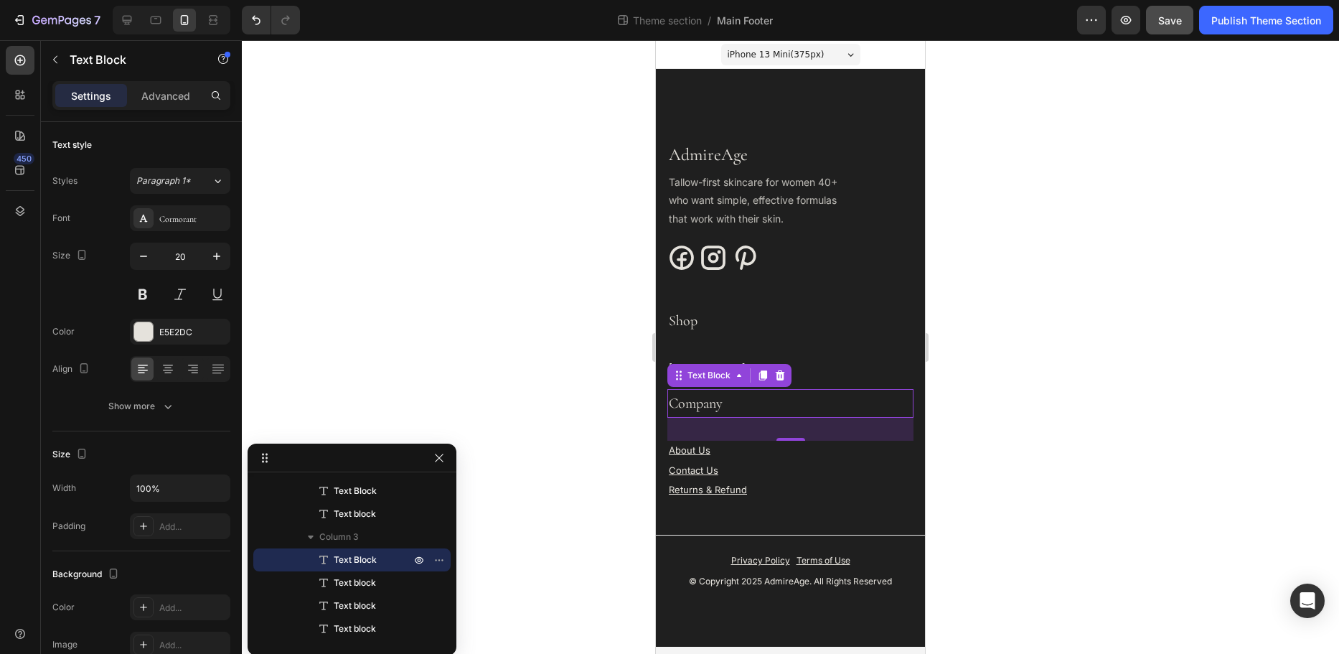
click at [546, 435] on div at bounding box center [791, 347] width 1098 height 614
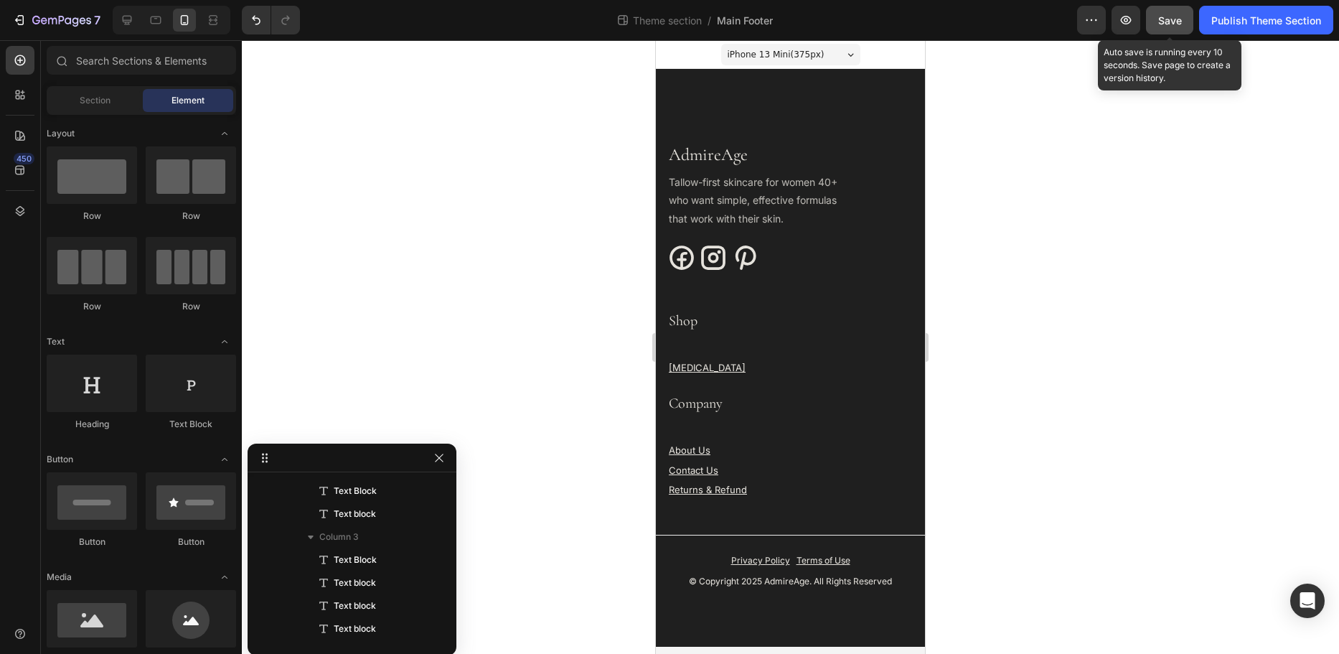
click at [1157, 20] on button "Save" at bounding box center [1169, 20] width 47 height 29
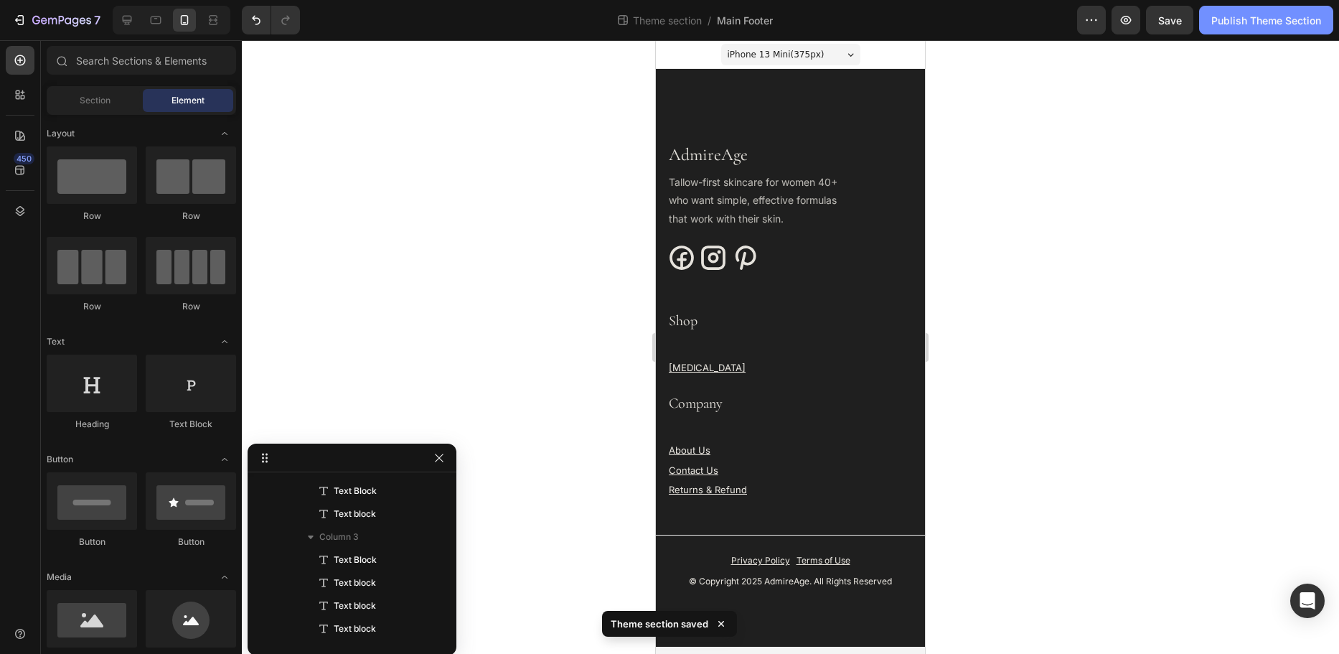
click at [1236, 23] on div "Publish Theme Section" at bounding box center [1267, 20] width 110 height 15
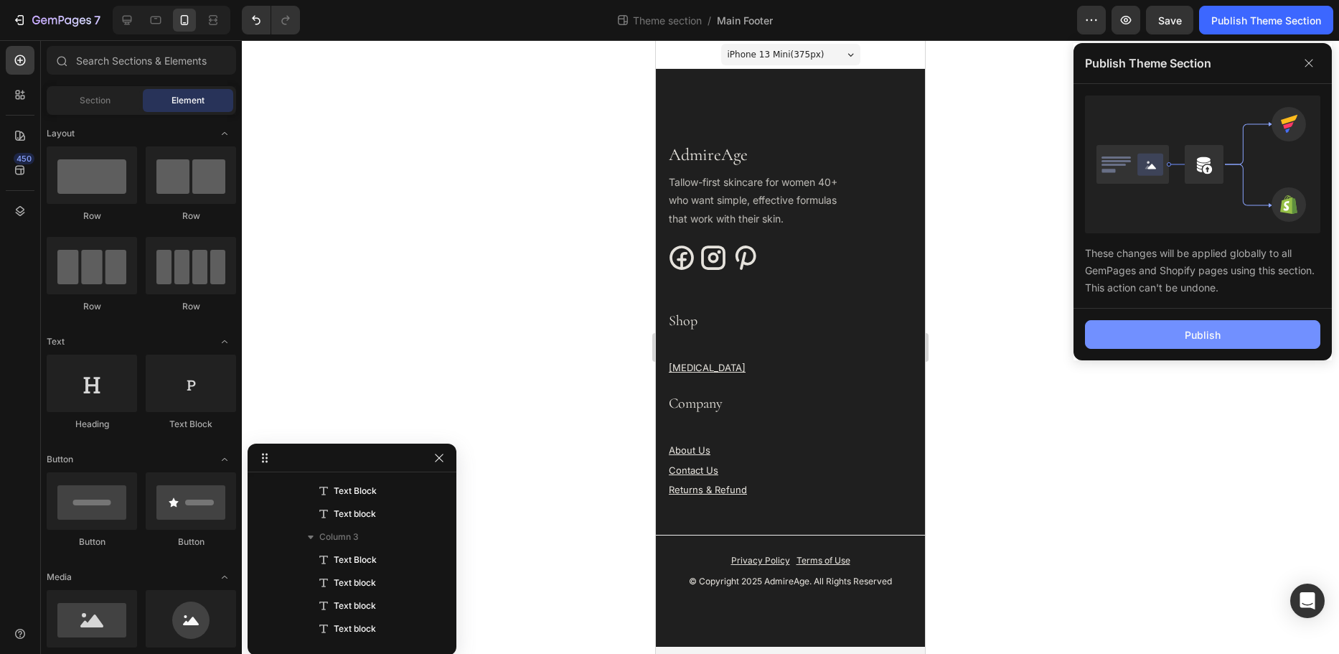
click at [1187, 335] on div "Publish" at bounding box center [1203, 334] width 36 height 15
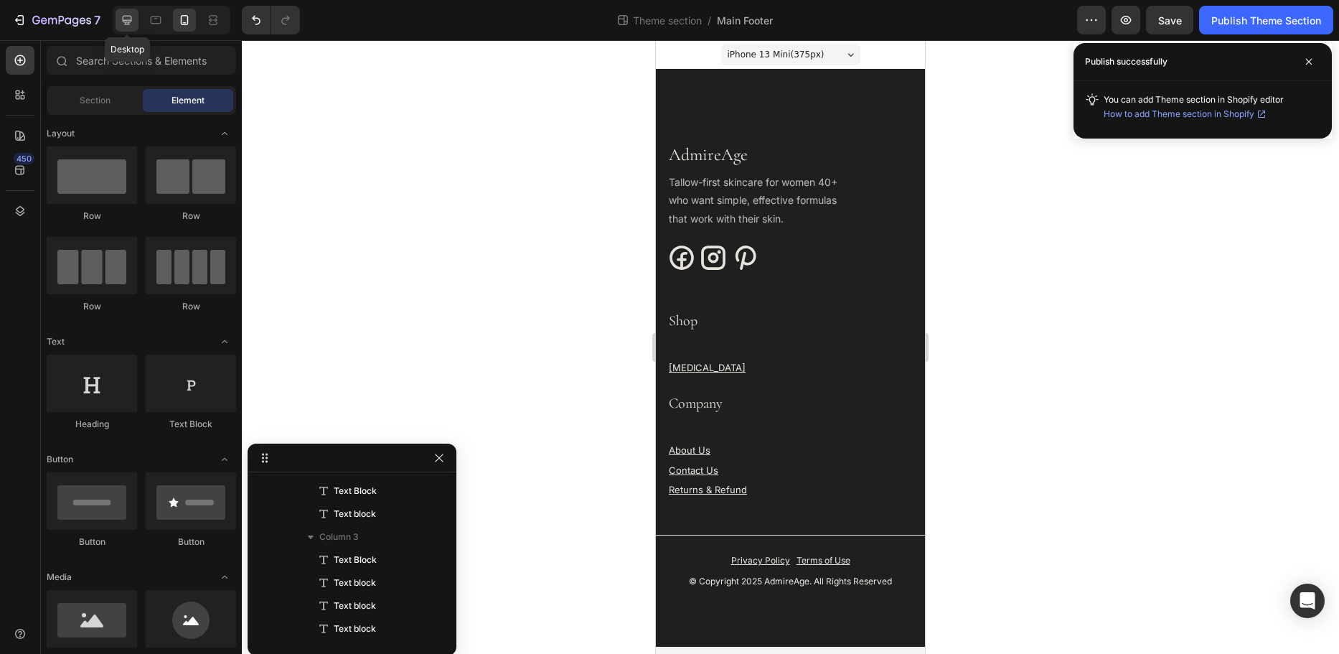
click at [120, 20] on icon at bounding box center [127, 20] width 14 height 14
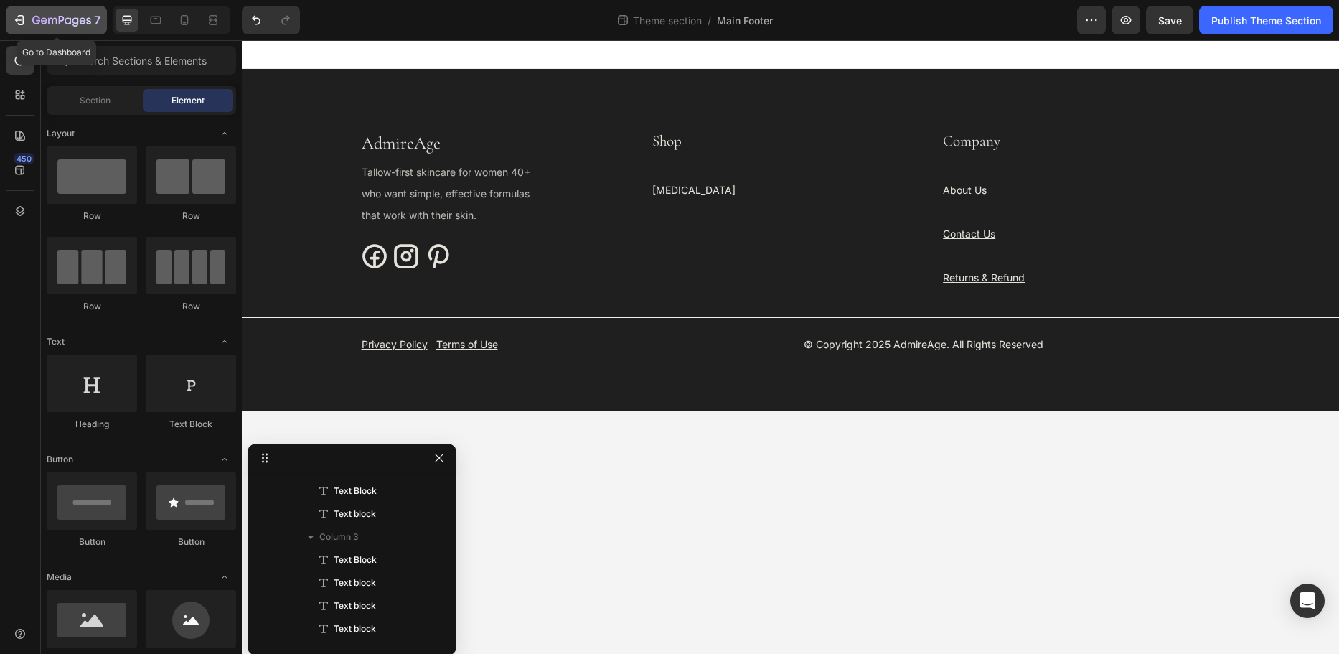
click at [42, 20] on icon "button" at bounding box center [61, 21] width 59 height 12
